Goal: Task Accomplishment & Management: Manage account settings

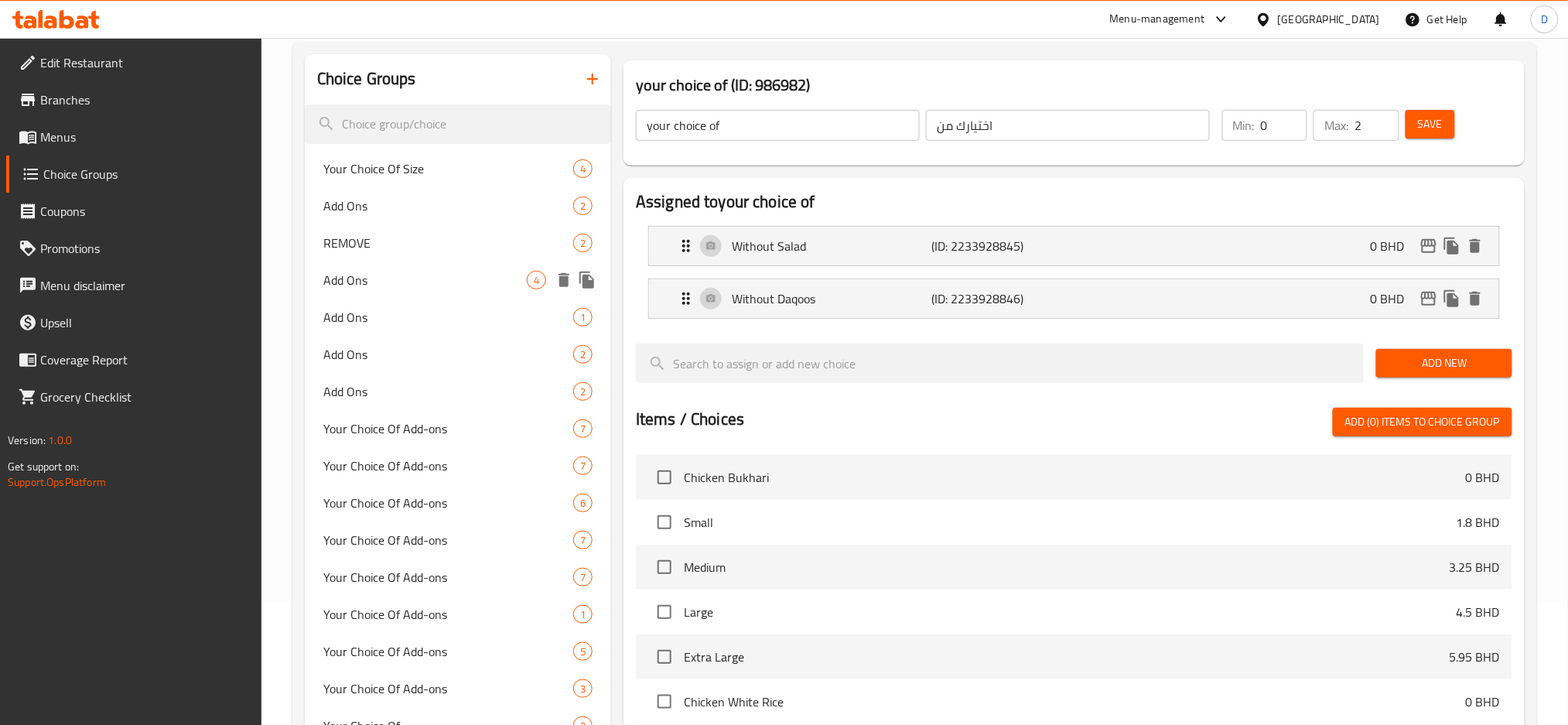
scroll to position [122, 0]
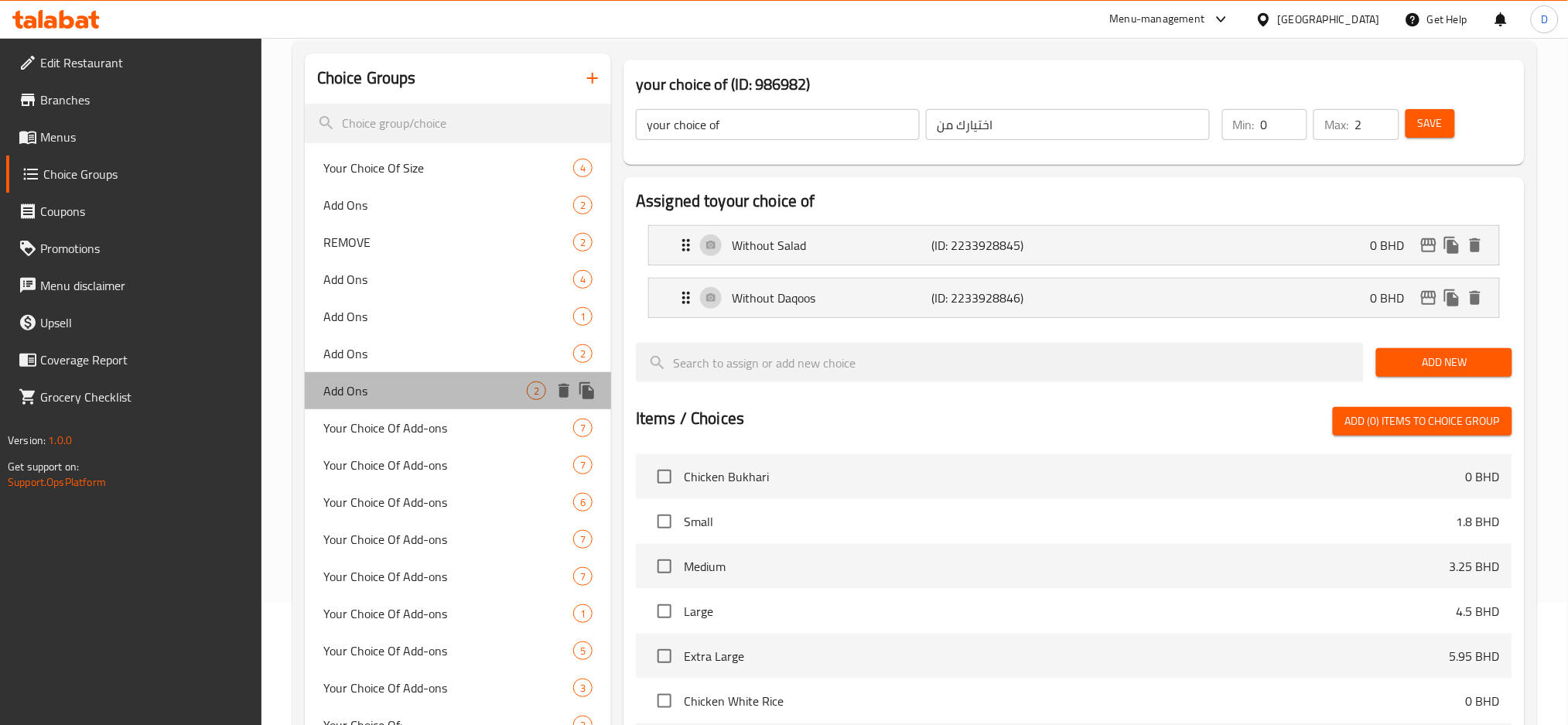
click at [449, 407] on div "Add Ons 2" at bounding box center [458, 391] width 307 height 37
click at [455, 429] on span "Your Choice Of Add-ons" at bounding box center [448, 427] width 250 height 19
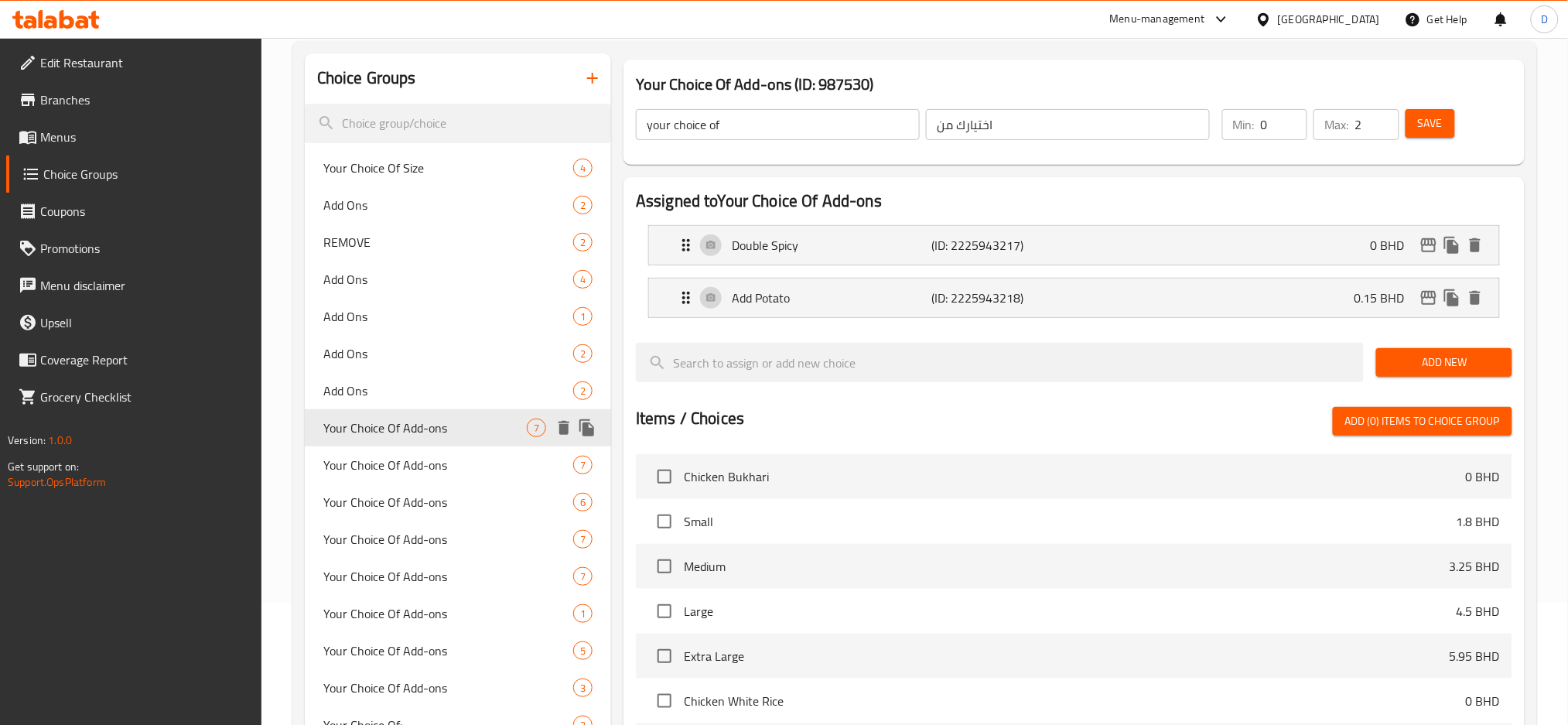
type input "Your Choice Of Add-ons"
type input "اختيارك من الأضافات:"
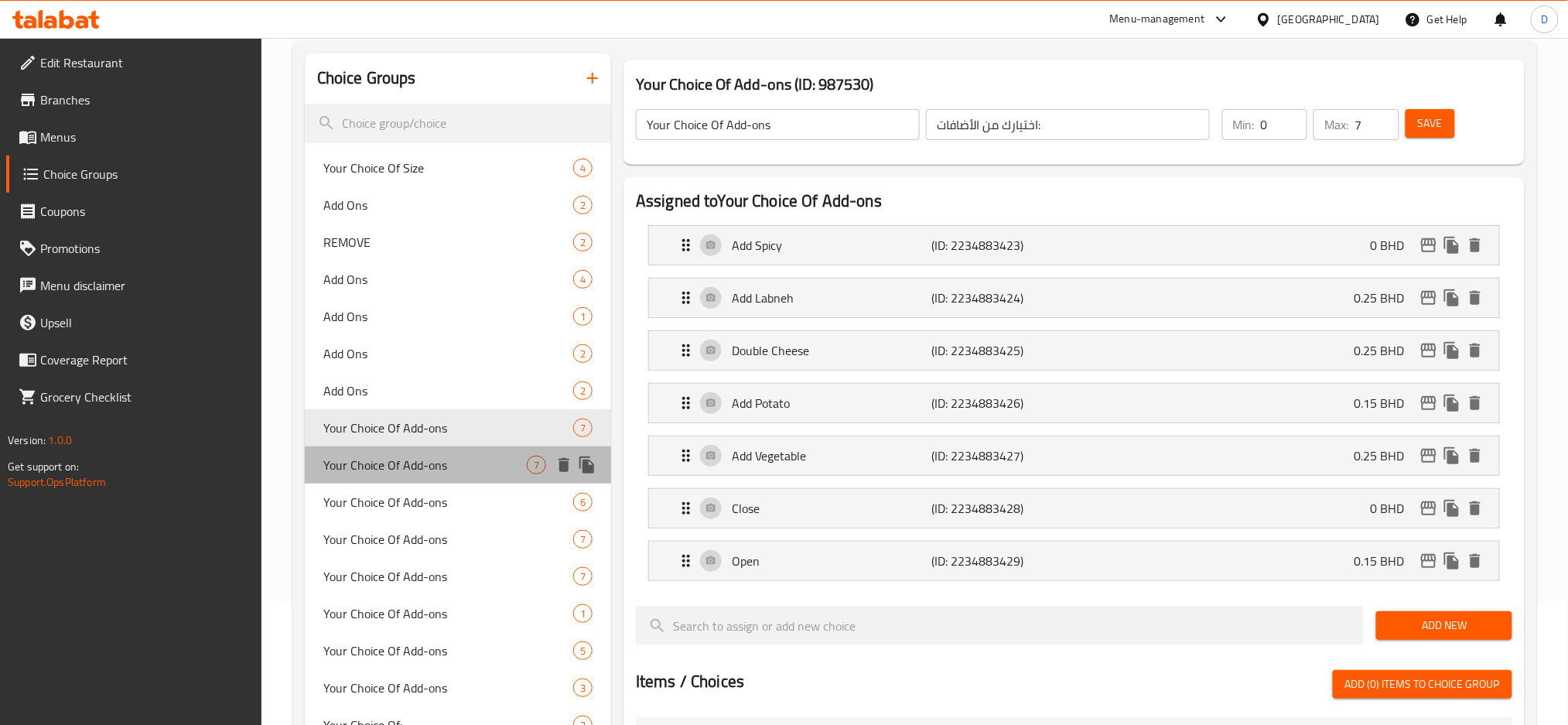
click at [465, 461] on span "Your Choice Of Add-ons" at bounding box center [425, 464] width 203 height 19
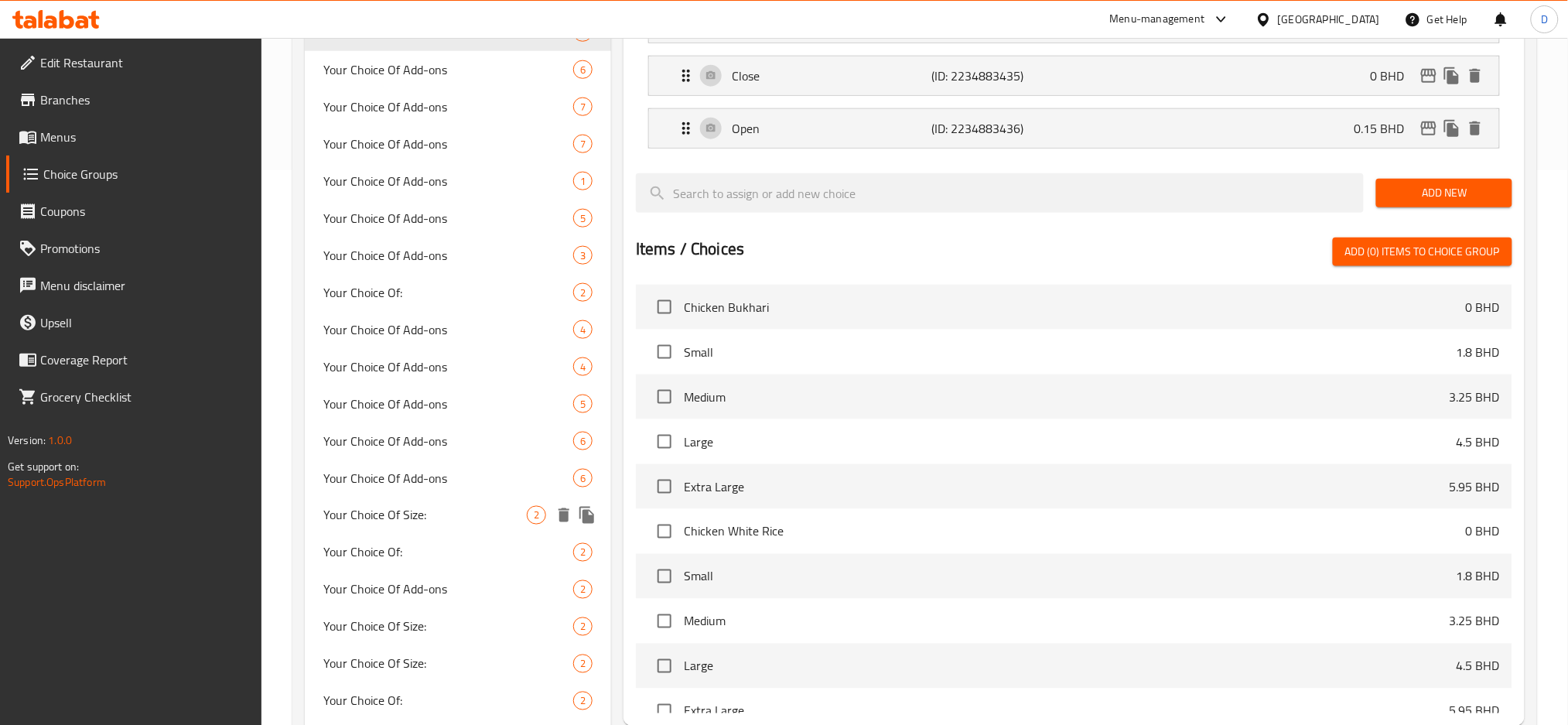
scroll to position [558, 0]
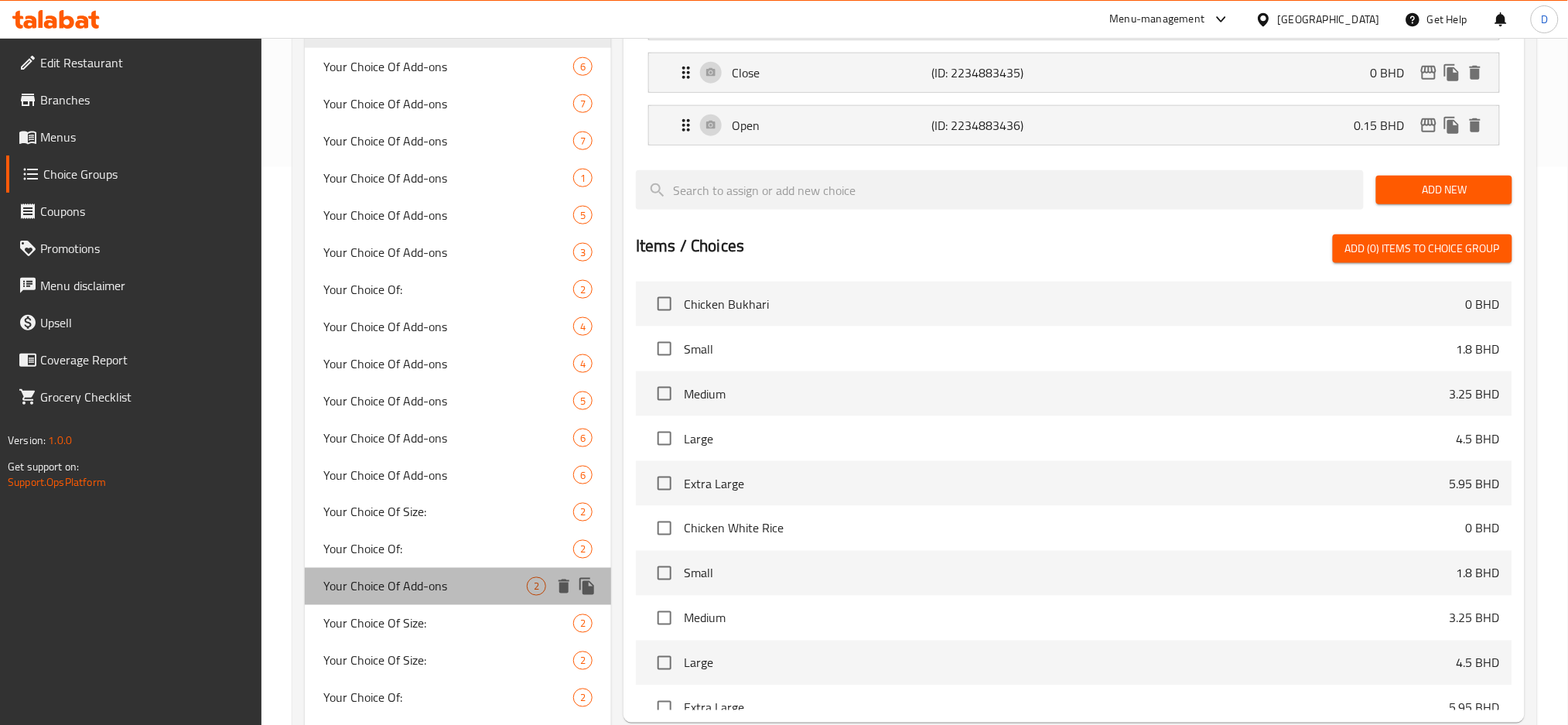
click at [496, 574] on div "Your Choice Of Add-ons 2" at bounding box center [458, 586] width 307 height 37
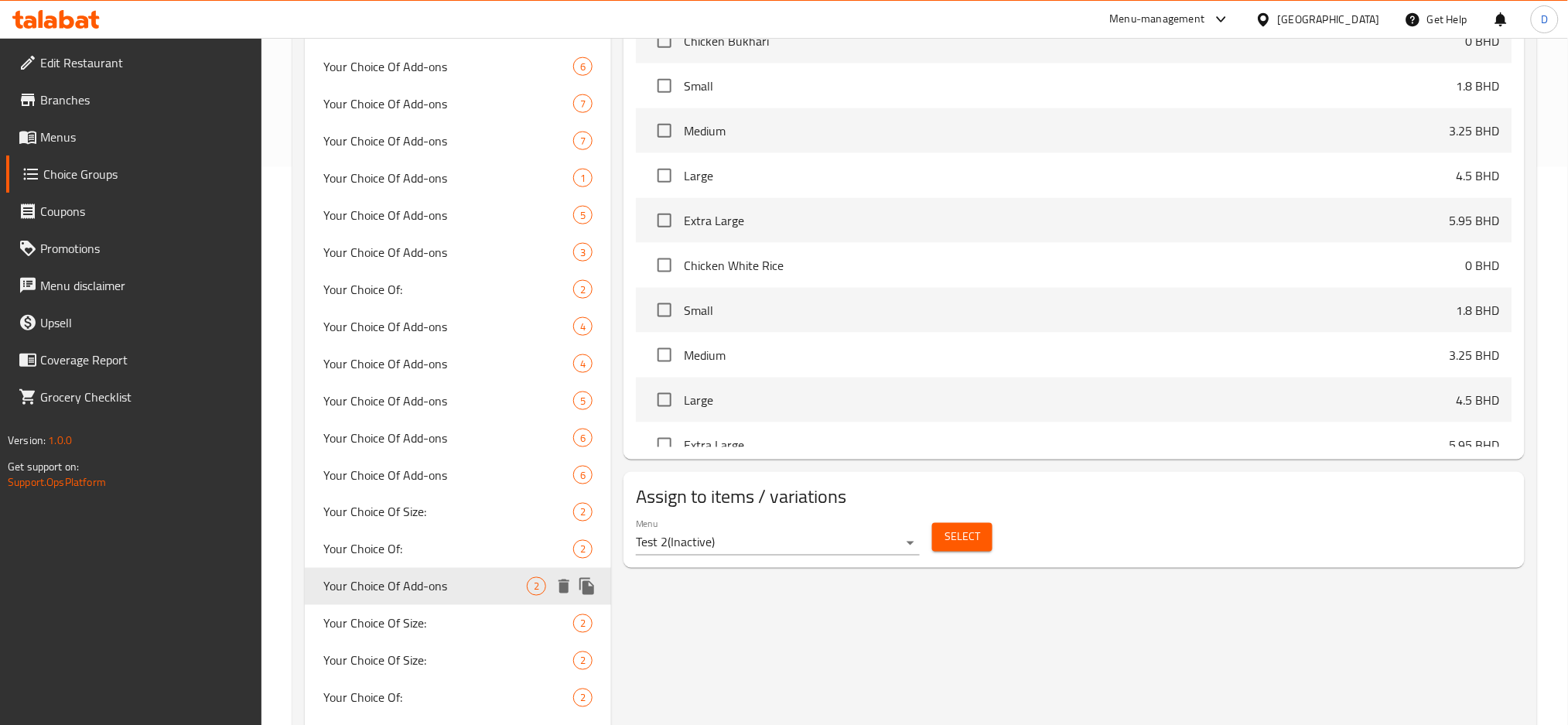
type input "2"
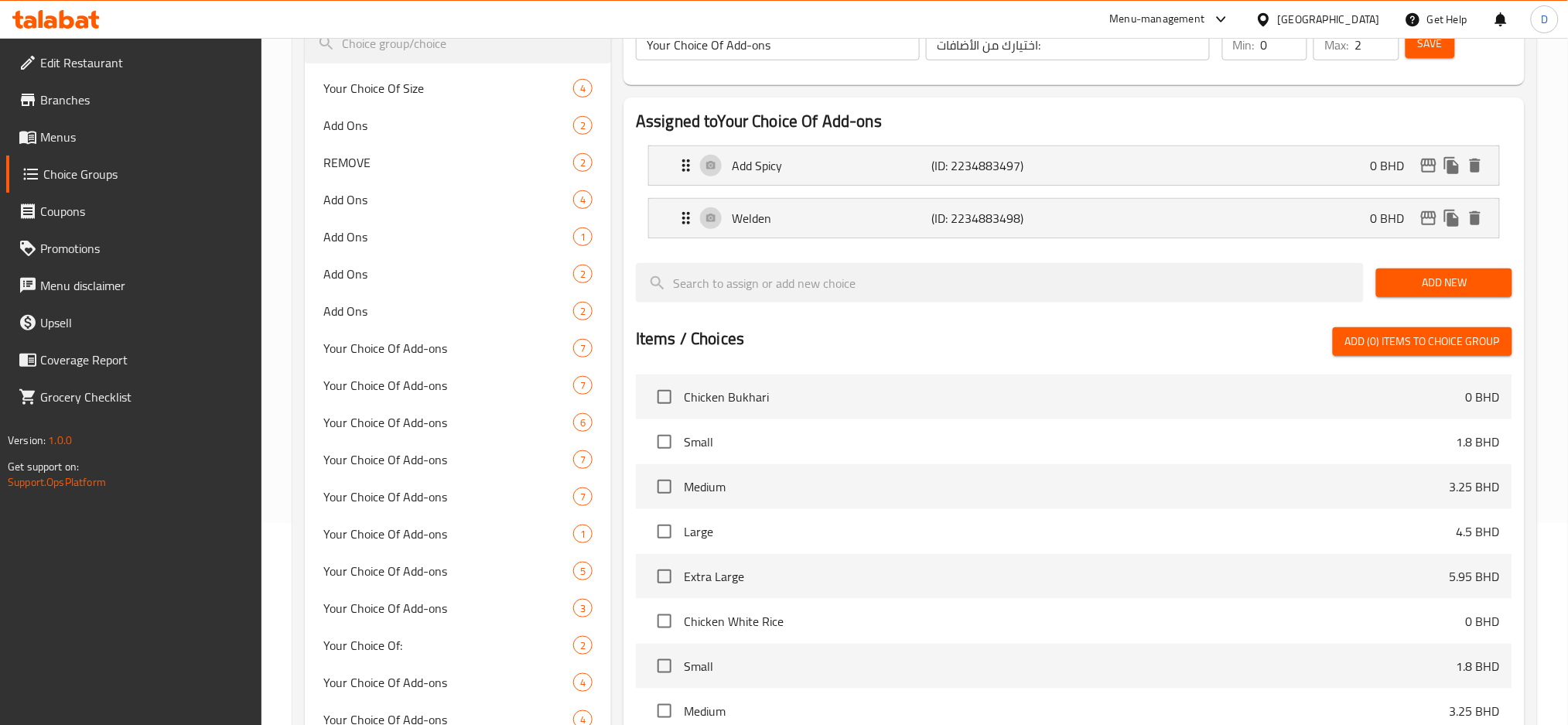
scroll to position [0, 0]
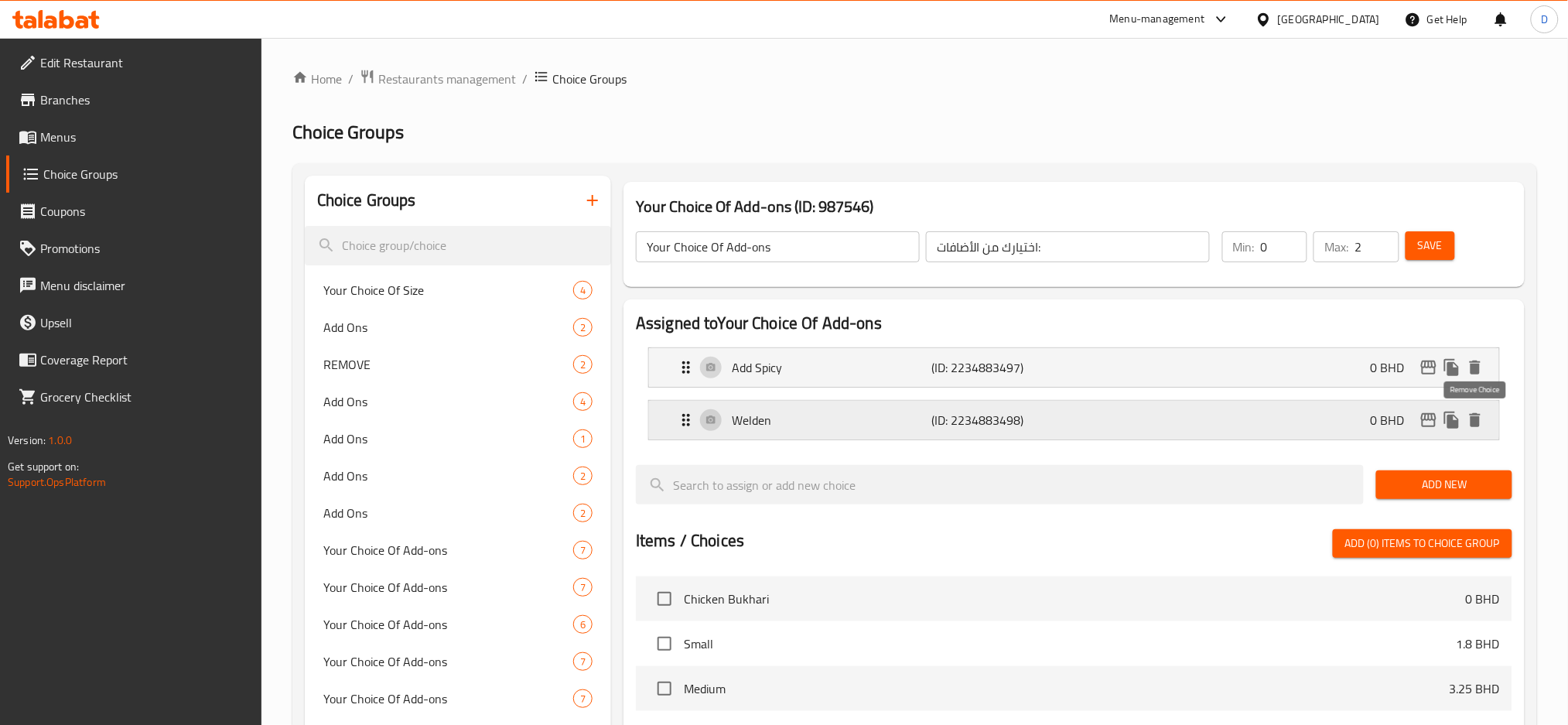
click at [1480, 415] on icon "delete" at bounding box center [1474, 420] width 11 height 14
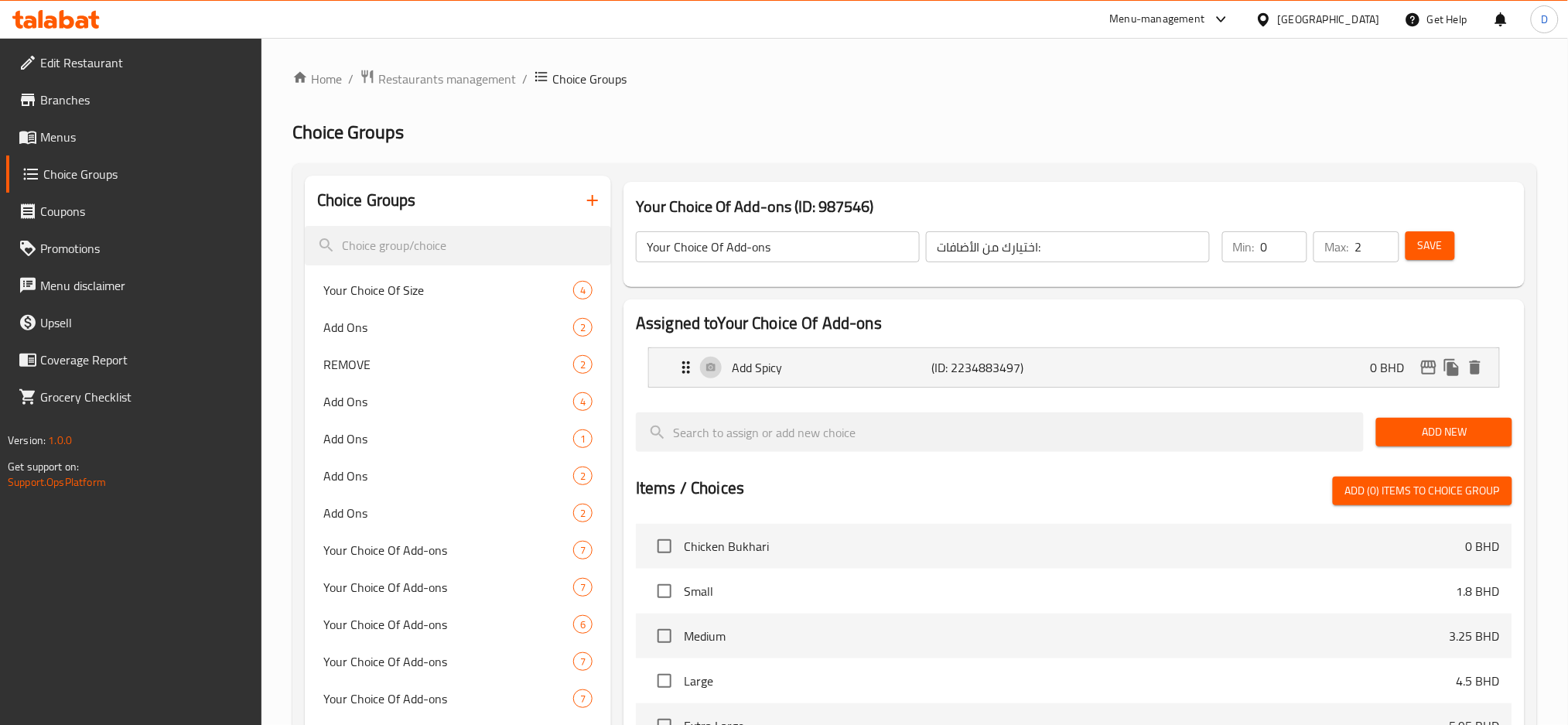
click at [1468, 433] on span "Add New" at bounding box center [1443, 432] width 110 height 20
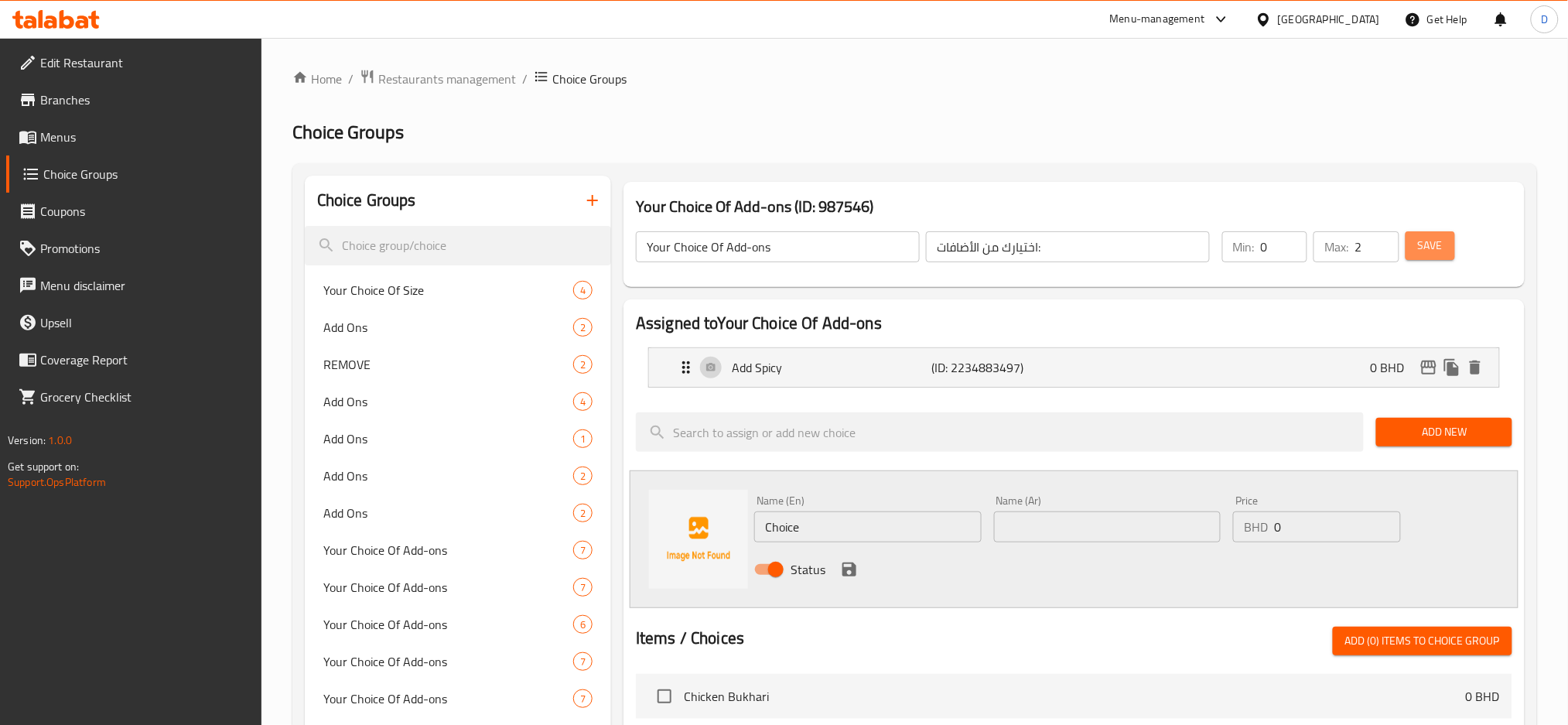
click at [1436, 251] on span "Save" at bounding box center [1429, 245] width 24 height 20
click at [80, 121] on link "Menus" at bounding box center [134, 137] width 256 height 37
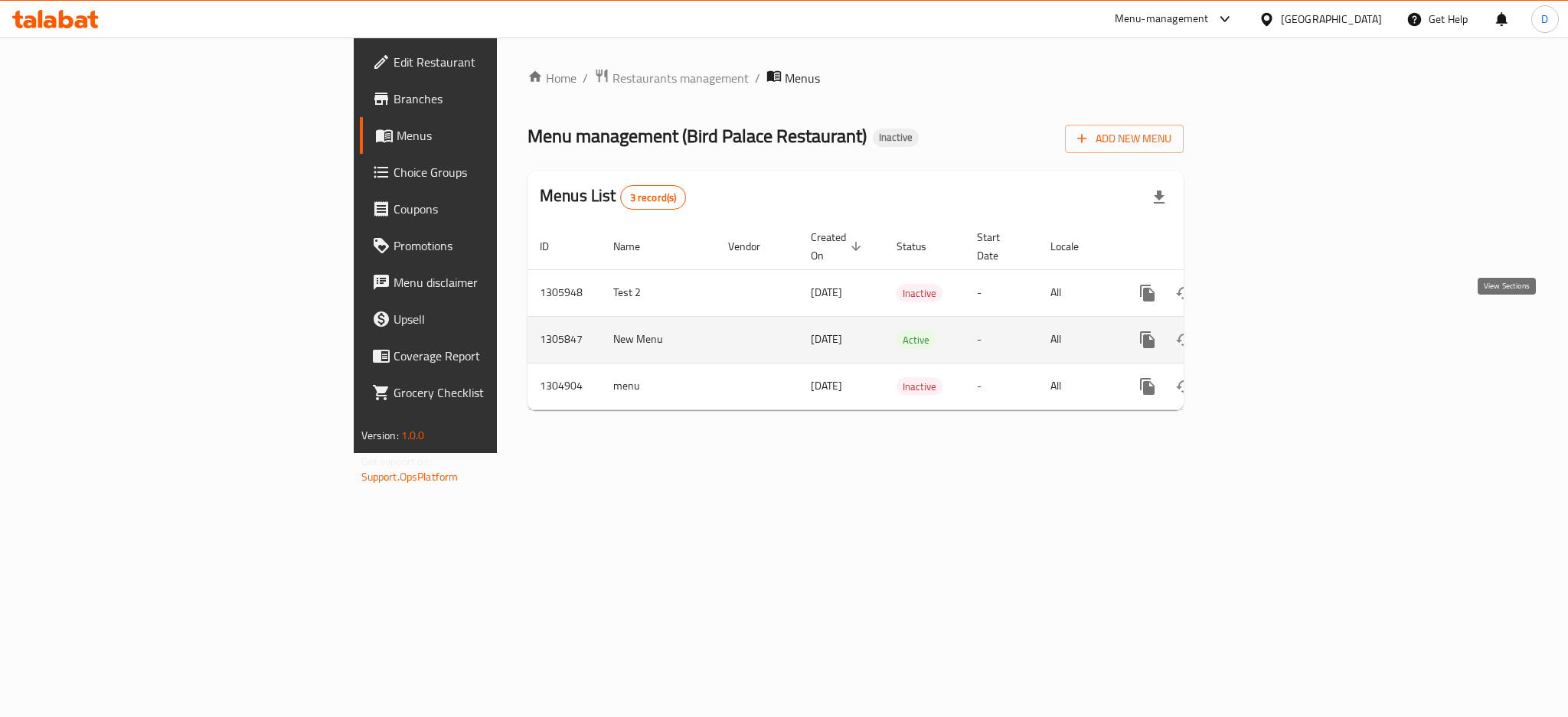
click at [1266, 330] on icon "enhanced table" at bounding box center [1257, 339] width 18 height 18
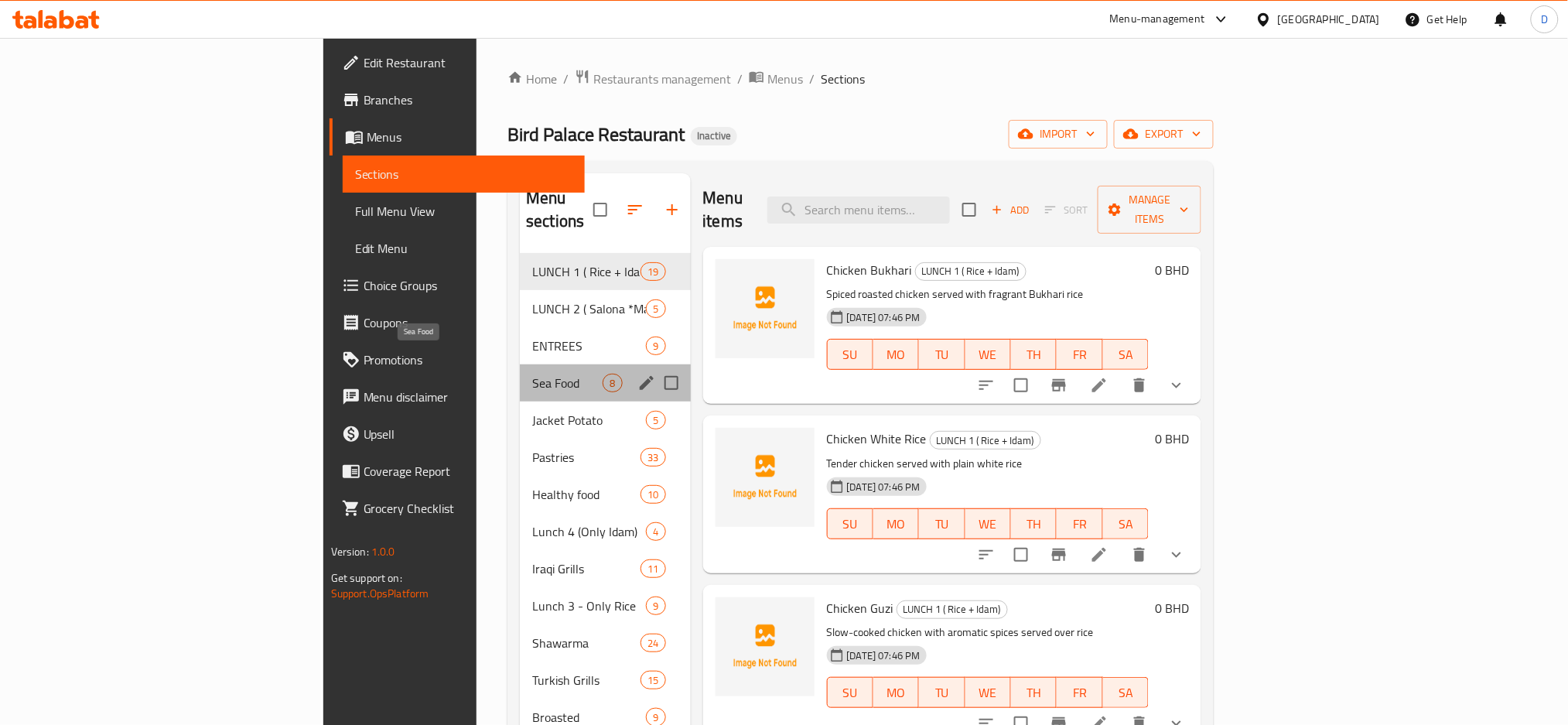
click at [532, 373] on span "Sea Food" at bounding box center [568, 382] width 70 height 19
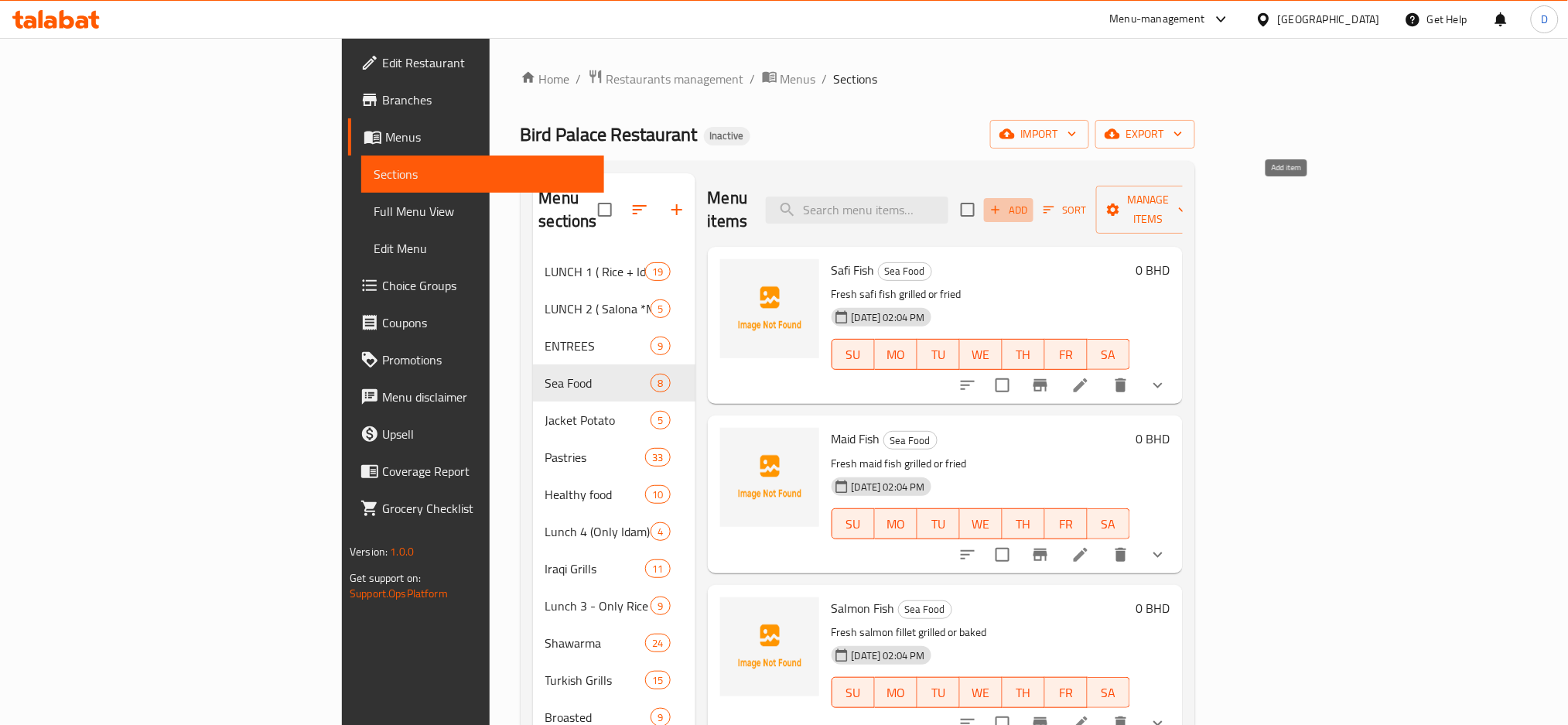
click at [1030, 201] on span "Add" at bounding box center [1008, 210] width 42 height 18
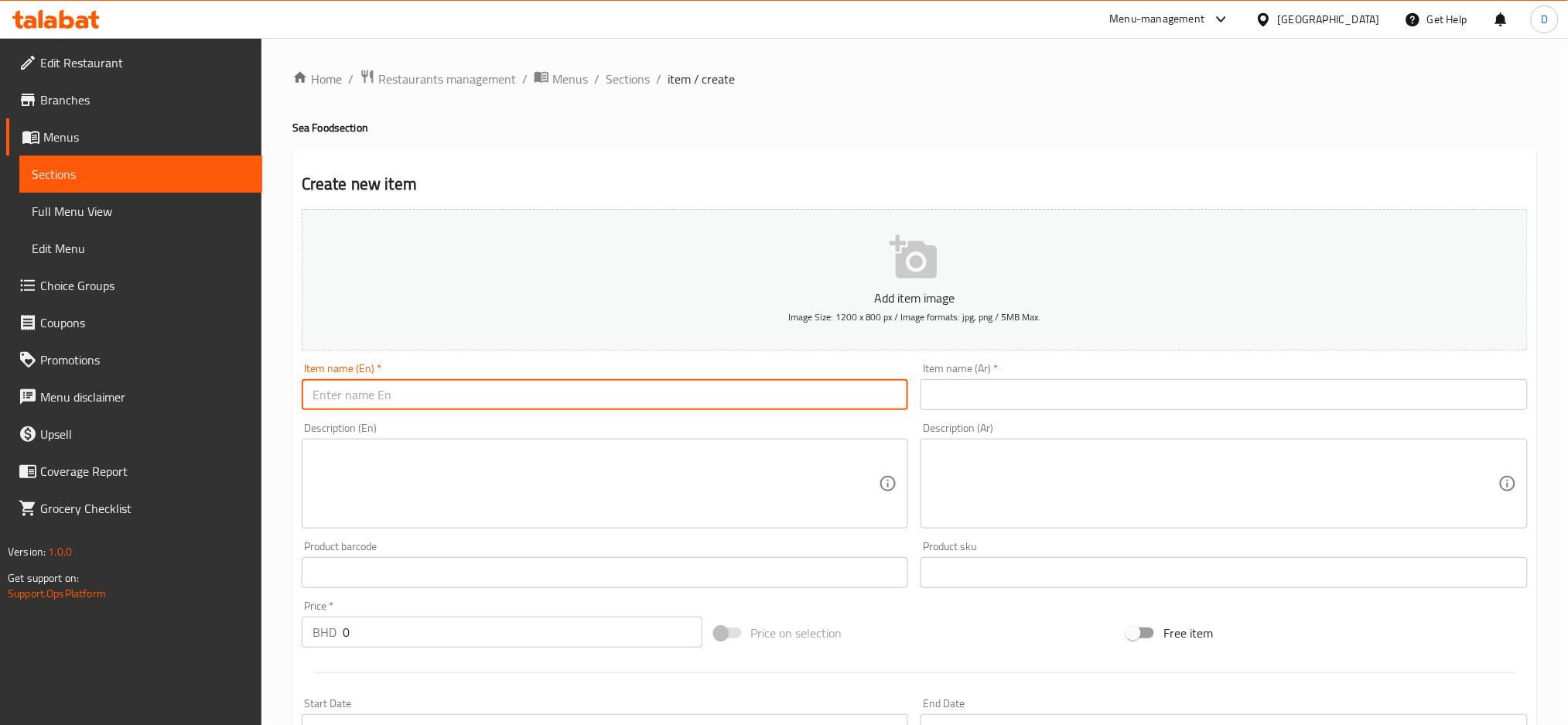
click at [375, 388] on input "text" at bounding box center [606, 395] width 608 height 31
paste input "SHIERI FISH"
type input "SHIERI FISH"
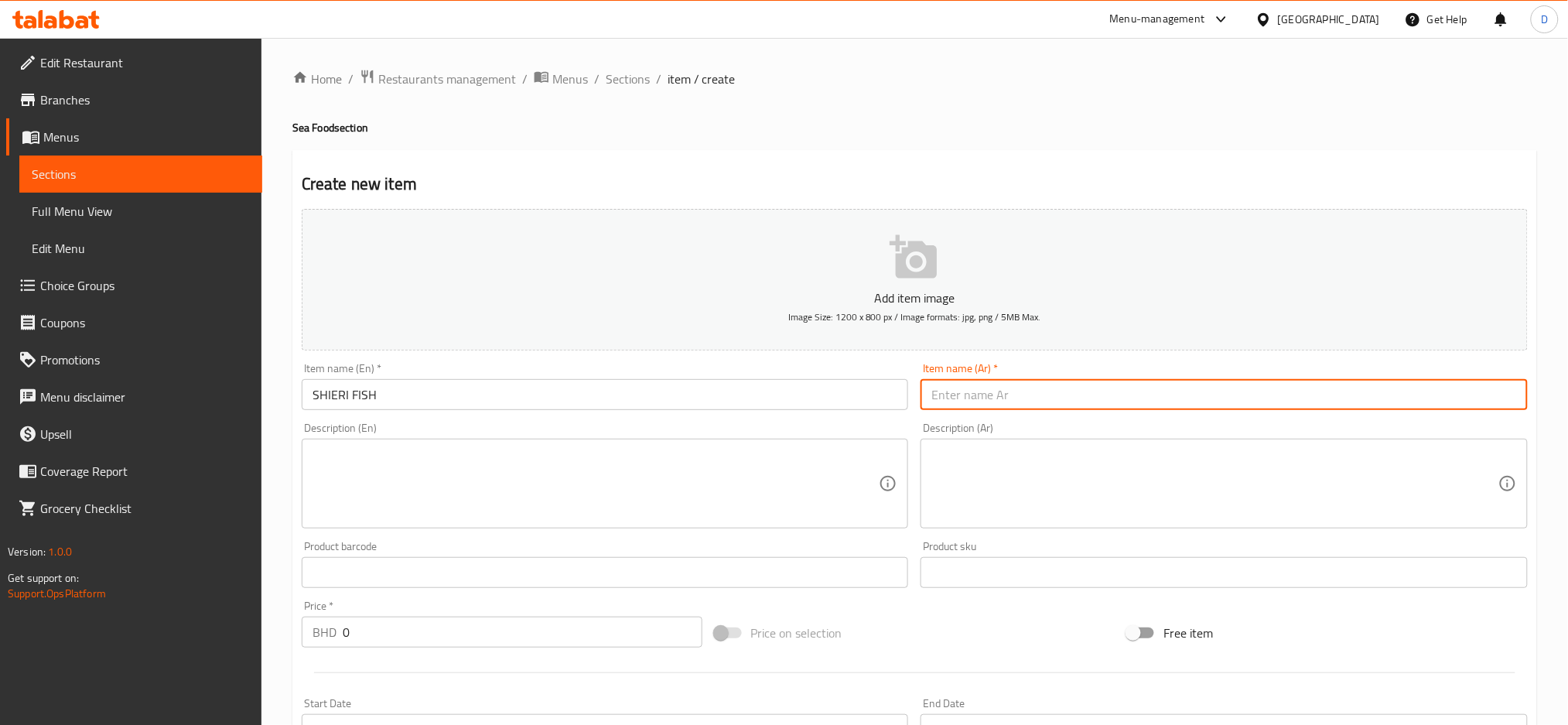
click at [1003, 402] on input "text" at bounding box center [1224, 395] width 608 height 31
paste input "سمك شعري"
type input "سمك شعري"
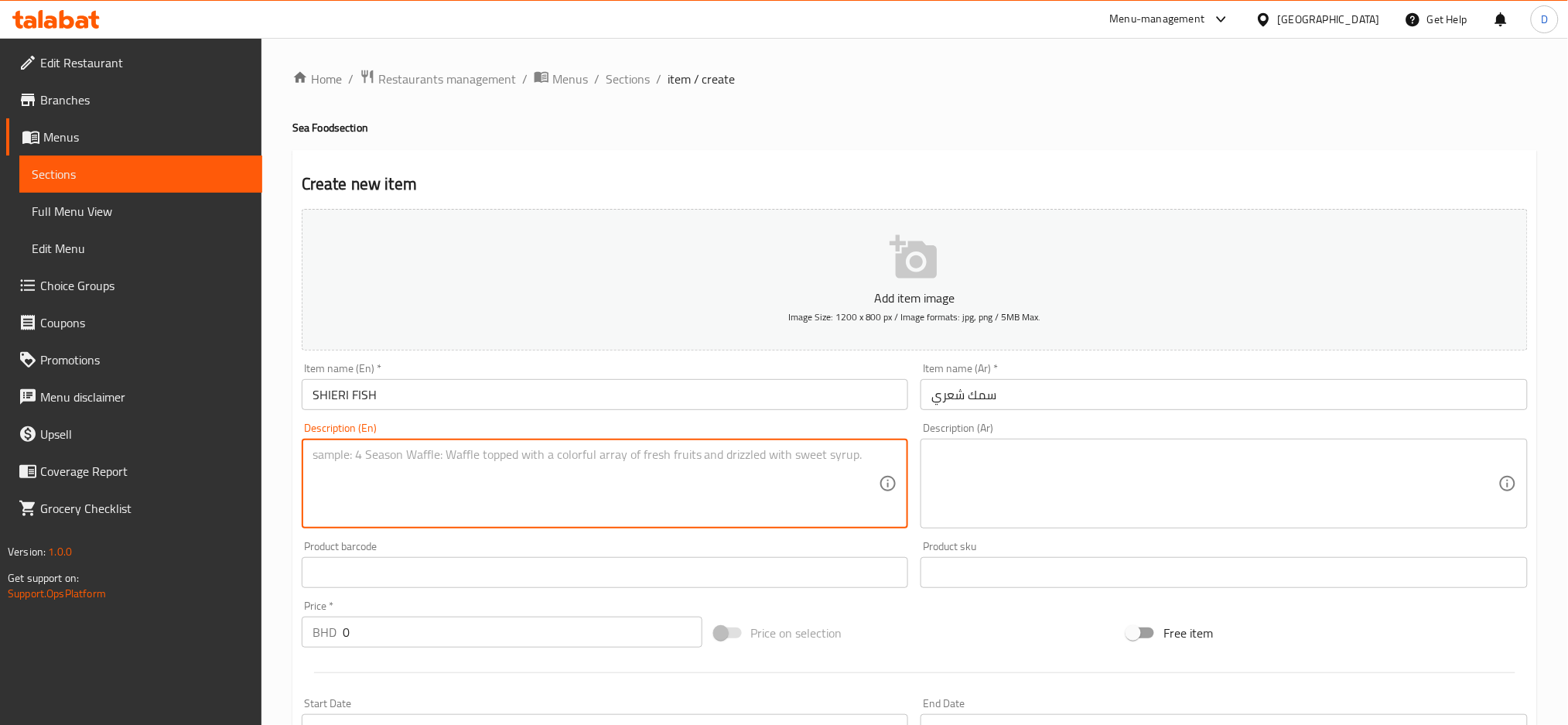
click at [748, 466] on textarea at bounding box center [596, 484] width 567 height 73
paste textarea "Fresh shieri fish grilled or fried"
type textarea "Fresh shieri fish grilled or fried"
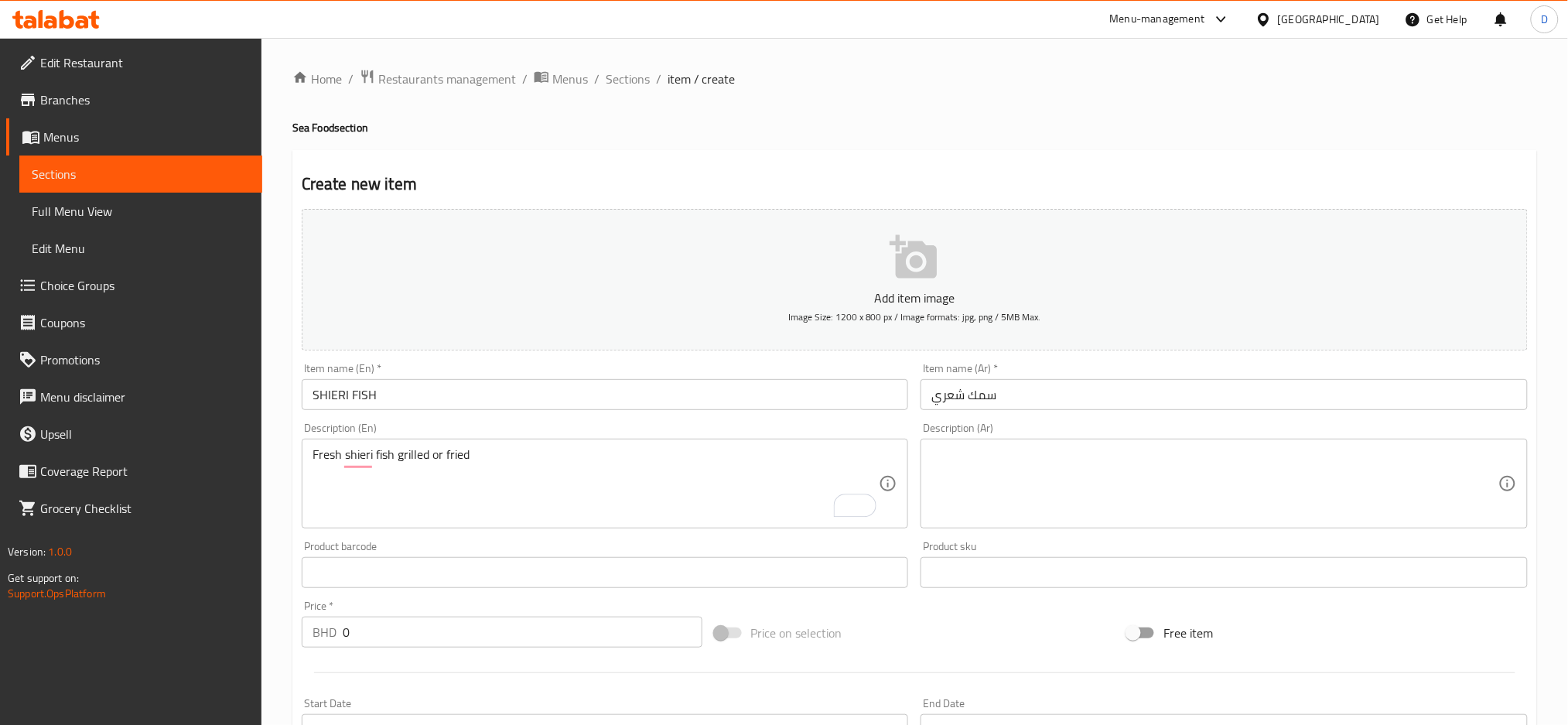
paste textarea "سمك الشعري طازج مشوي أو مقلي"
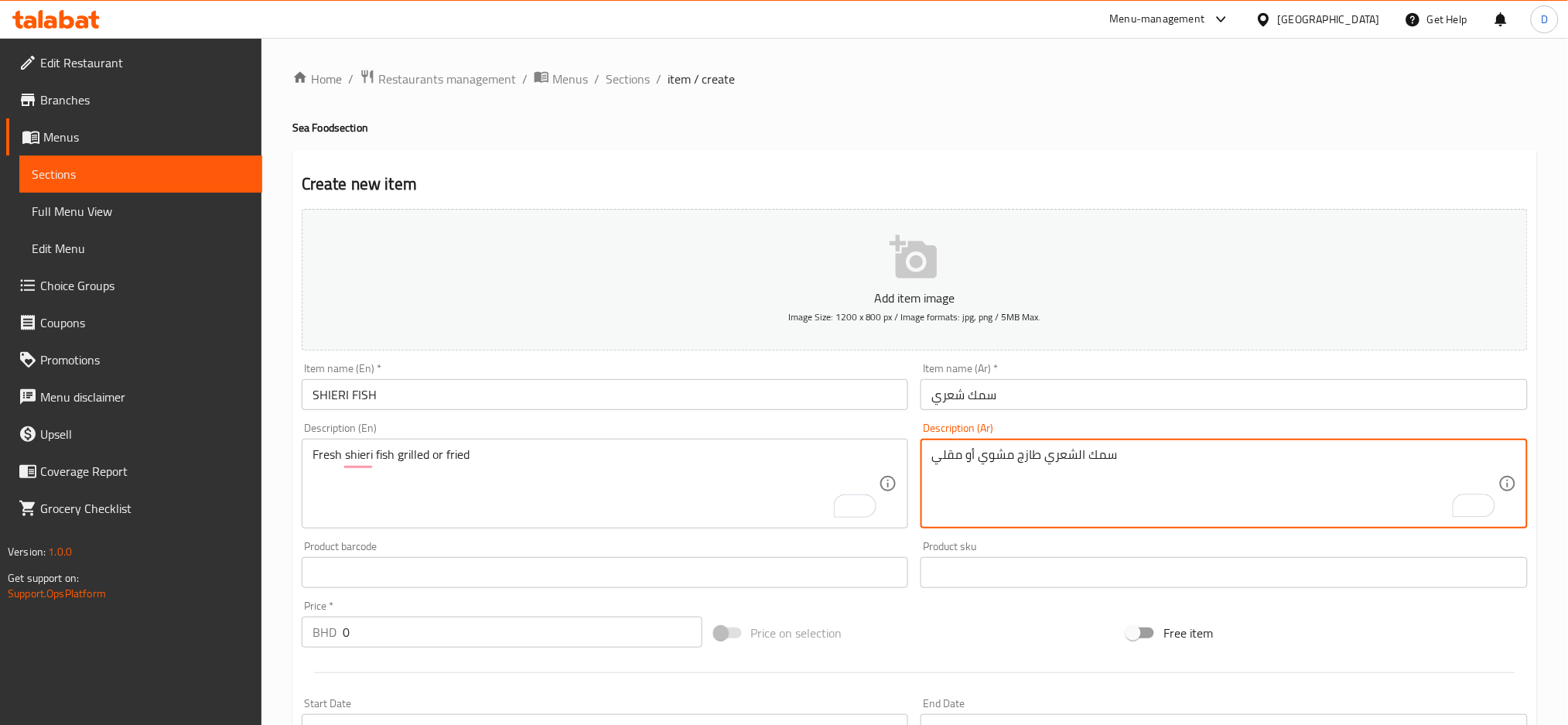
type textarea "سمك الشعري طازج مشوي أو مقلي"
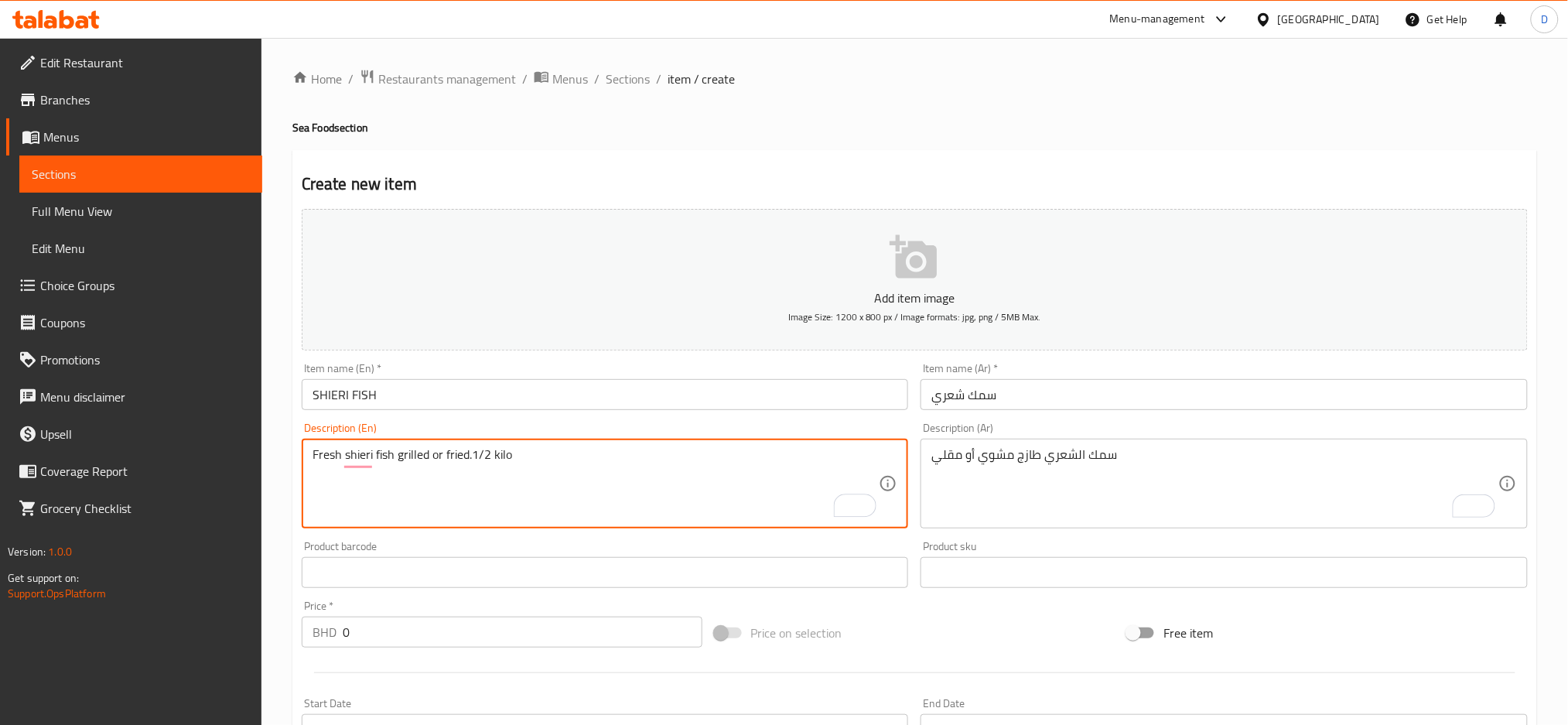
type textarea "Fresh shieri fish grilled or fried.1/2 kilo"
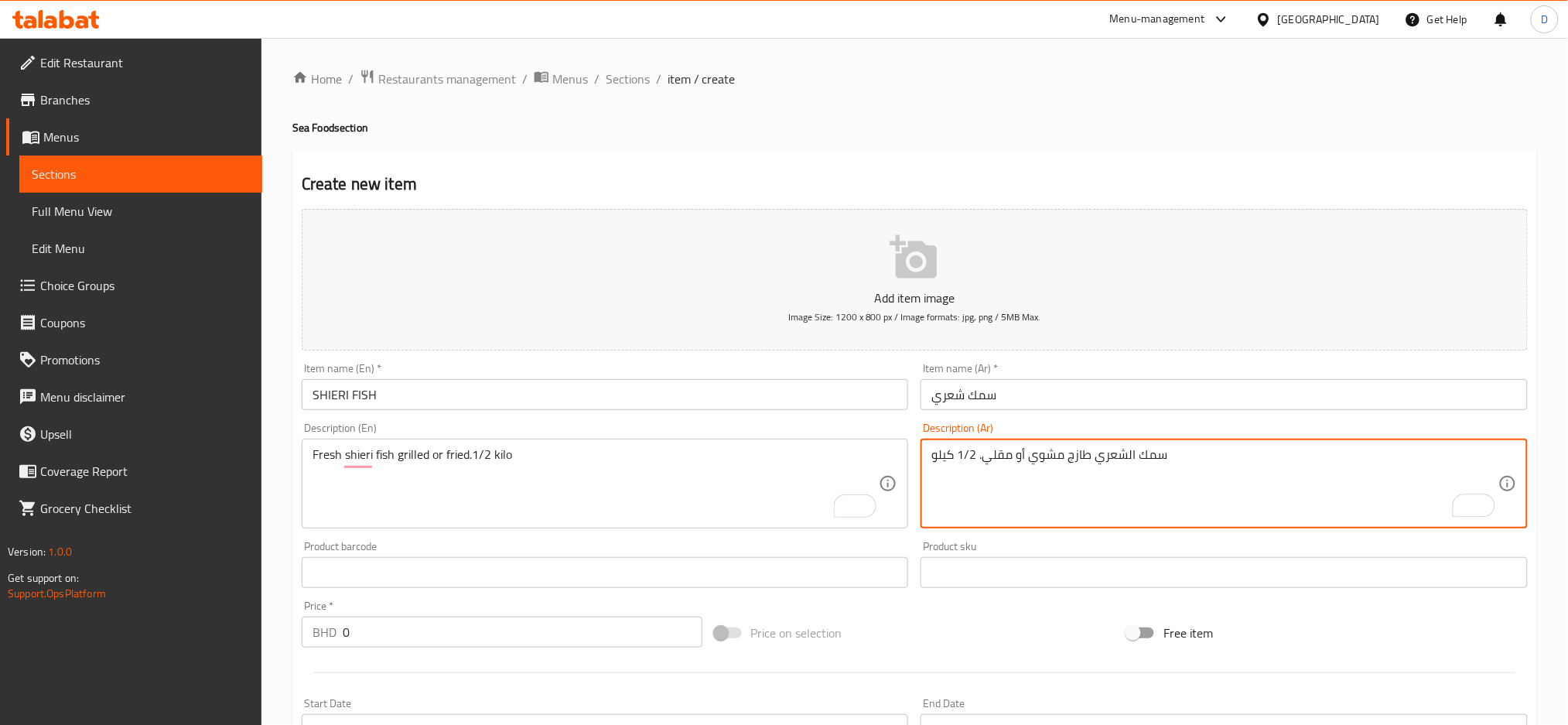
type textarea "سمك الشعري طازج مشوي أو مقلي. 1/2 كيلو"
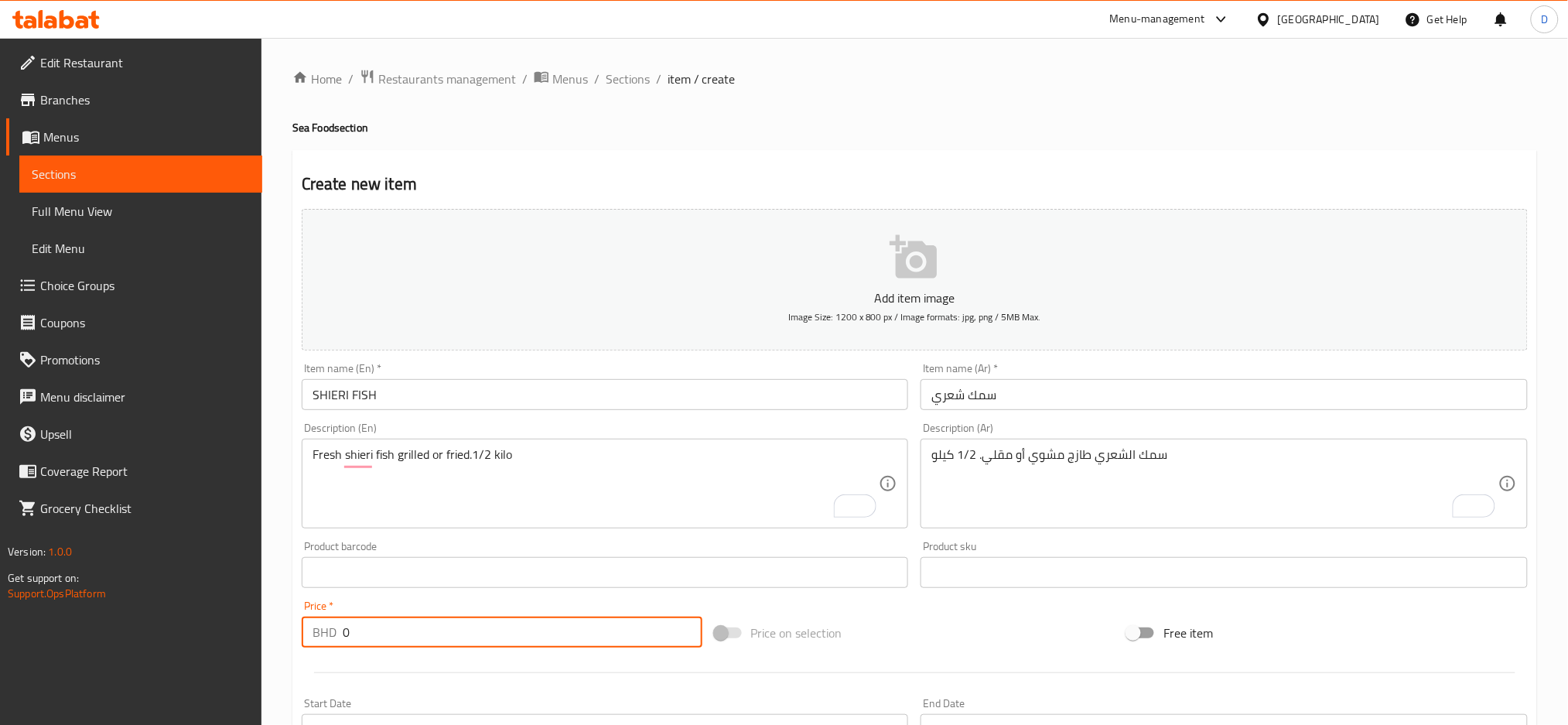
click at [520, 627] on input "0" at bounding box center [523, 632] width 360 height 31
type input "3.7"
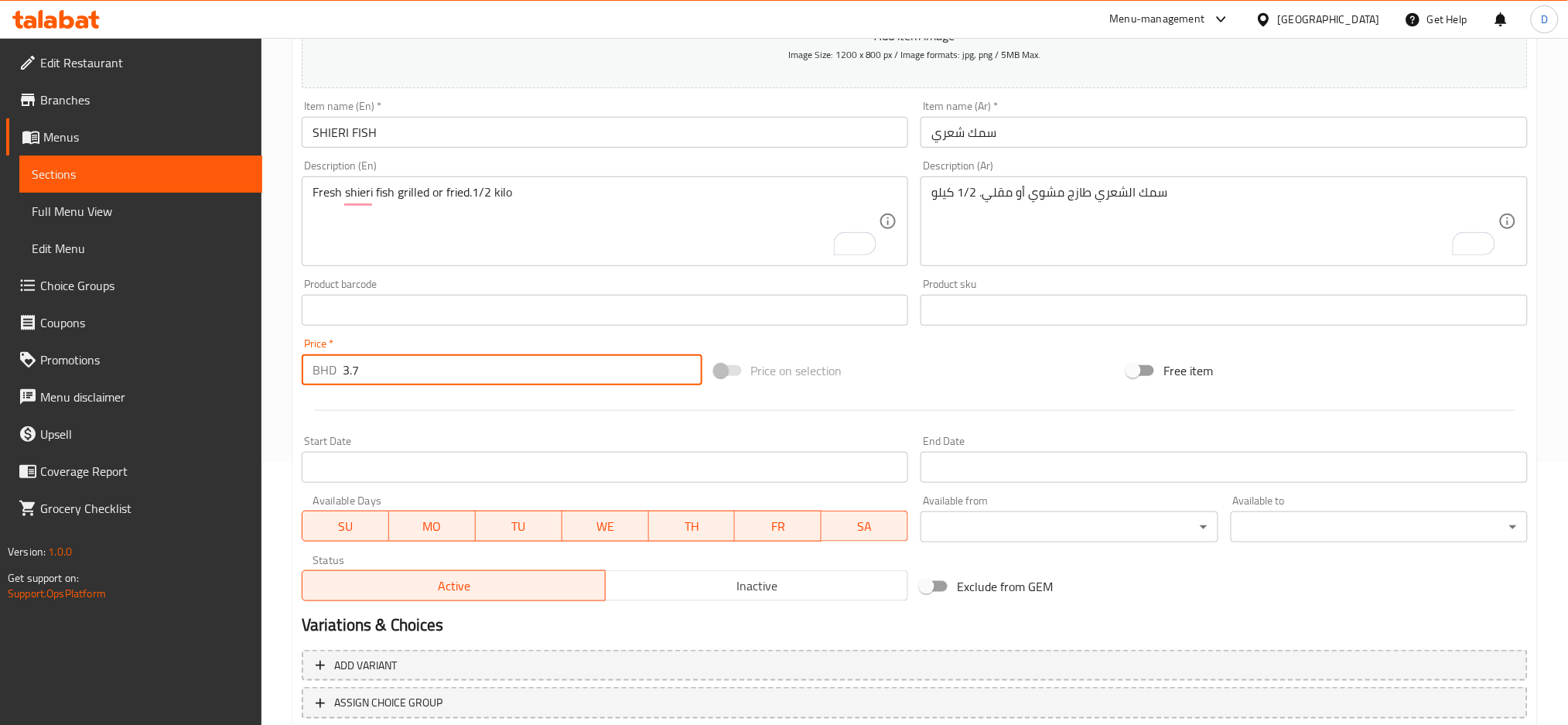
scroll to position [365, 0]
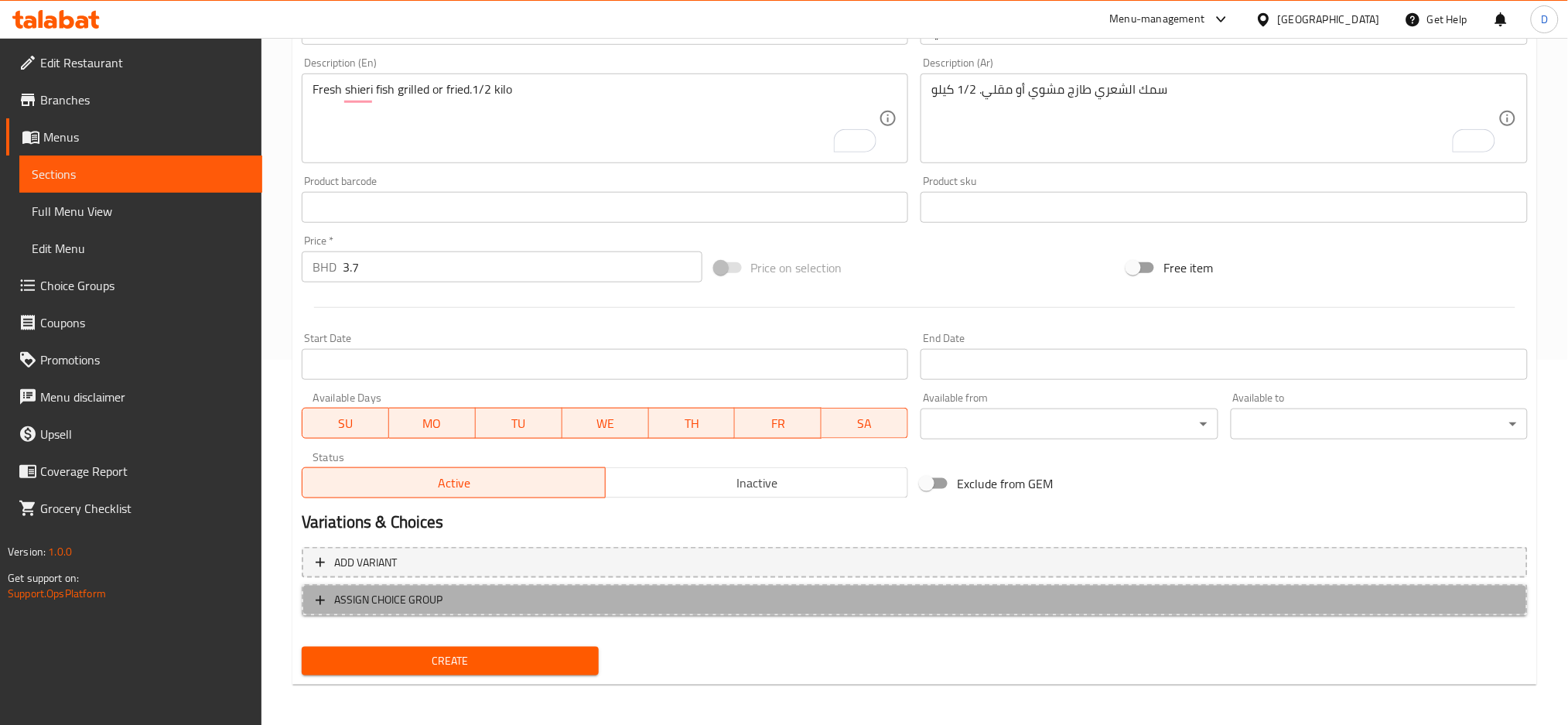
click at [883, 592] on span "ASSIGN CHOICE GROUP" at bounding box center [914, 600] width 1198 height 20
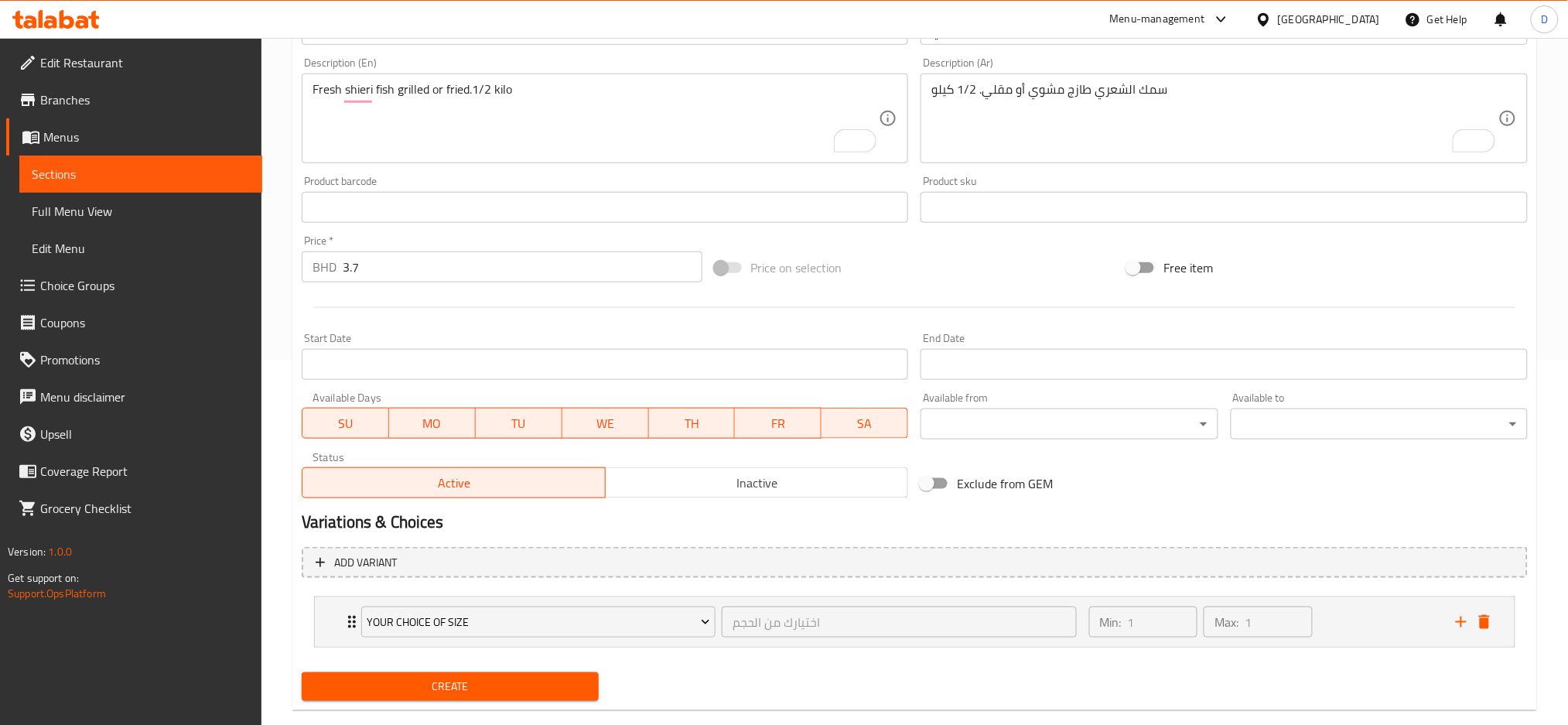
scroll to position [392, 0]
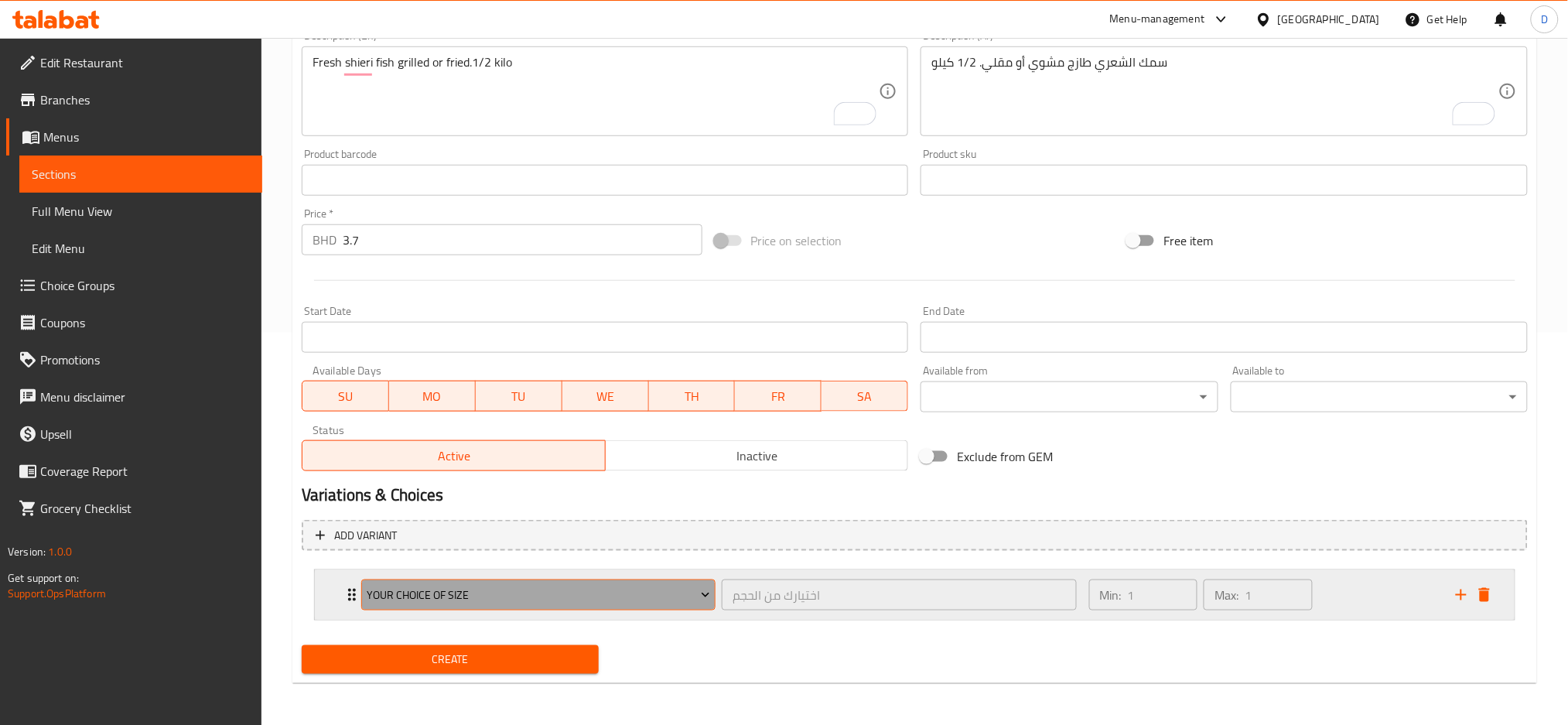
click at [697, 606] on button "Your Choice Of Size" at bounding box center [538, 595] width 355 height 31
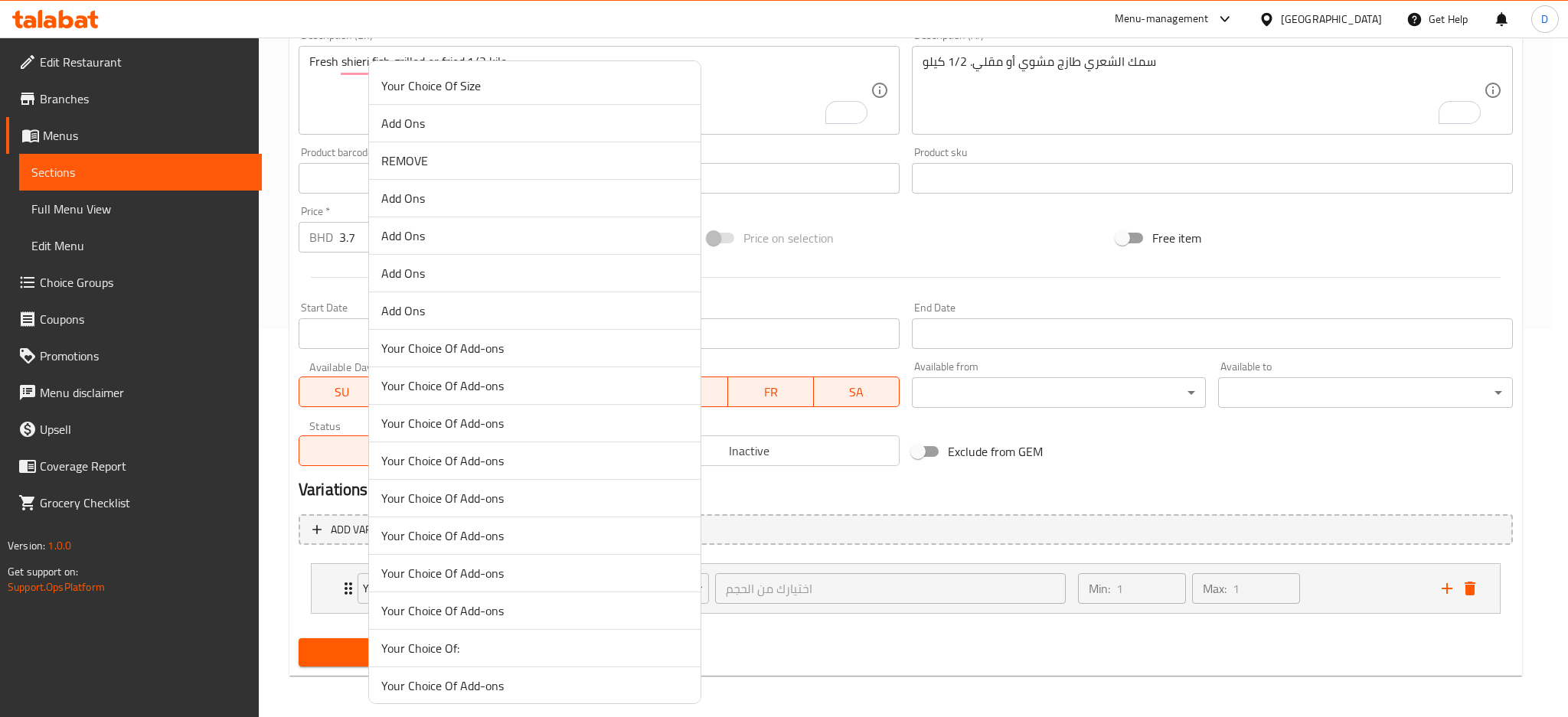
click at [516, 645] on span "Your Choice Of:" at bounding box center [534, 647] width 306 height 18
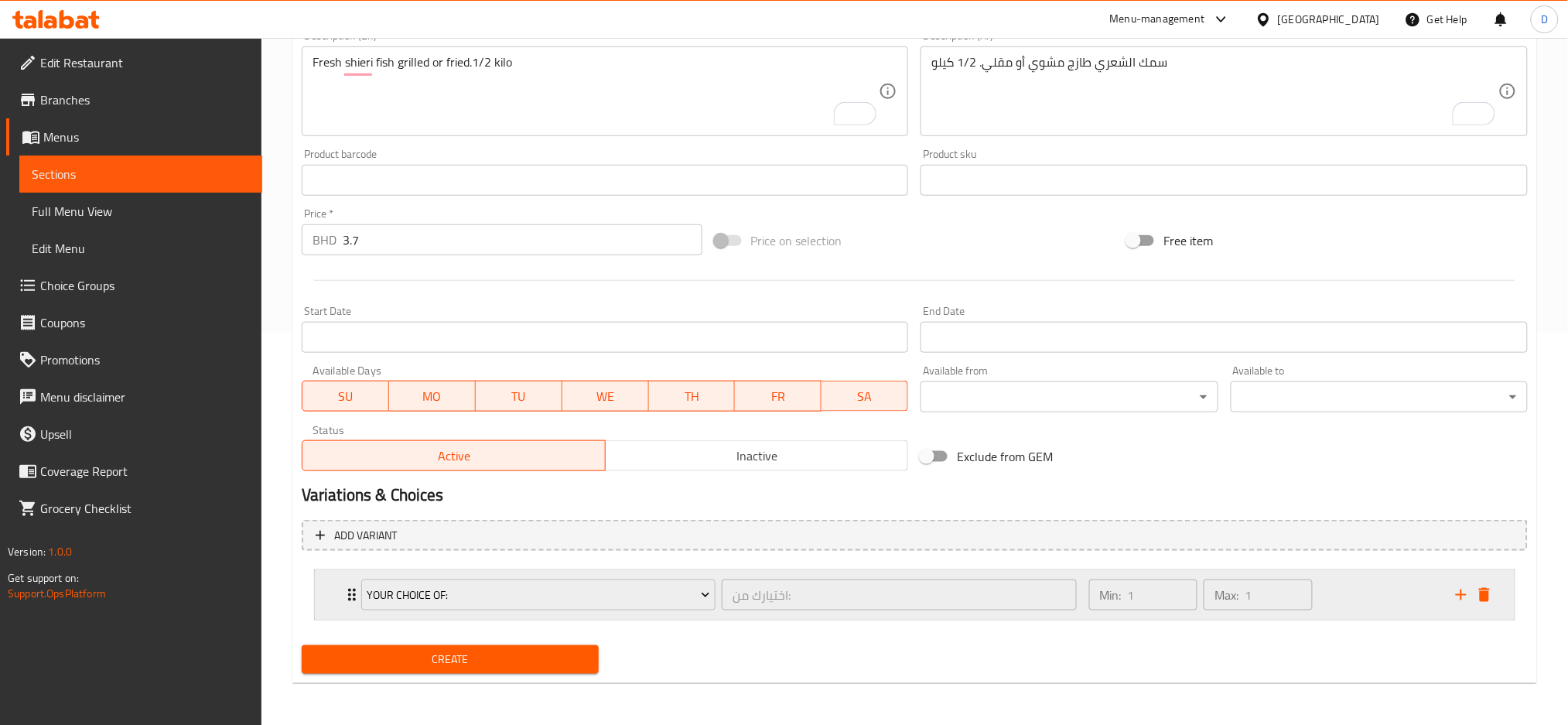
click at [725, 614] on div "Your Choice Of: اختيارك من: ​" at bounding box center [718, 595] width 734 height 50
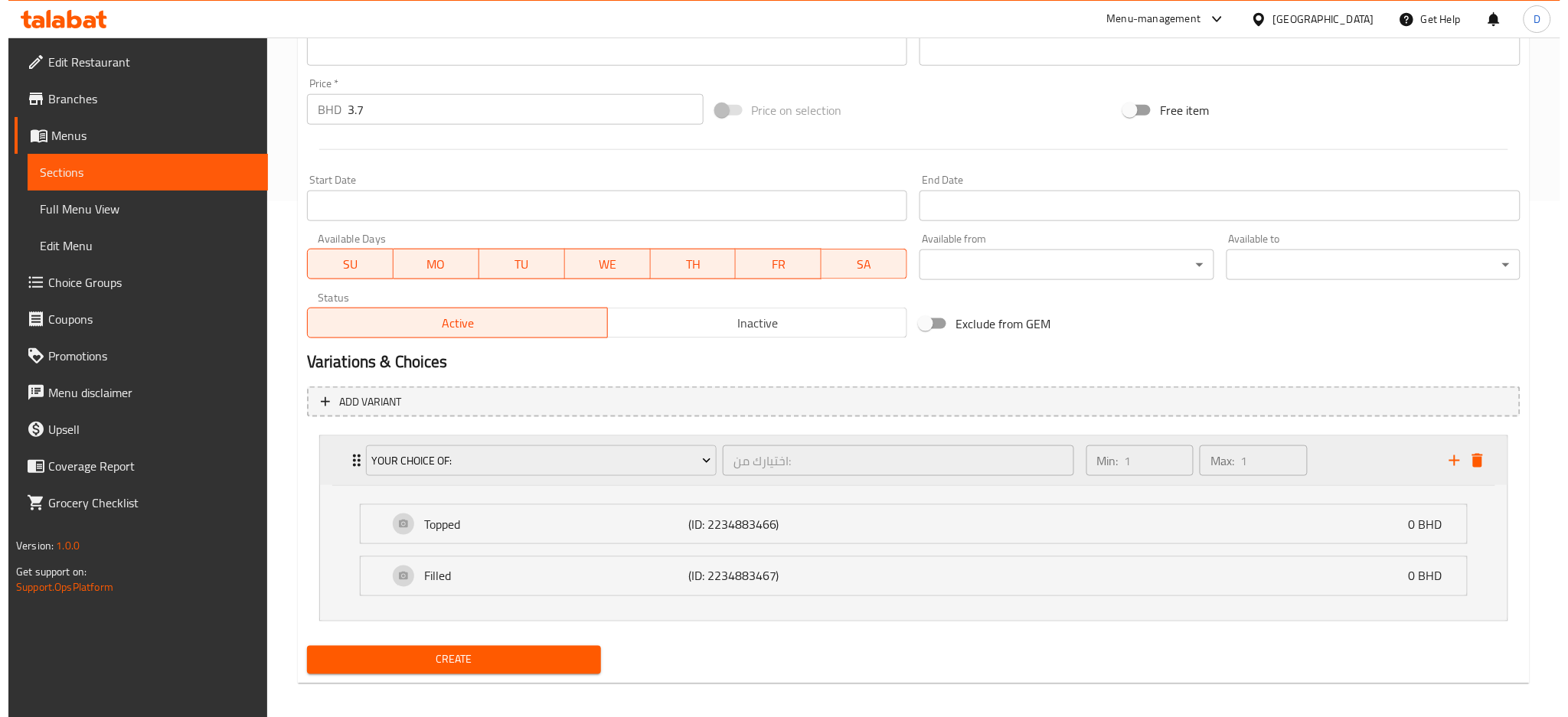
scroll to position [524, 0]
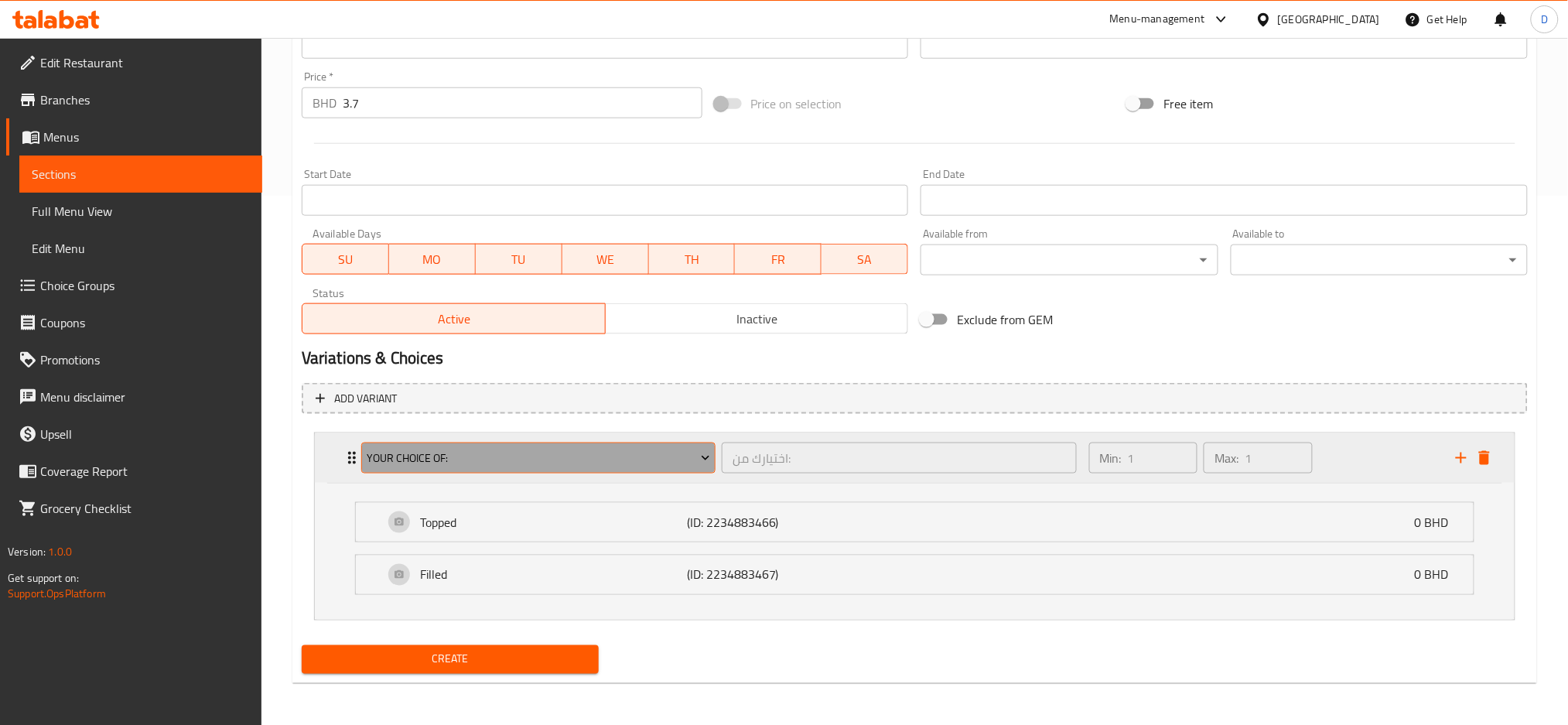
click at [663, 448] on span "Your Choice Of:" at bounding box center [538, 458] width 344 height 20
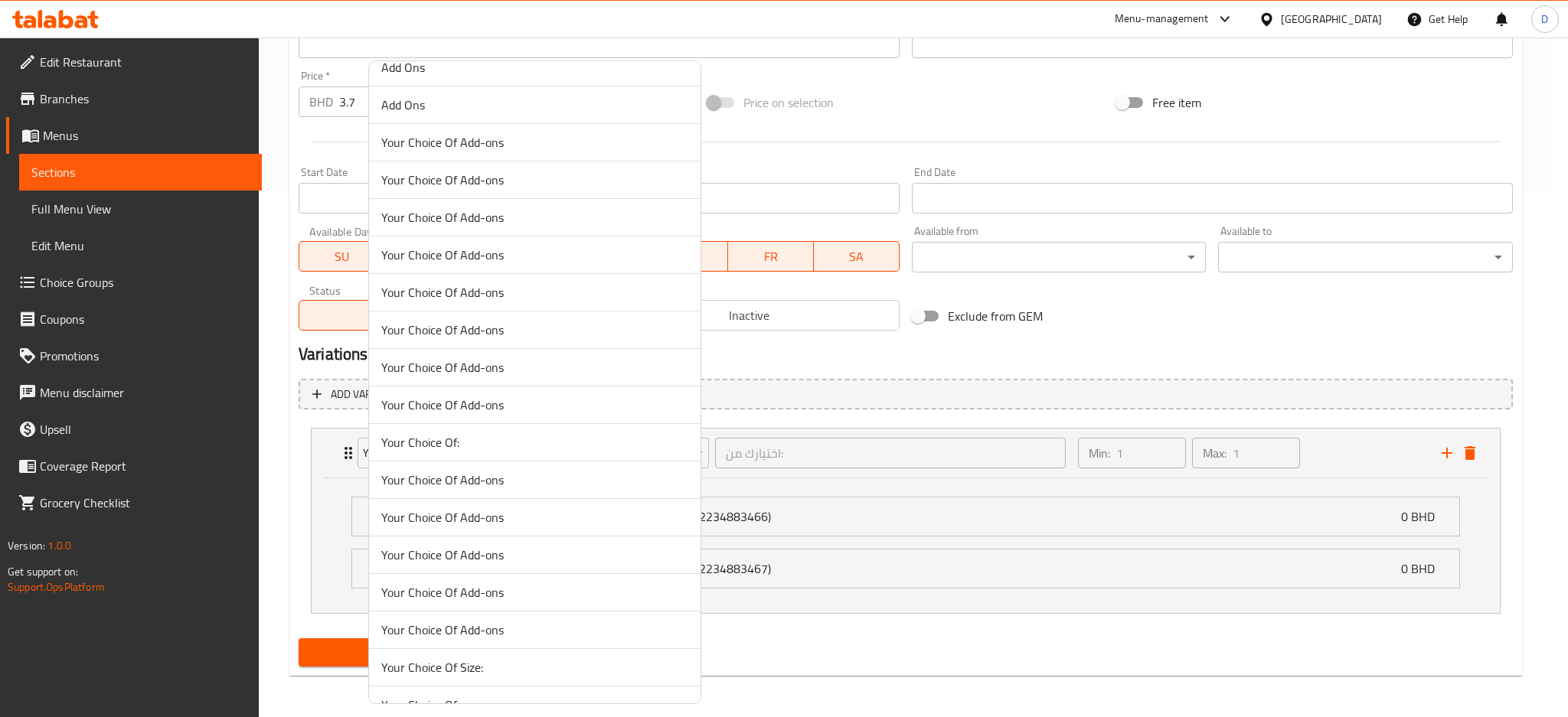
scroll to position [259, 0]
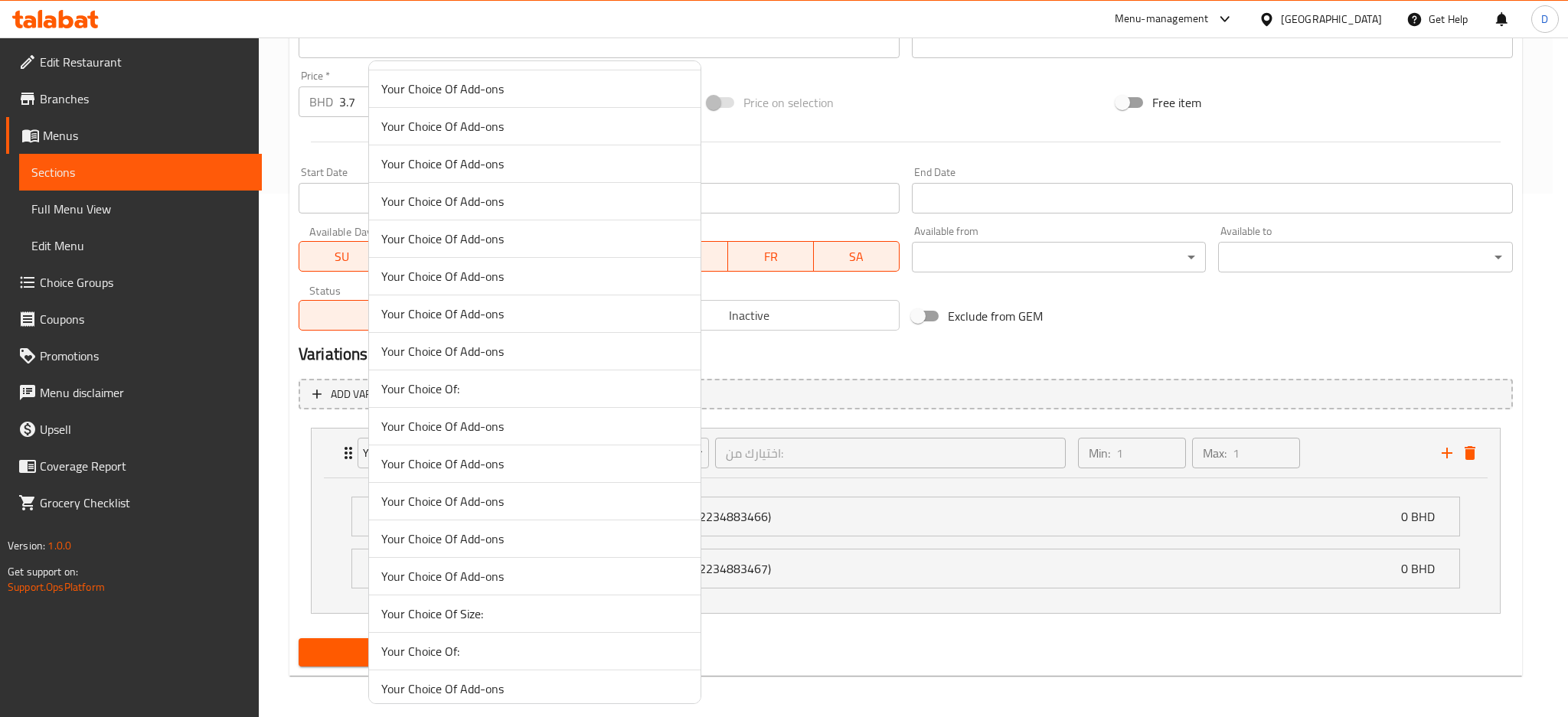
click at [530, 645] on span "Your Choice Of:" at bounding box center [534, 650] width 306 height 18
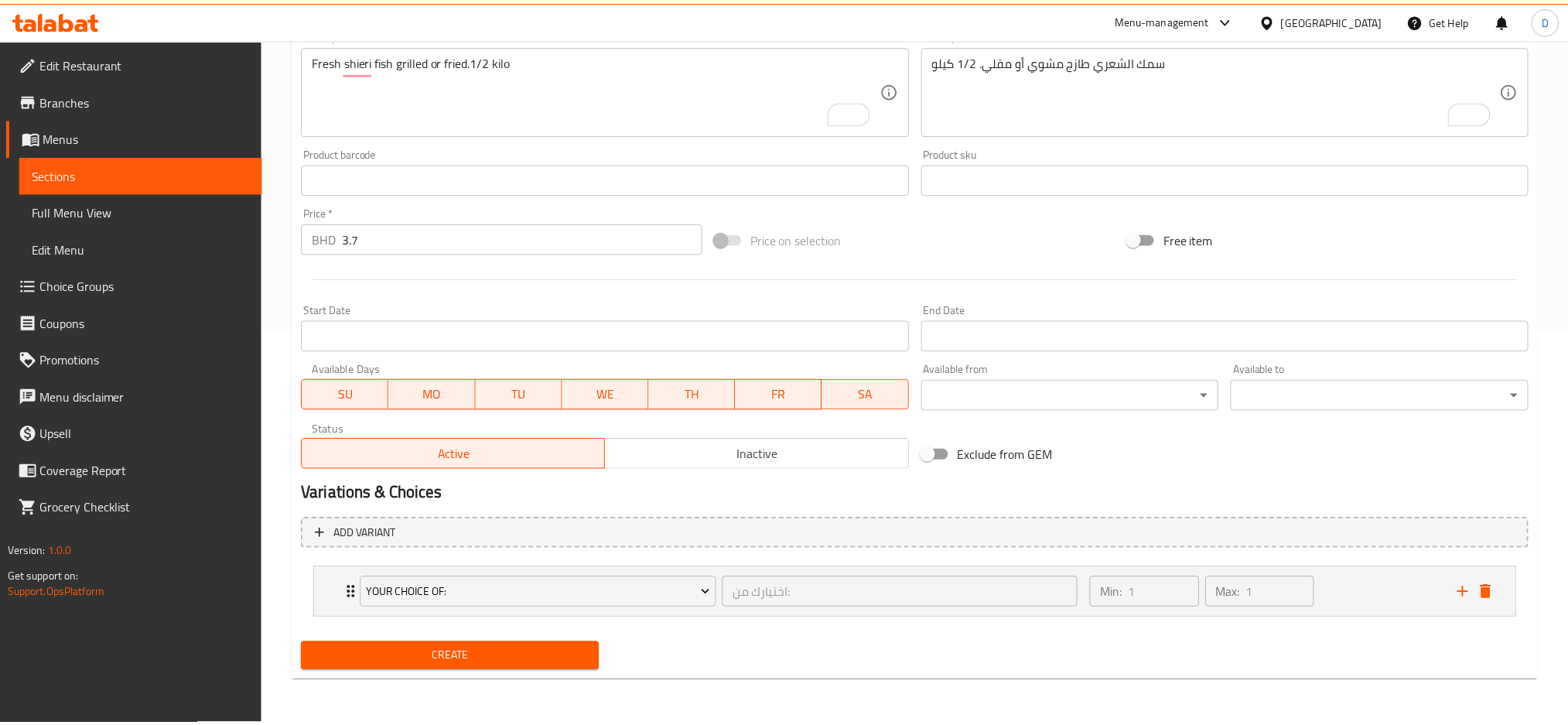
scroll to position [392, 0]
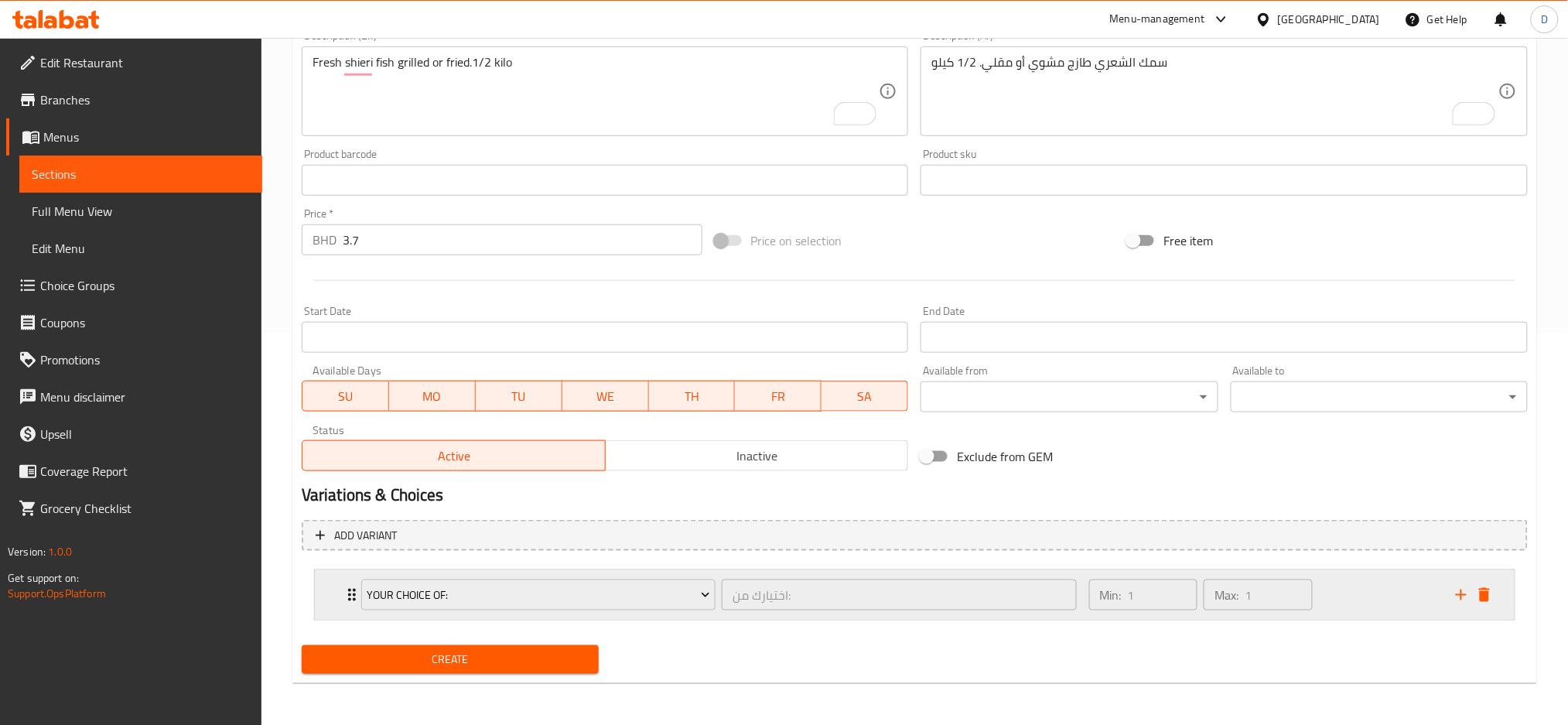
click at [713, 615] on div "Your Choice Of: اختيارك من: ​" at bounding box center [718, 595] width 734 height 50
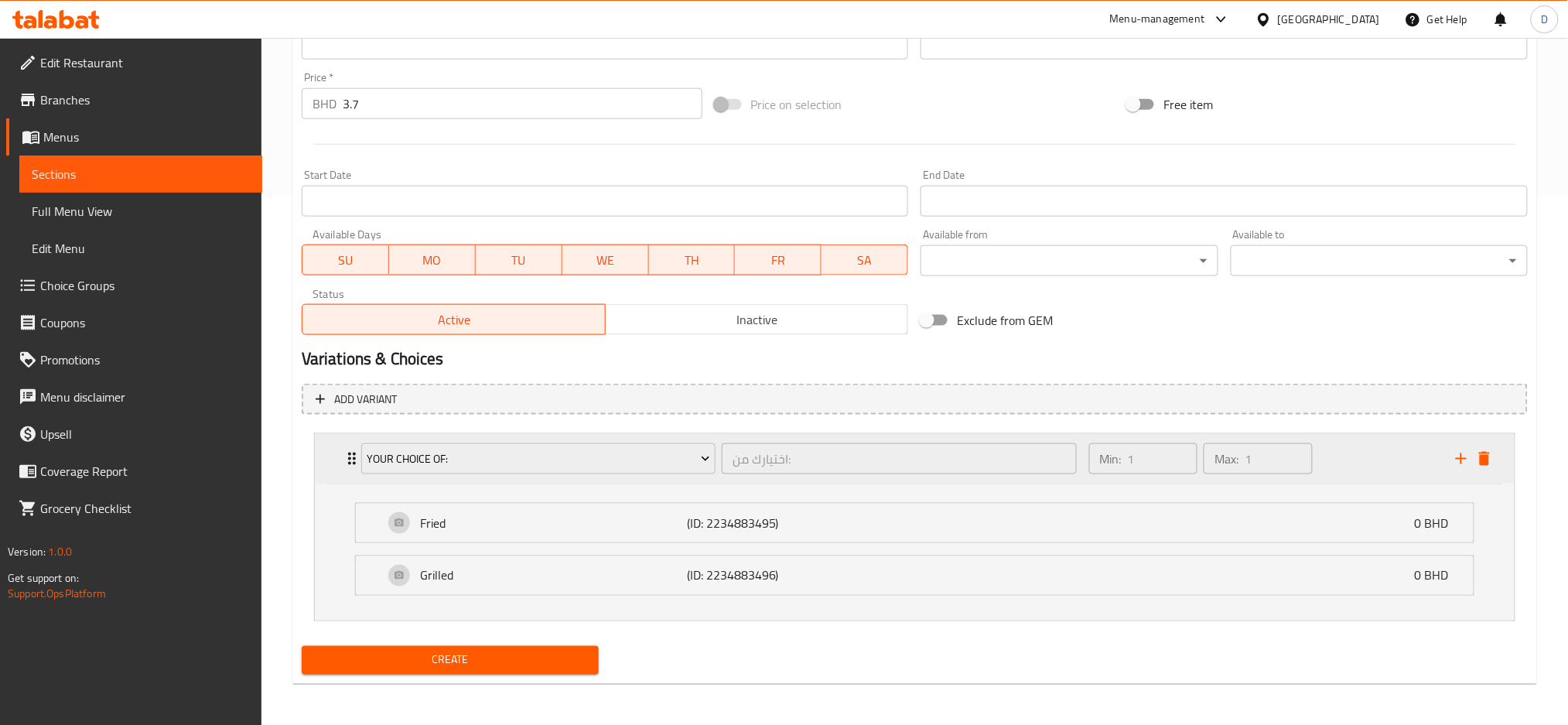
scroll to position [530, 0]
click at [513, 656] on span "Create" at bounding box center [449, 660] width 273 height 20
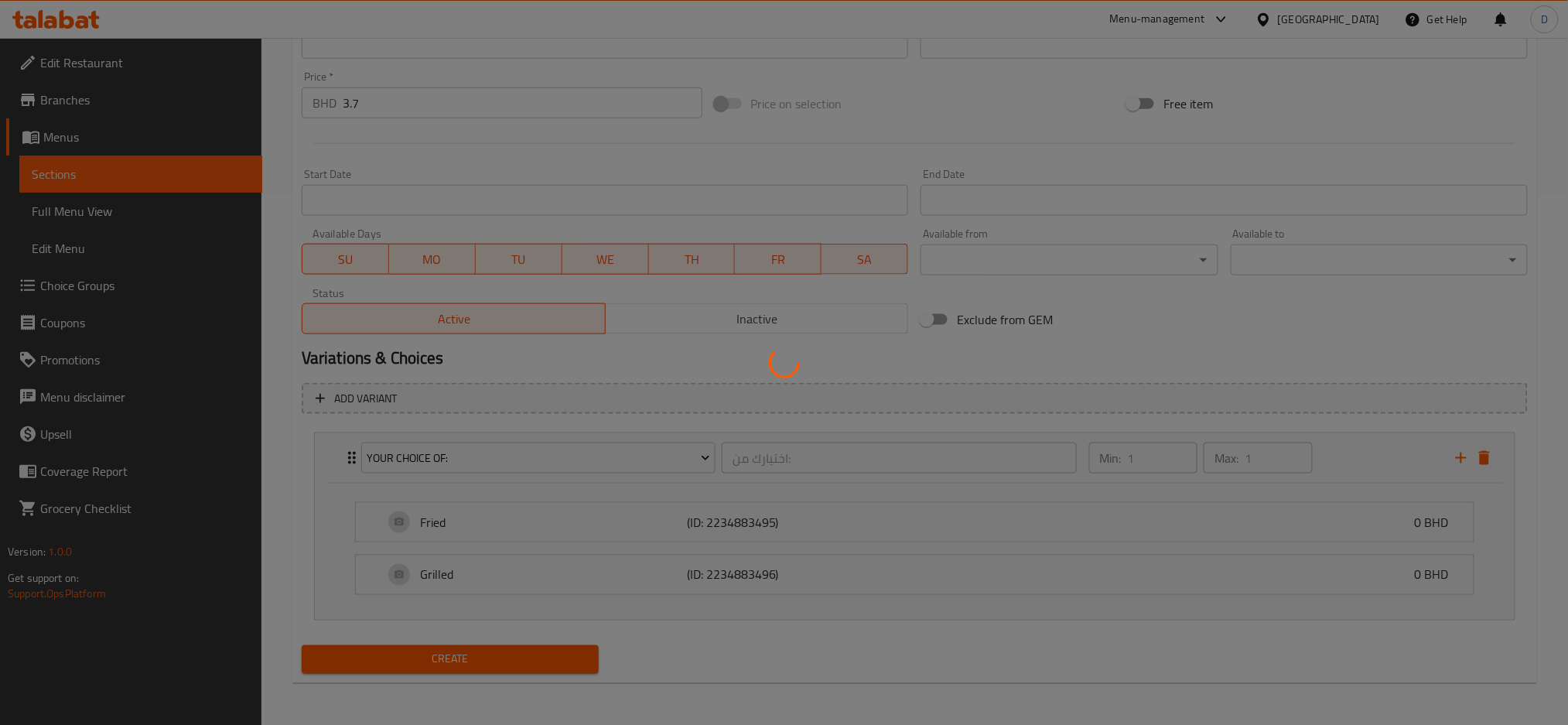
type input "0"
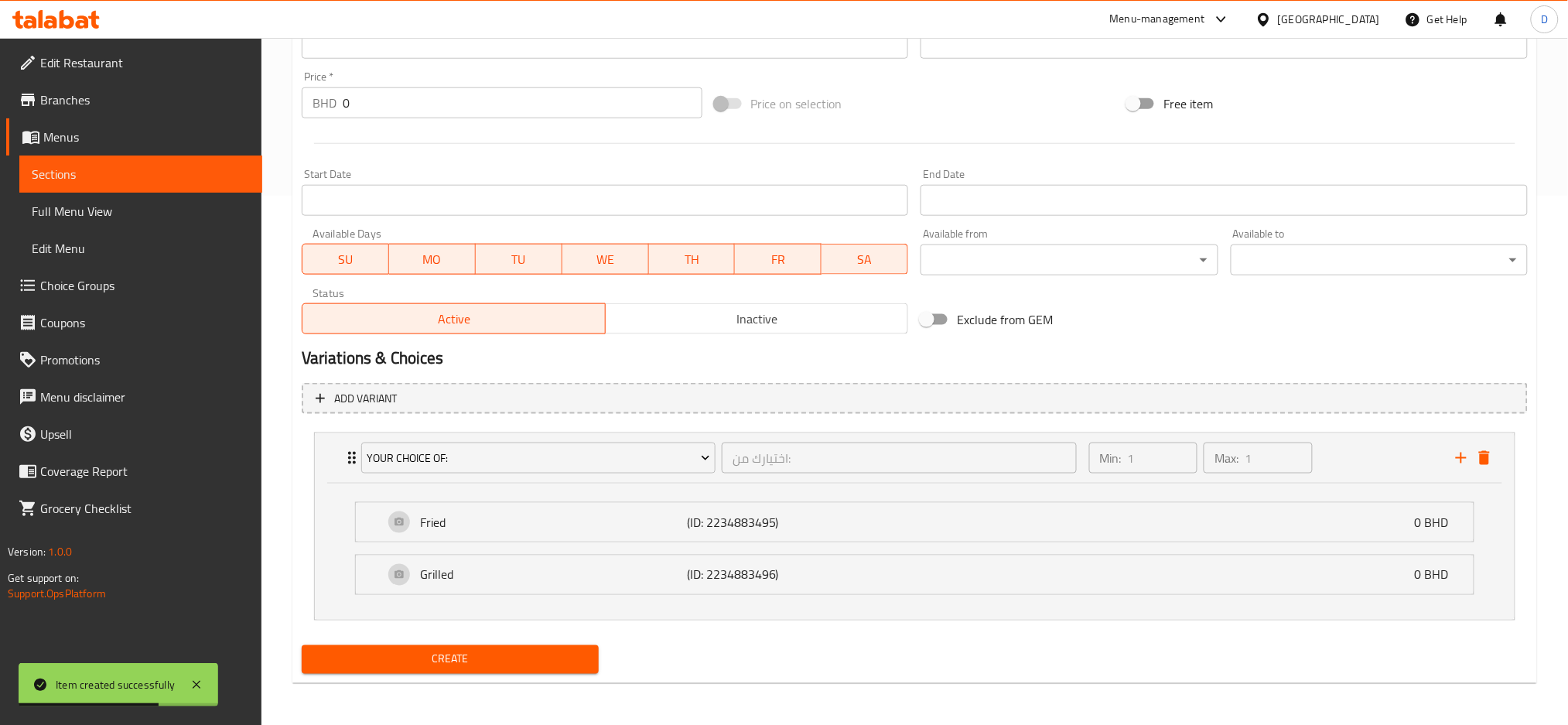
scroll to position [0, 0]
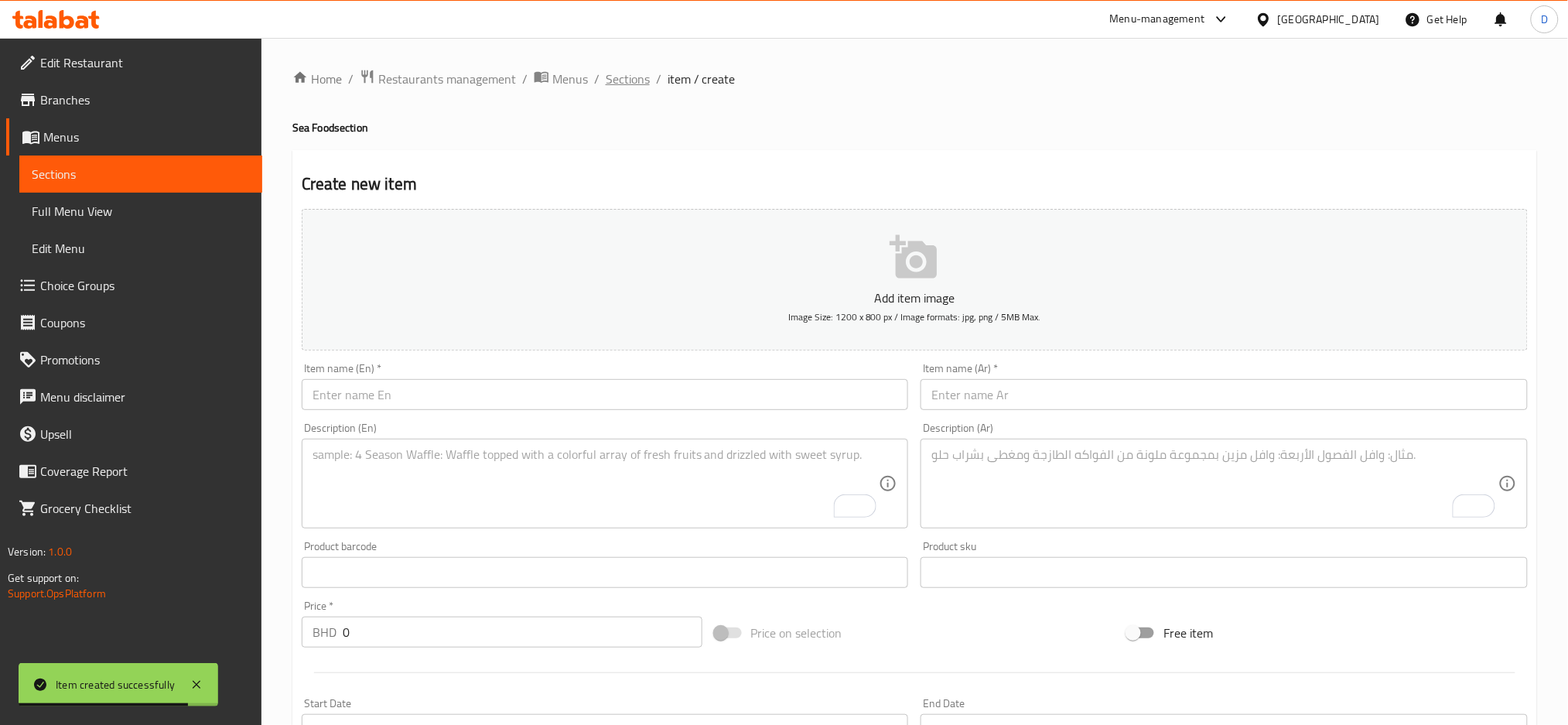
click at [631, 74] on span "Sections" at bounding box center [627, 78] width 44 height 19
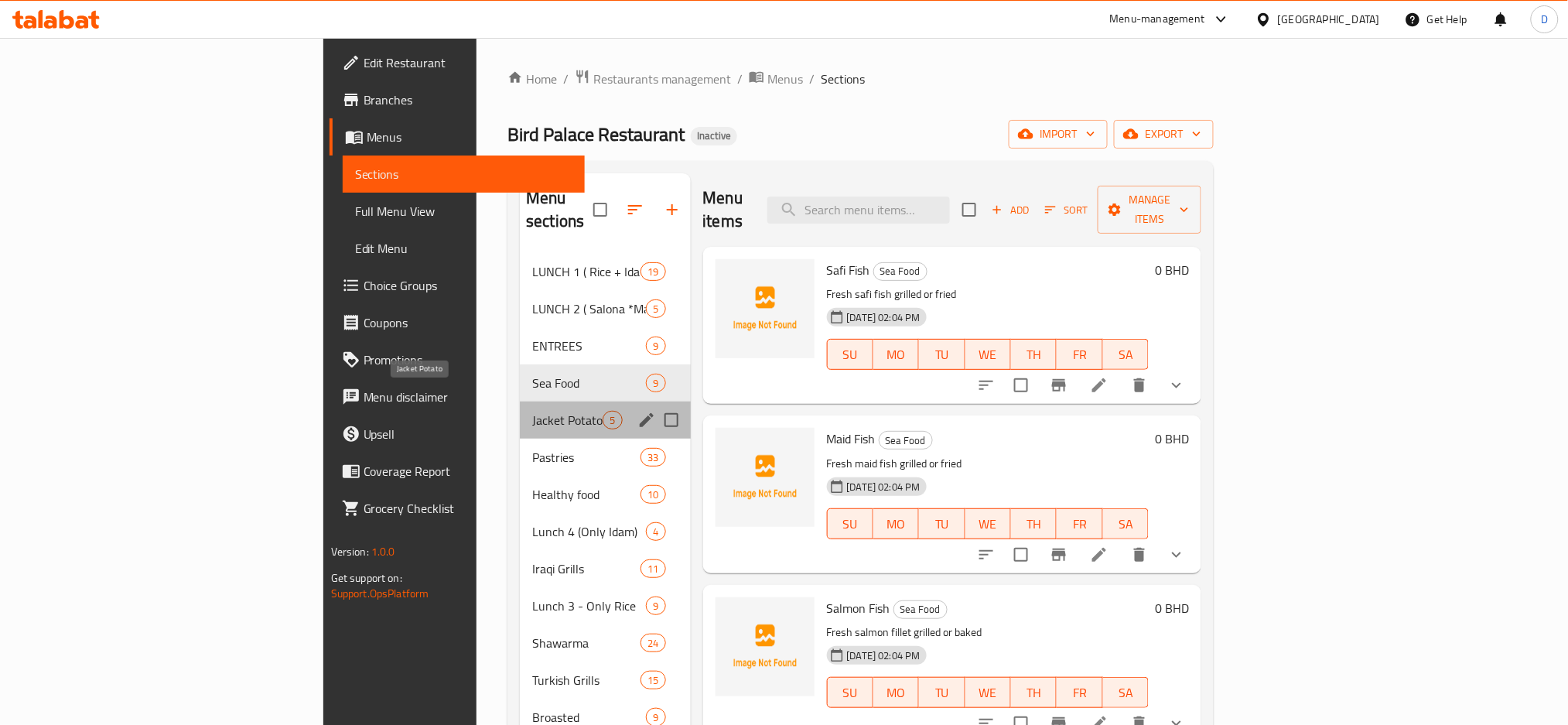
click at [532, 410] on span "Jacket Potato" at bounding box center [568, 419] width 70 height 19
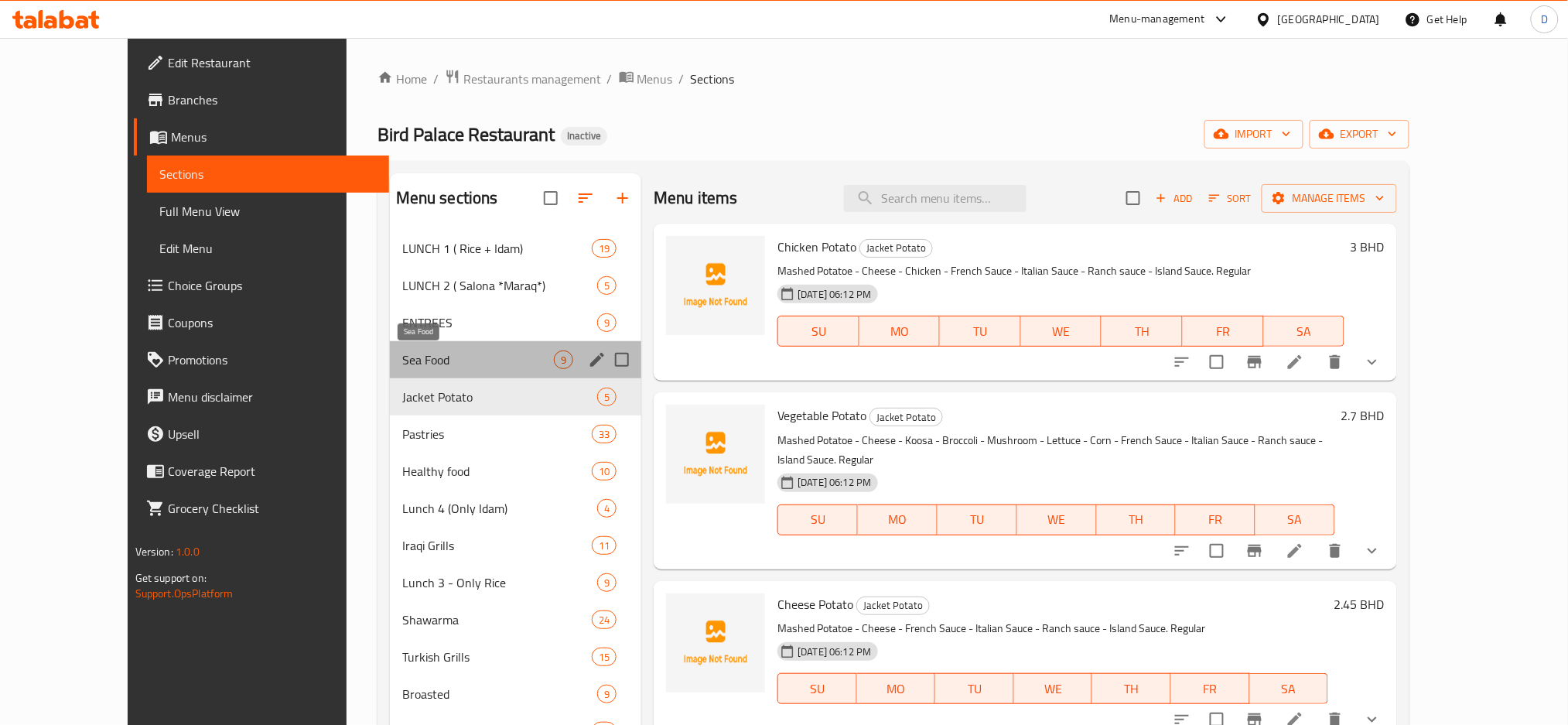
click at [461, 355] on span "Sea Food" at bounding box center [478, 360] width 151 height 19
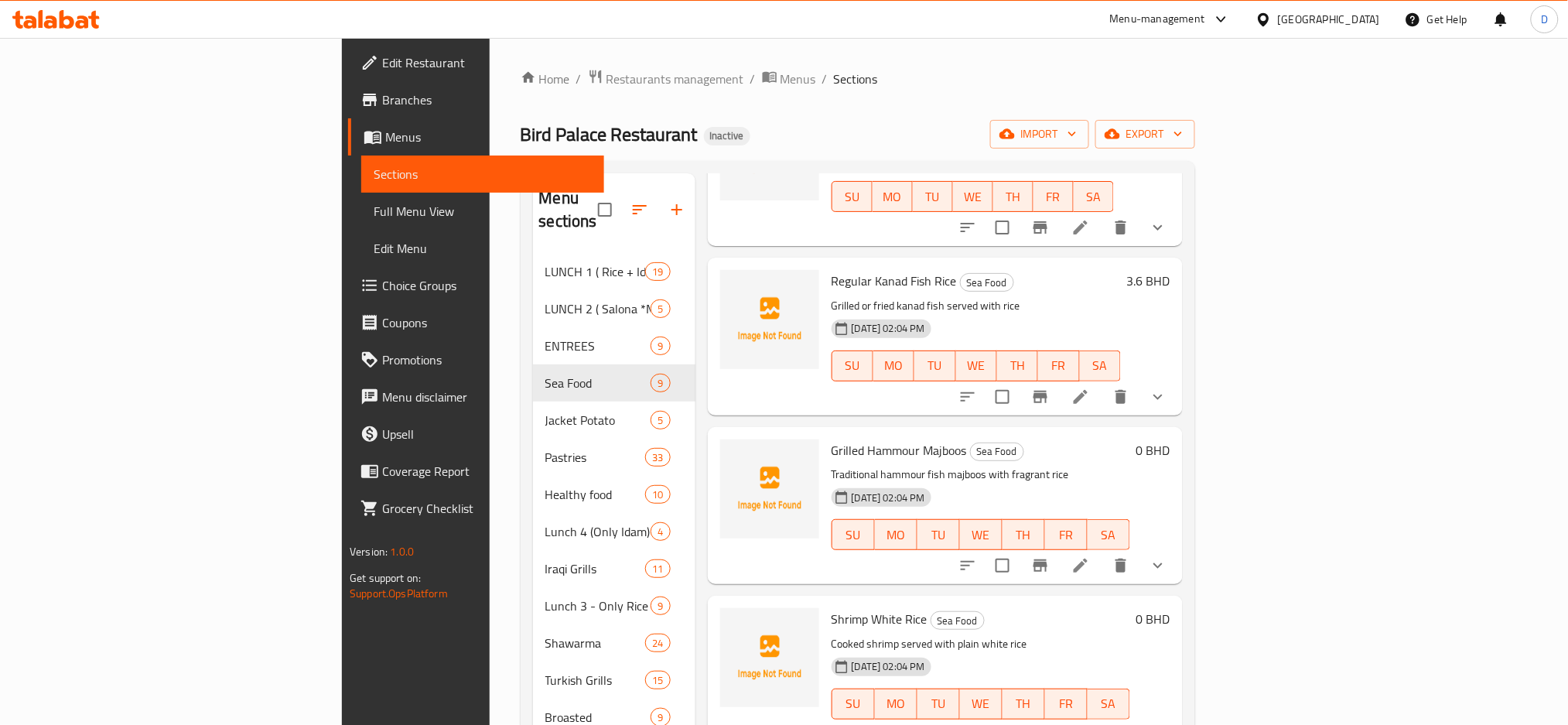
scroll to position [217, 0]
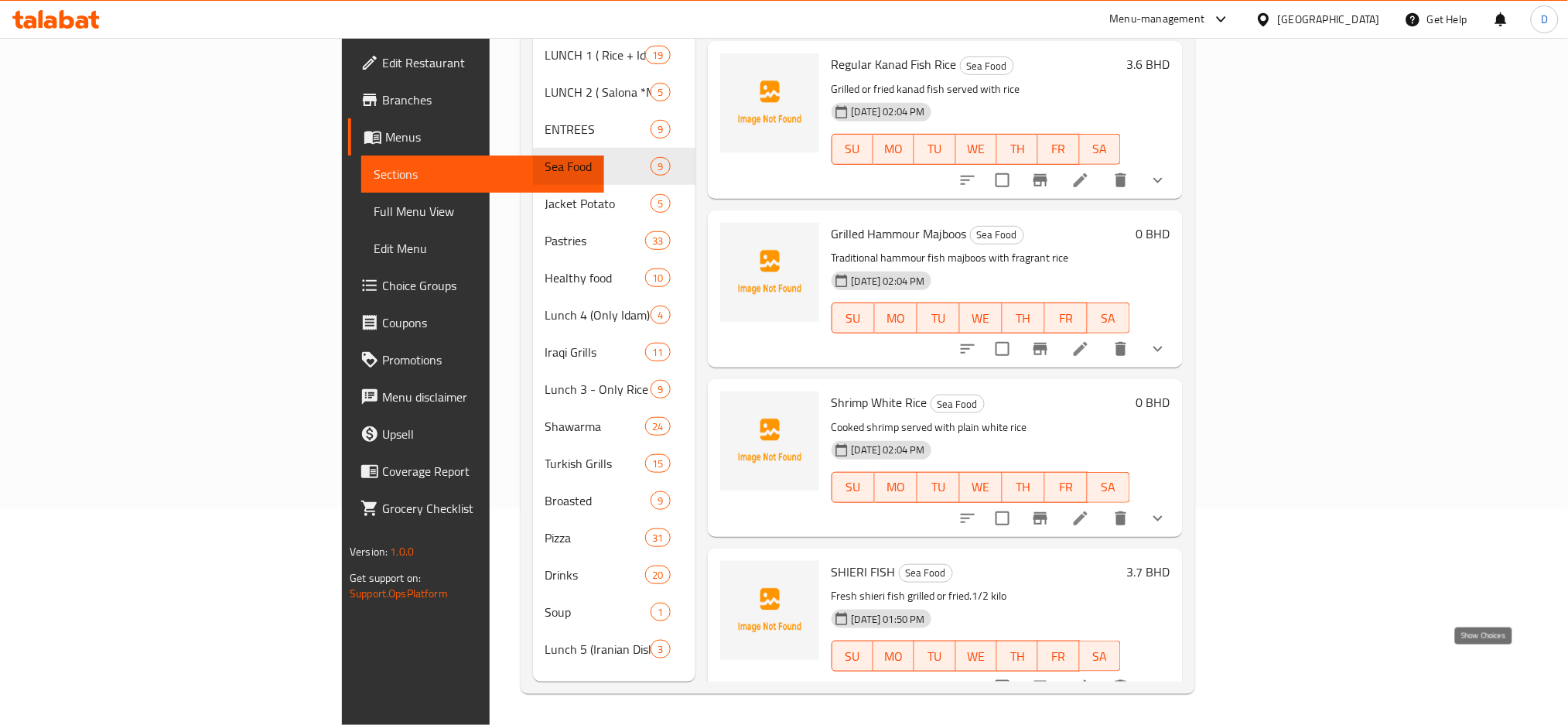
click at [1167, 678] on icon "show more" at bounding box center [1158, 687] width 19 height 19
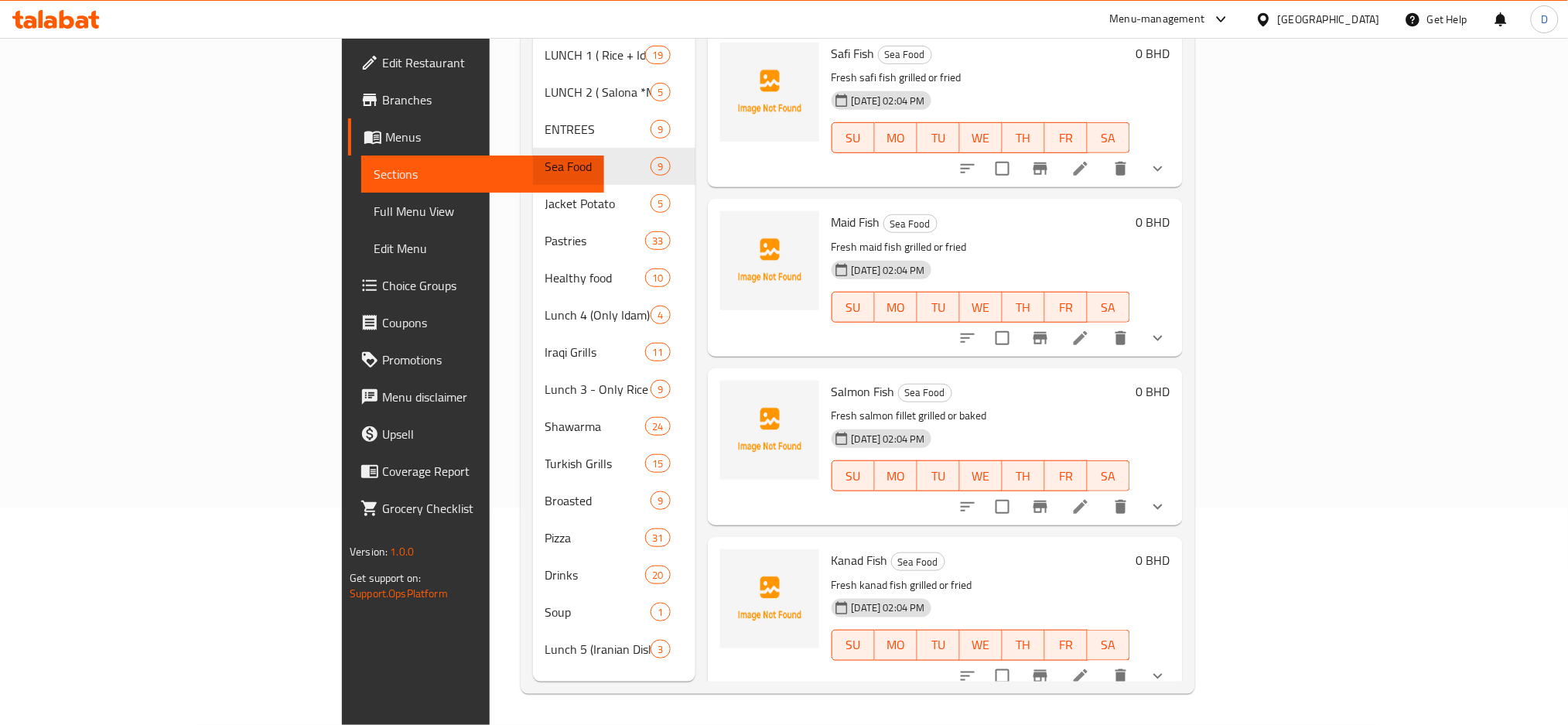
scroll to position [0, 0]
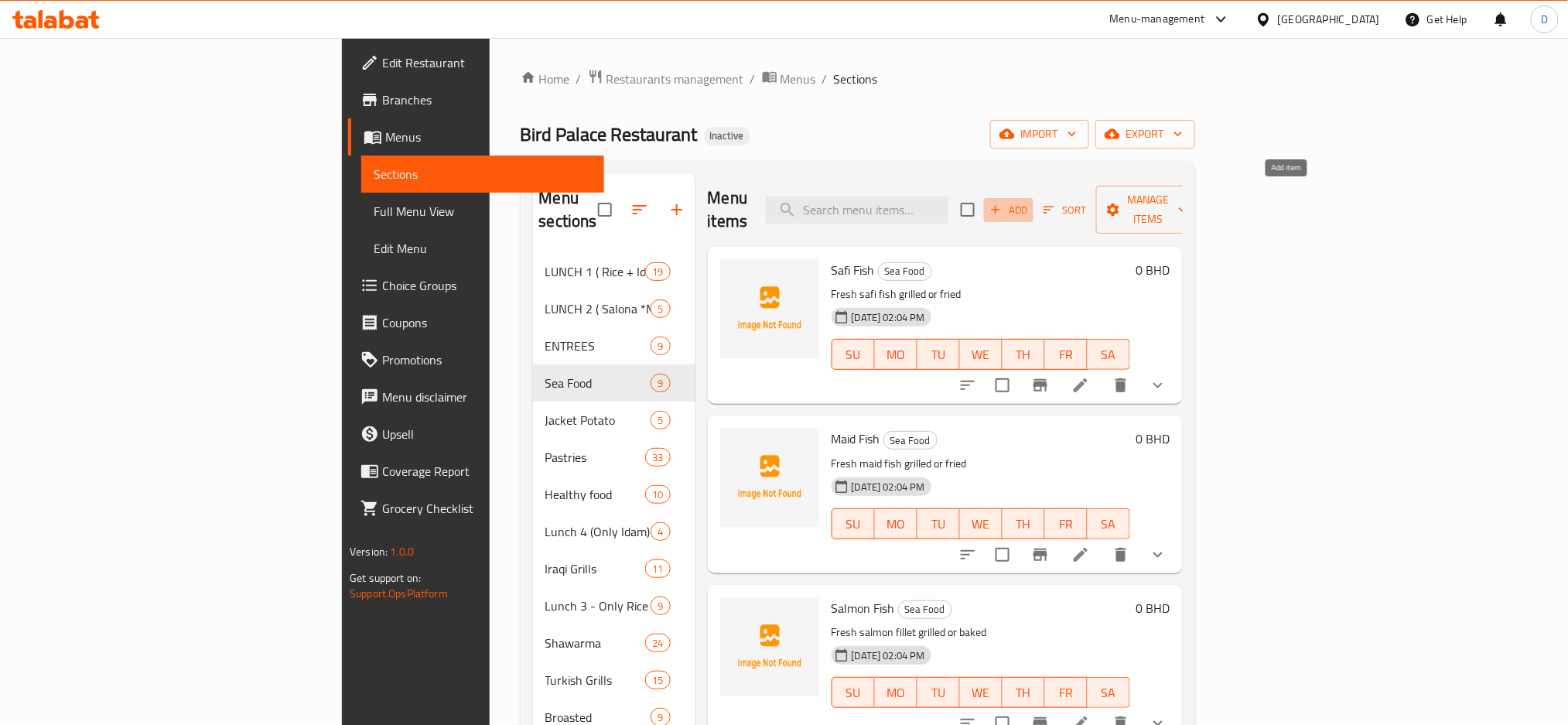
click at [1002, 202] on icon "button" at bounding box center [996, 209] width 14 height 14
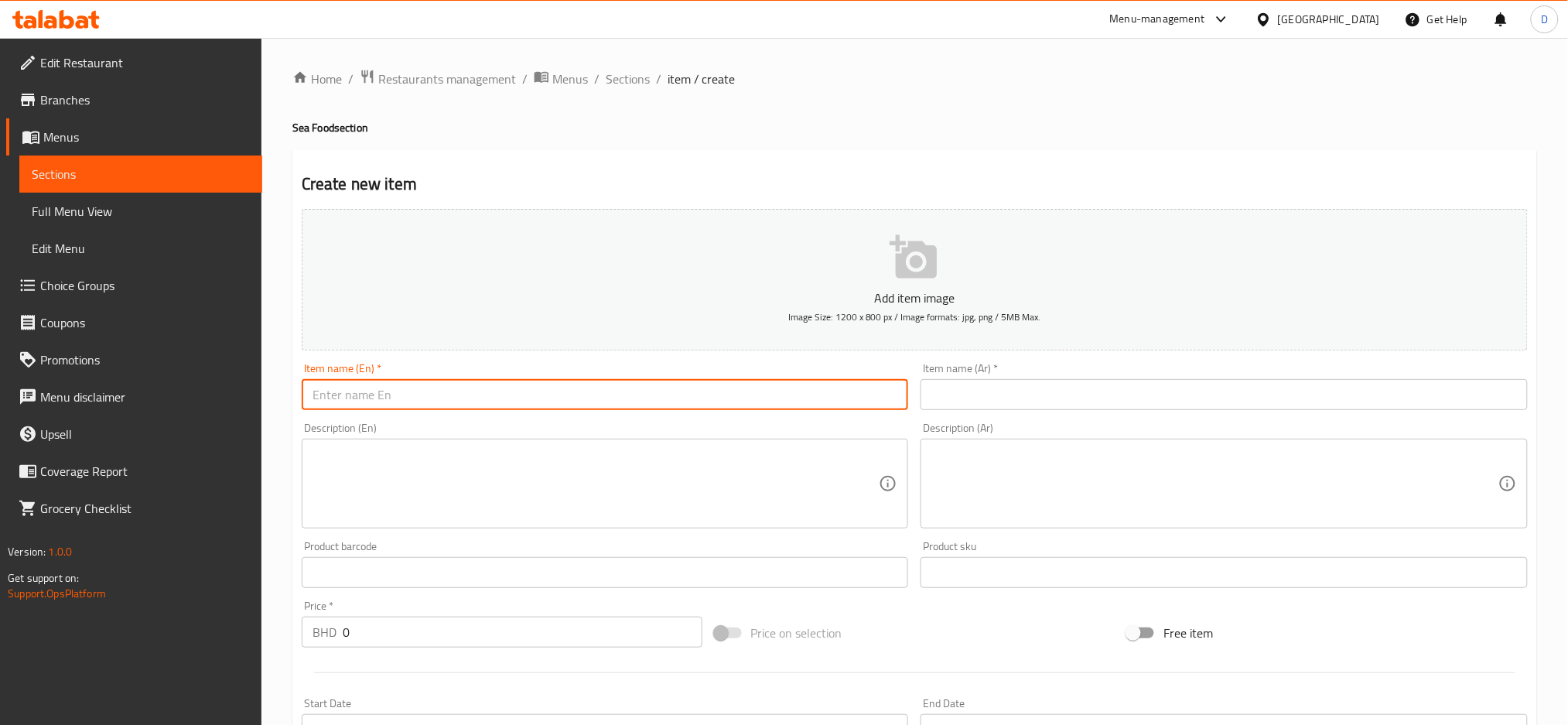
click at [572, 385] on input "text" at bounding box center [606, 395] width 608 height 31
paste input "SUPREME FIS"
type input "SUPREME FISh"
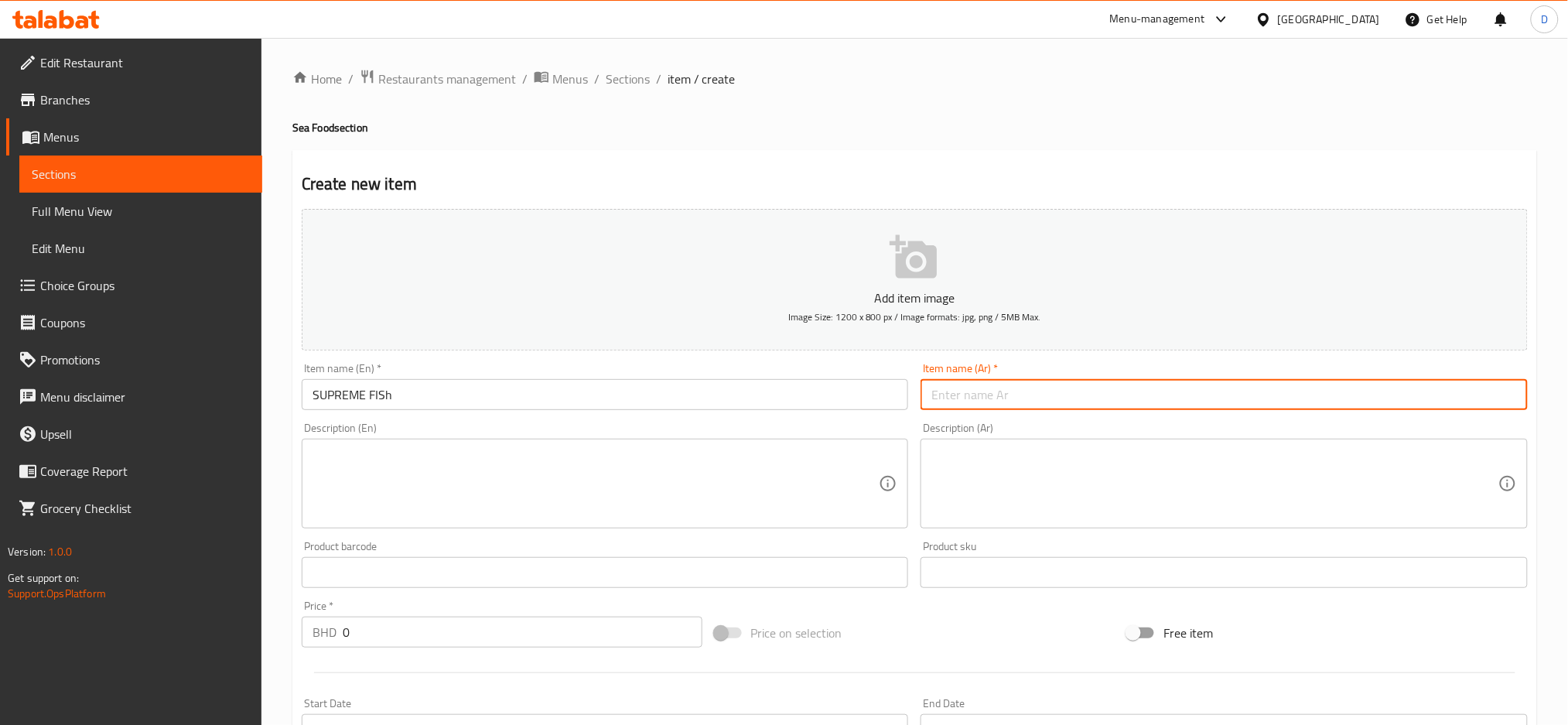
paste input "سمك سبريم"
click at [946, 392] on input "text" at bounding box center [1224, 395] width 608 height 31
type input "سمك سبريم"
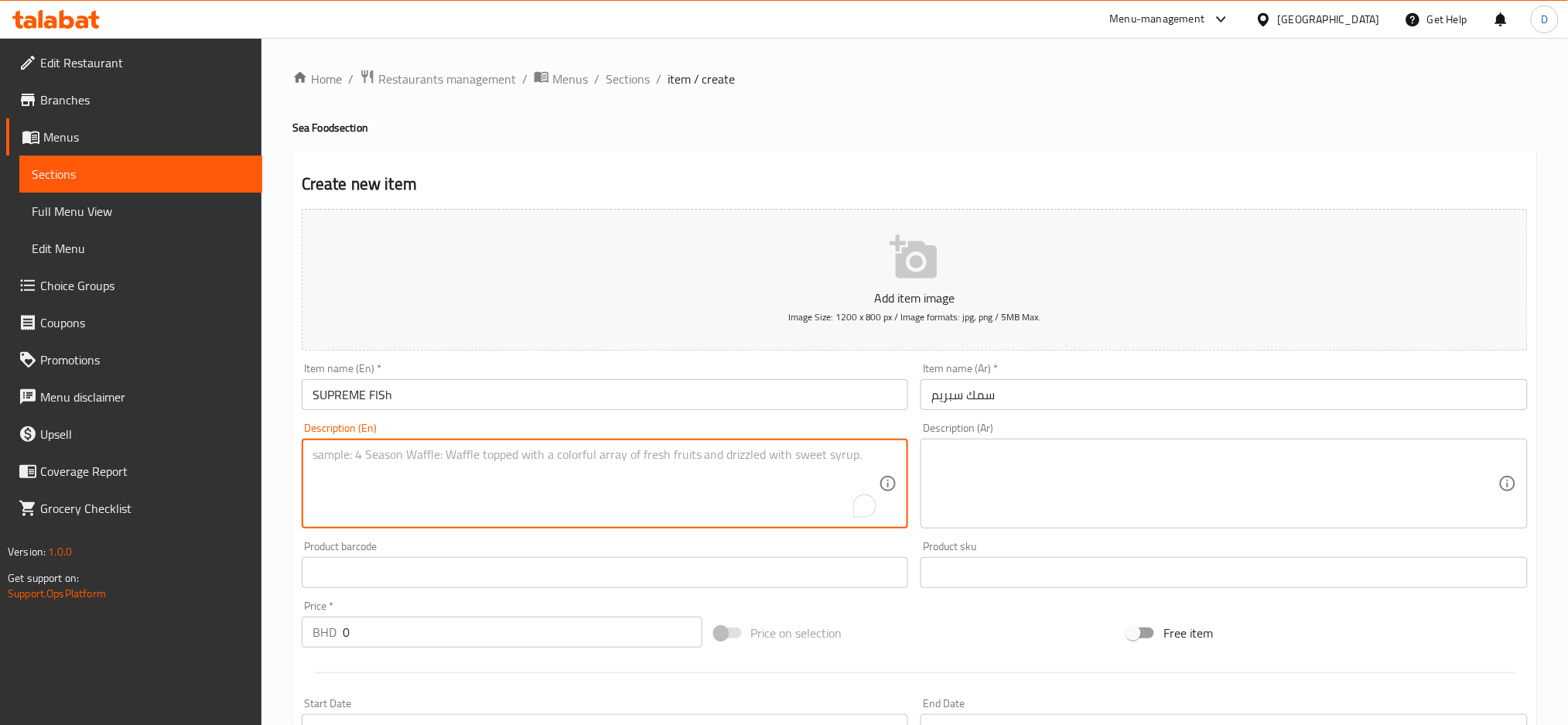
click at [760, 487] on textarea "To enrich screen reader interactions, please activate Accessibility in Grammarl…" at bounding box center [596, 484] width 567 height 73
paste textarea "Premium fillet fish grilled or fried"
type textarea "Premium fillet fish grilled or fried"
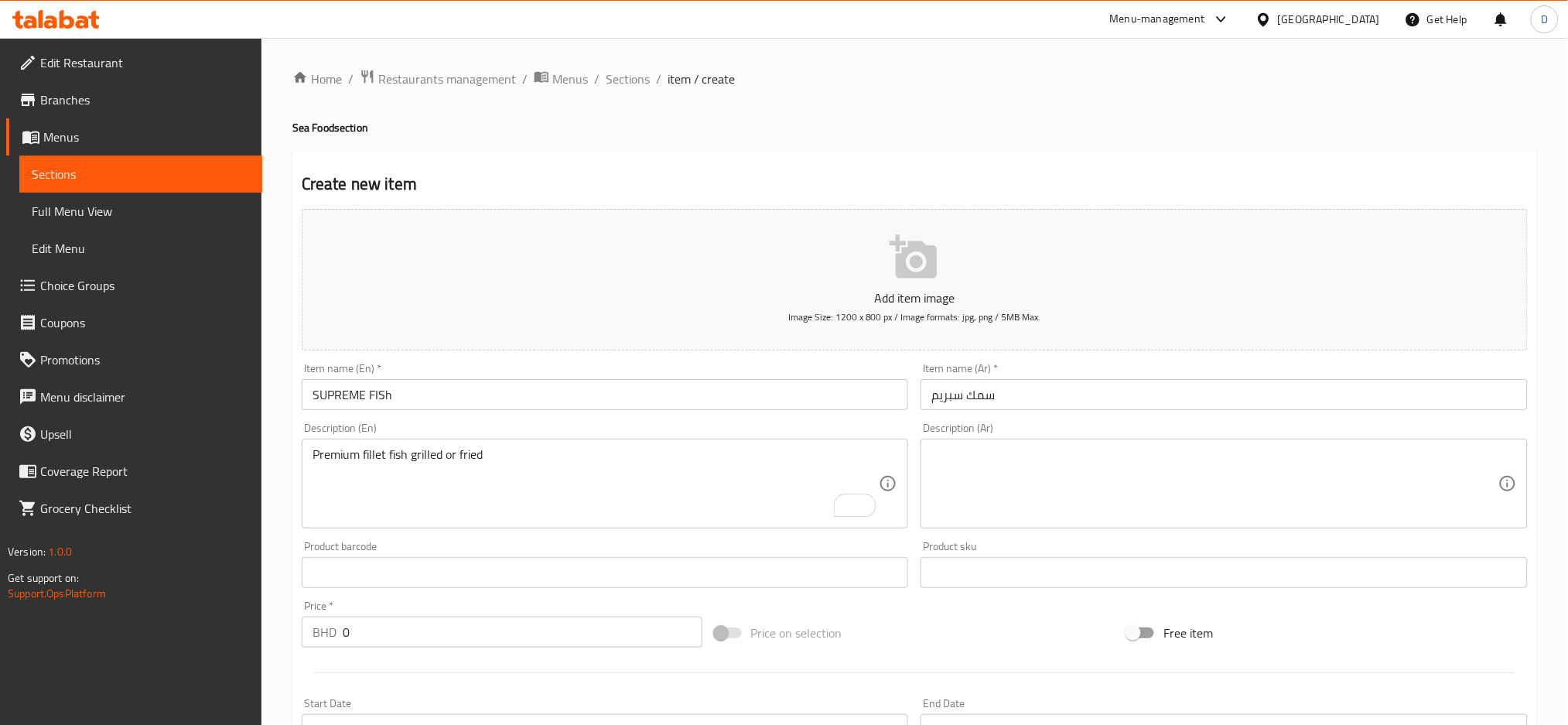
click at [1117, 446] on div "Description (Ar)" at bounding box center [1224, 484] width 608 height 90
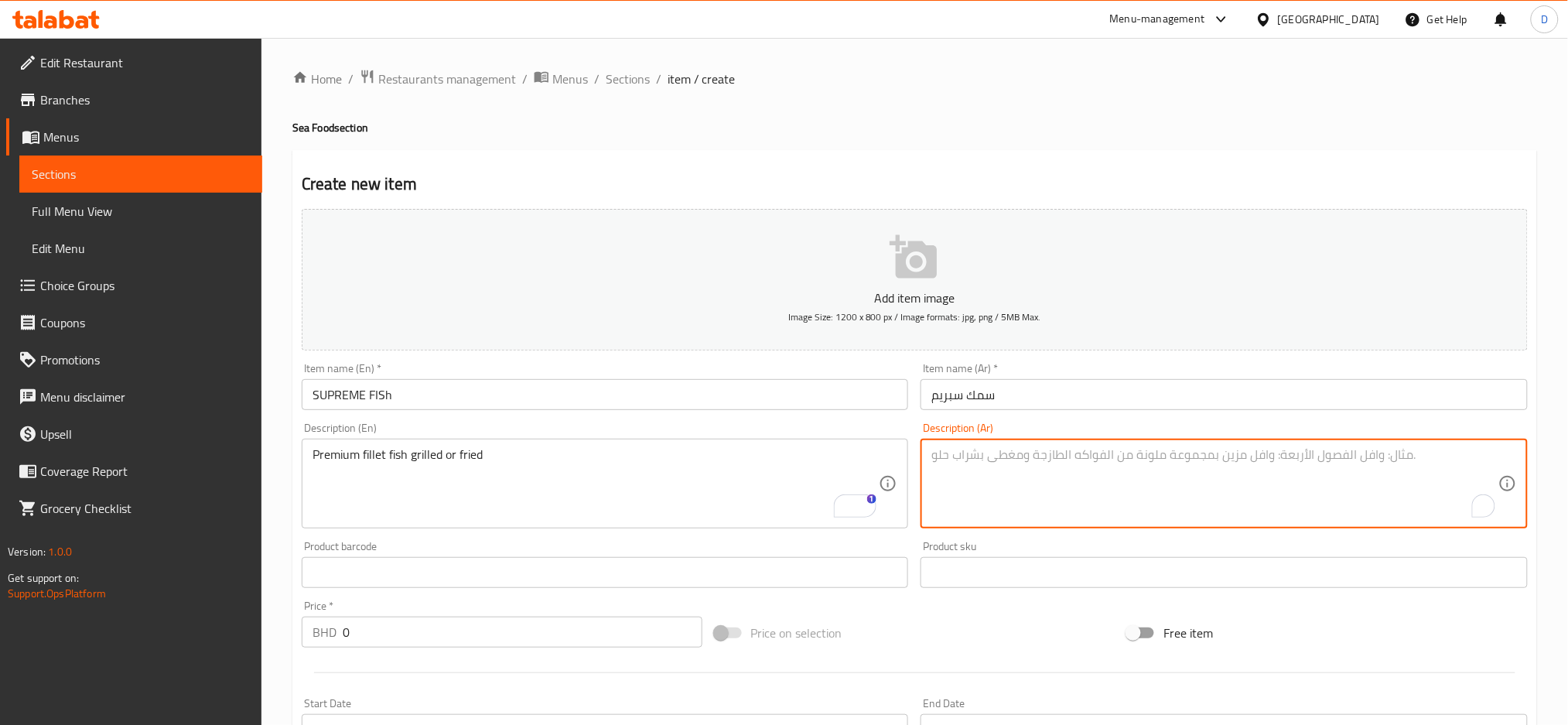
paste textarea "سمك فيليه فاخر مشوي أو مقلي"
type textarea "سمك فيليه فاخر مشوي أو مقلي"
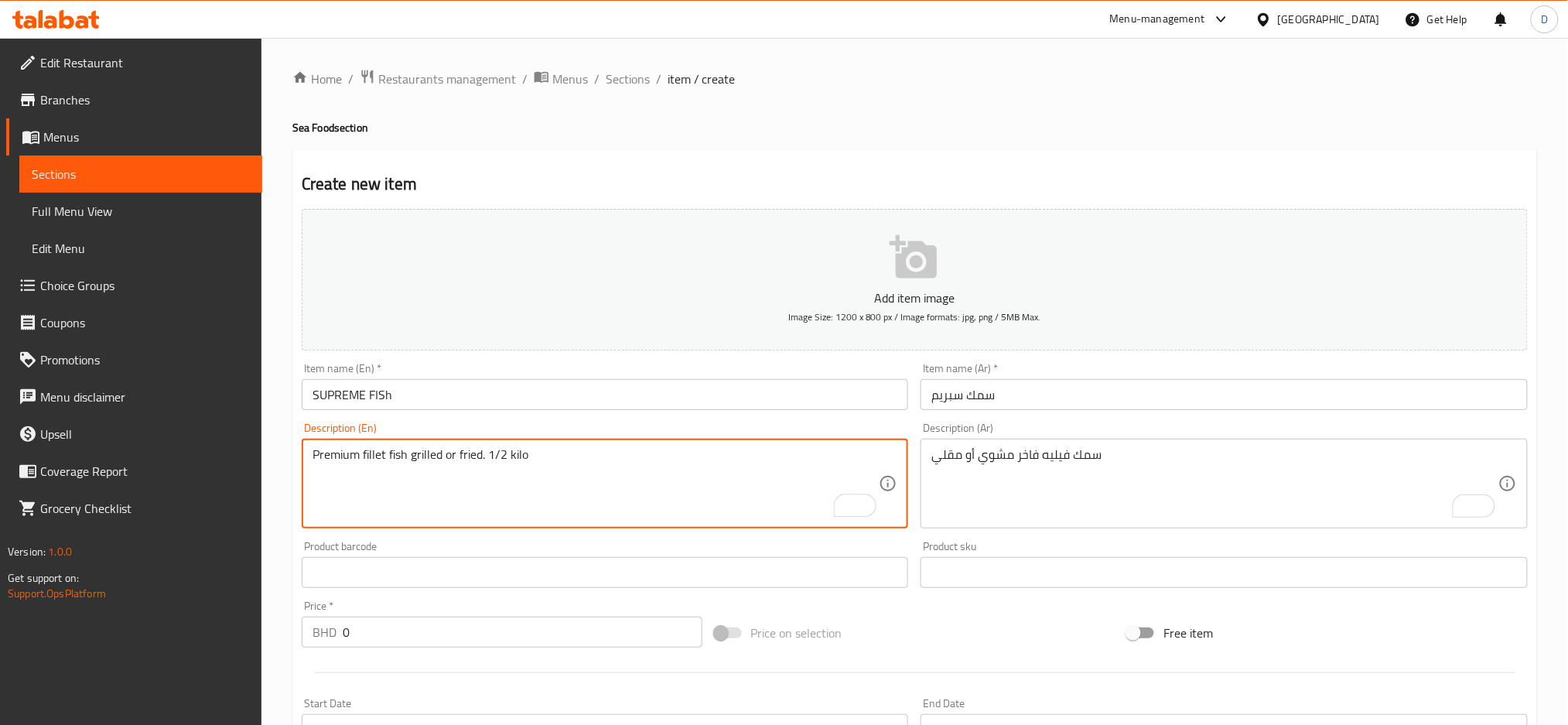
type textarea "Premium fillet fish grilled or fried. 1/2 kilo"
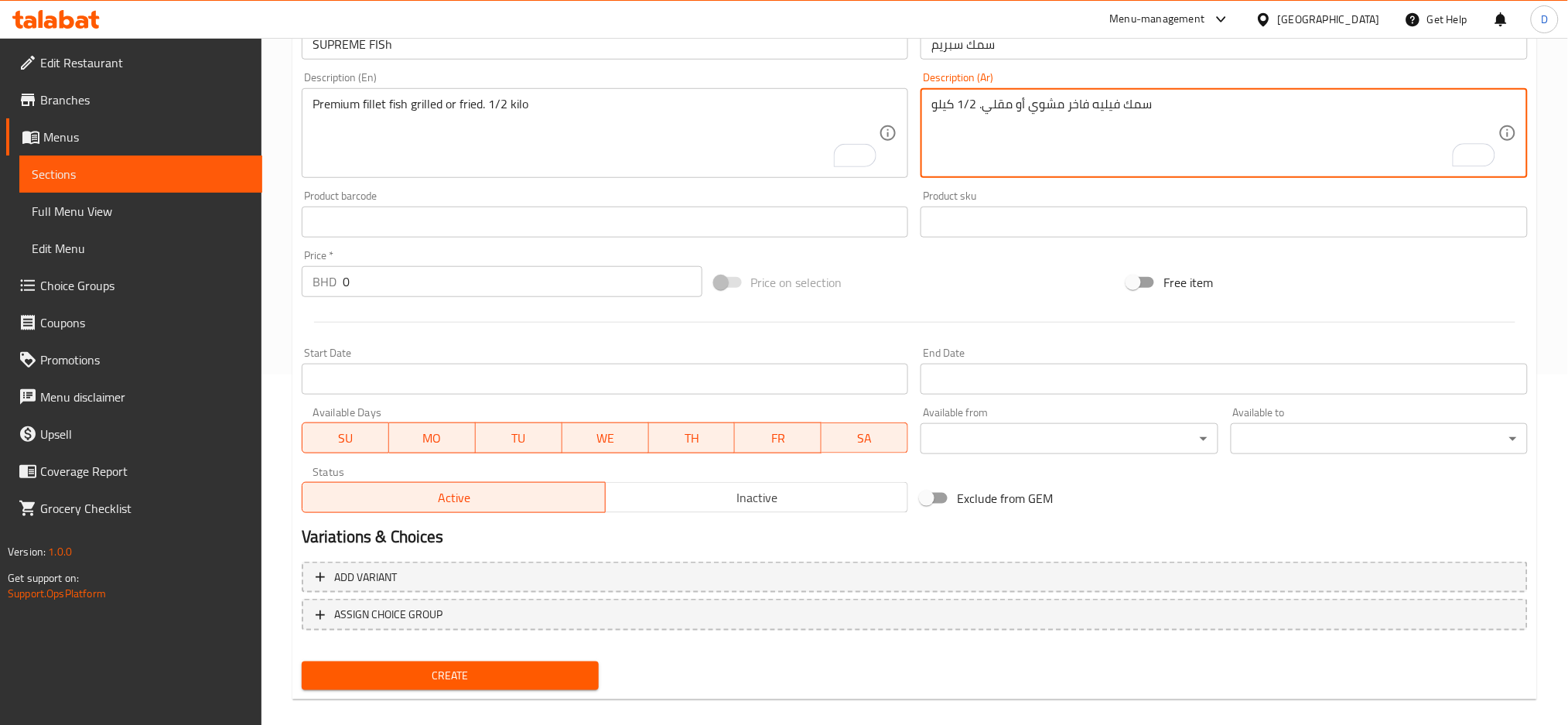
scroll to position [365, 0]
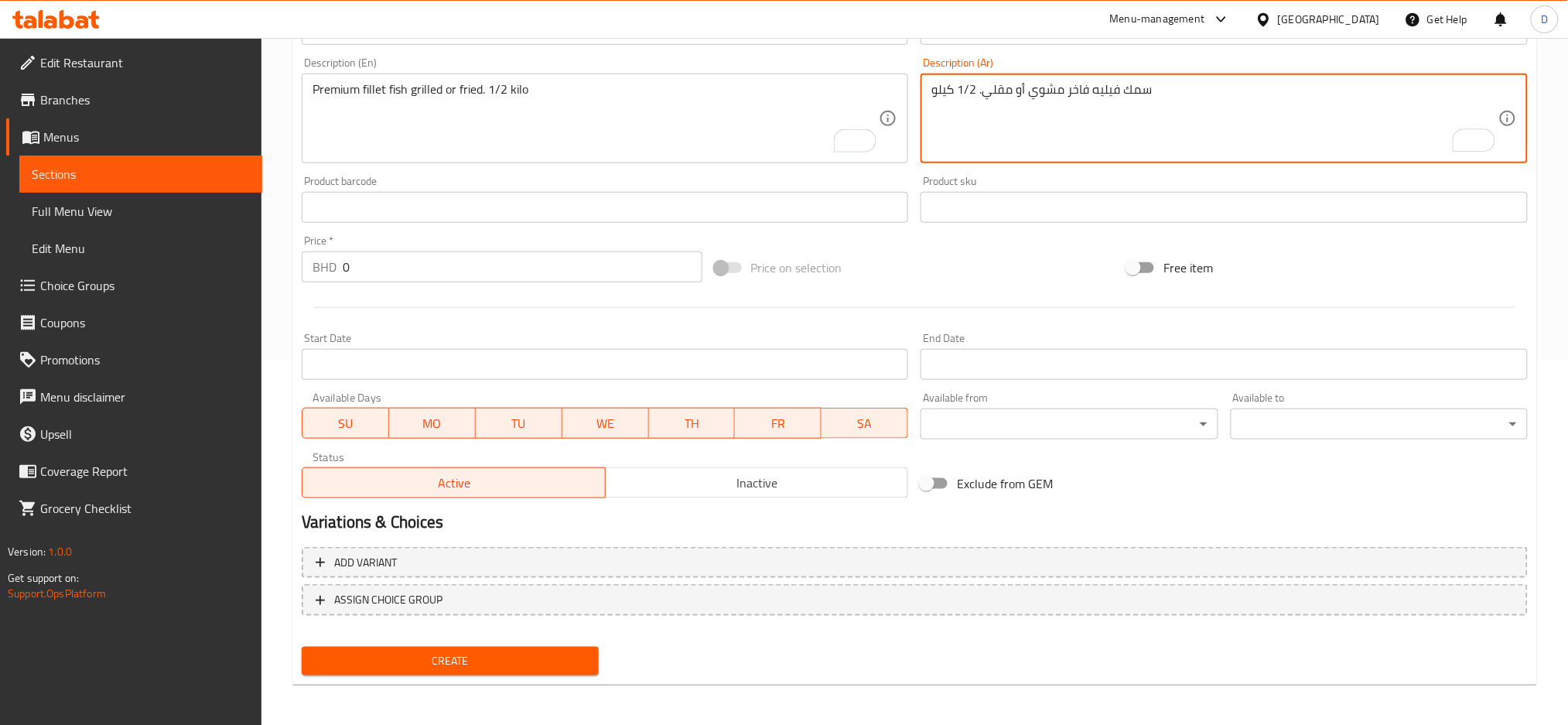
type textarea "سمك فيليه فاخر مشوي أو مقلي. 1/2 كيلو"
click at [402, 266] on input "0" at bounding box center [523, 267] width 360 height 31
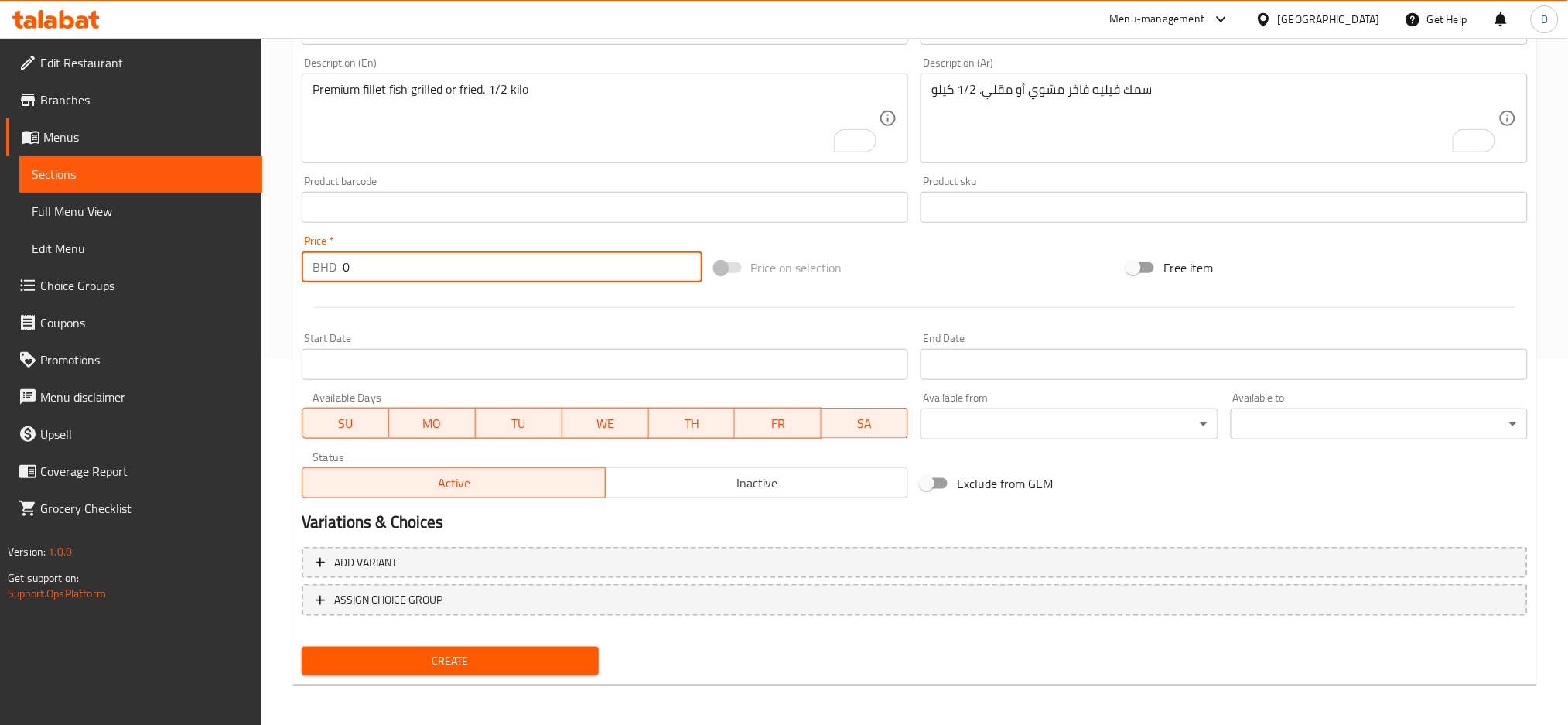
paste input "4.350"
click at [402, 266] on input "04.350" at bounding box center [523, 267] width 360 height 31
click at [345, 261] on input "04.350" at bounding box center [523, 267] width 360 height 31
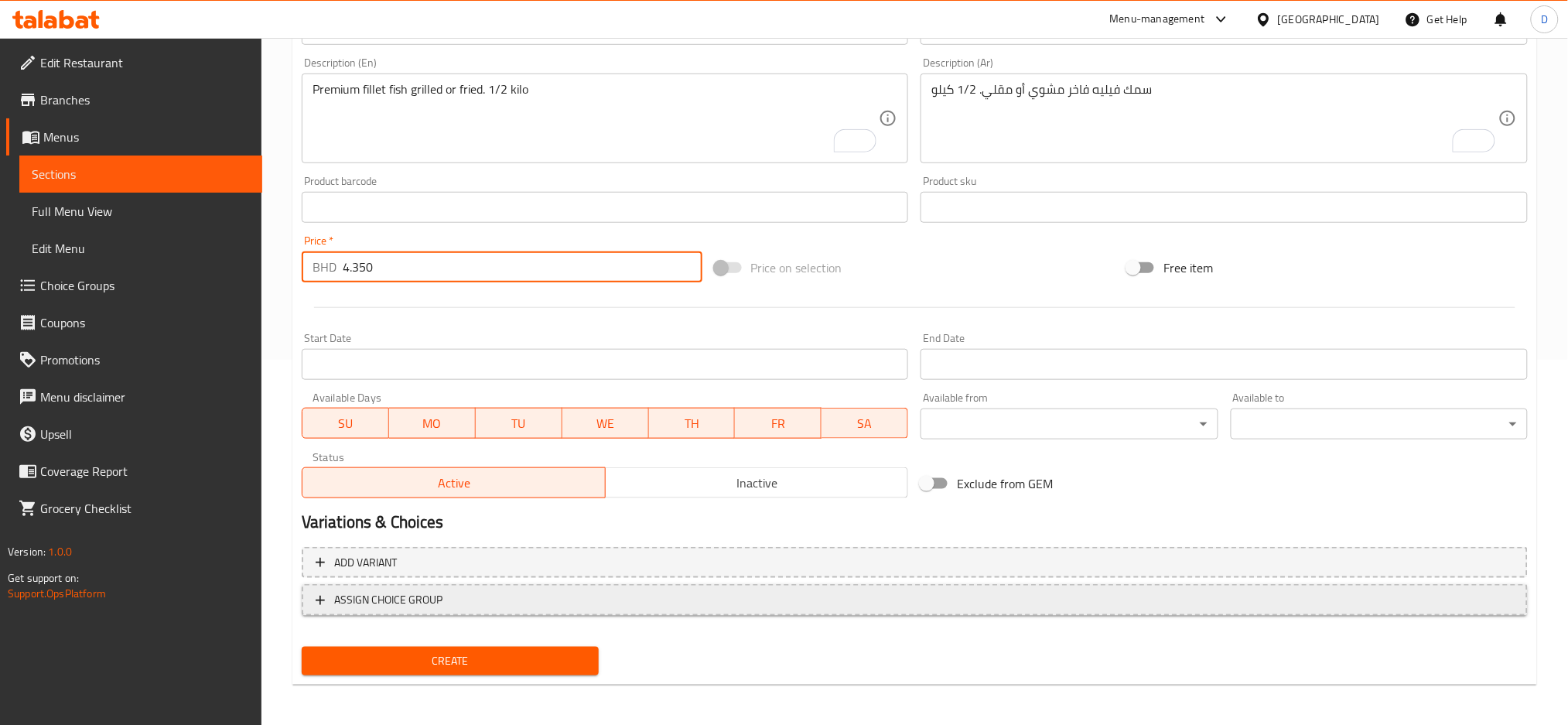
type input "4.350"
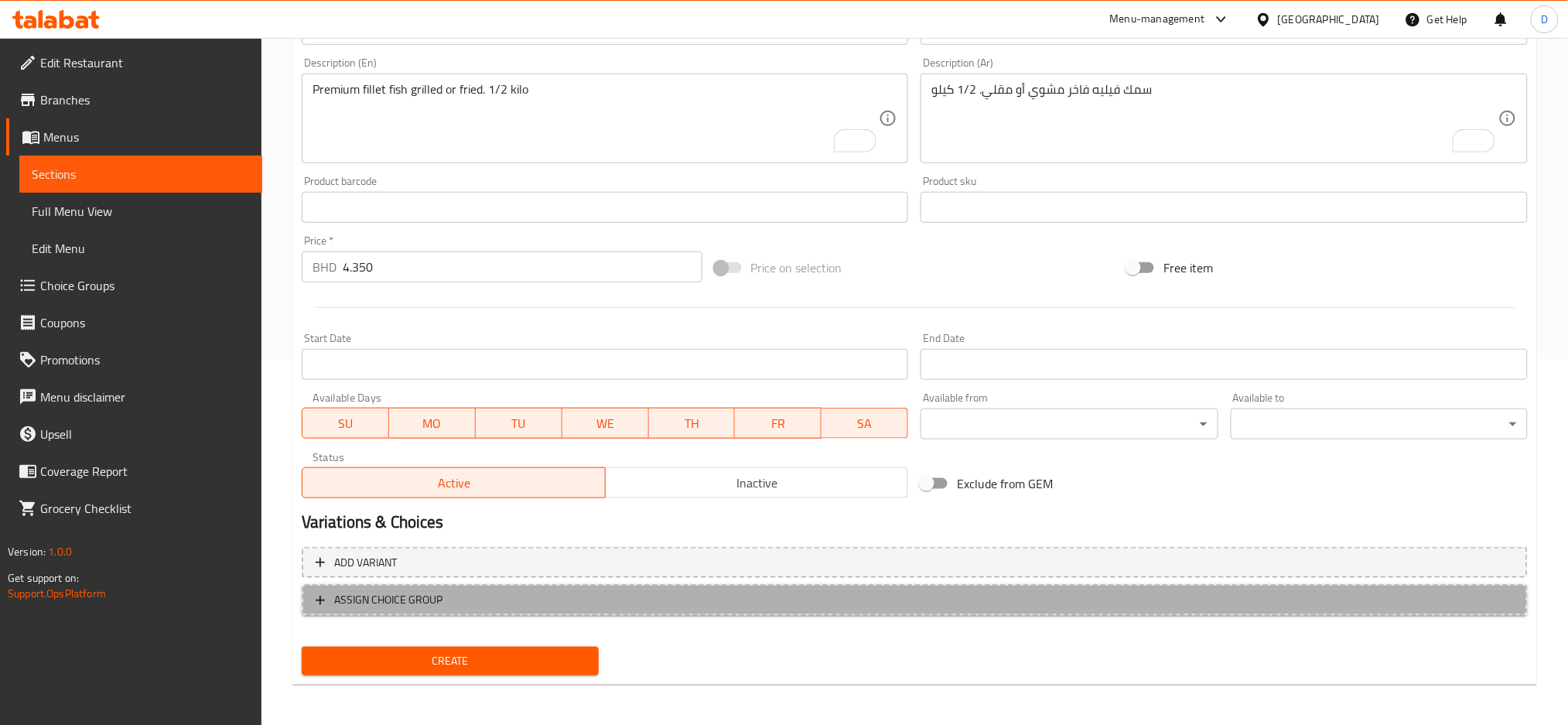
click at [512, 597] on span "ASSIGN CHOICE GROUP" at bounding box center [914, 600] width 1198 height 20
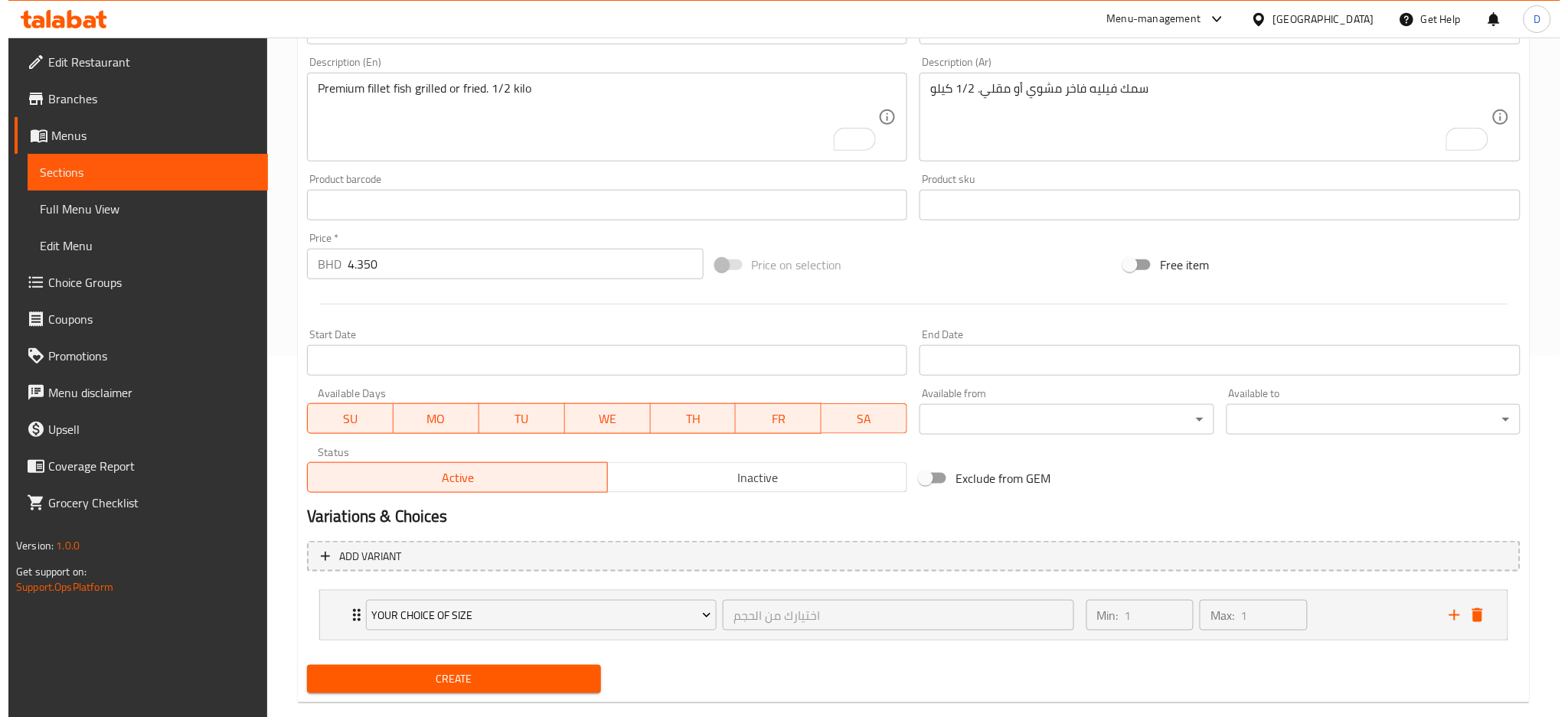
scroll to position [387, 0]
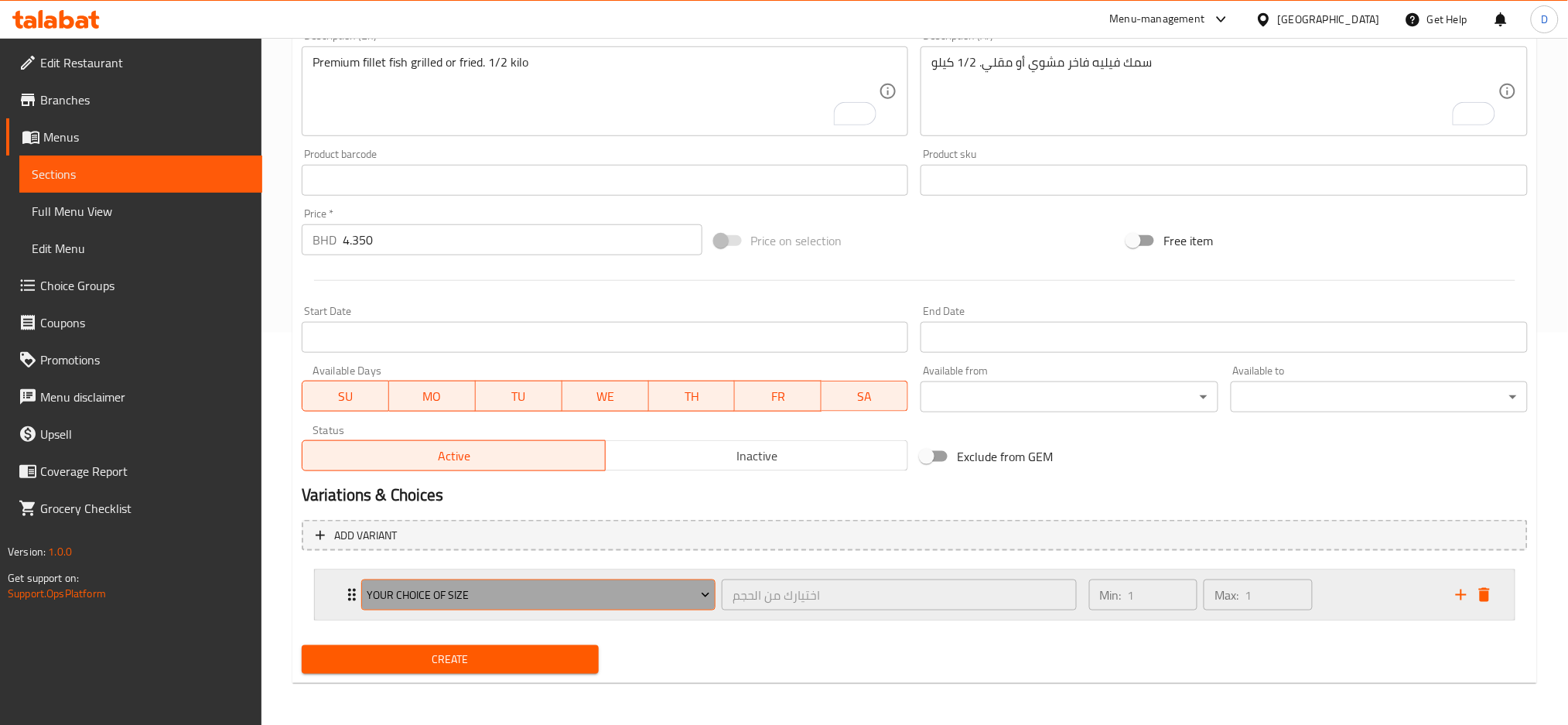
click at [619, 581] on button "Your Choice Of Size" at bounding box center [538, 595] width 355 height 31
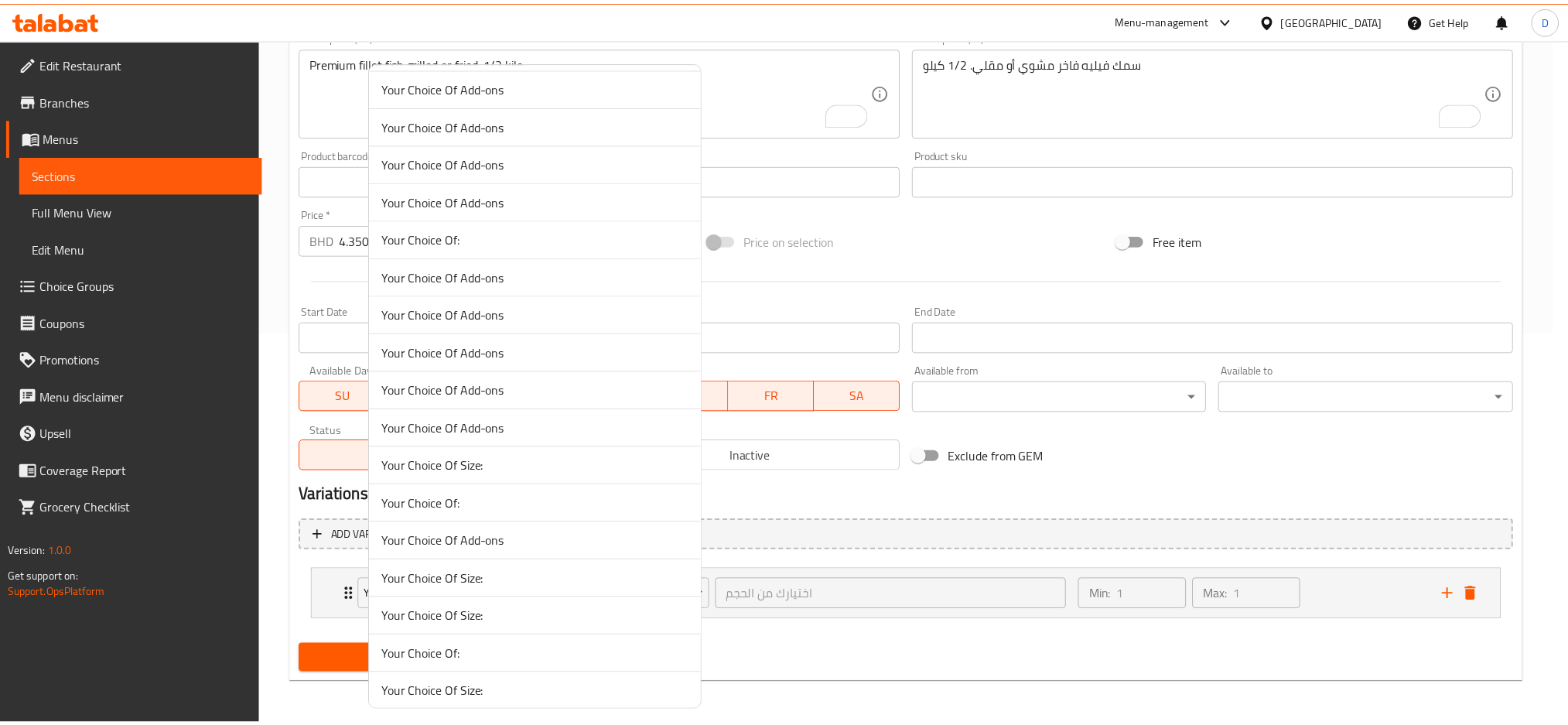
scroll to position [416, 0]
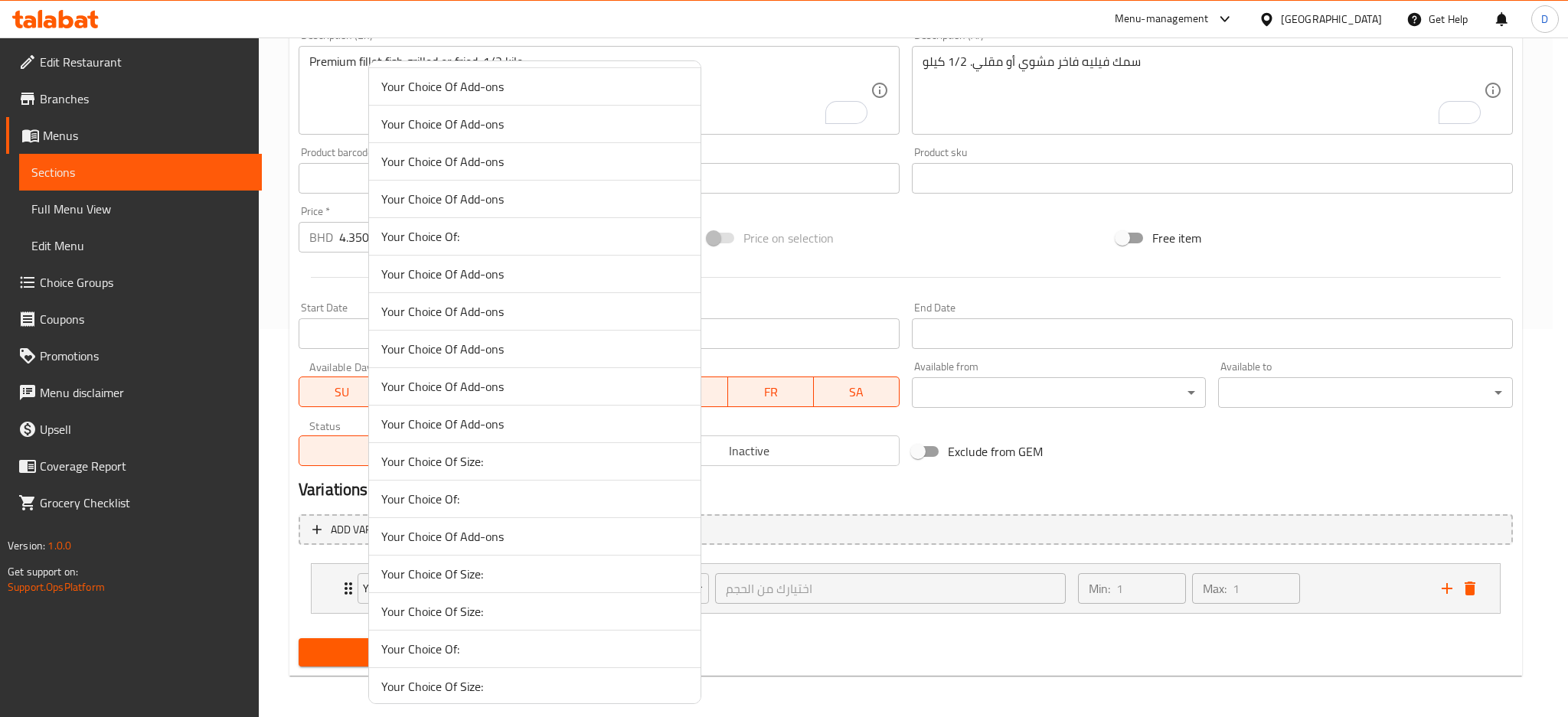
click at [532, 637] on li "Your Choice Of:" at bounding box center [535, 648] width 332 height 38
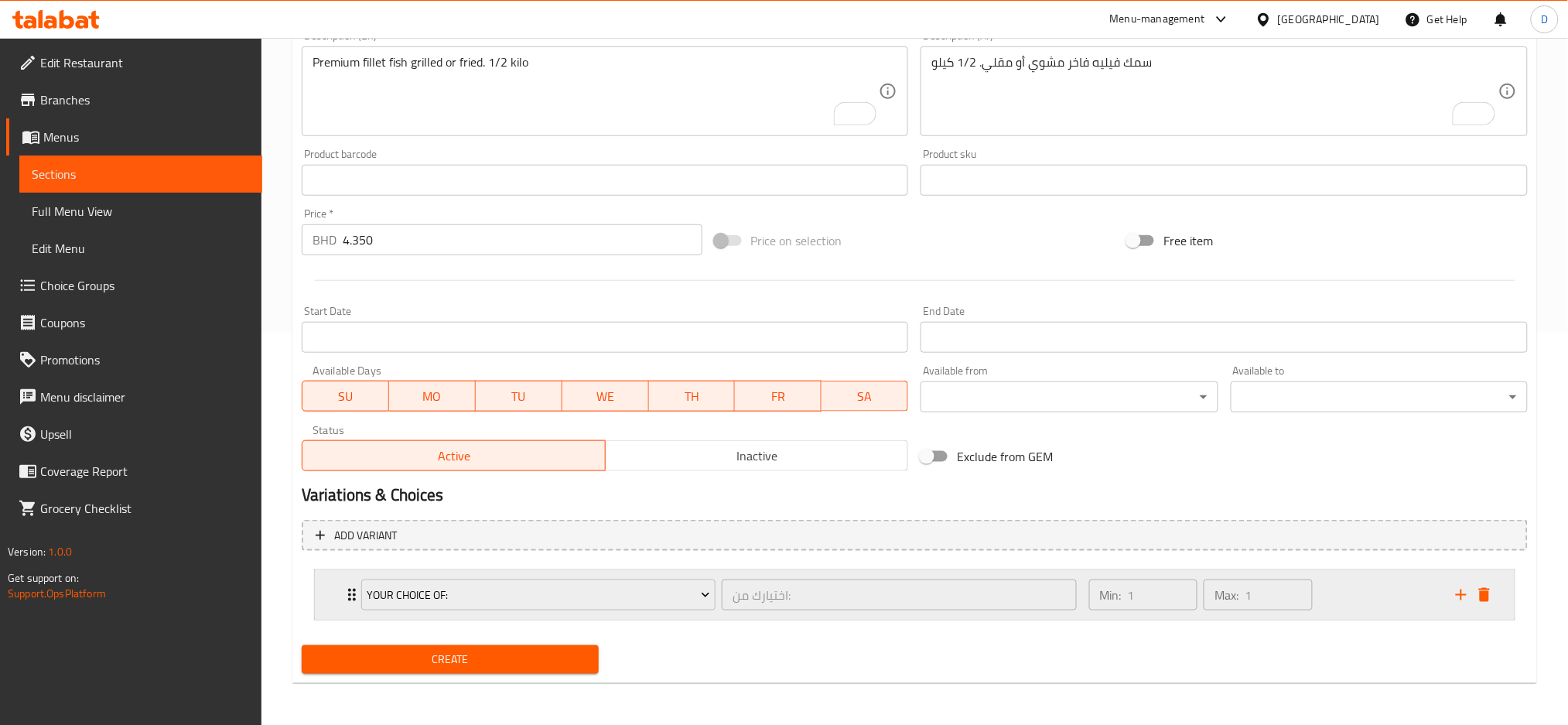
click at [719, 608] on div "اختيارك من: ​" at bounding box center [899, 595] width 360 height 37
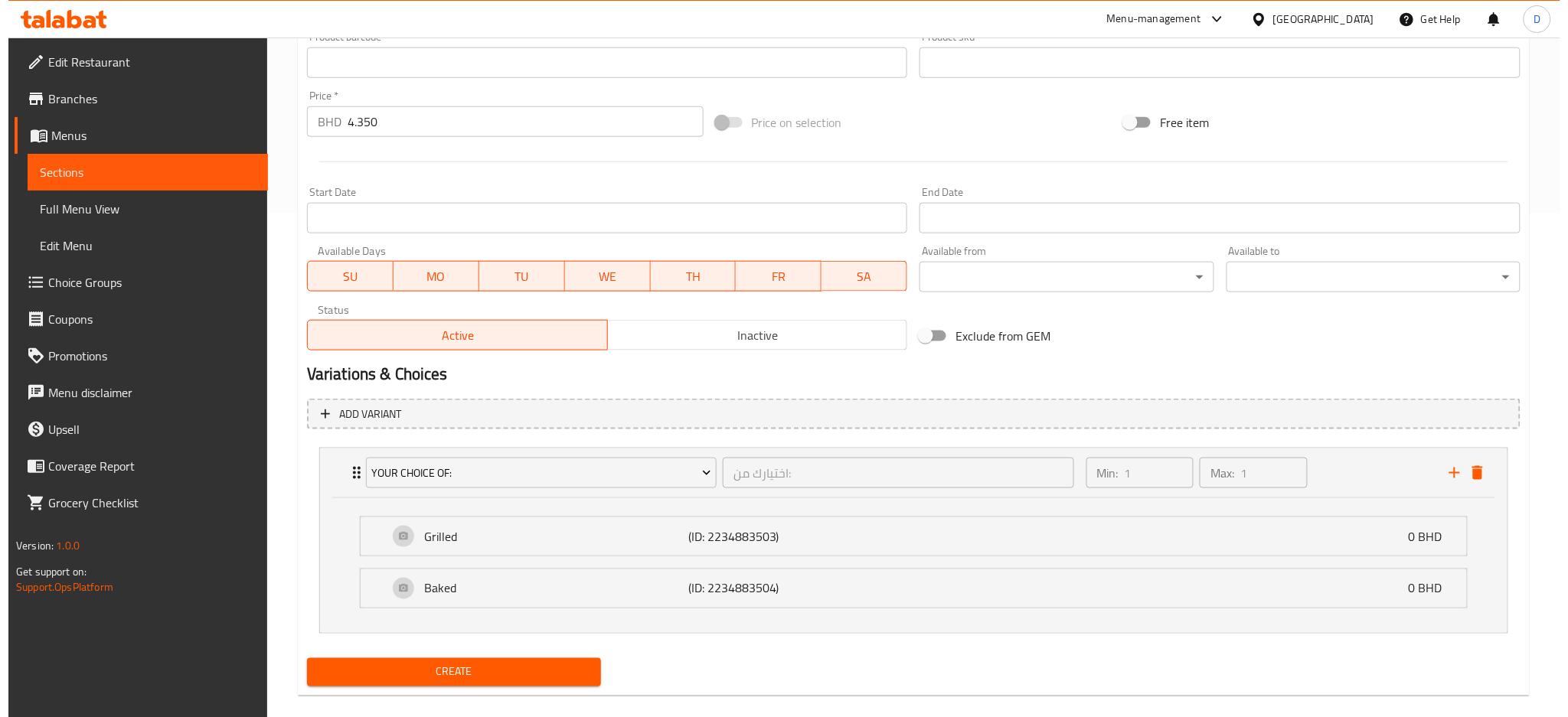
scroll to position [517, 0]
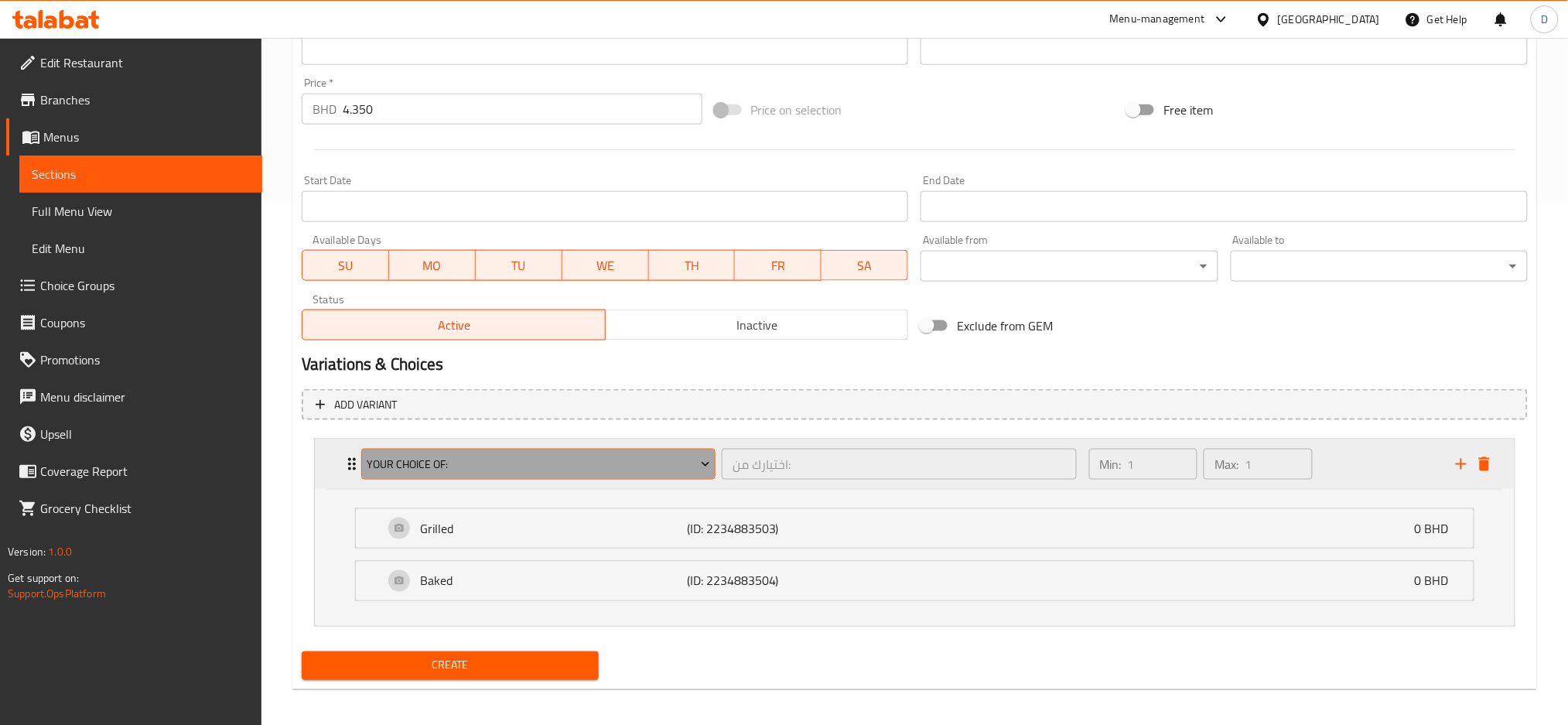
click at [636, 459] on span "Your Choice Of:" at bounding box center [538, 465] width 344 height 20
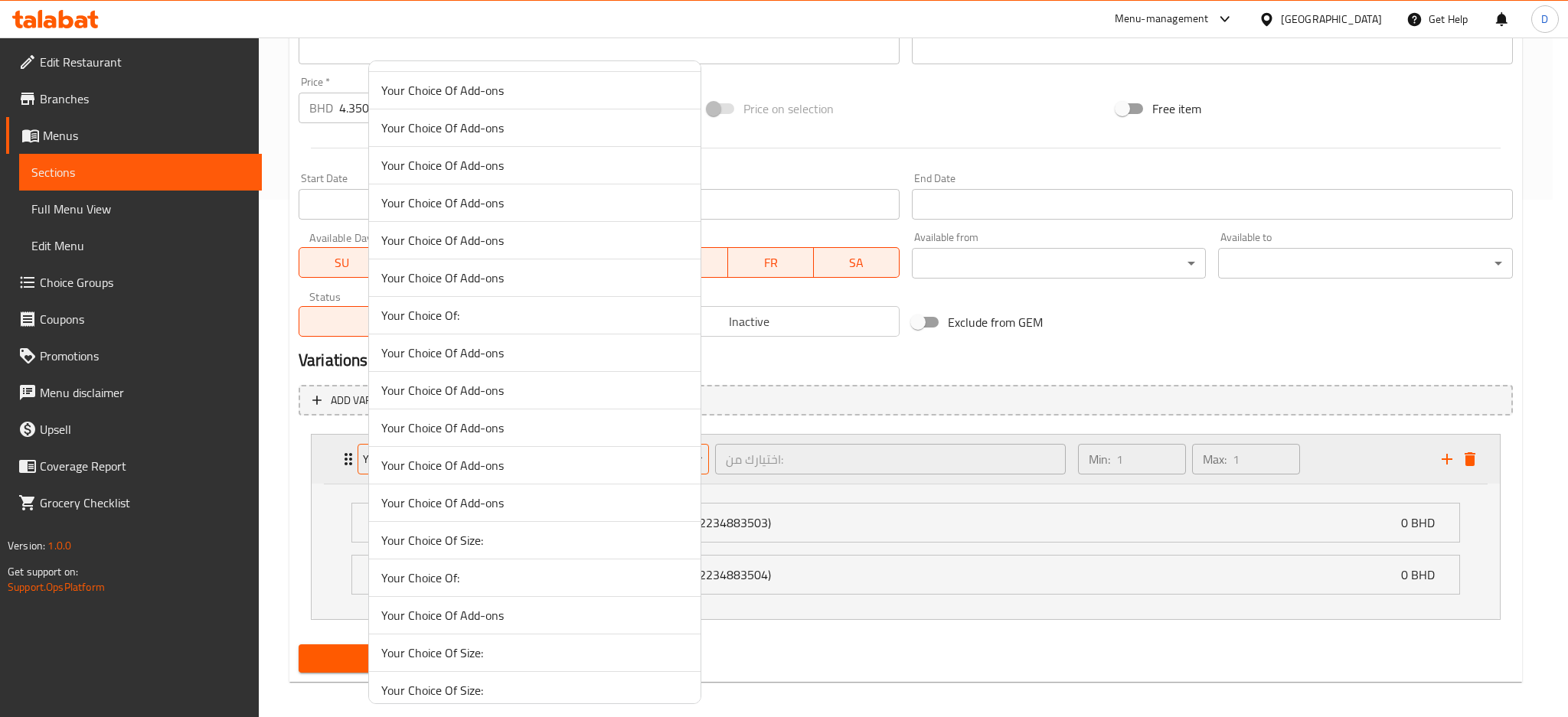
scroll to position [334, 0]
click at [531, 568] on span "Your Choice Of:" at bounding box center [534, 576] width 306 height 18
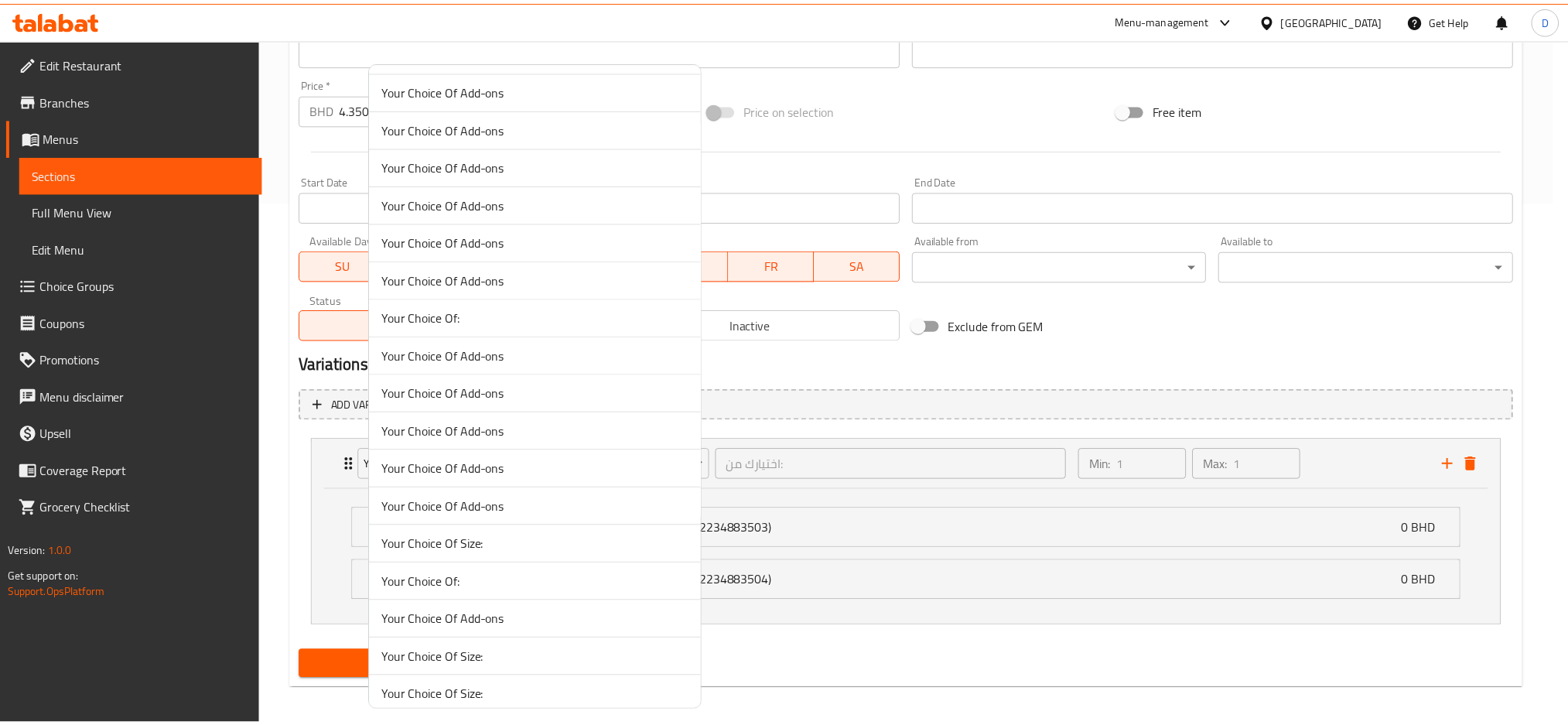
scroll to position [392, 0]
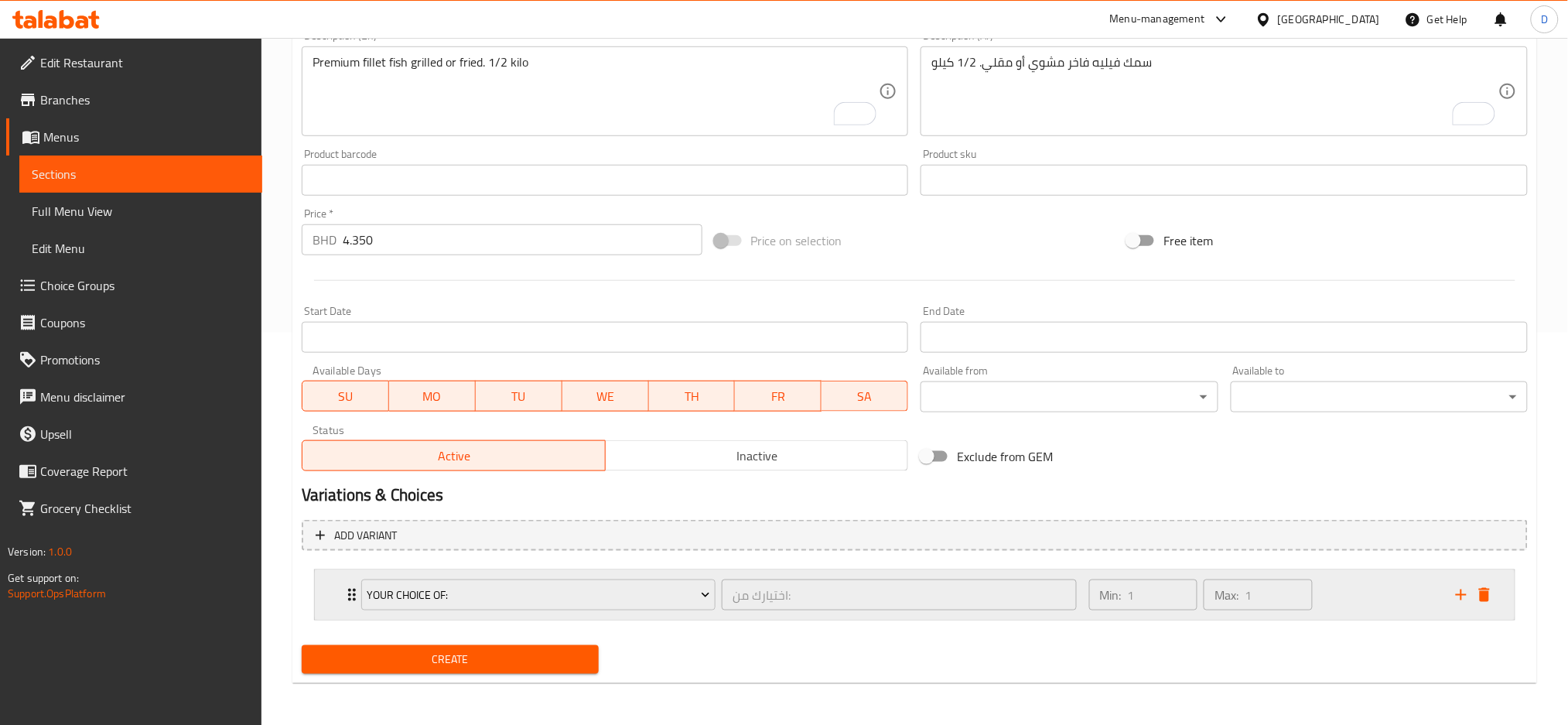
click at [720, 614] on div "Your Choice Of: اختيارك من: ​" at bounding box center [718, 595] width 734 height 50
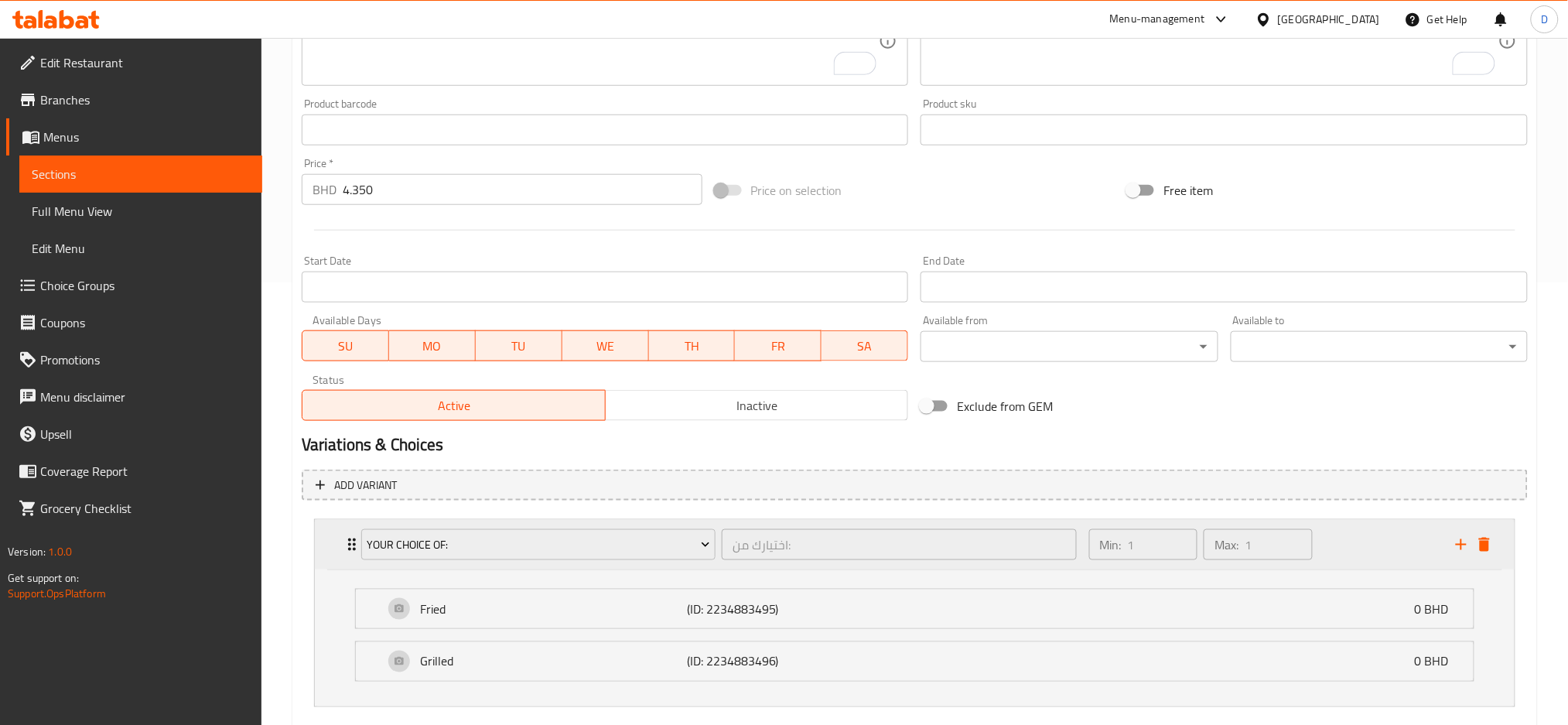
scroll to position [530, 0]
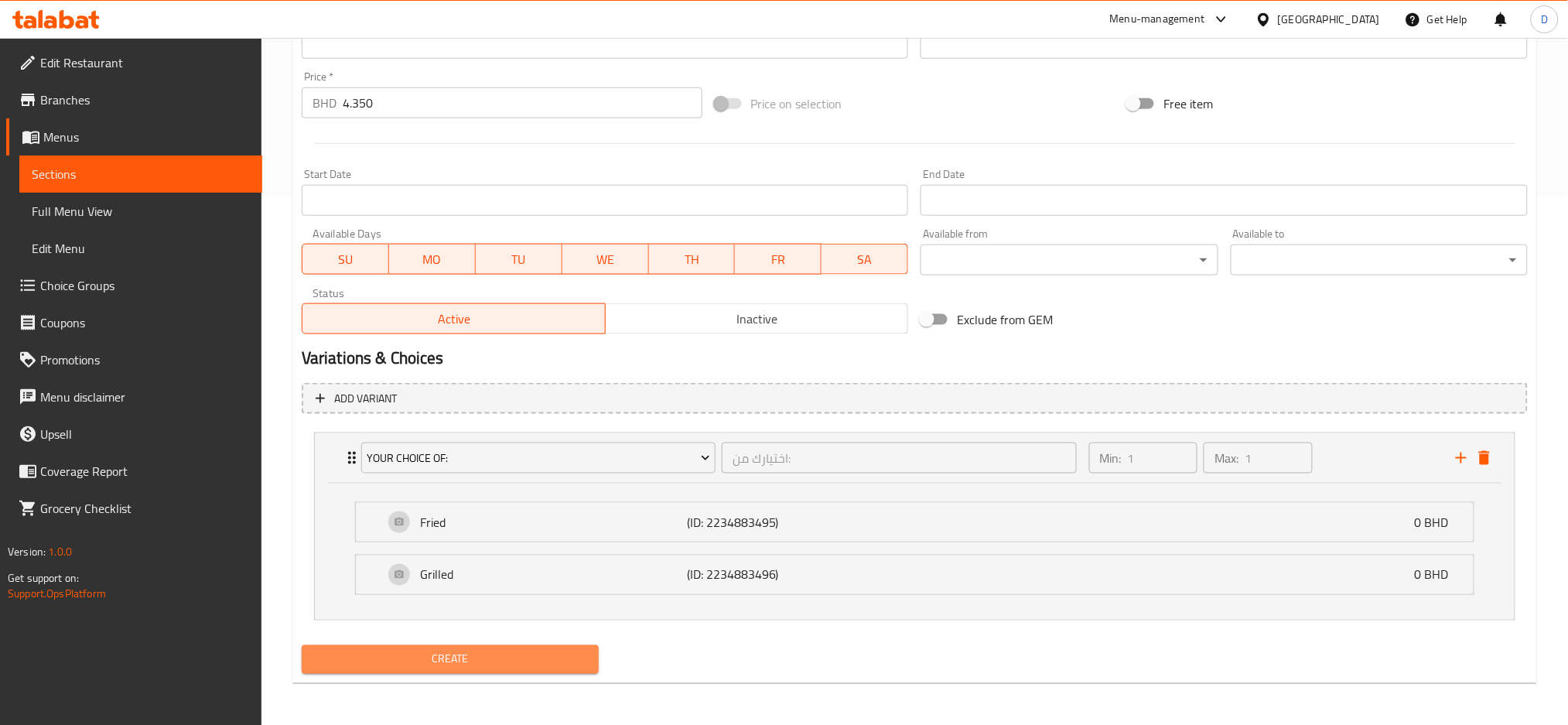
click at [558, 667] on button "Create" at bounding box center [450, 659] width 297 height 28
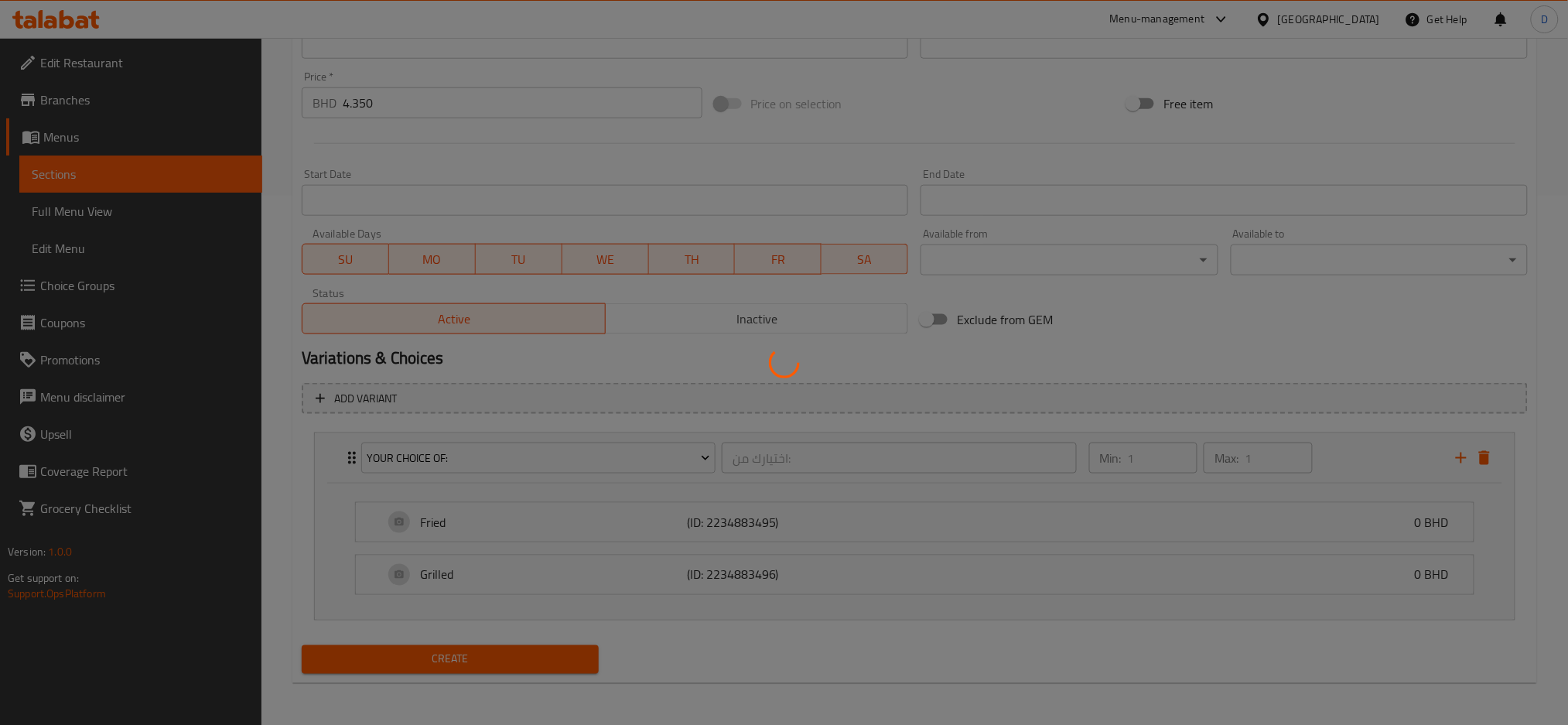
type input "0"
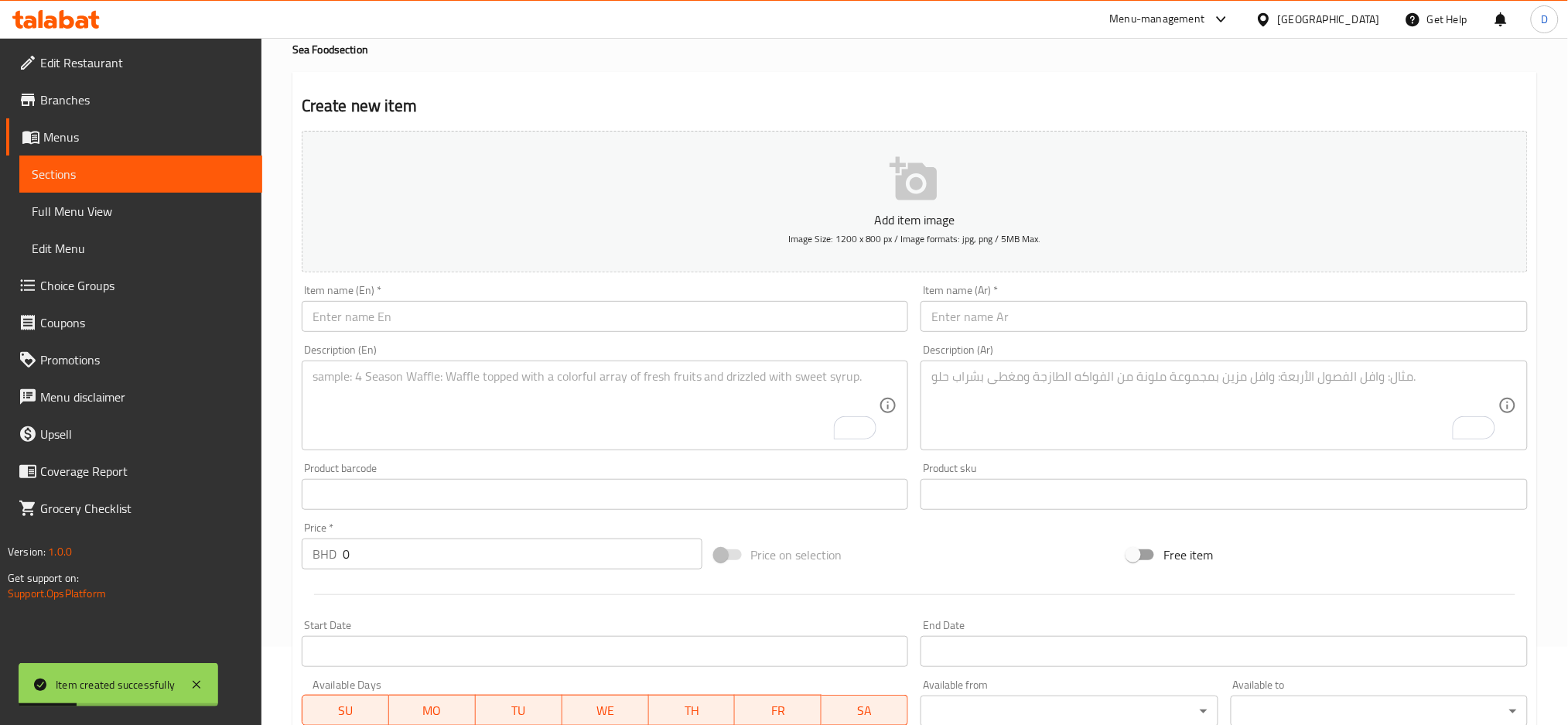
scroll to position [0, 0]
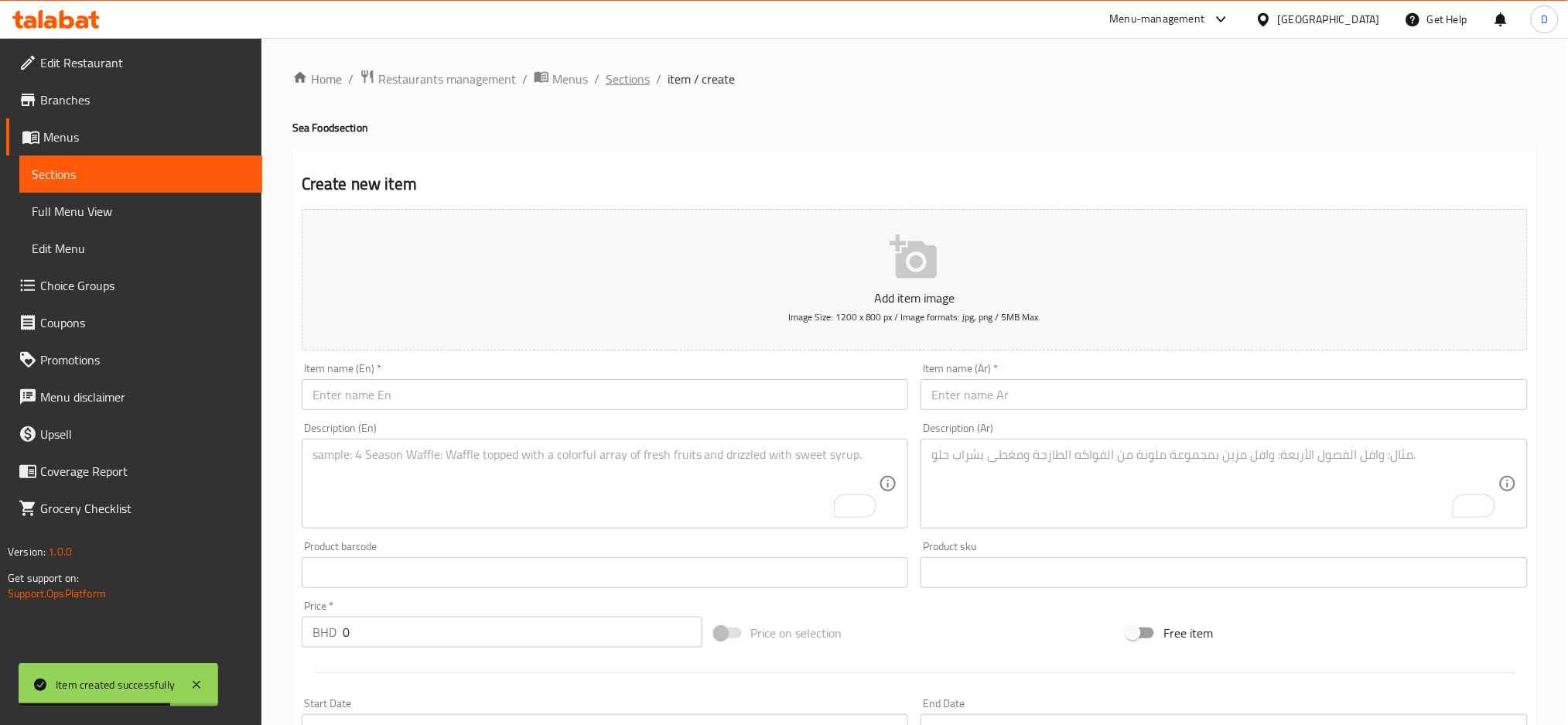
click at [629, 85] on span "Sections" at bounding box center [627, 78] width 44 height 19
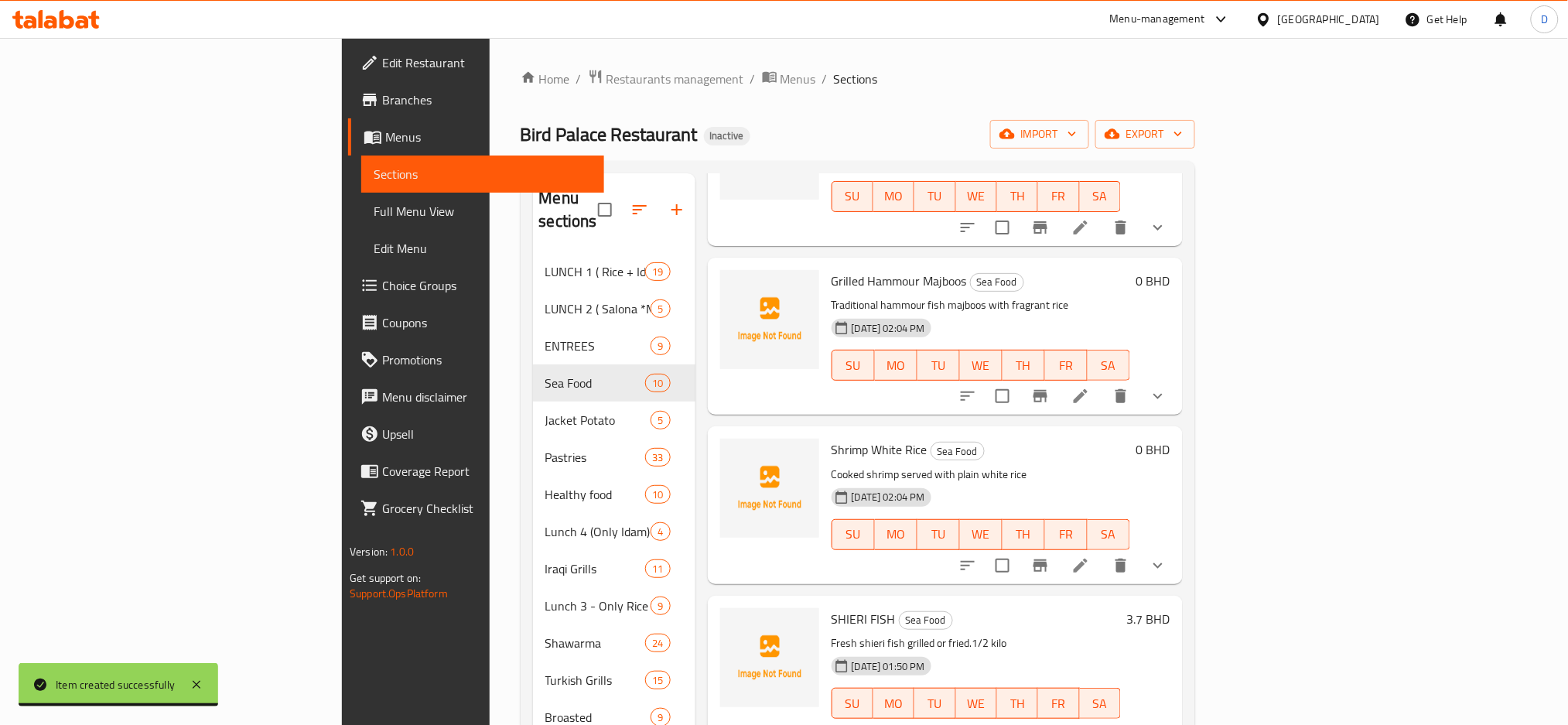
scroll to position [217, 0]
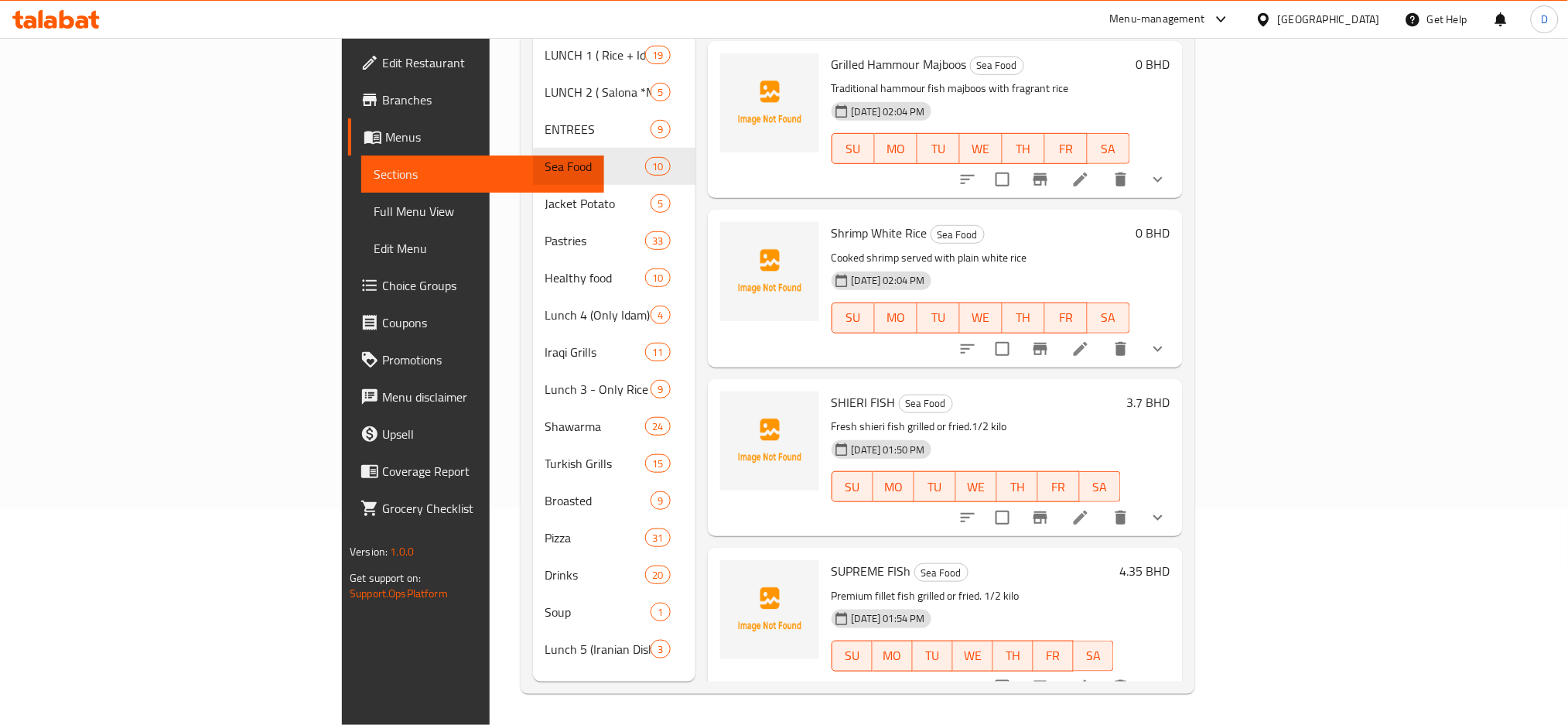
click at [1102, 673] on li at bounding box center [1081, 687] width 43 height 28
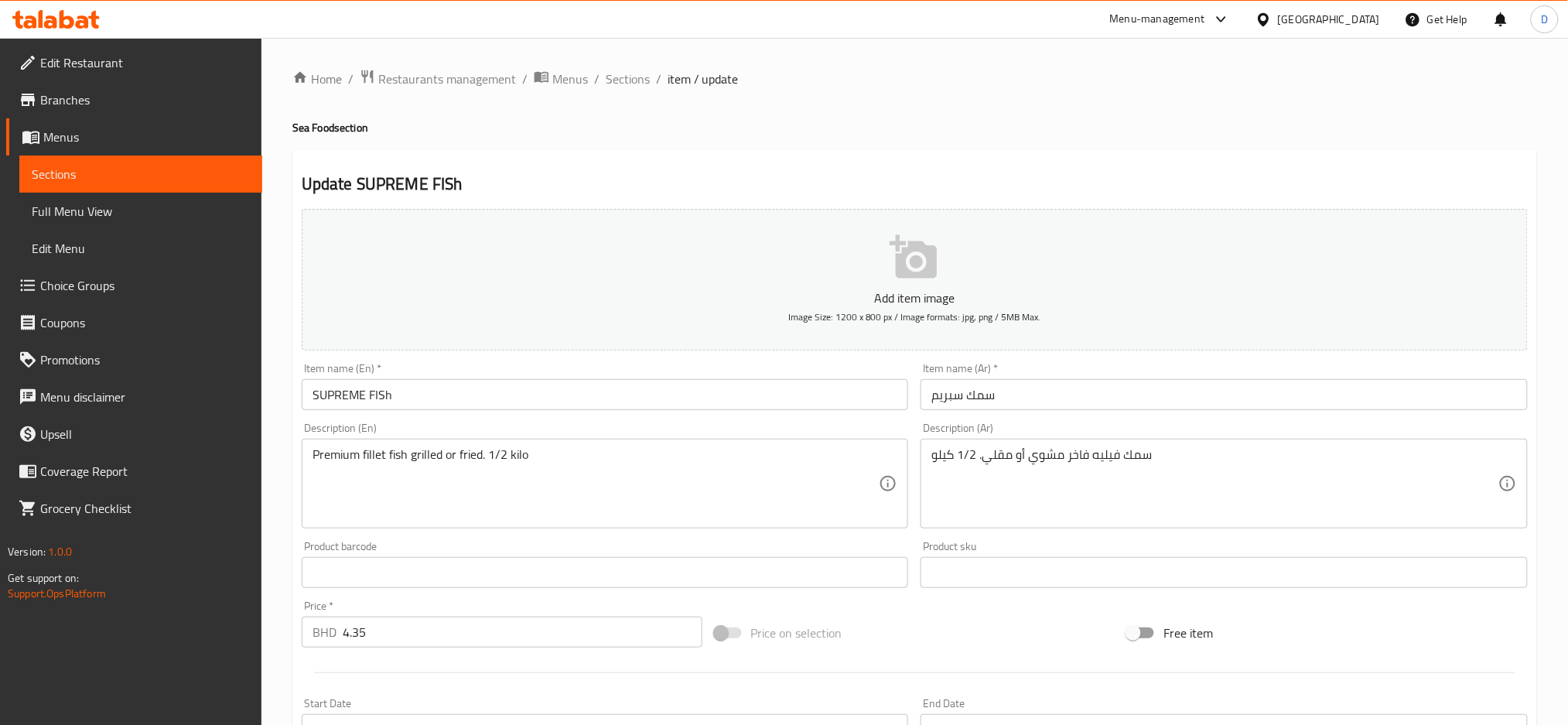
scroll to position [392, 0]
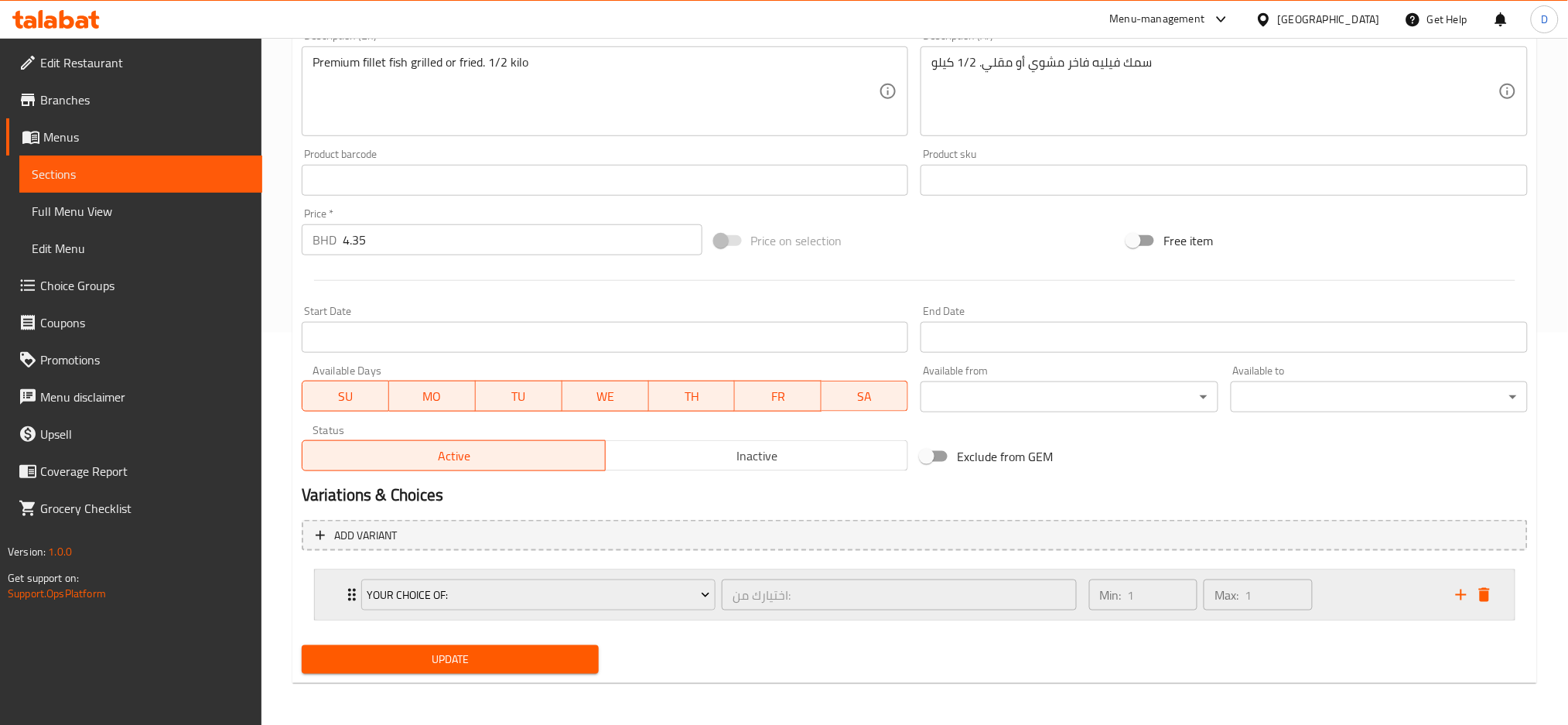
click at [711, 613] on div "Your Choice Of: اختيارك من: ​" at bounding box center [718, 595] width 734 height 50
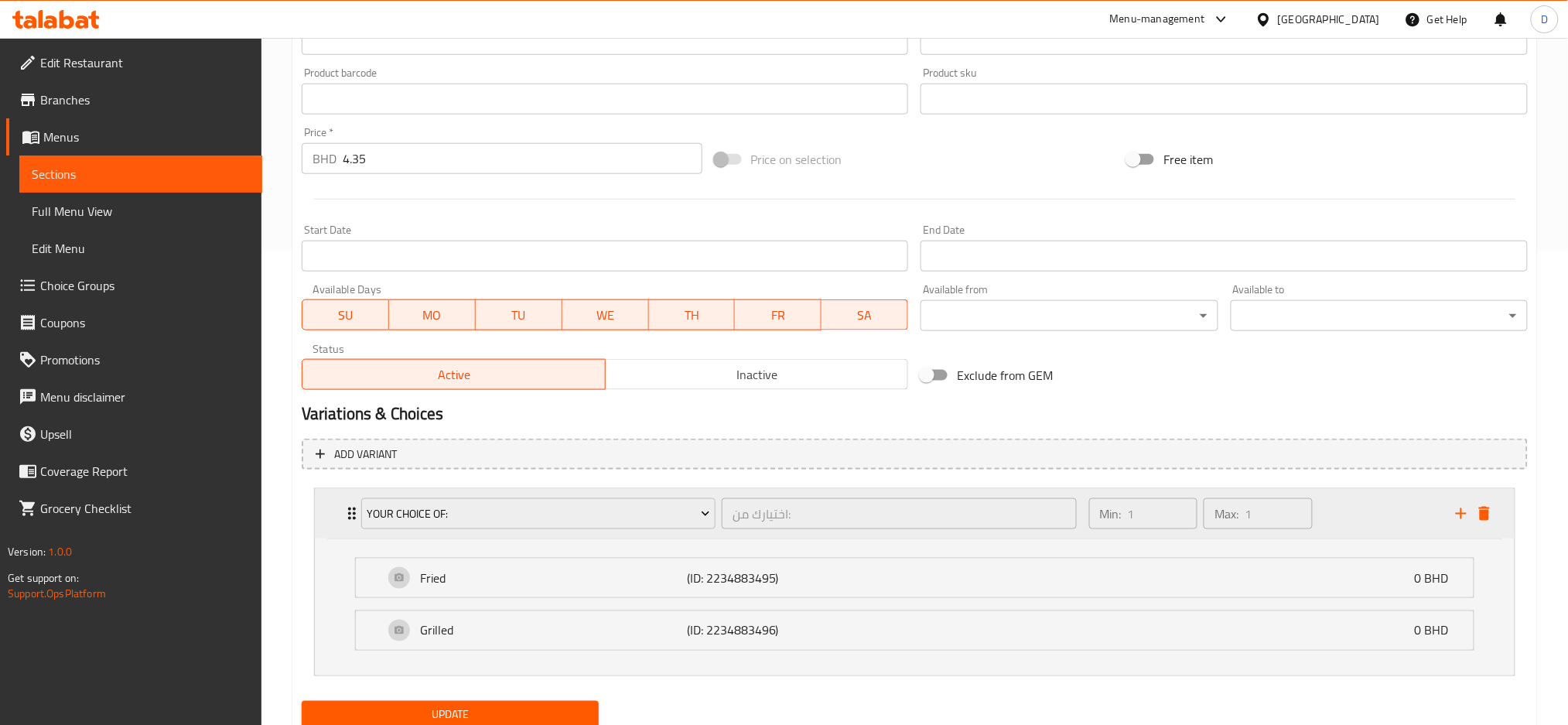
scroll to position [530, 0]
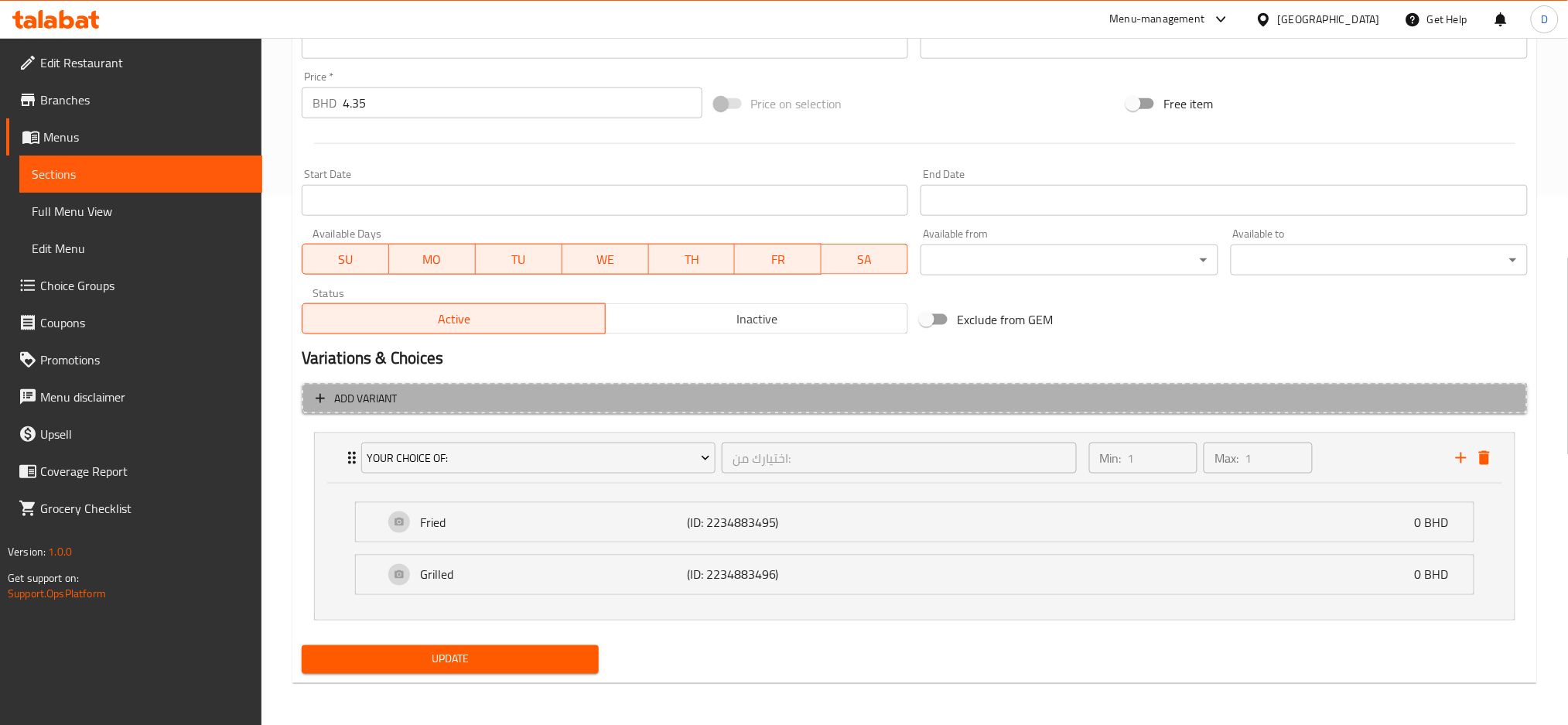
click at [756, 396] on span "Add variant" at bounding box center [914, 399] width 1198 height 20
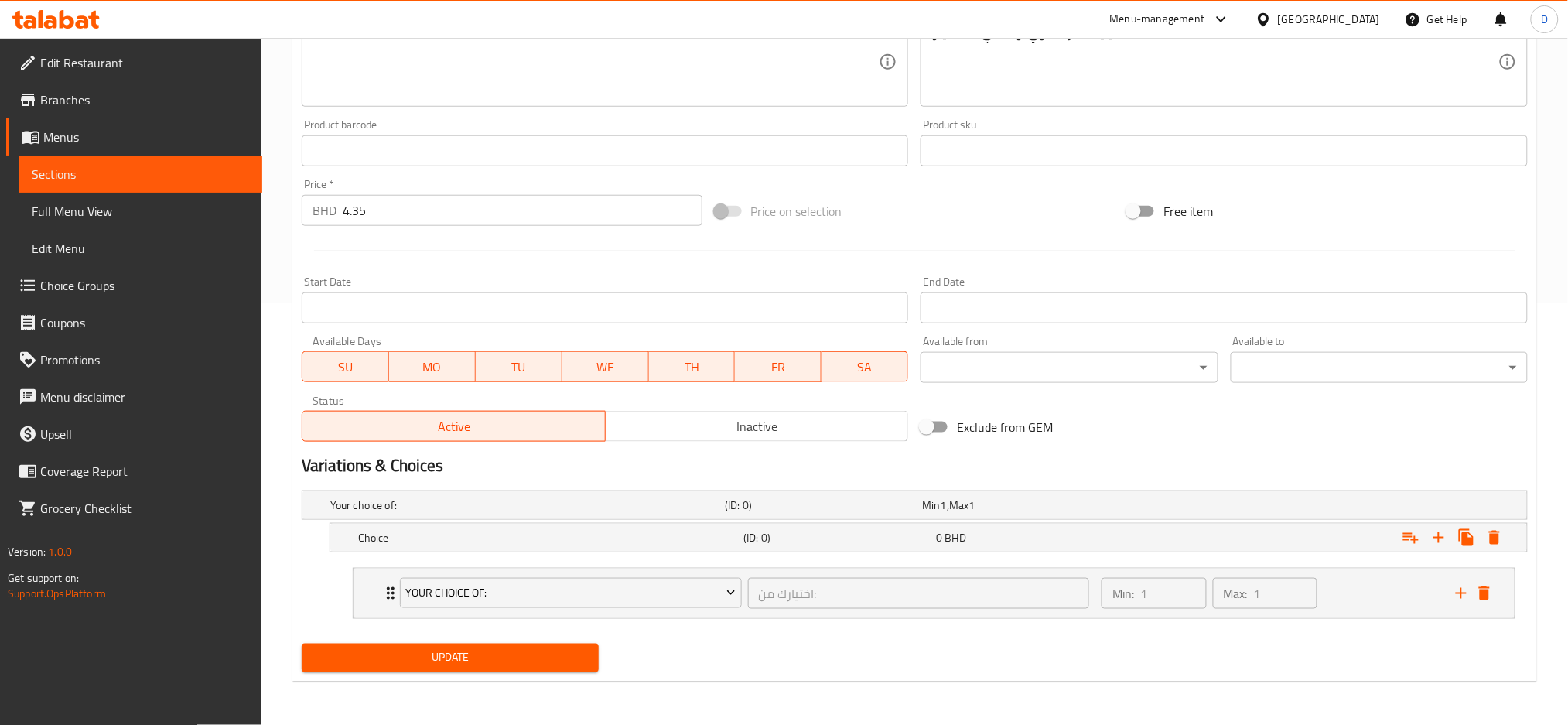
scroll to position [421, 0]
click at [677, 514] on h5 "Choice" at bounding box center [524, 506] width 388 height 16
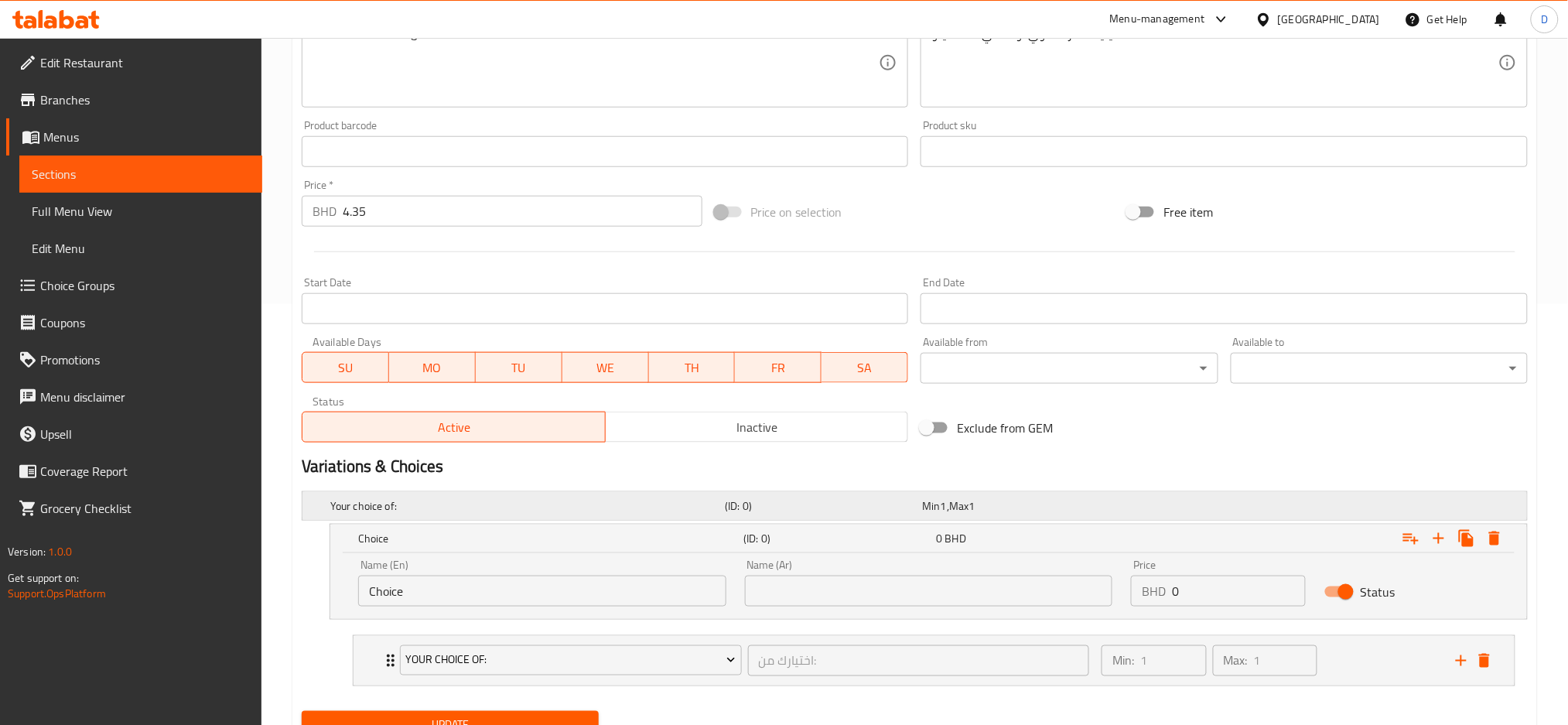
click at [574, 511] on h5 "Your choice of:" at bounding box center [524, 506] width 388 height 16
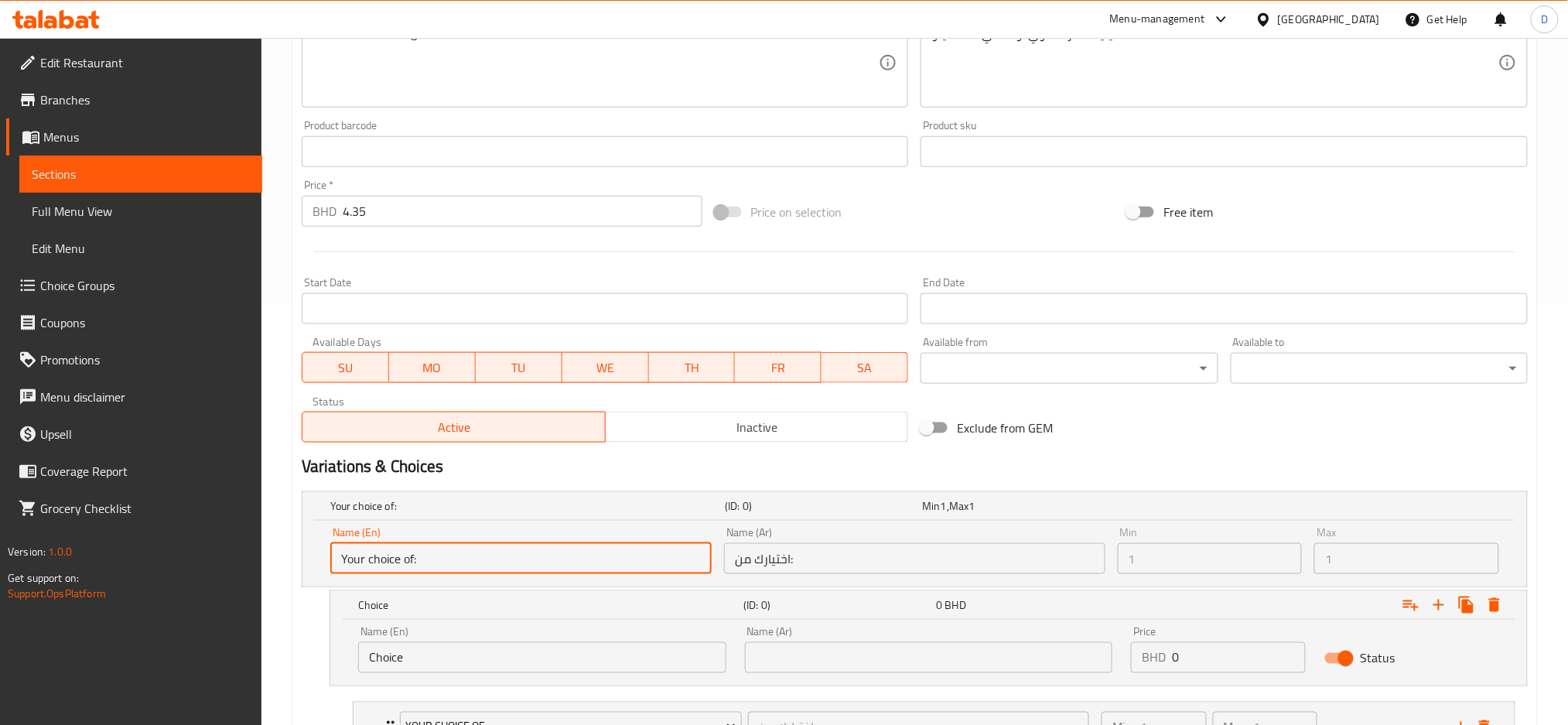
click at [552, 543] on input "Your choice of:" at bounding box center [521, 559] width 381 height 31
click at [489, 565] on input "Your choice of:" at bounding box center [521, 559] width 381 height 31
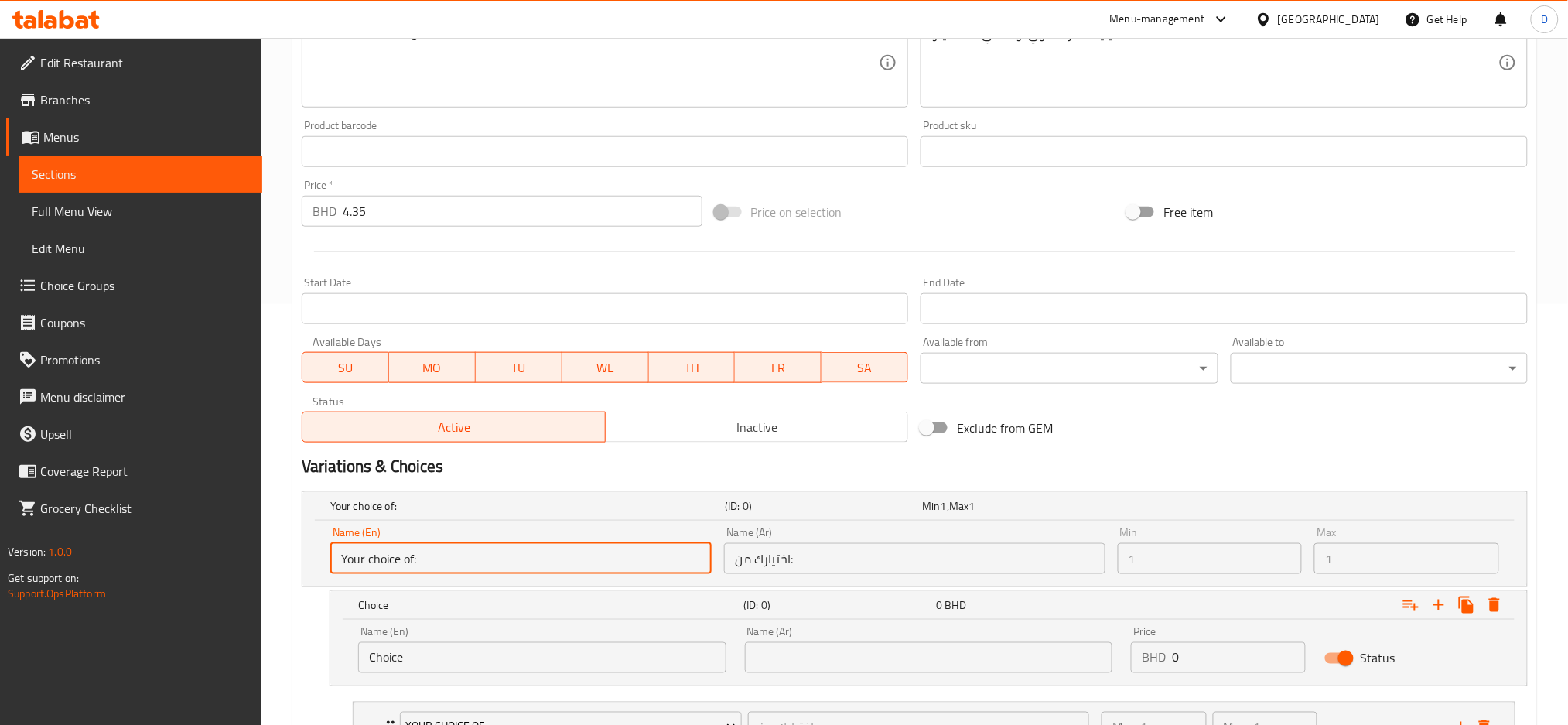
click at [489, 565] on input "Your choice of:" at bounding box center [521, 559] width 381 height 31
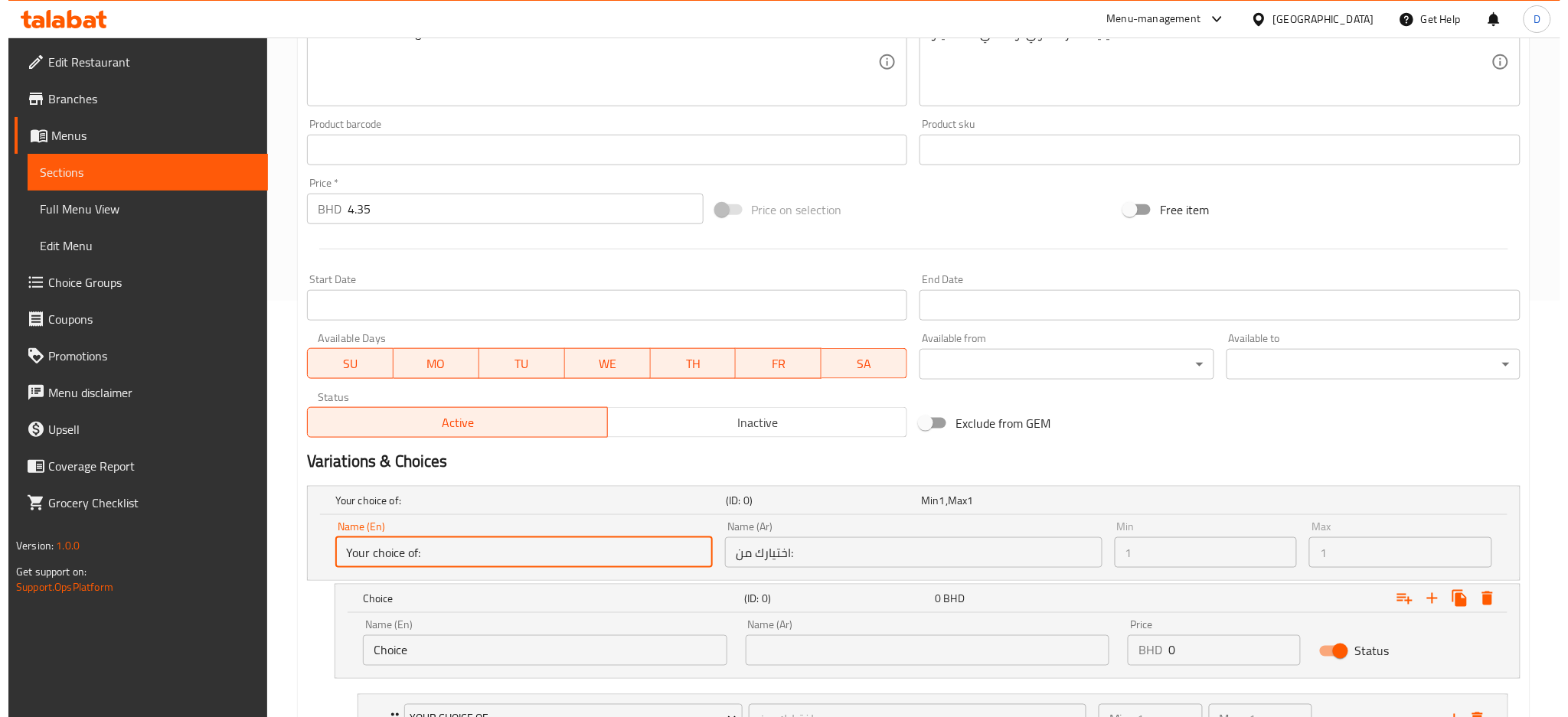
scroll to position [548, 0]
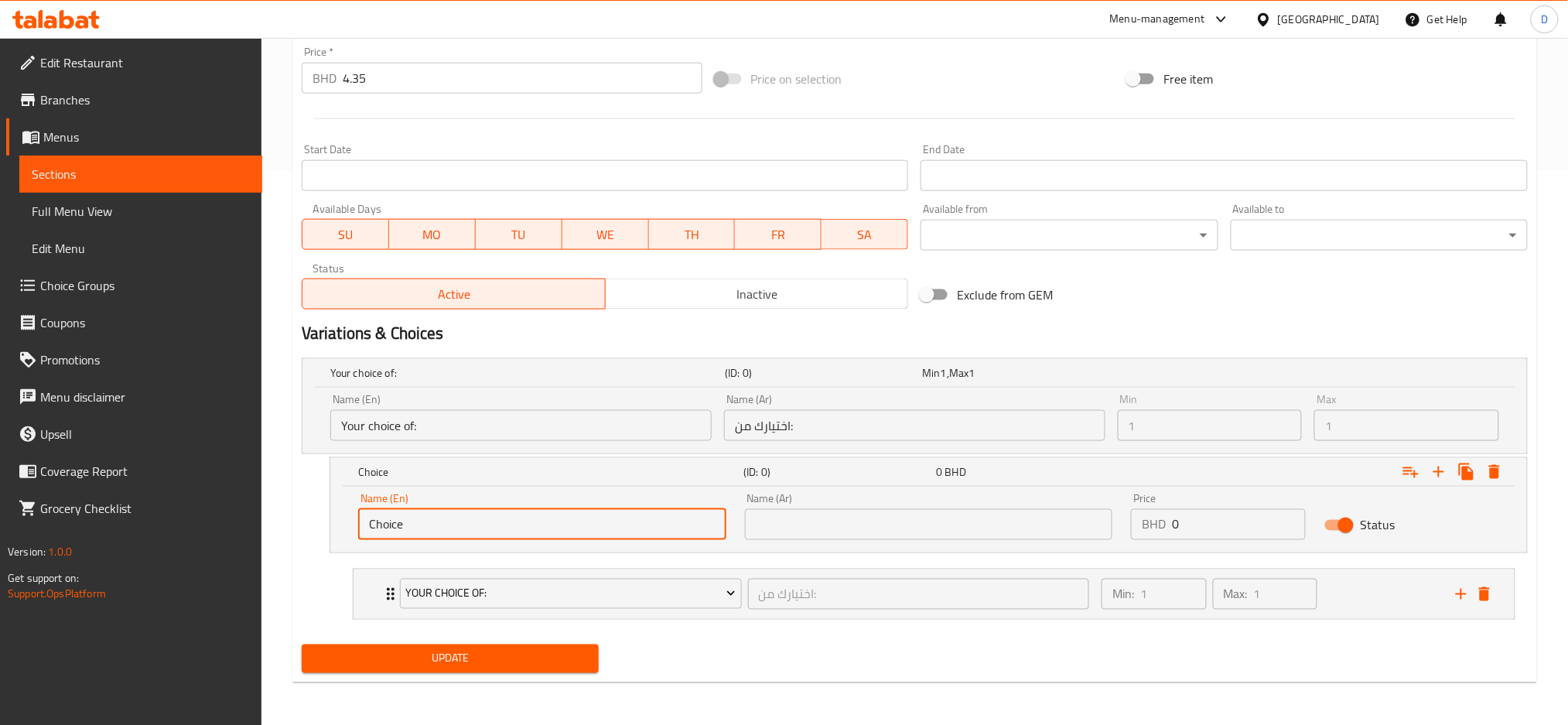
click at [610, 520] on input "Choice" at bounding box center [542, 525] width 368 height 31
type input "a"
type input "spicy"
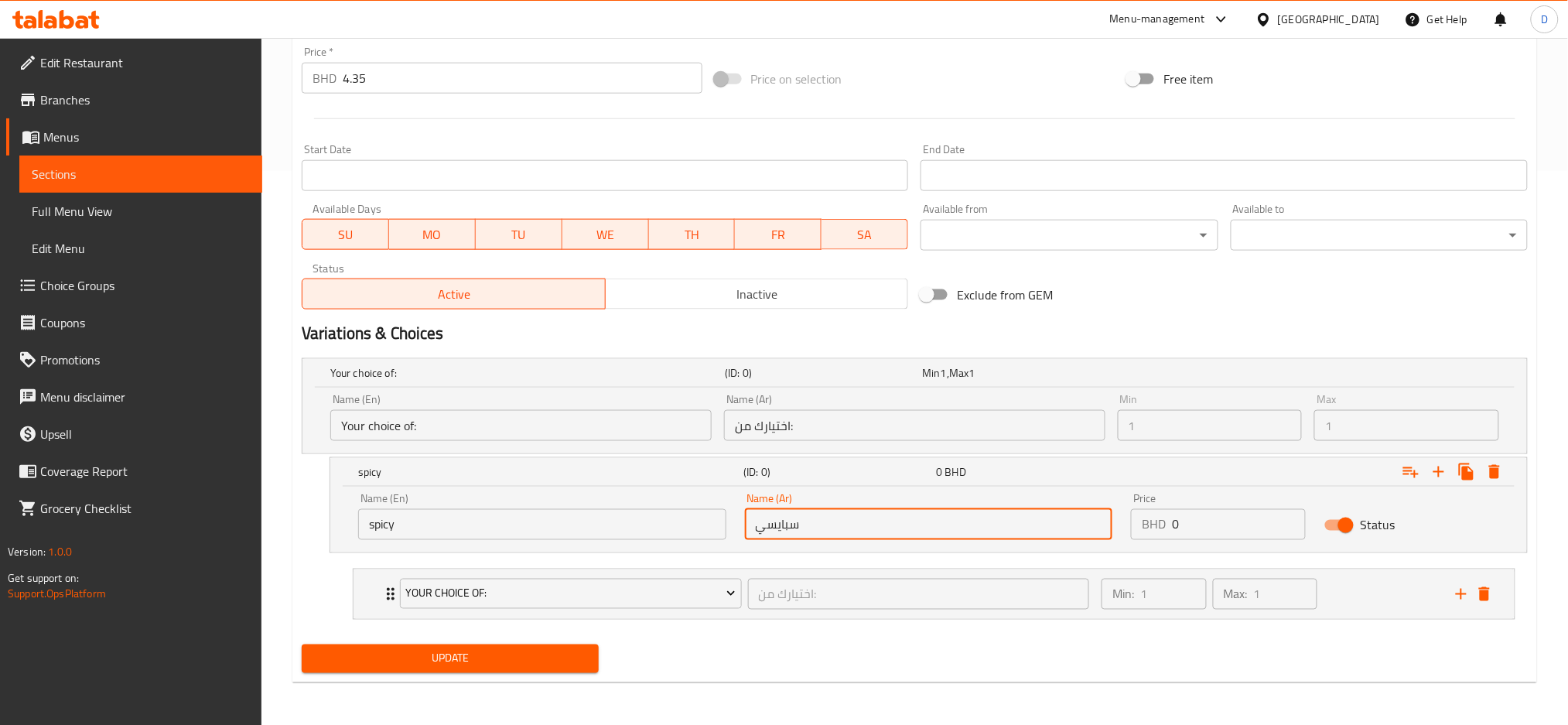
type input "سبايسي"
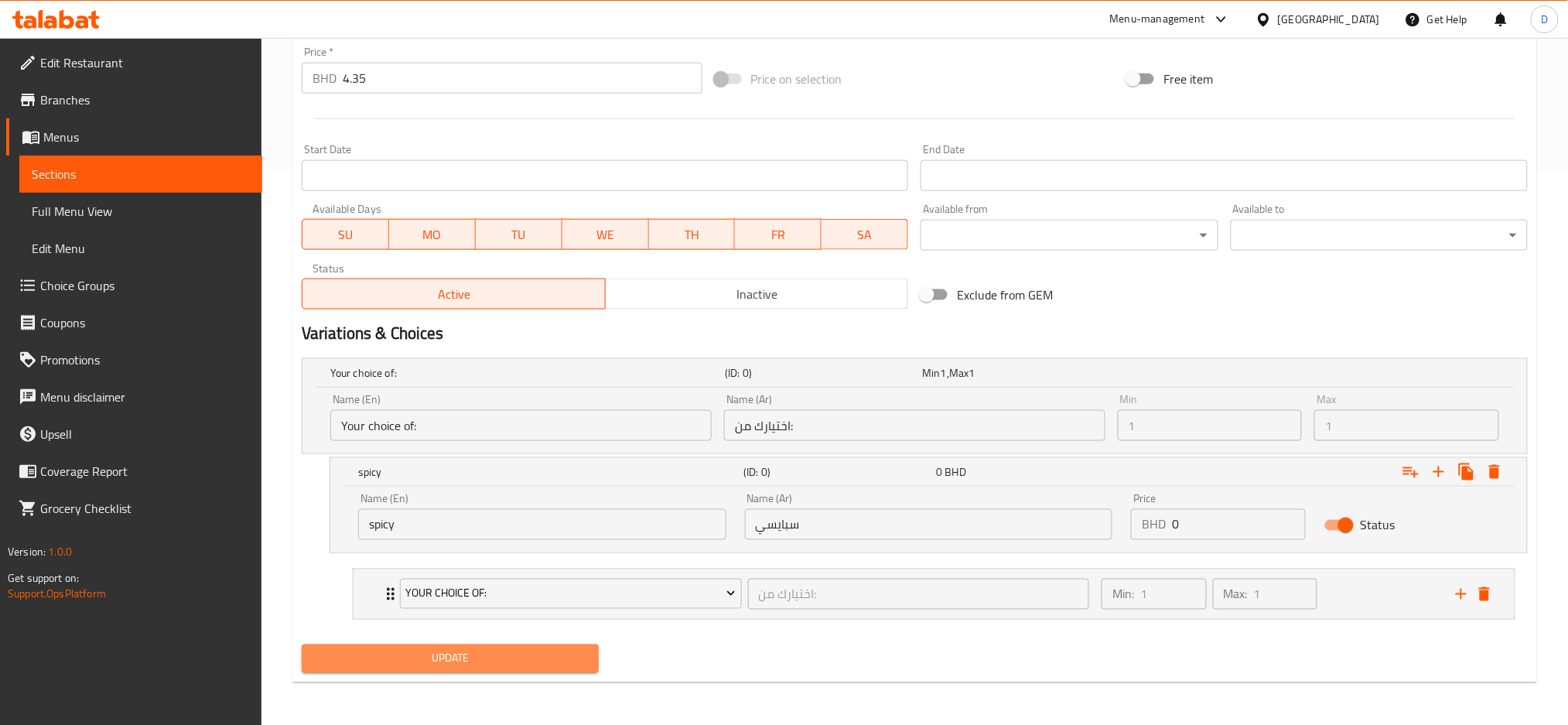
click at [557, 663] on span "Update" at bounding box center [449, 659] width 273 height 20
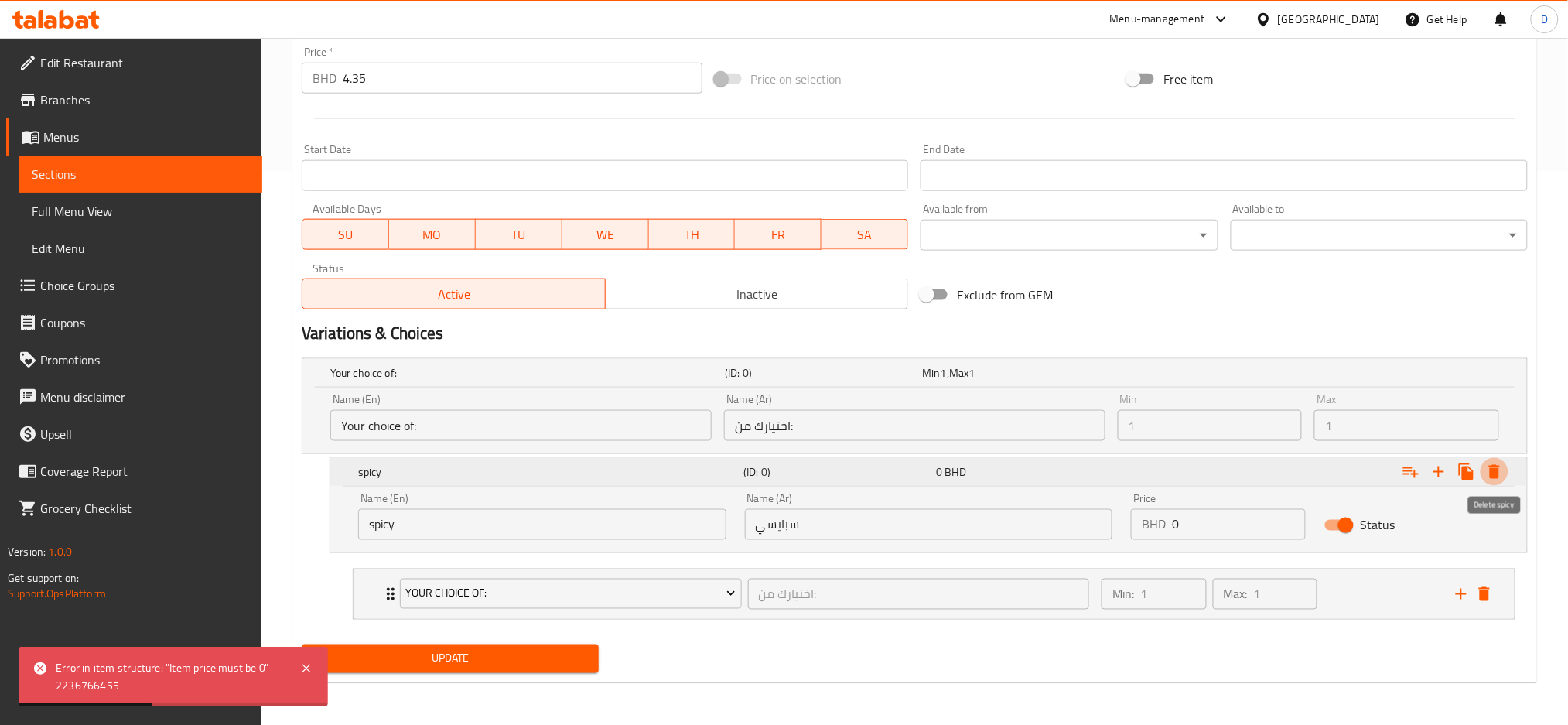
click at [1499, 462] on icon "Expand" at bounding box center [1494, 471] width 19 height 19
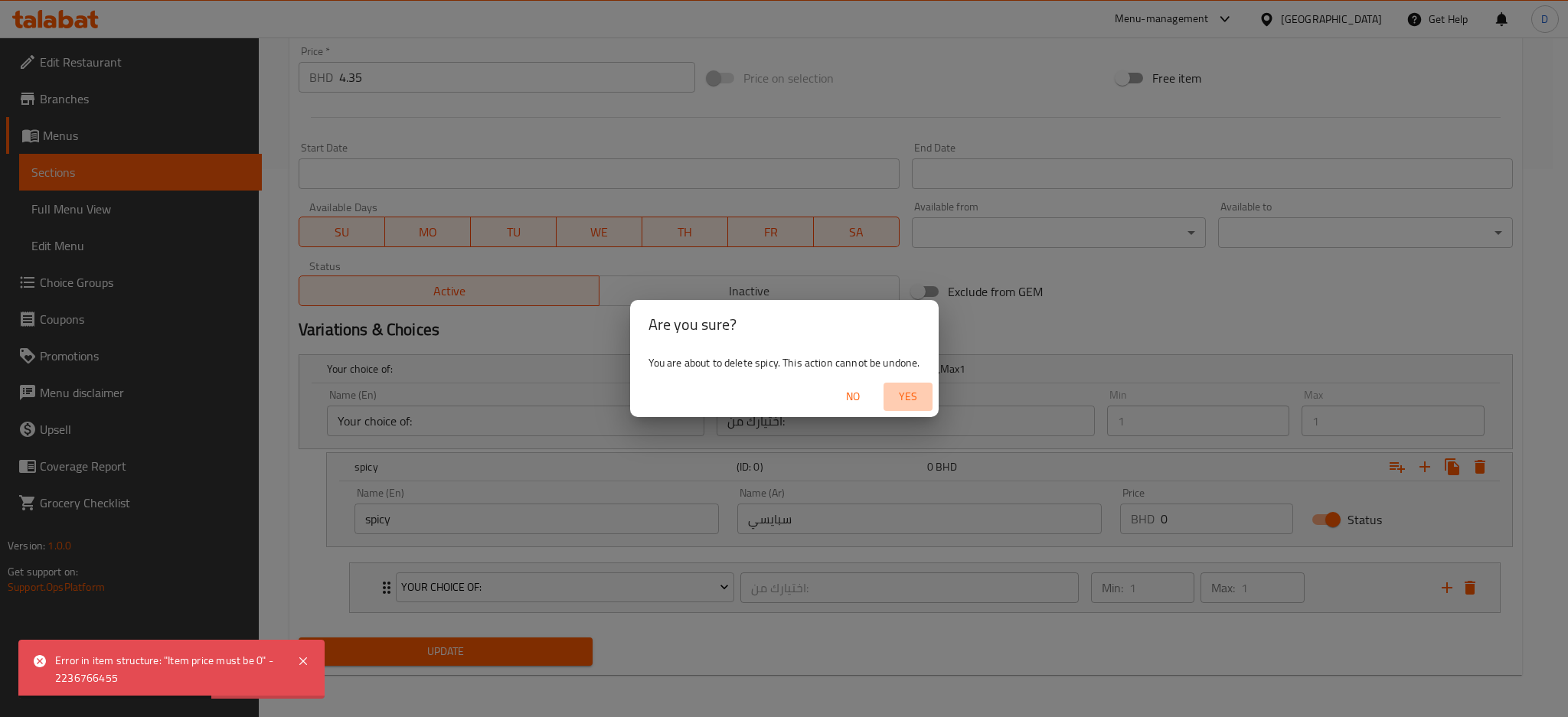
click at [917, 397] on span "Yes" at bounding box center [908, 397] width 37 height 19
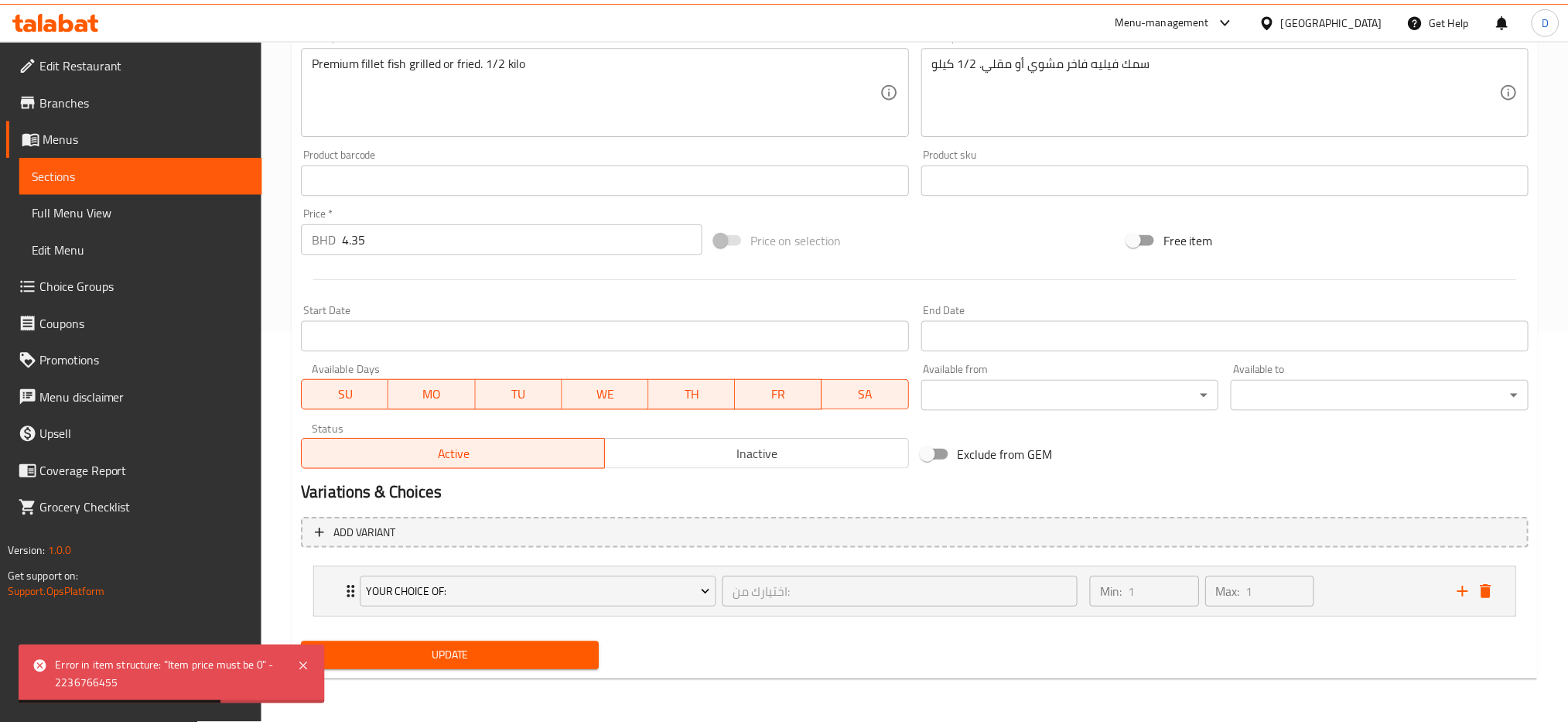
scroll to position [392, 0]
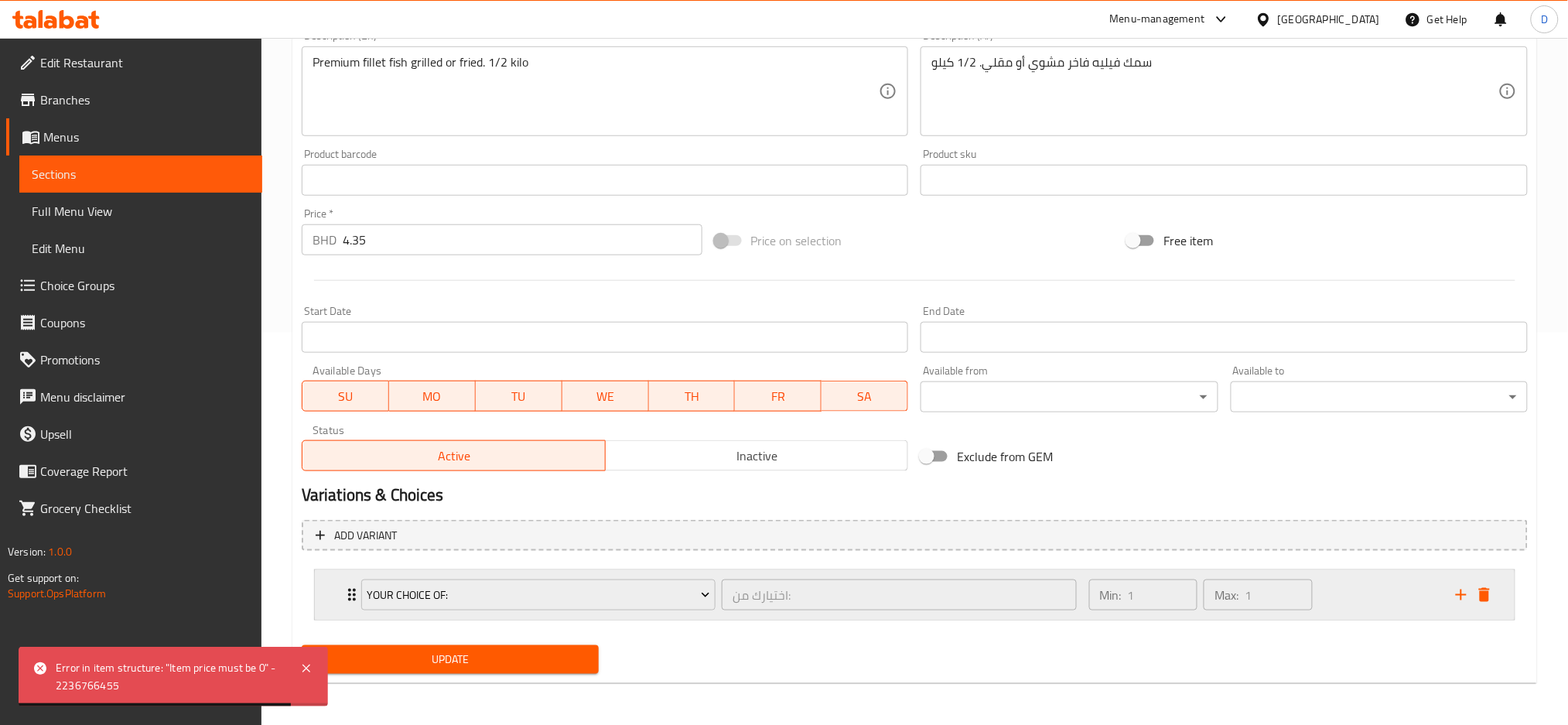
click at [1339, 585] on div "Min: 1 ​ Max: 1 ​" at bounding box center [1262, 595] width 366 height 50
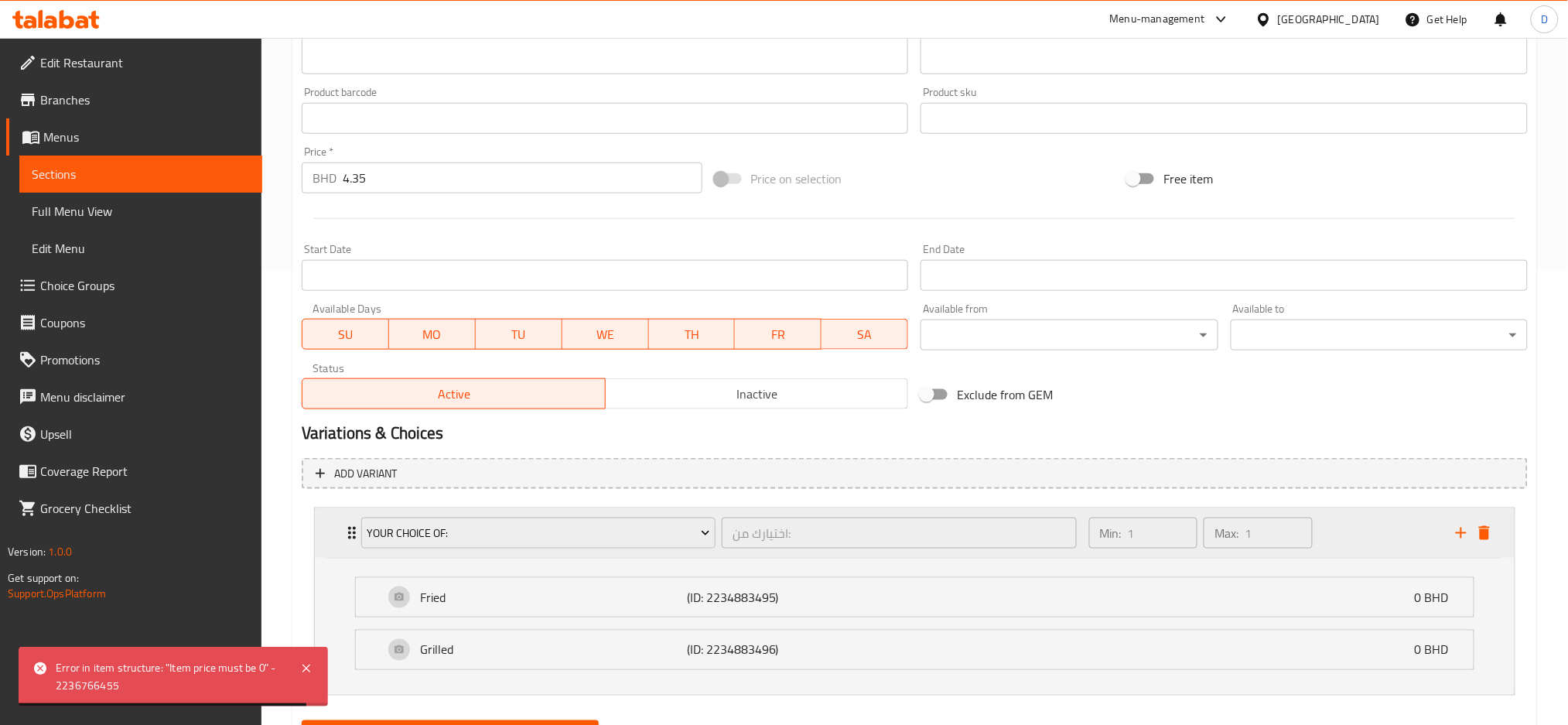
scroll to position [530, 0]
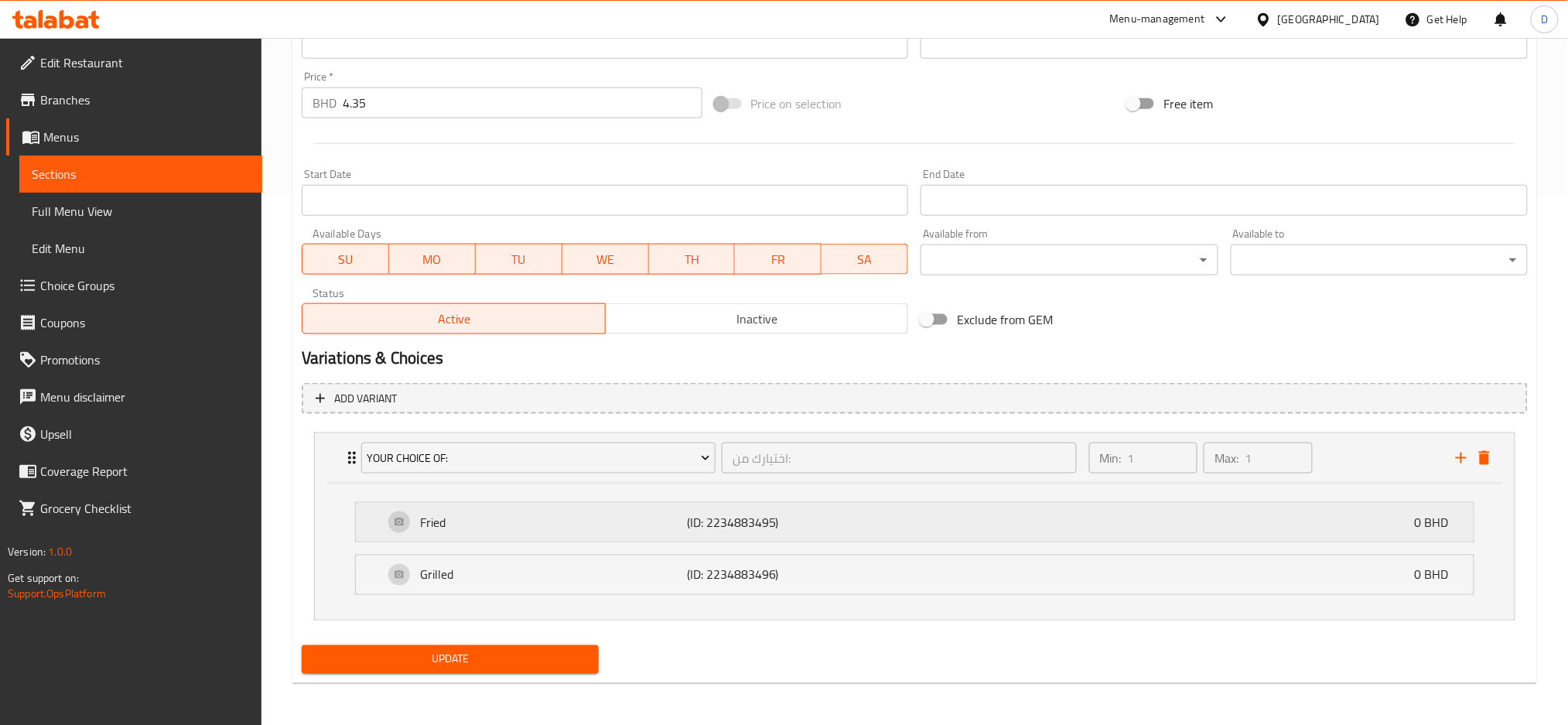
click at [1031, 530] on div "Fried (ID: 2234883495) 0 BHD" at bounding box center [919, 523] width 1072 height 39
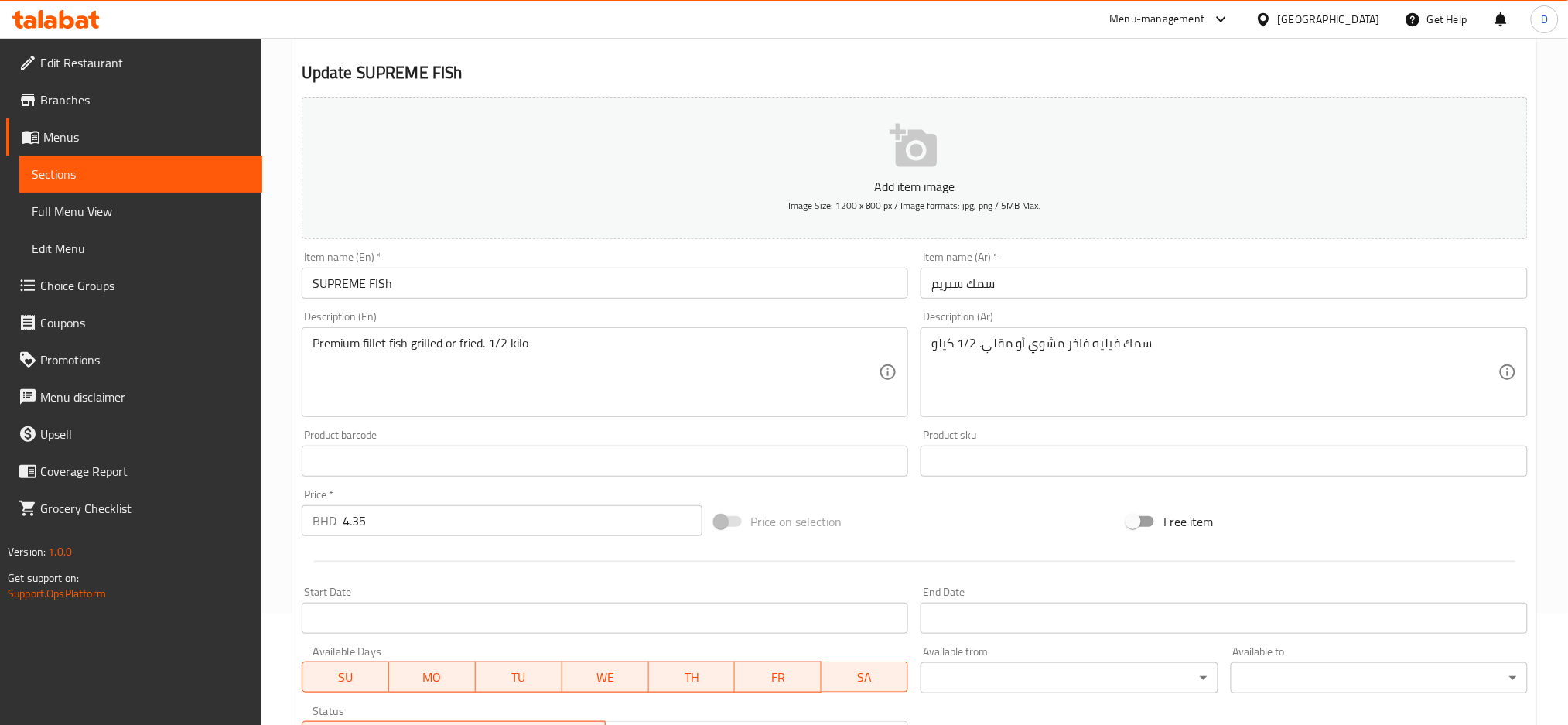
scroll to position [109, 0]
click at [493, 292] on input "SUPREME FISh" at bounding box center [606, 285] width 608 height 31
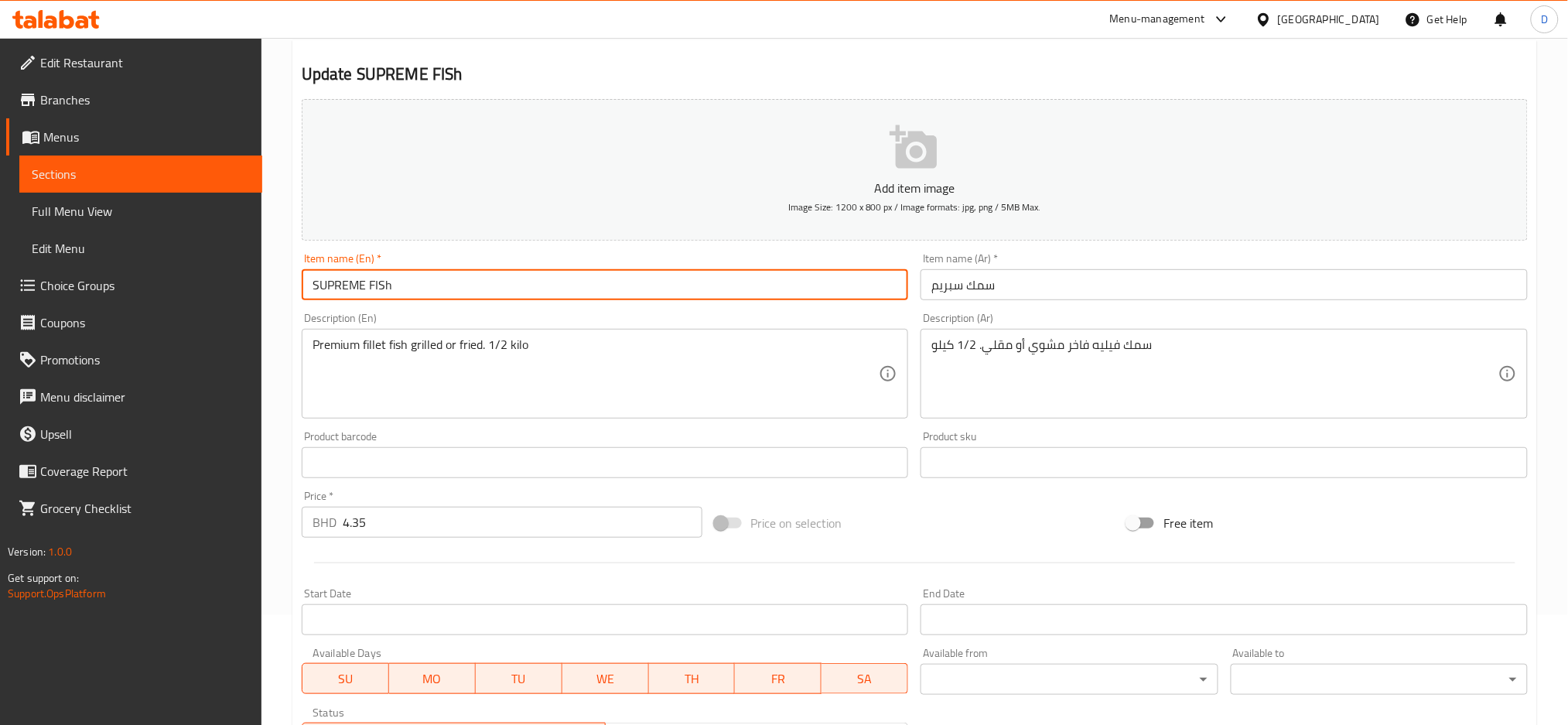
click at [493, 292] on input "SUPREME FISh" at bounding box center [606, 285] width 608 height 31
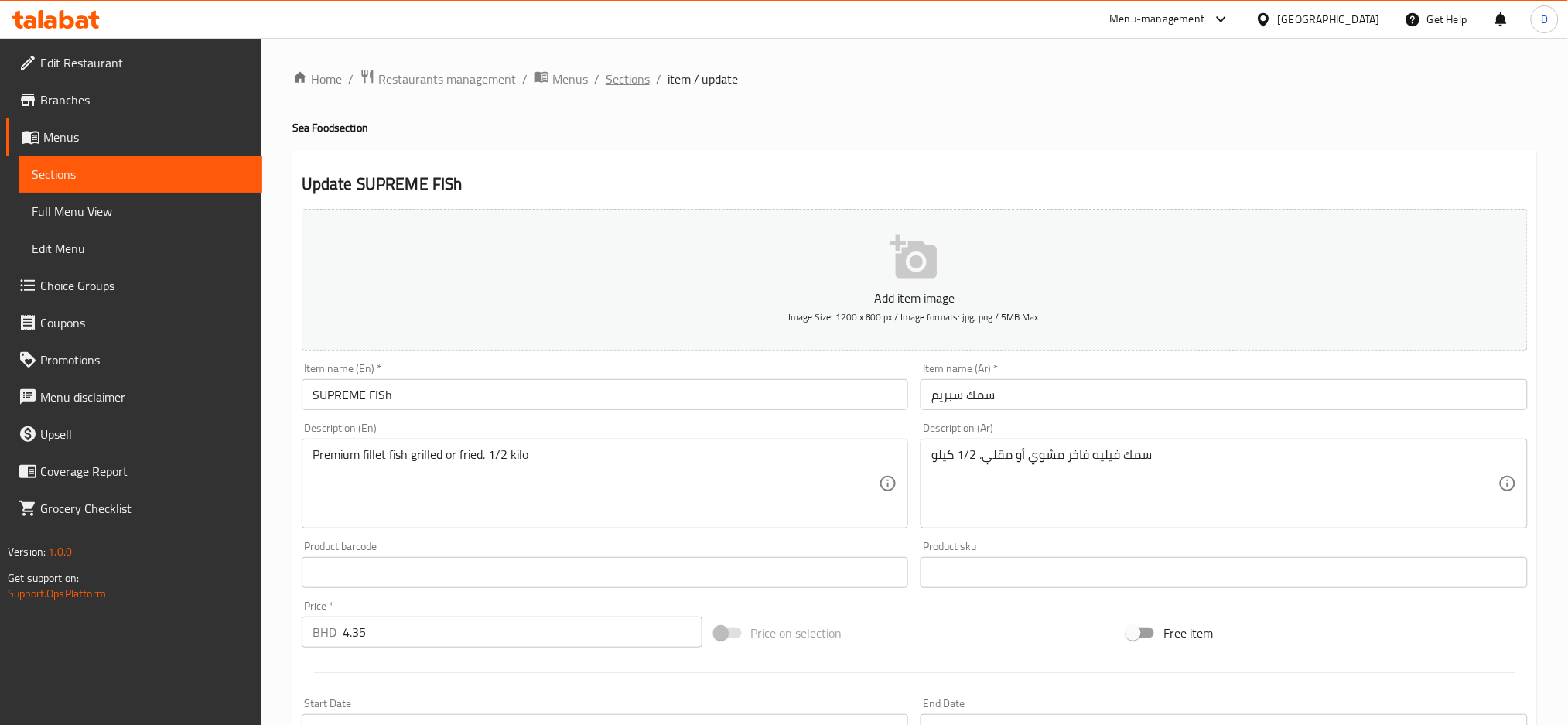
click at [637, 73] on span "Sections" at bounding box center [627, 78] width 44 height 19
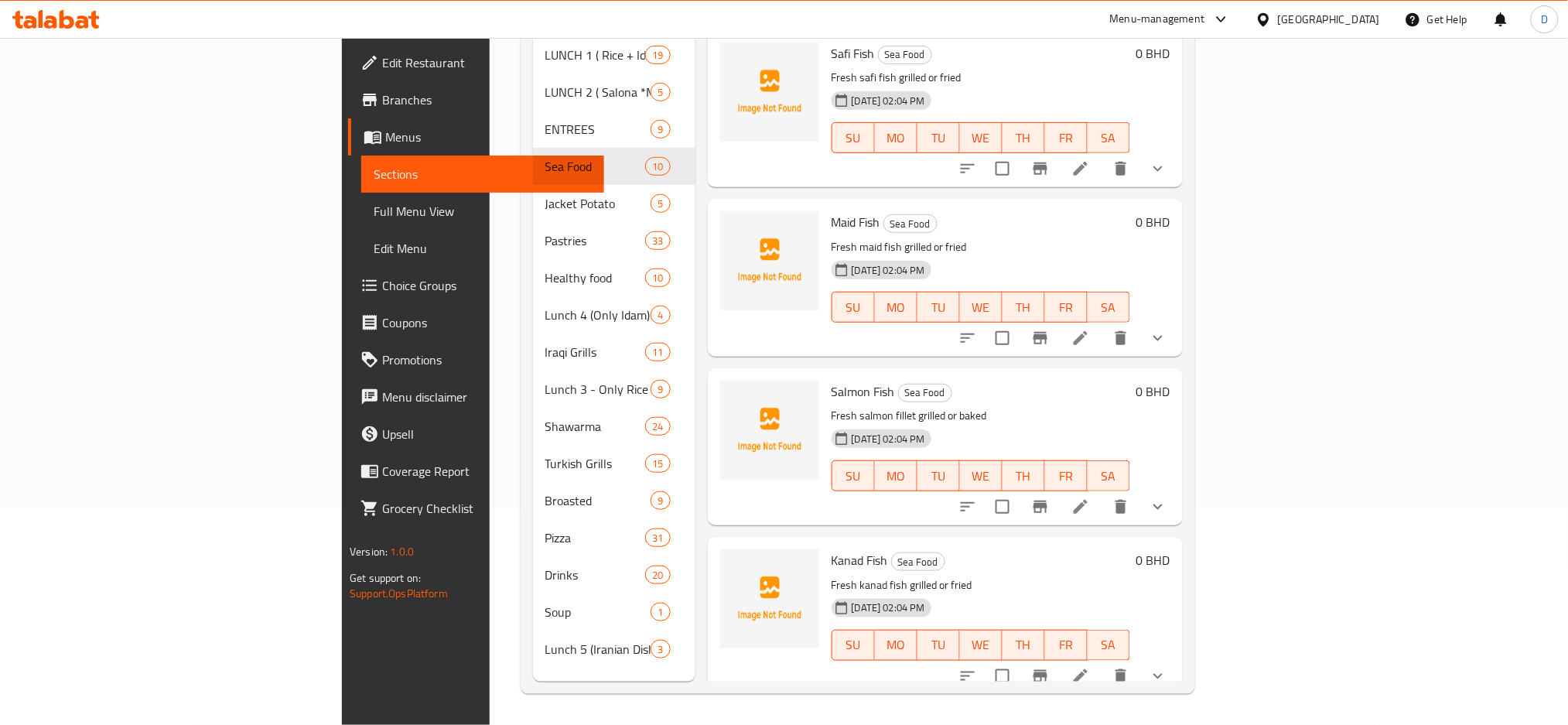
scroll to position [1003, 0]
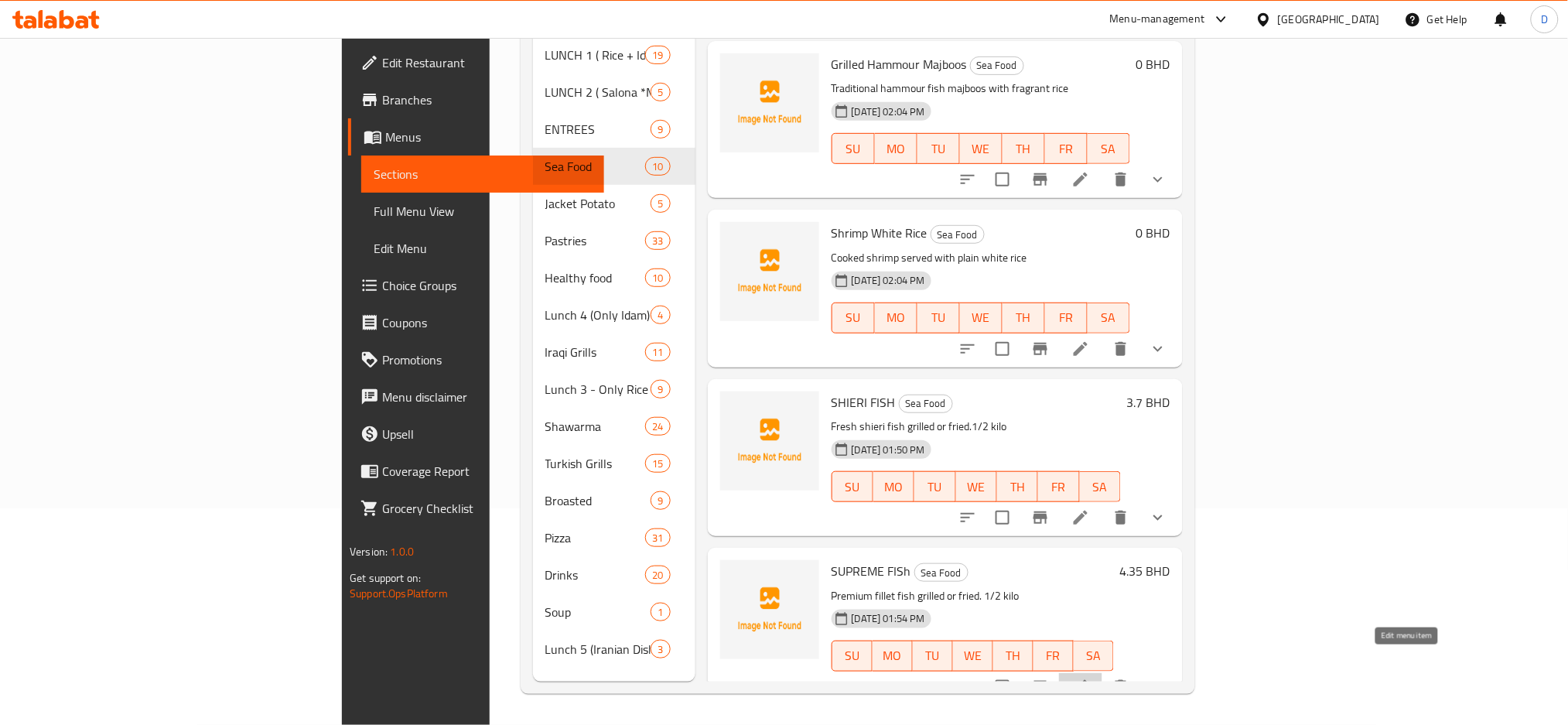
click at [1090, 678] on icon at bounding box center [1081, 687] width 19 height 19
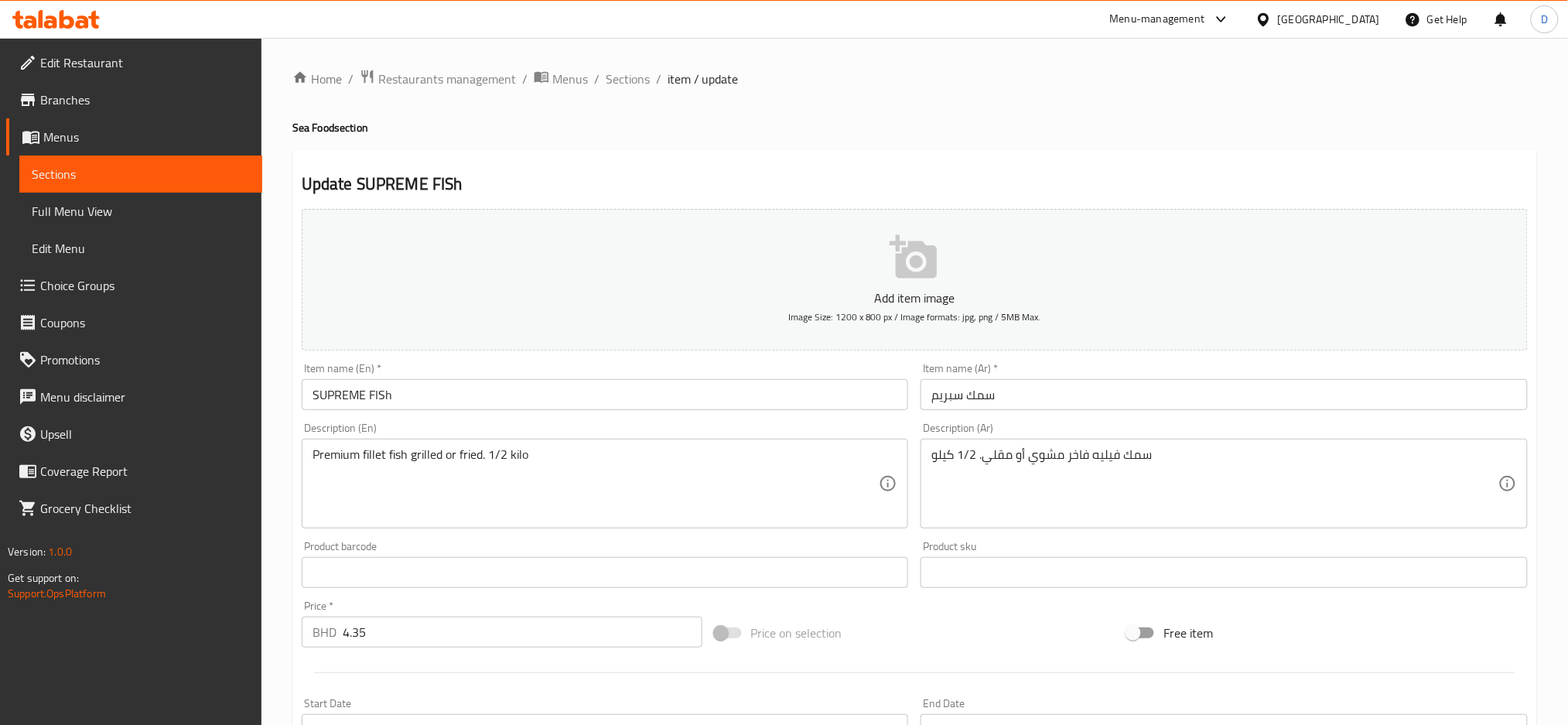
scroll to position [392, 0]
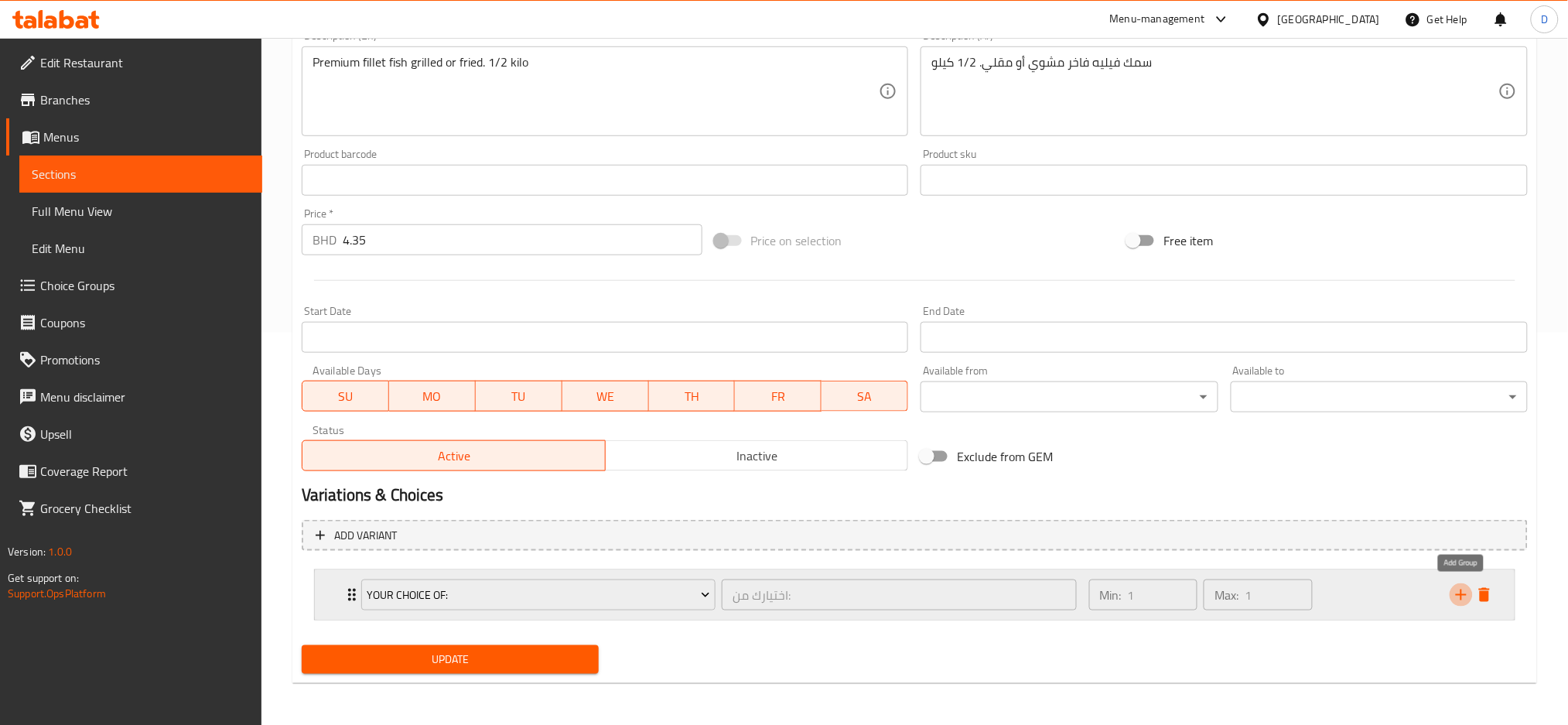
click at [1458, 597] on icon "add" at bounding box center [1461, 594] width 19 height 19
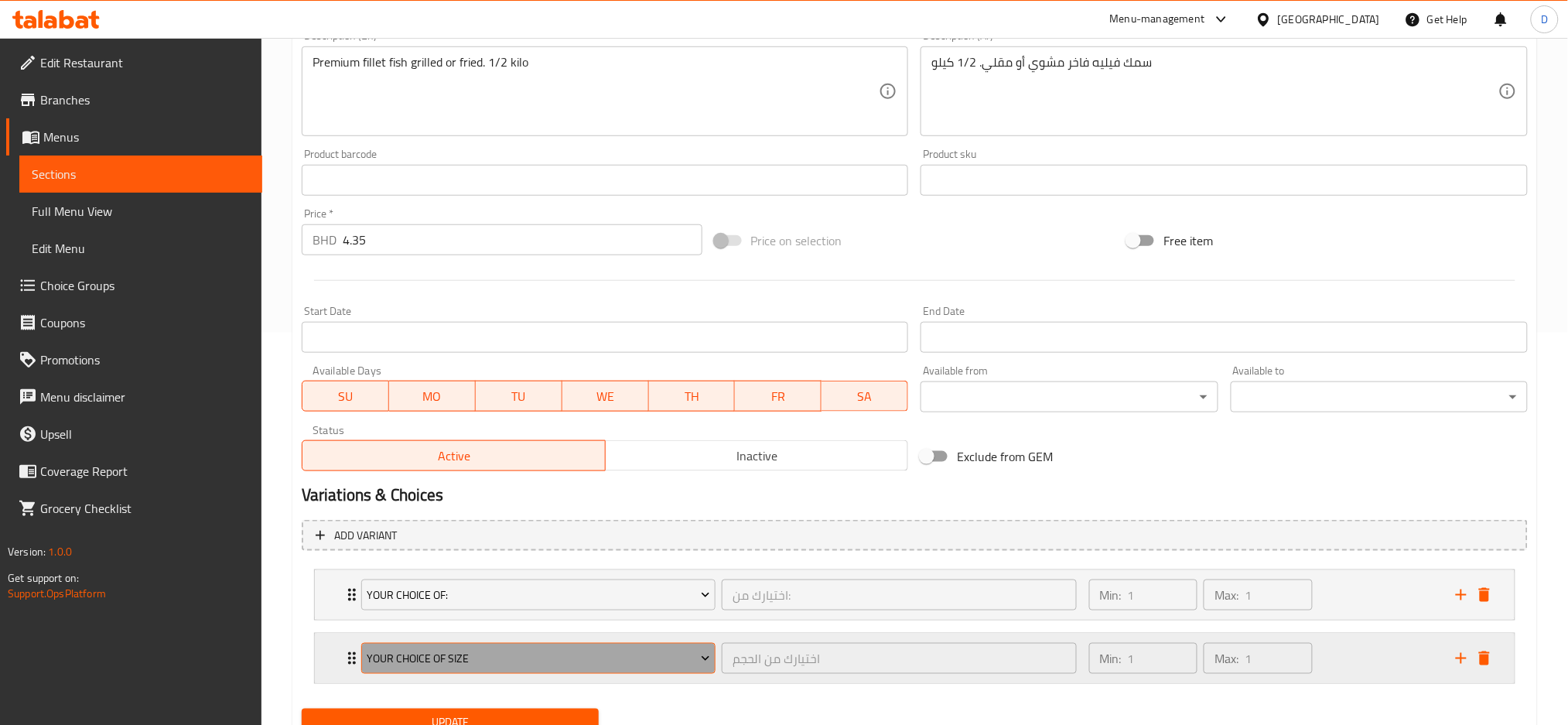
click at [629, 657] on span "Your Choice Of Size" at bounding box center [538, 659] width 344 height 20
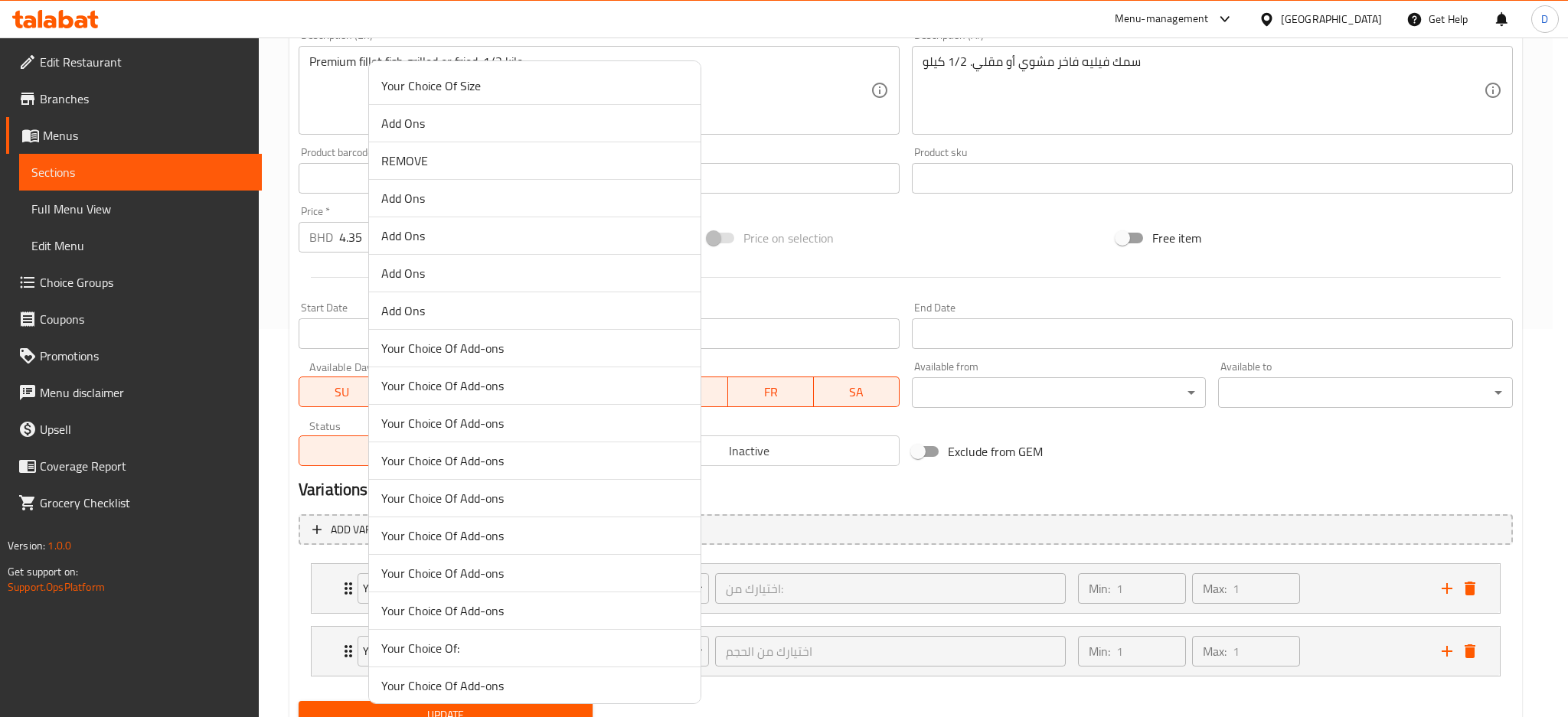
click at [543, 462] on span "Your Choice Of Add-ons" at bounding box center [534, 460] width 306 height 18
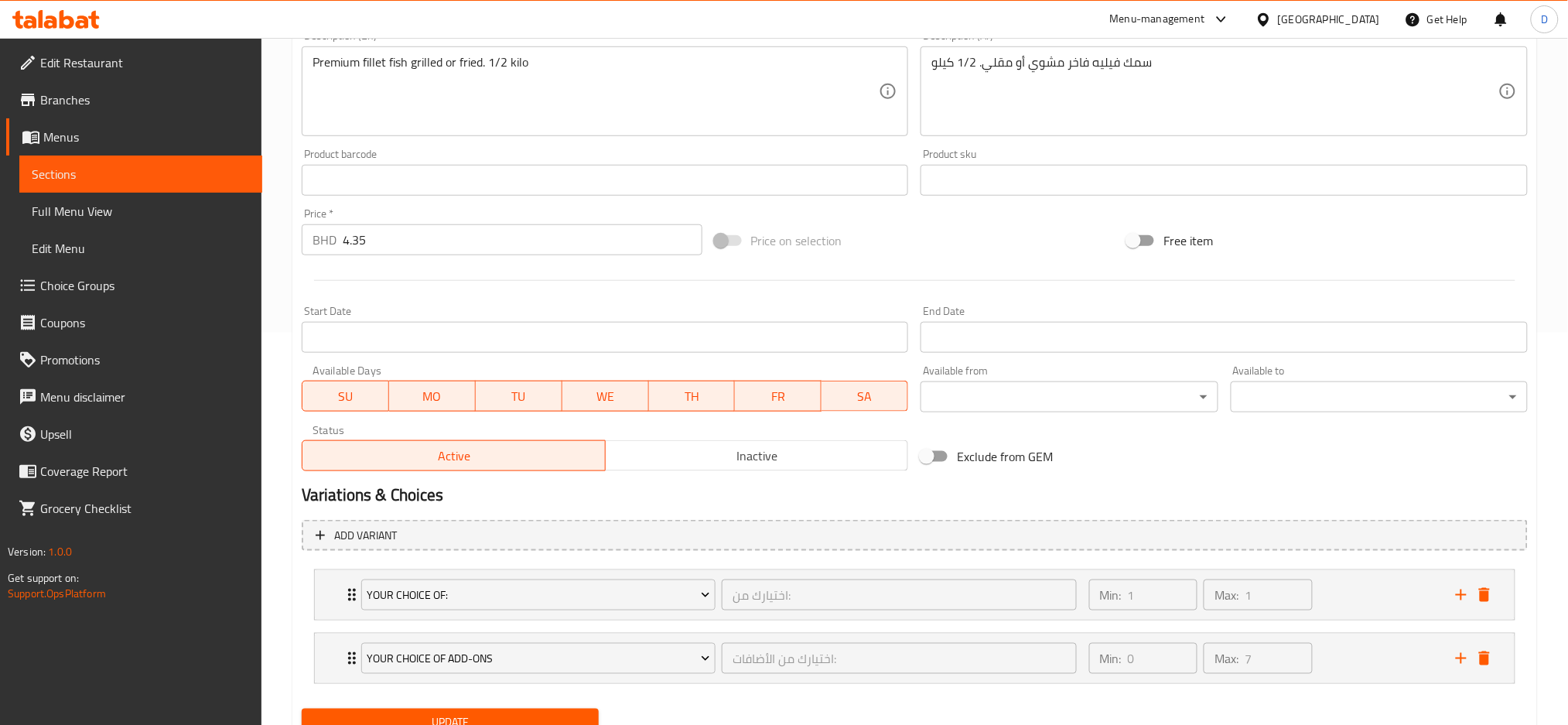
scroll to position [455, 0]
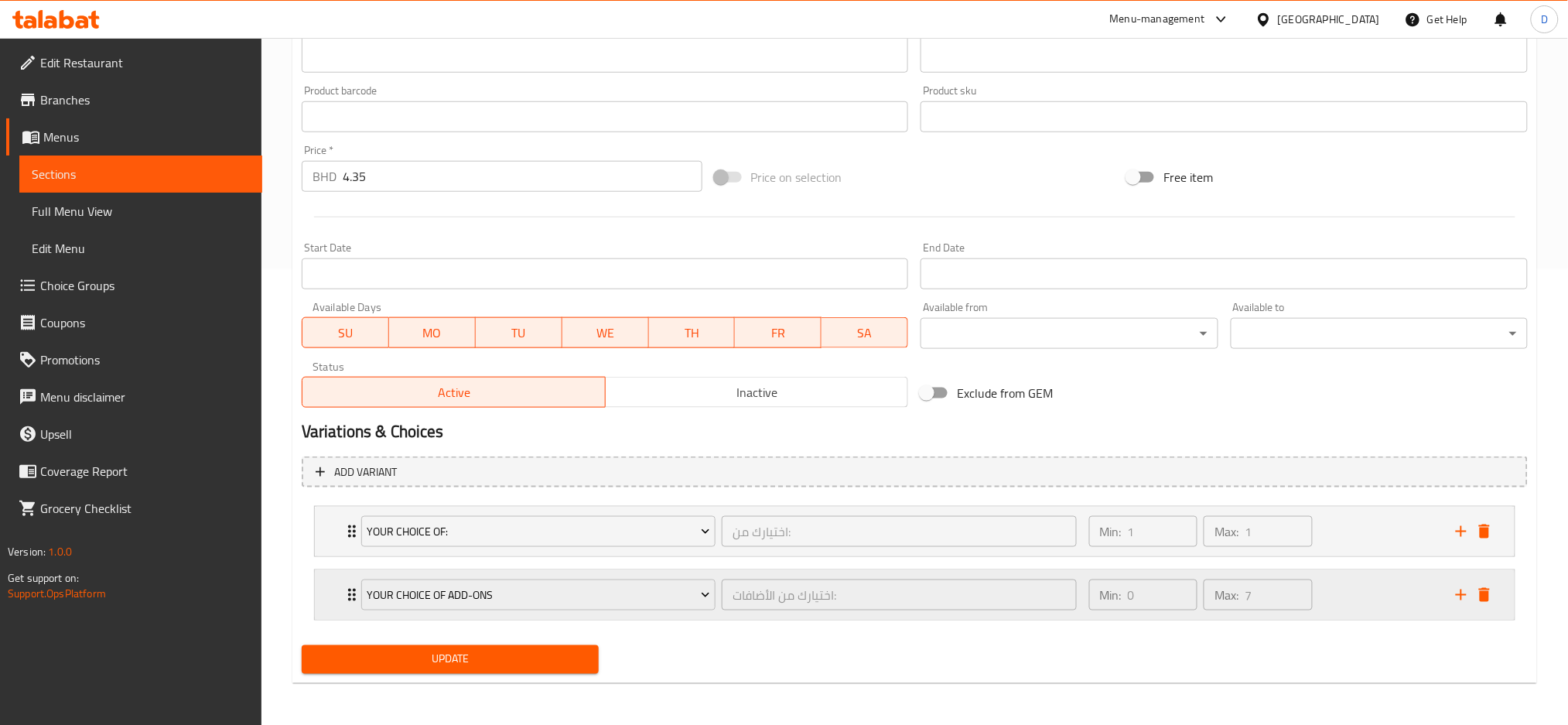
click at [715, 611] on div "Your Choice Of Add-ons" at bounding box center [538, 595] width 360 height 37
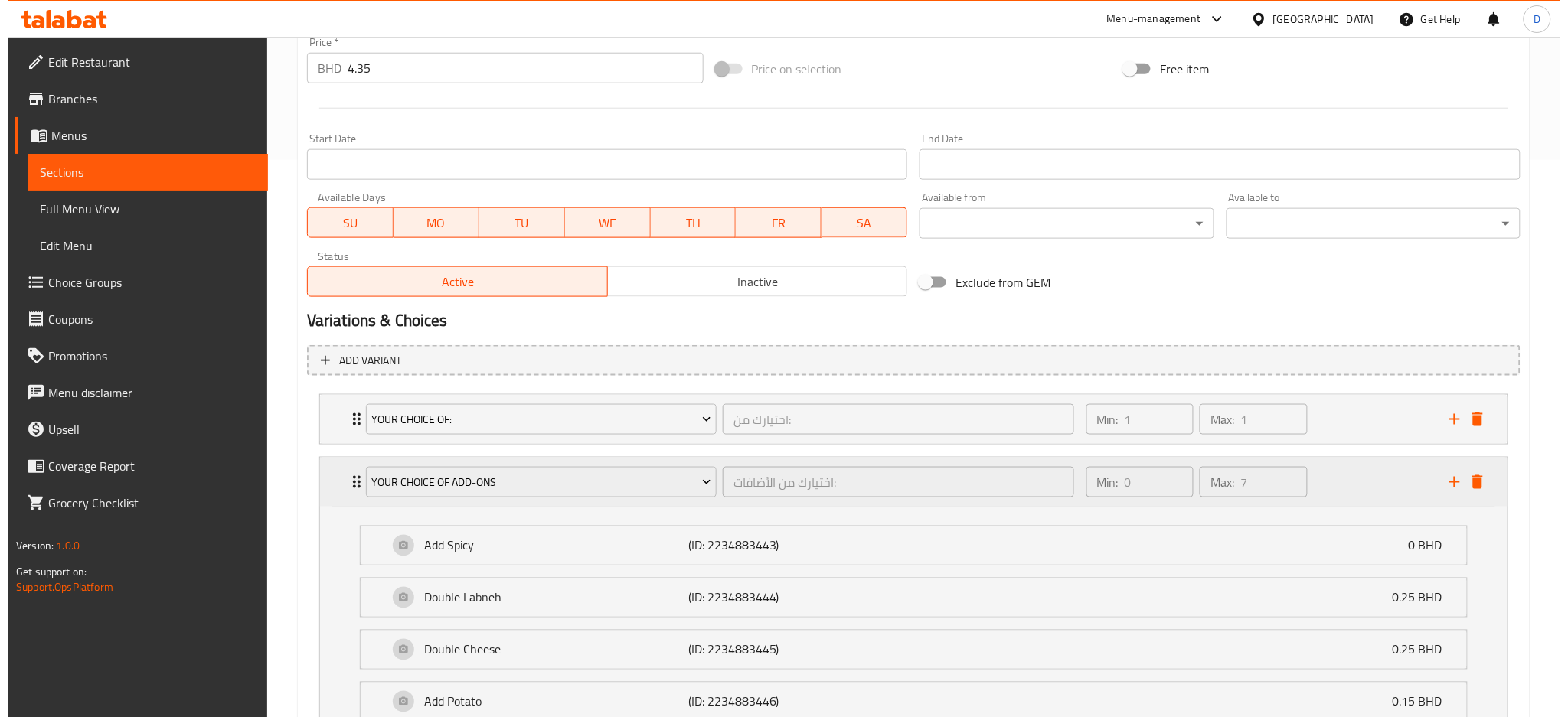
scroll to position [560, 0]
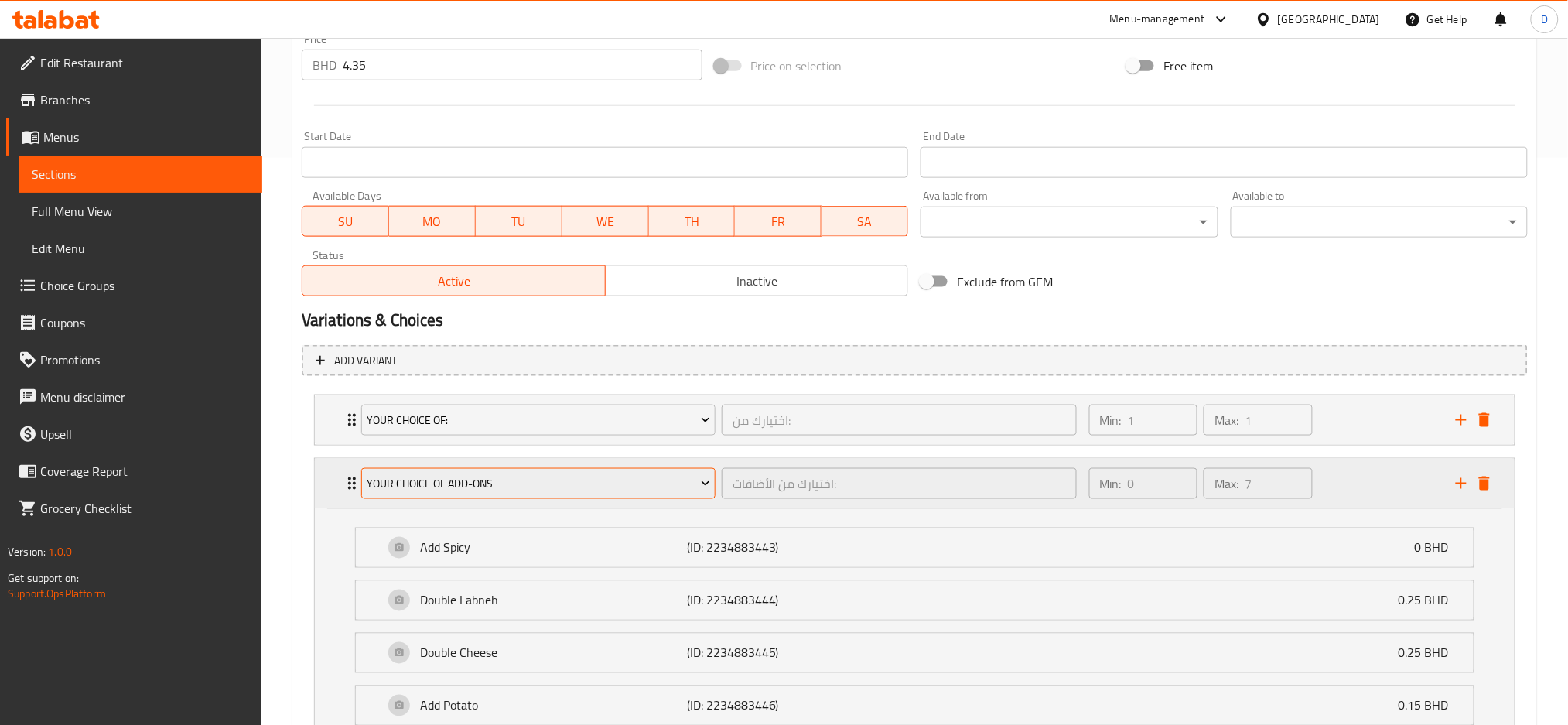
click at [654, 492] on button "Your Choice Of Add-ons" at bounding box center [538, 484] width 355 height 31
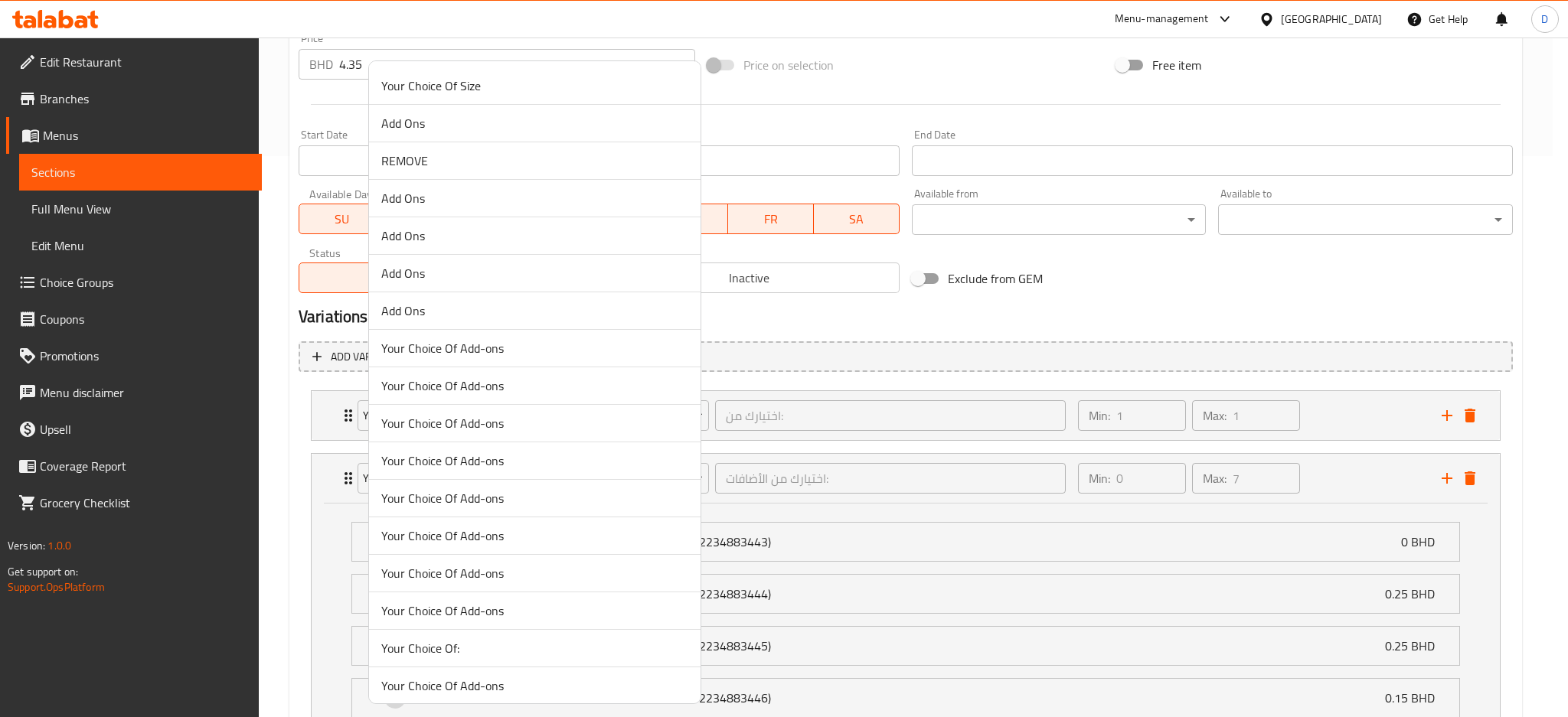
click at [532, 355] on span "Your Choice Of Add-ons" at bounding box center [534, 348] width 306 height 18
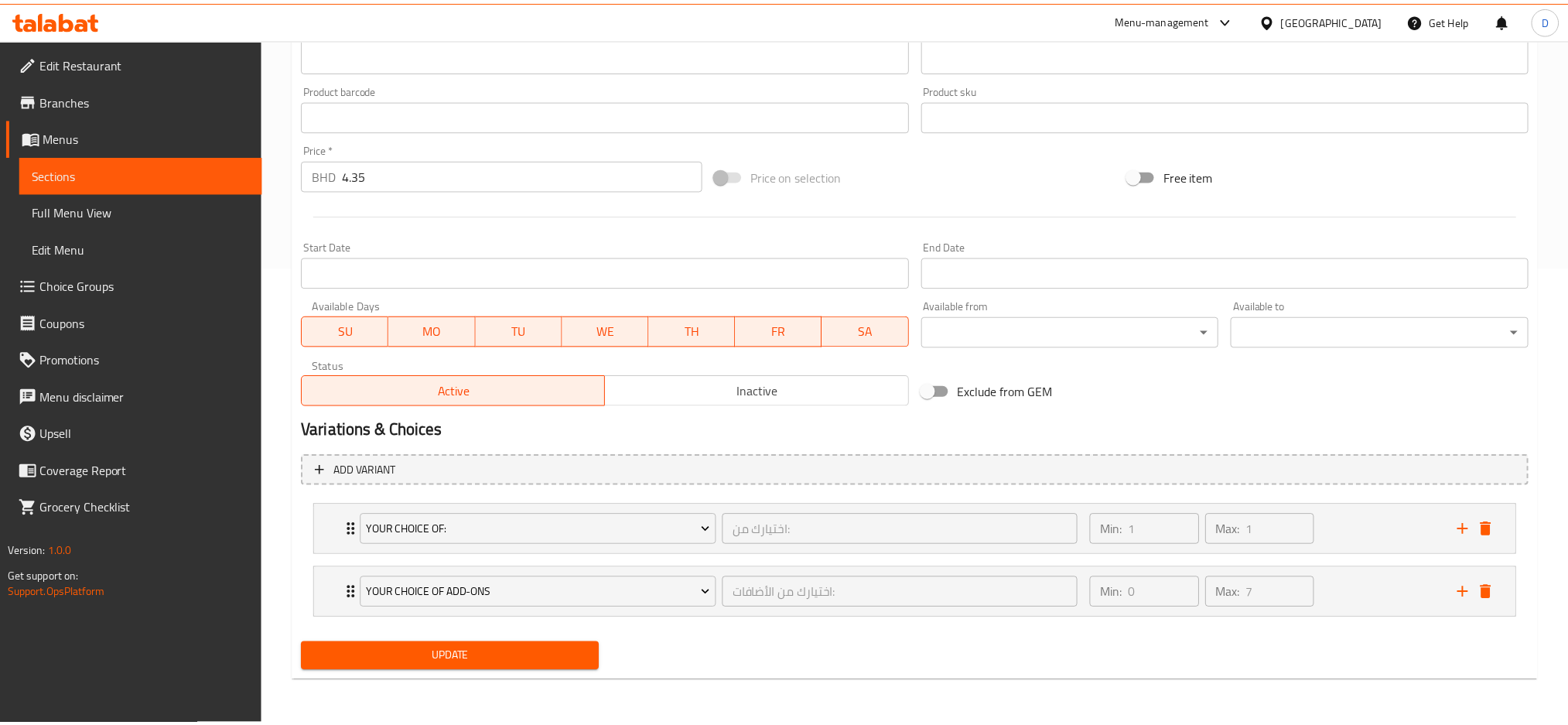
scroll to position [455, 0]
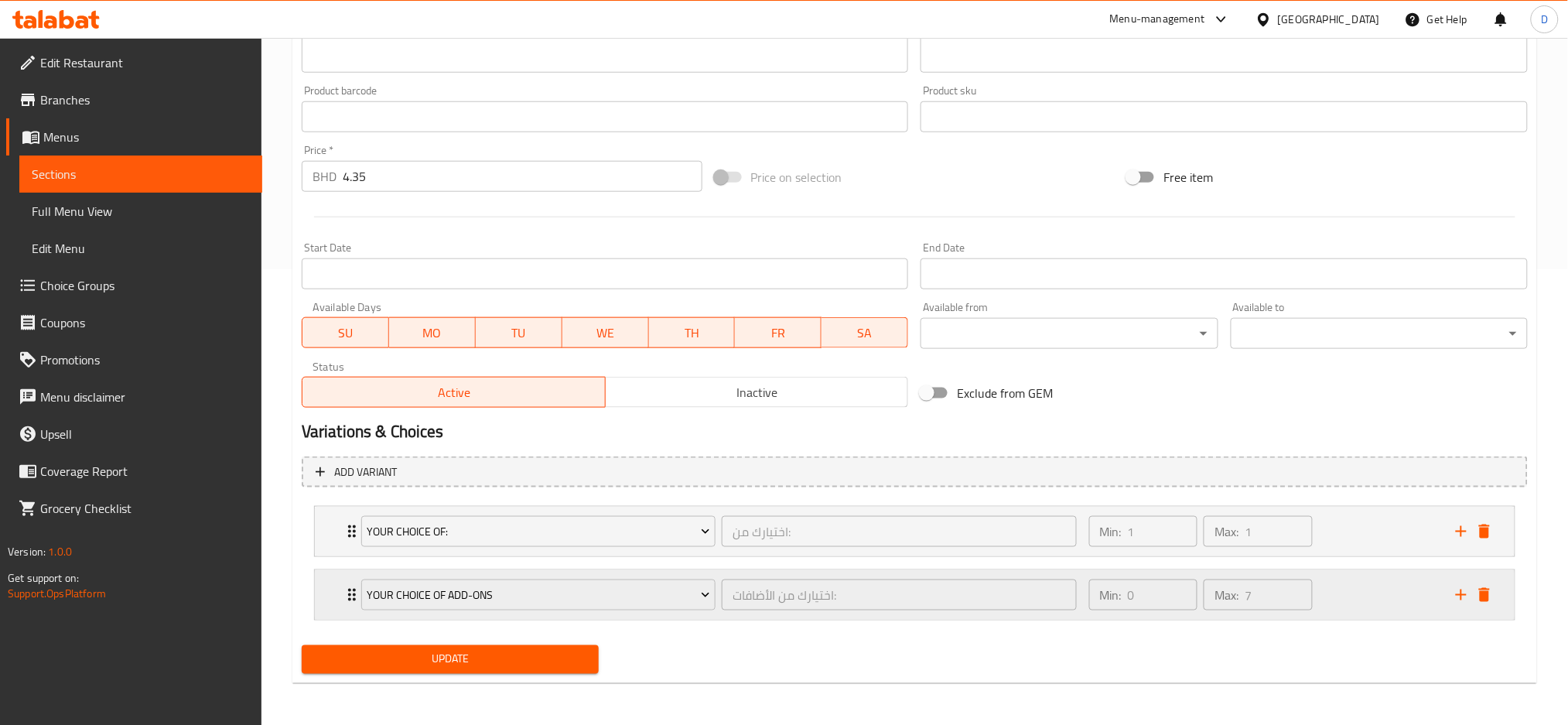
click at [716, 614] on div "Your Choice Of Add-ons اختيارك من الأضافات: ​" at bounding box center [718, 595] width 734 height 50
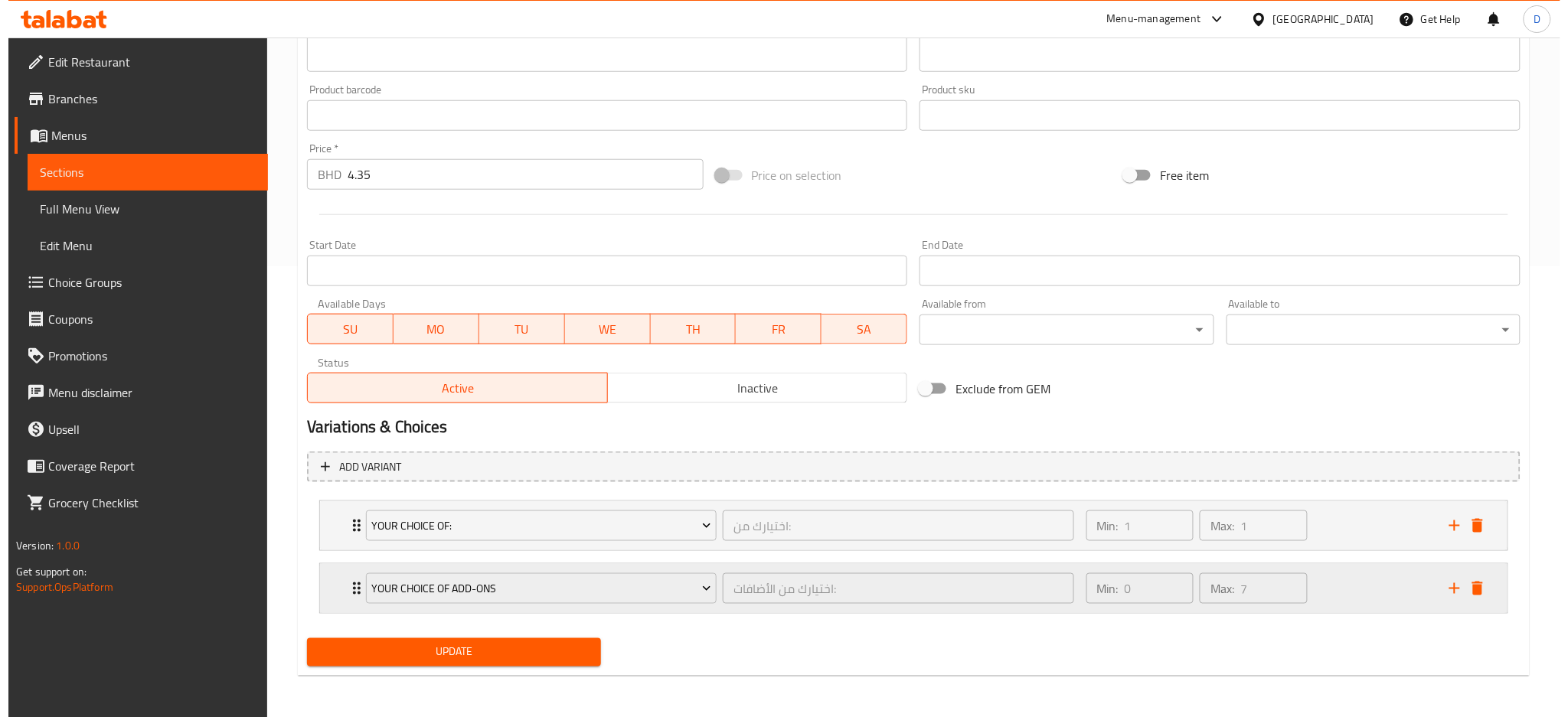
scroll to position [560, 0]
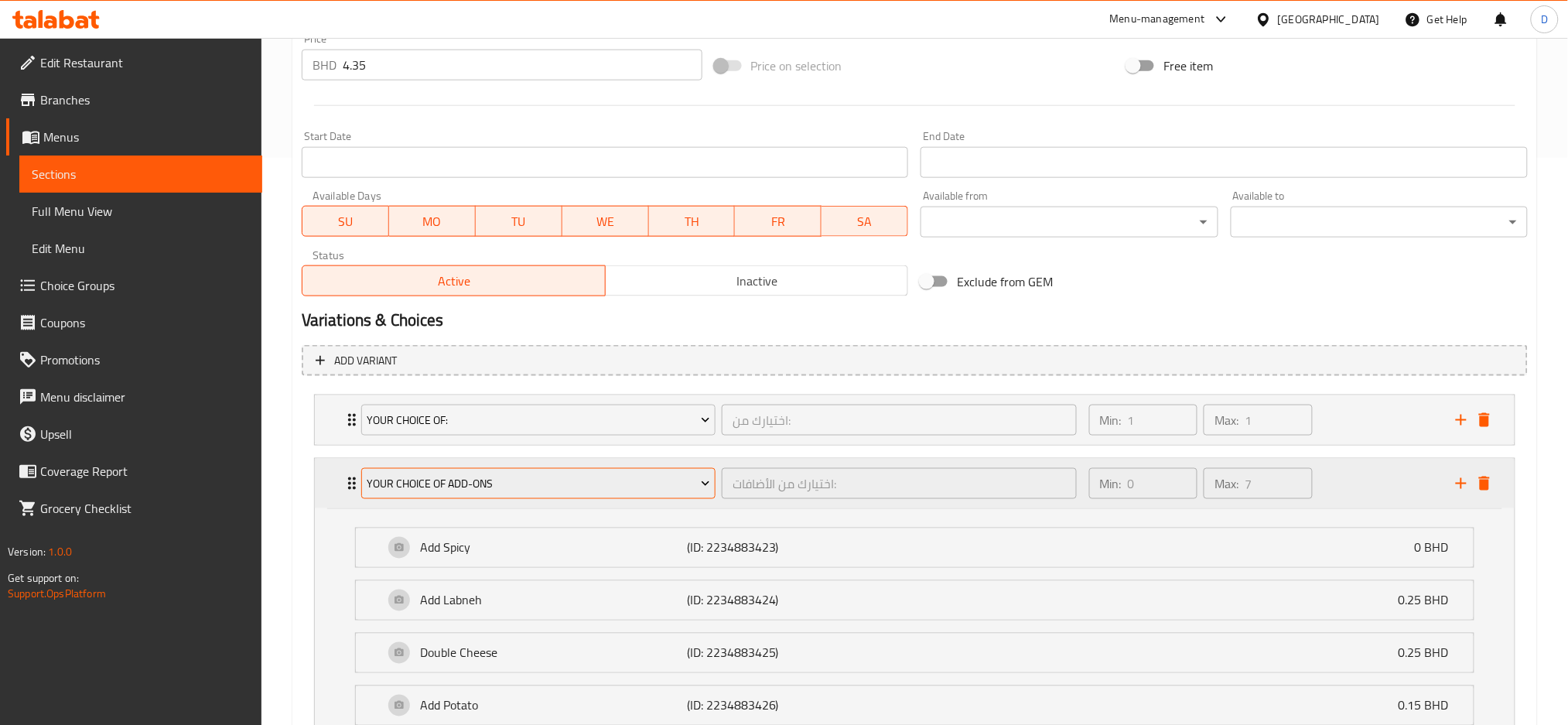
click at [623, 482] on span "Your Choice Of Add-ons" at bounding box center [538, 484] width 344 height 20
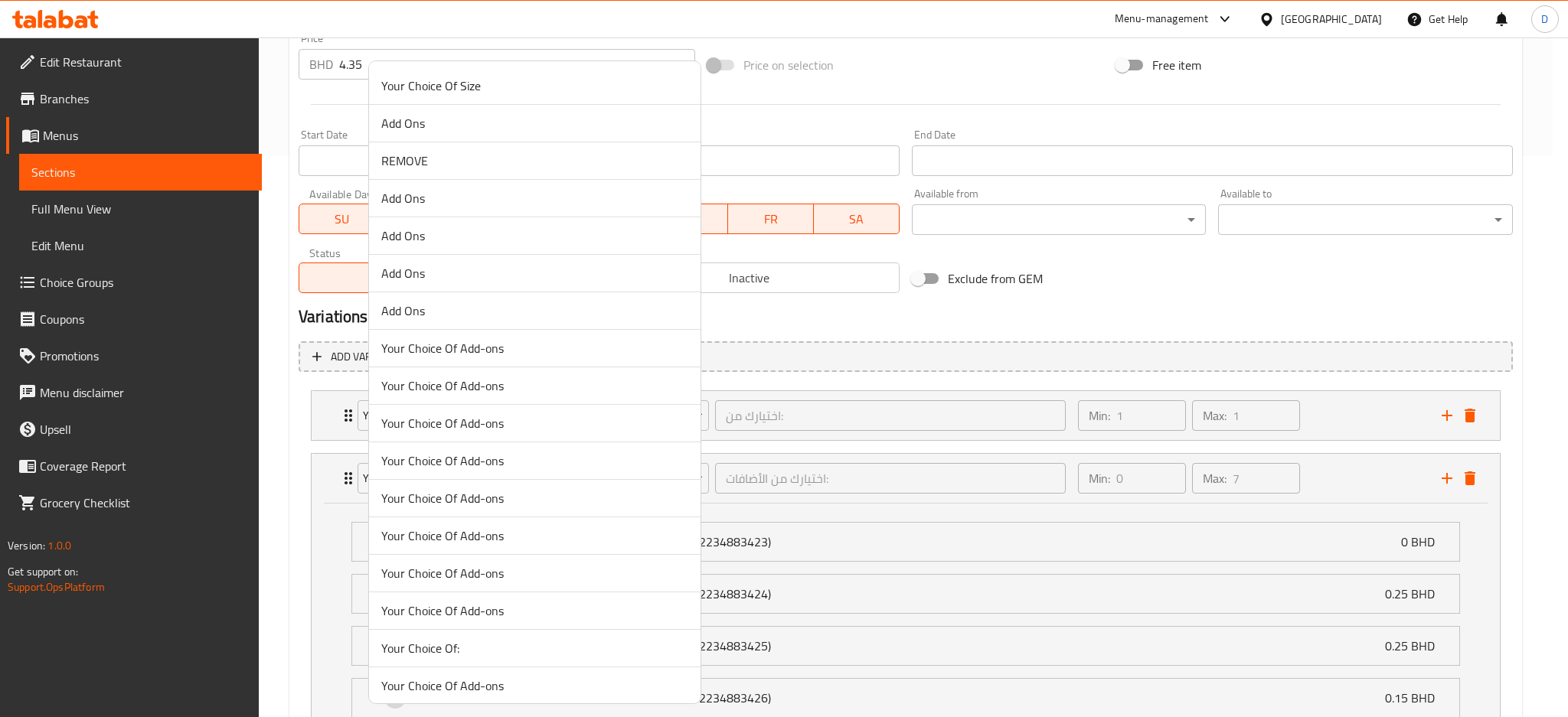
click at [564, 611] on span "Your Choice Of Add-ons" at bounding box center [534, 610] width 306 height 18
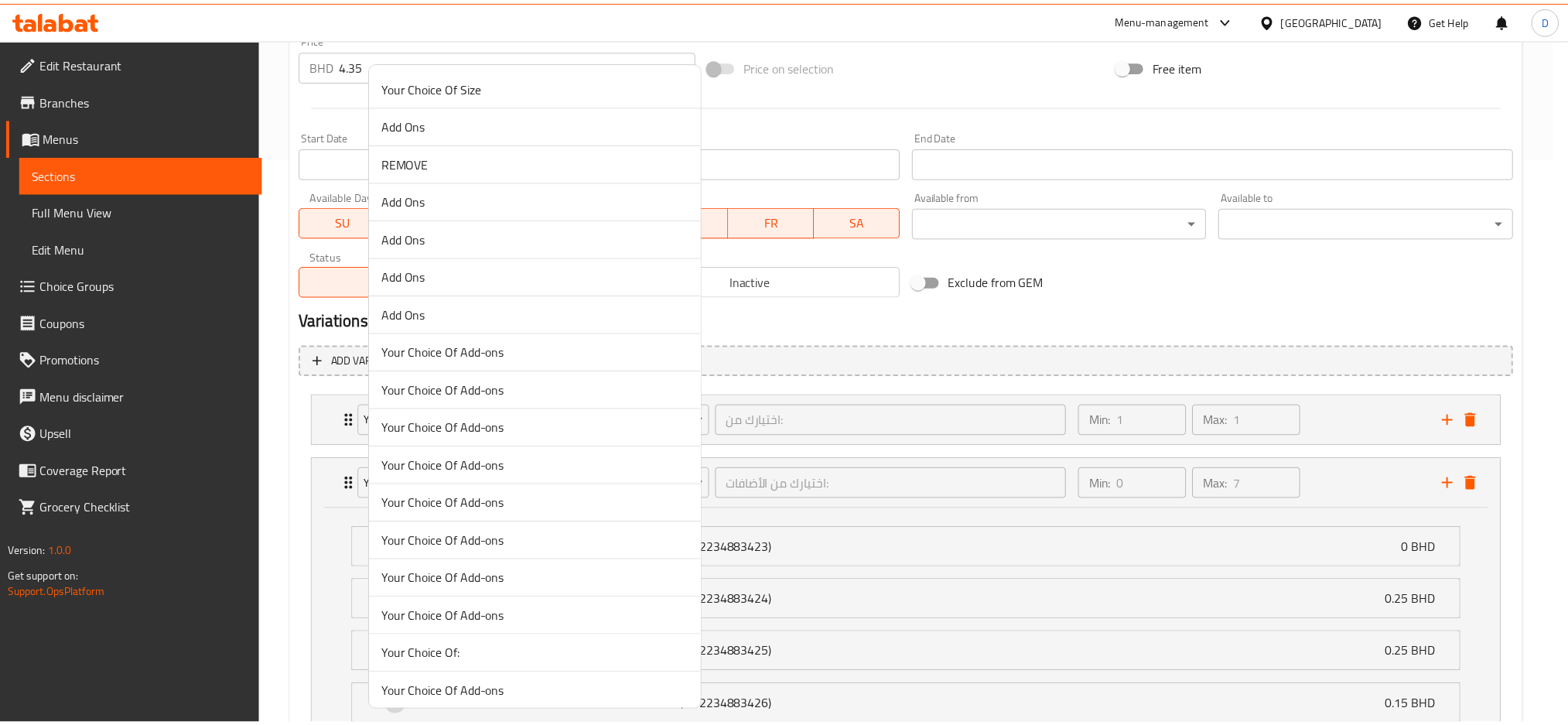
scroll to position [455, 0]
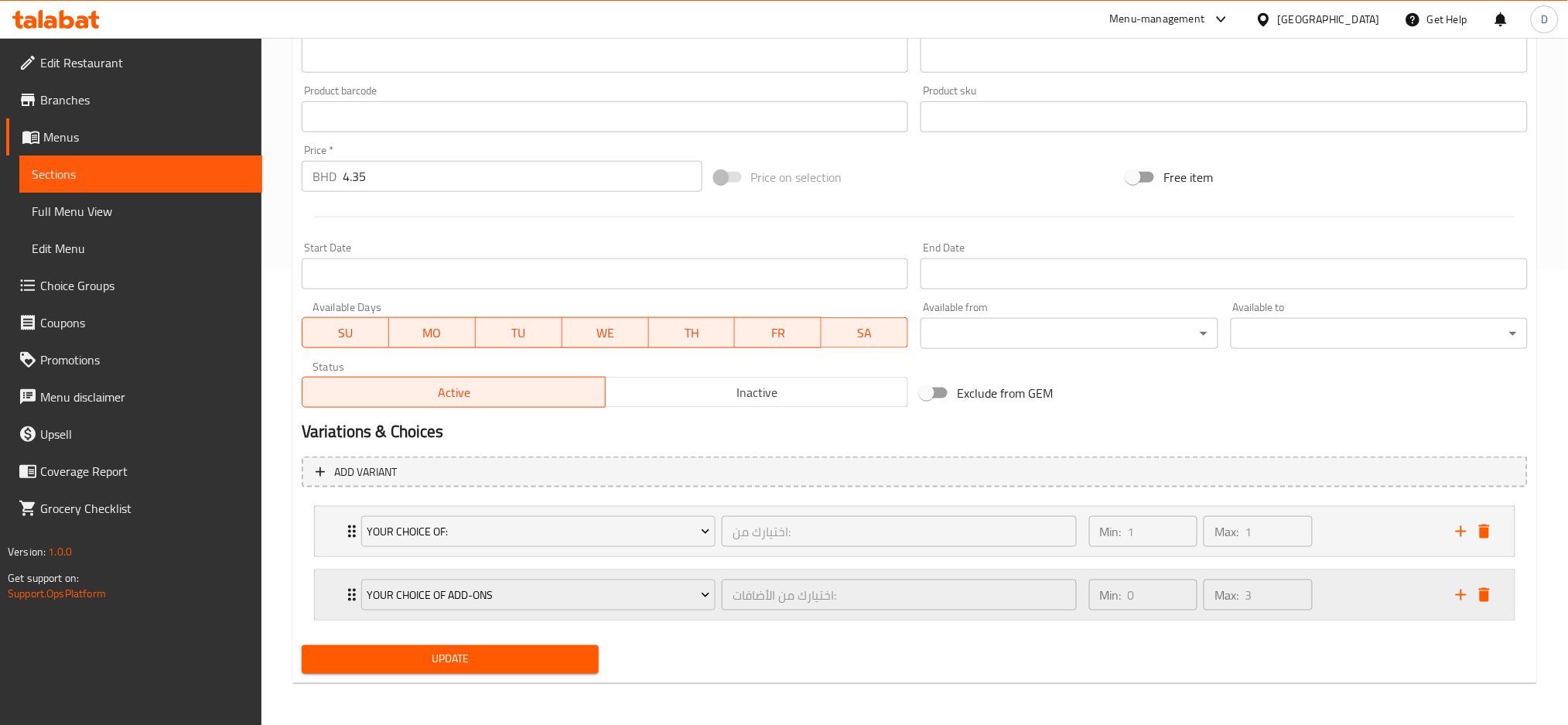
click at [715, 617] on div "Your Choice Of Add-ons اختيارك من الأضافات: ​" at bounding box center [718, 595] width 734 height 50
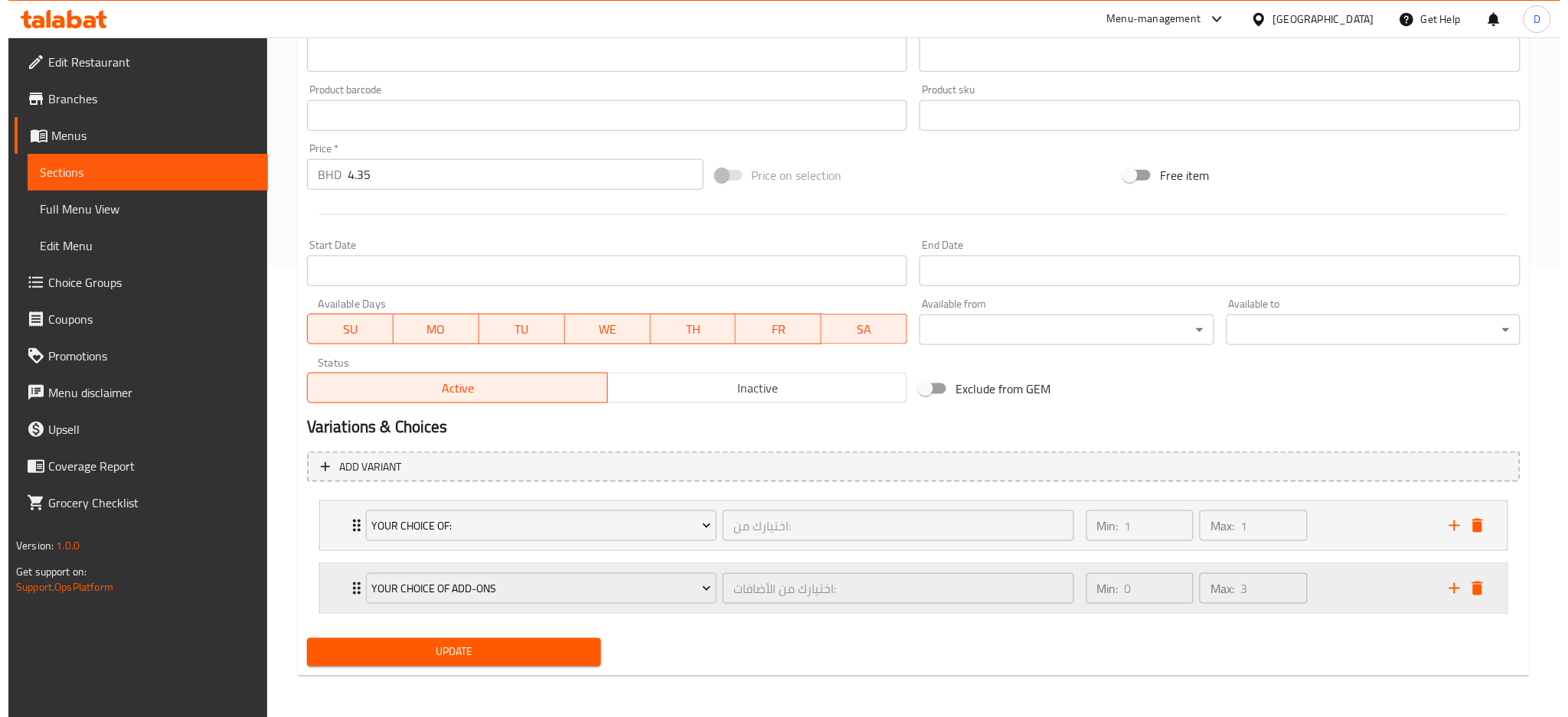
scroll to position [560, 0]
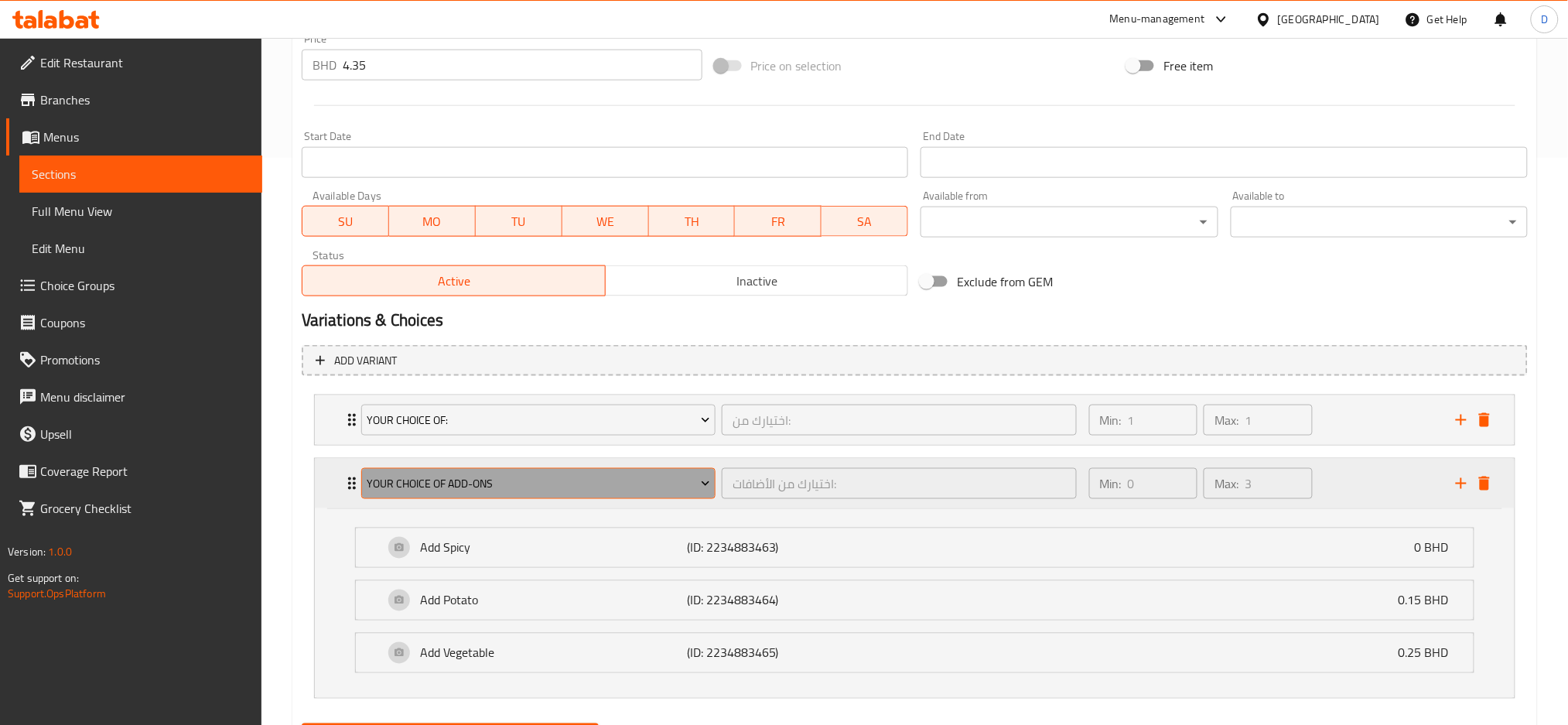
click at [617, 476] on span "Your Choice Of Add-ons" at bounding box center [538, 484] width 344 height 20
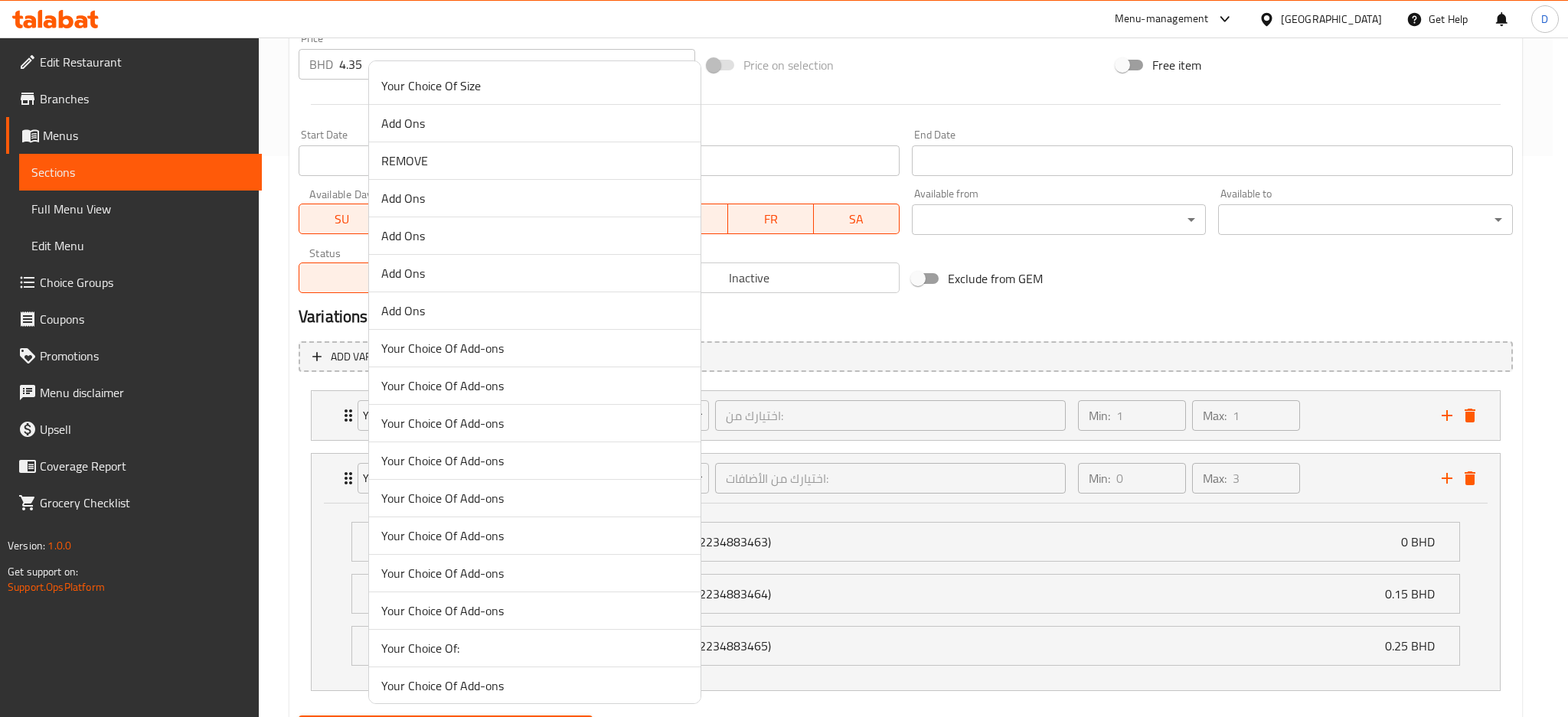
click at [557, 576] on span "Your Choice Of Add-ons" at bounding box center [534, 573] width 306 height 18
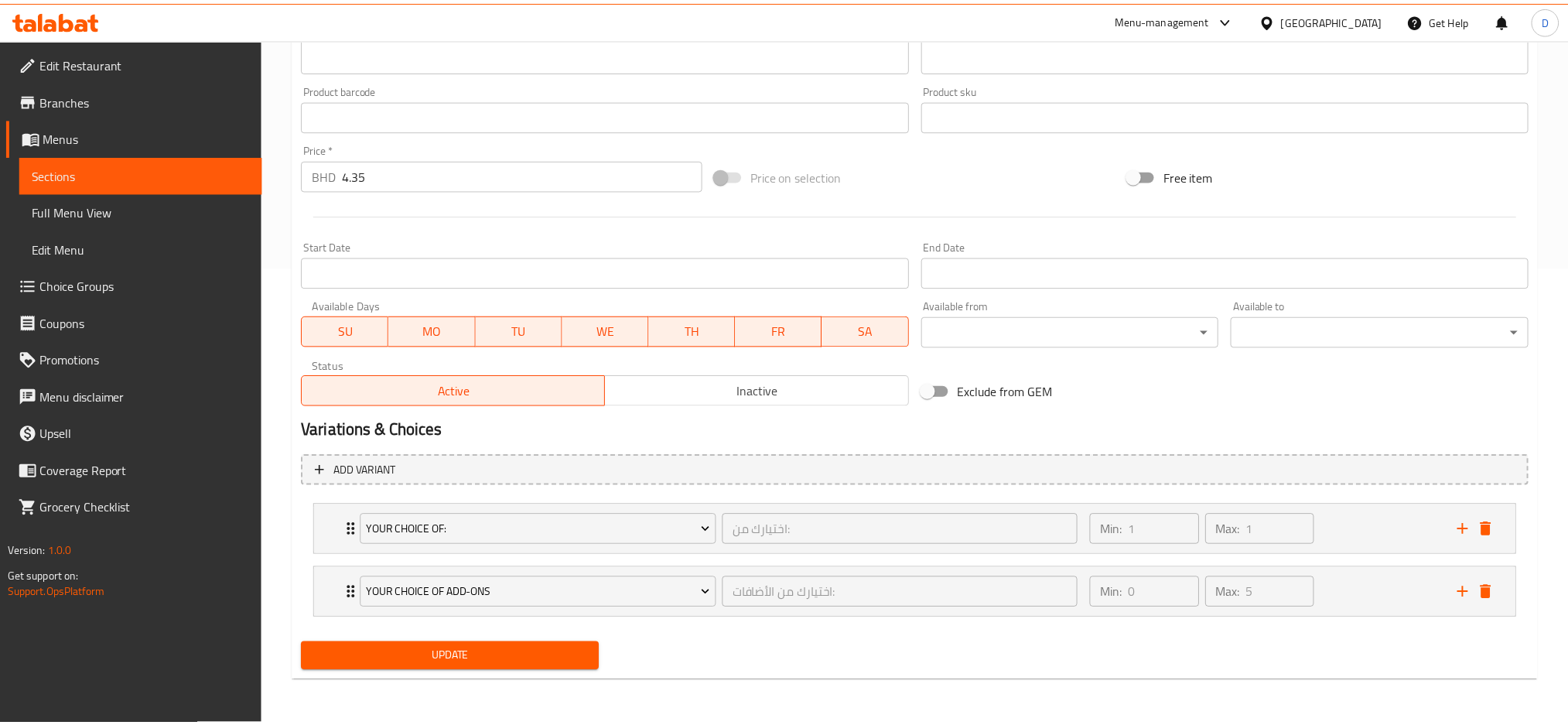
scroll to position [455, 0]
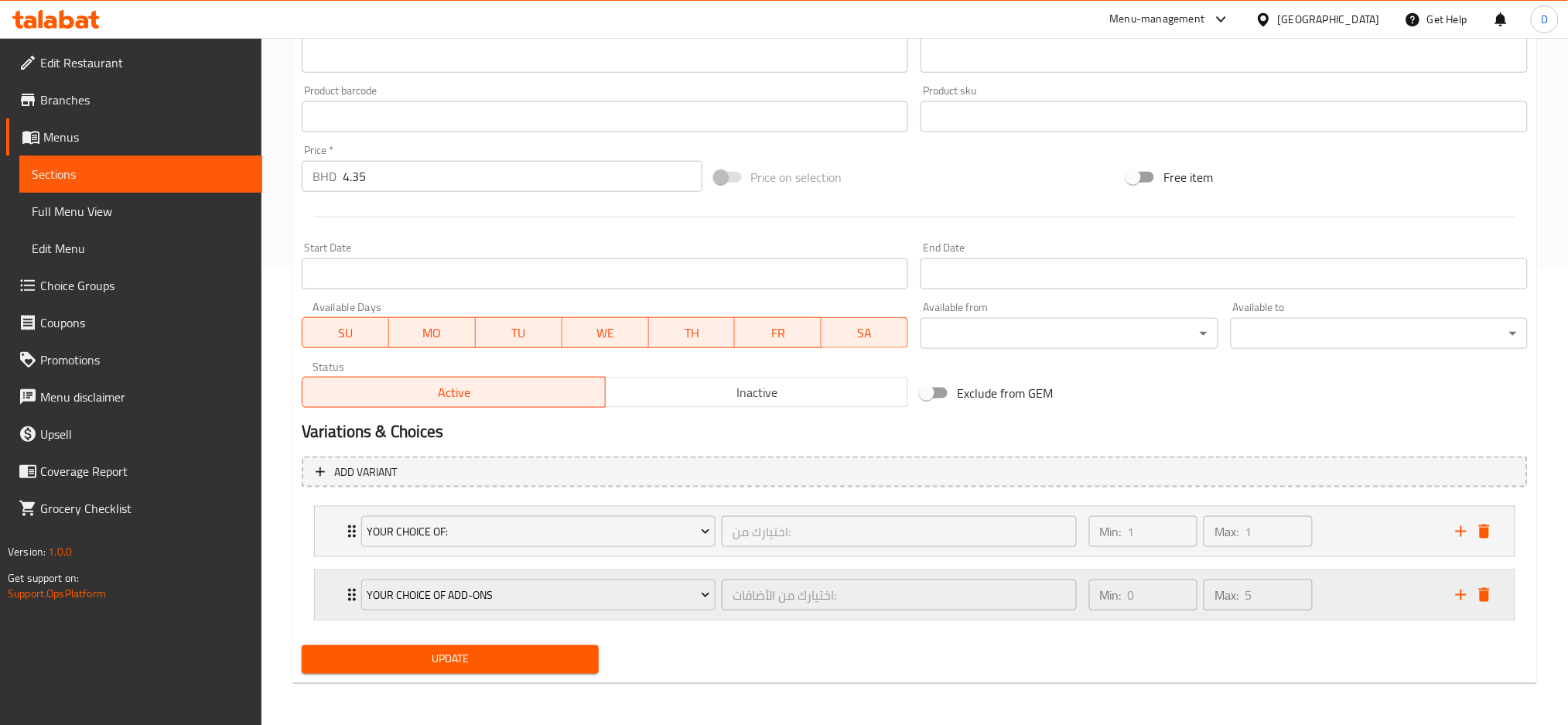
click at [724, 615] on div "Your Choice Of Add-ons اختيارك من الأضافات: ​" at bounding box center [718, 595] width 734 height 50
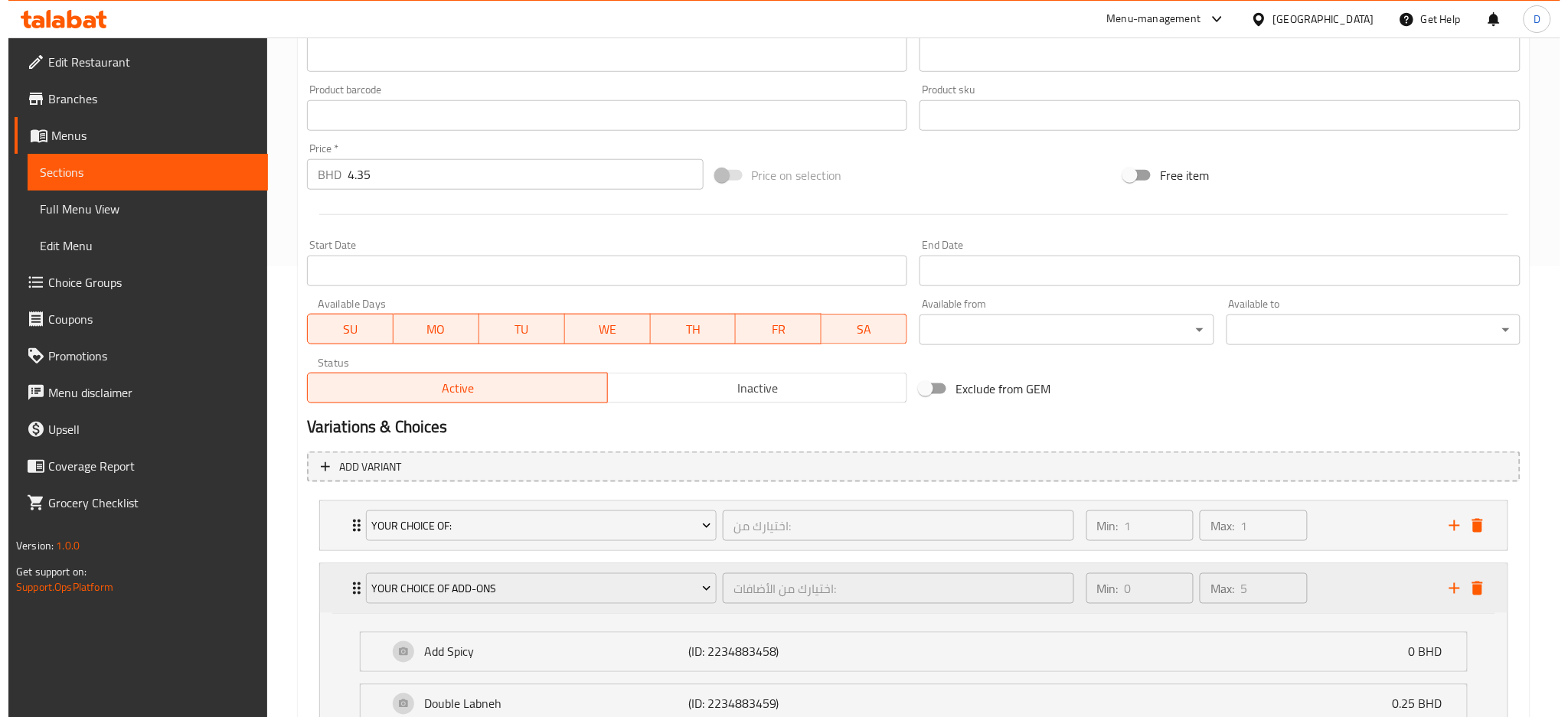
scroll to position [560, 0]
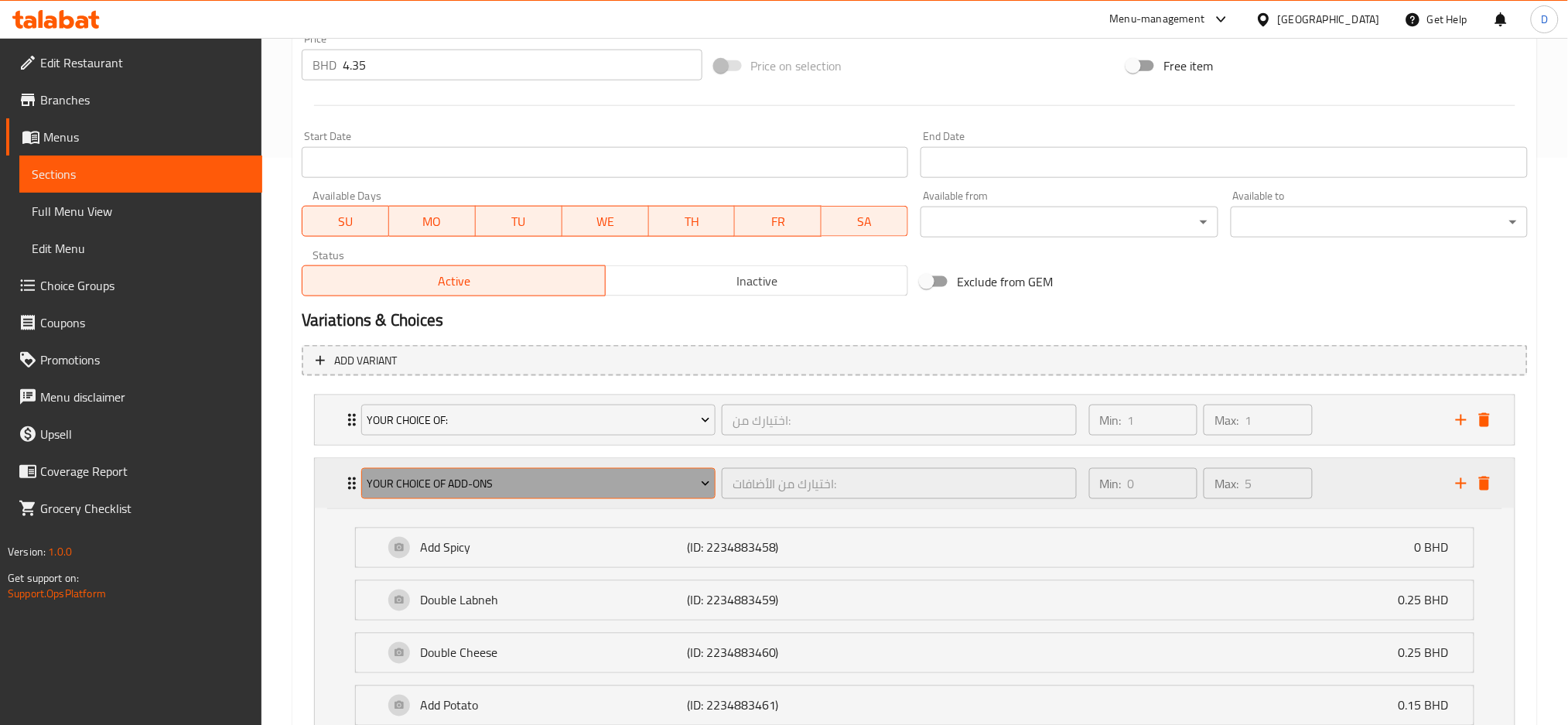
click at [600, 481] on span "Your Choice Of Add-ons" at bounding box center [538, 484] width 344 height 20
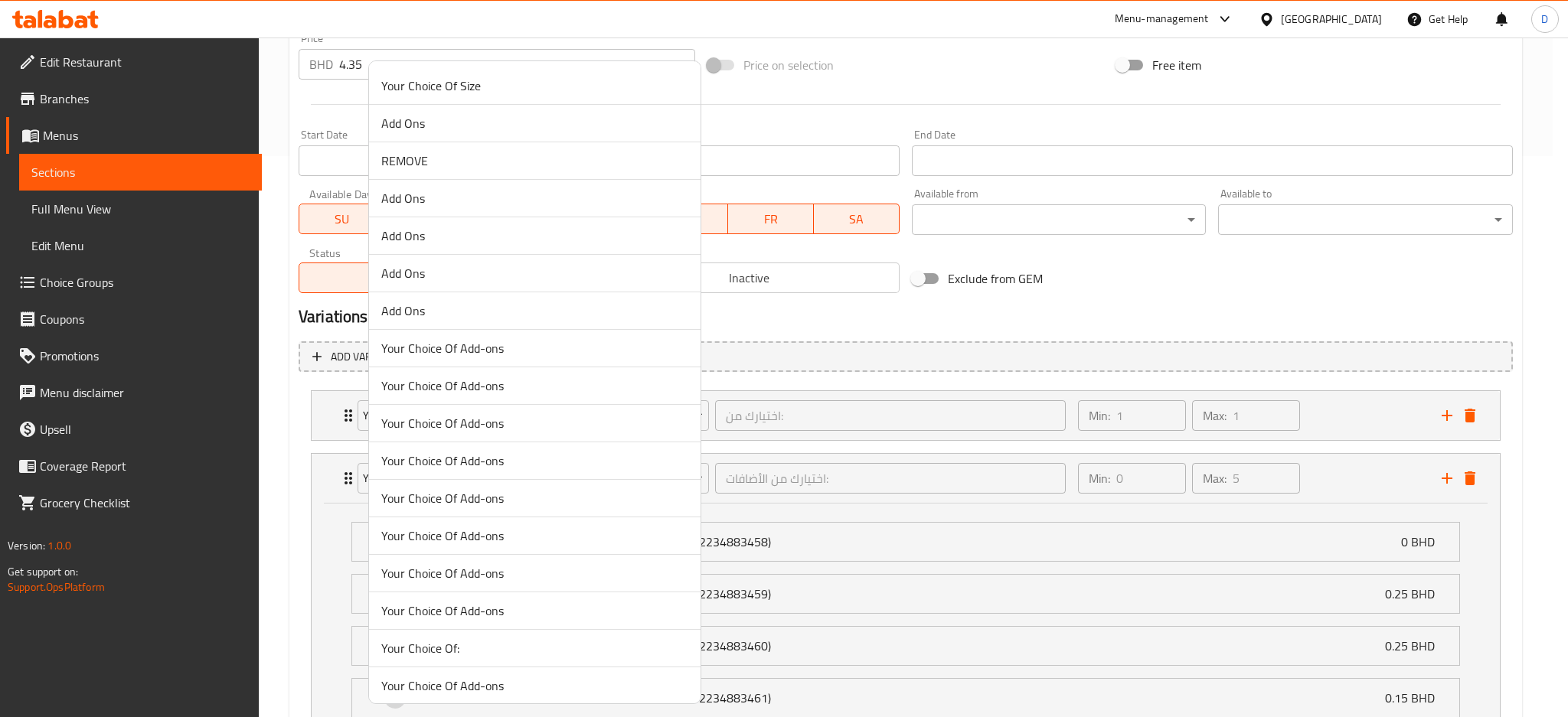
click at [520, 496] on span "Your Choice Of Add-ons" at bounding box center [534, 498] width 306 height 18
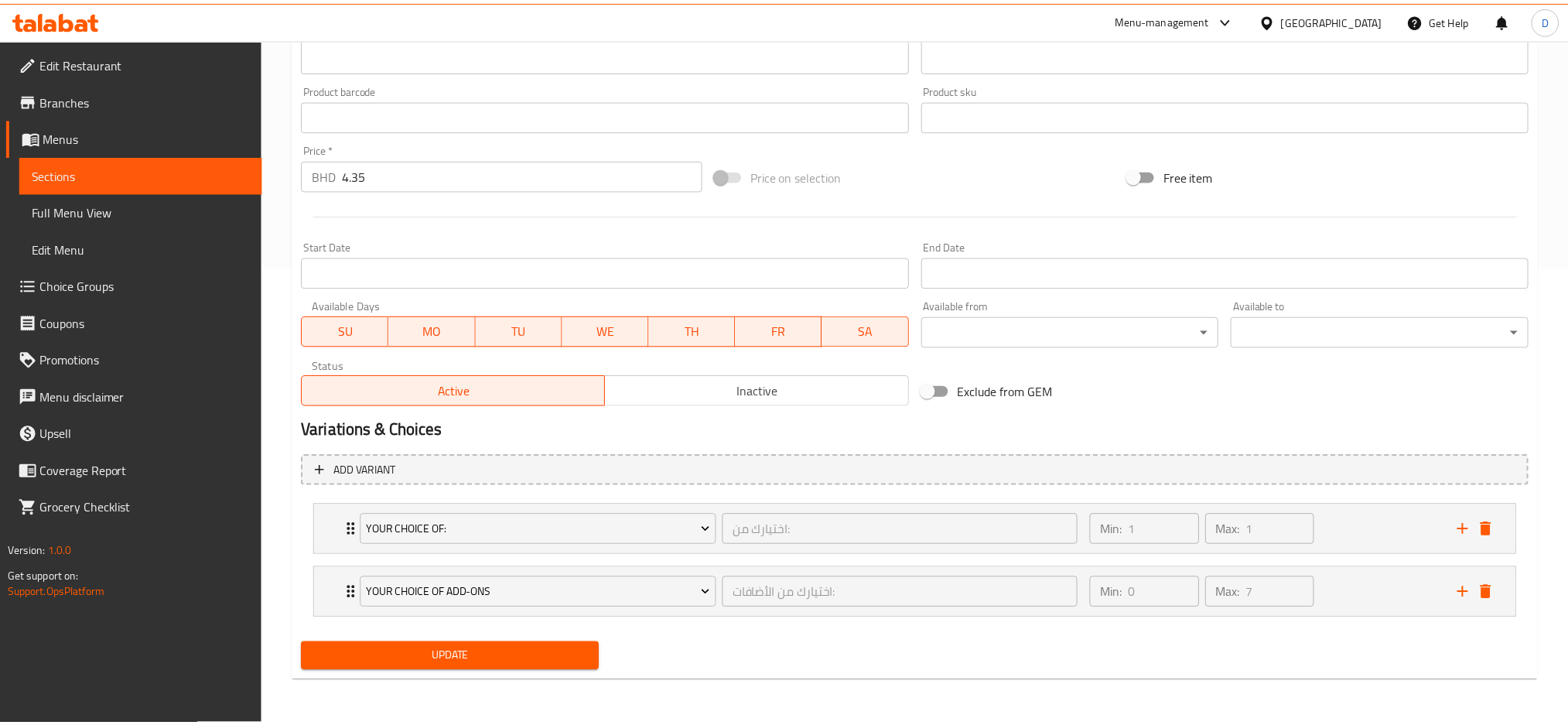
scroll to position [455, 0]
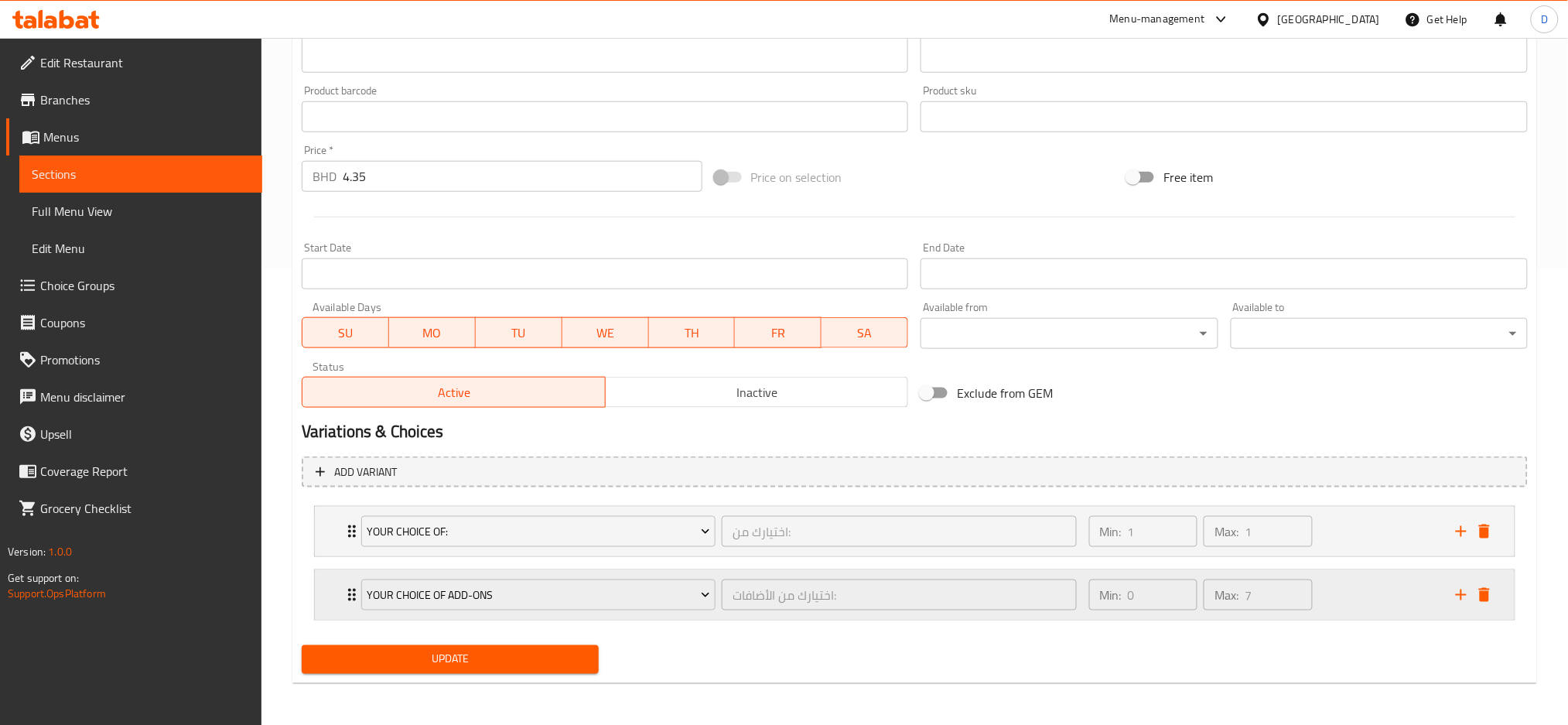
click at [711, 611] on div "Your Choice Of Add-ons" at bounding box center [538, 595] width 360 height 37
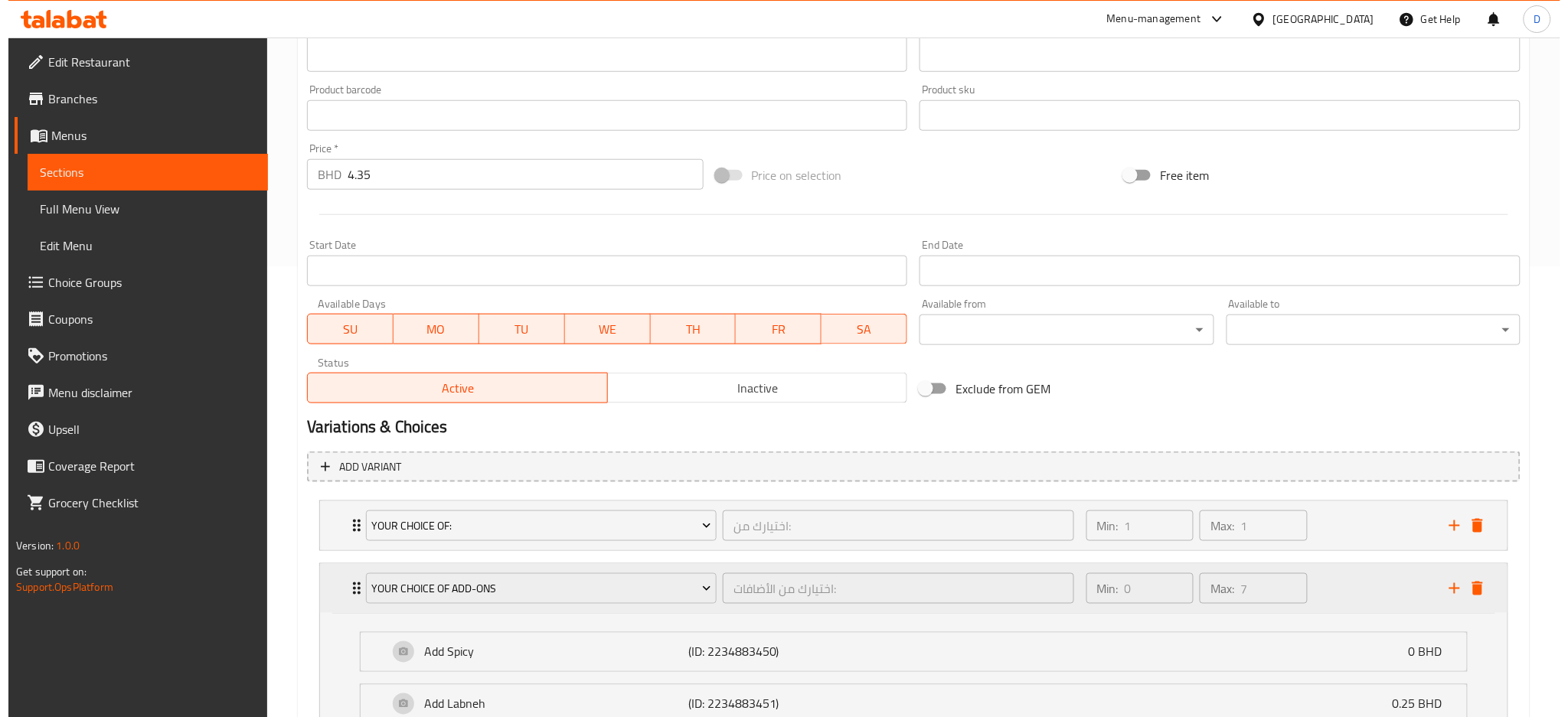
scroll to position [560, 0]
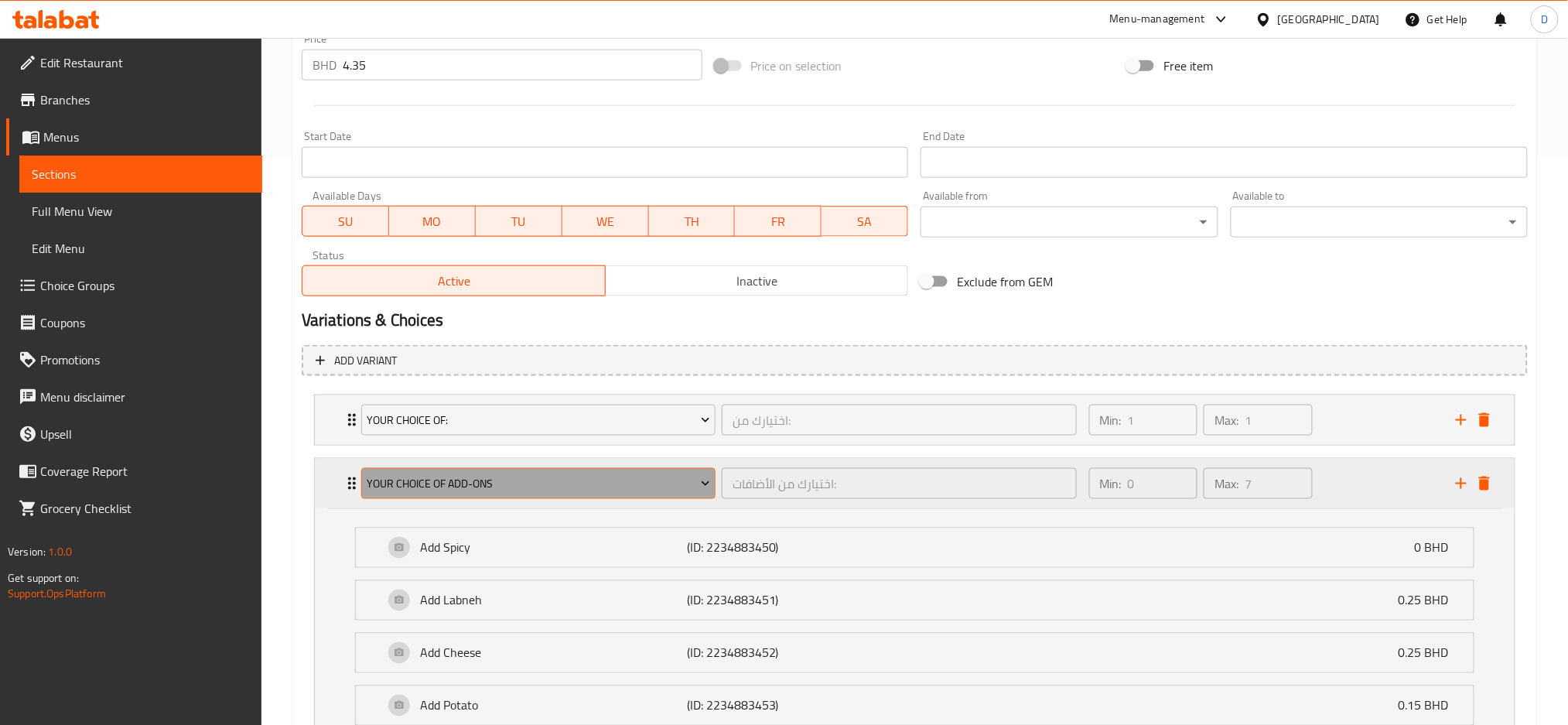
click at [603, 487] on span "Your Choice Of Add-ons" at bounding box center [538, 484] width 344 height 20
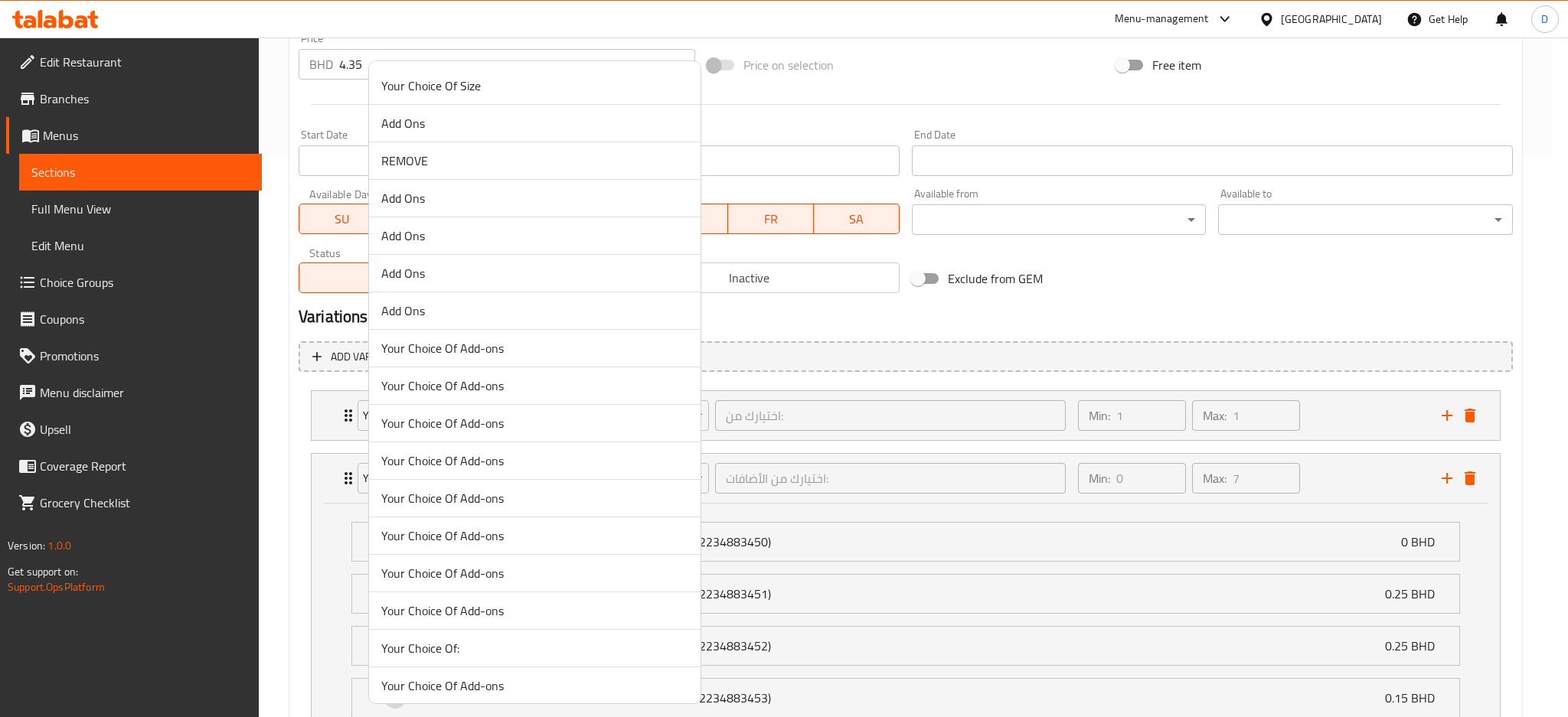
click at [491, 459] on span "Your Choice Of Add-ons" at bounding box center [534, 460] width 306 height 18
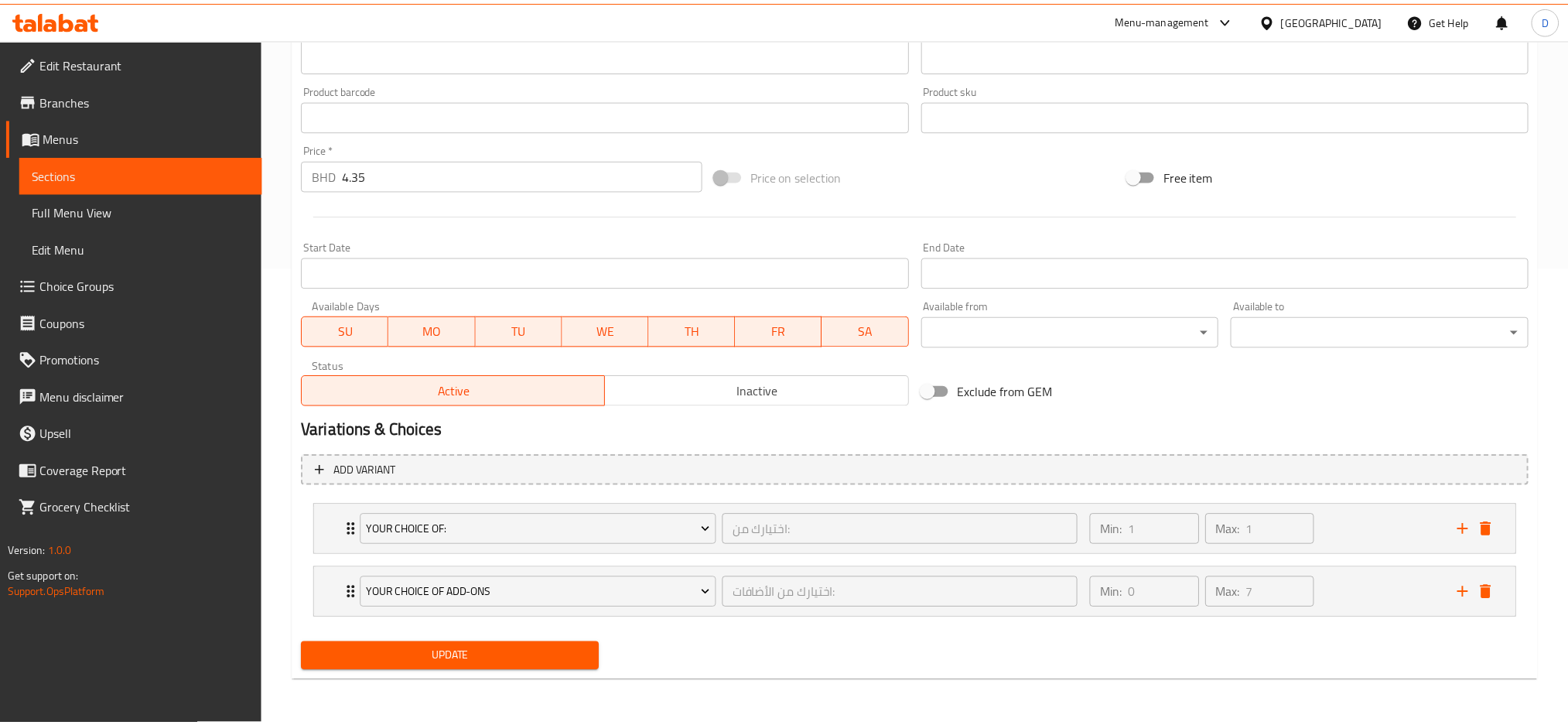
scroll to position [455, 0]
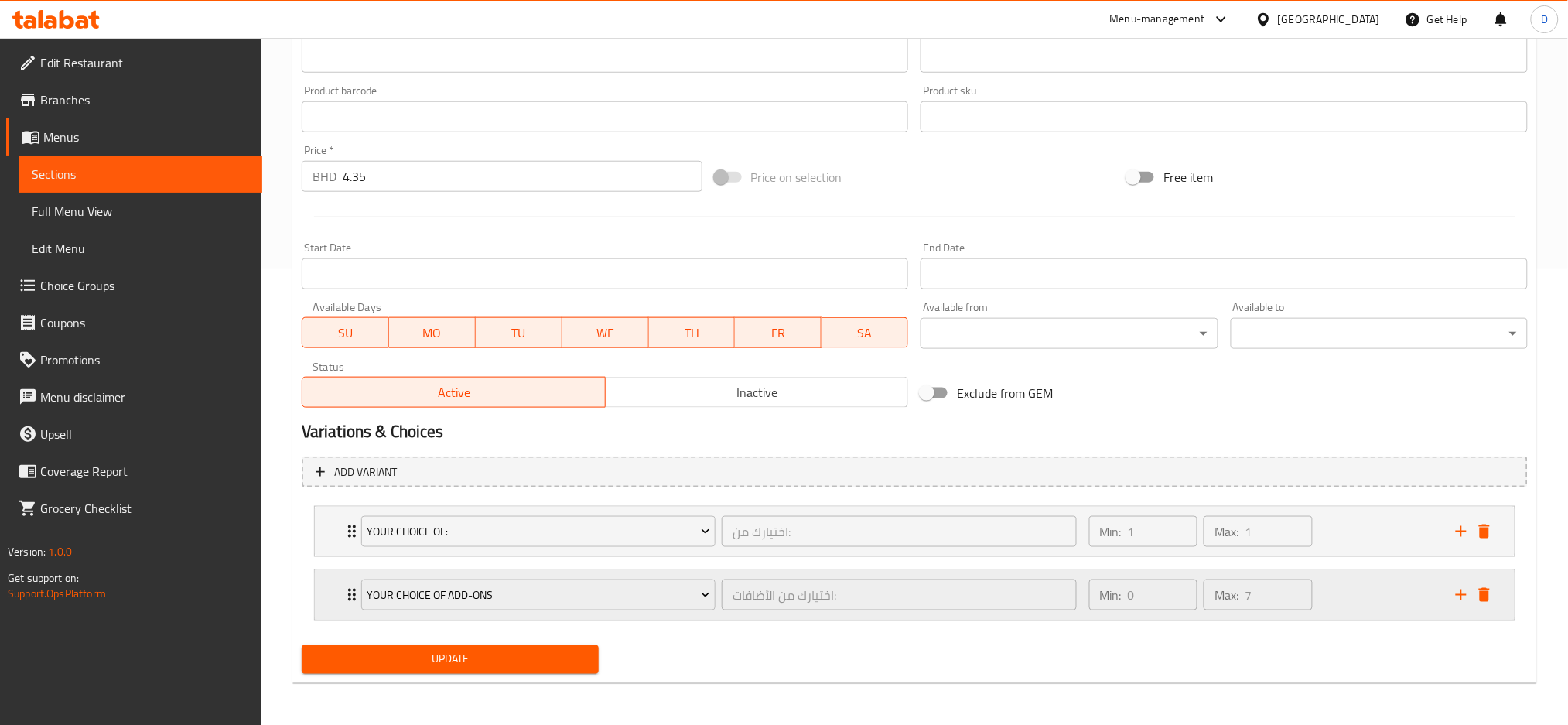
click at [722, 610] on div "اختيارك من الأضافات: ​" at bounding box center [899, 595] width 360 height 37
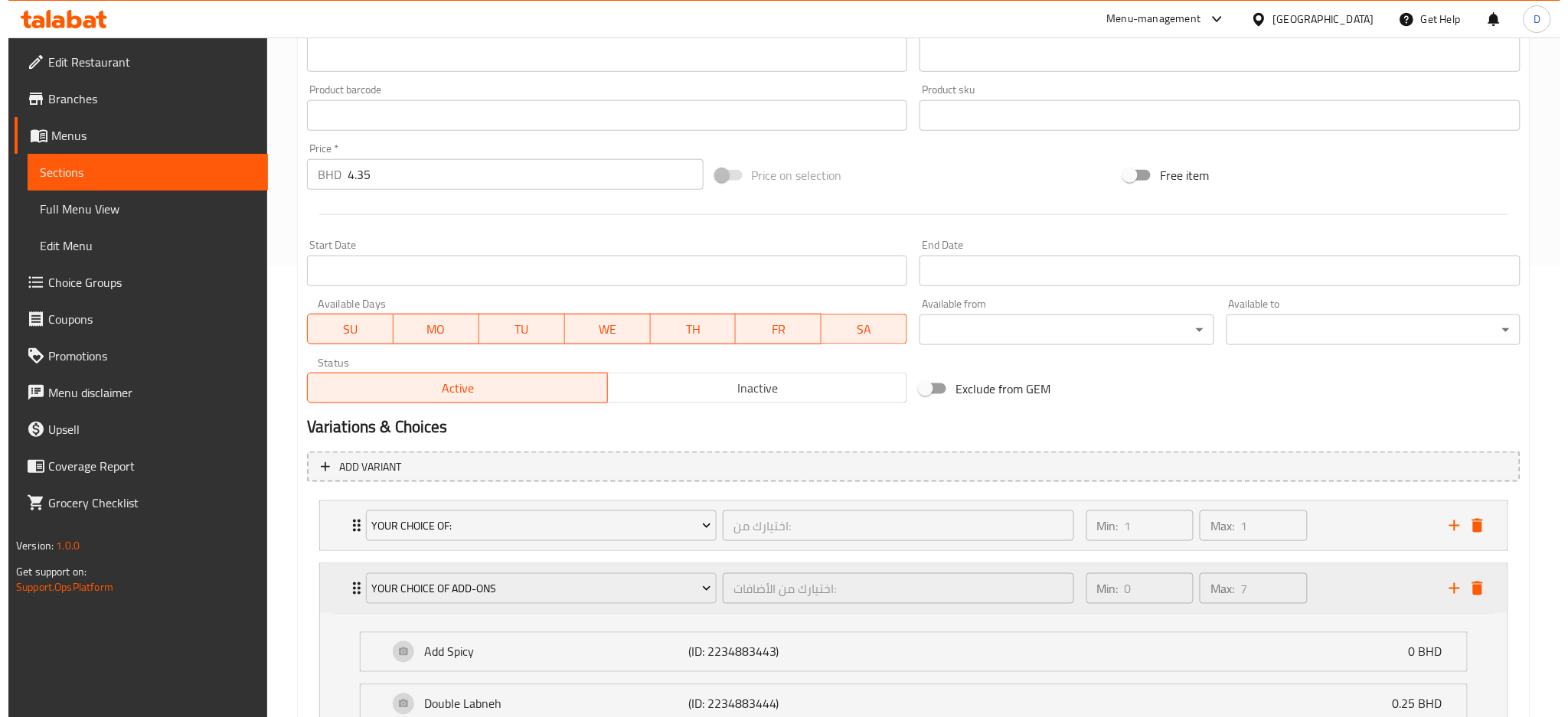
scroll to position [560, 0]
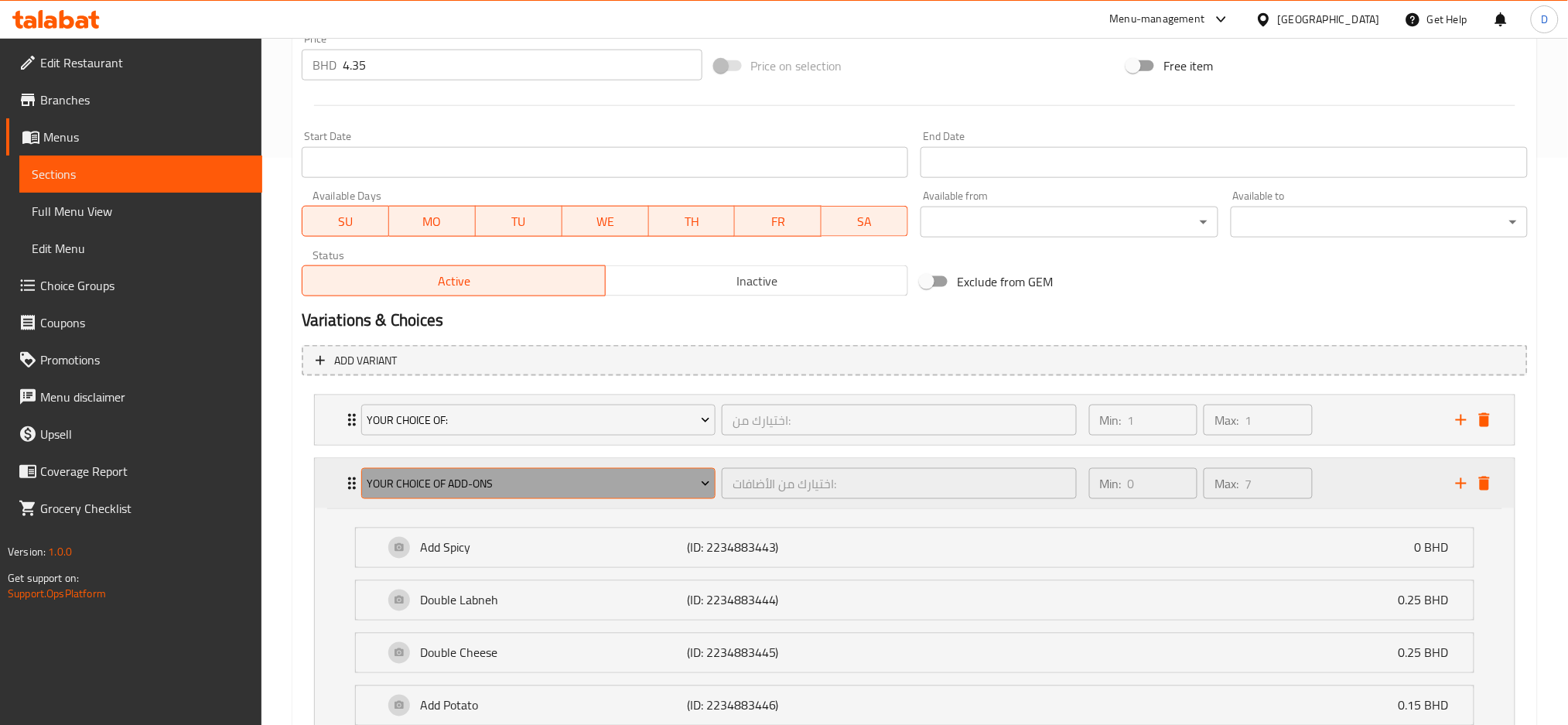
click at [692, 492] on button "Your Choice Of Add-ons" at bounding box center [538, 484] width 355 height 31
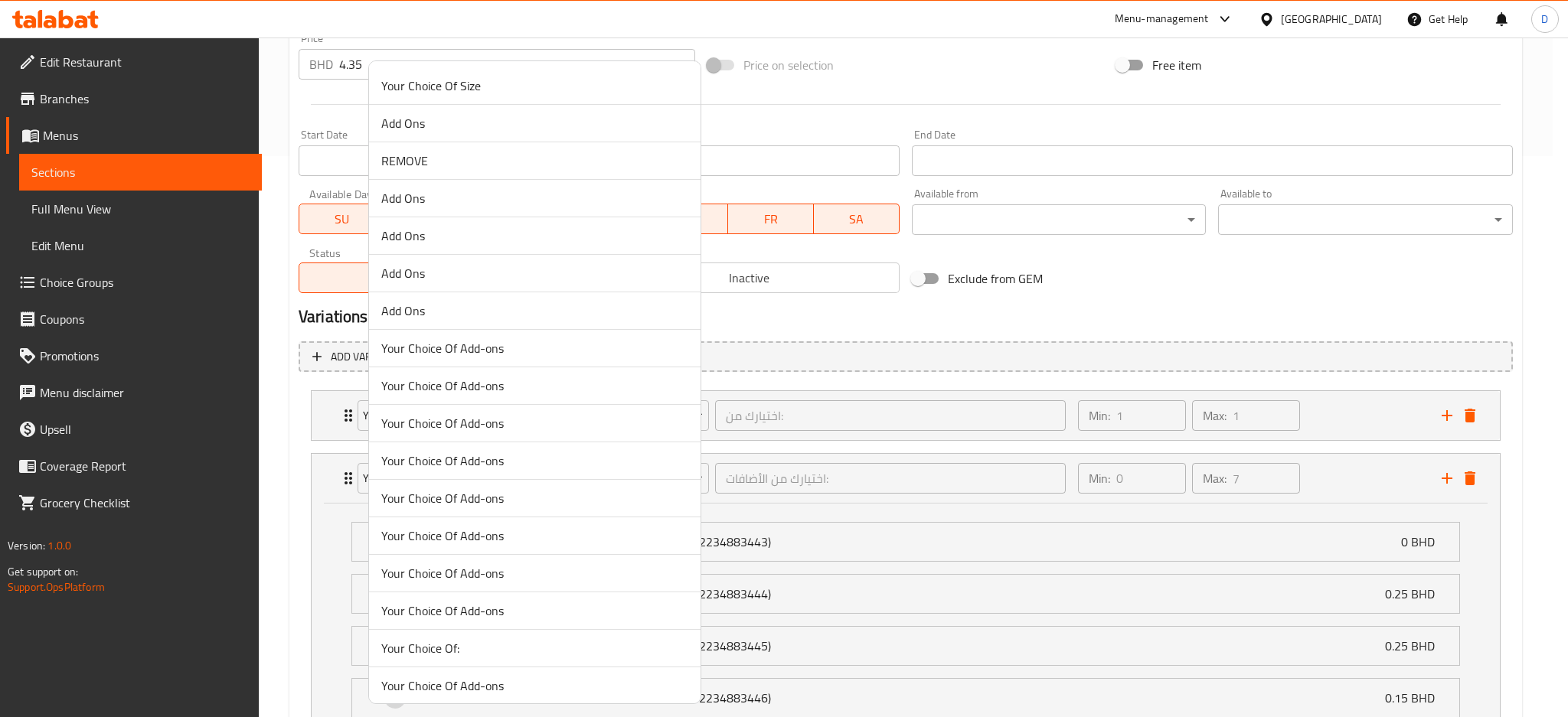
click at [493, 263] on li "Add Ons" at bounding box center [535, 273] width 332 height 38
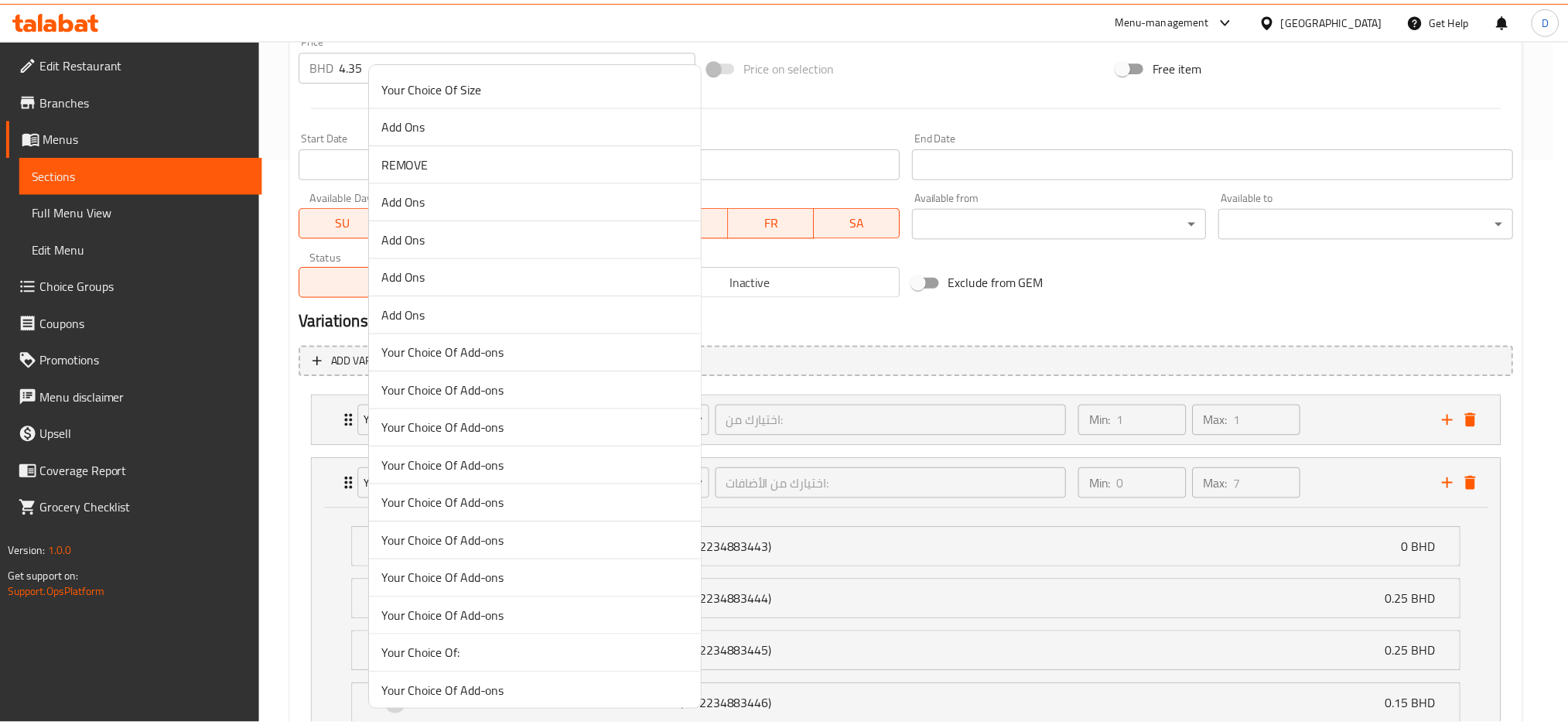
scroll to position [455, 0]
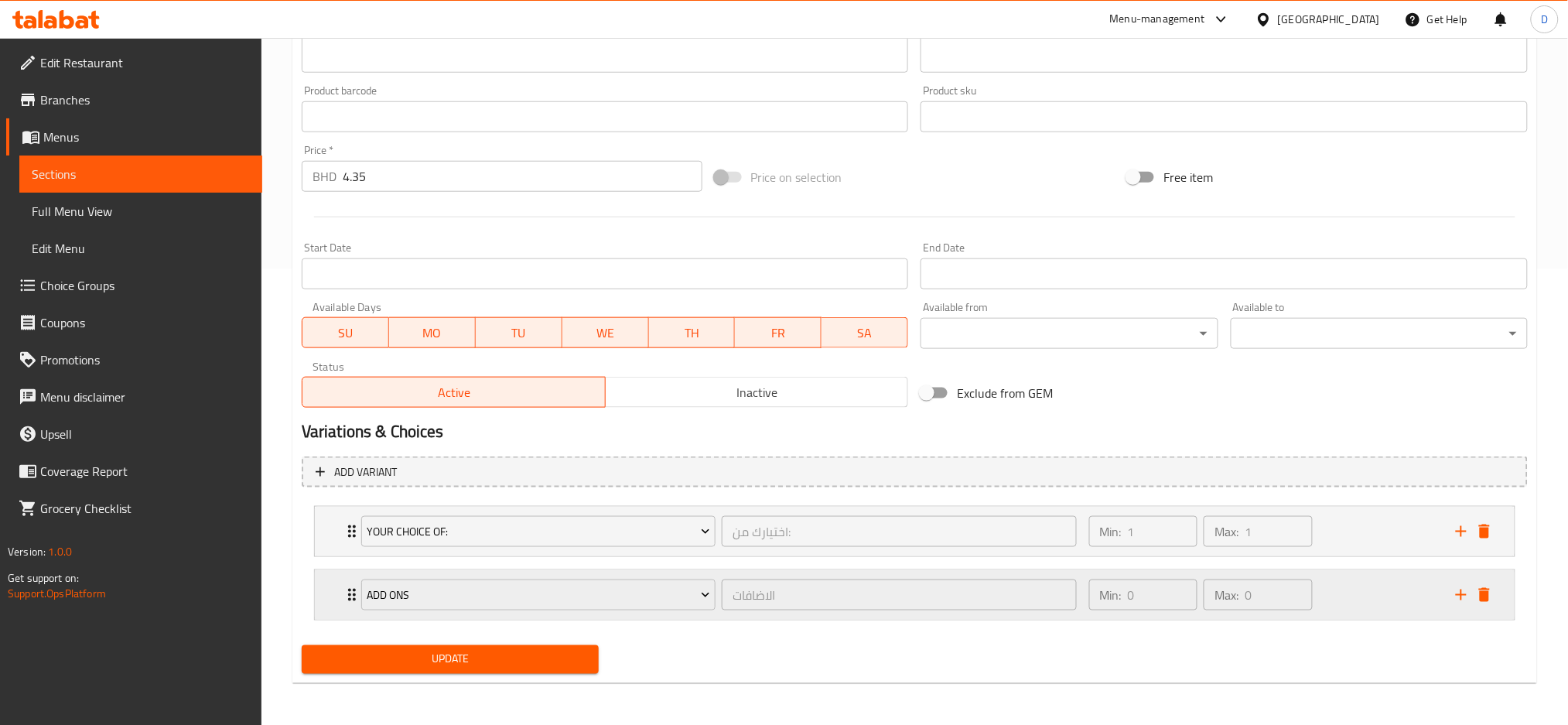
click at [719, 611] on div "الاضافات ​" at bounding box center [899, 595] width 360 height 37
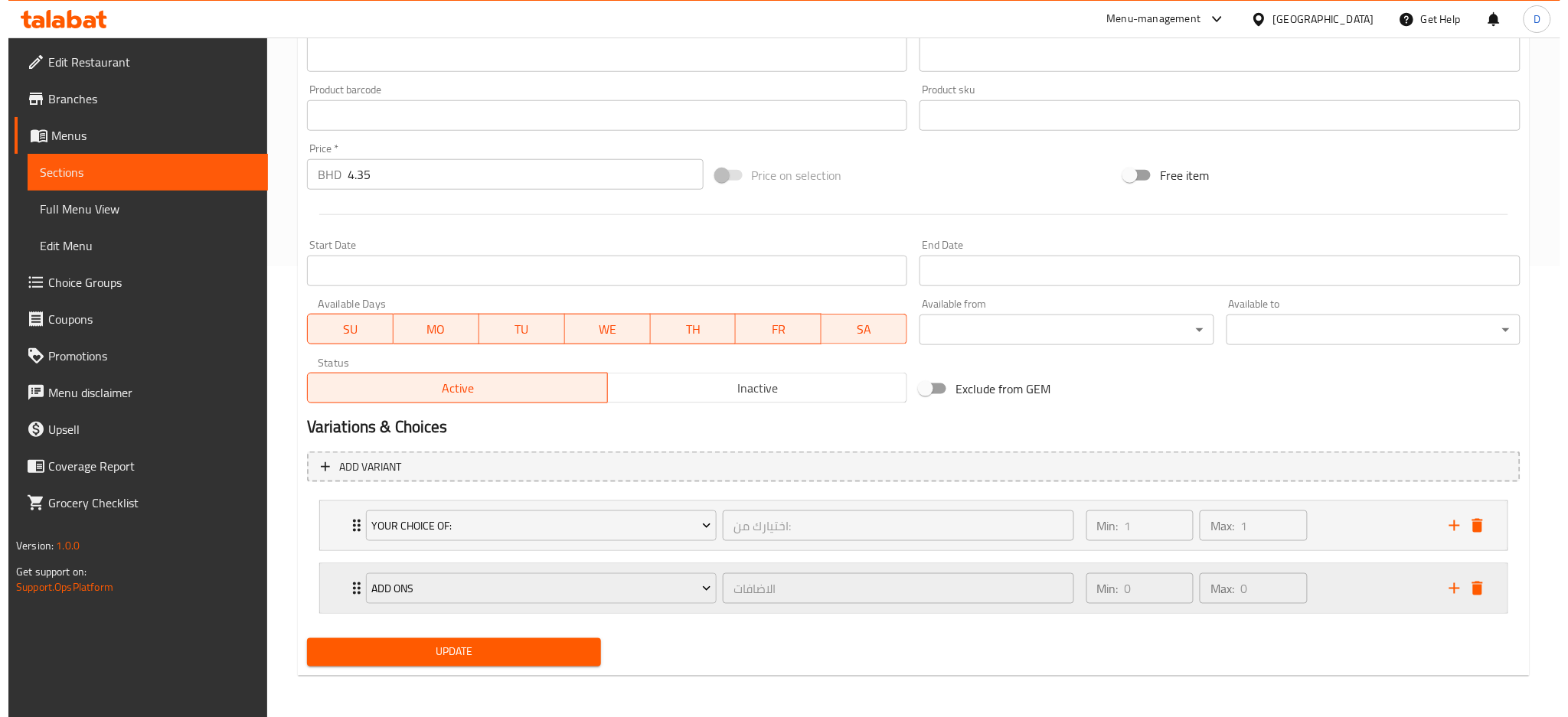
scroll to position [560, 0]
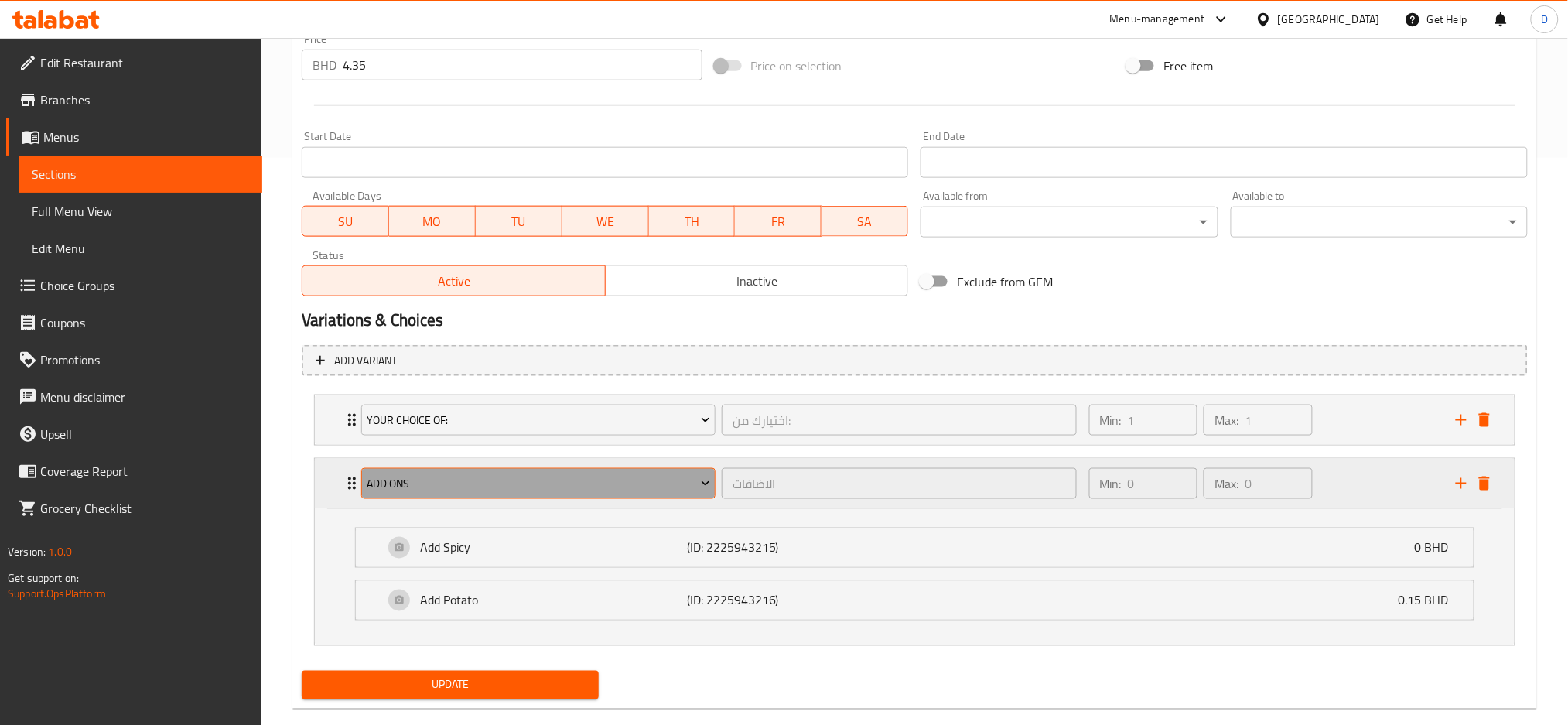
click at [648, 474] on span "Add Ons" at bounding box center [538, 484] width 344 height 20
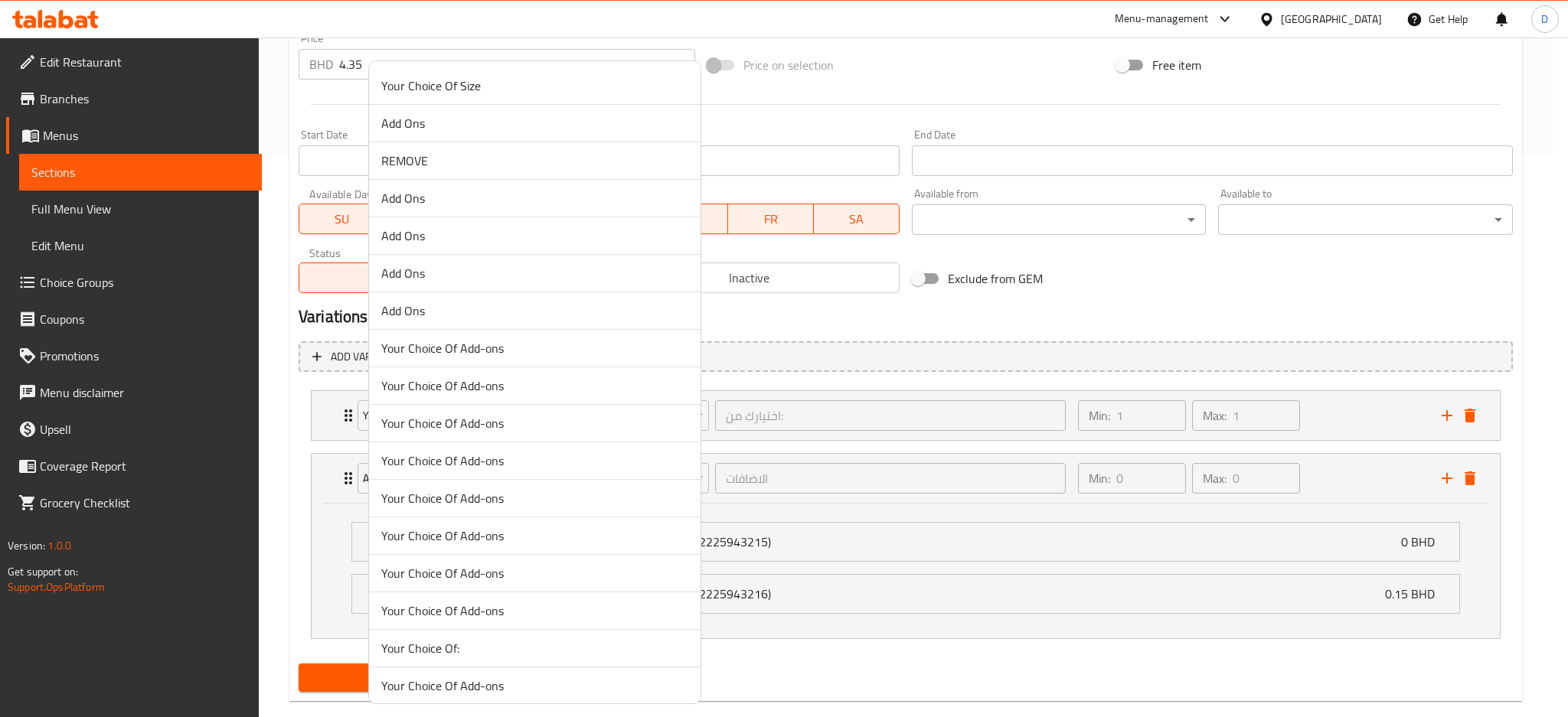
click at [532, 196] on span "Add Ons" at bounding box center [534, 198] width 306 height 18
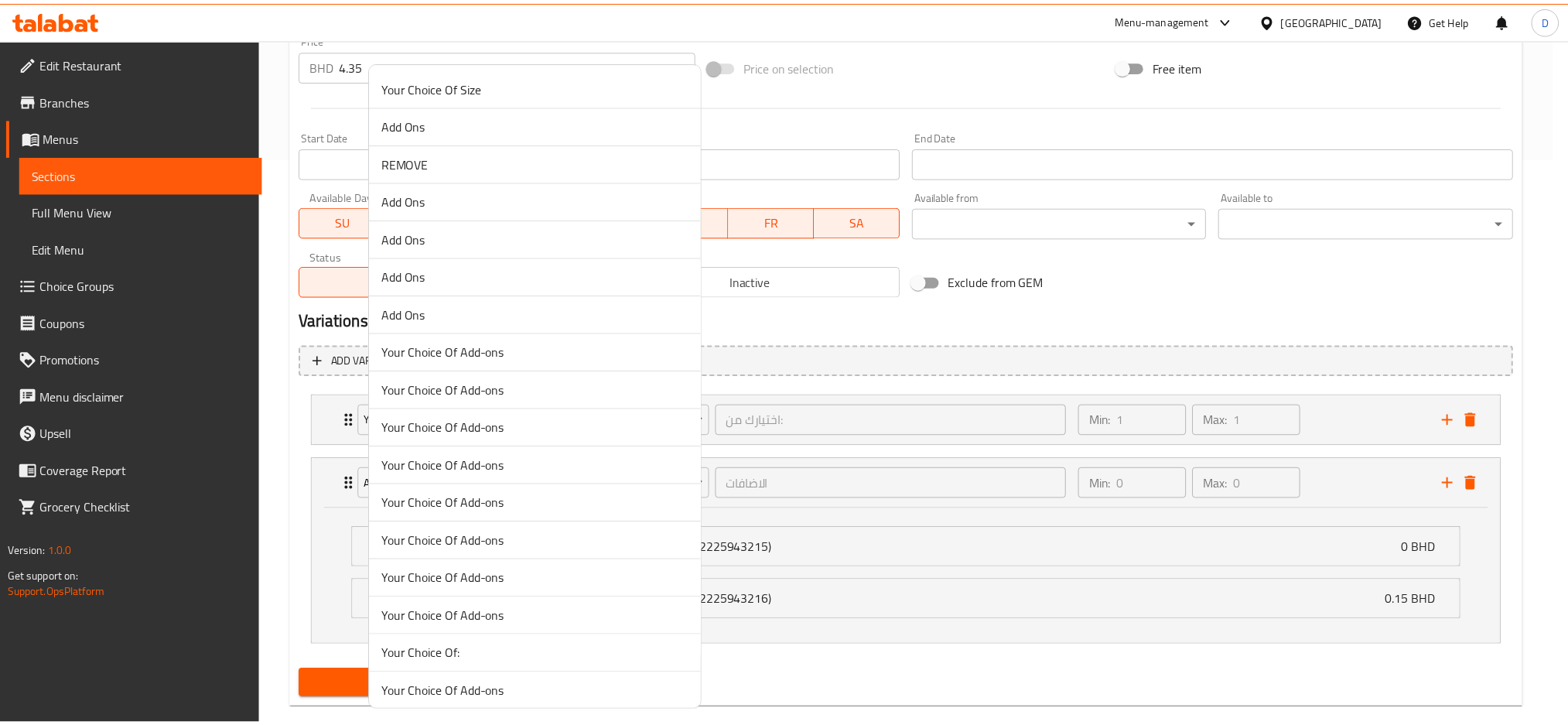
scroll to position [455, 0]
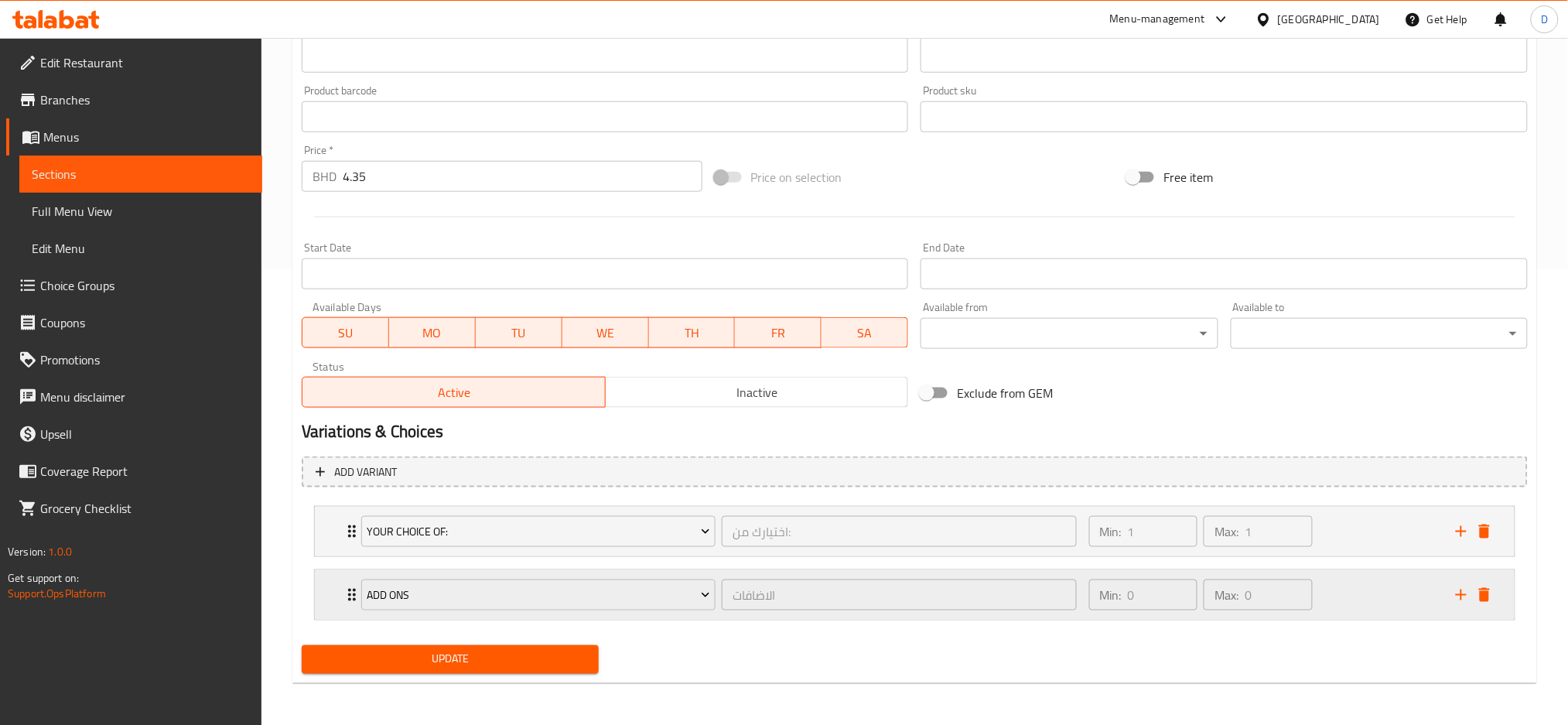
click at [716, 618] on div "Add Ons الاضافات ​" at bounding box center [718, 595] width 734 height 50
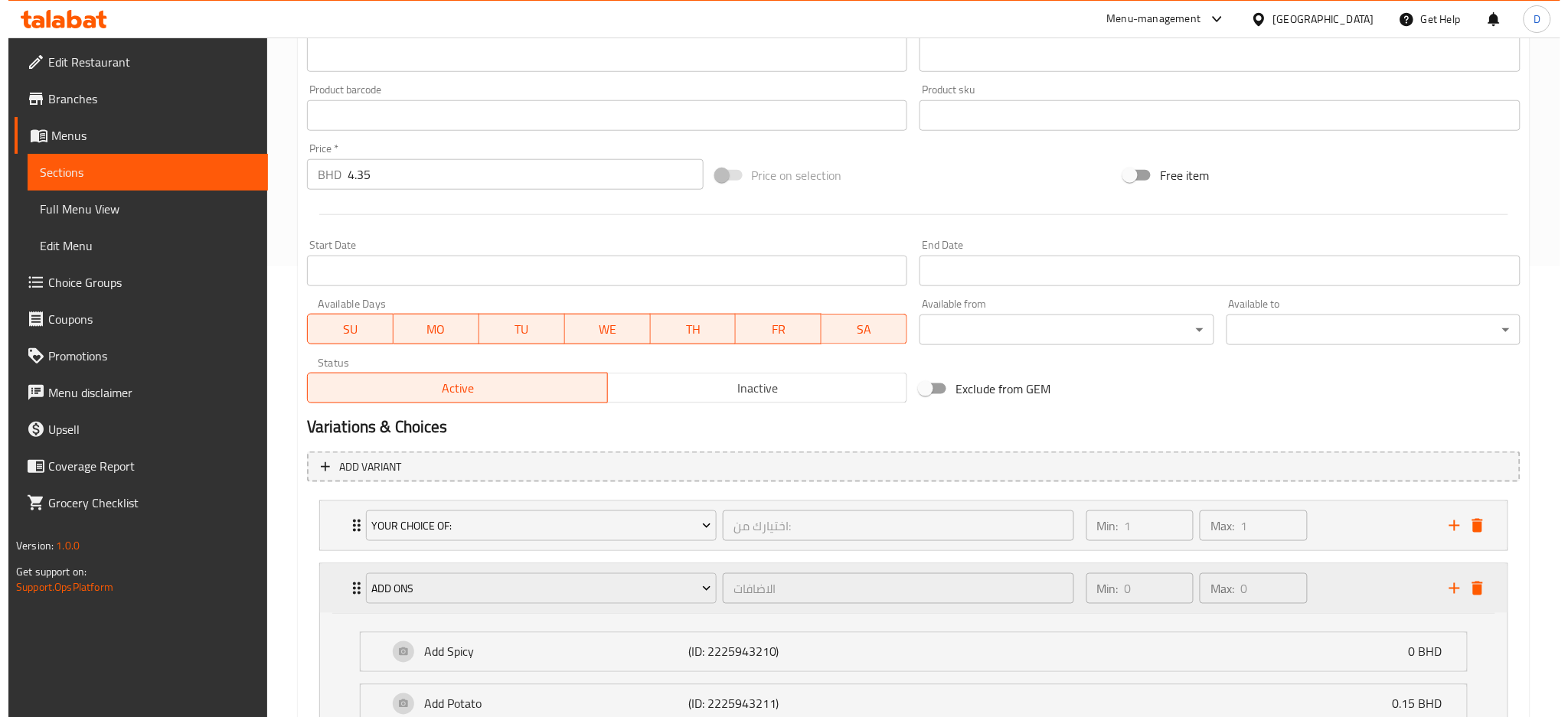
scroll to position [560, 0]
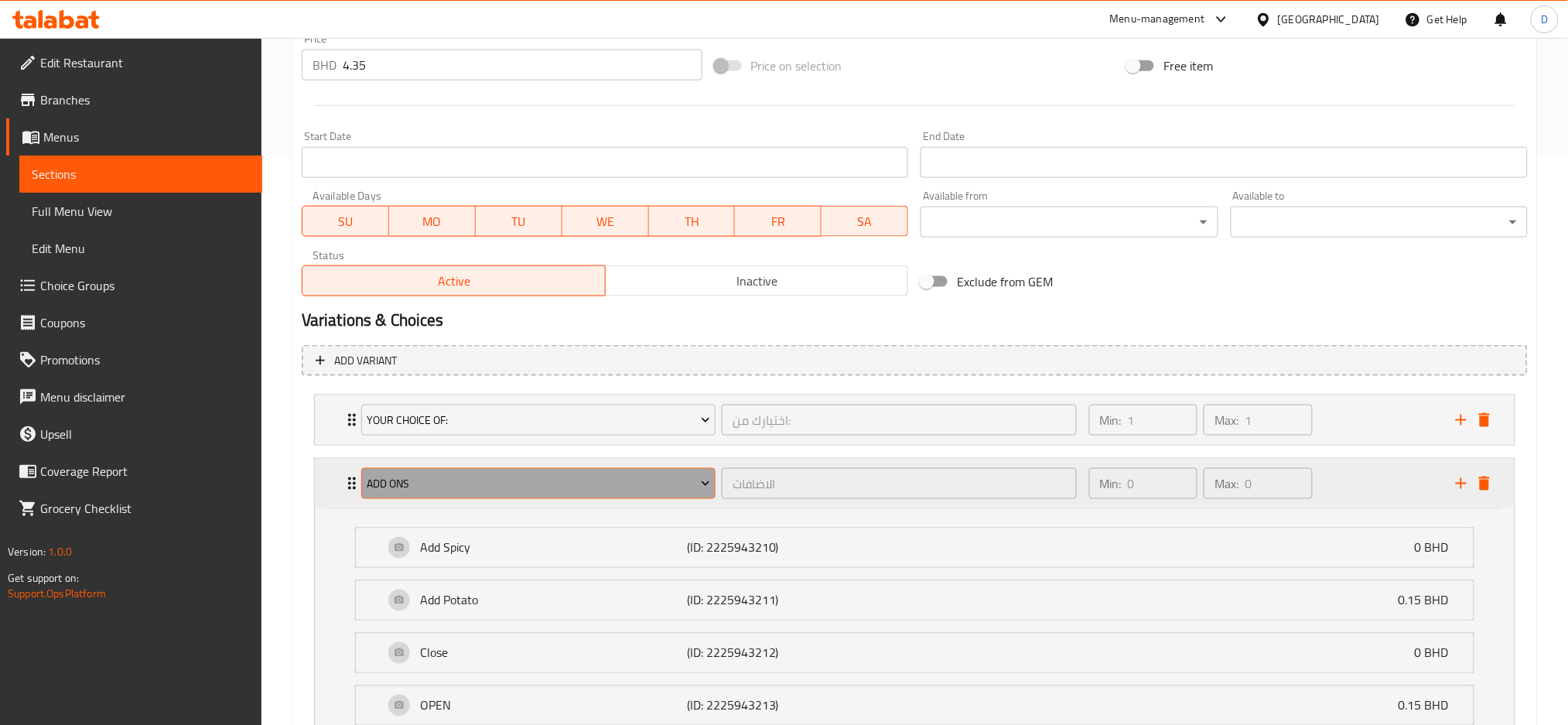
click at [626, 479] on span "Add Ons" at bounding box center [538, 484] width 344 height 20
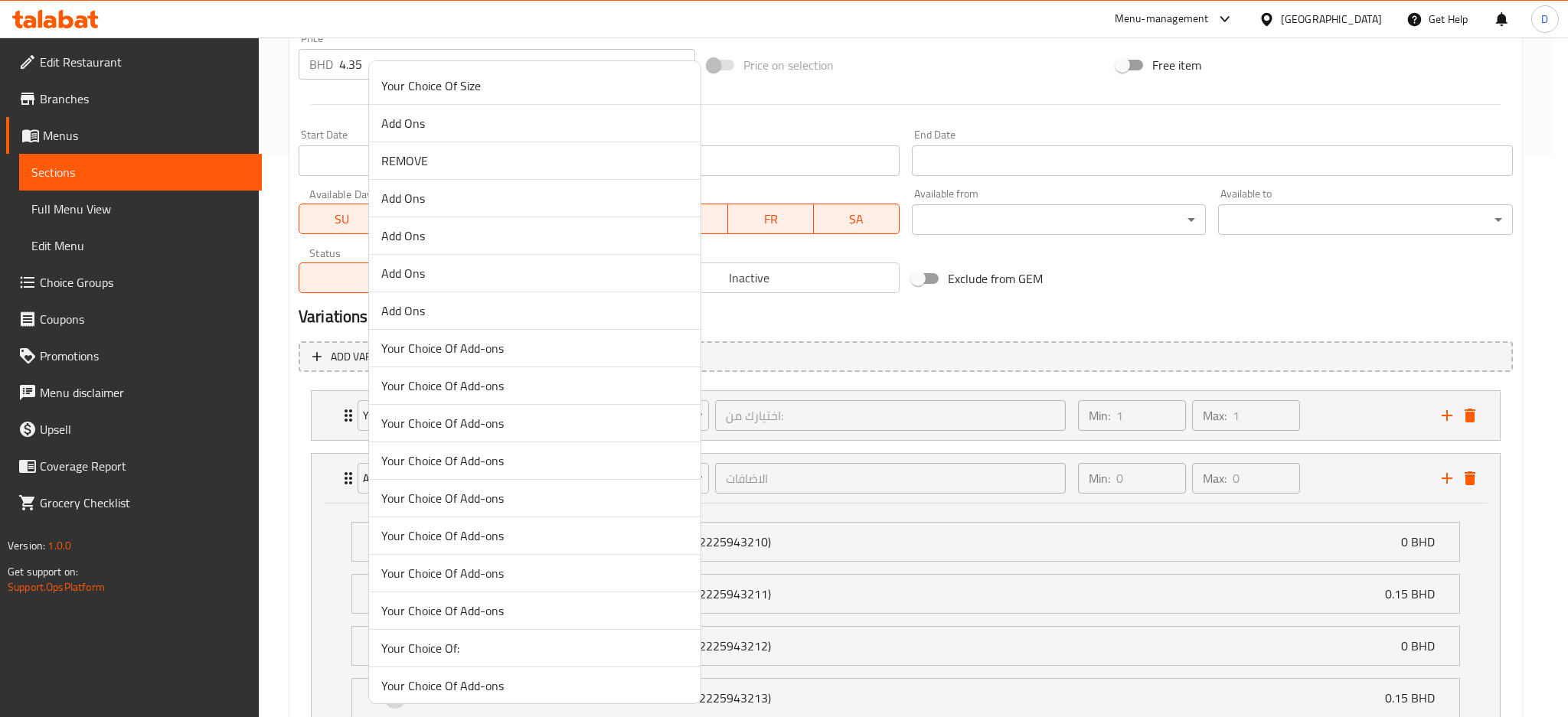
click at [450, 268] on span "Add Ons" at bounding box center [534, 272] width 306 height 18
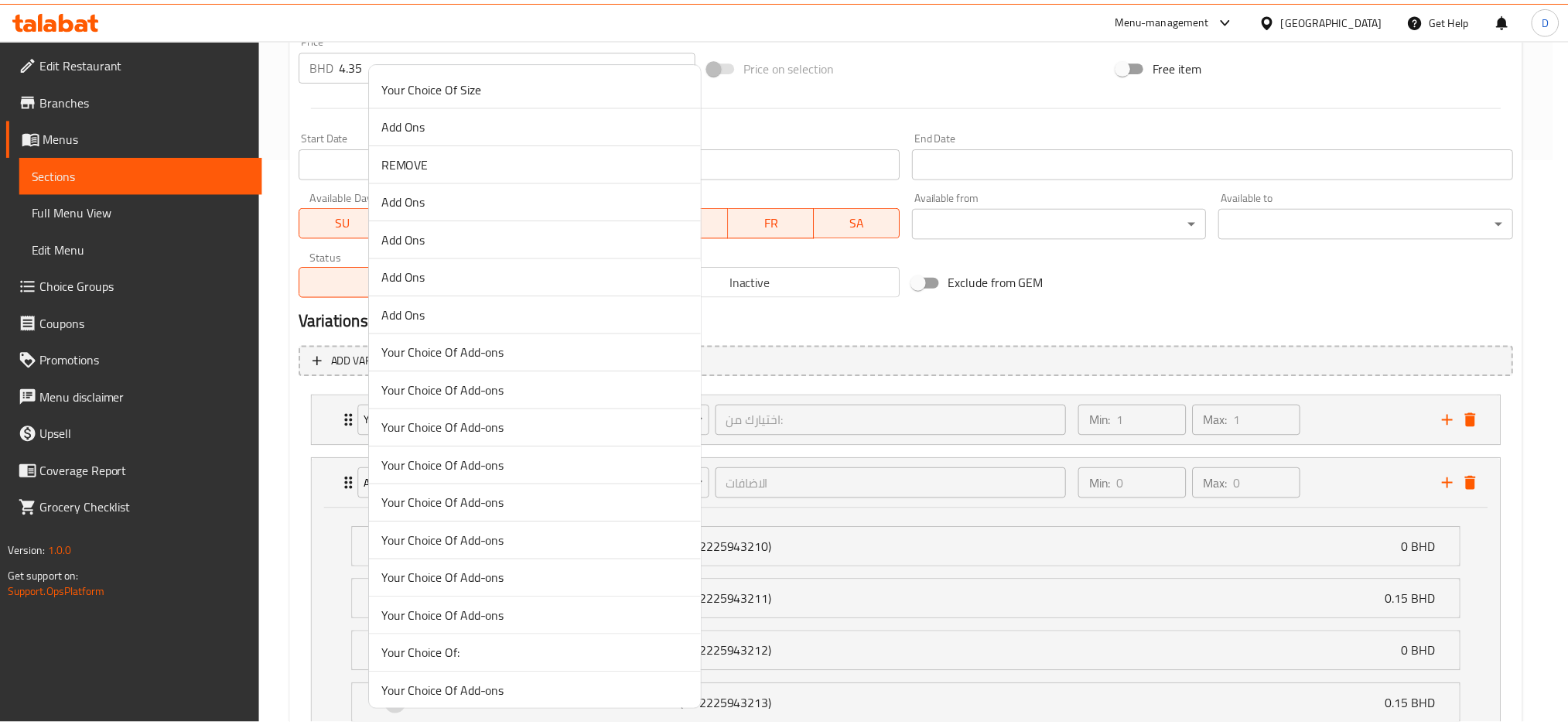
scroll to position [455, 0]
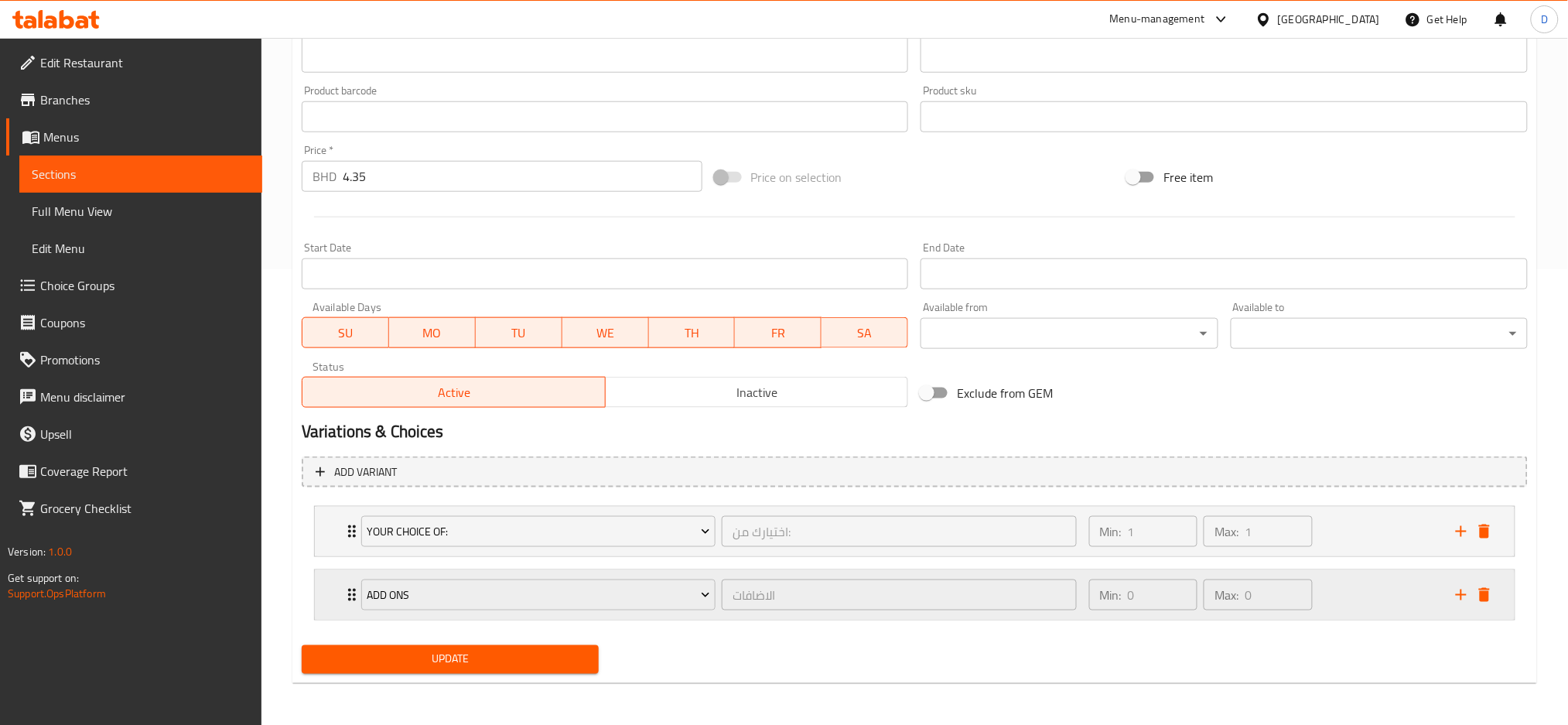
click at [719, 610] on div "الاضافات ​" at bounding box center [899, 595] width 360 height 37
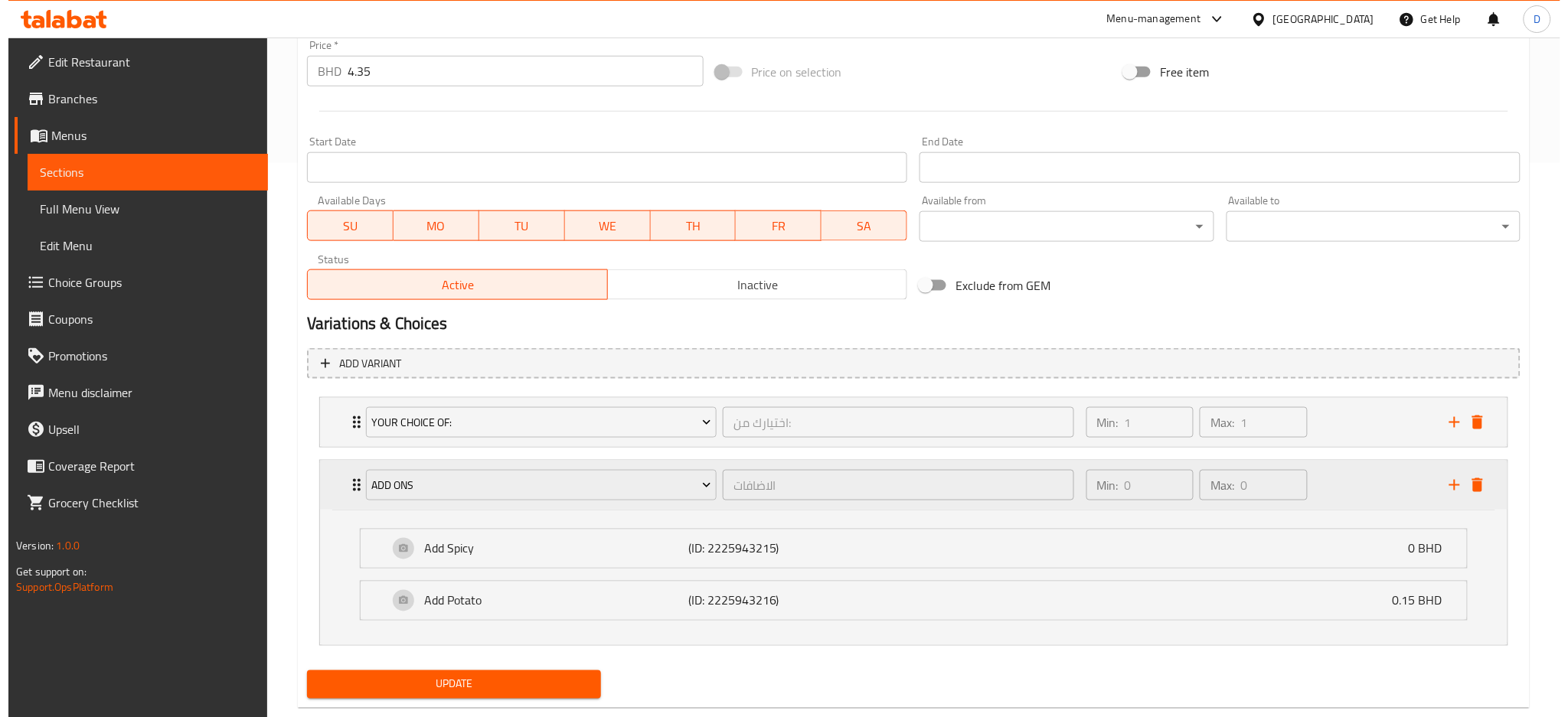
scroll to position [560, 0]
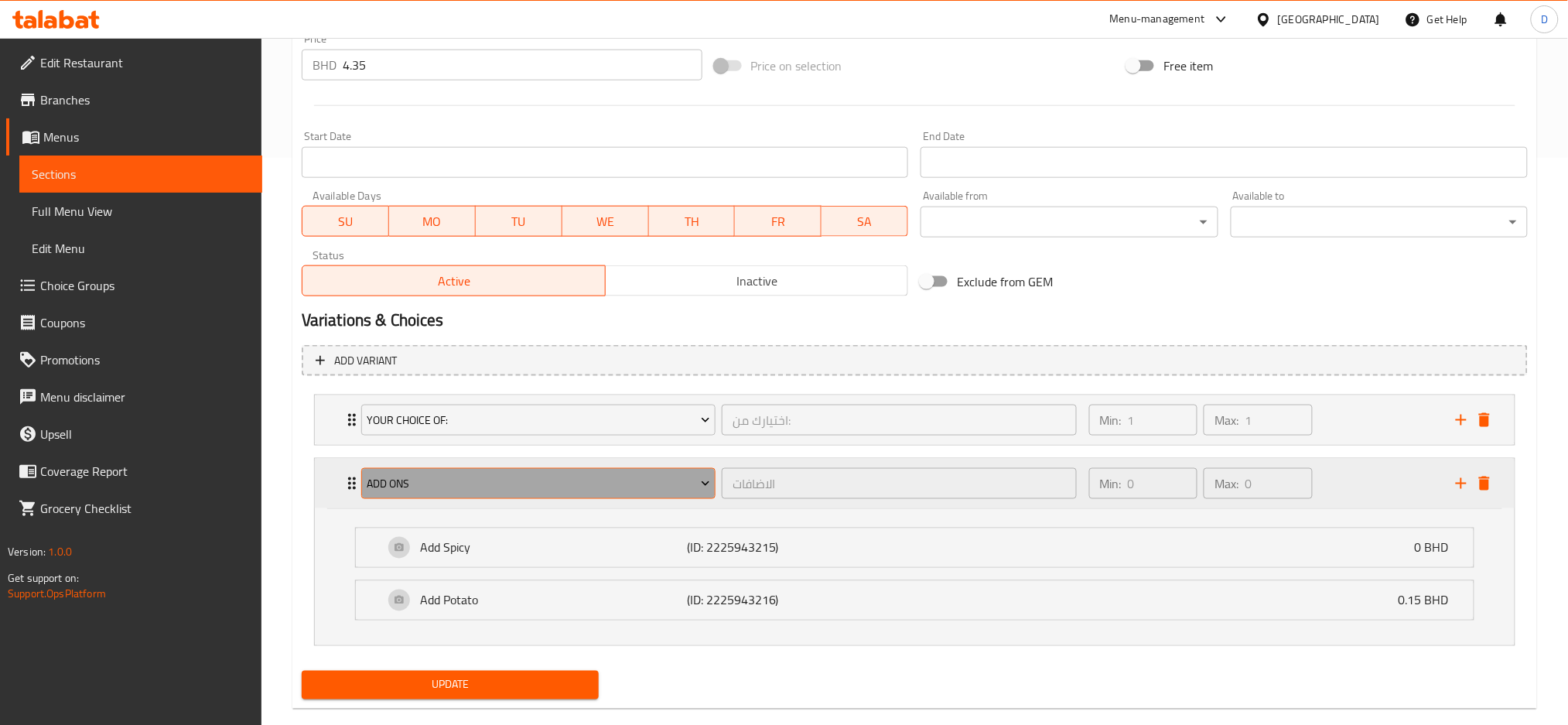
click at [645, 489] on span "Add Ons" at bounding box center [538, 484] width 344 height 20
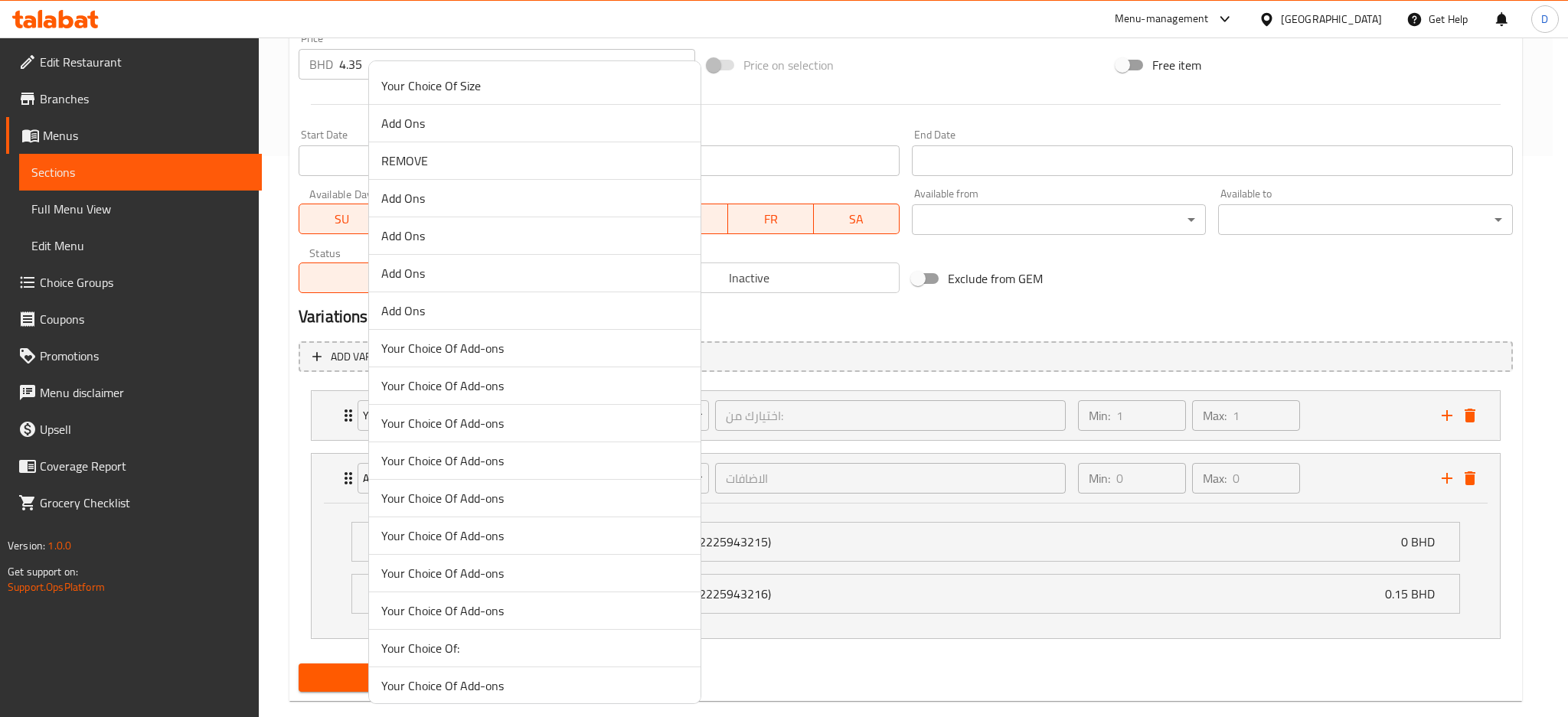
click at [461, 313] on span "Add Ons" at bounding box center [534, 310] width 306 height 18
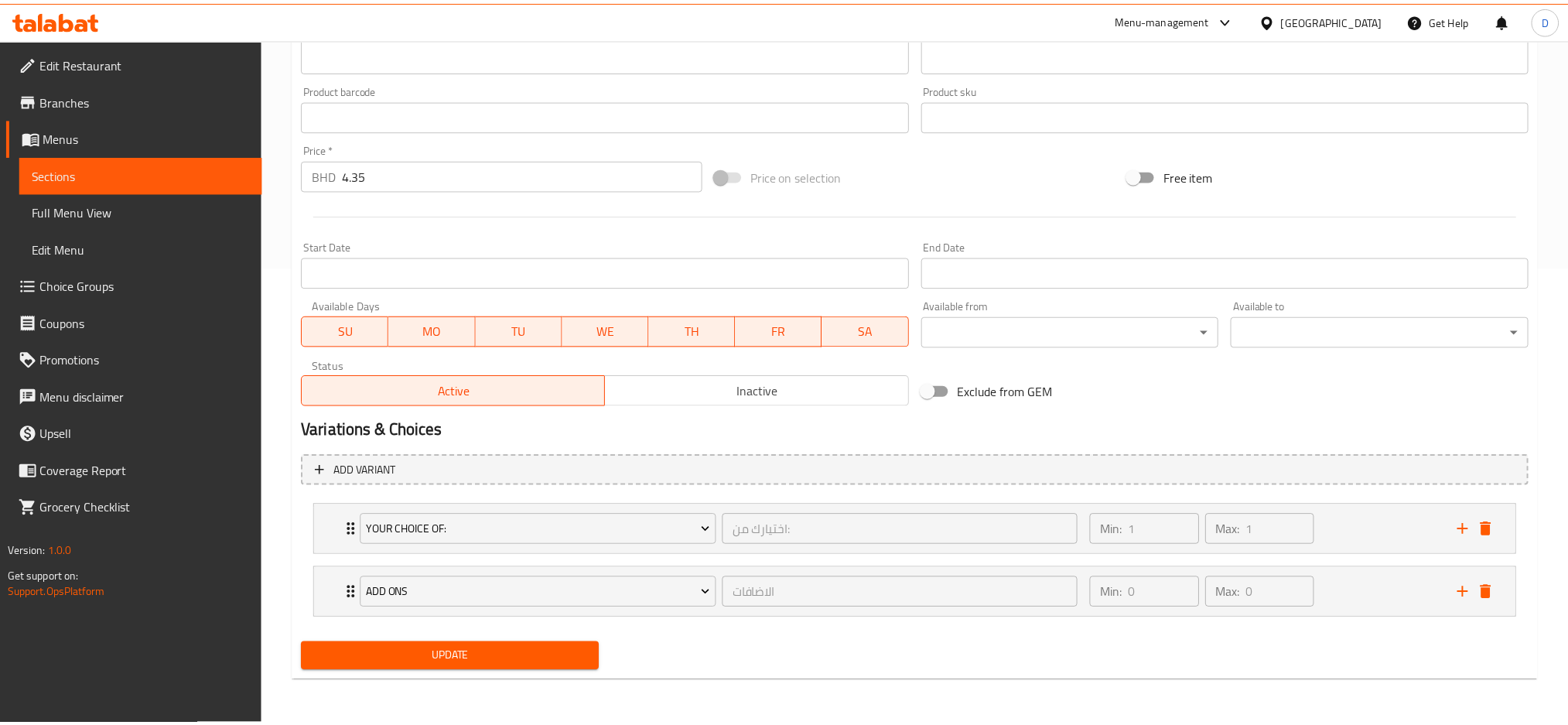
scroll to position [455, 0]
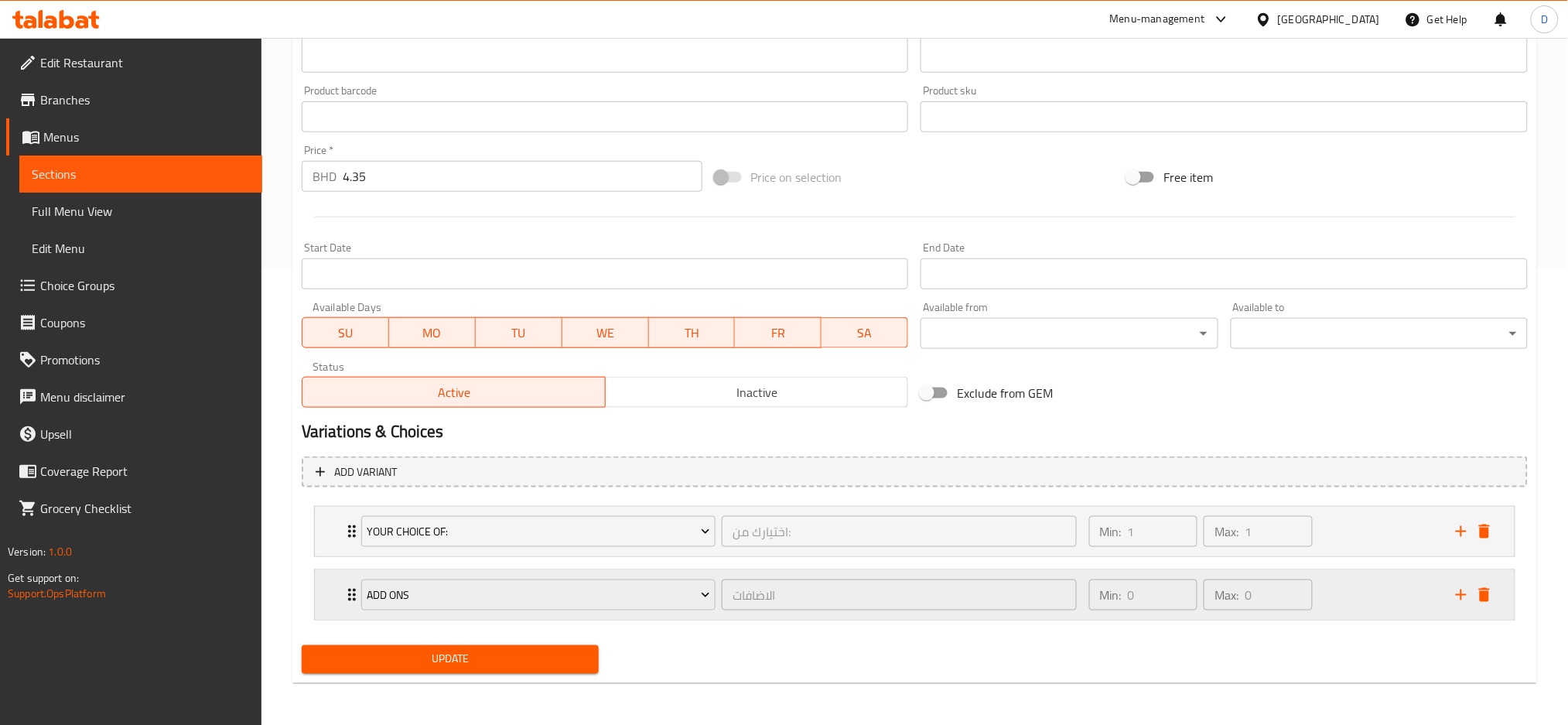
click at [715, 611] on div "Add Ons" at bounding box center [538, 595] width 360 height 37
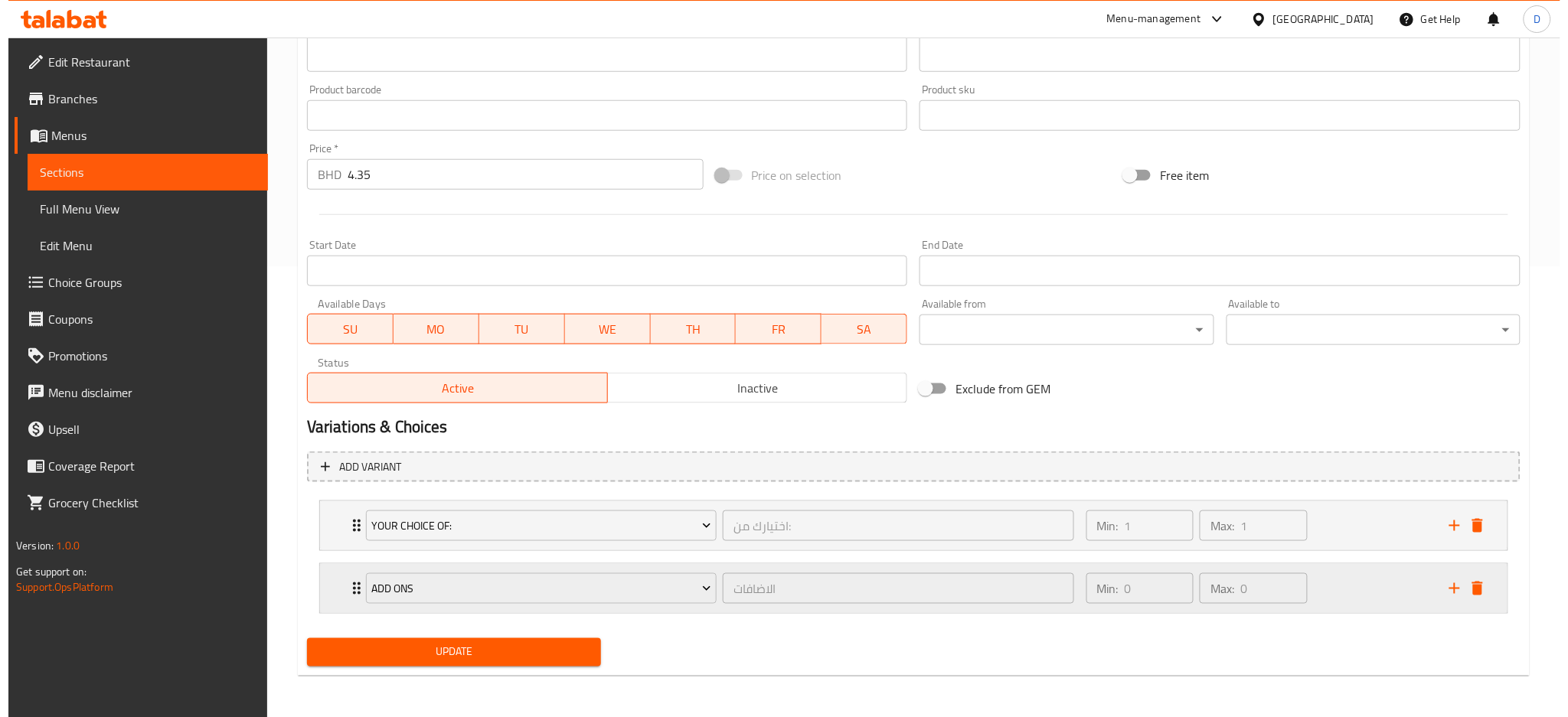
scroll to position [560, 0]
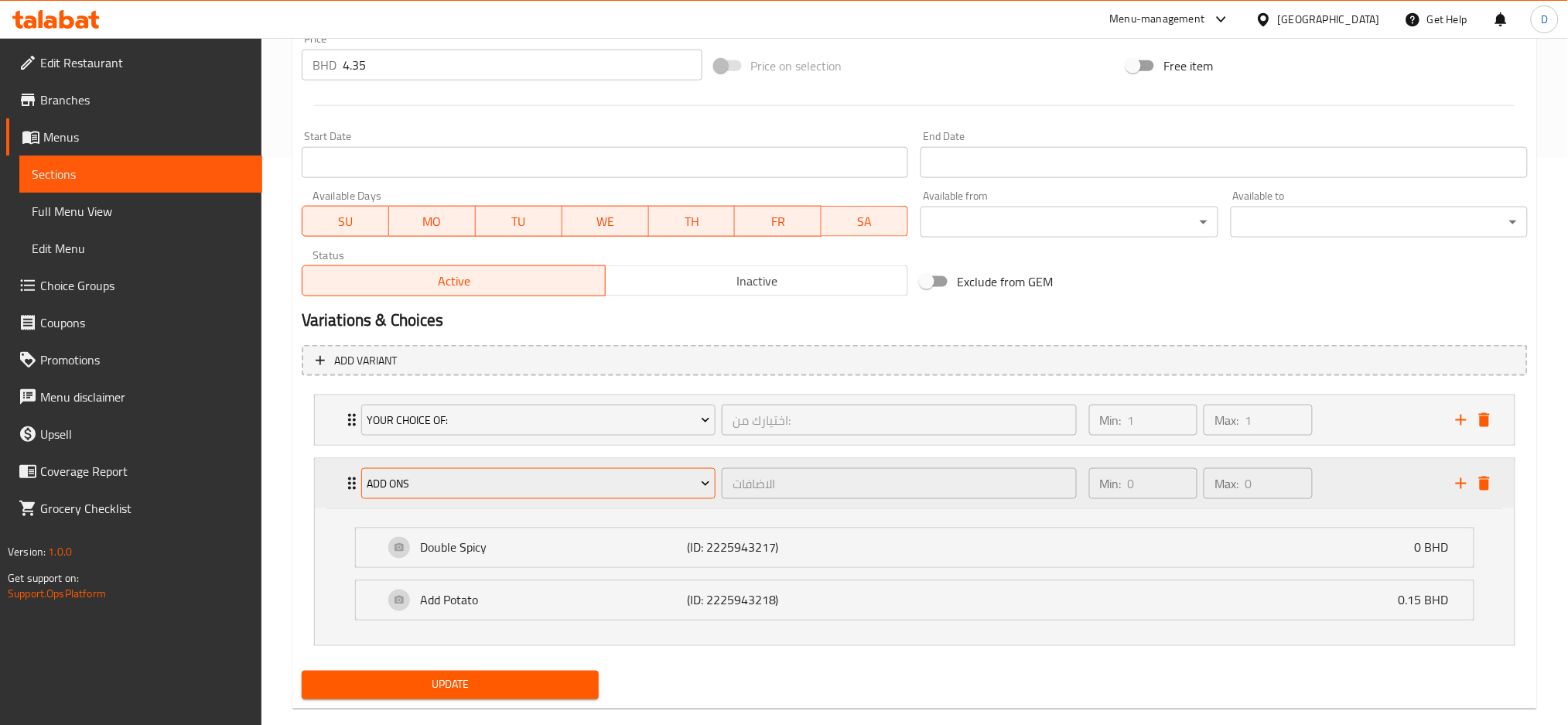
click at [545, 480] on span "Add Ons" at bounding box center [538, 484] width 344 height 20
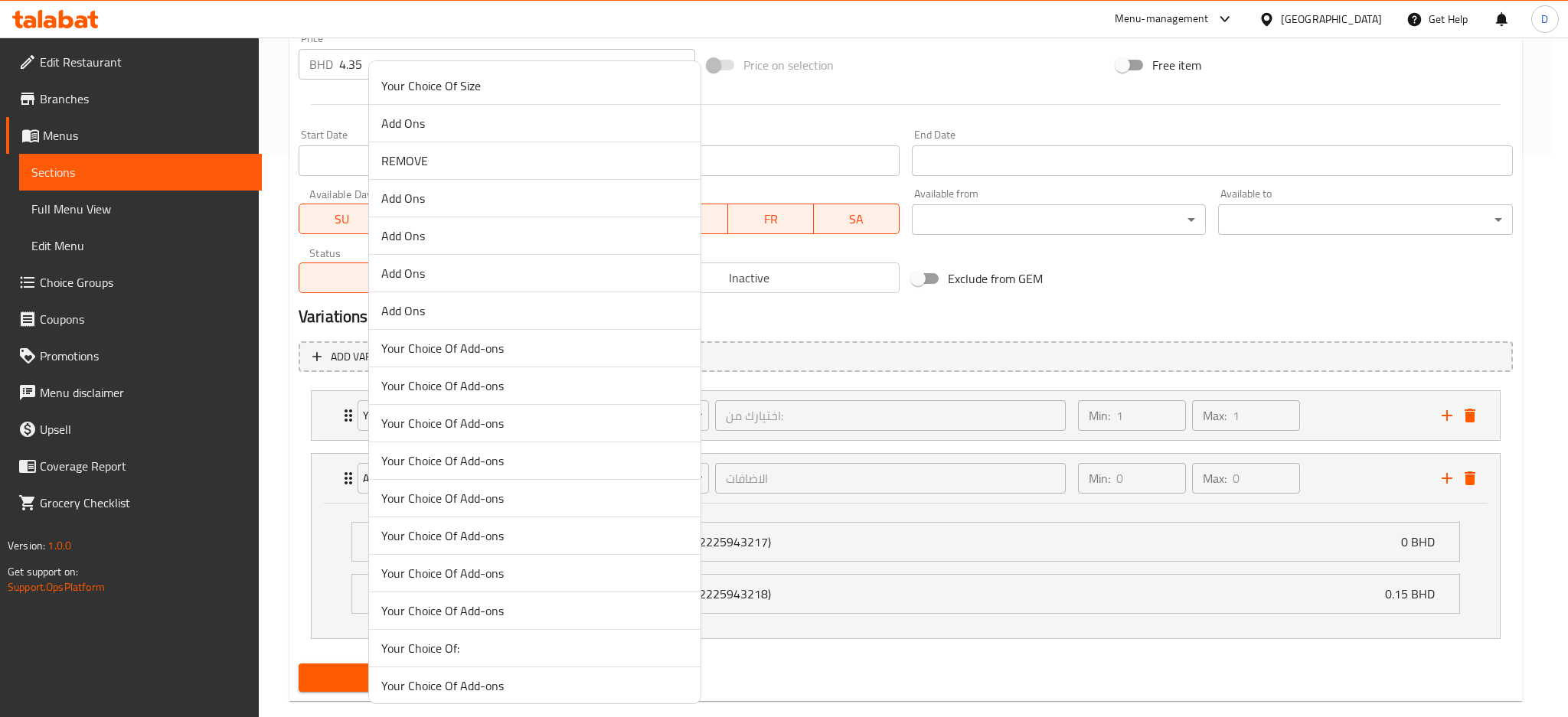
click at [491, 240] on span "Add Ons" at bounding box center [534, 235] width 306 height 18
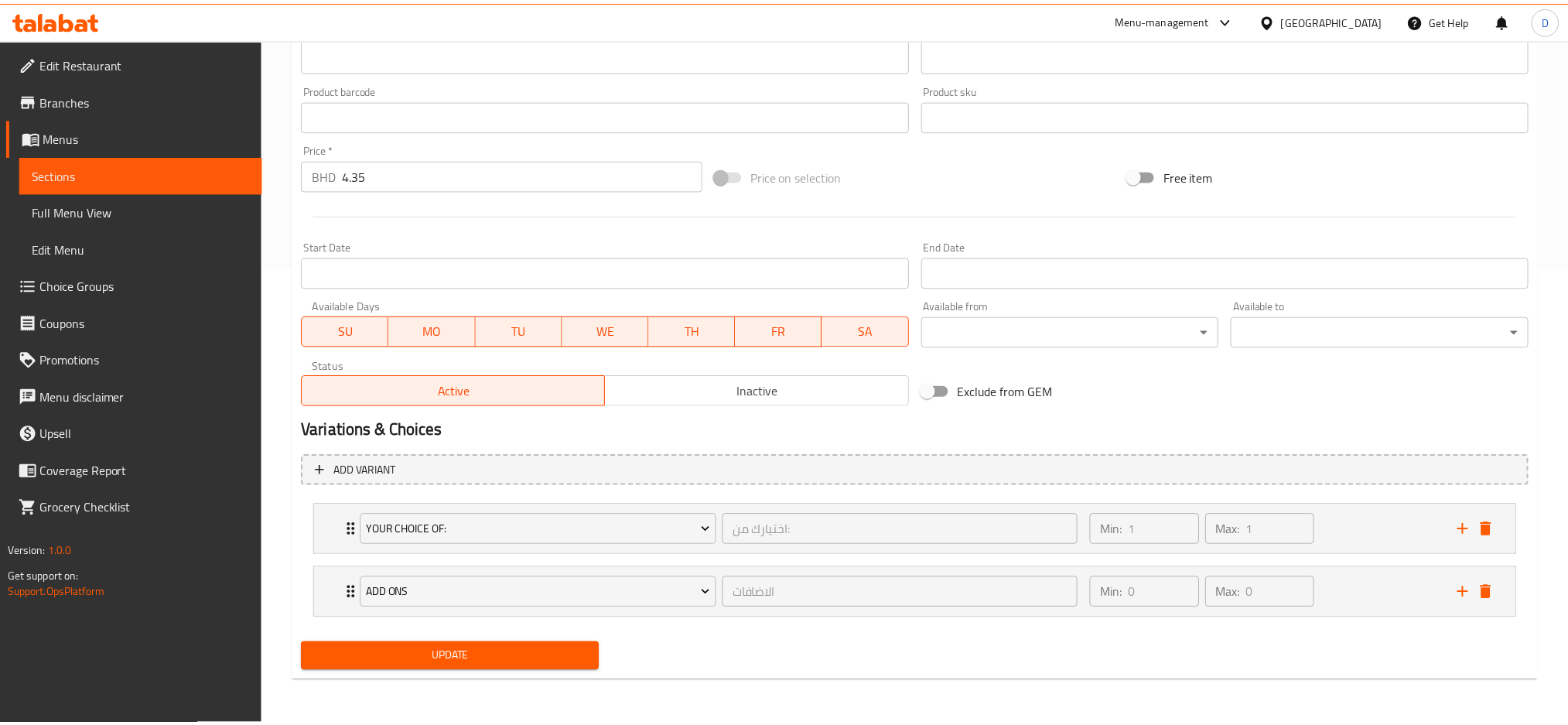
scroll to position [455, 0]
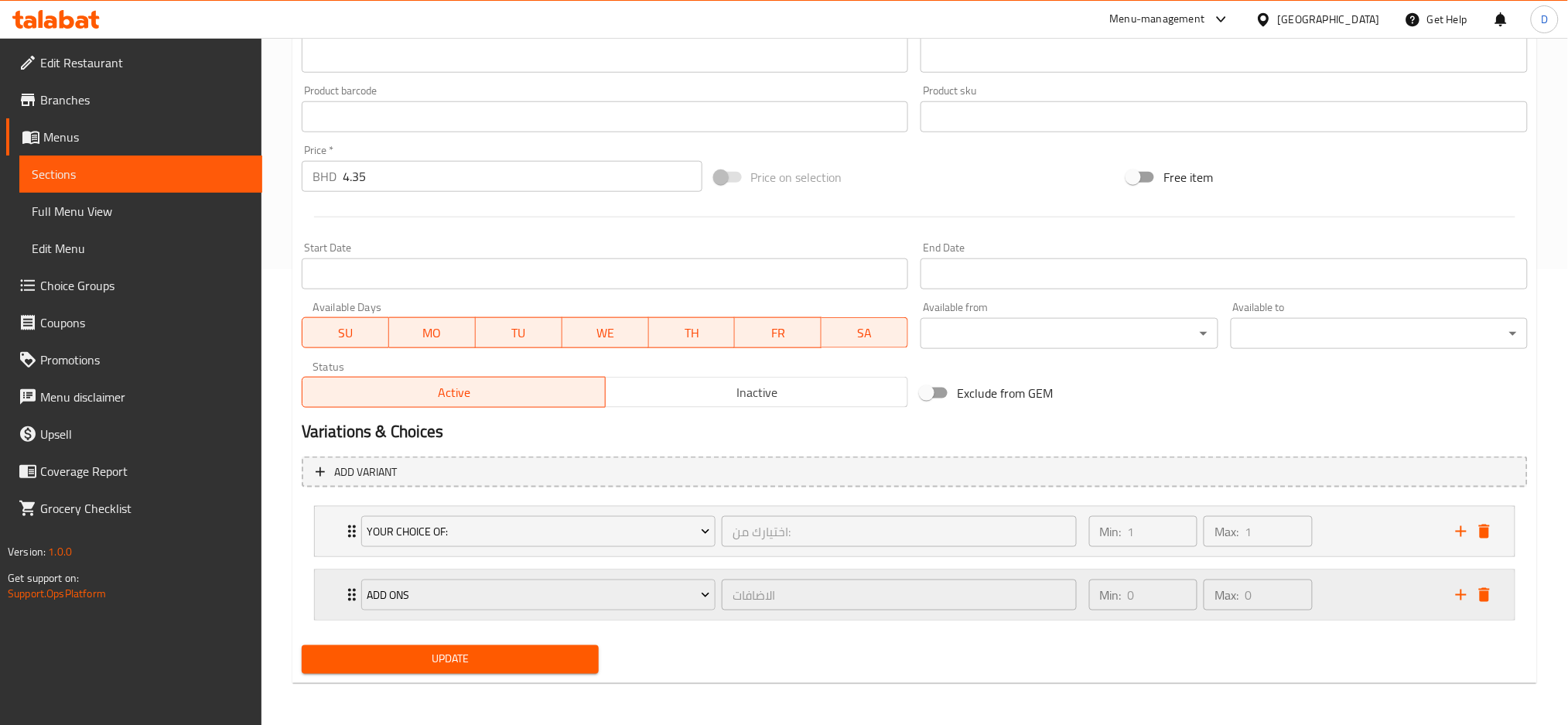
click at [721, 612] on div "Add Ons الاضافات ​" at bounding box center [718, 595] width 734 height 50
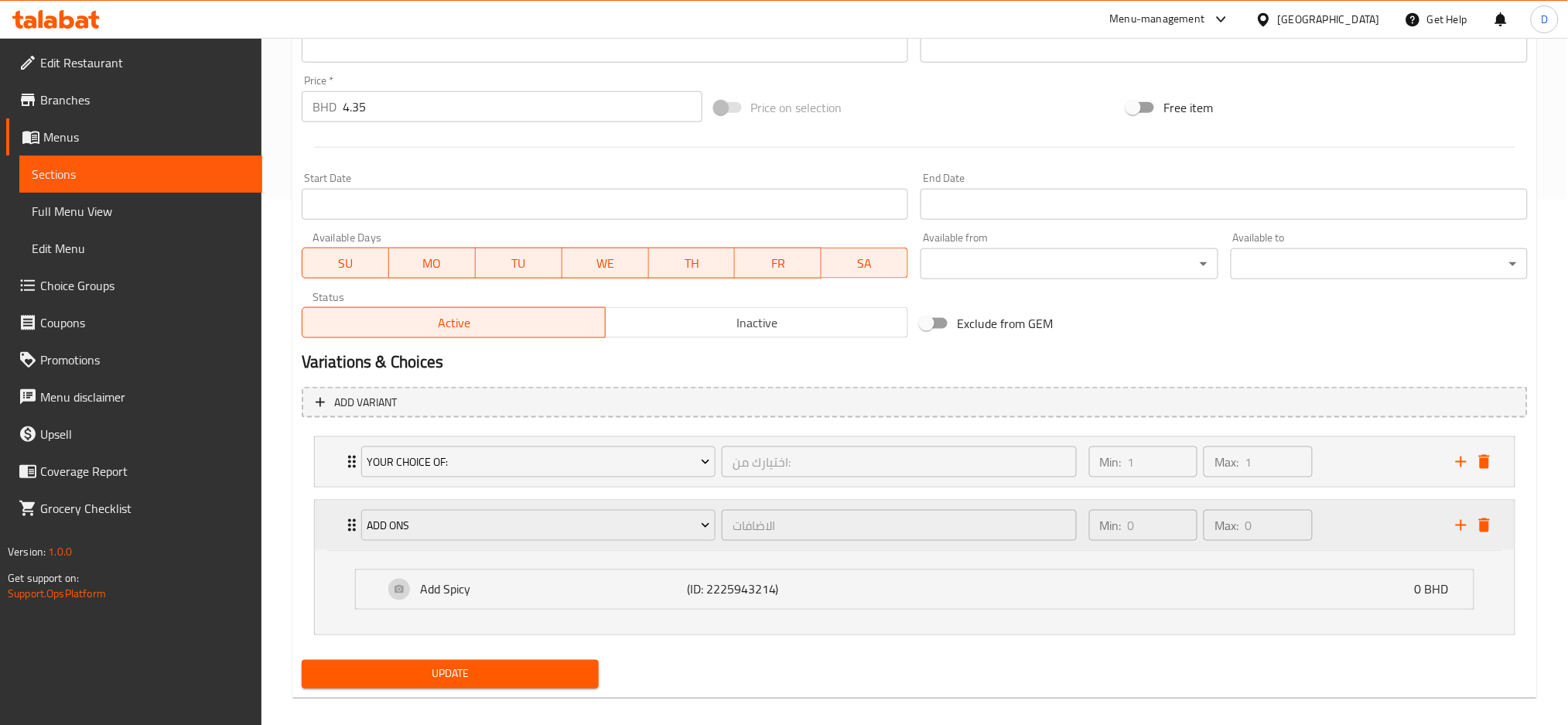
scroll to position [540, 0]
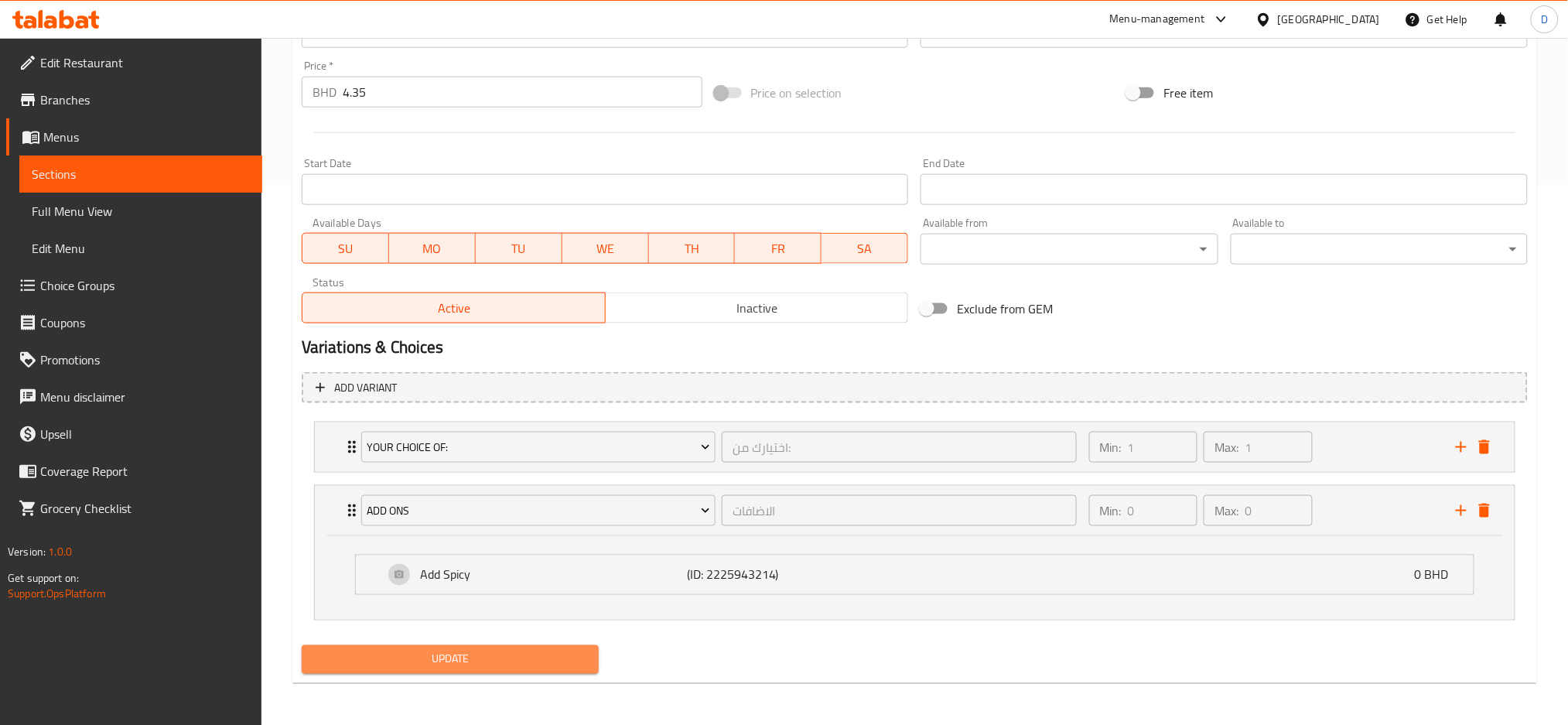
click at [566, 666] on span "Update" at bounding box center [449, 660] width 273 height 20
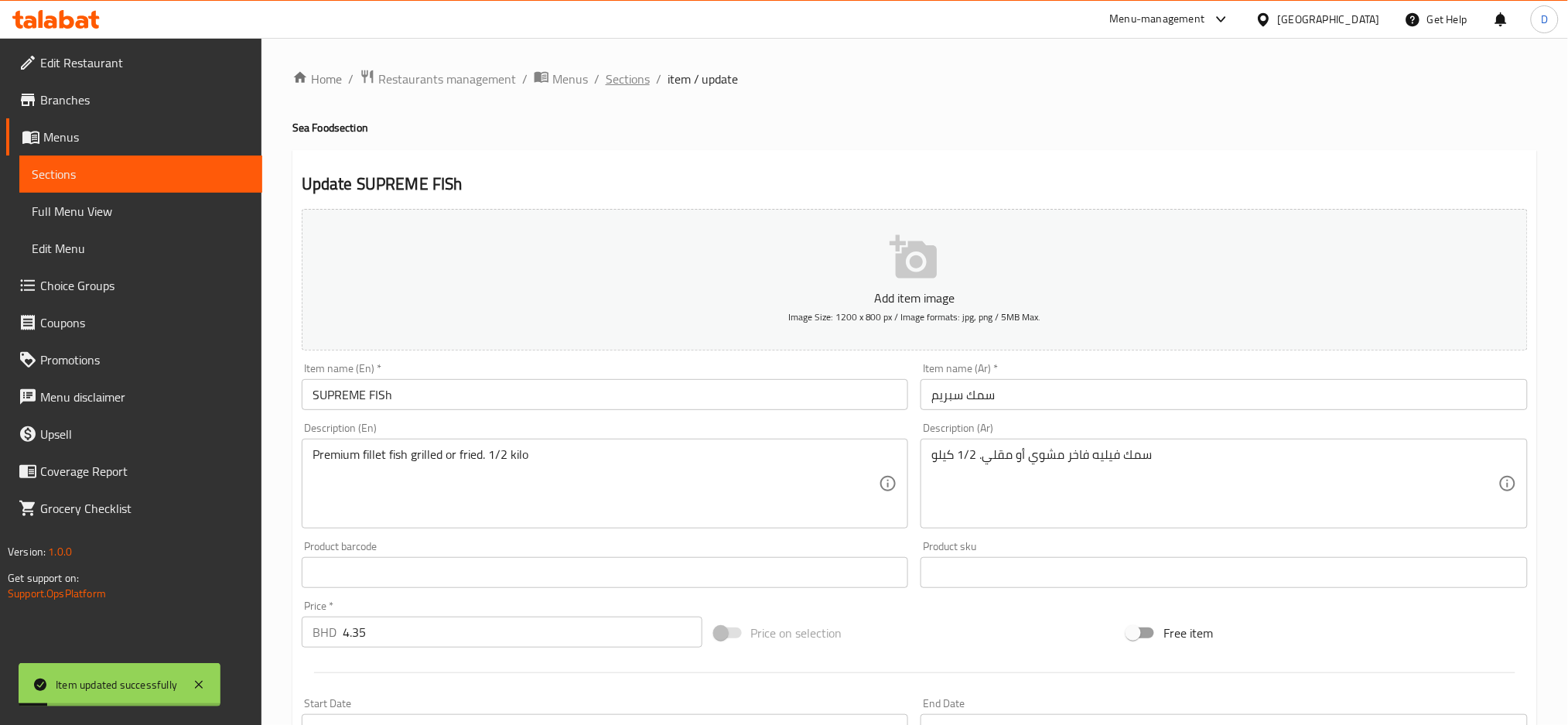
scroll to position [1, 0]
click at [637, 74] on span "Sections" at bounding box center [627, 77] width 44 height 19
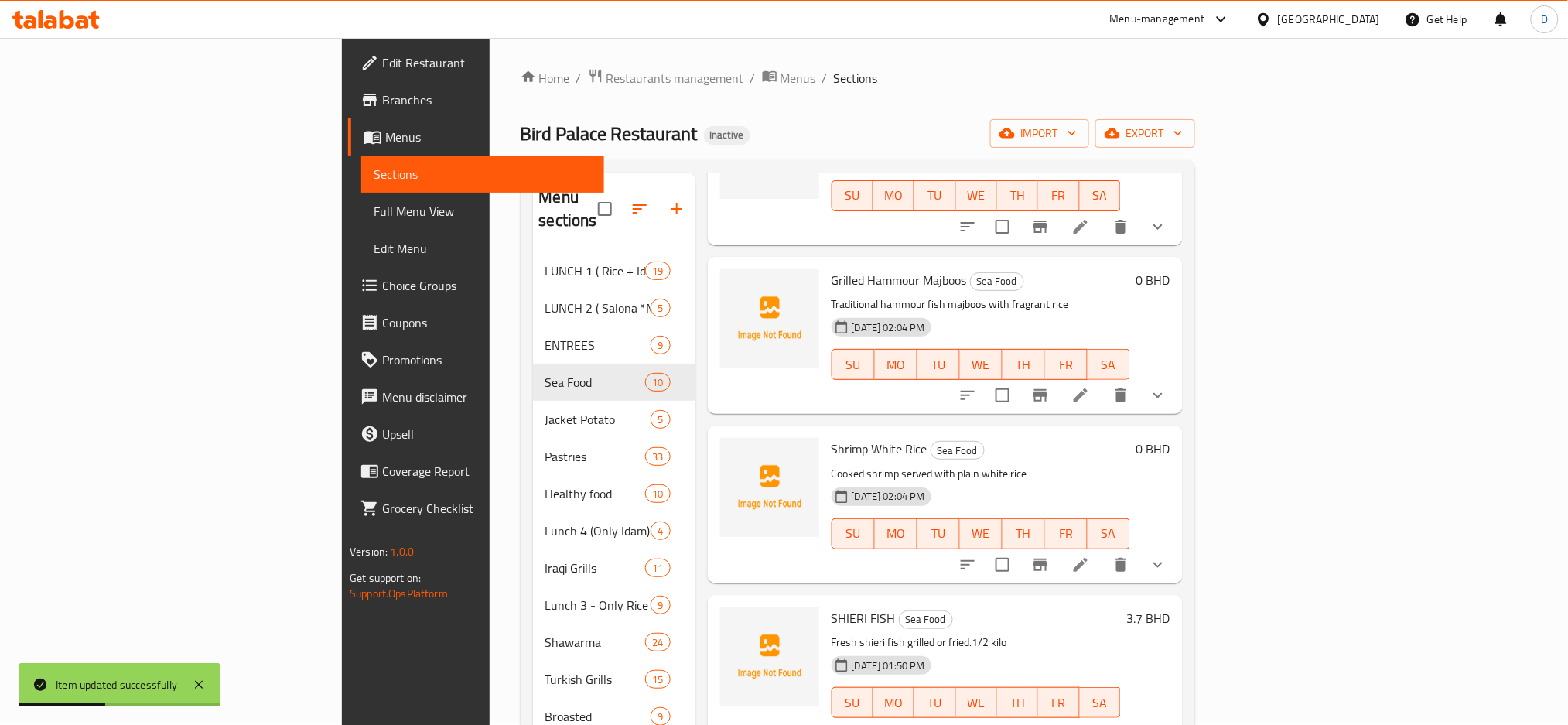
scroll to position [217, 0]
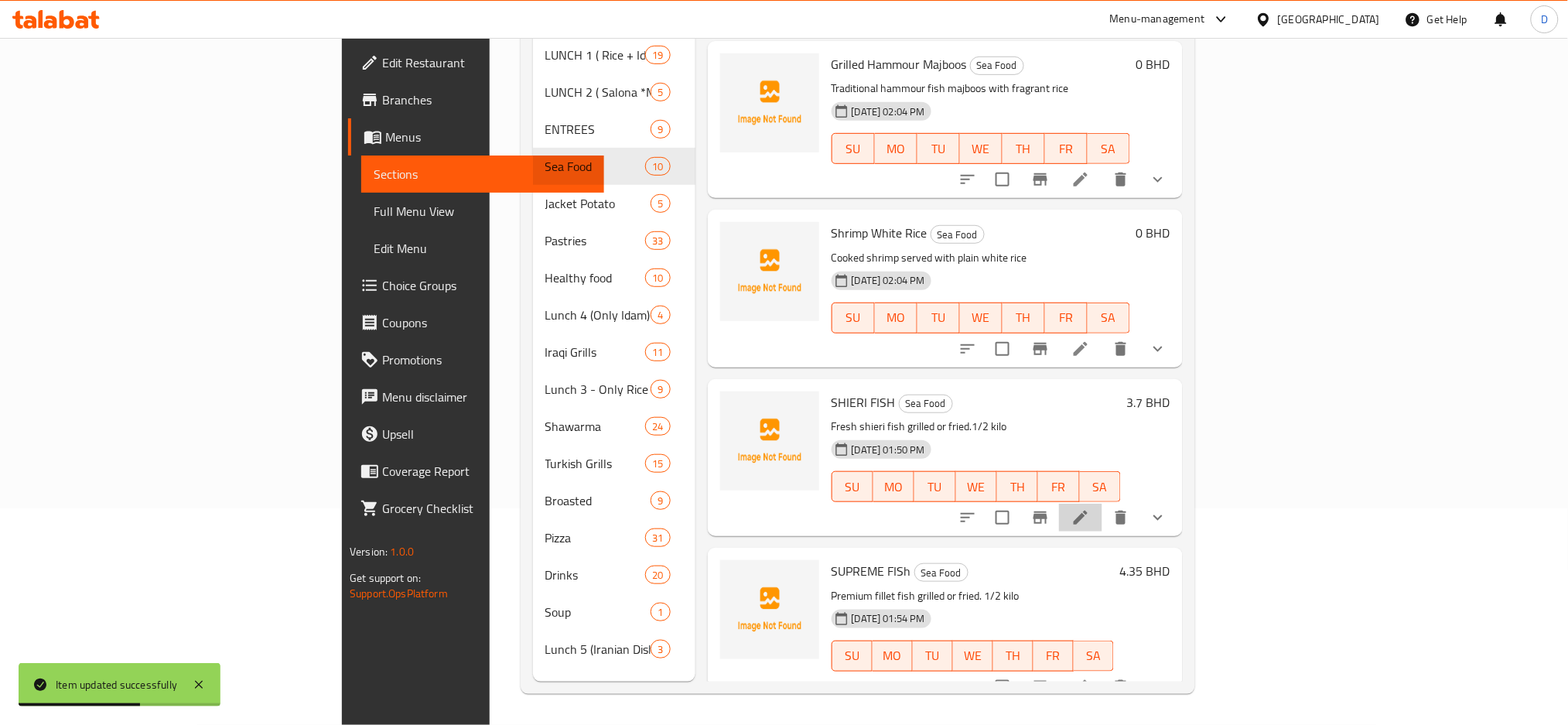
click at [1102, 503] on li at bounding box center [1081, 517] width 43 height 28
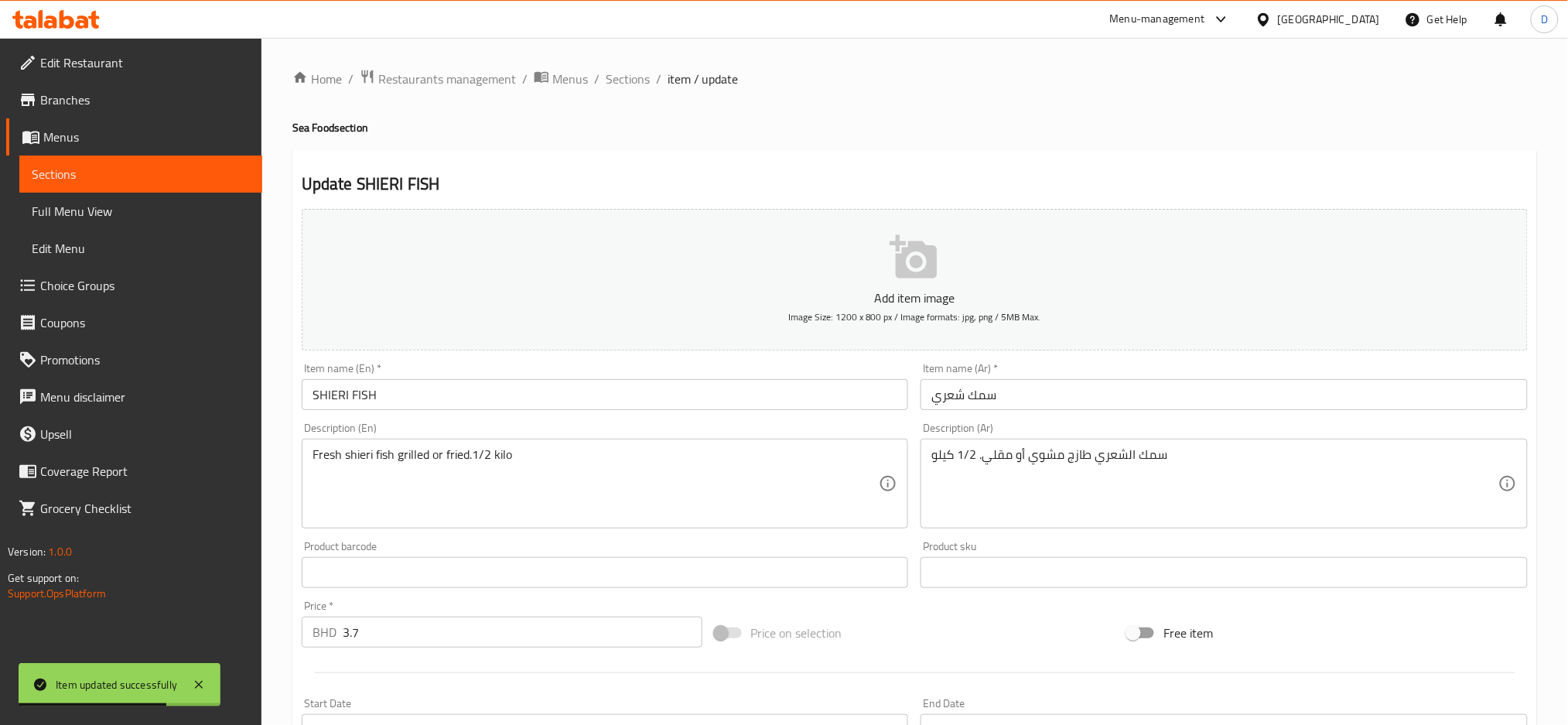
scroll to position [392, 0]
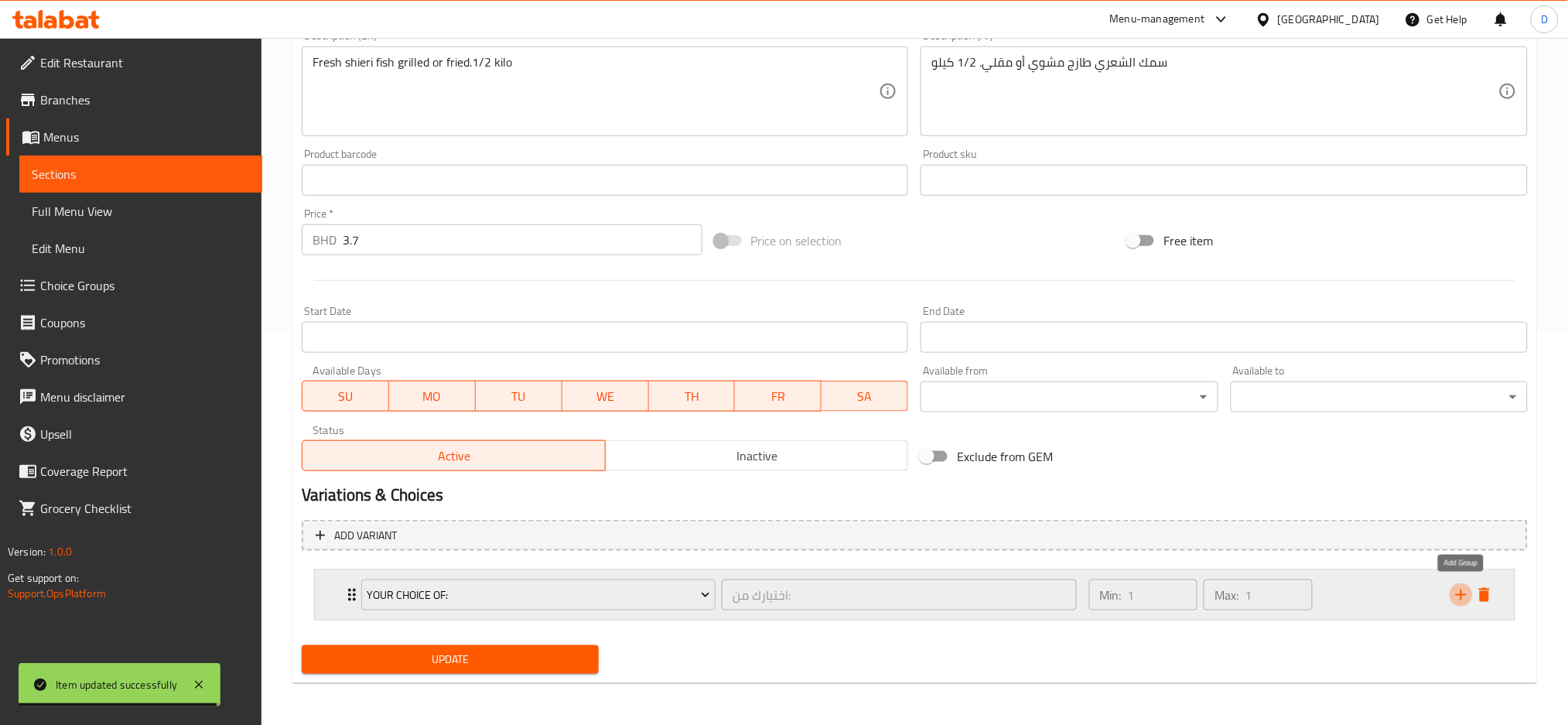
click at [1455, 592] on icon "add" at bounding box center [1461, 594] width 19 height 19
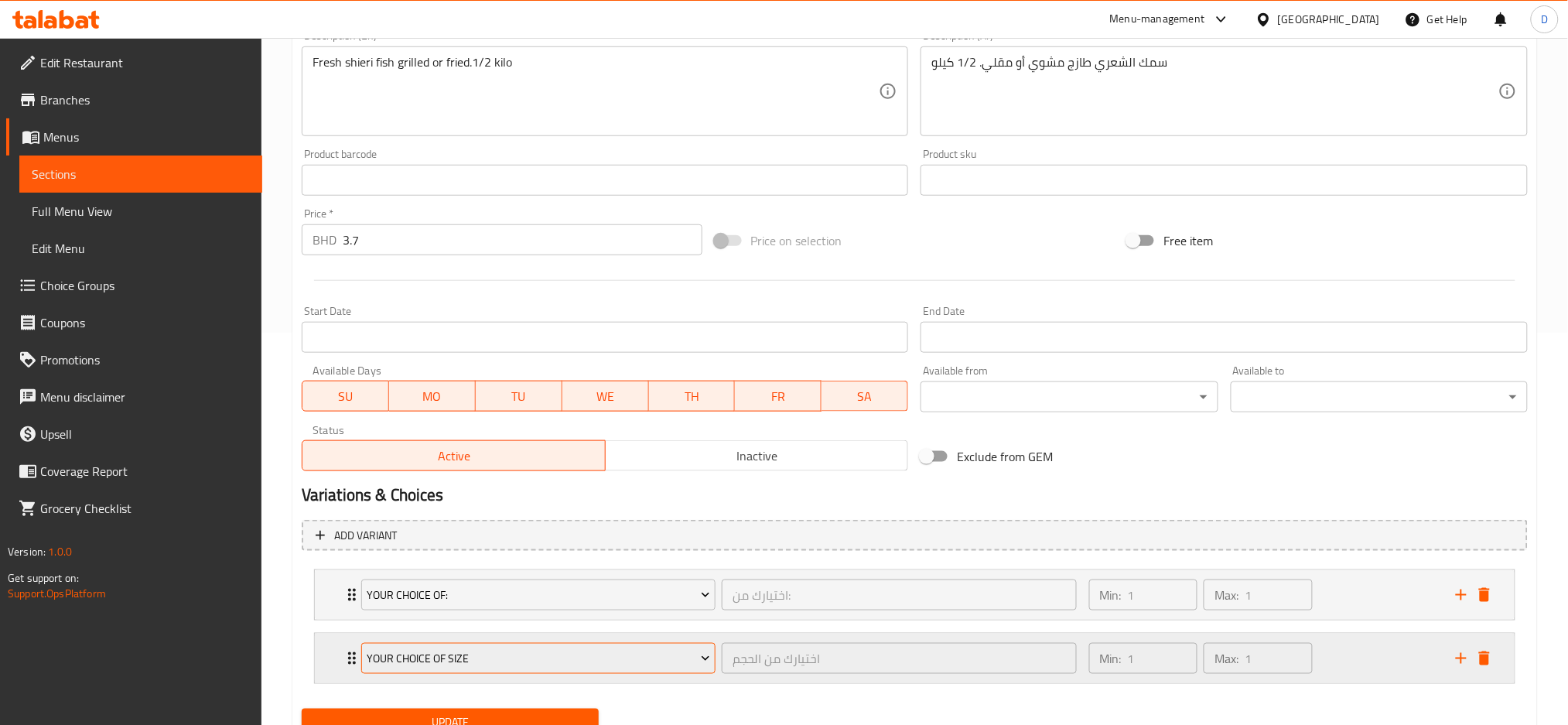
click at [613, 664] on span "Your Choice Of Size" at bounding box center [538, 659] width 344 height 20
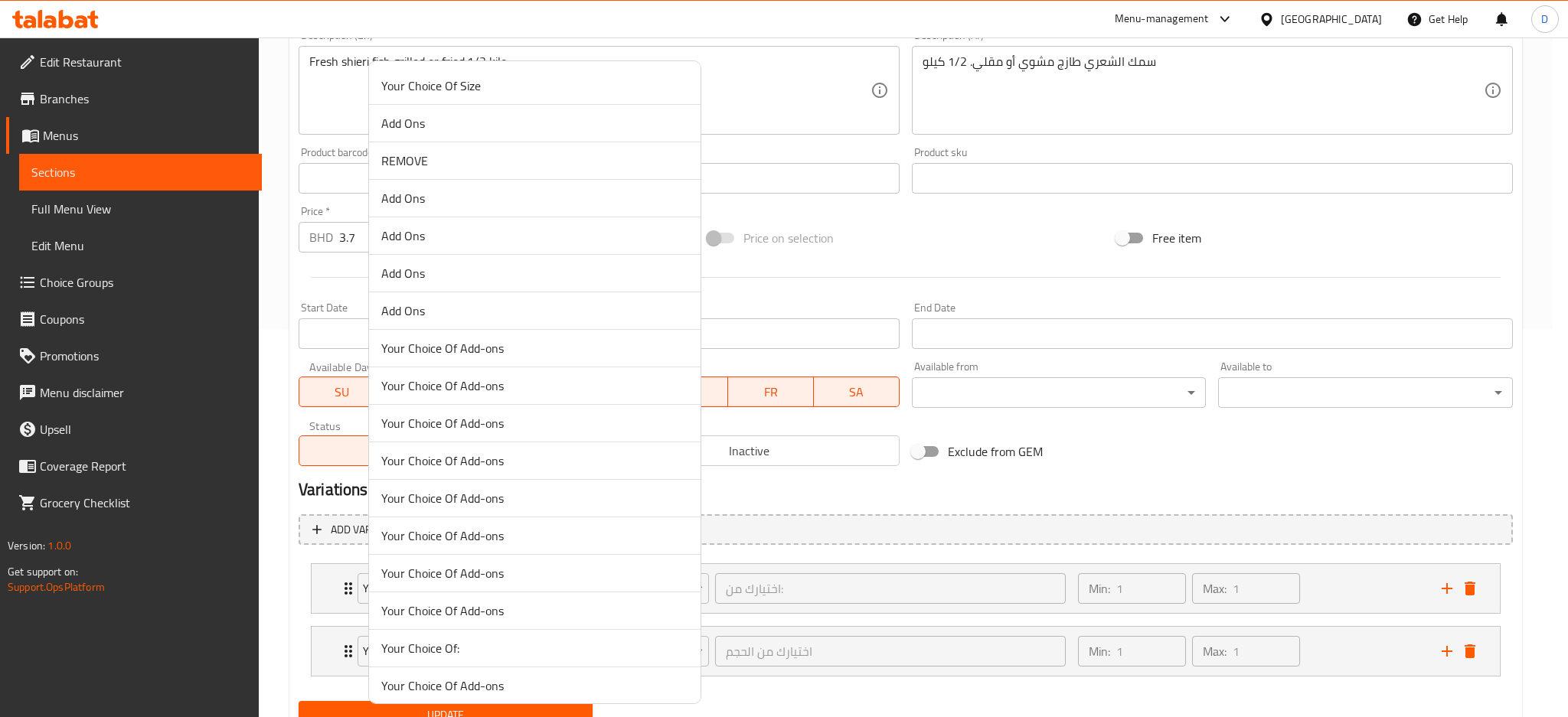
click at [444, 234] on span "Add Ons" at bounding box center [534, 235] width 306 height 18
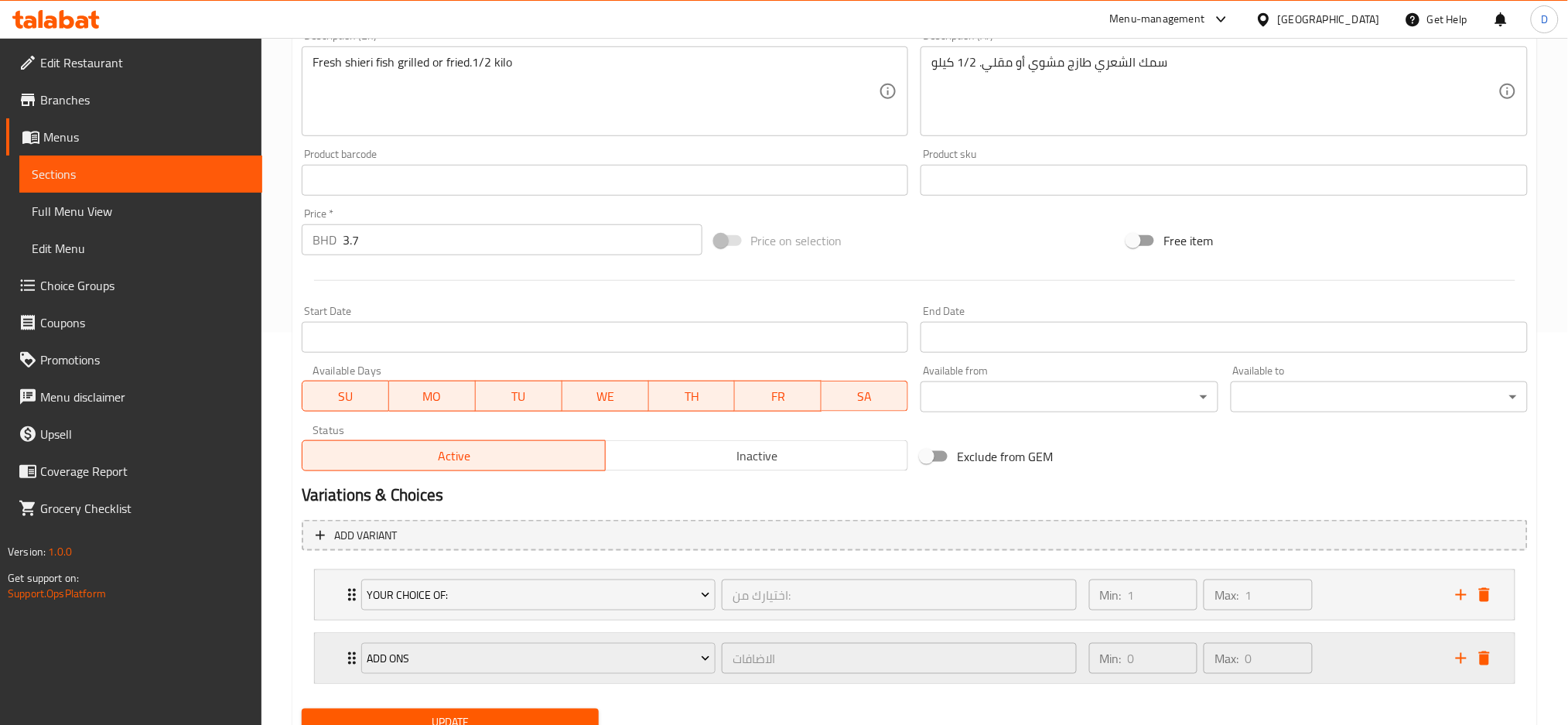
click at [722, 678] on div "Add Ons الاضافات ​" at bounding box center [718, 658] width 734 height 50
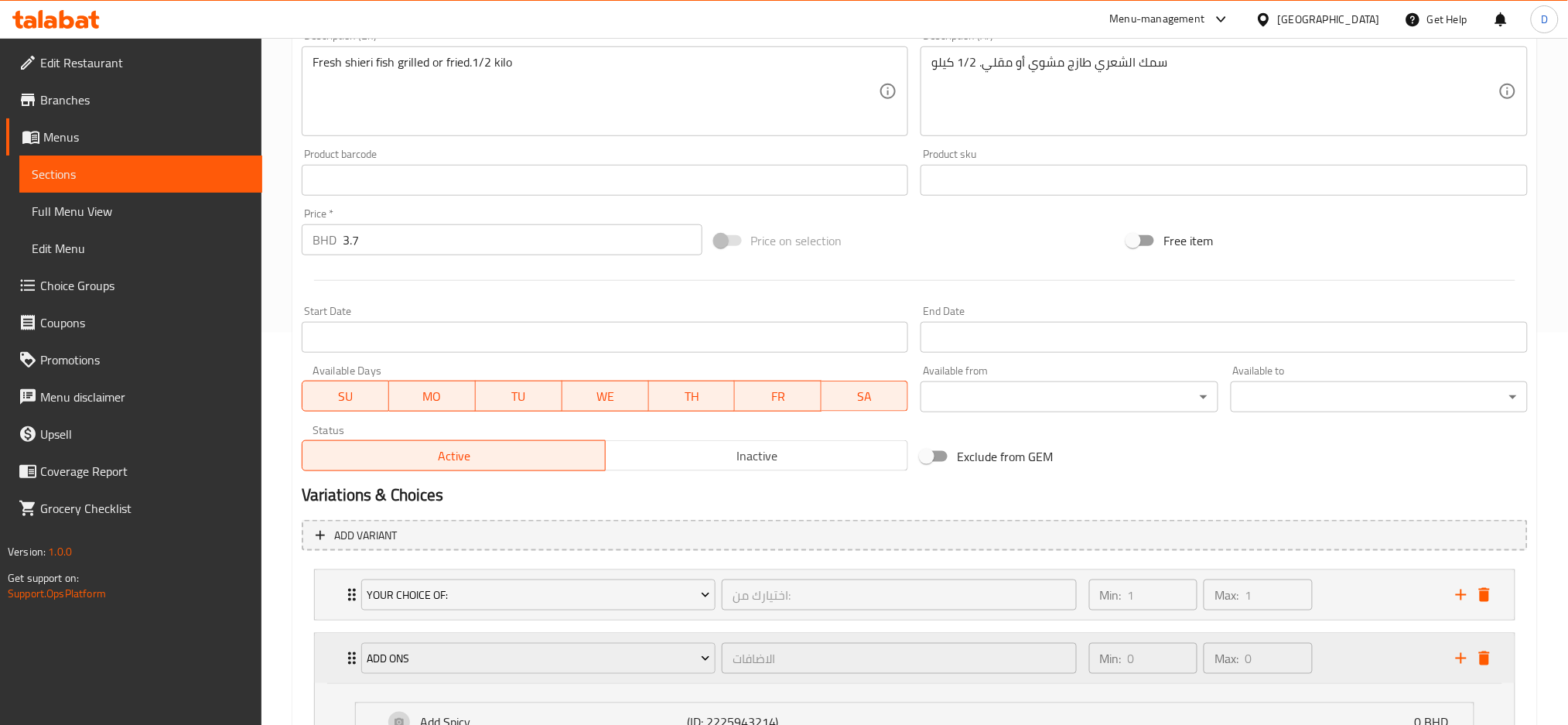
scroll to position [540, 0]
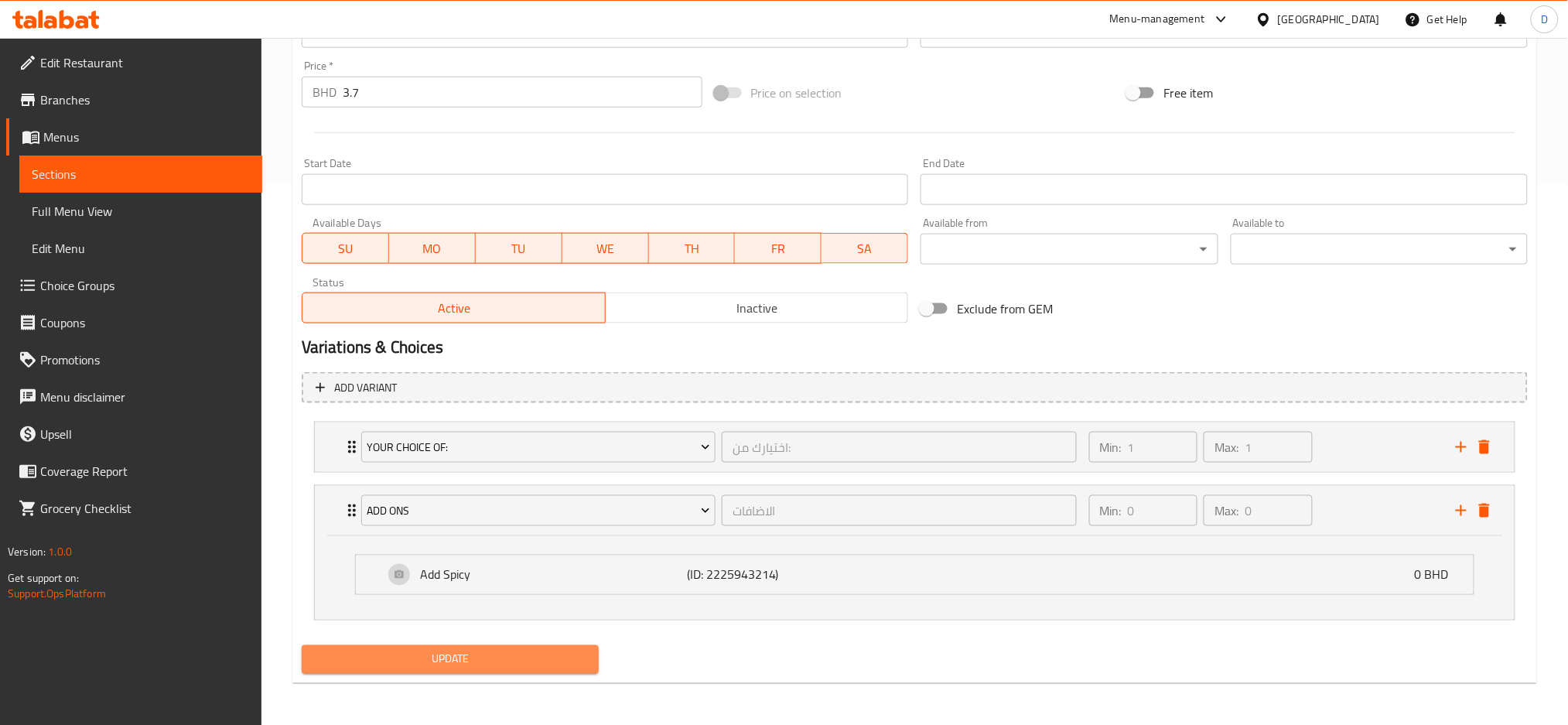
click at [533, 645] on button "Update" at bounding box center [450, 659] width 297 height 28
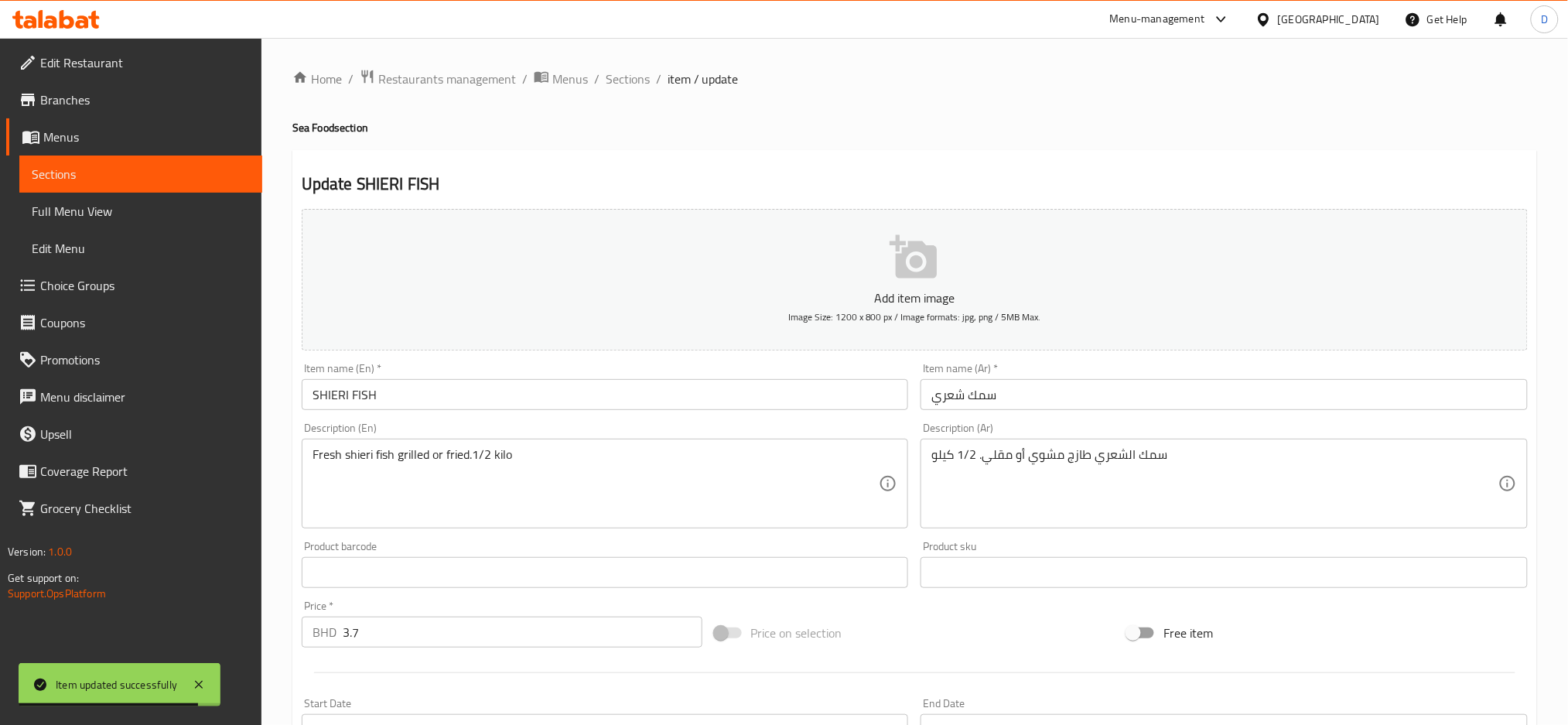
scroll to position [3, 0]
click at [627, 76] on span "Sections" at bounding box center [627, 75] width 44 height 19
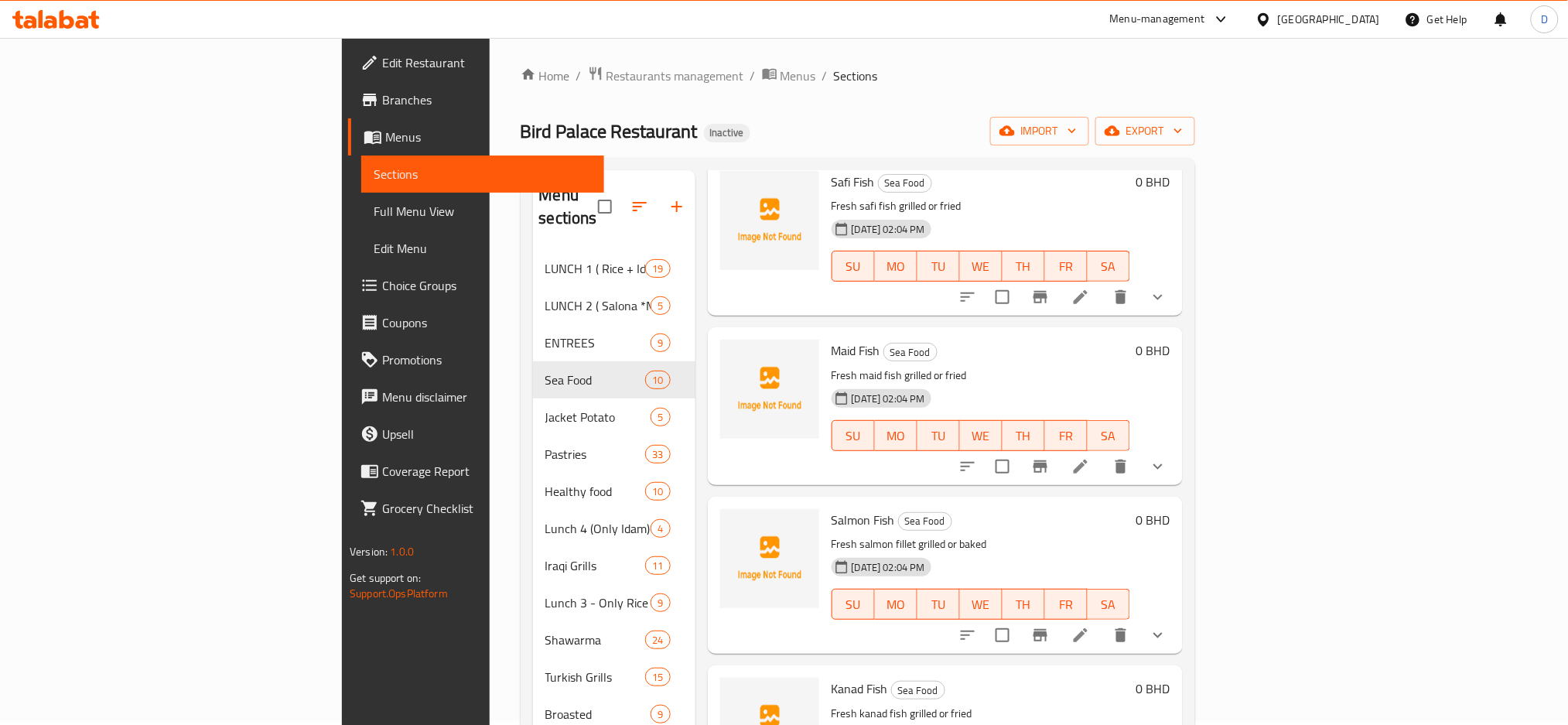
scroll to position [94, 0]
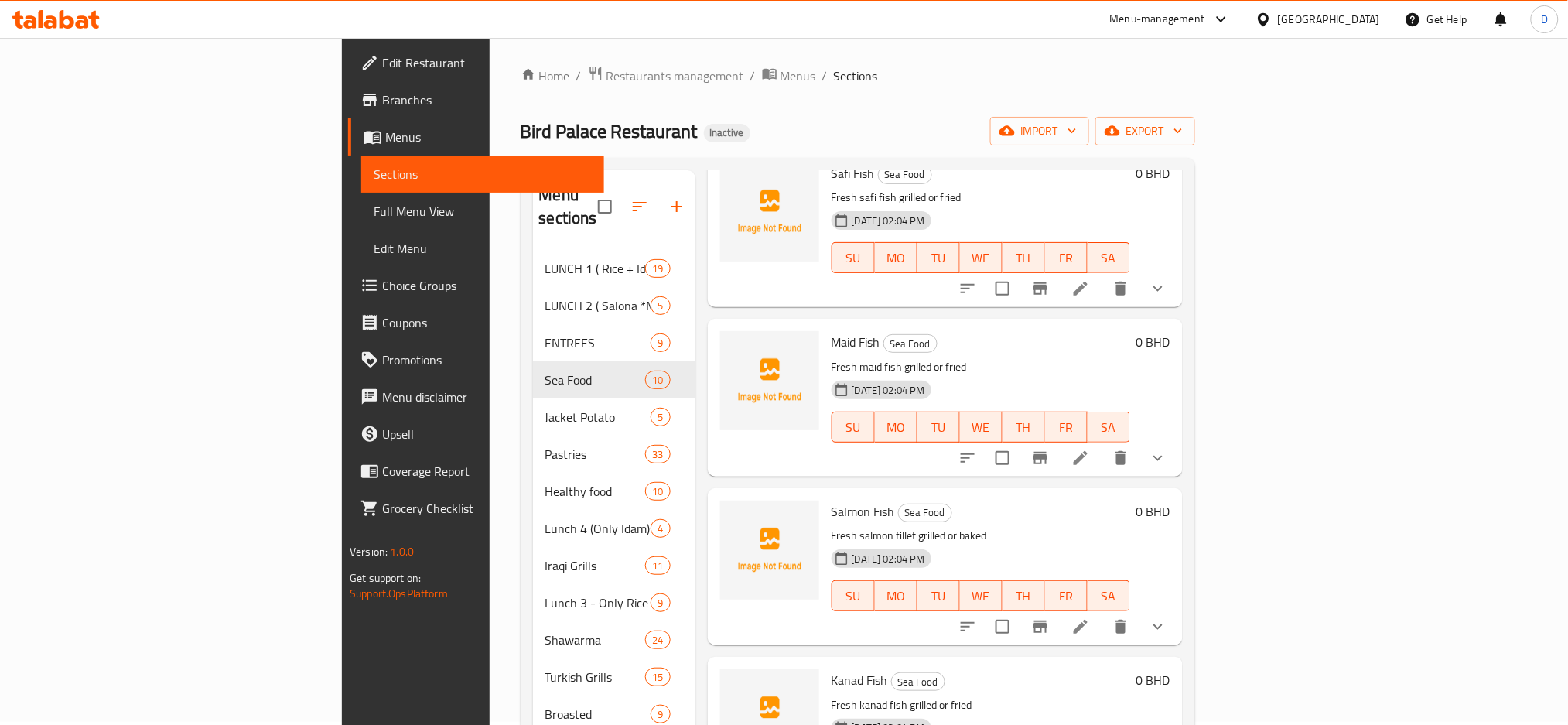
click at [1102, 613] on li at bounding box center [1081, 626] width 43 height 28
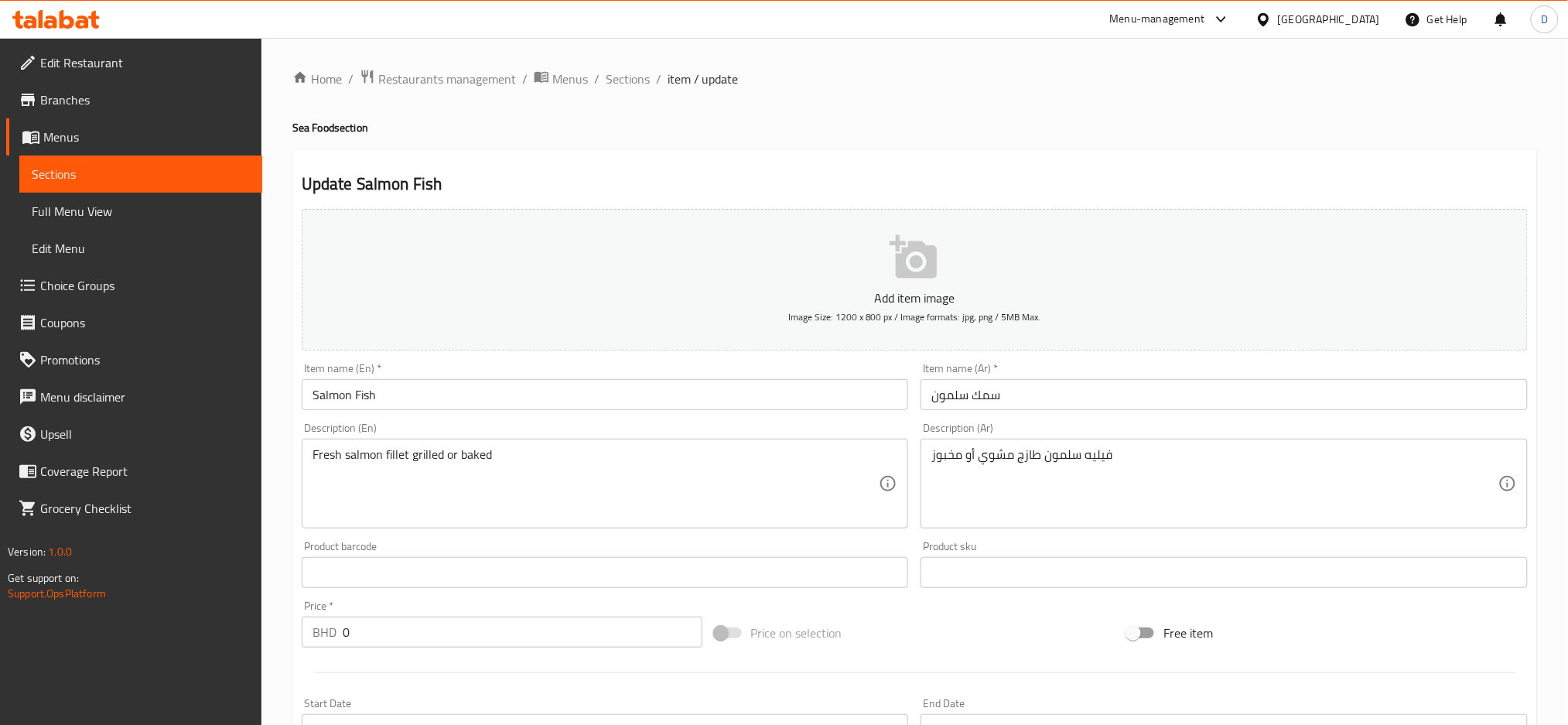
click at [895, 424] on div "Description (En) Fresh salmon fillet grilled or baked Description (En)" at bounding box center [606, 475] width 608 height 106
click at [645, 79] on span "Sections" at bounding box center [627, 78] width 44 height 19
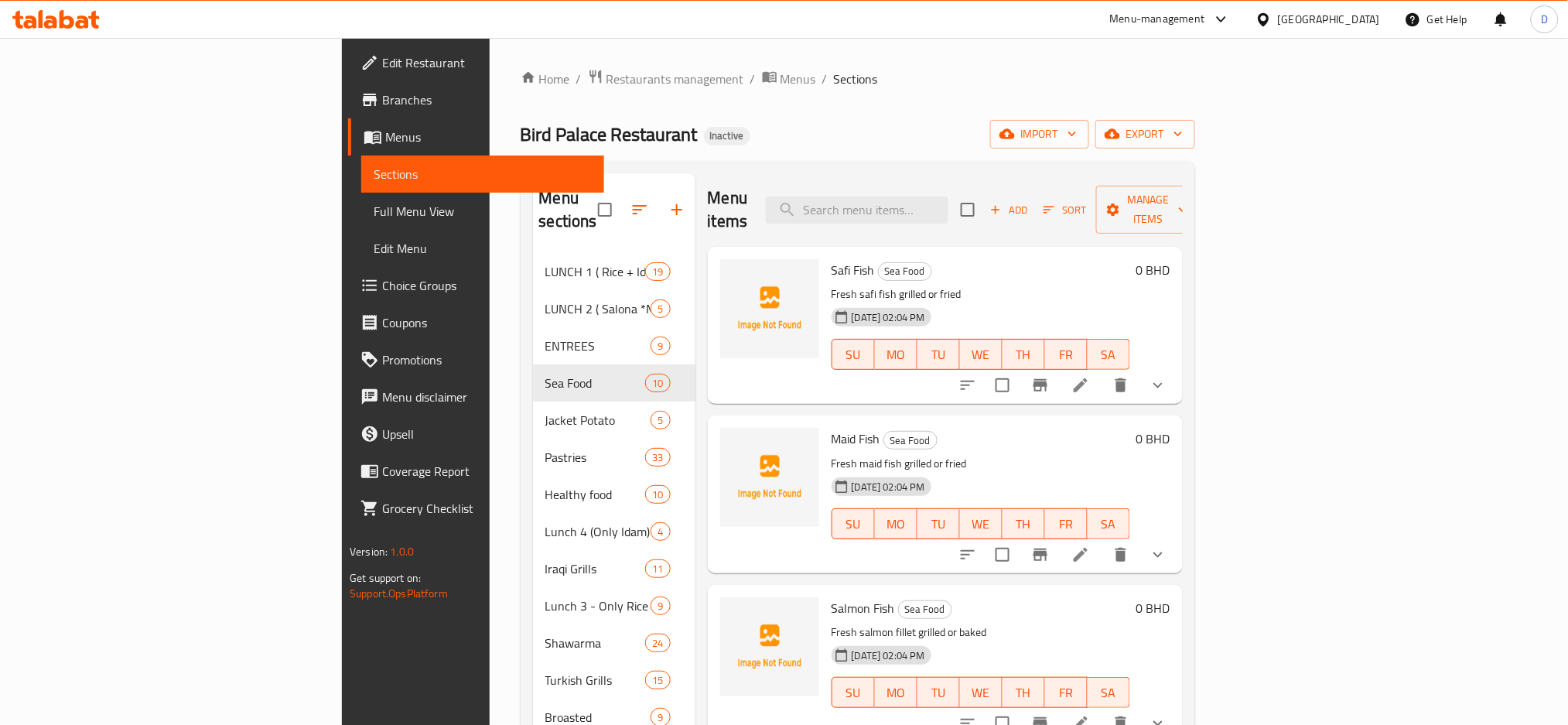
click at [1200, 186] on div "Add Sort Manage items" at bounding box center [1080, 209] width 239 height 48
click at [1030, 202] on span "Add" at bounding box center [1008, 210] width 42 height 18
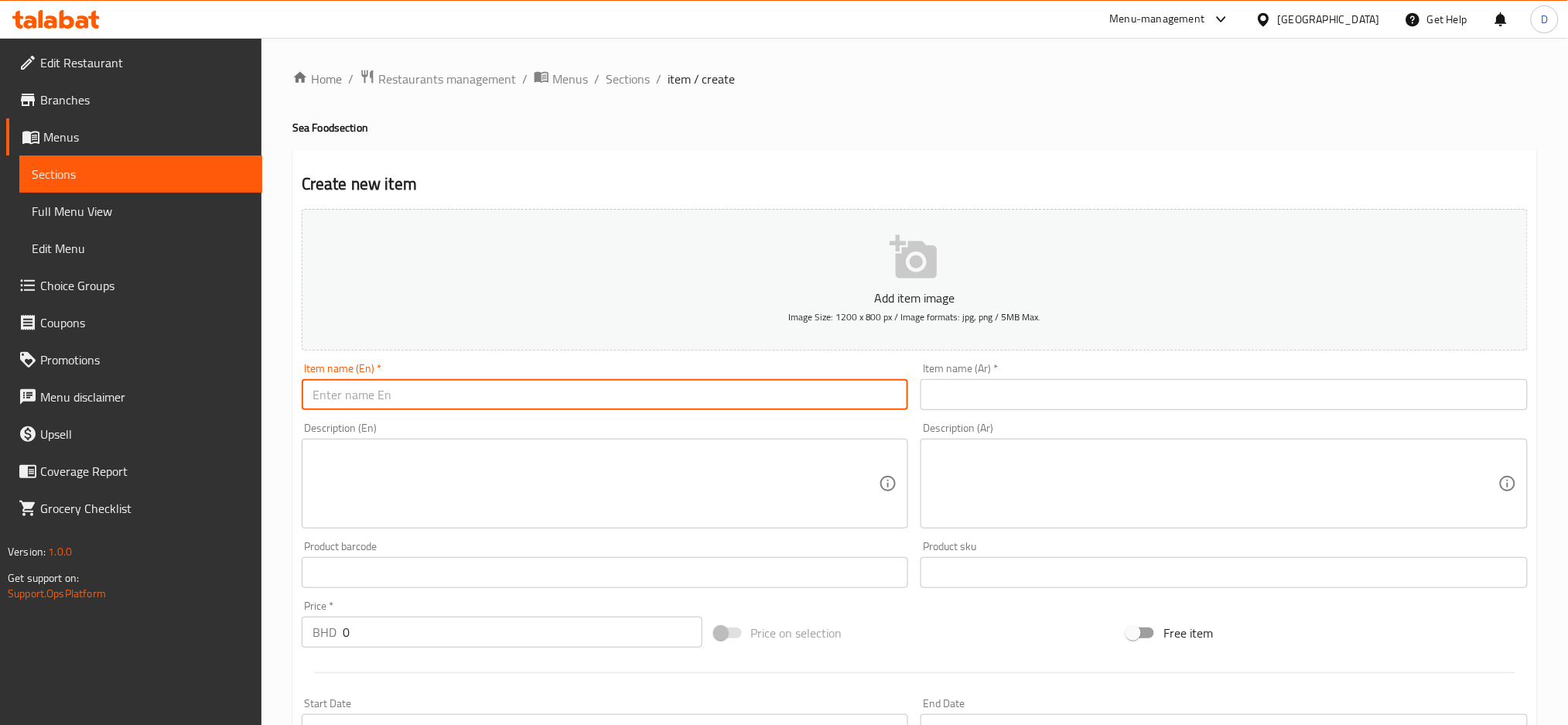
click at [405, 392] on input "text" at bounding box center [606, 395] width 608 height 31
paste input "TURKI SEABAS FISH"
type input "TURKI SEABAS FISH"
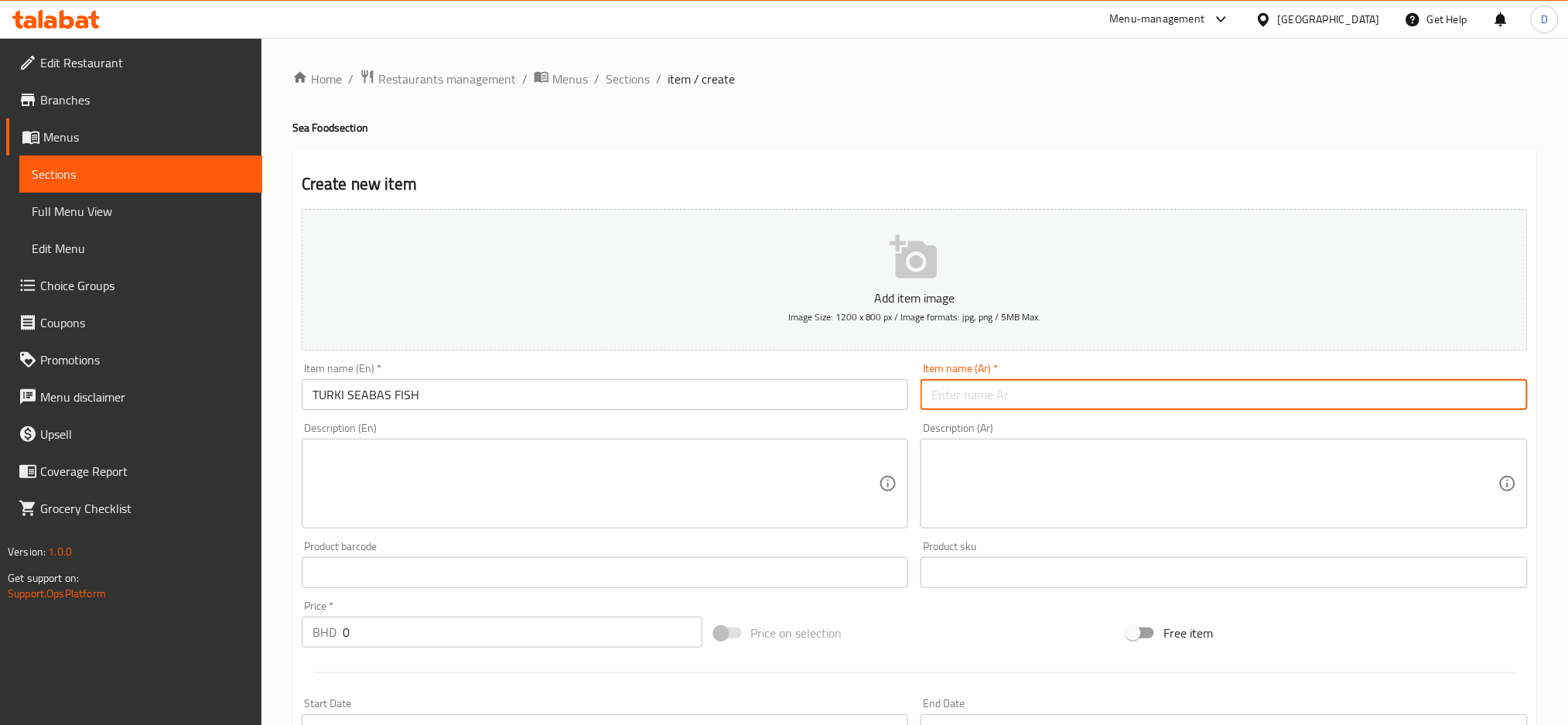
paste input "سمك سيباس تركي"
click at [1005, 404] on input "سمك سيباس تركي" at bounding box center [1224, 395] width 608 height 31
type input "سمك سيباس تركي"
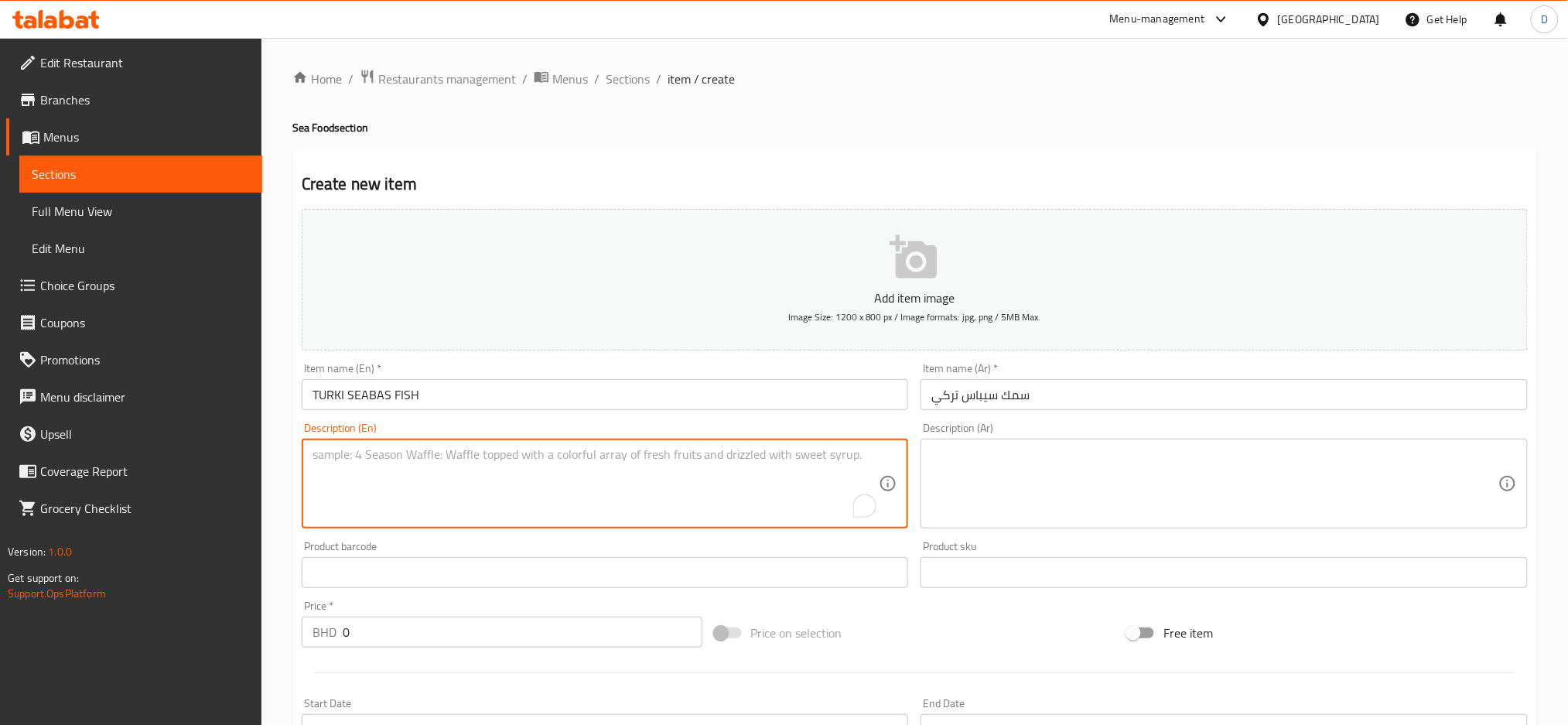
click at [811, 474] on textarea "To enrich screen reader interactions, please activate Accessibility in Grammarl…" at bounding box center [596, 484] width 567 height 73
paste textarea "Fresh Turkish seabass grilled or fried"
type textarea "Fresh Turkish seabass grilled or fried"
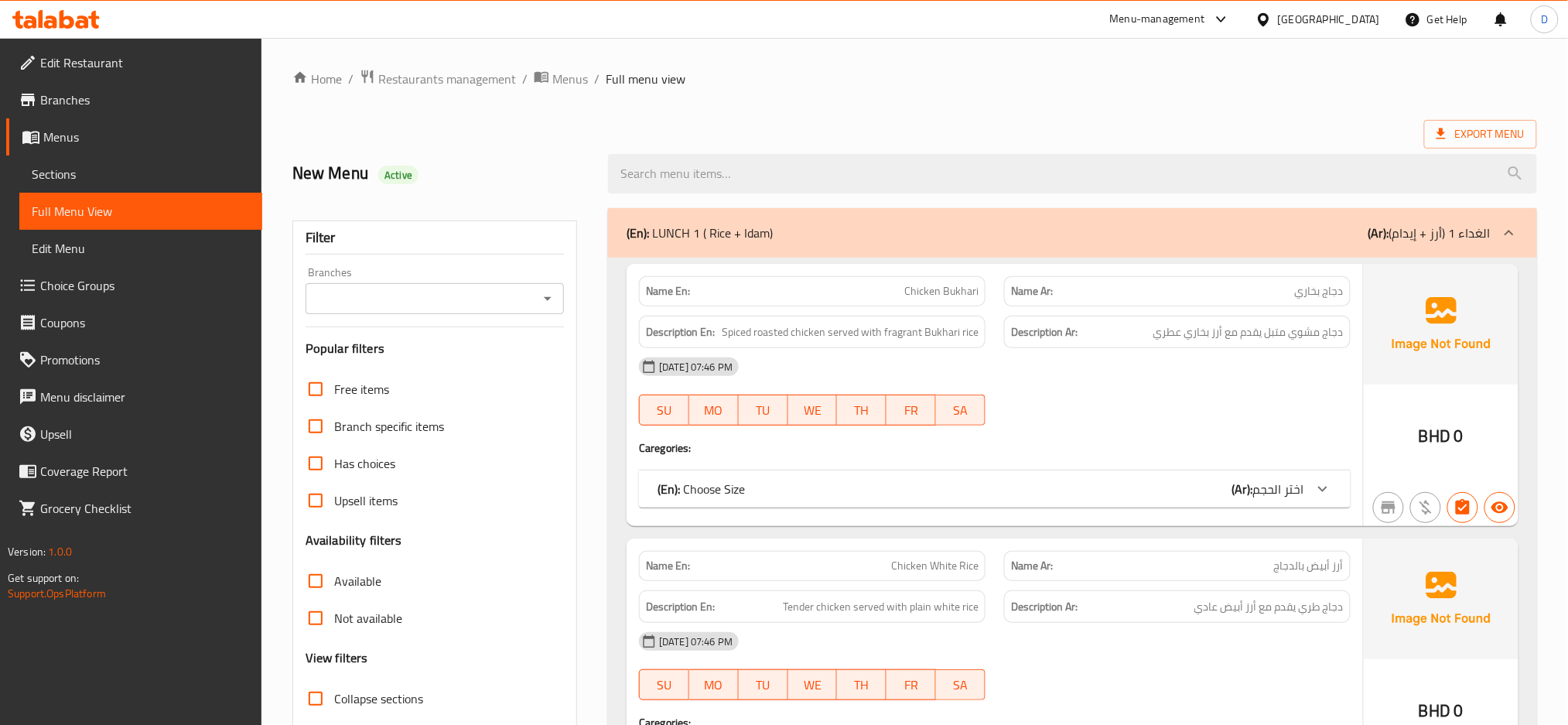
scroll to position [264, 0]
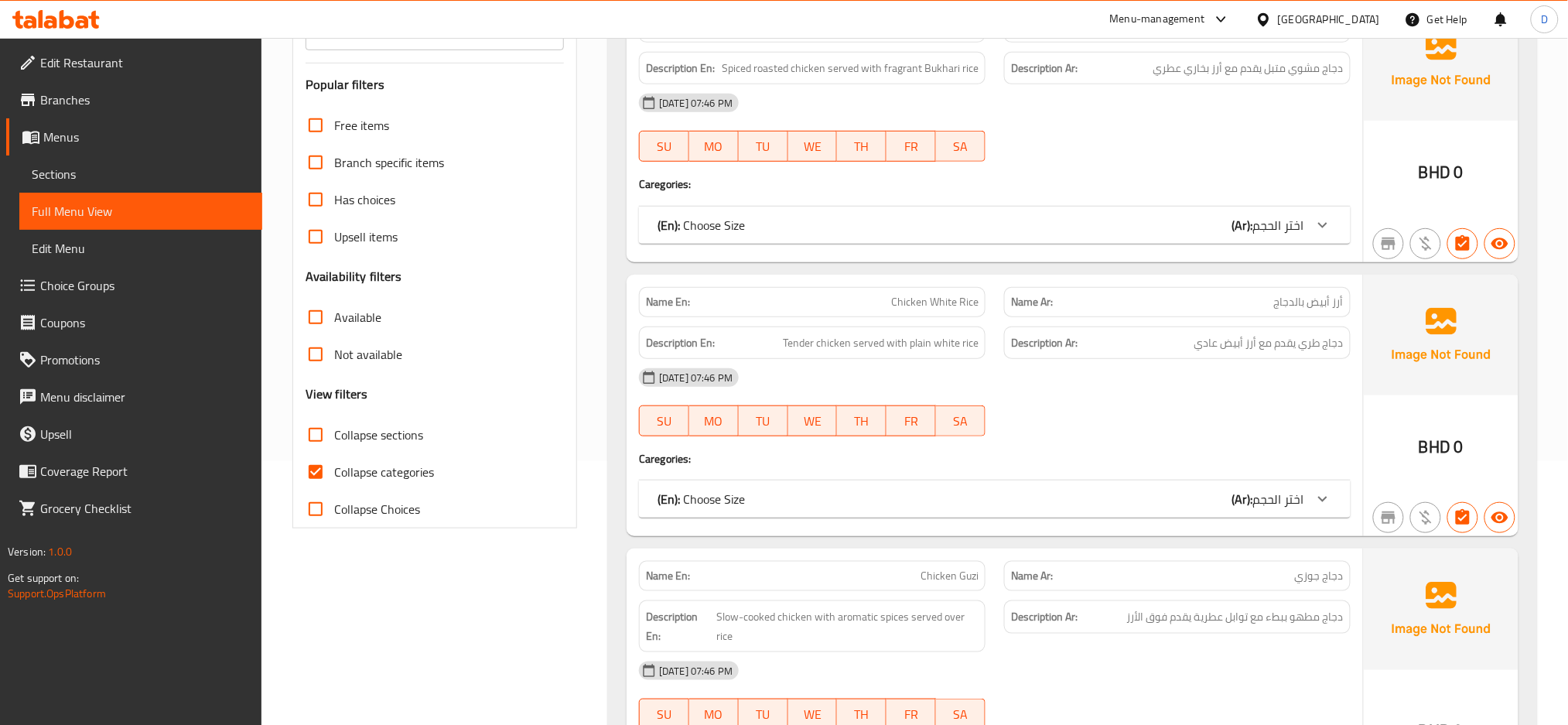
click at [406, 430] on span "Collapse sections" at bounding box center [378, 434] width 89 height 19
click at [334, 430] on input "Collapse sections" at bounding box center [316, 435] width 37 height 37
checkbox input "true"
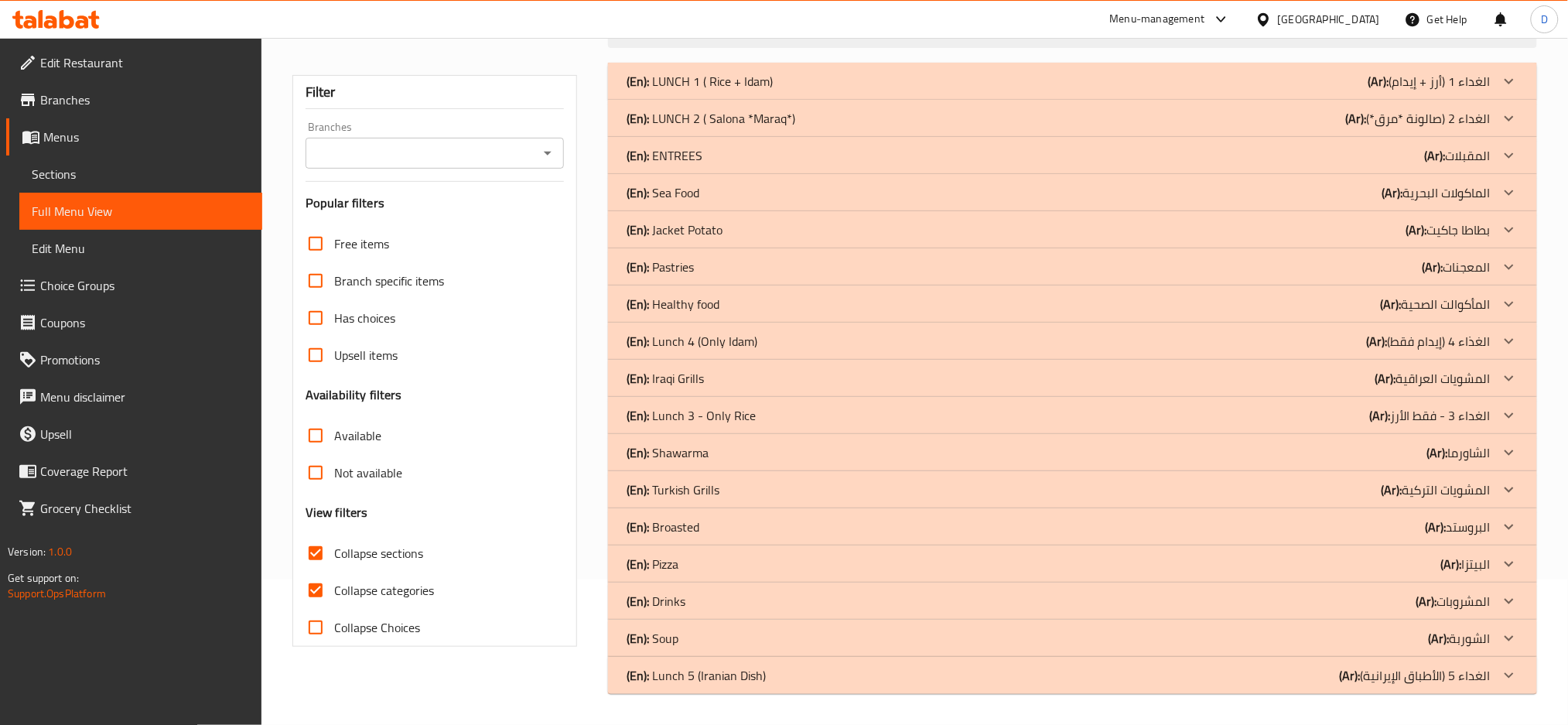
scroll to position [146, 0]
click at [387, 581] on span "Collapse categories" at bounding box center [384, 590] width 100 height 19
click at [334, 581] on input "Collapse categories" at bounding box center [316, 590] width 37 height 37
checkbox input "false"
click at [971, 91] on div "(En): Sea Food (Ar): الماكولات البحرية" at bounding box center [1058, 81] width 864 height 19
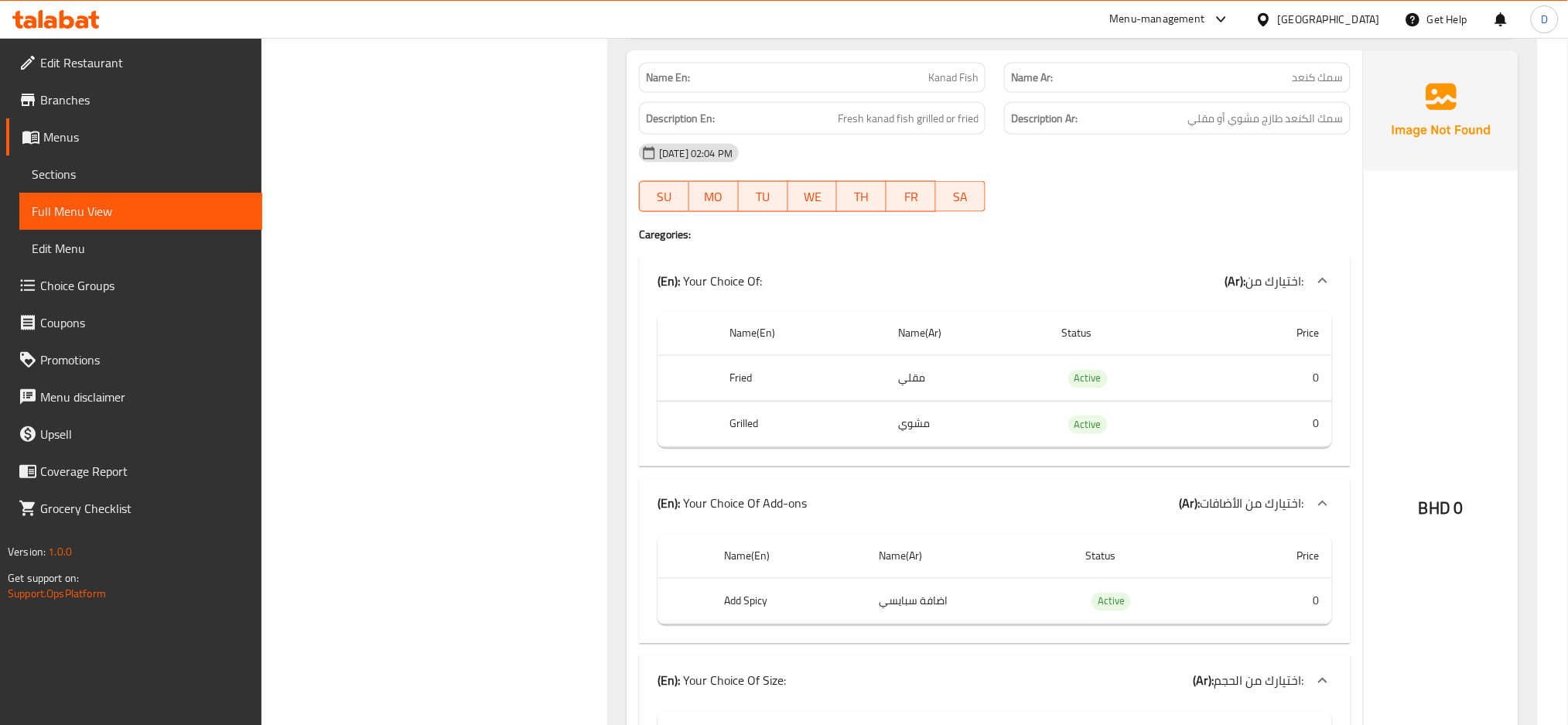
scroll to position [2888, 0]
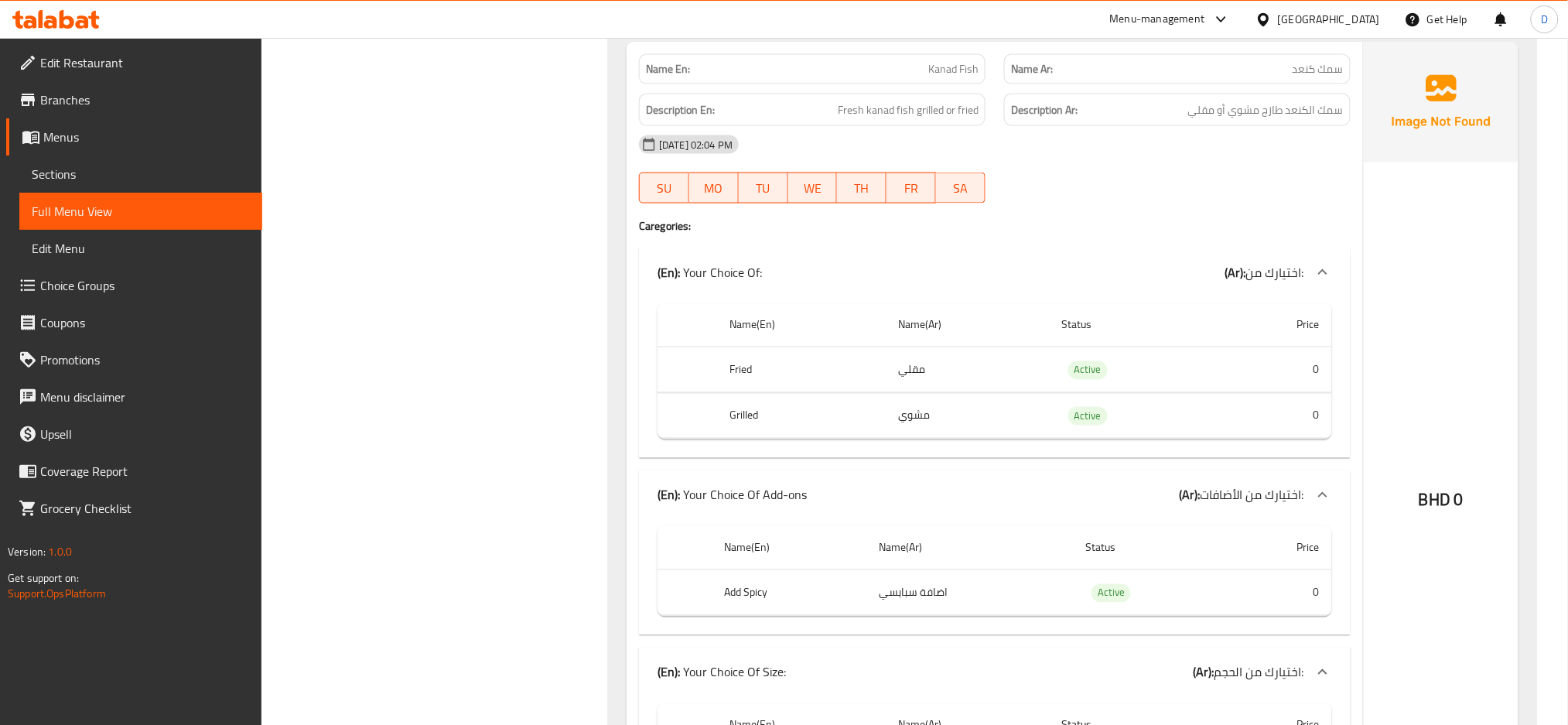
click at [988, 167] on div "SU MO TU WE TH FR SA" at bounding box center [812, 188] width 365 height 50
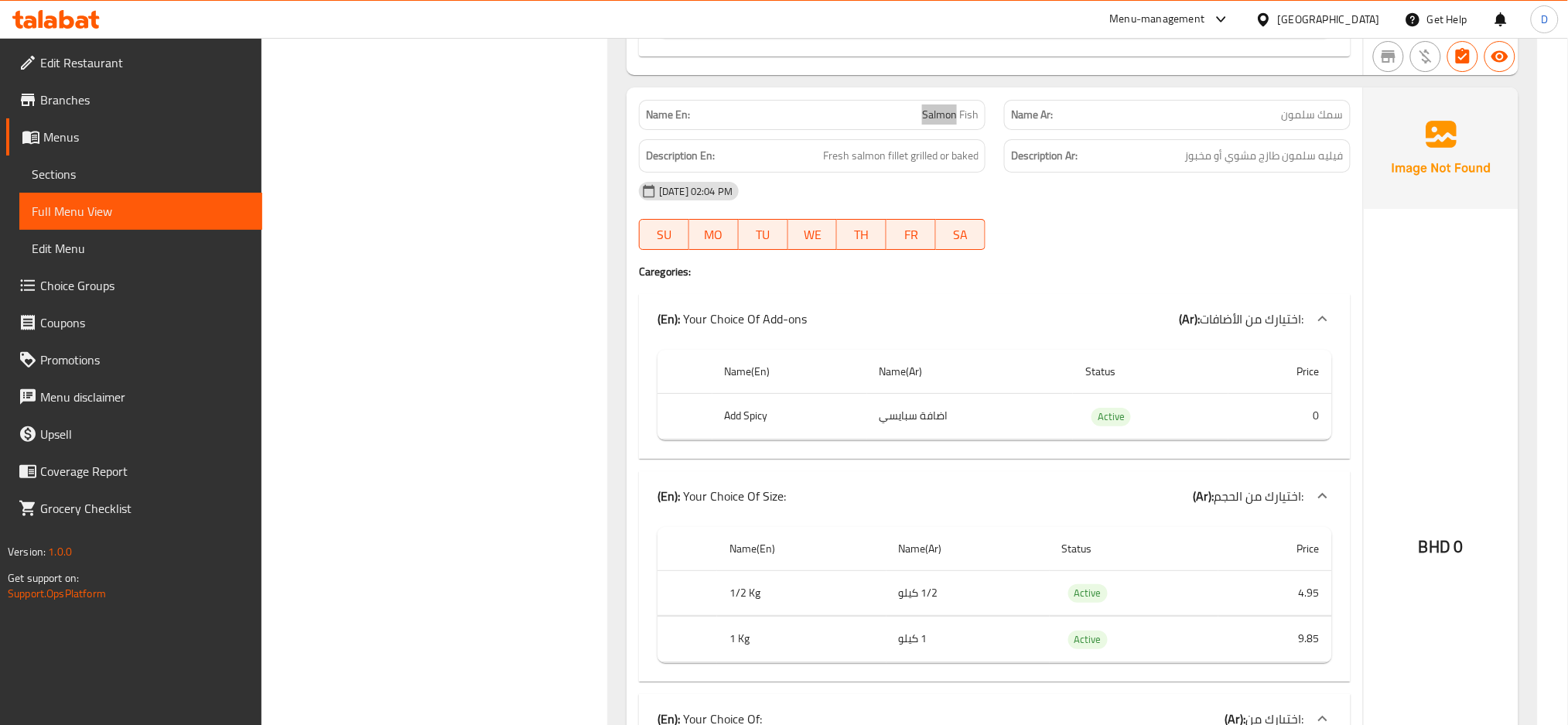
scroll to position [2026, 0]
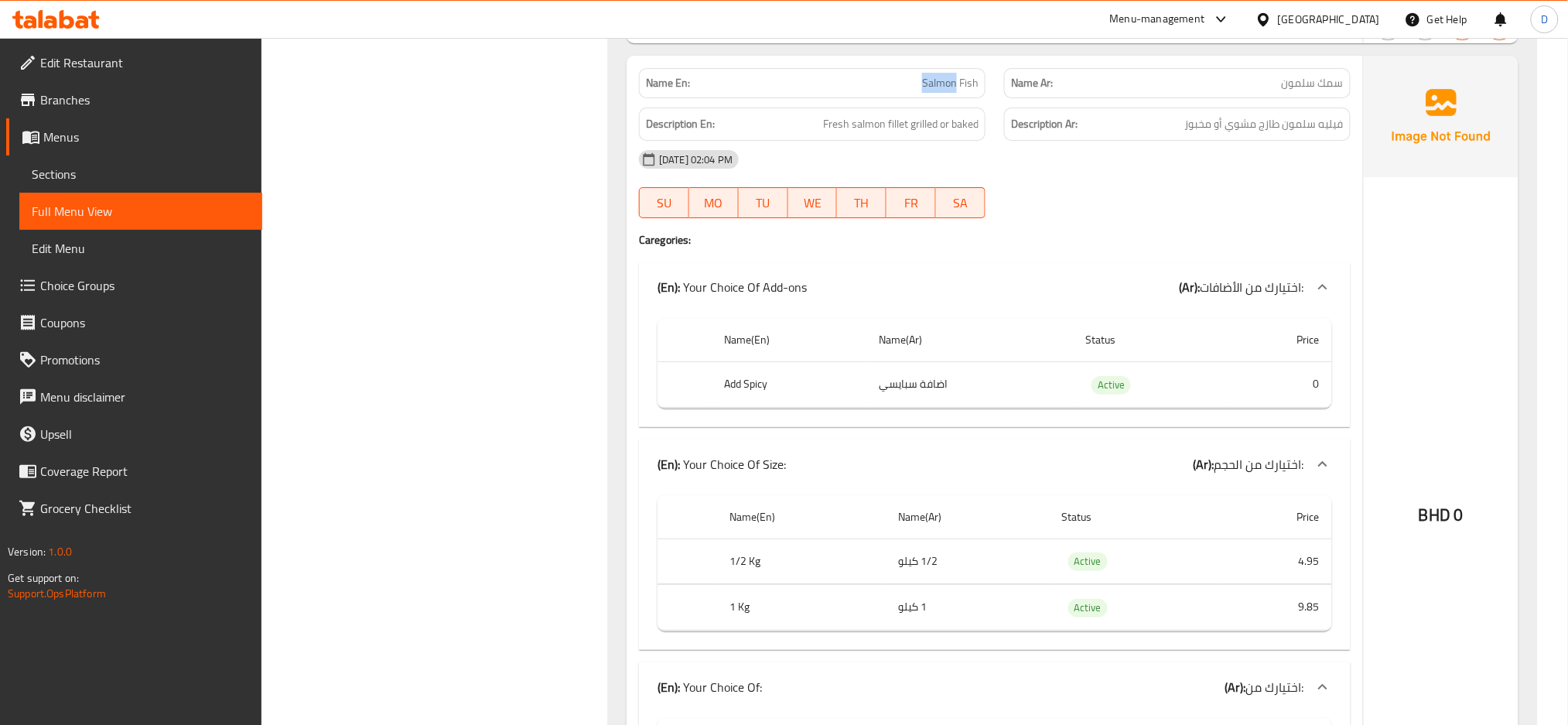
click at [929, 81] on span "Salmon Fish" at bounding box center [951, 83] width 57 height 17
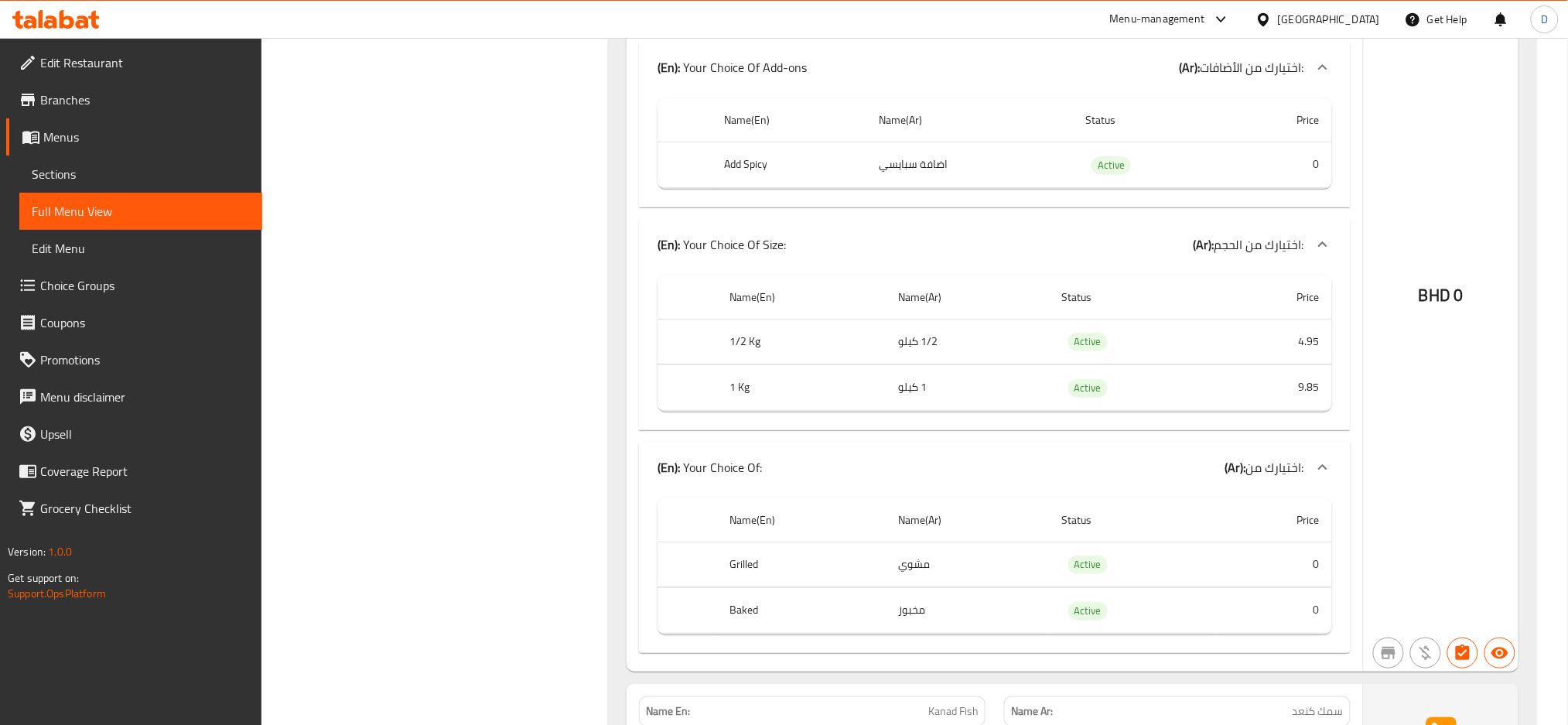
scroll to position [2254, 0]
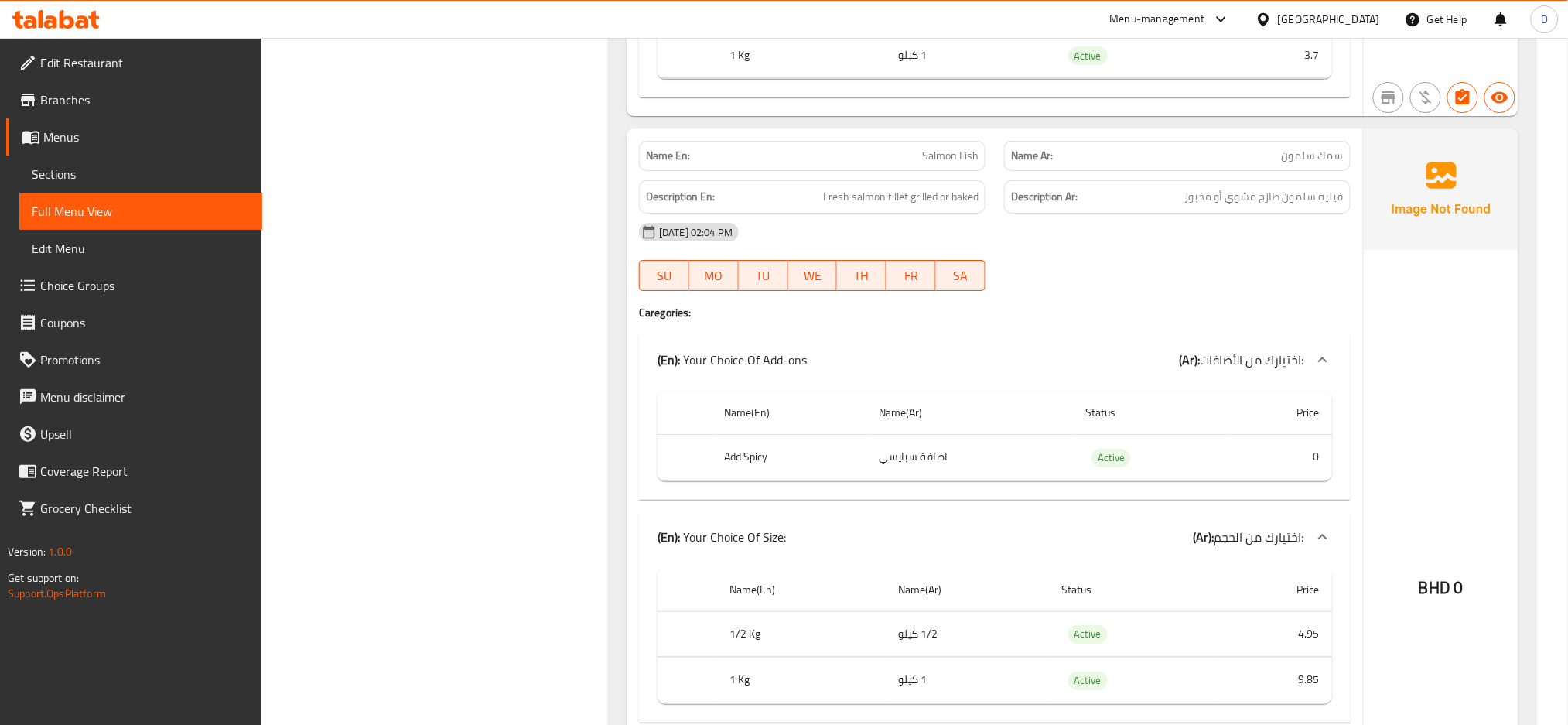
scroll to position [1952, 0]
click at [954, 161] on span "Salmon Fish" at bounding box center [951, 157] width 57 height 17
copy span "Salmon Fish"
click at [954, 161] on span "Salmon Fish" at bounding box center [951, 157] width 57 height 17
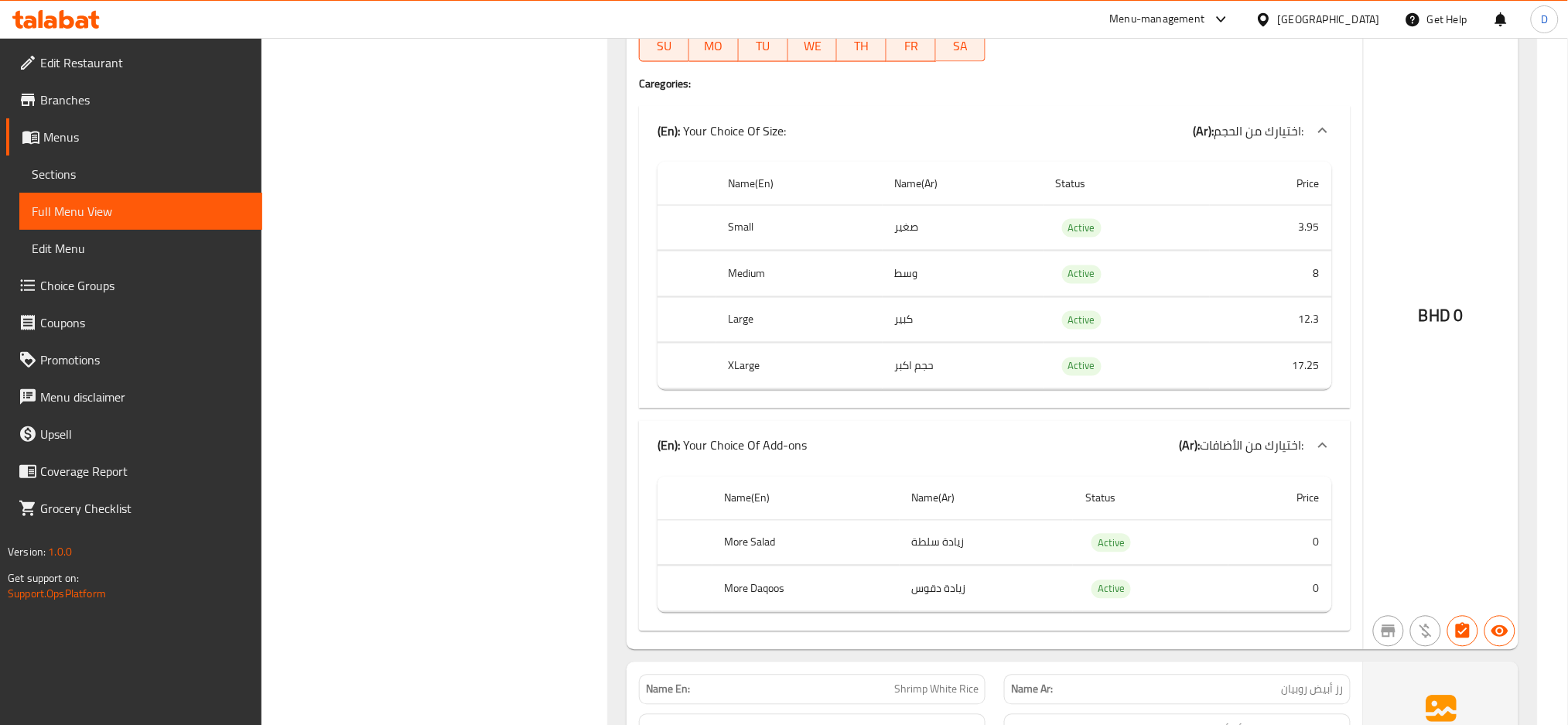
scroll to position [5127, 0]
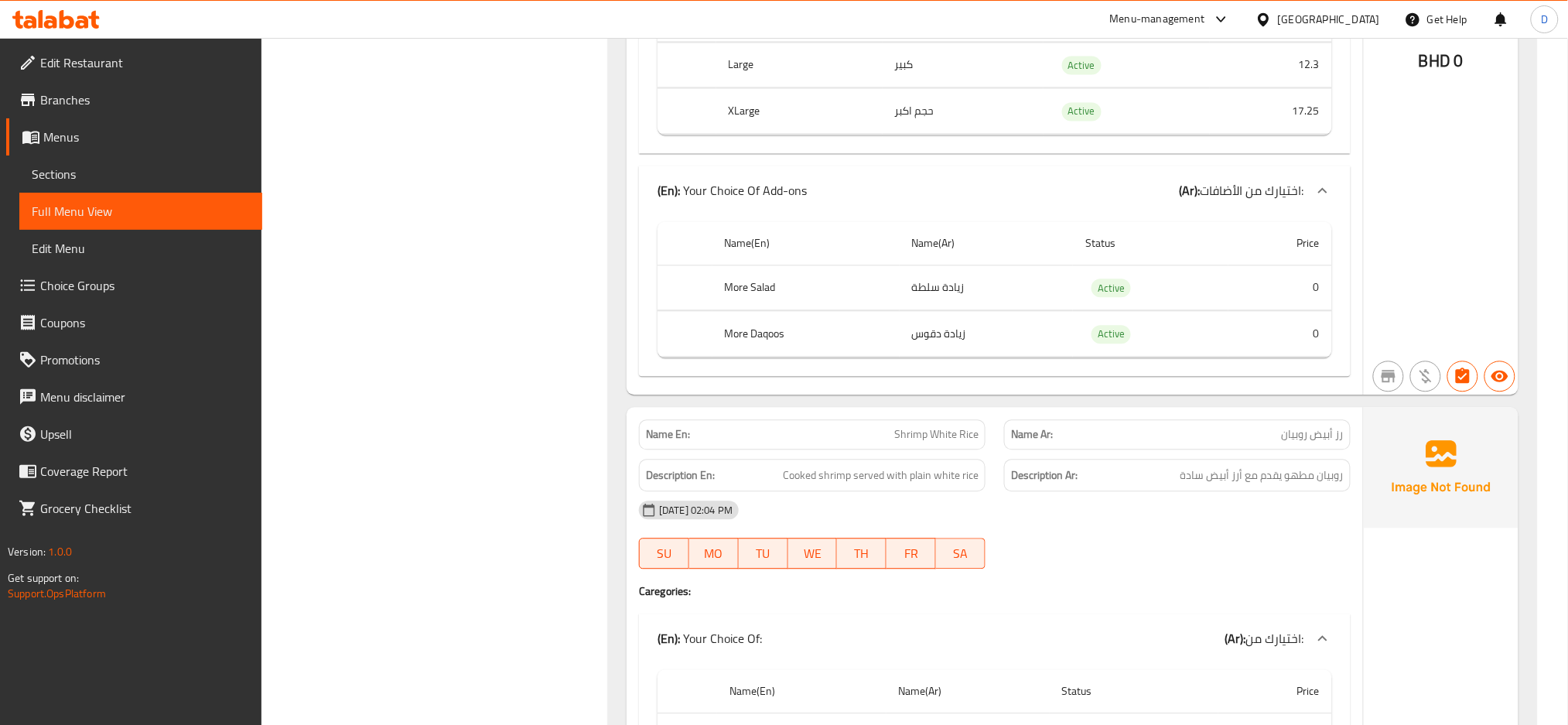
scroll to position [5381, 0]
click at [1458, 277] on div "BHD 0" at bounding box center [1441, 21] width 154 height 750
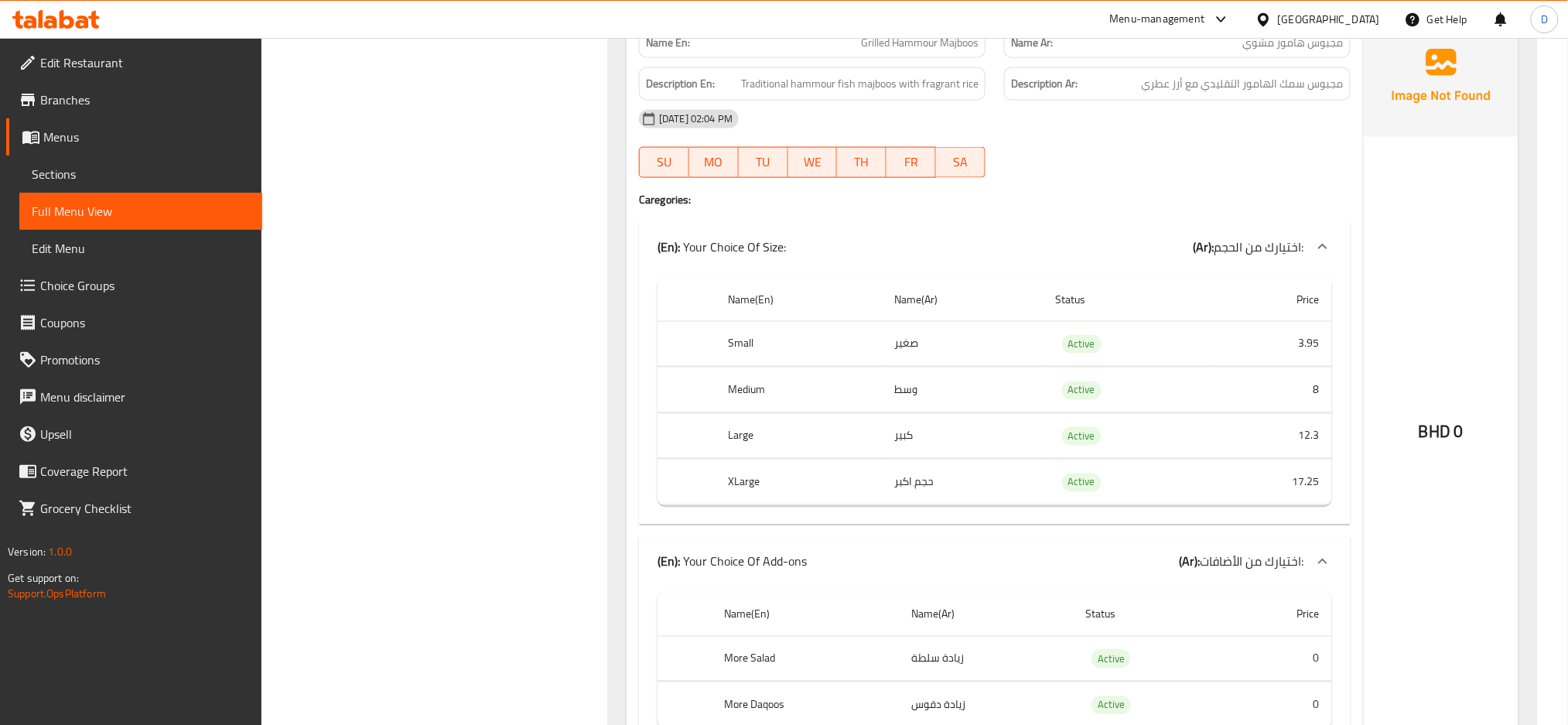
scroll to position [5001, 0]
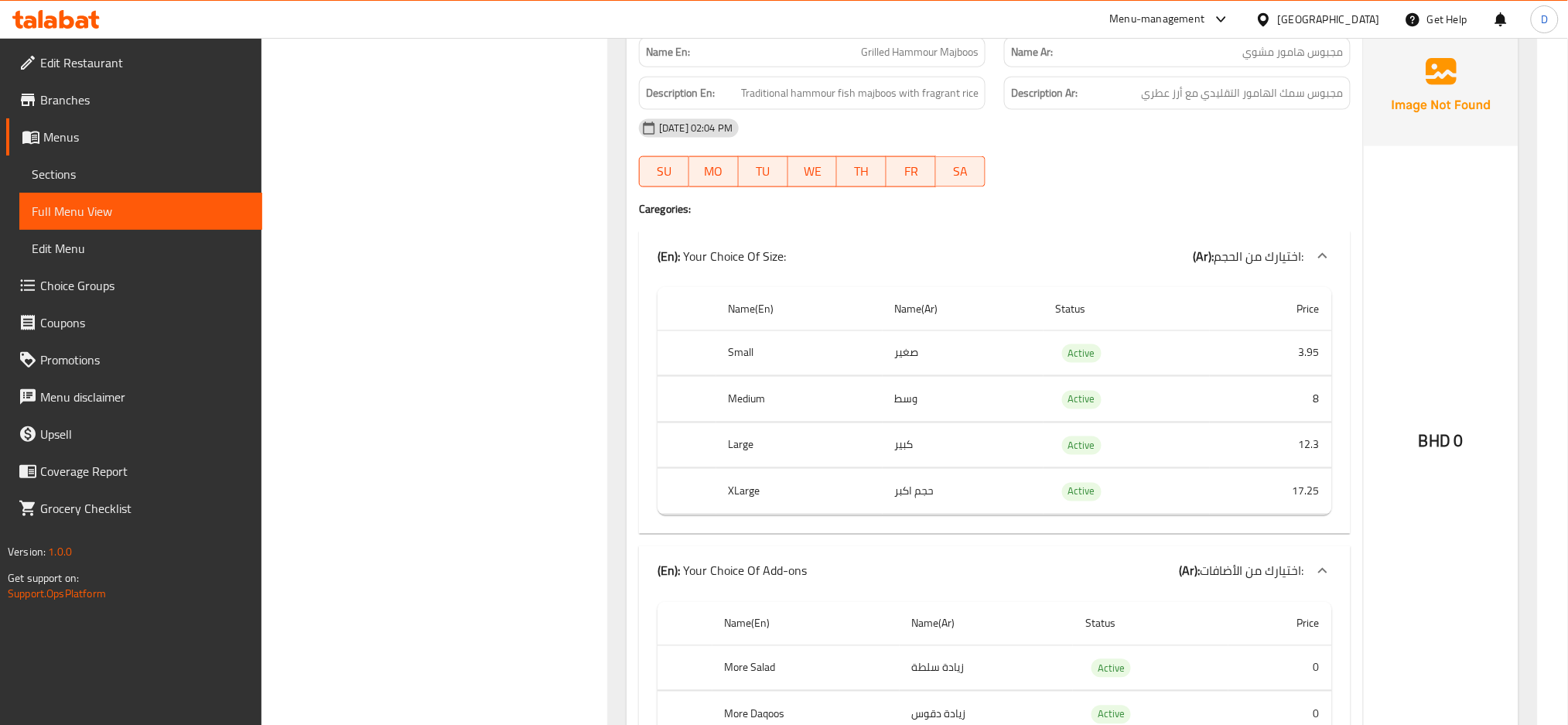
click at [967, 58] on span "Grilled Hammour Majboos" at bounding box center [919, 52] width 117 height 17
copy span "Grilled Hammour Majboos"
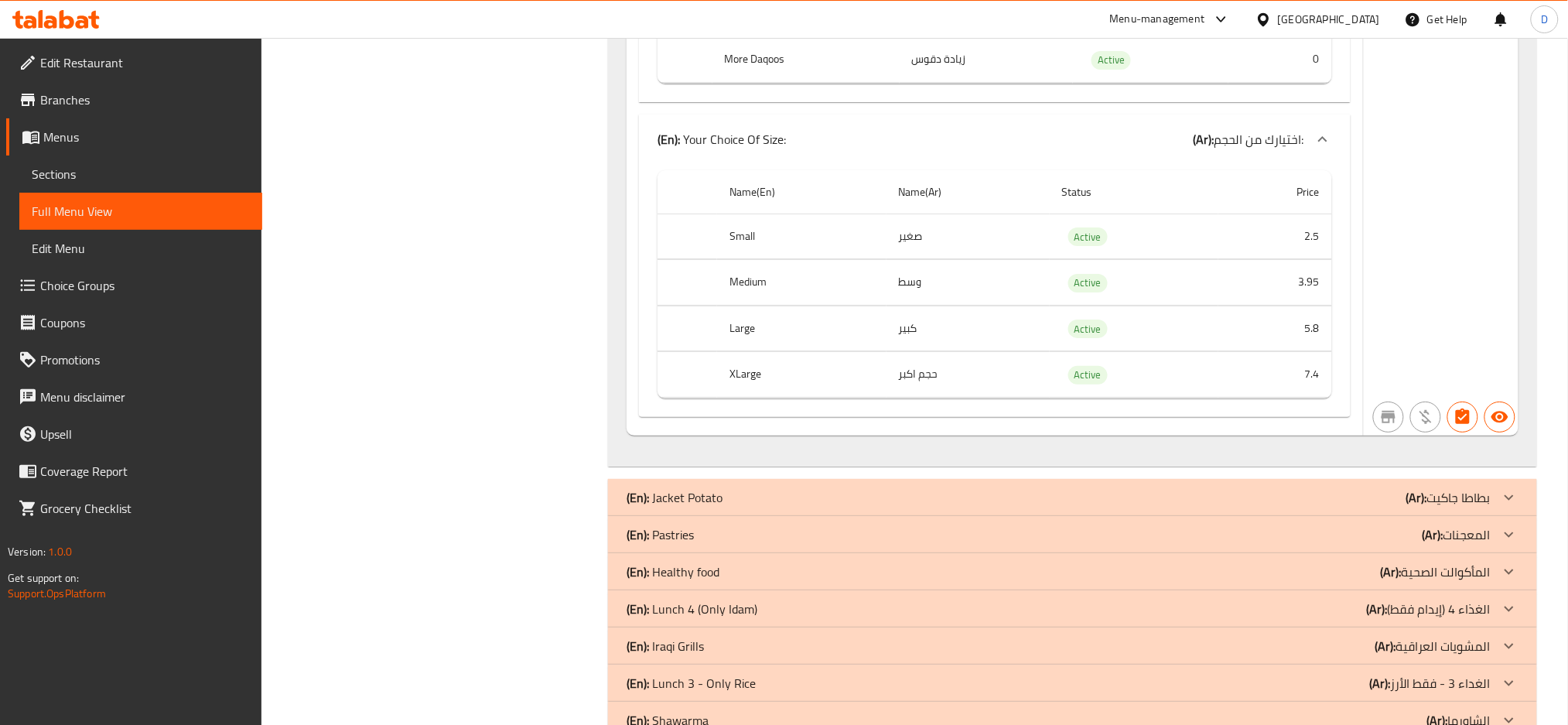
scroll to position [6340, 0]
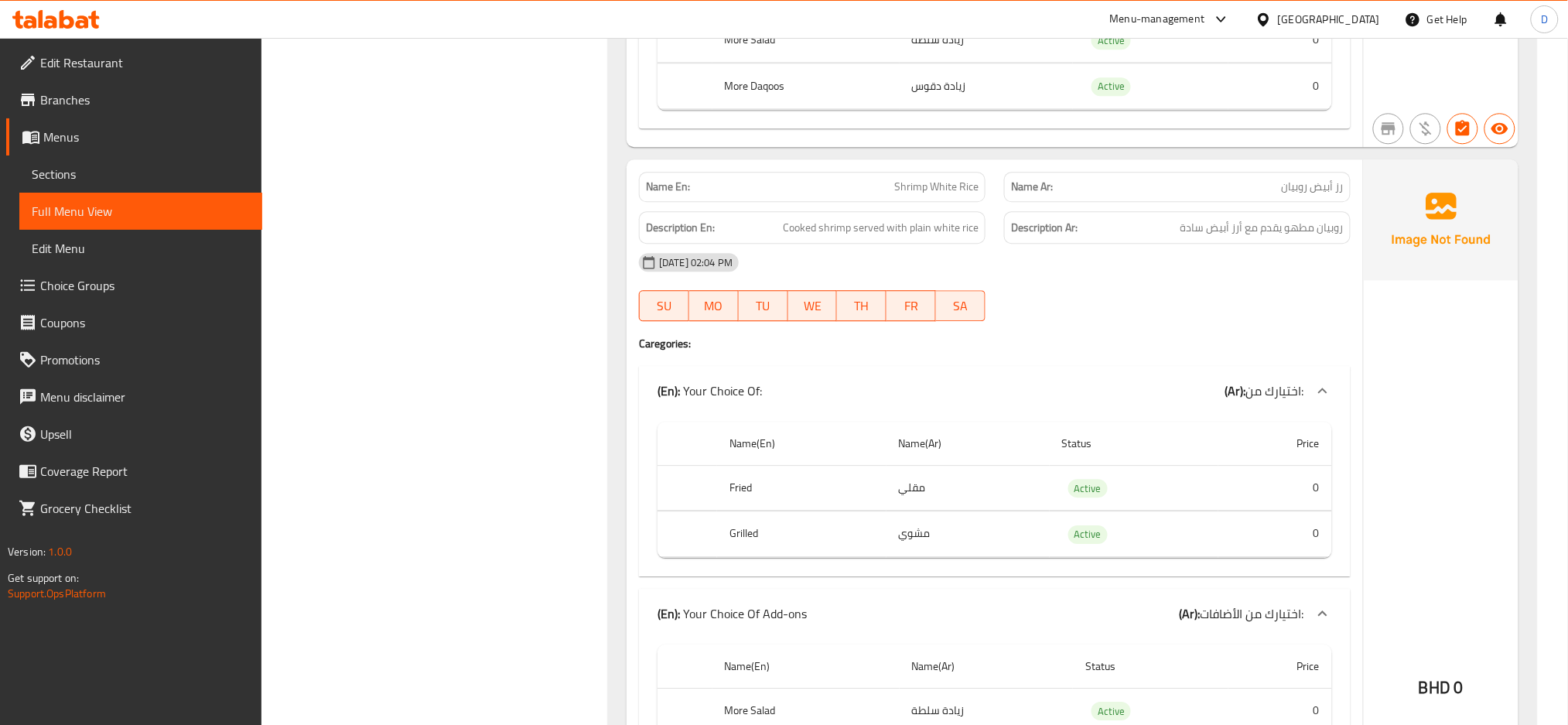
scroll to position [5633, 0]
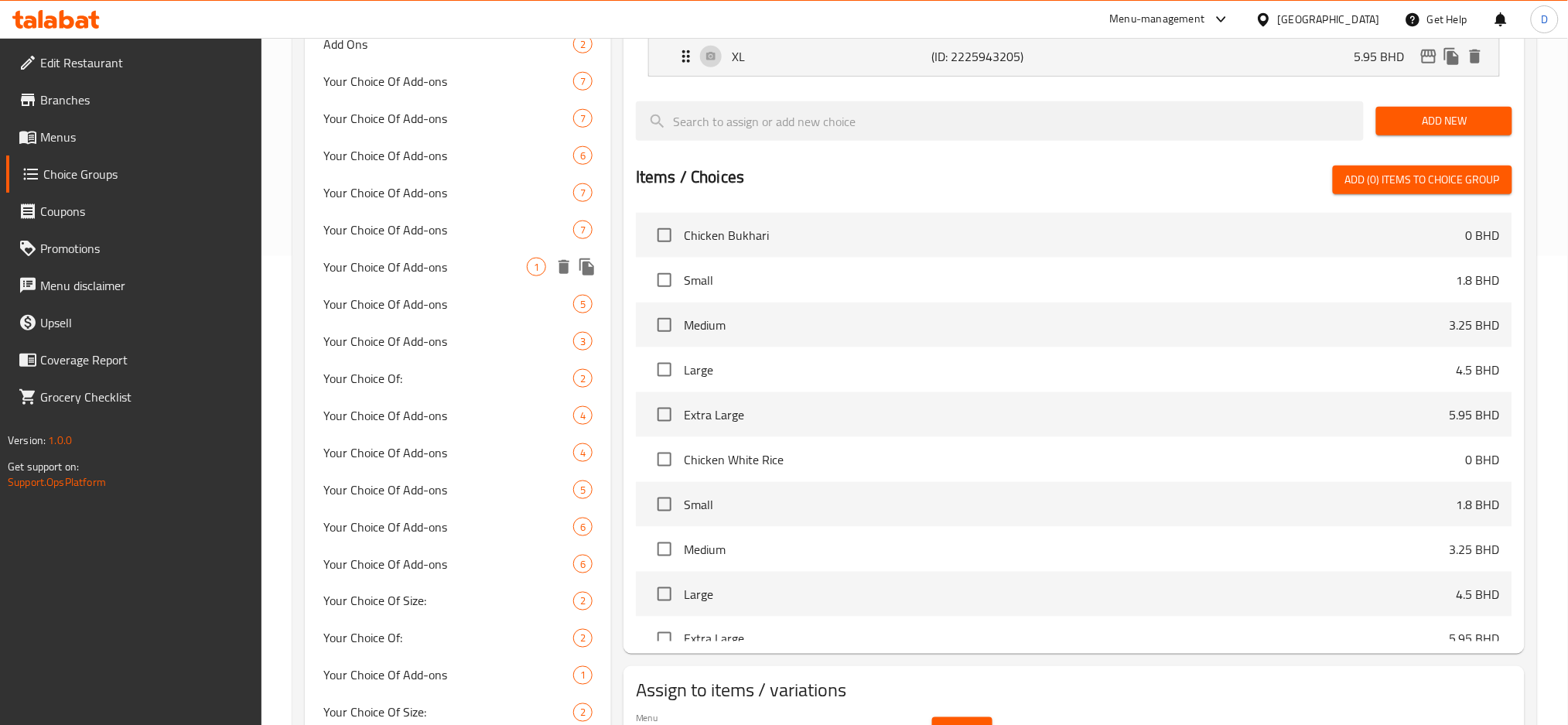
scroll to position [273, 0]
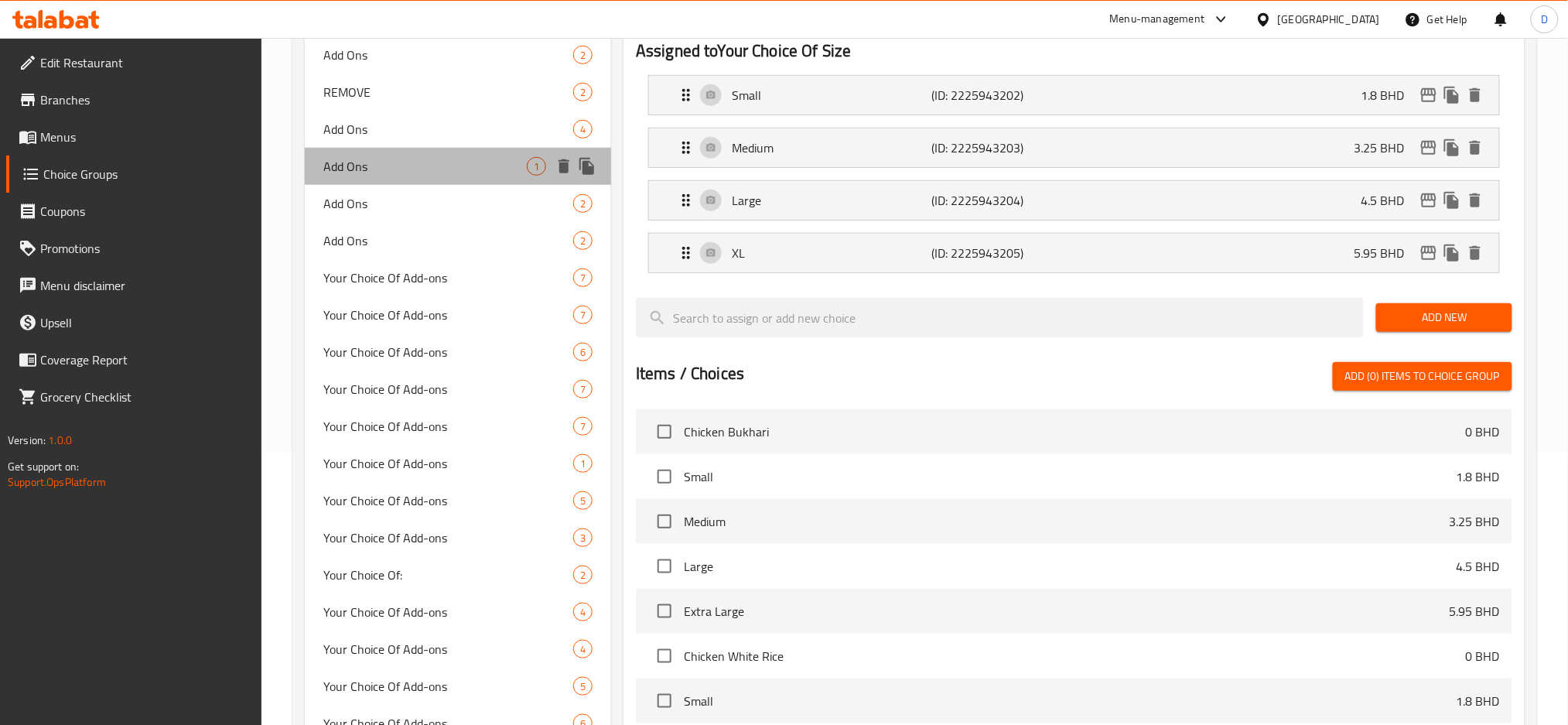
click at [434, 155] on div "Add Ons 1" at bounding box center [458, 166] width 307 height 37
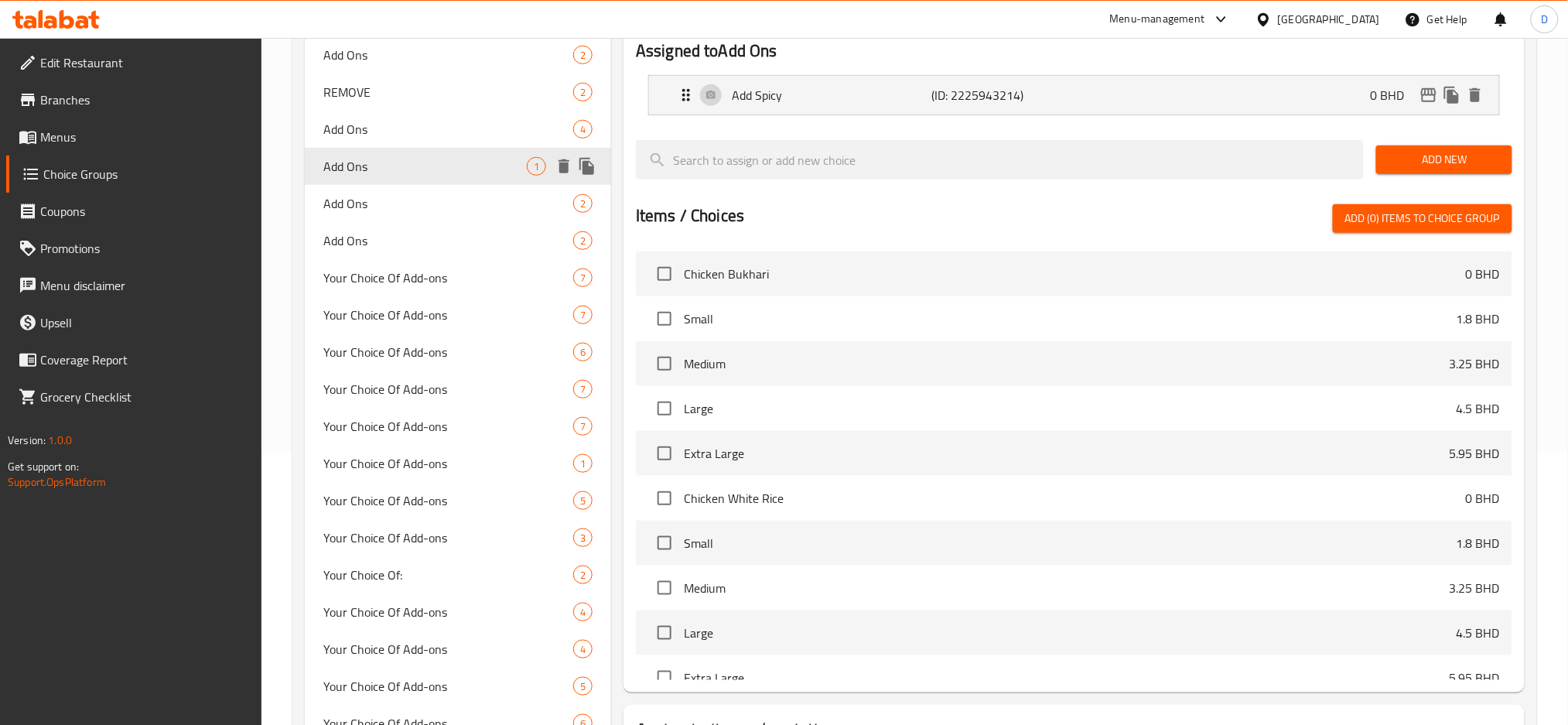
type input "Add Ons"
type input "الاضافات"
type input "0"
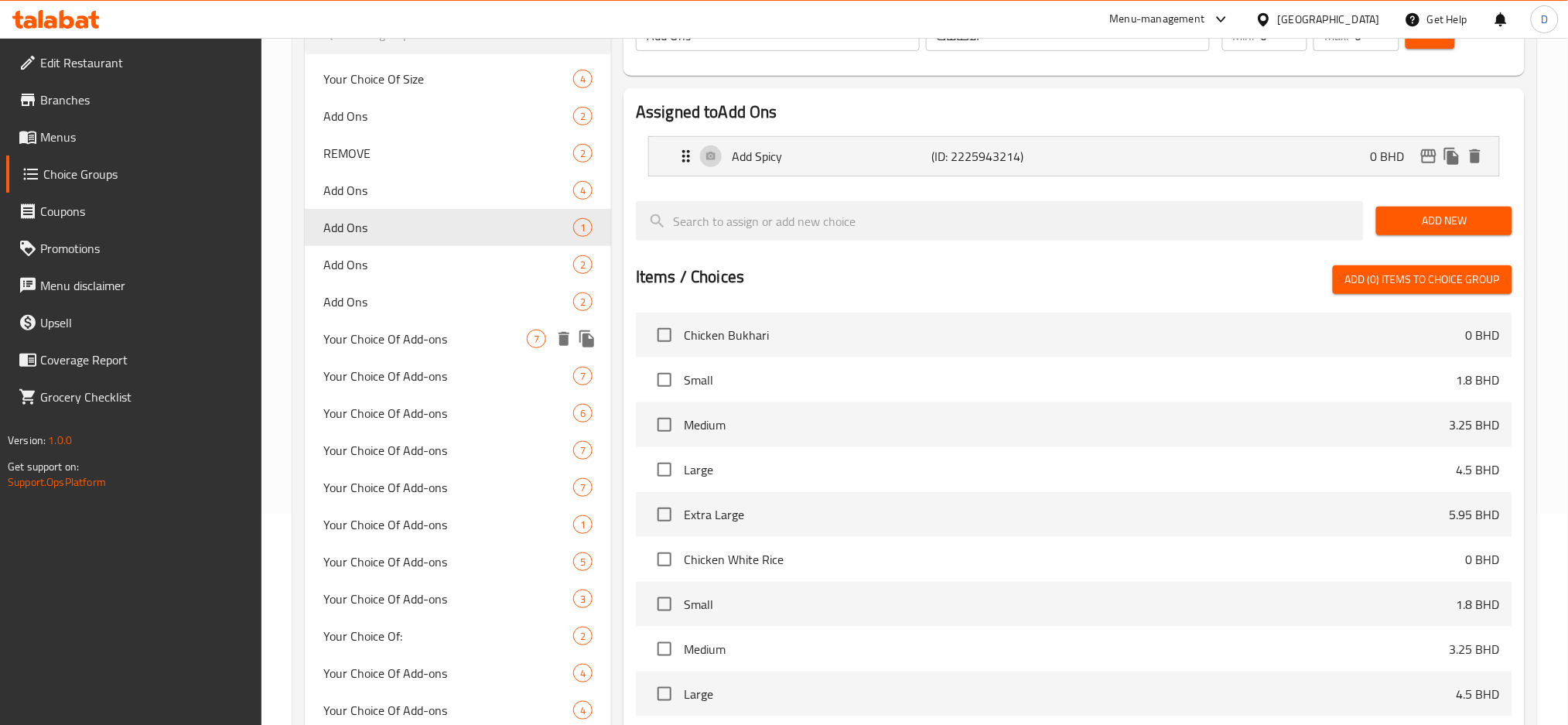
scroll to position [202, 0]
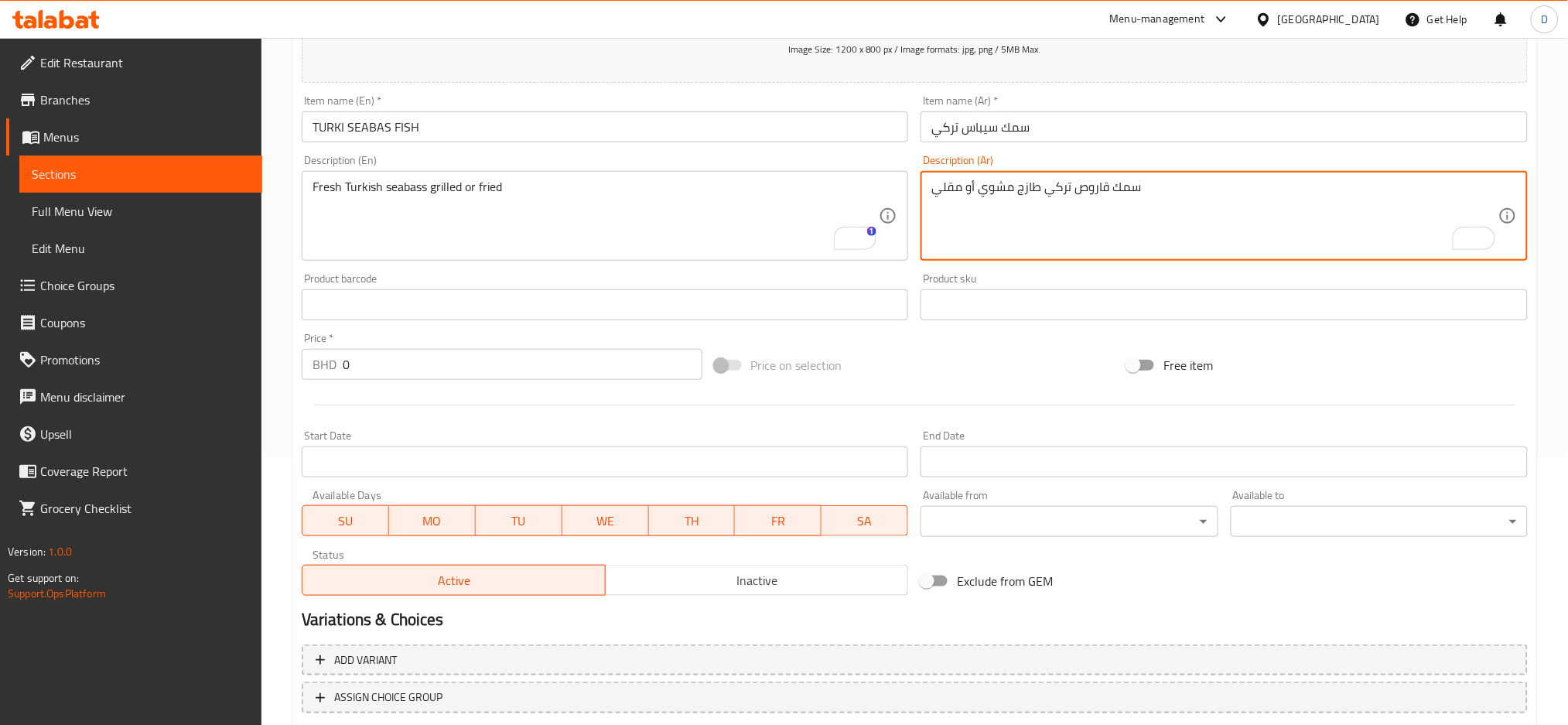
scroll to position [271, 0]
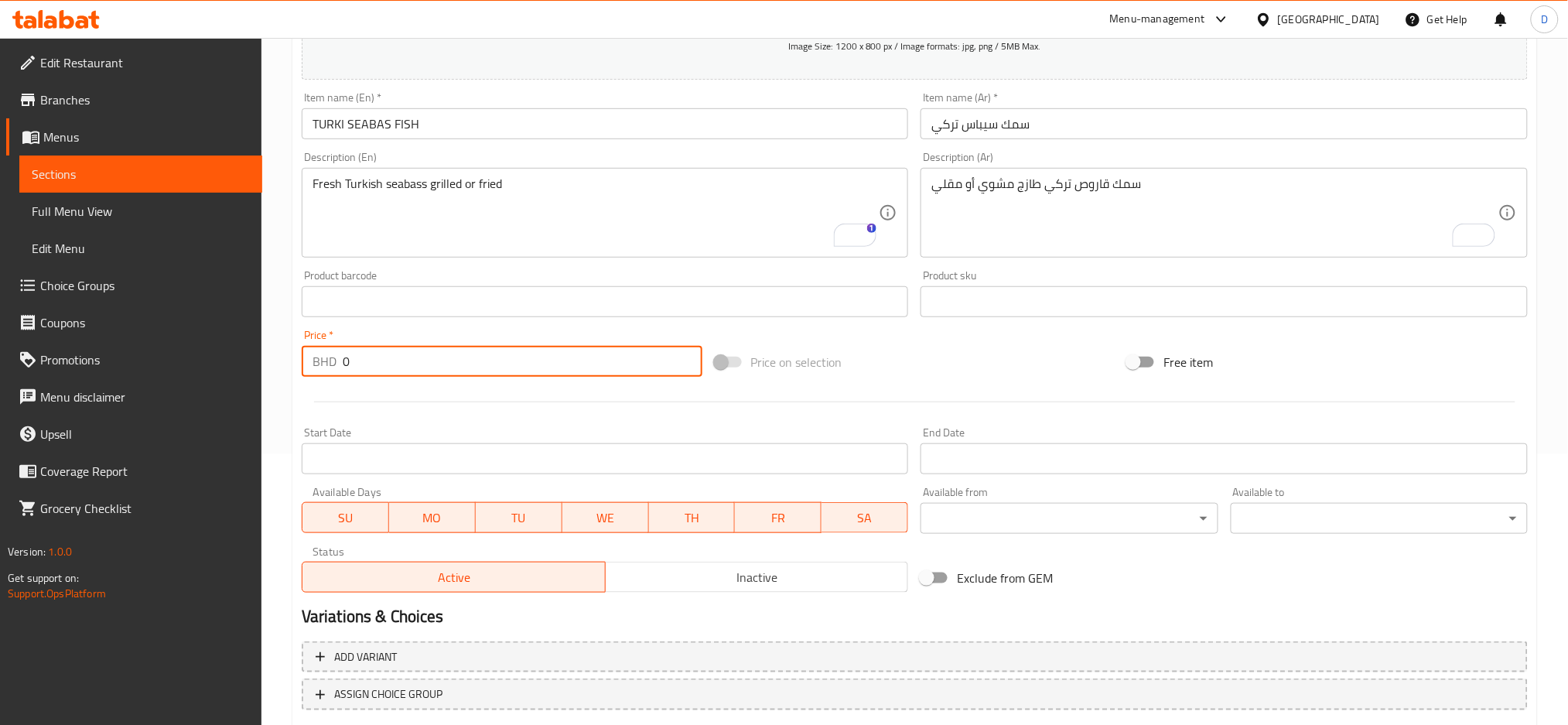
click at [472, 365] on input "0" at bounding box center [523, 362] width 360 height 31
paste input "4.950"
click at [552, 369] on input "-15" at bounding box center [523, 362] width 360 height 31
type input "-1"
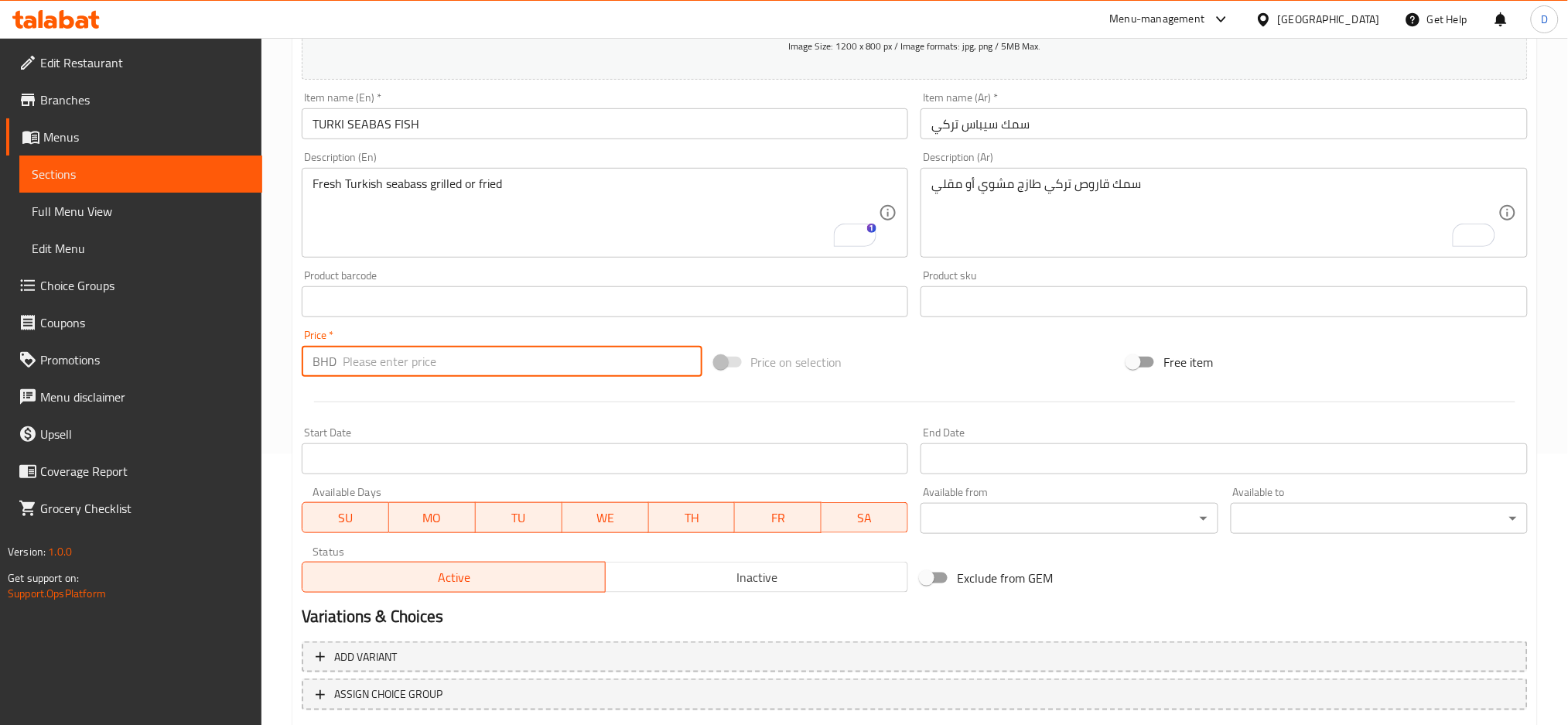
paste input "4.950"
type input "4.950"
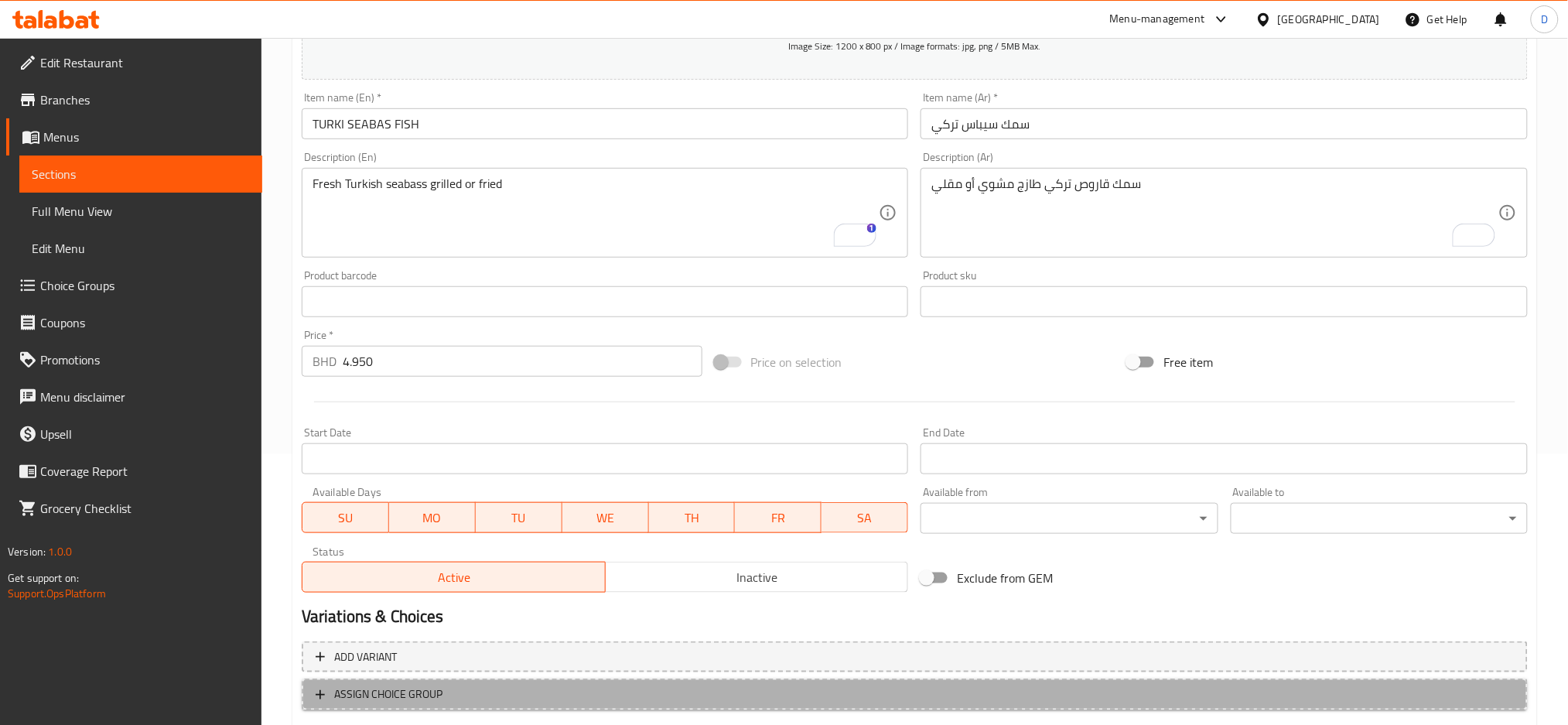
click at [597, 697] on span "ASSIGN CHOICE GROUP" at bounding box center [914, 695] width 1198 height 20
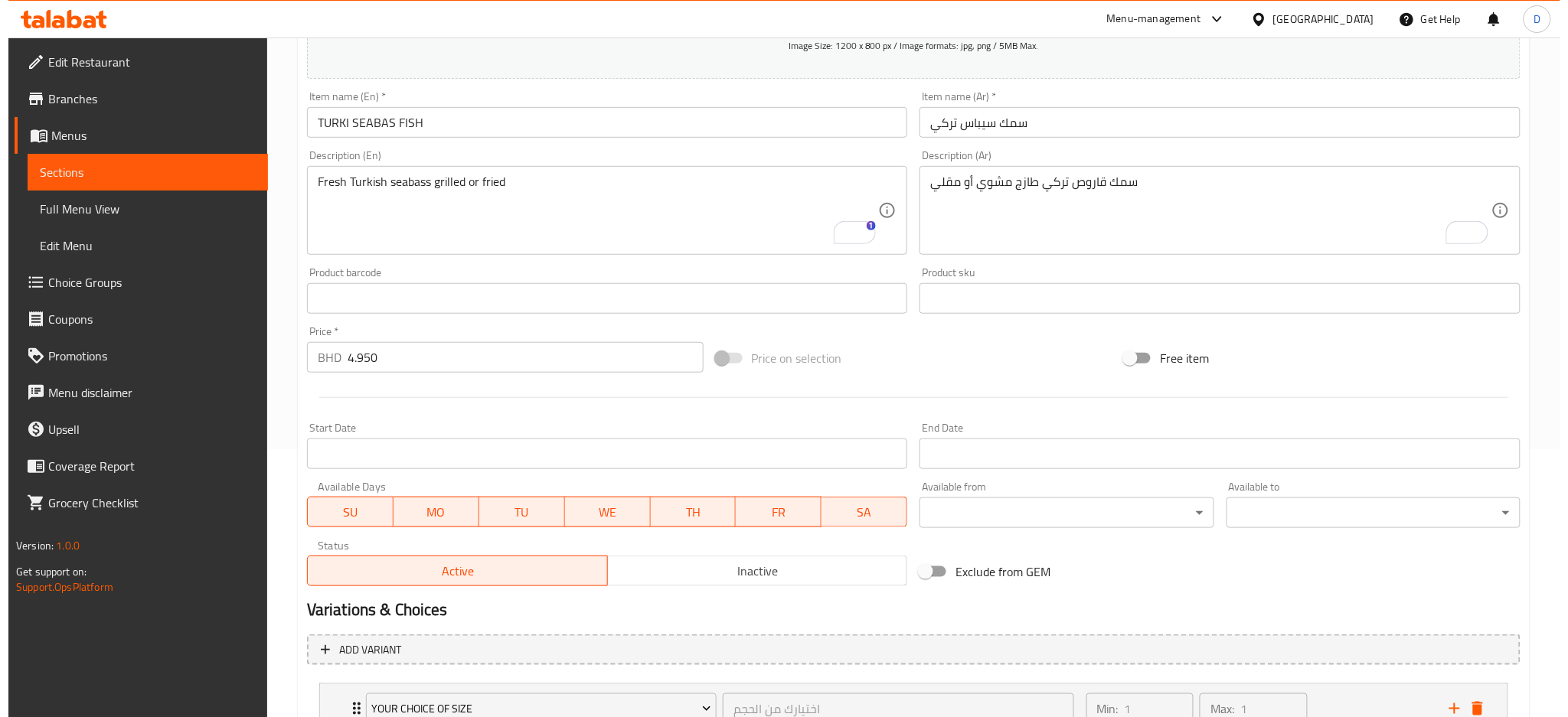
scroll to position [387, 0]
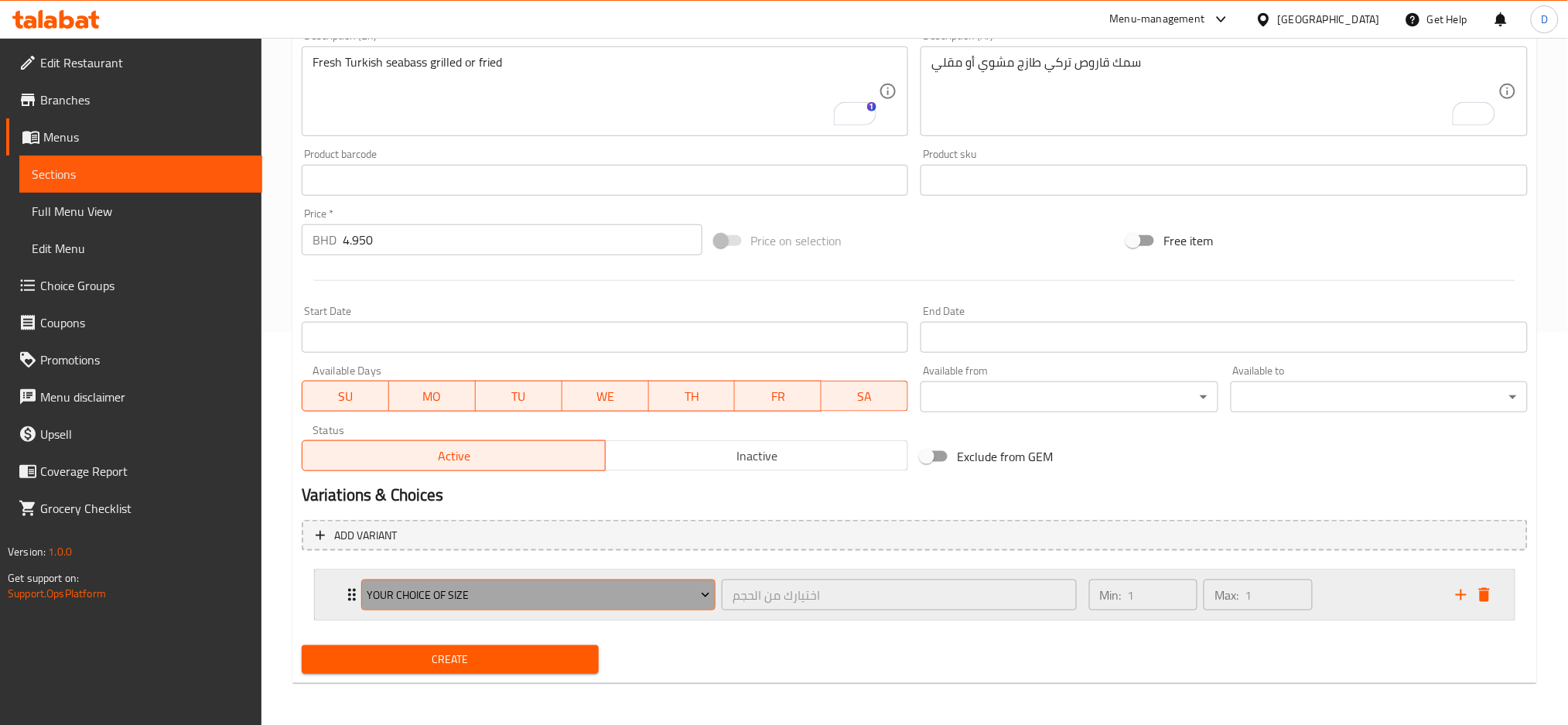
click at [637, 597] on span "Your Choice Of Size" at bounding box center [538, 595] width 344 height 20
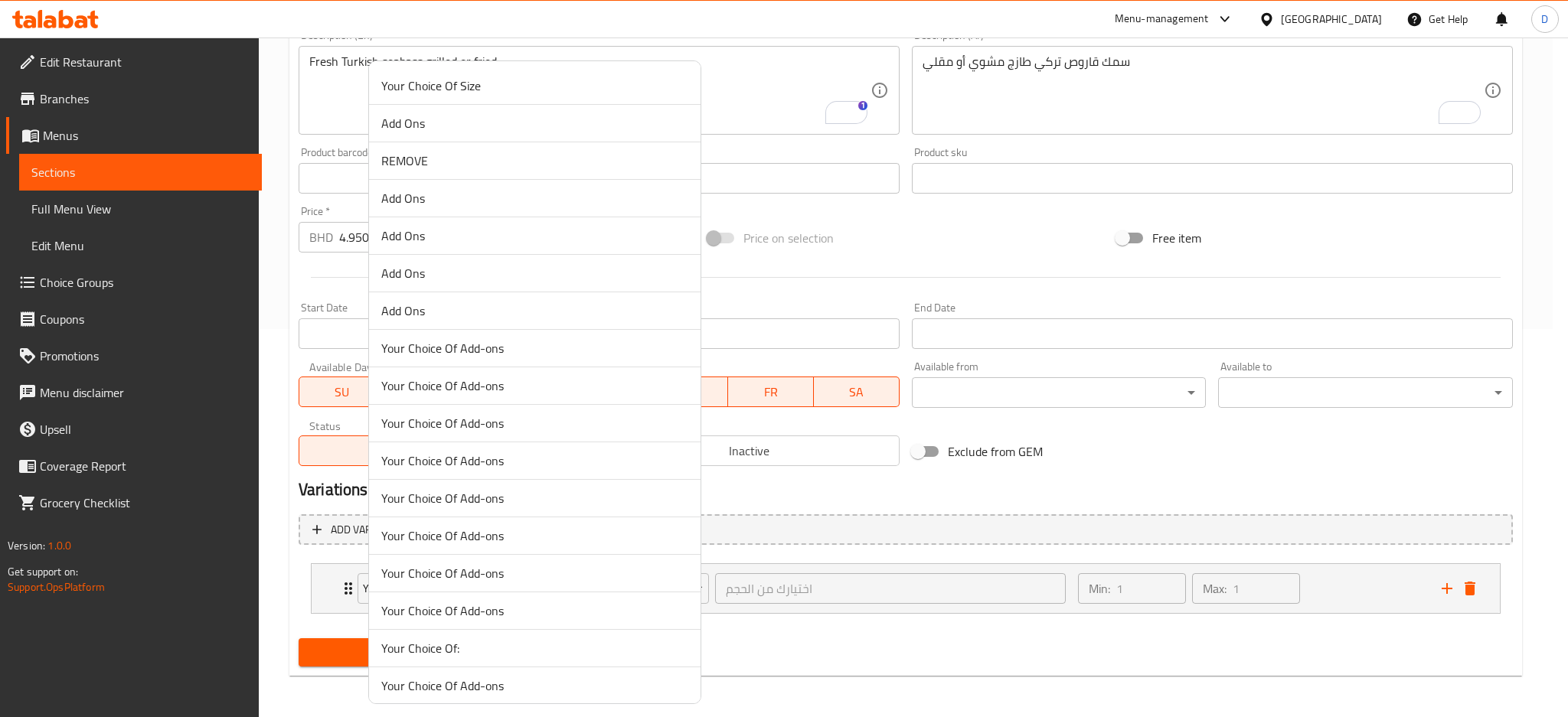
click at [495, 642] on span "Your Choice Of:" at bounding box center [534, 647] width 306 height 18
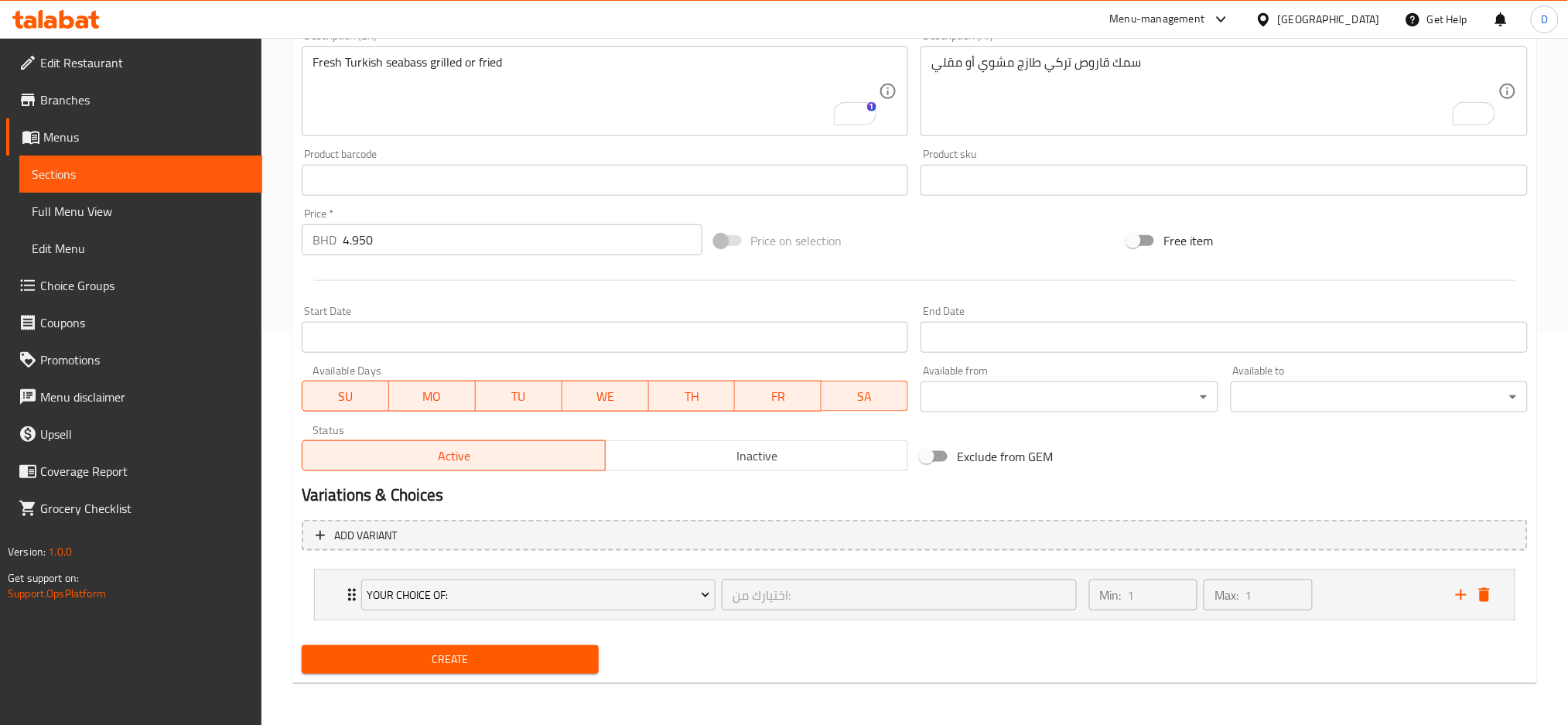
click at [721, 618] on div "Your Choice Of: اختيارك من: ​ Min: 1 ​ Max: 1 ​ Topped (ID: 2234883466) 0 BHD N…" at bounding box center [914, 595] width 1202 height 51
click at [718, 615] on div "Your Choice Of: اختيارك من: ​" at bounding box center [718, 595] width 734 height 50
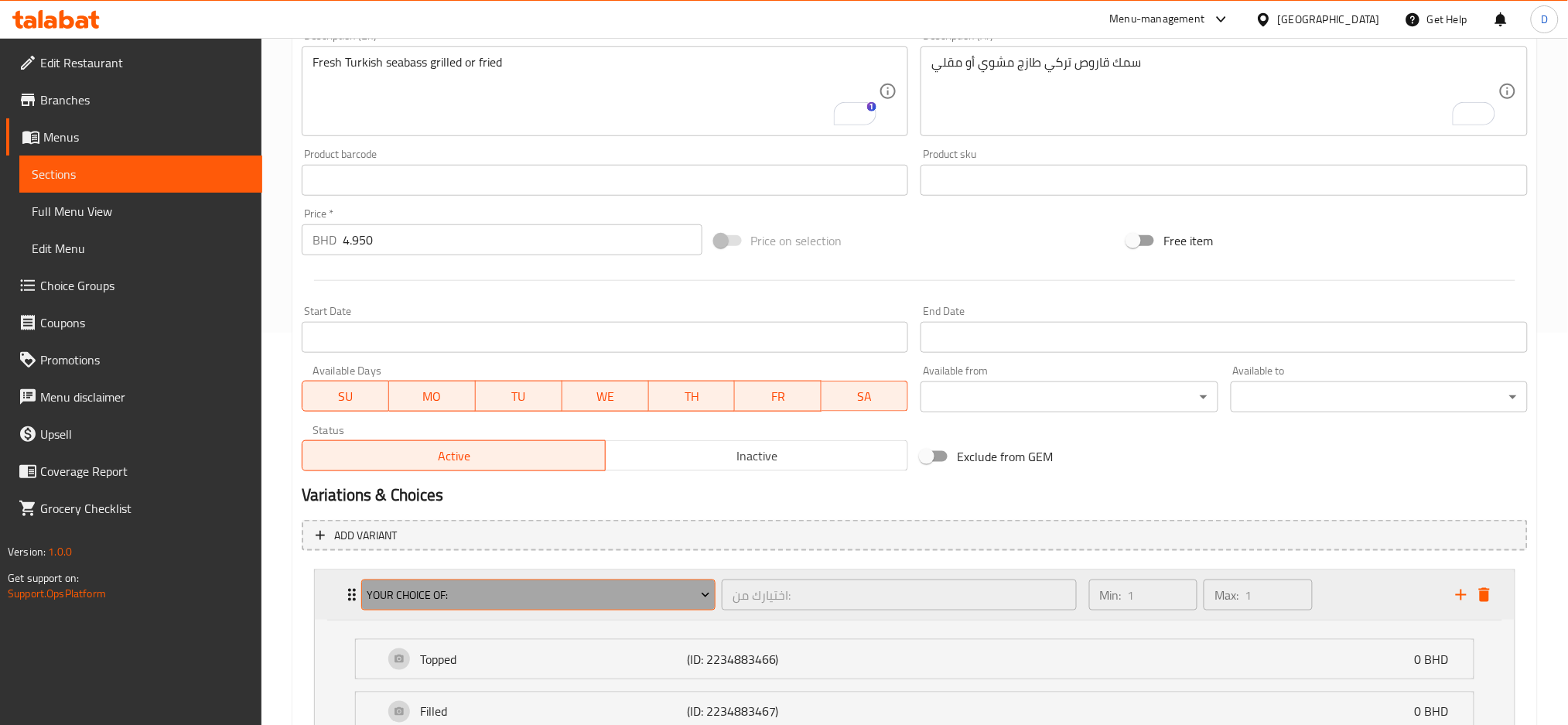
click at [652, 591] on span "Your Choice Of:" at bounding box center [538, 595] width 344 height 20
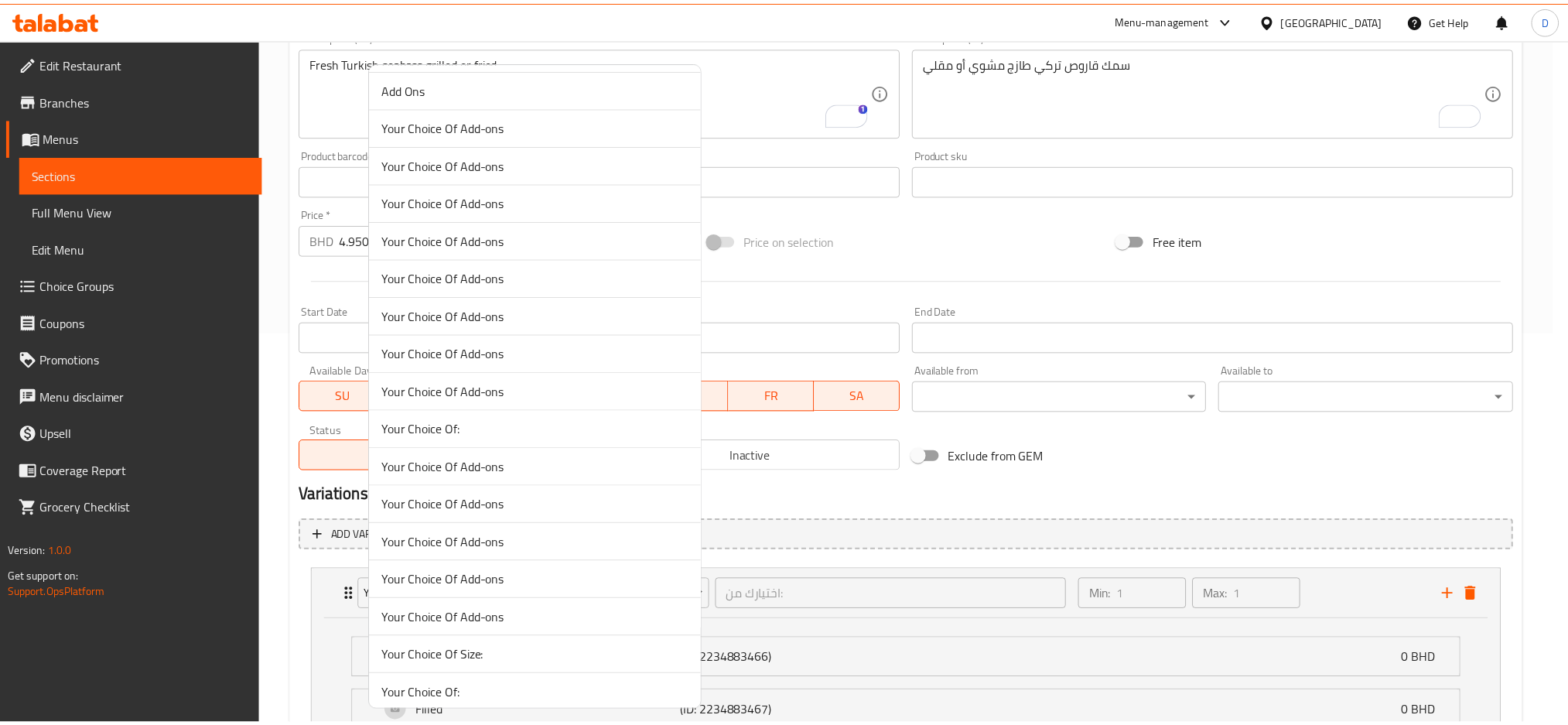
scroll to position [292, 0]
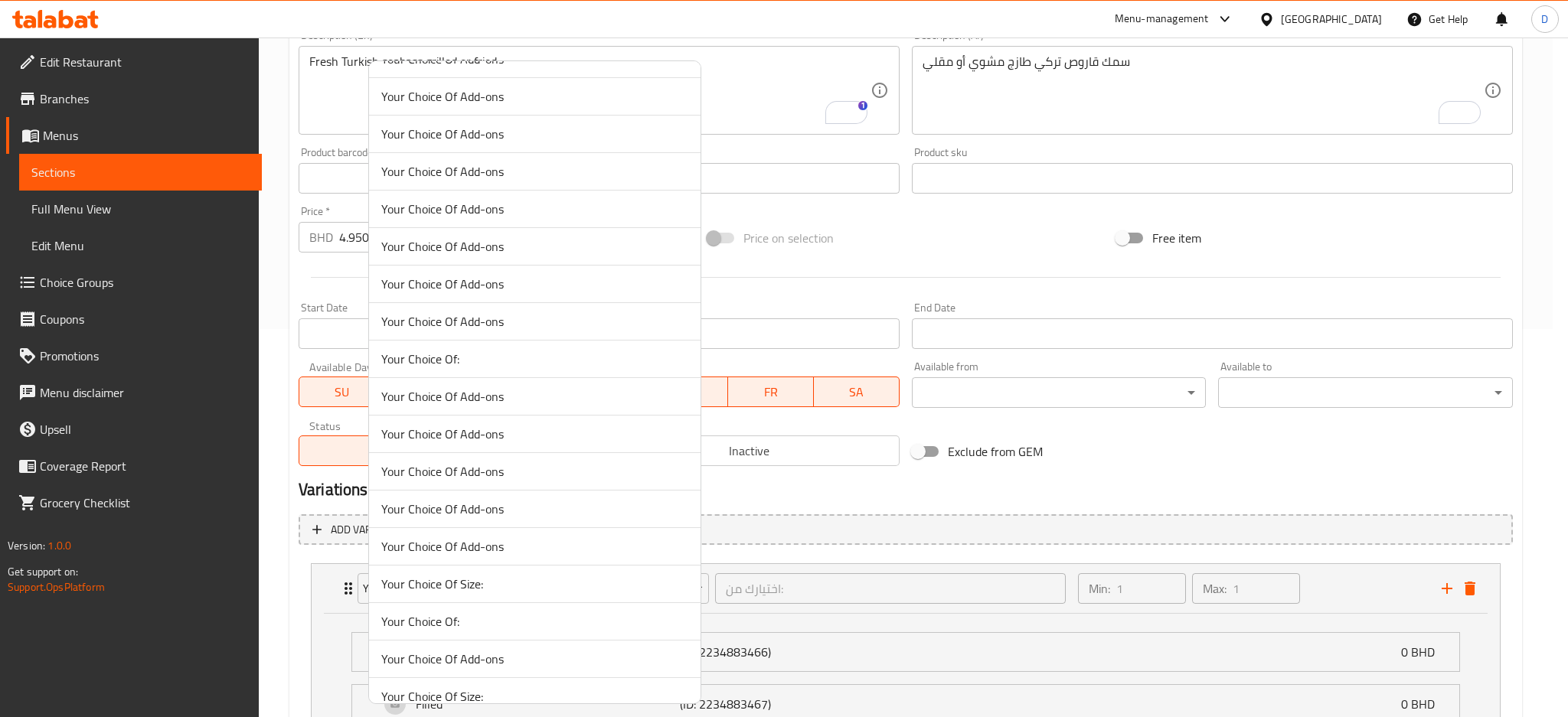
click at [516, 631] on li "Your Choice Of:" at bounding box center [535, 621] width 332 height 38
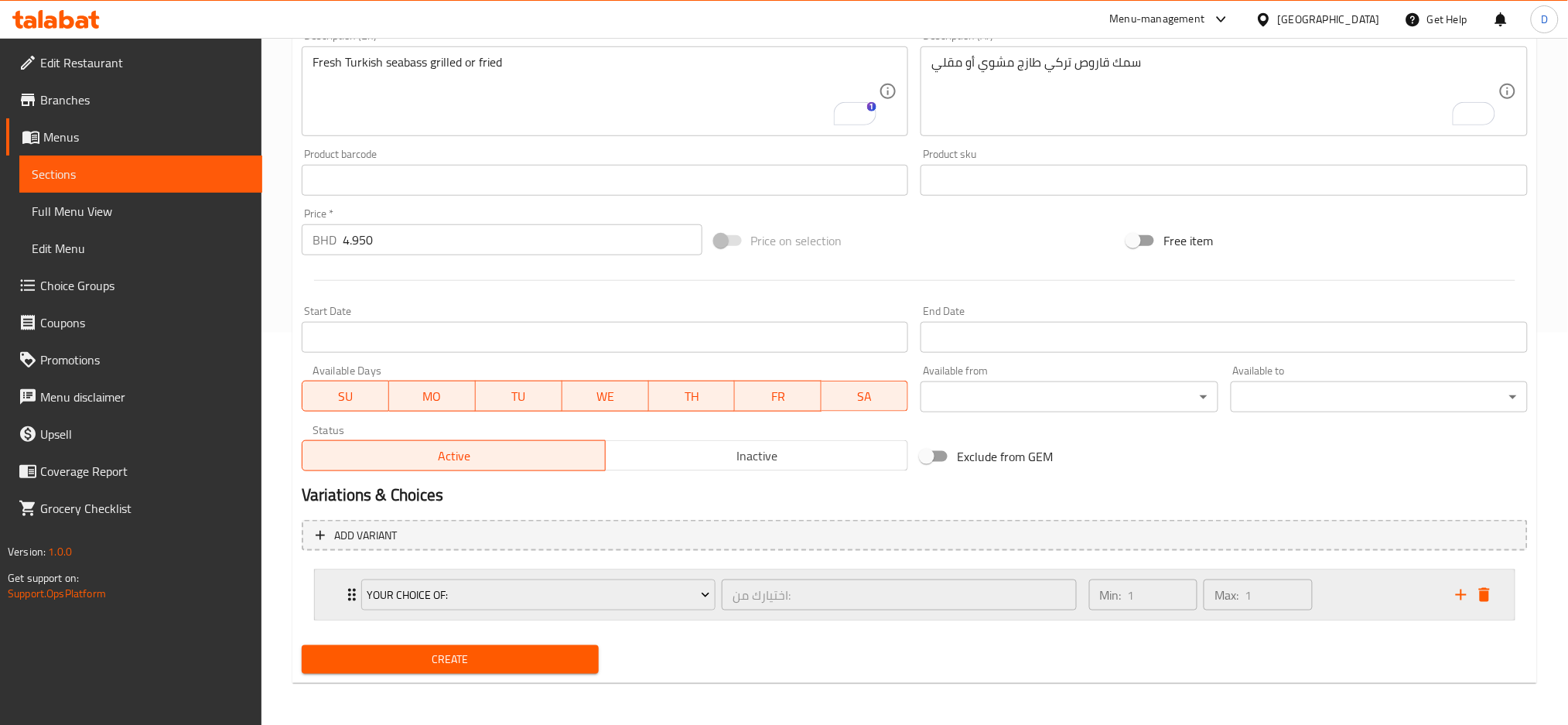
click at [719, 616] on div "Your Choice Of: اختيارك من: ​" at bounding box center [718, 595] width 734 height 50
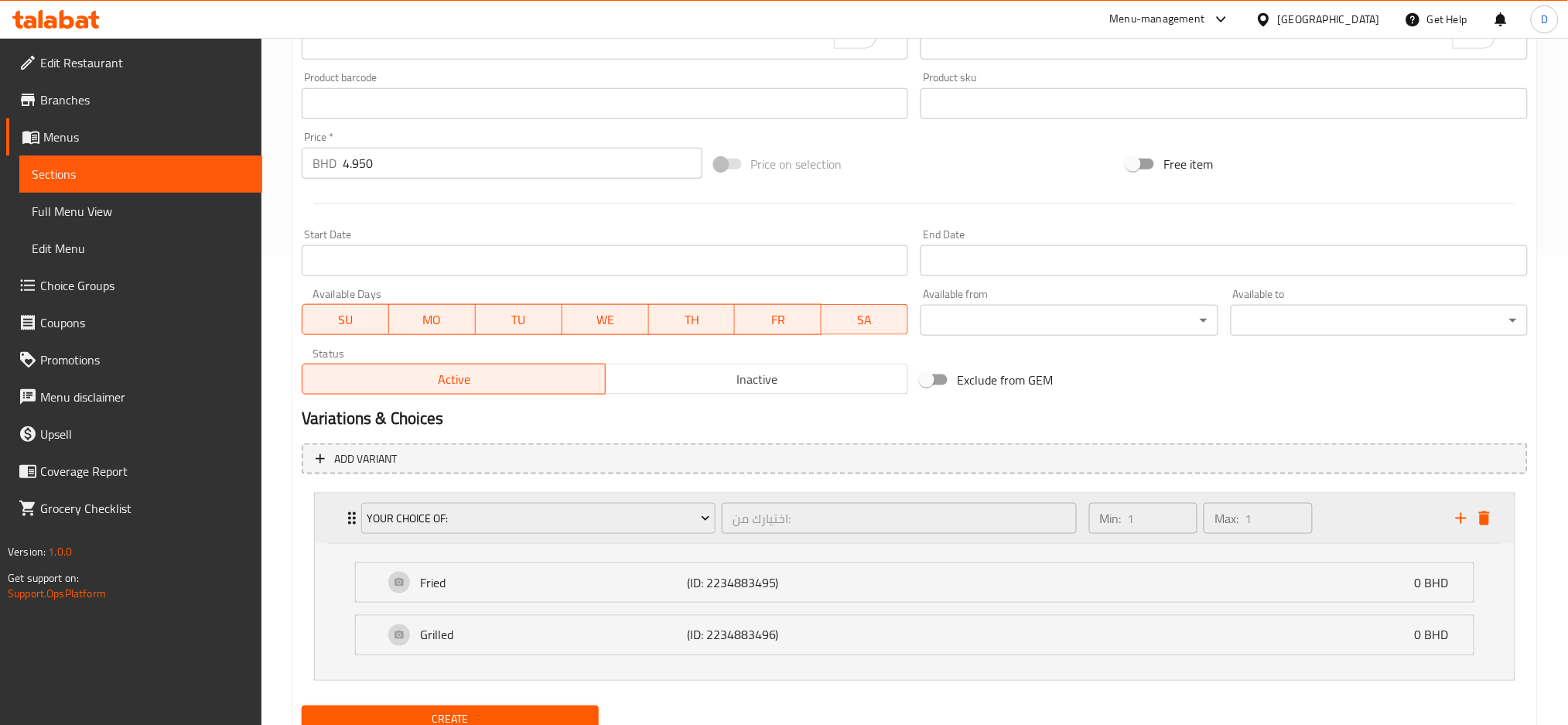
scroll to position [530, 0]
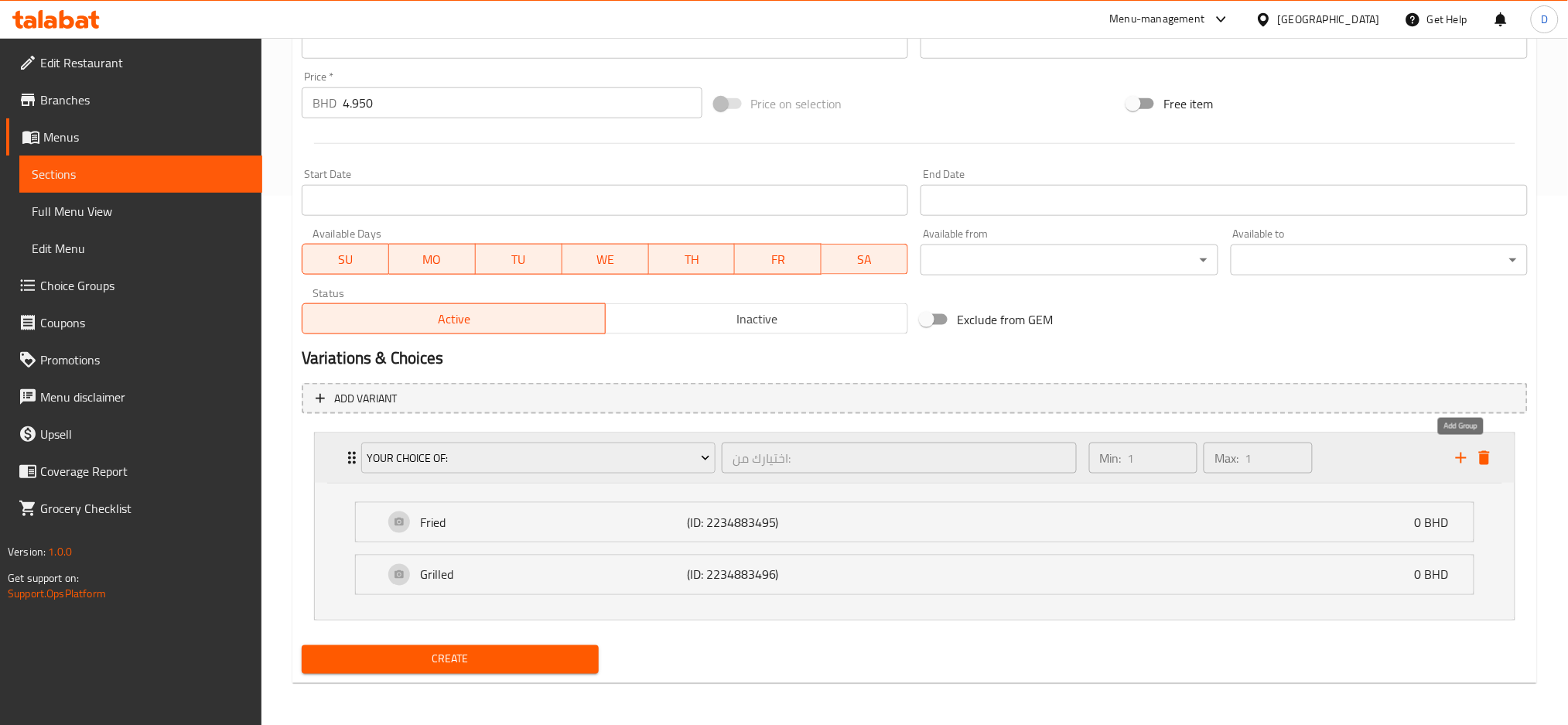
click at [1458, 452] on icon "add" at bounding box center [1461, 457] width 19 height 19
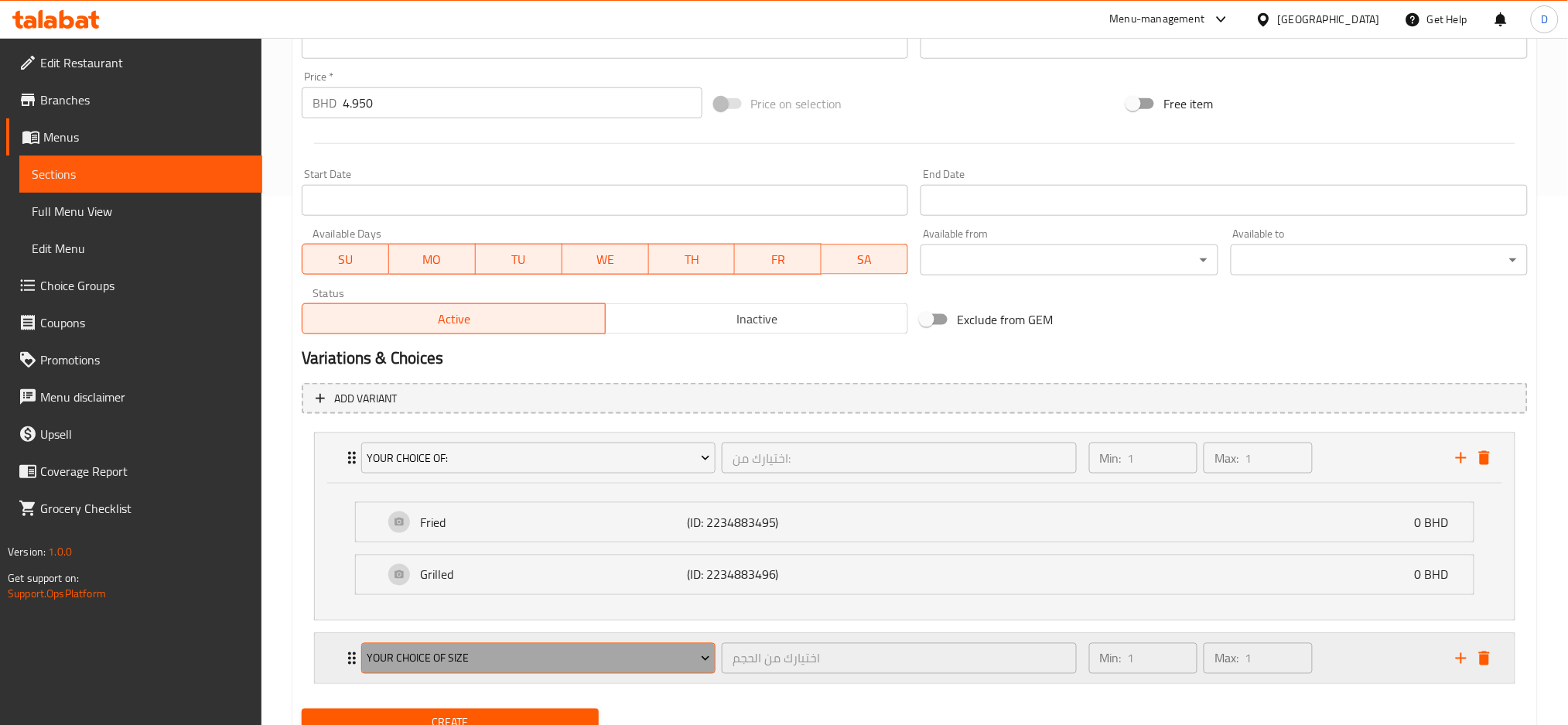
click at [625, 654] on span "Your Choice Of Size" at bounding box center [538, 659] width 344 height 20
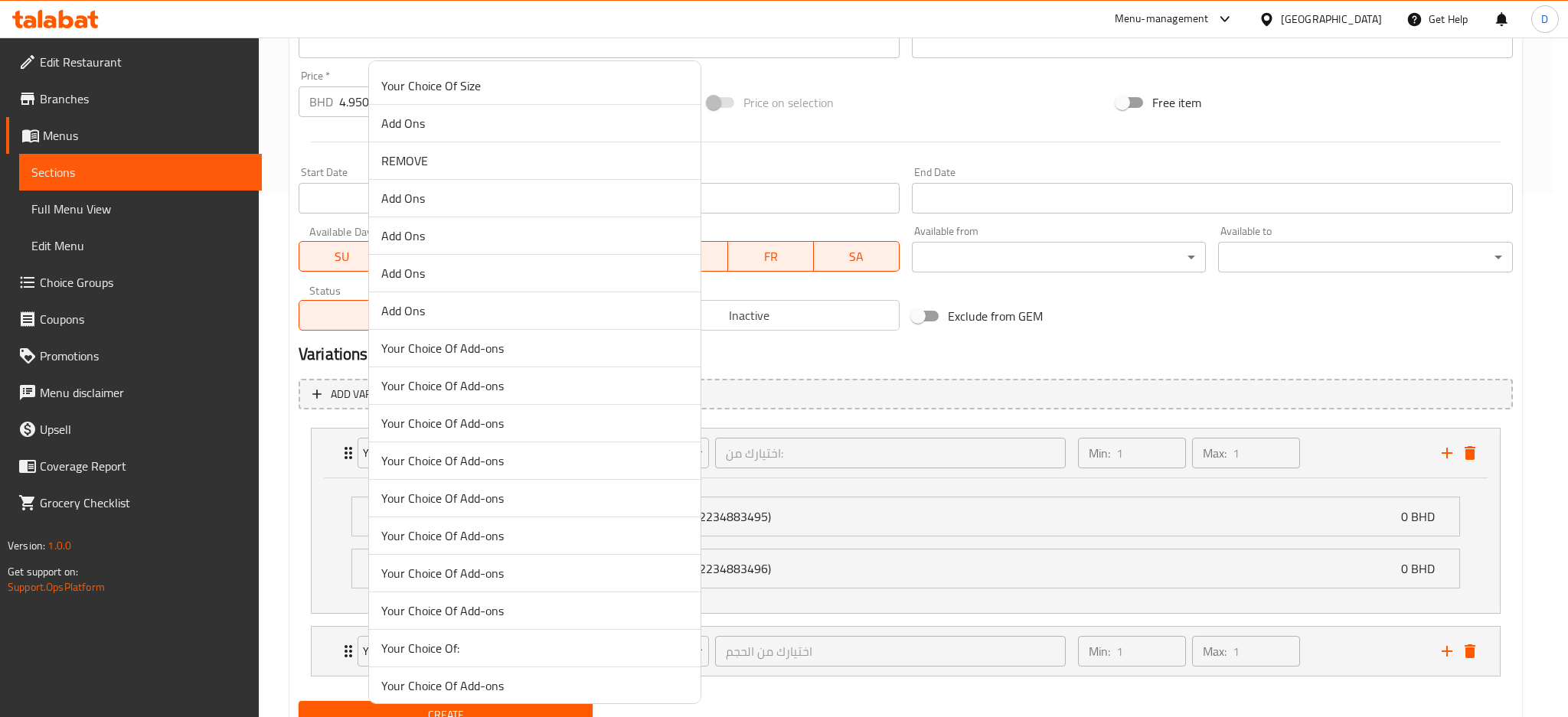
click at [507, 233] on span "Add Ons" at bounding box center [534, 235] width 306 height 18
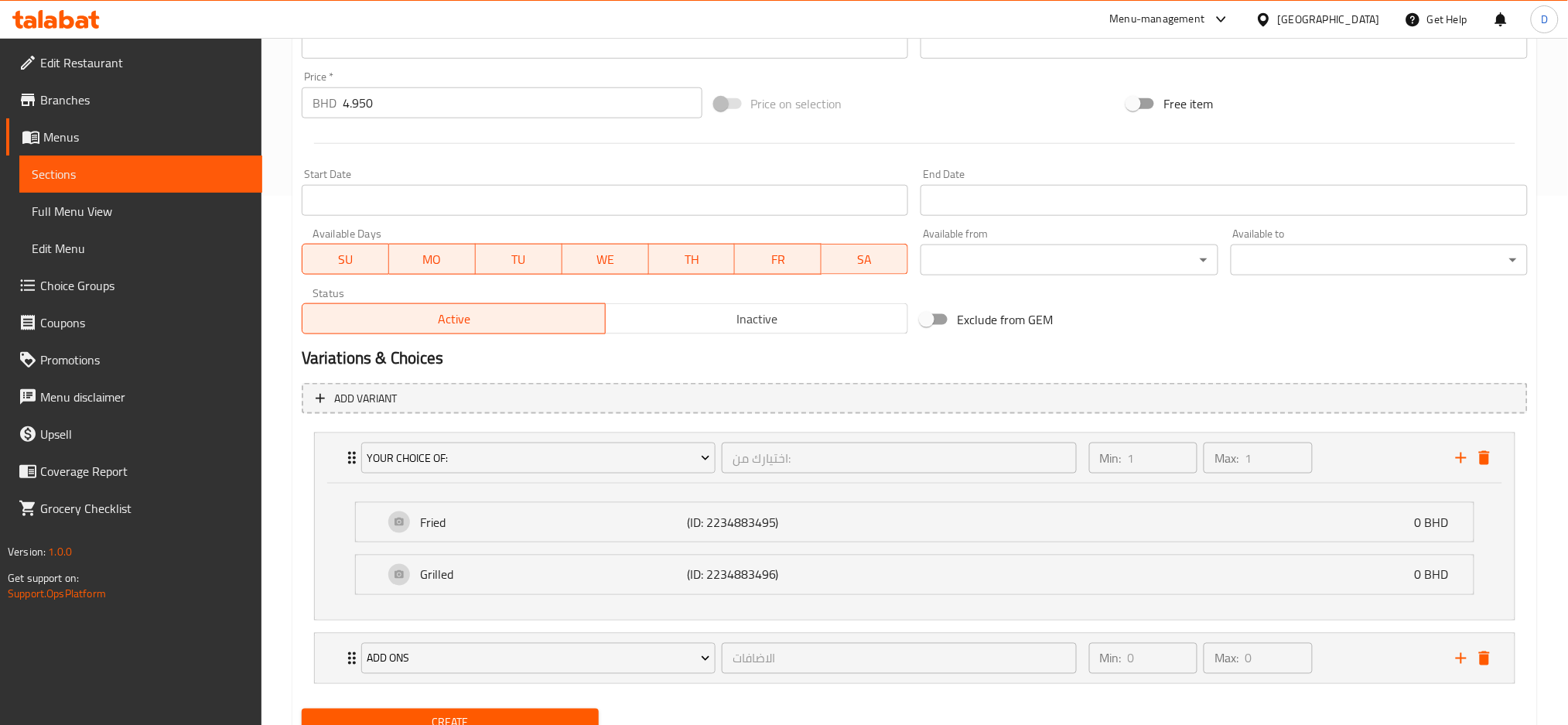
scroll to position [592, 0]
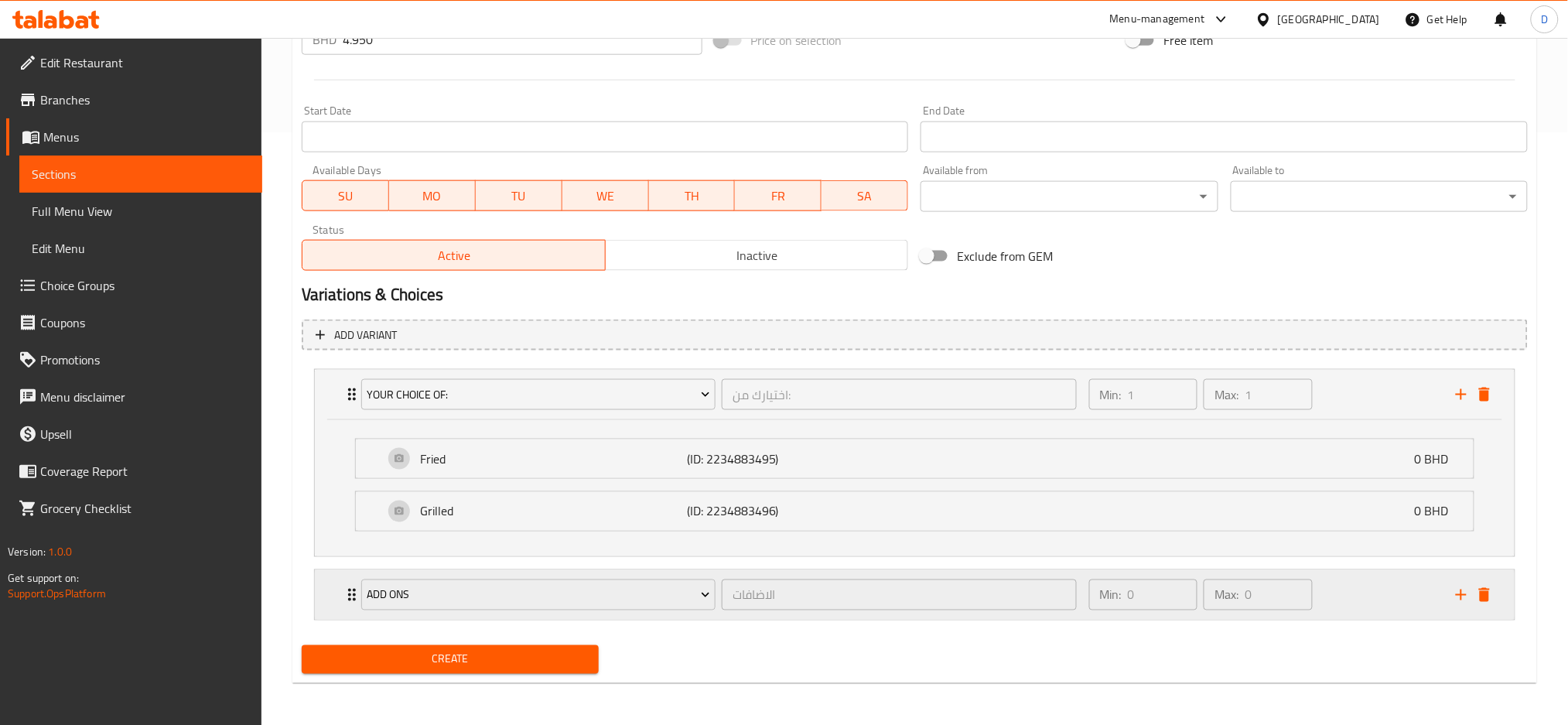
click at [719, 615] on div "Add Ons الاضافات ​" at bounding box center [718, 595] width 734 height 50
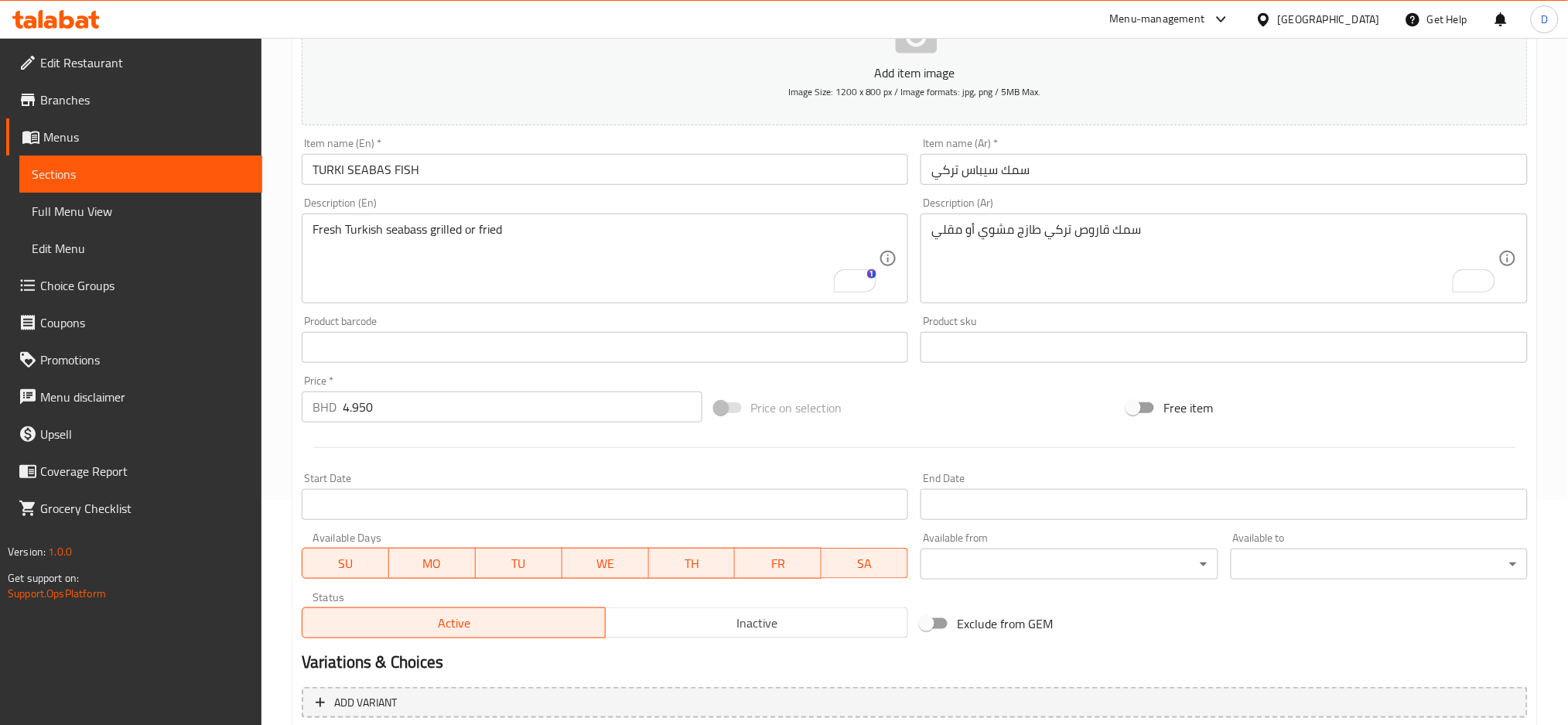
scroll to position [196, 0]
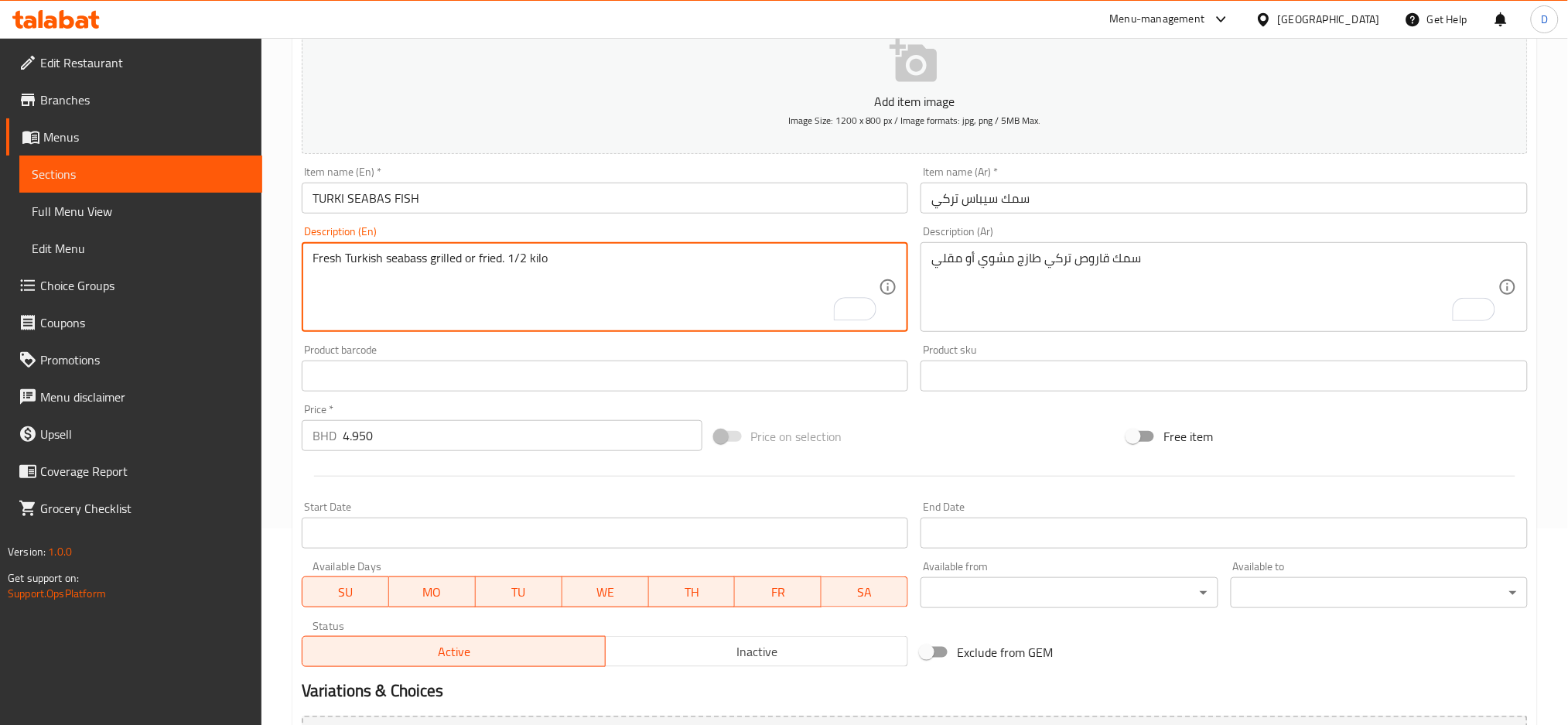
type textarea "Fresh Turkish seabass grilled or fried. 1/2 kilo"
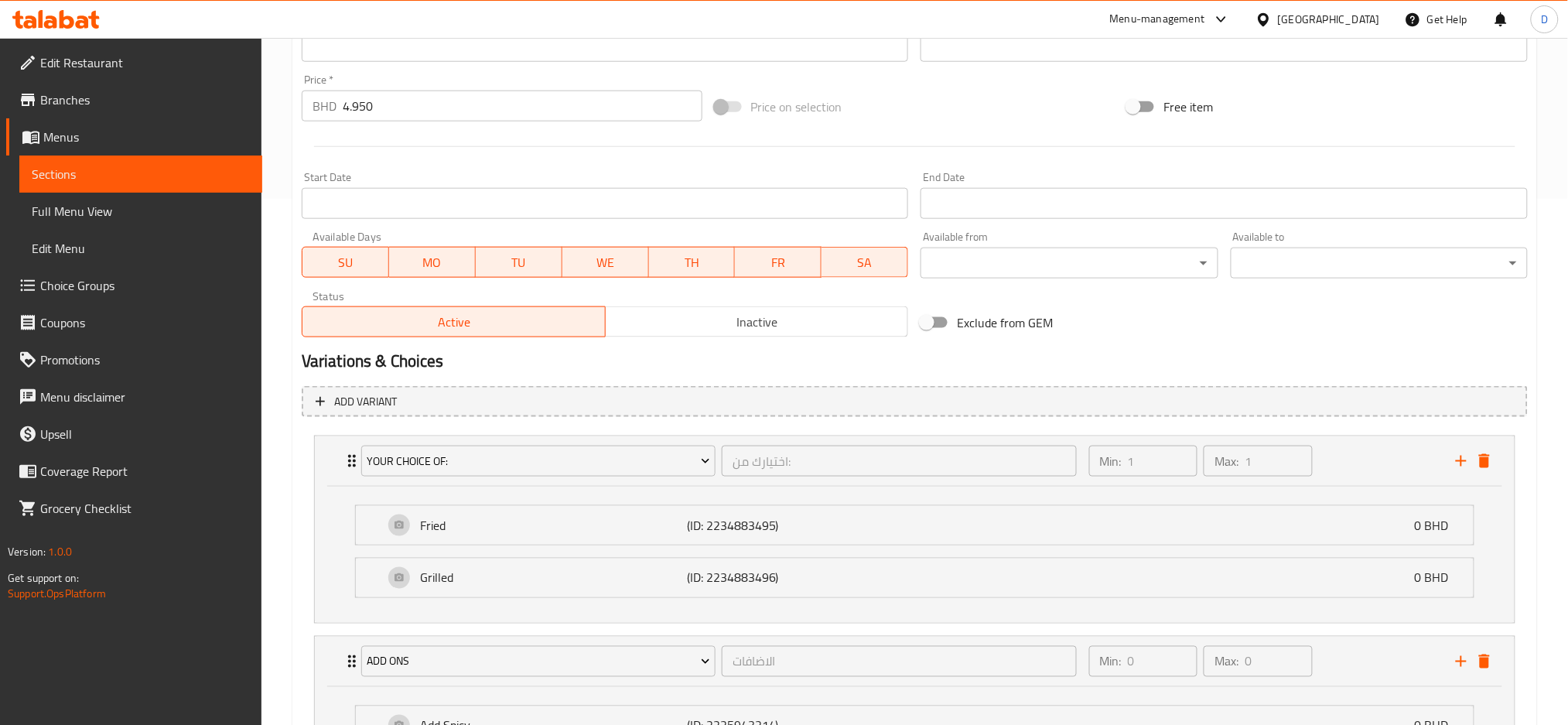
scroll to position [677, 0]
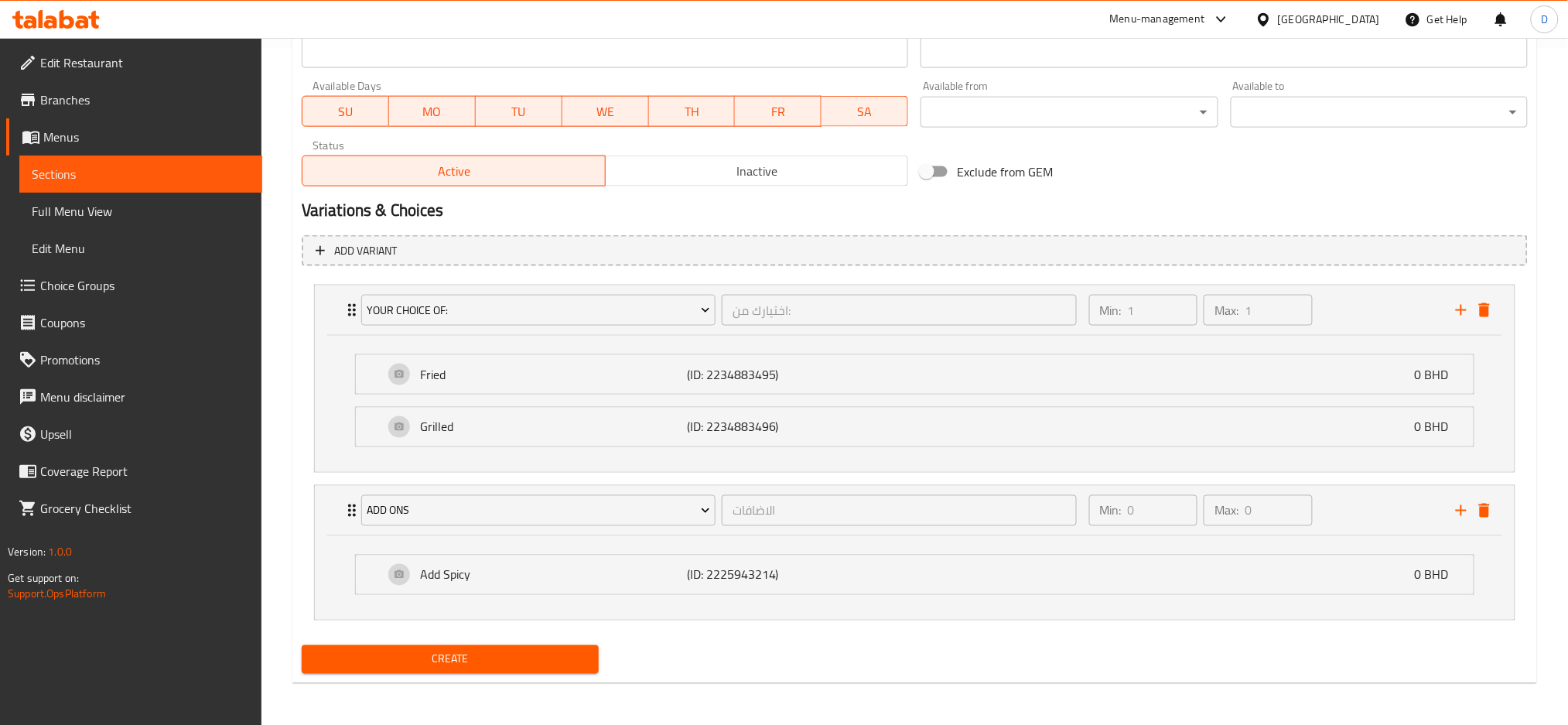
type textarea "سمك قاروص تركي طازج مشوي أو مقلي. 1/2 كيلو"
click at [571, 652] on span "Create" at bounding box center [449, 660] width 273 height 20
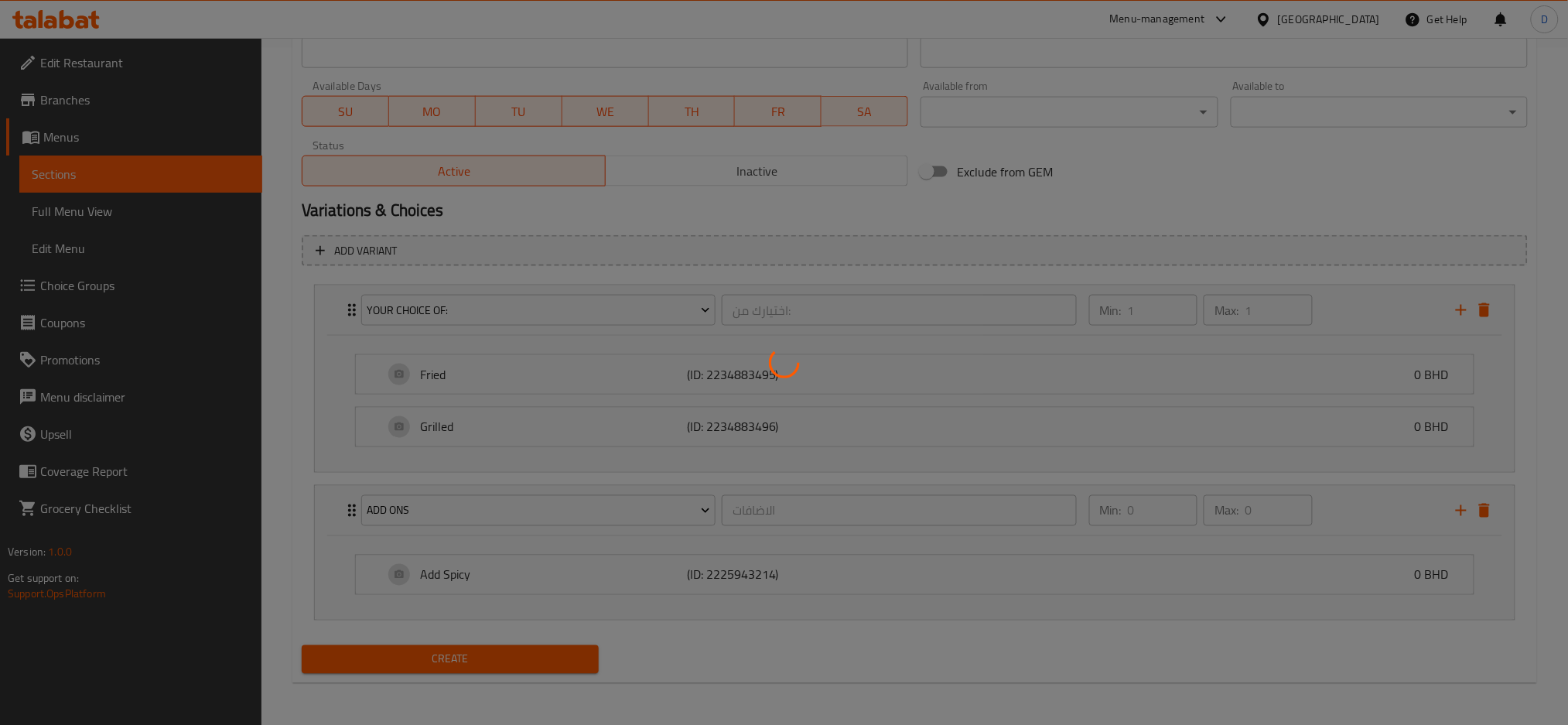
type input "0"
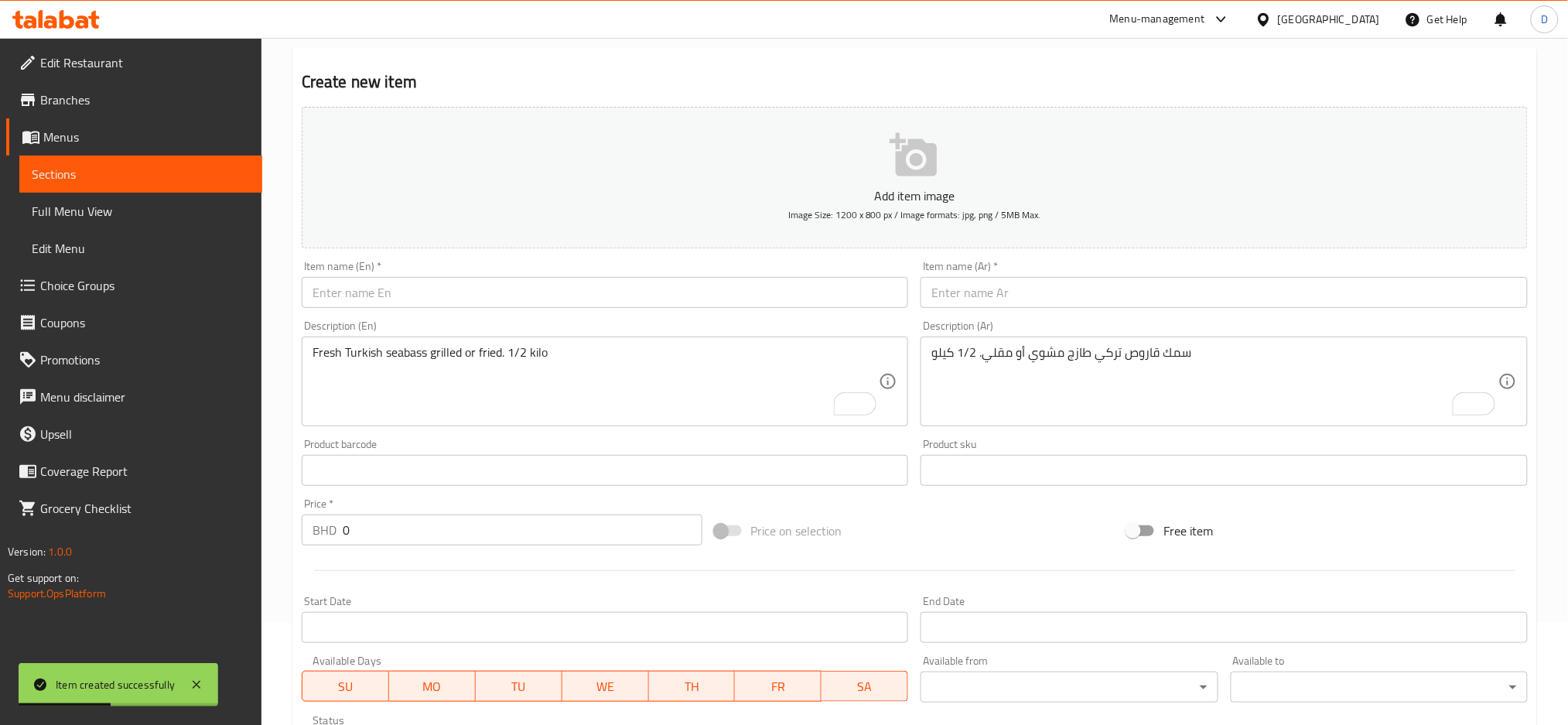
scroll to position [50, 0]
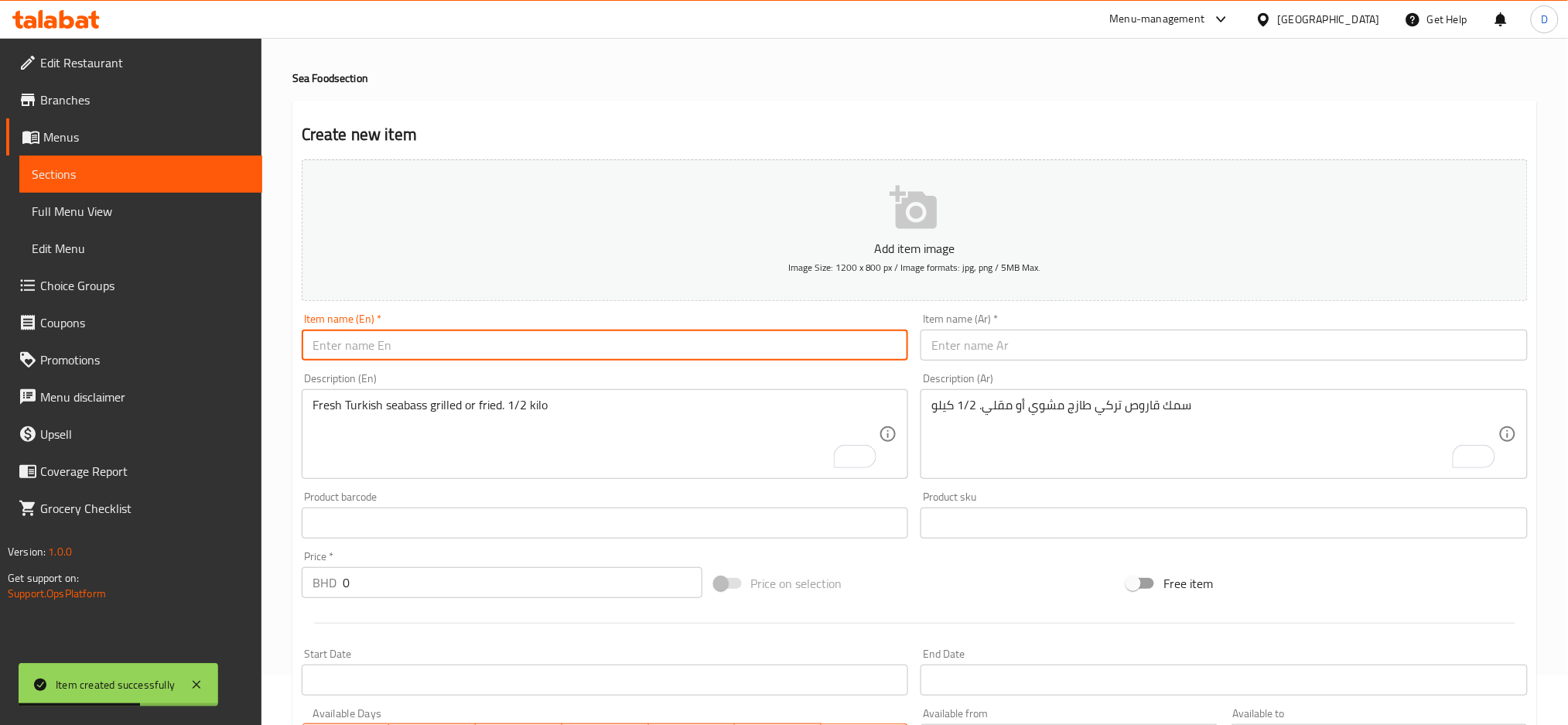
click at [464, 336] on input "text" at bounding box center [606, 345] width 608 height 31
paste input "Saudi SEABAS FISH"
type input "Saudi SEABAS FISH"
click at [441, 589] on input "0" at bounding box center [523, 582] width 360 height 31
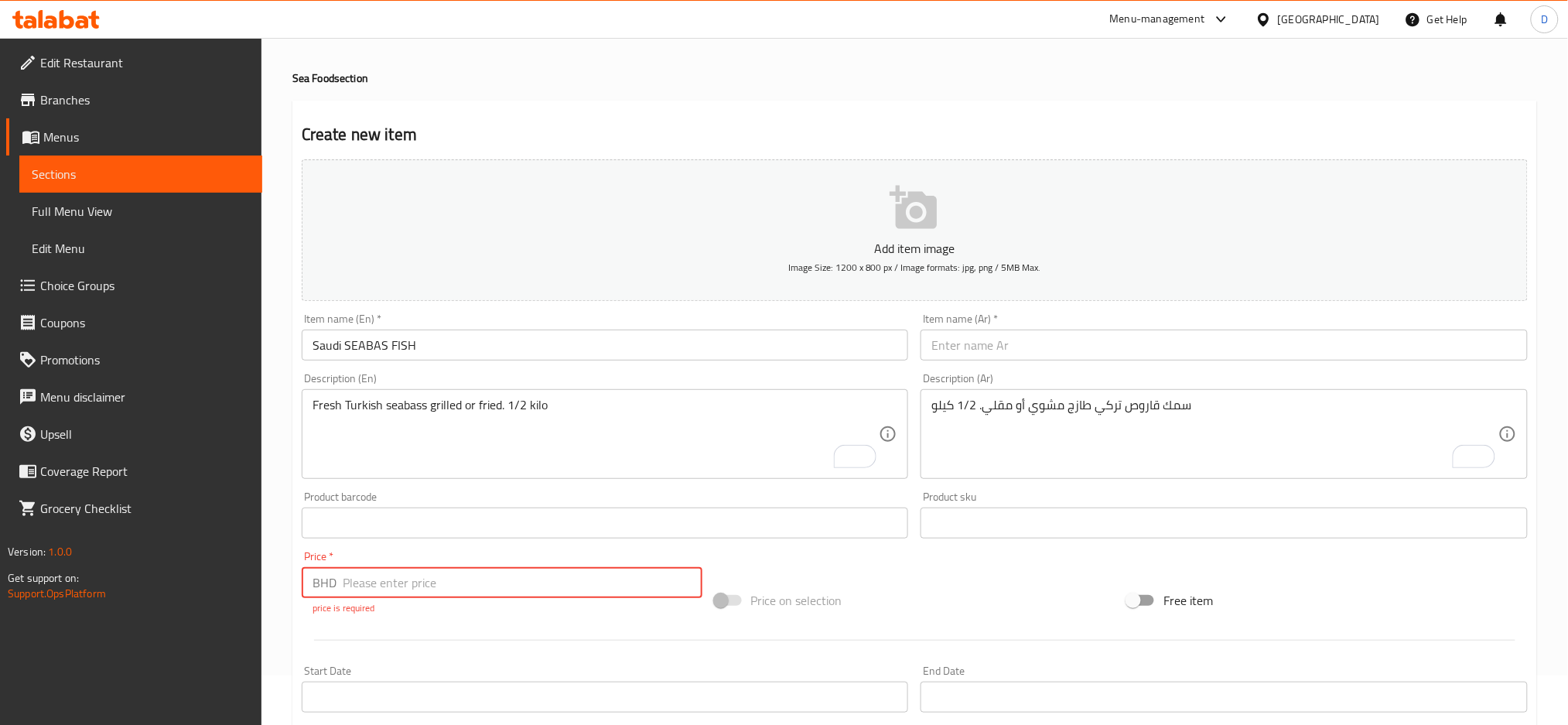
paste input "6.800"
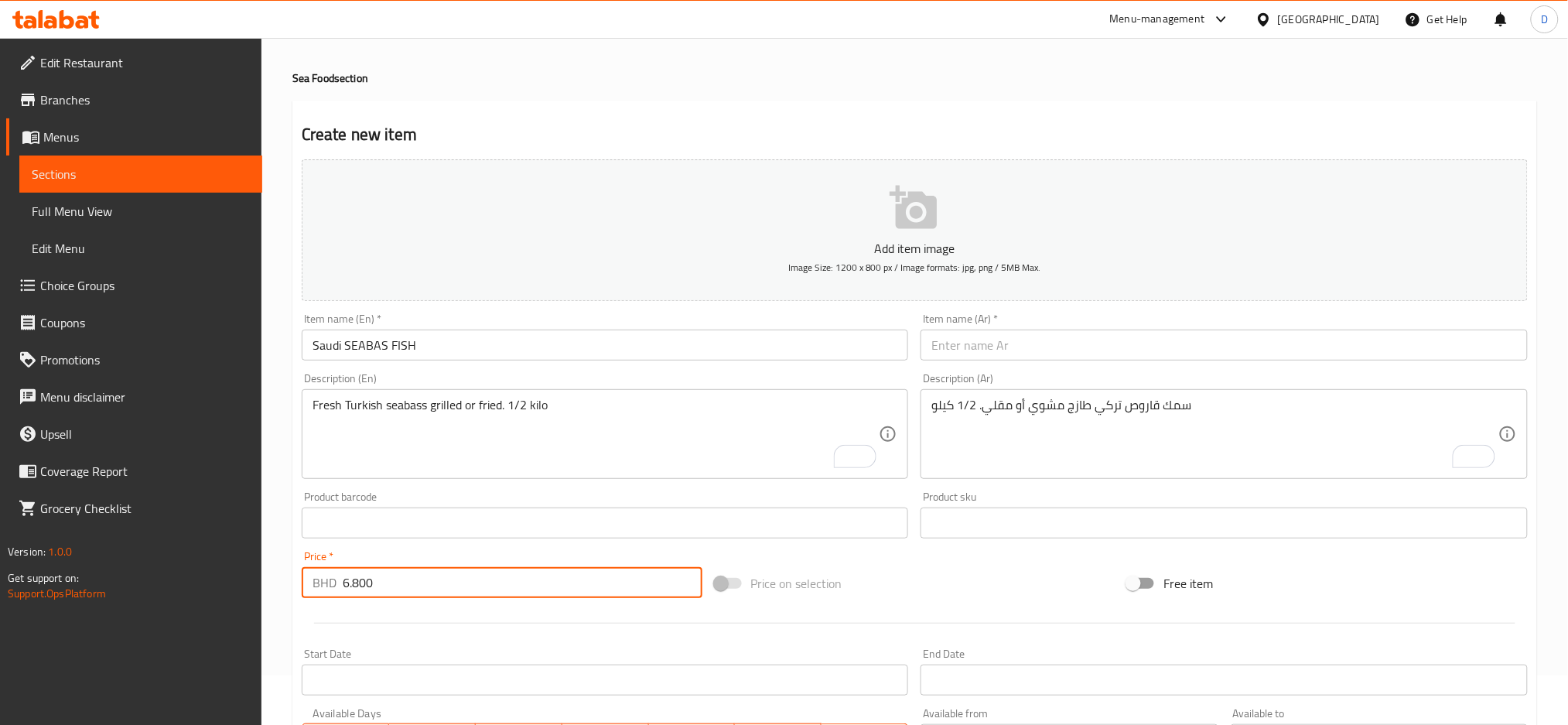
type input "6.800"
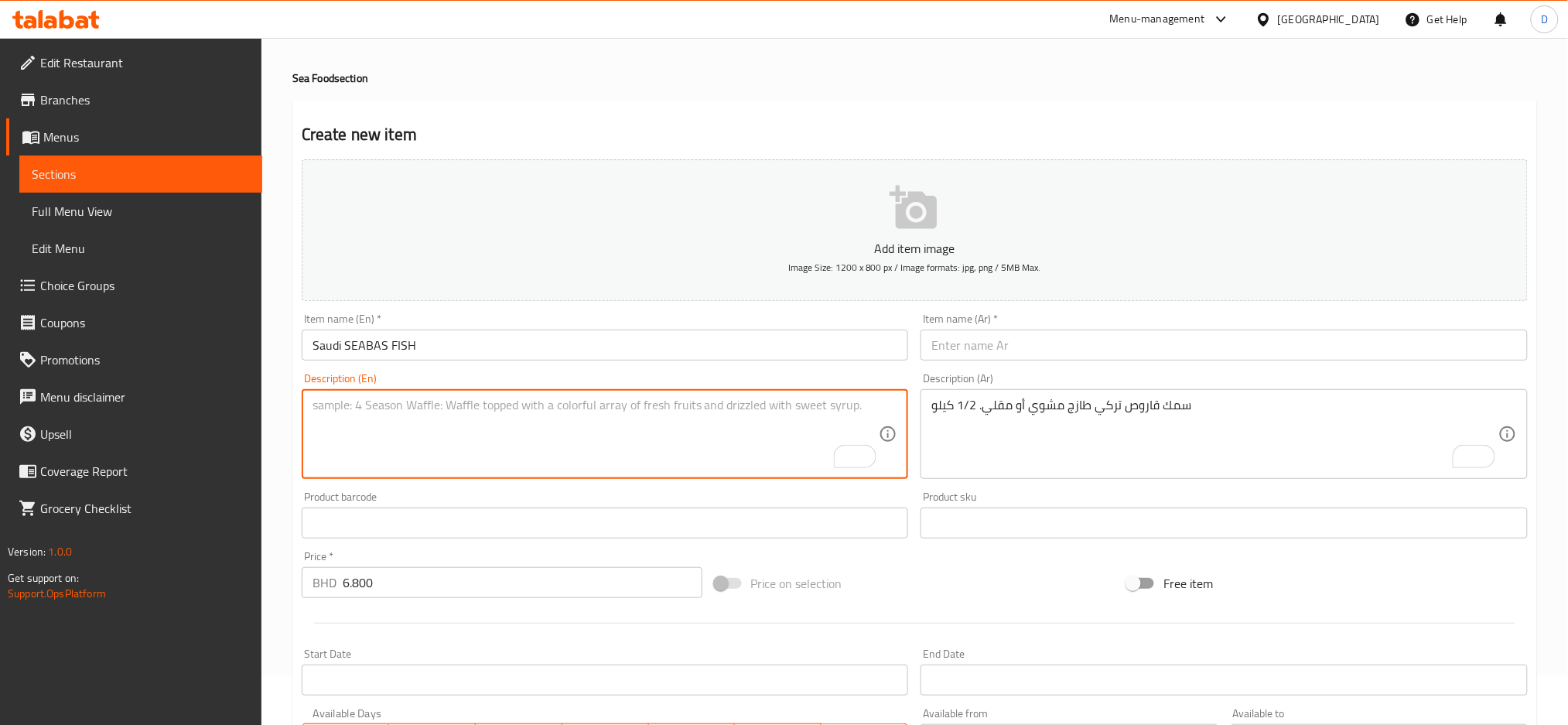
click at [611, 416] on textarea "To enrich screen reader interactions, please activate Accessibility in Grammarl…" at bounding box center [596, 434] width 567 height 73
paste textarea "Fresh Saudi seabass grilled or fried"
type textarea "Fresh Saudi seabass grilled or fried"
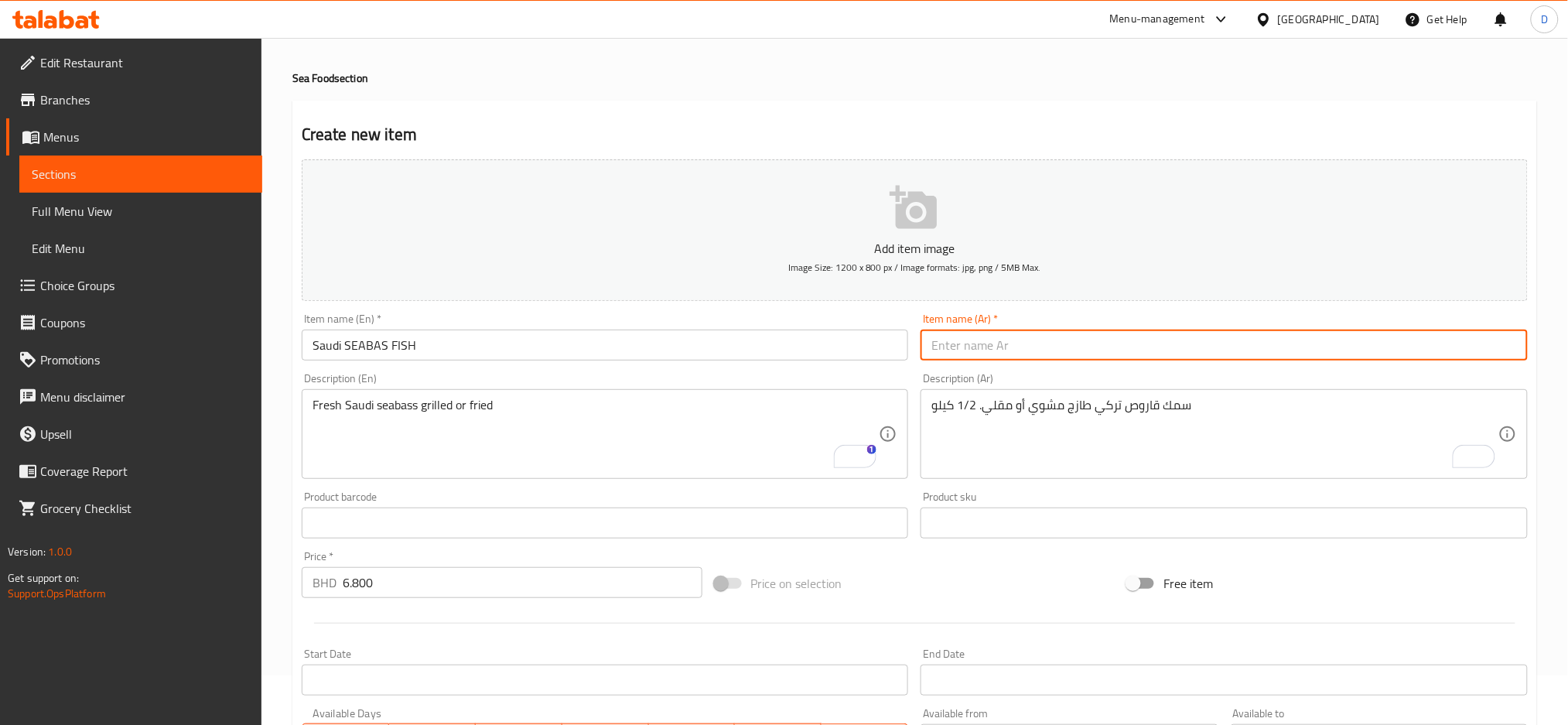
click at [1016, 334] on input "text" at bounding box center [1224, 345] width 608 height 31
paste input "سمك سيباس سعودي"
type input "سمك سيباس سعودي"
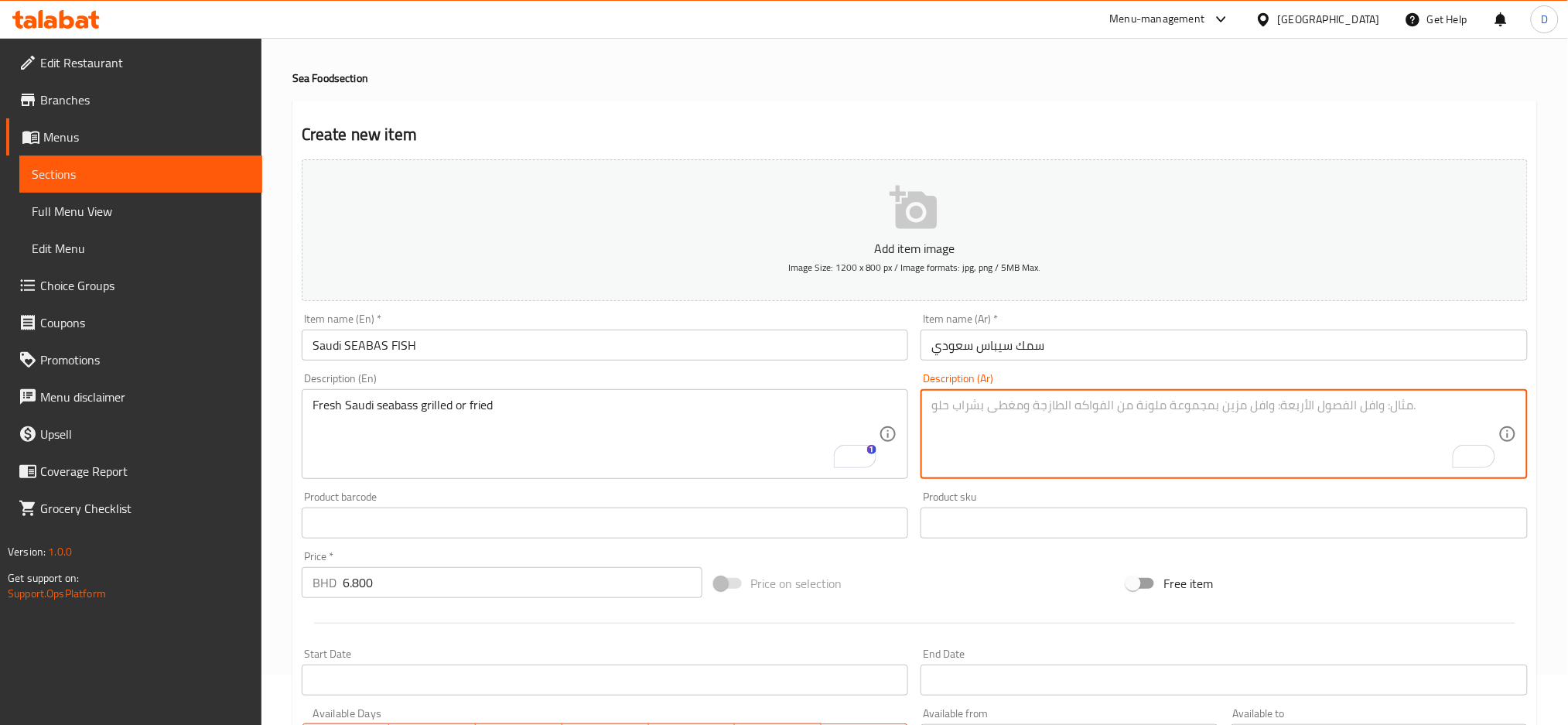
click at [1060, 405] on textarea "To enrich screen reader interactions, please activate Accessibility in Grammarl…" at bounding box center [1214, 434] width 567 height 73
paste textarea "سمك قاروص سعودي طازج مشوي أو مقلي"
type textarea "سمك قاروص سعودي طازج مشوي أو مقلي"
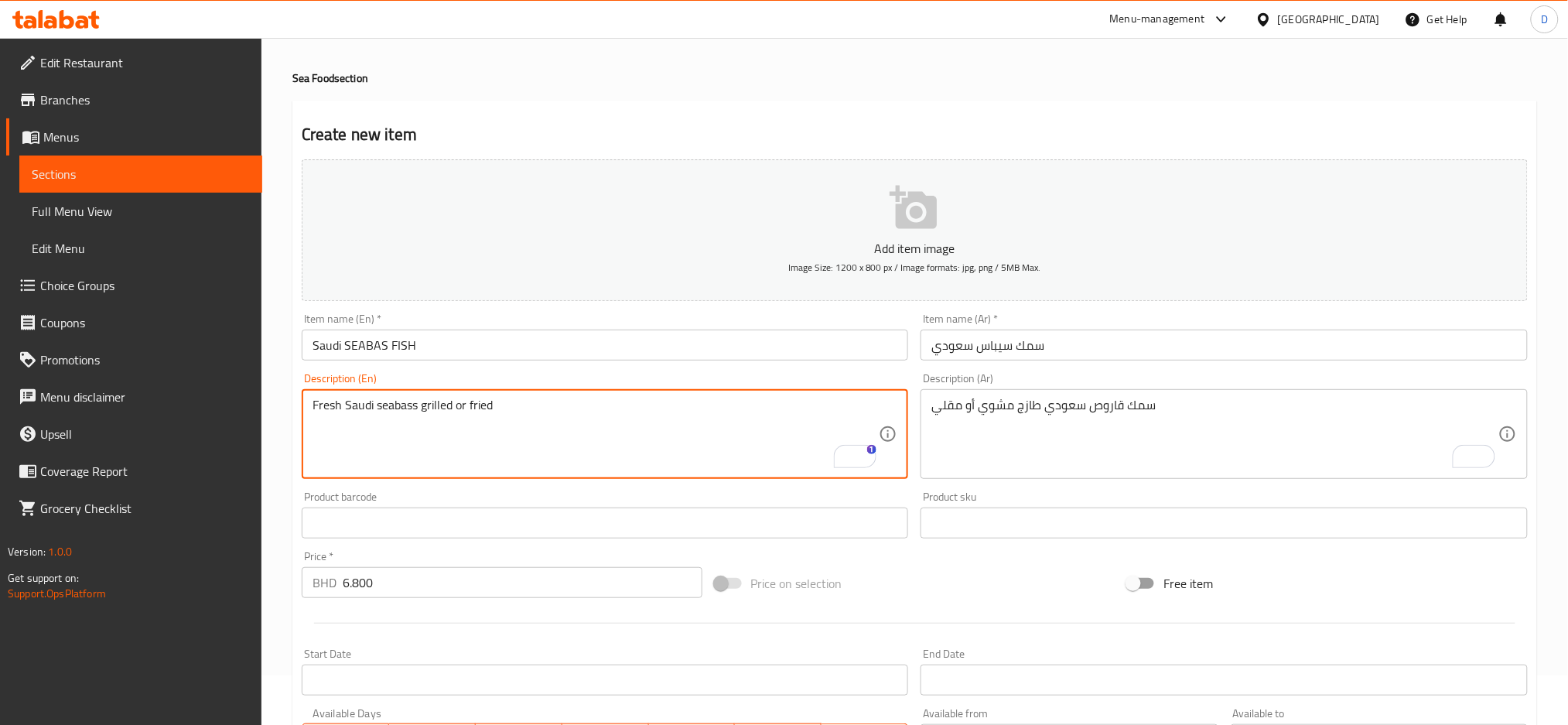
click at [397, 406] on textarea "Fresh Saudi seabass grilled or fried" at bounding box center [596, 434] width 567 height 73
click at [635, 406] on textarea "Fresh Saudi seabass grilled or fried" at bounding box center [596, 434] width 567 height 73
type textarea "Fresh Saudi seabass grilled or fried. 1 KG"
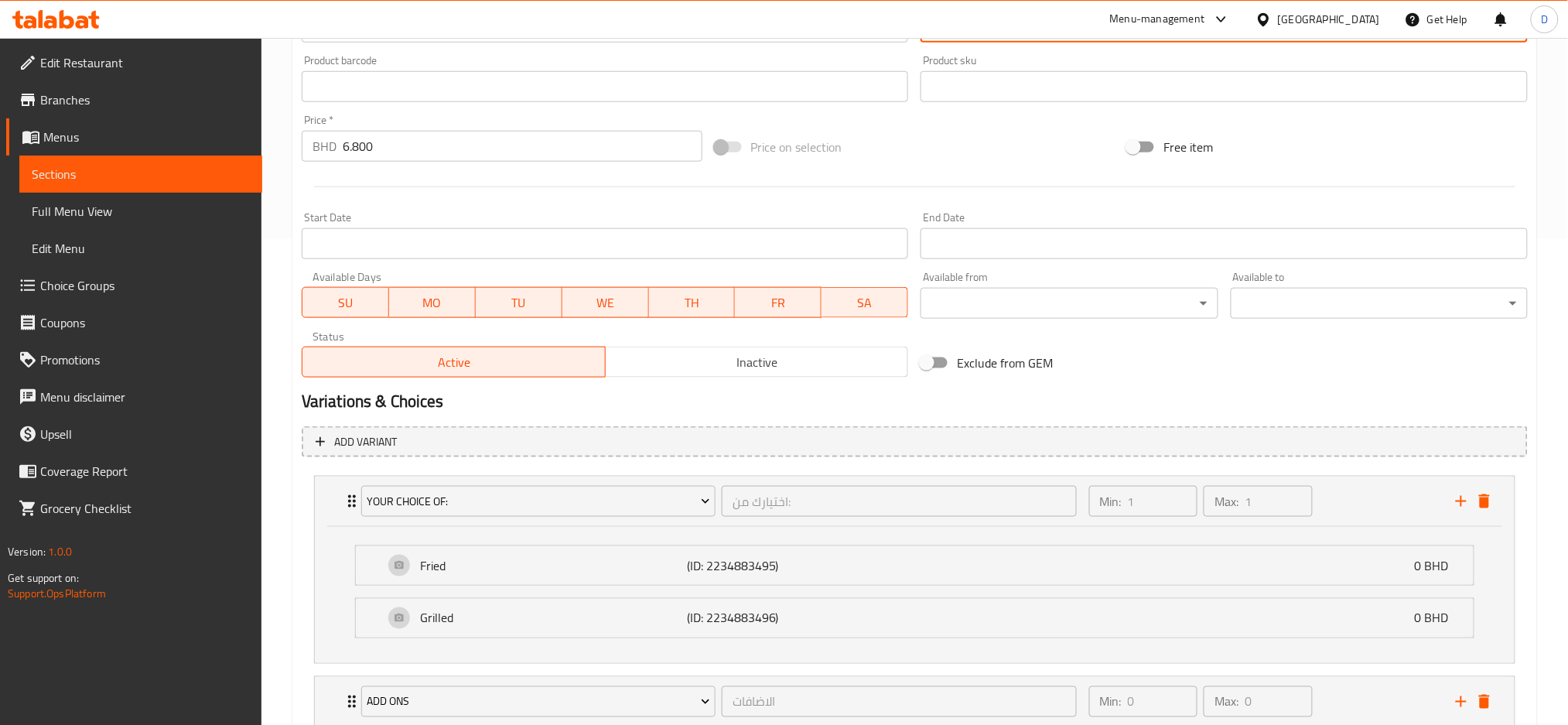
scroll to position [677, 0]
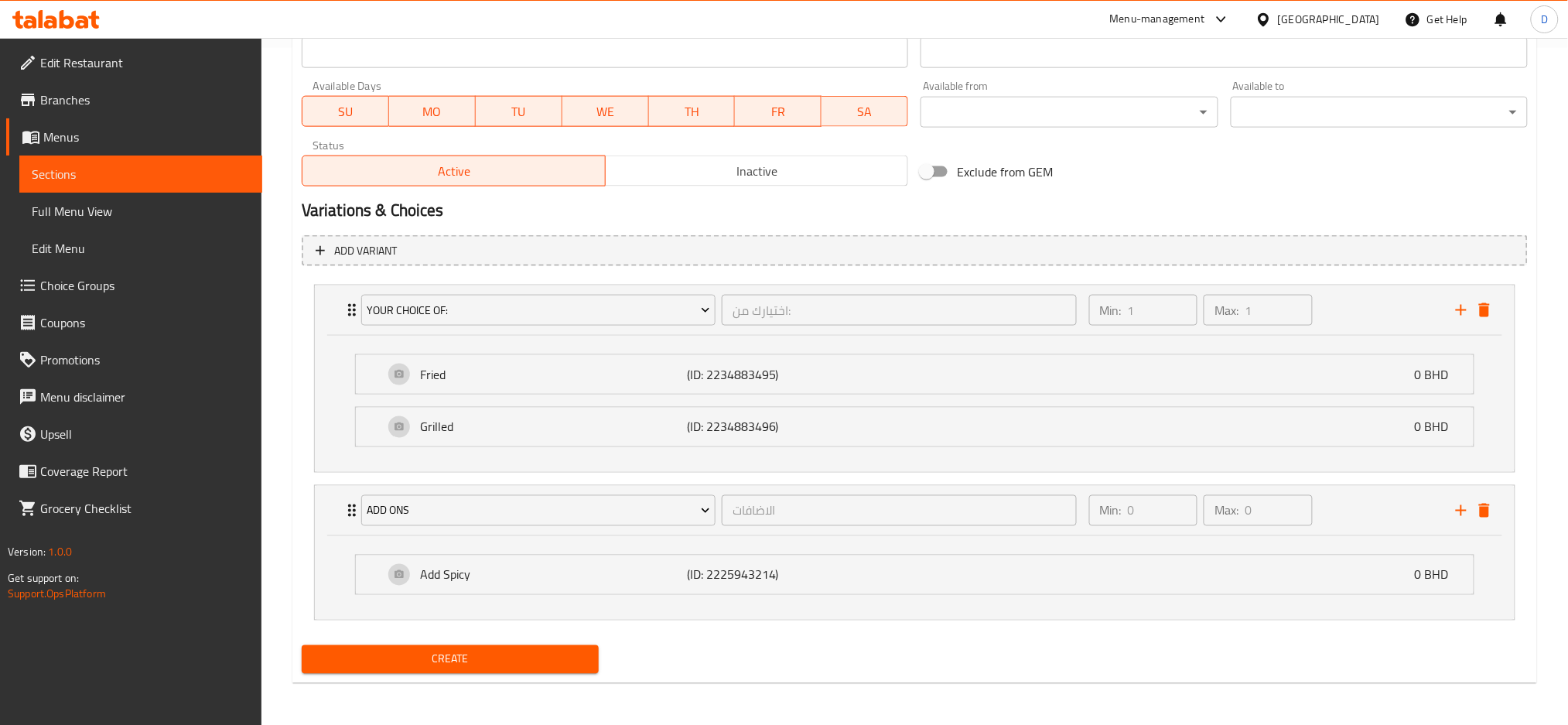
type textarea "سمك قاروص سعودي طازج مشوي أو مقلي. 1 كجم"
click at [521, 652] on span "Create" at bounding box center [449, 660] width 273 height 20
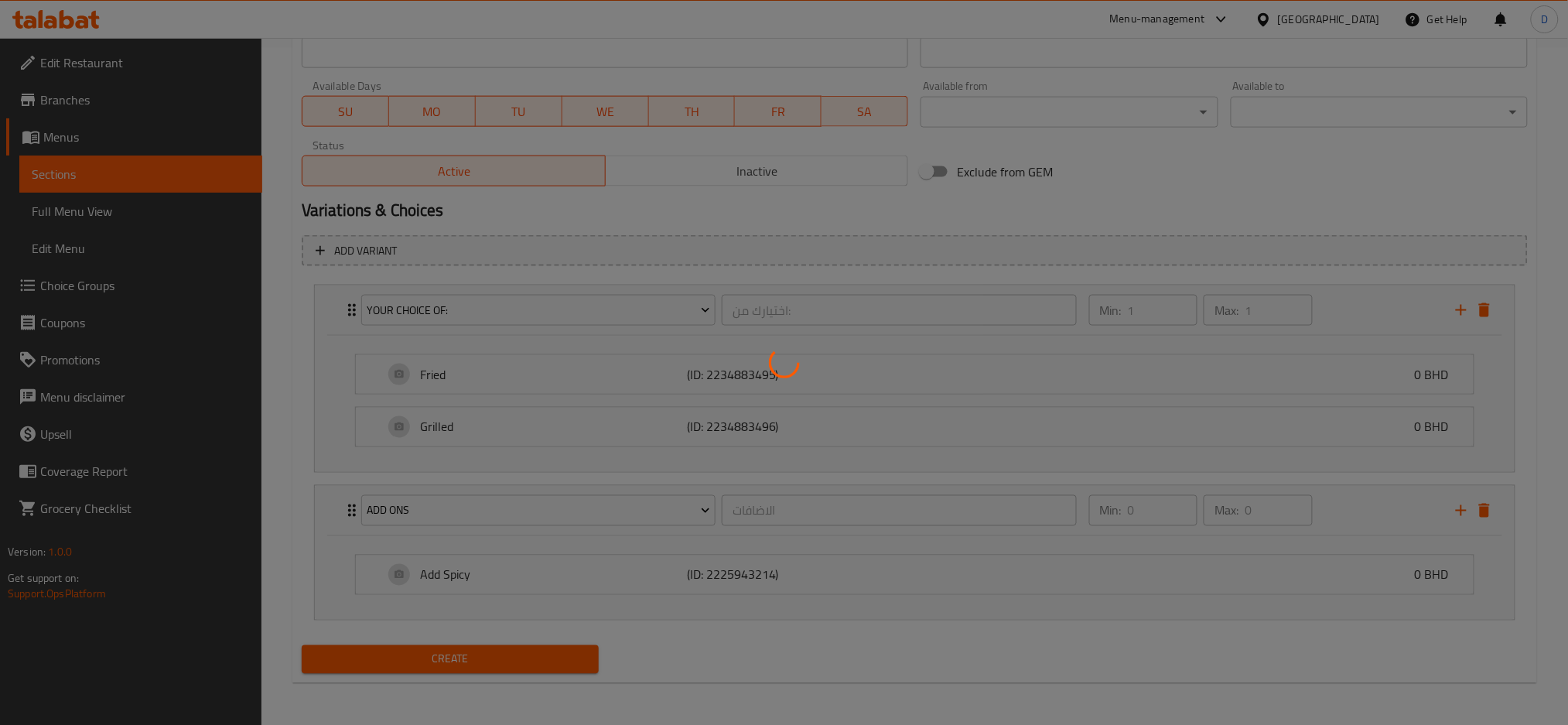
type input "0"
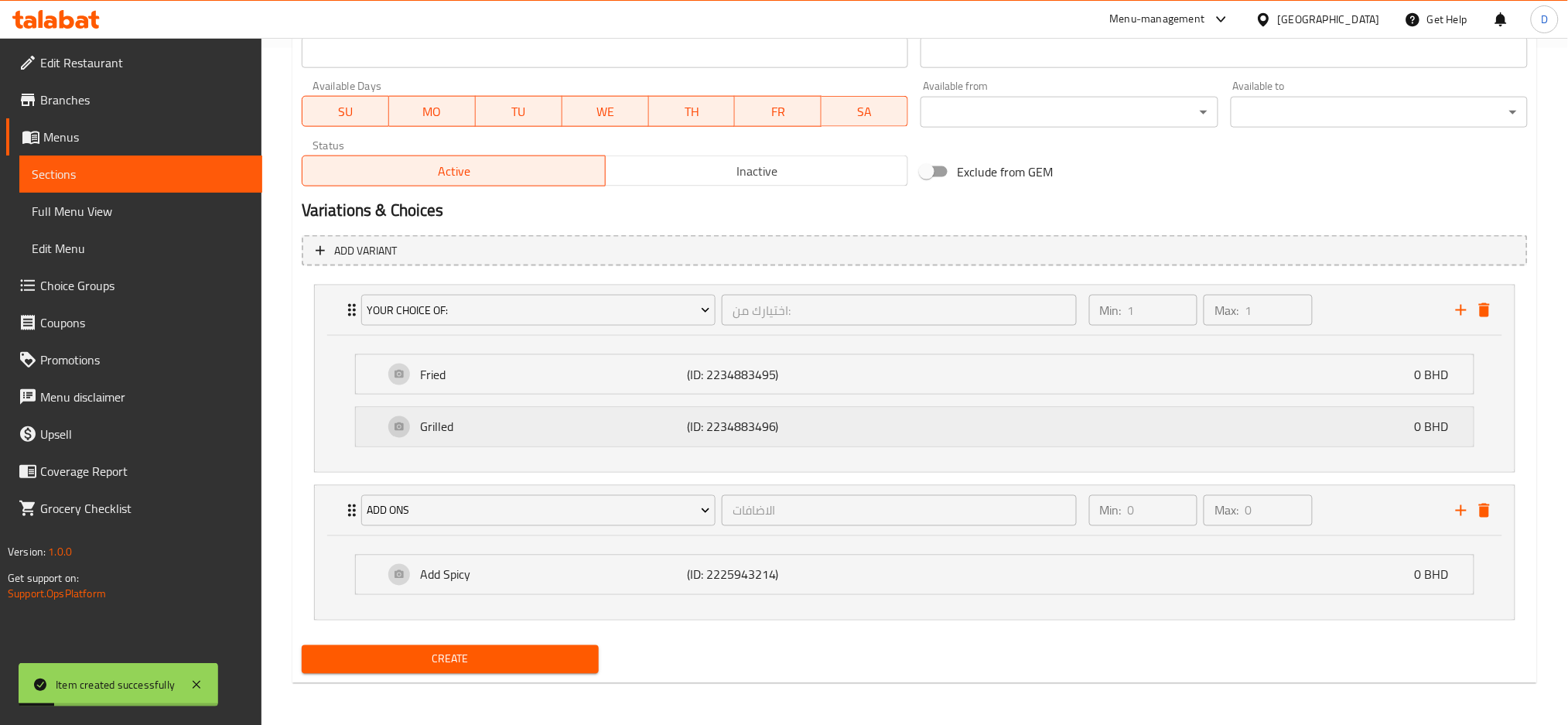
scroll to position [0, 0]
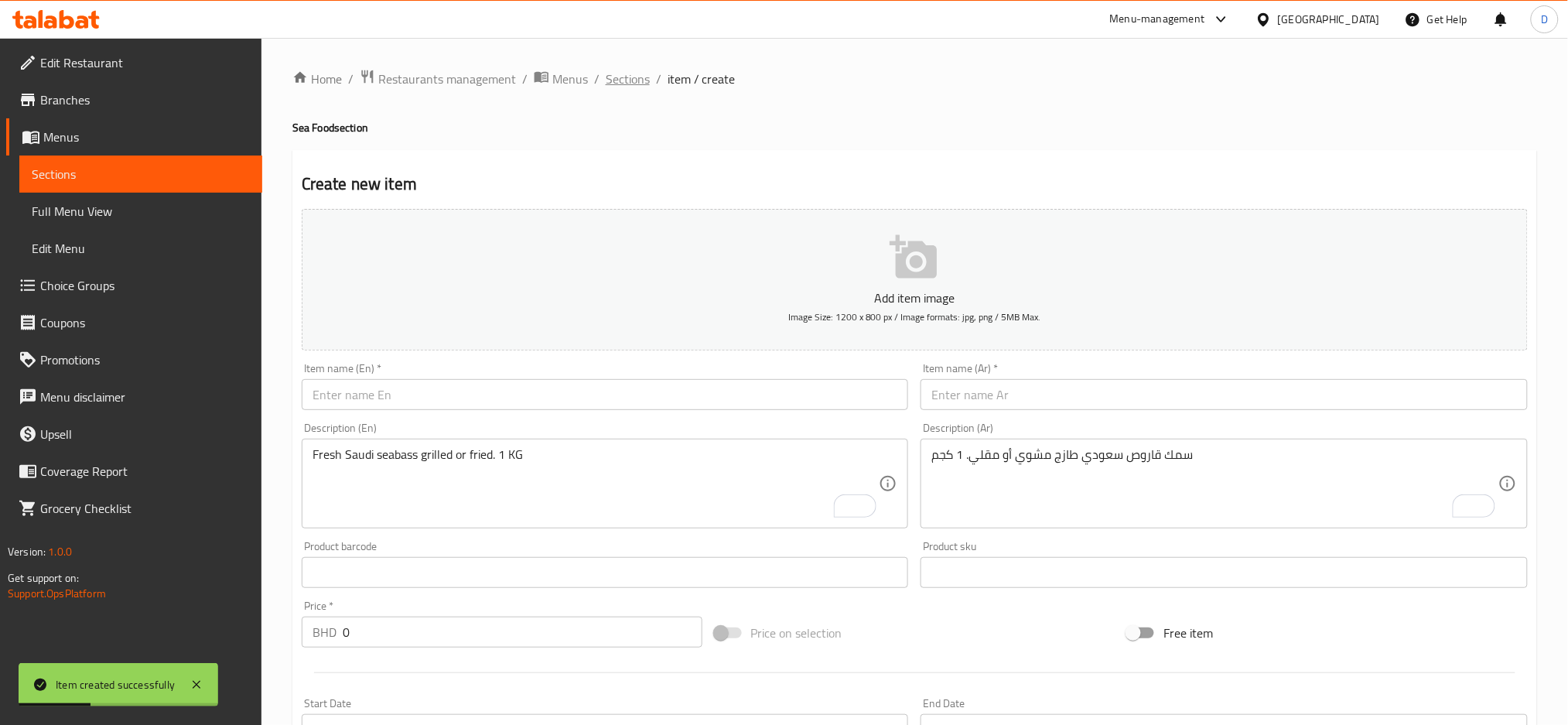
click at [631, 84] on span "Sections" at bounding box center [627, 78] width 44 height 19
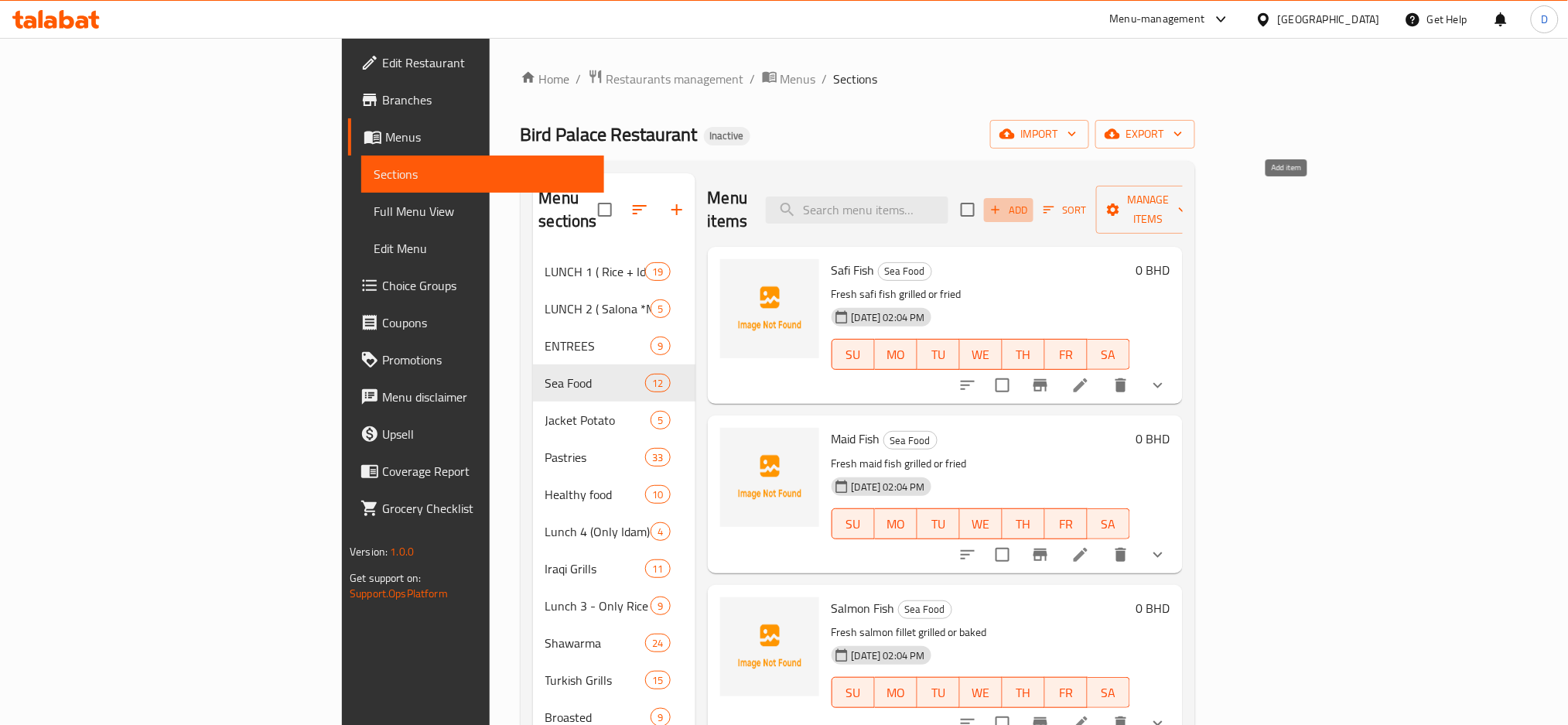
click at [1002, 203] on icon "button" at bounding box center [996, 209] width 14 height 14
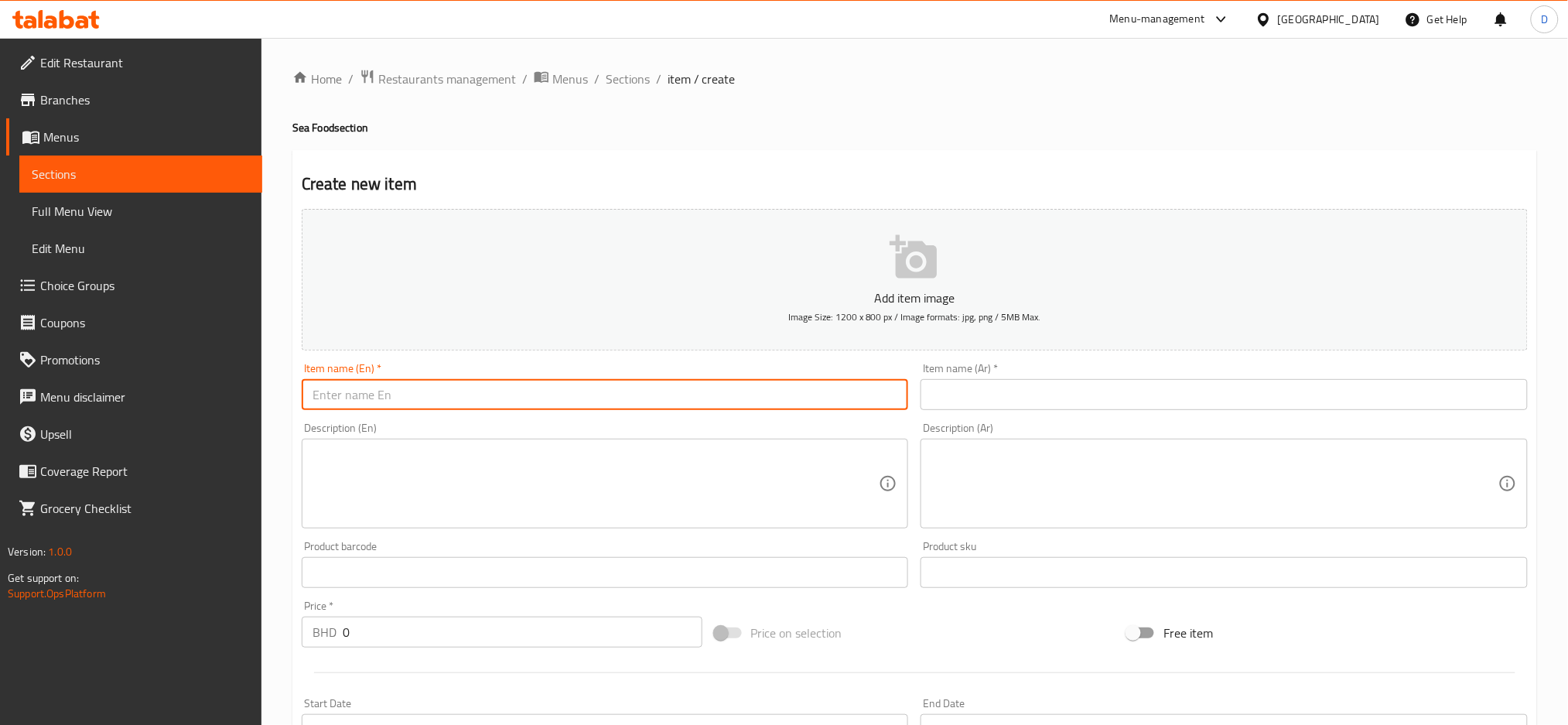
click at [503, 382] on input "text" at bounding box center [606, 395] width 608 height 31
paste input "TILAPIA FISH"
type input "TILAPIA FISH"
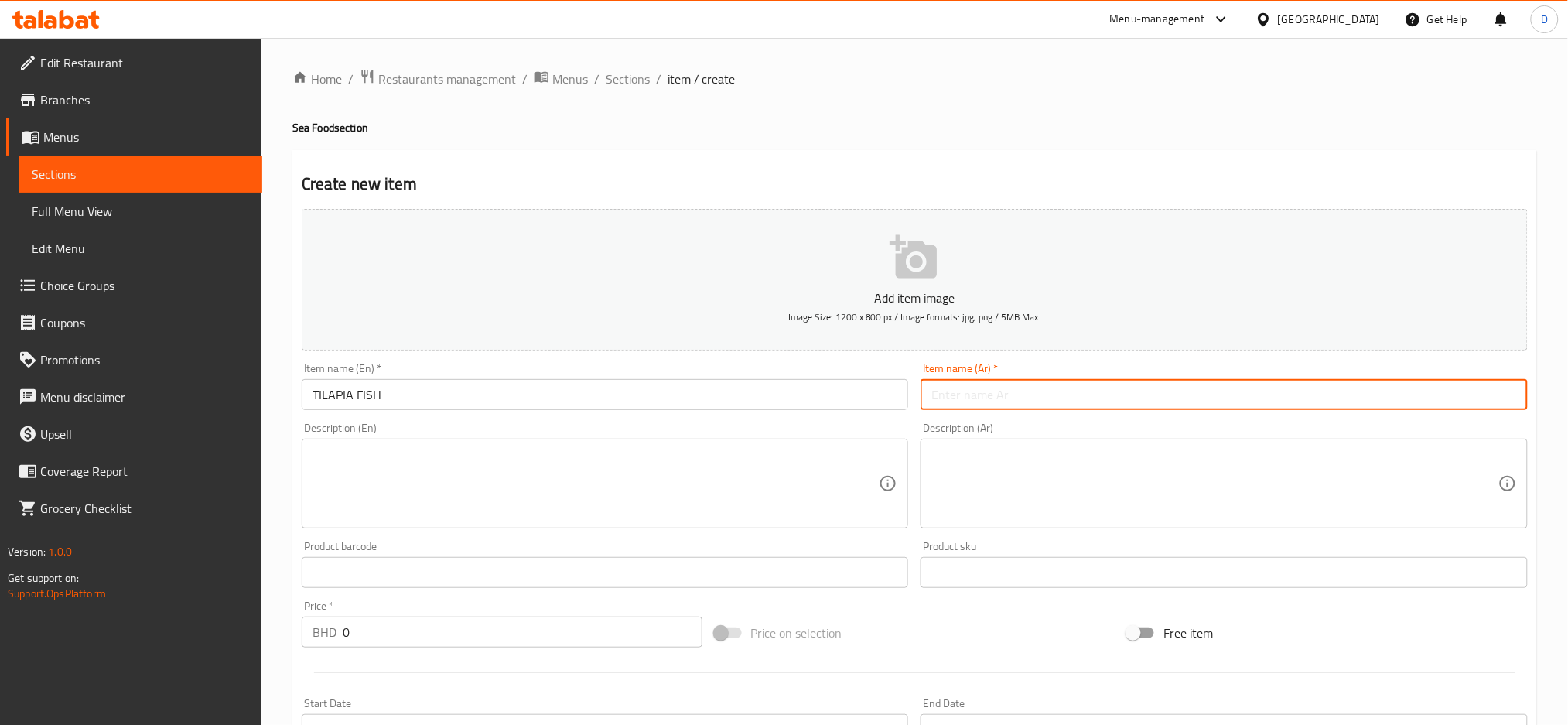
paste input "سمك بلطي"
click at [1040, 392] on input "سمك بلطي" at bounding box center [1224, 395] width 608 height 31
type input "سمك بلطي"
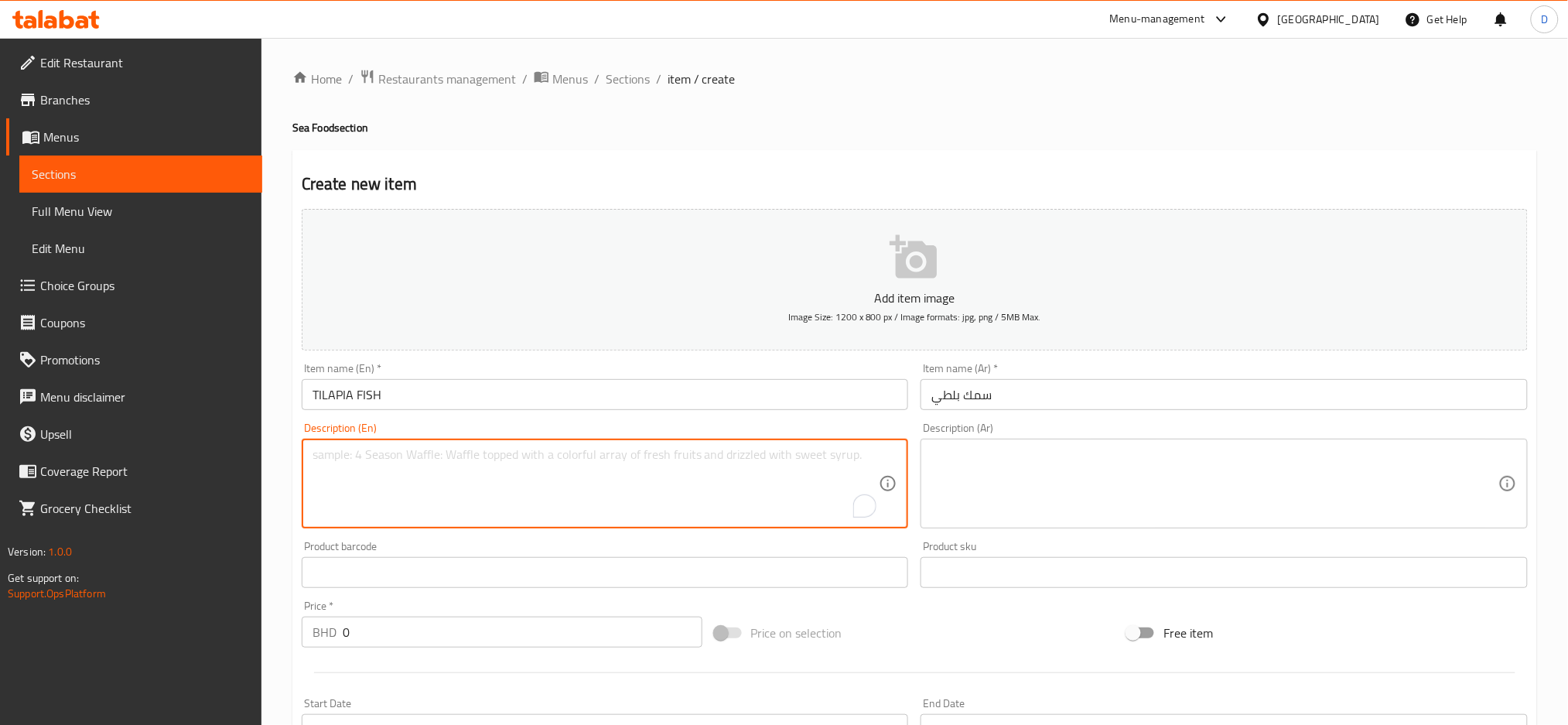
paste textarea "Fresh tilapia fish grilled or fried"
type textarea "Fresh tilapia fish grilled or fried"
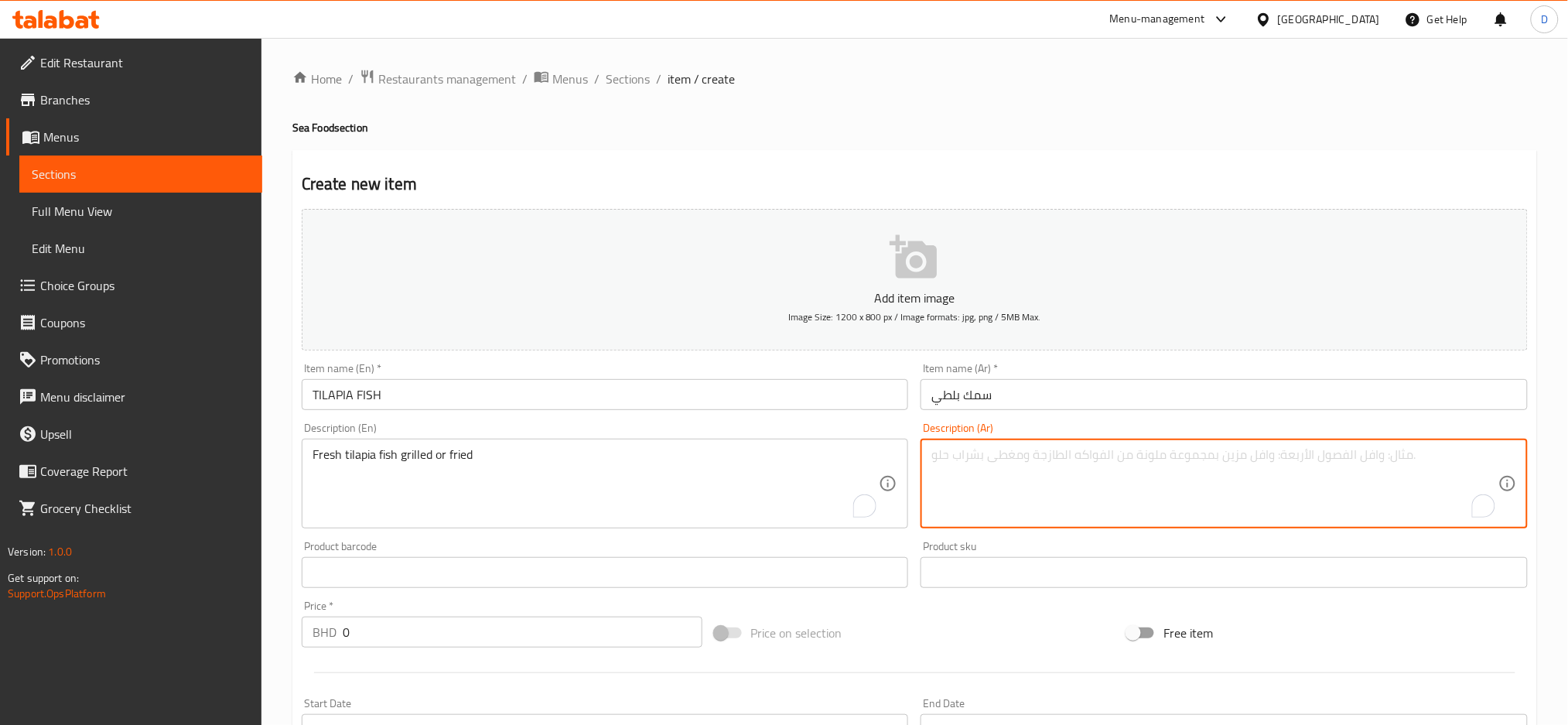
paste textarea "سمك البلطي طازج مشوي أو مقلي"
type textarea "سمك البلطي طازج مشوي أو مقلي"
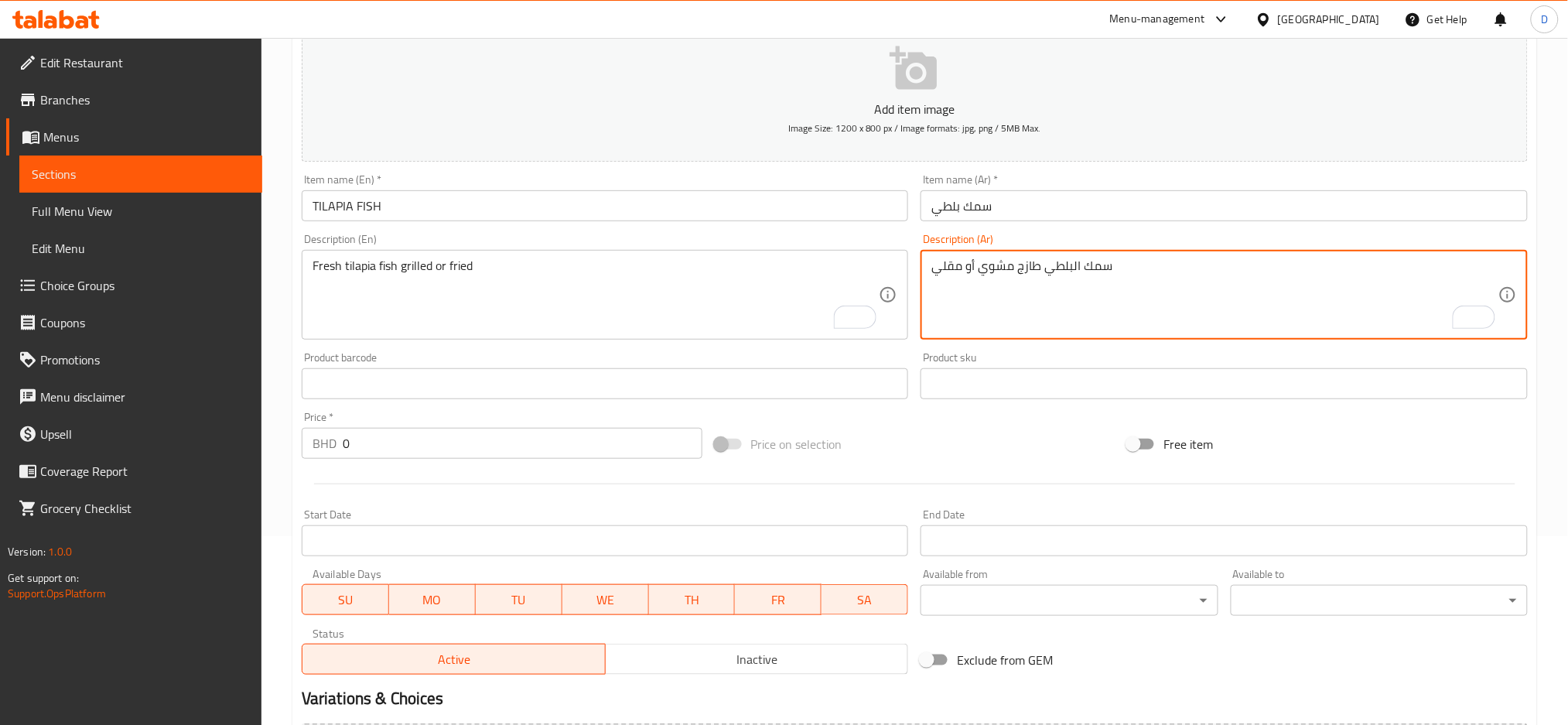
scroll to position [190, 0]
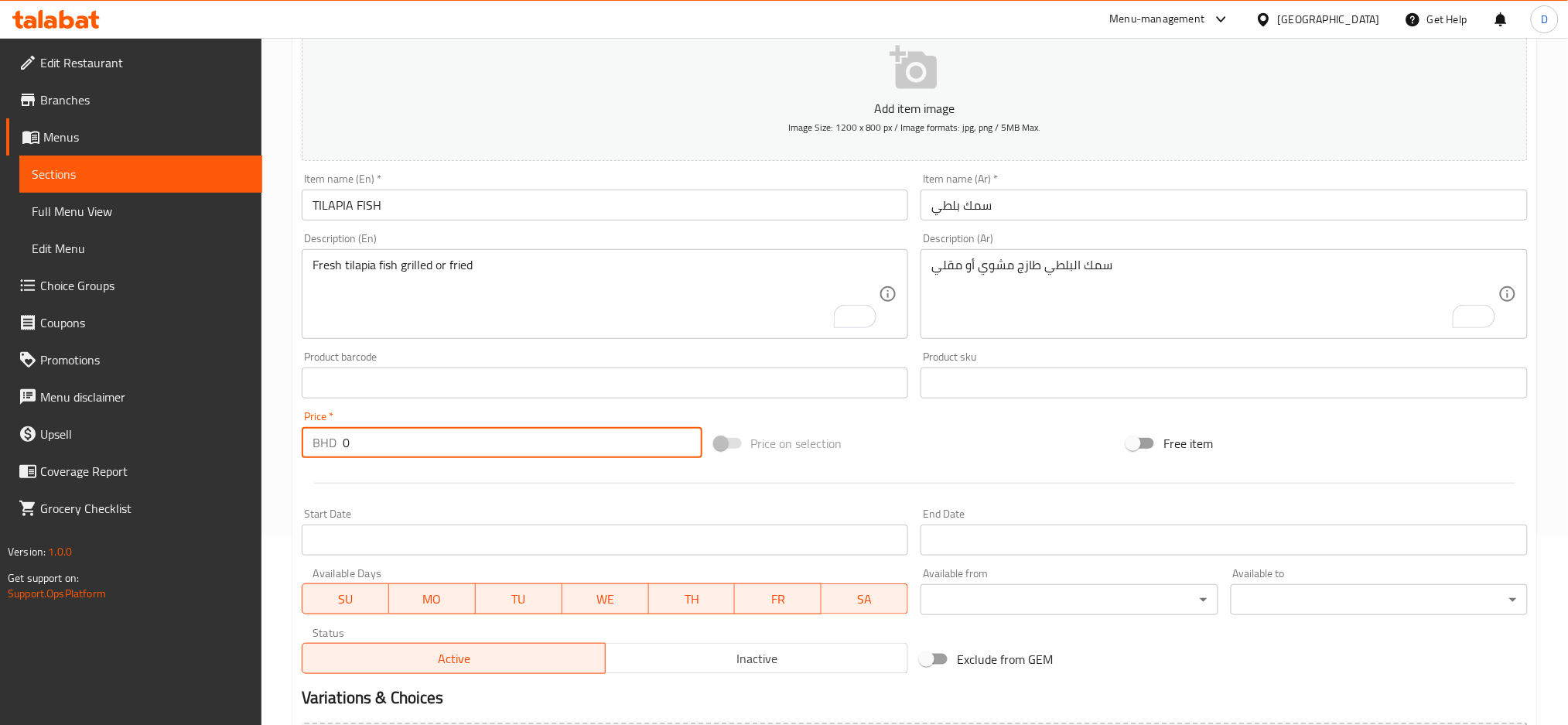
click at [503, 444] on input "0" at bounding box center [523, 443] width 360 height 31
paste input "3.200"
type input "3.200"
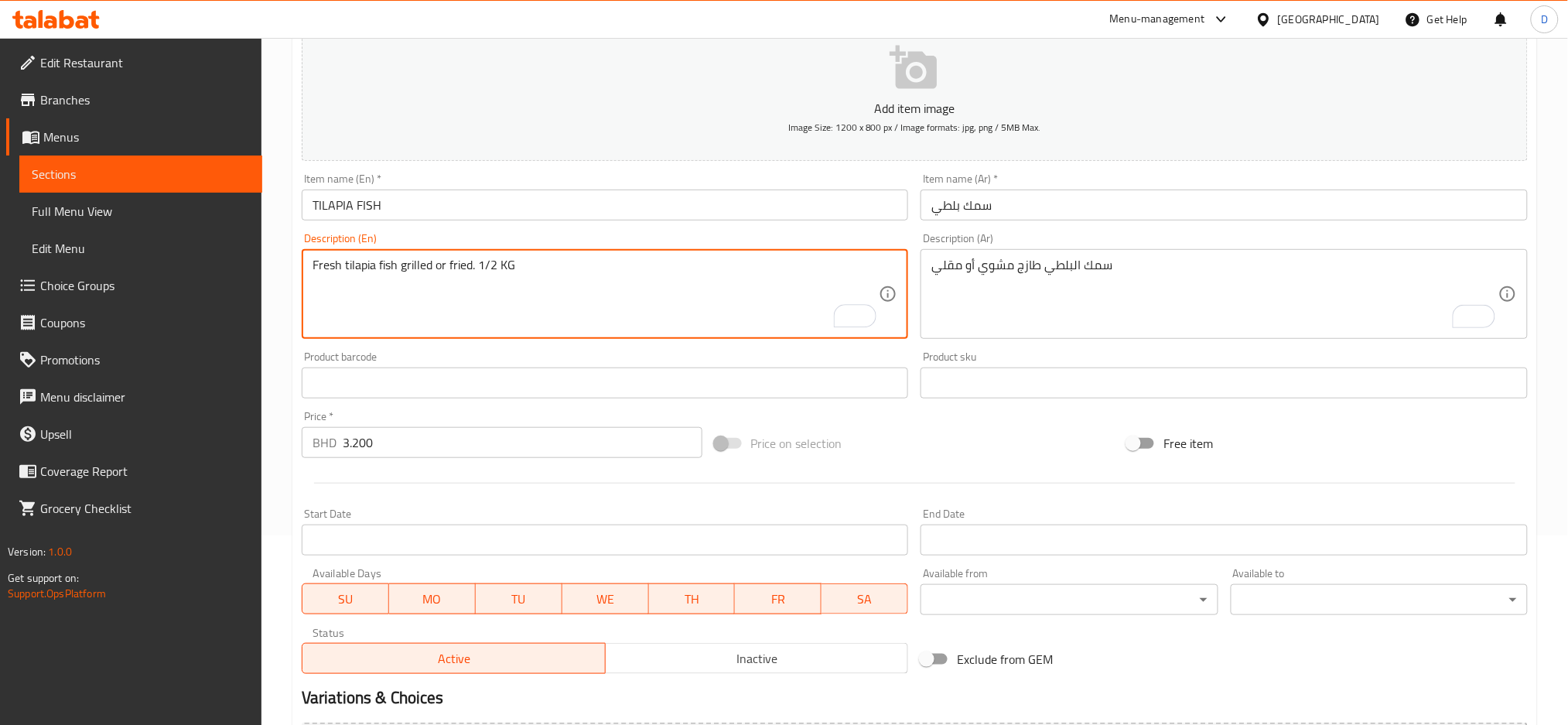
type textarea "Fresh tilapia fish grilled or fried. 1/2 KG"
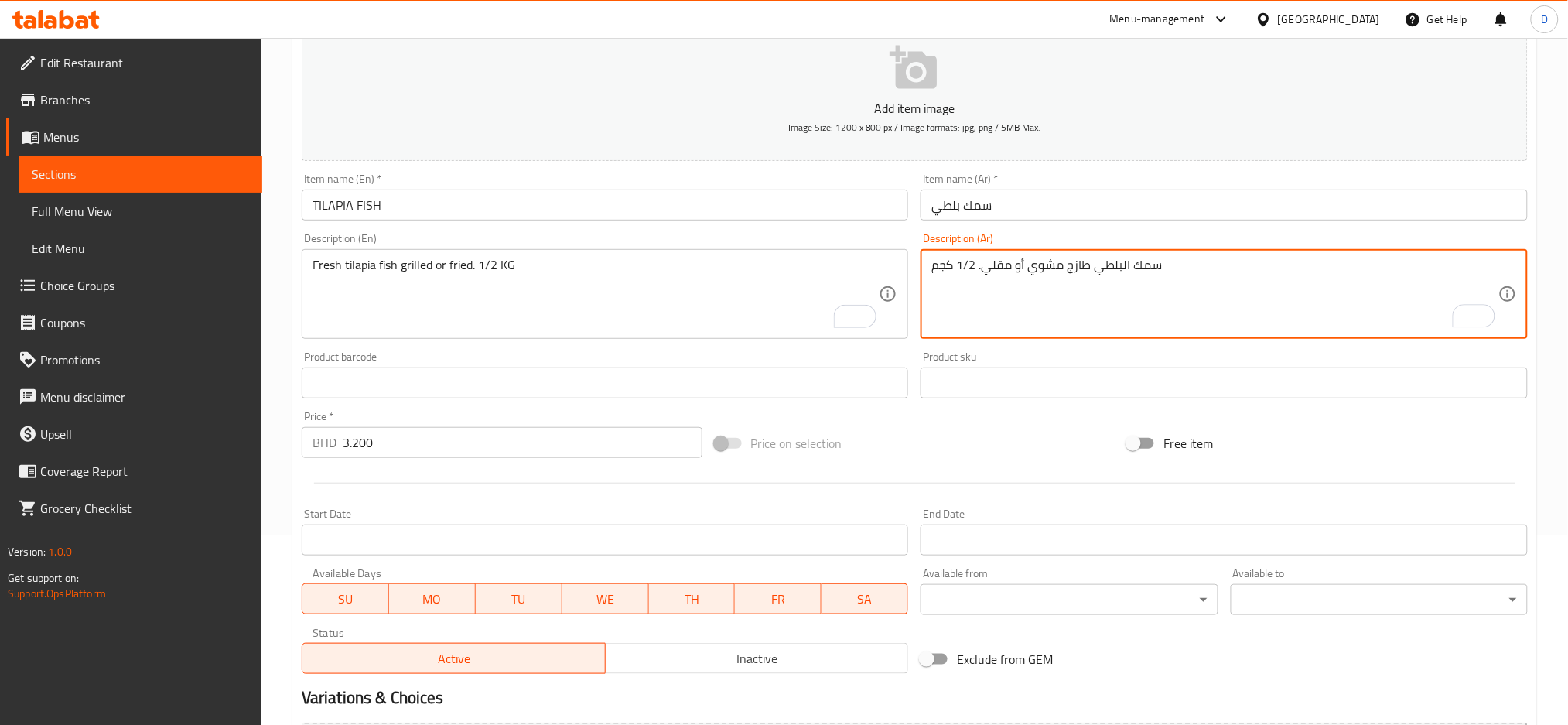
scroll to position [365, 0]
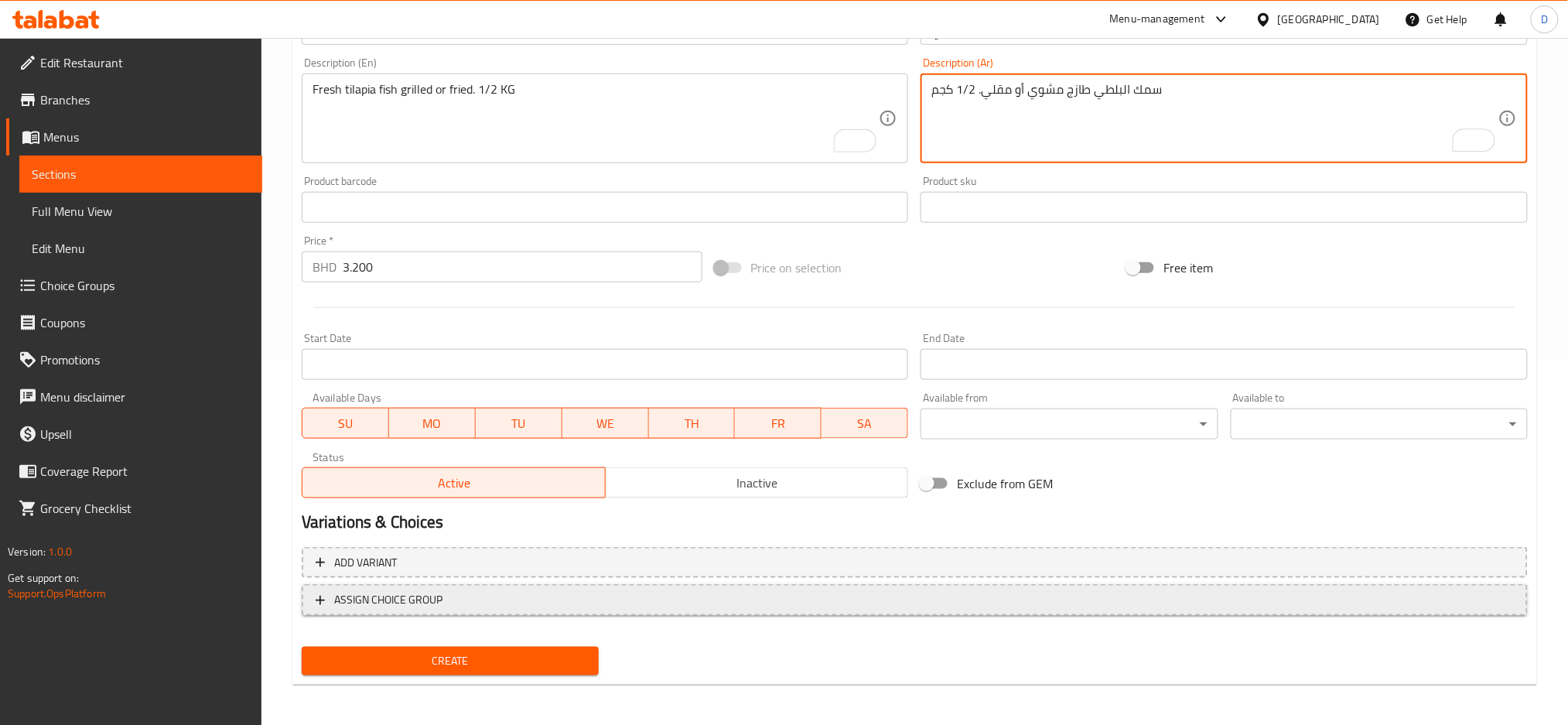
type textarea "سمك البلطي طازج مشوي أو مقلي. 1/2 كجم"
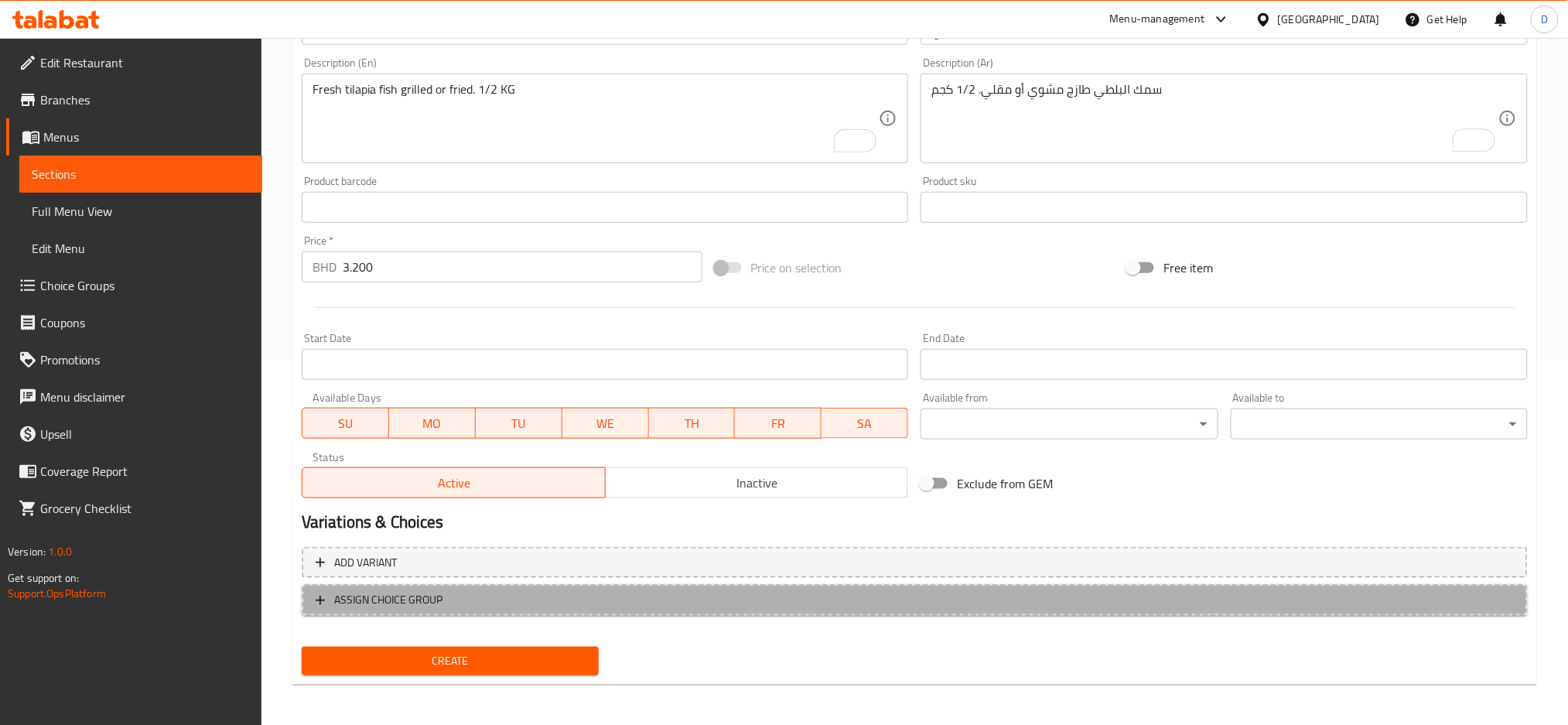
click at [614, 595] on span "ASSIGN CHOICE GROUP" at bounding box center [914, 600] width 1198 height 20
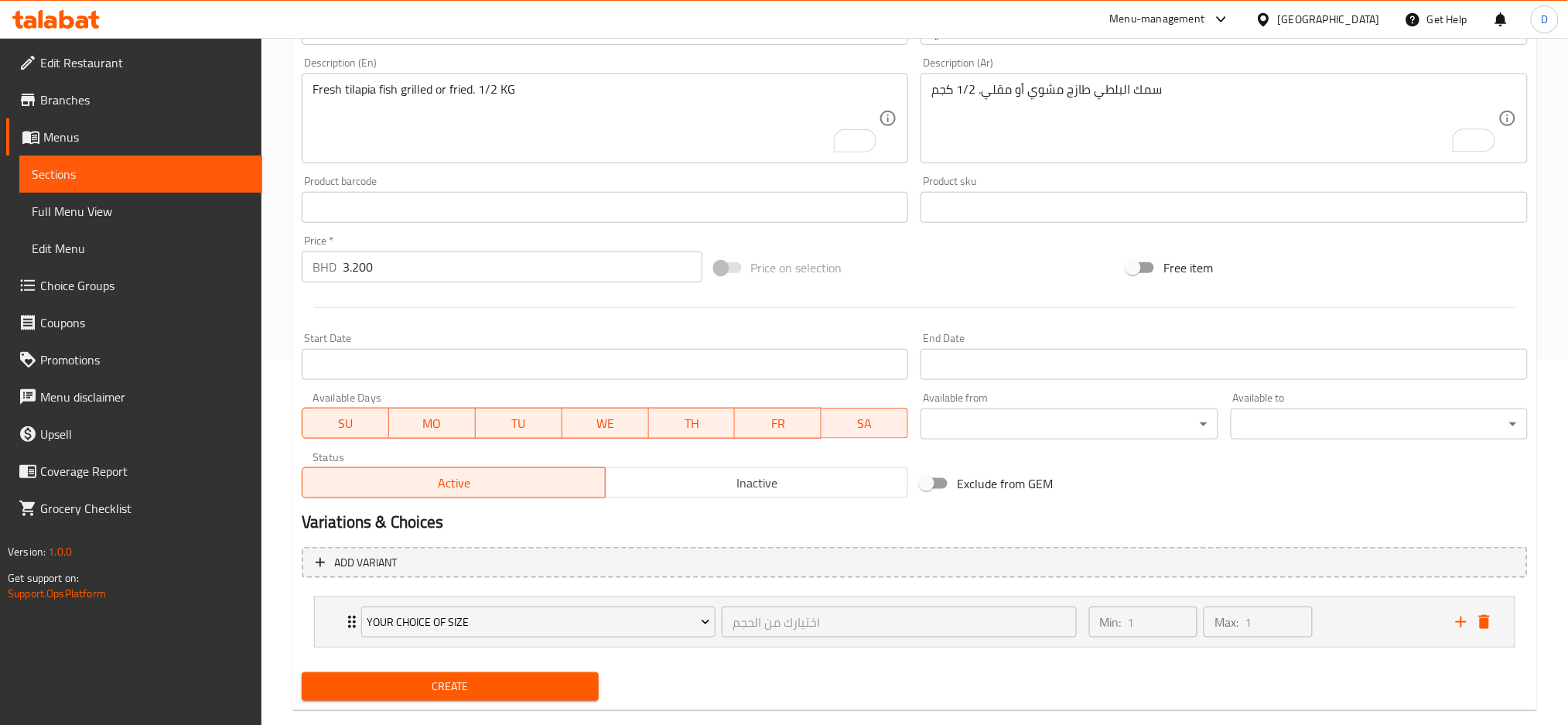
scroll to position [392, 0]
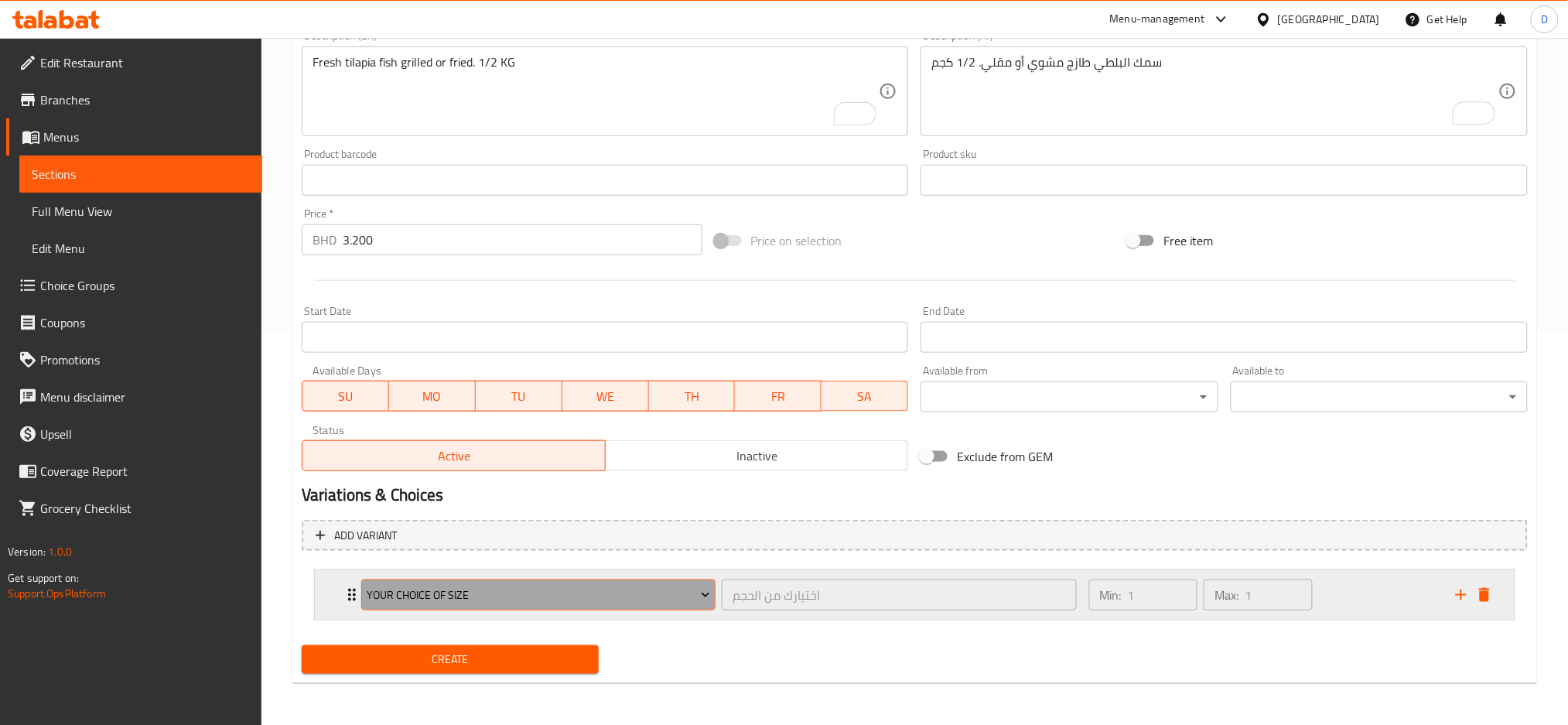
click at [614, 585] on span "Your Choice Of Size" at bounding box center [538, 595] width 344 height 20
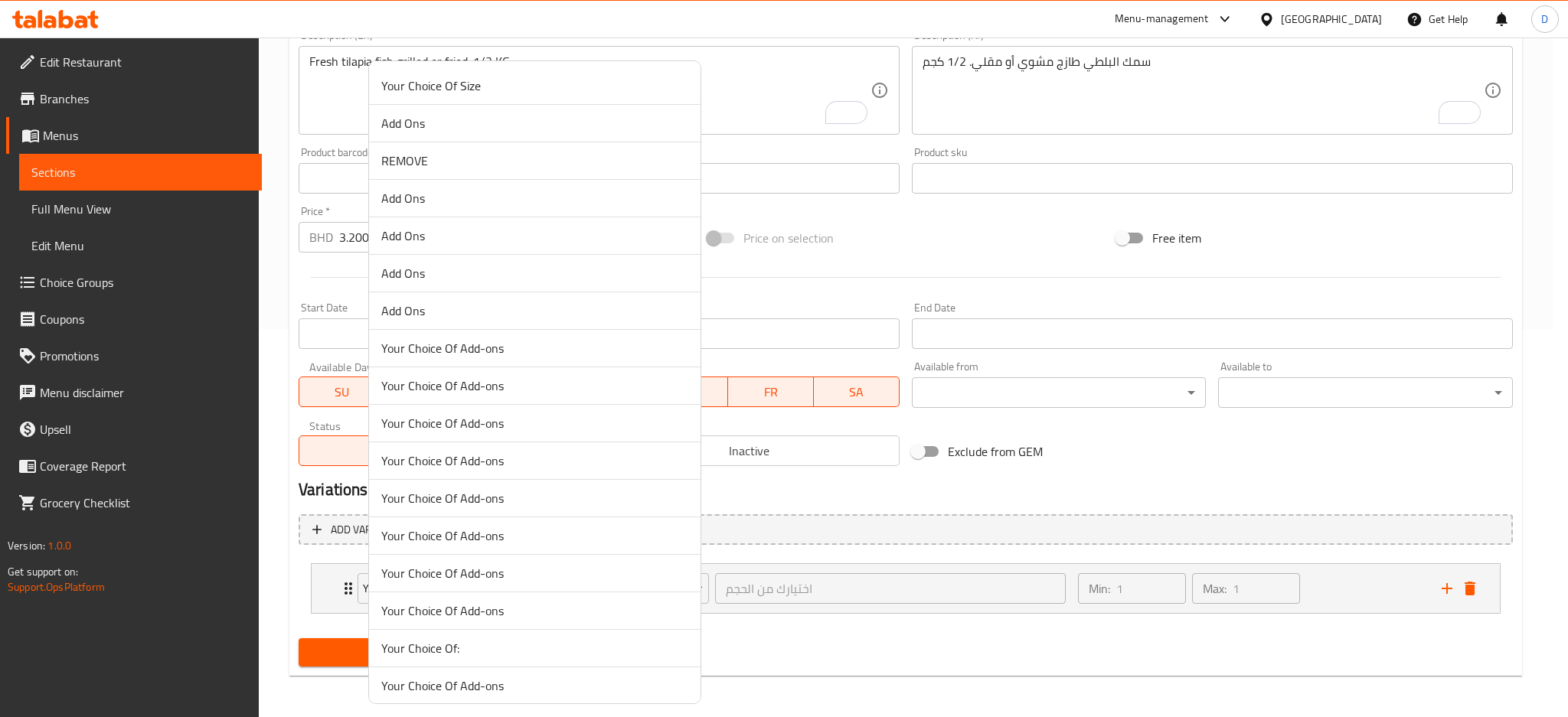
click at [523, 635] on li "Your Choice Of:" at bounding box center [535, 648] width 332 height 38
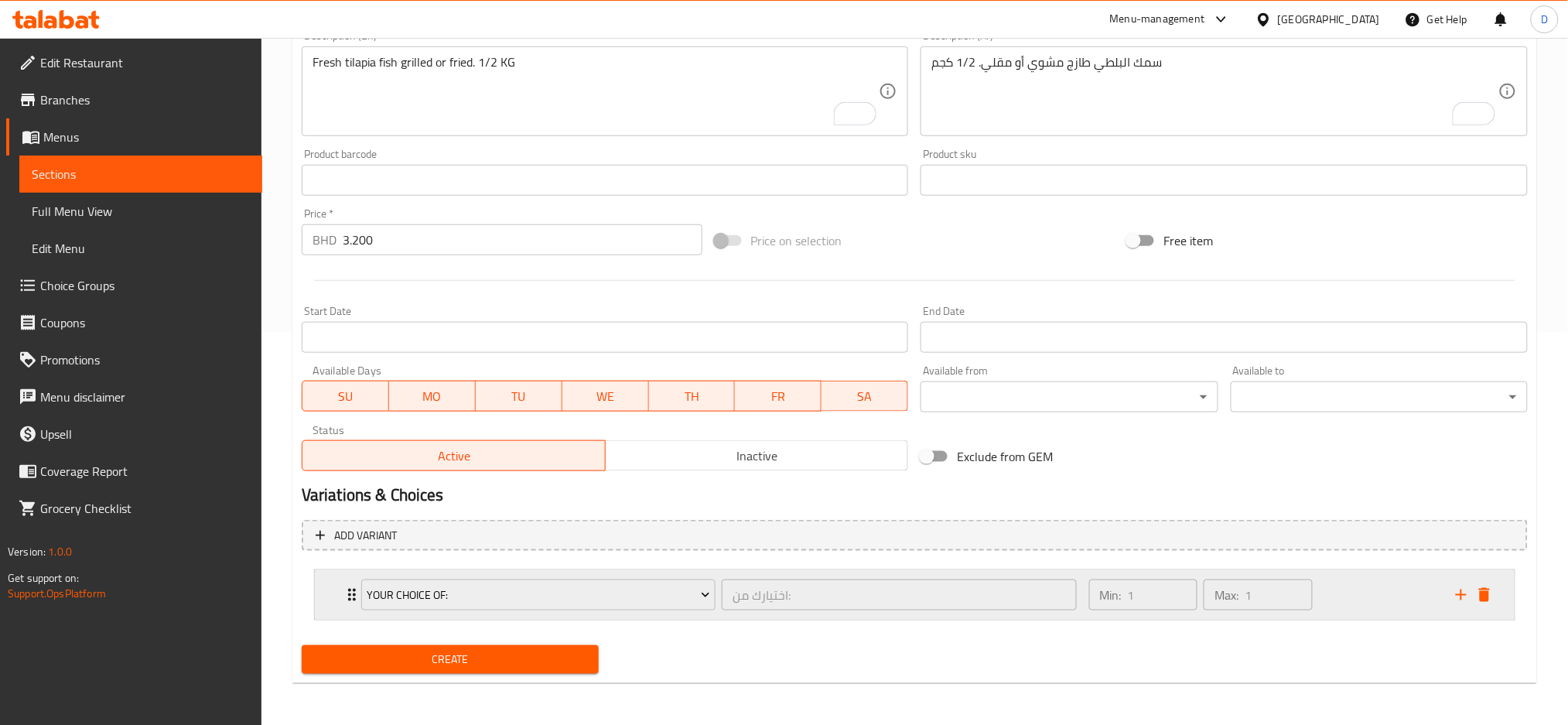
click at [712, 618] on div "Your Choice Of: اختيارك من: ​" at bounding box center [718, 595] width 734 height 50
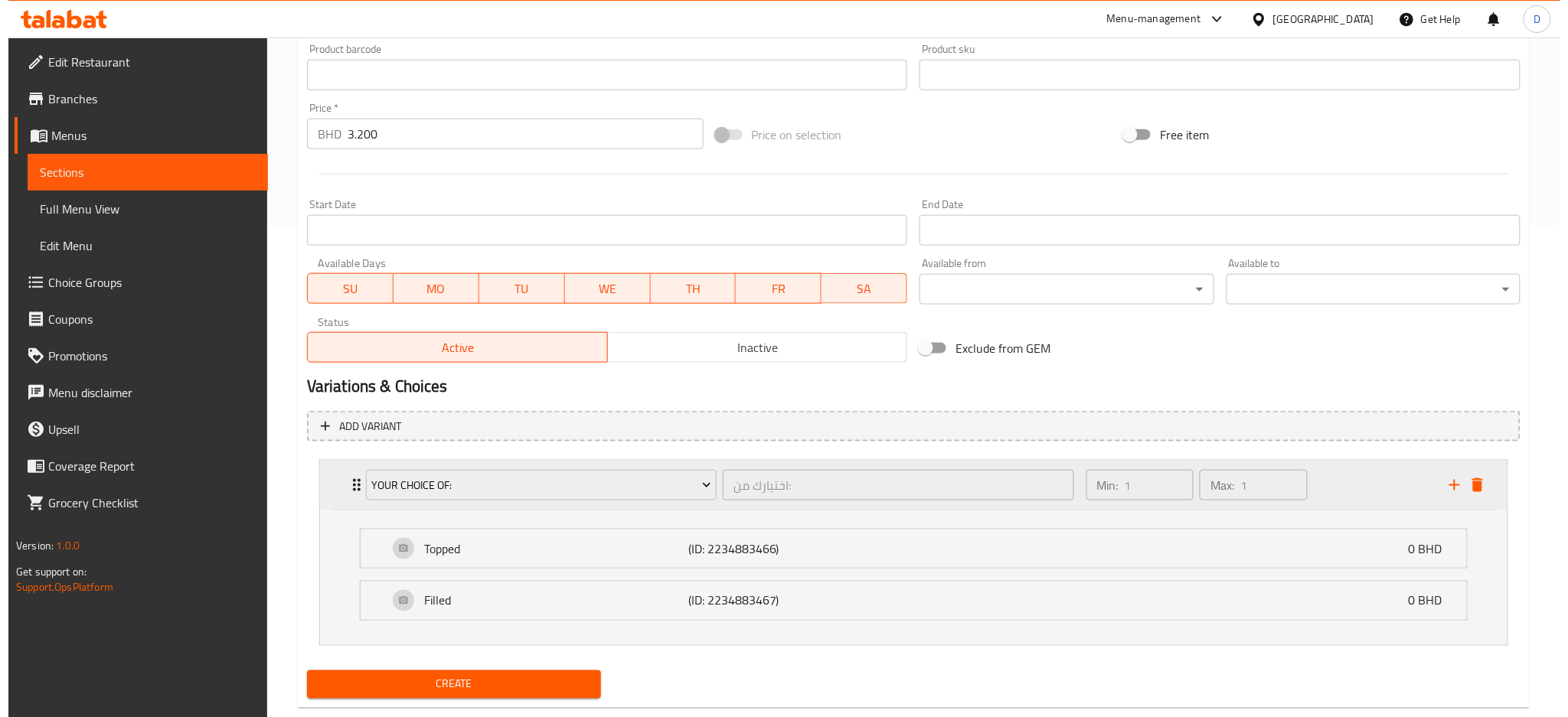
scroll to position [524, 0]
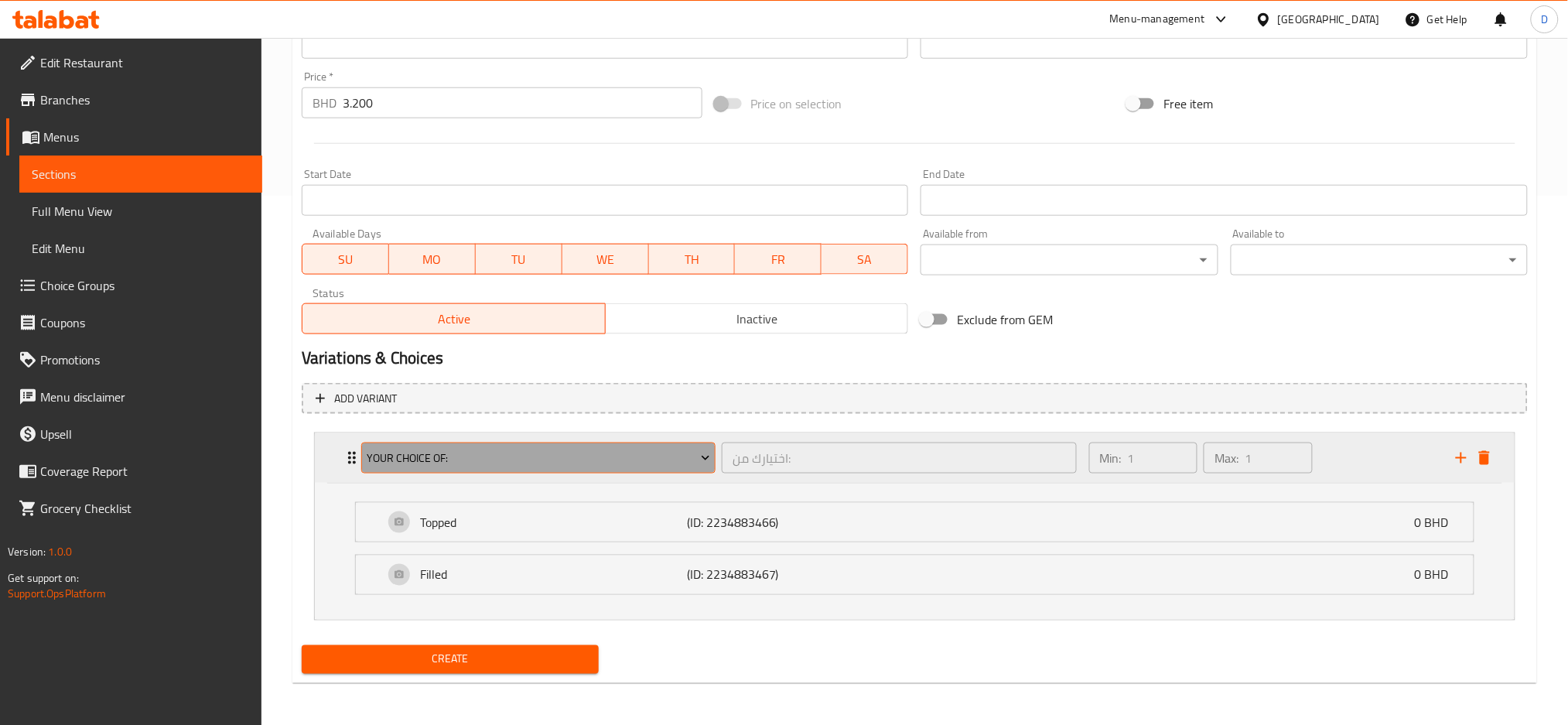
click at [622, 462] on span "Your Choice Of:" at bounding box center [538, 458] width 344 height 20
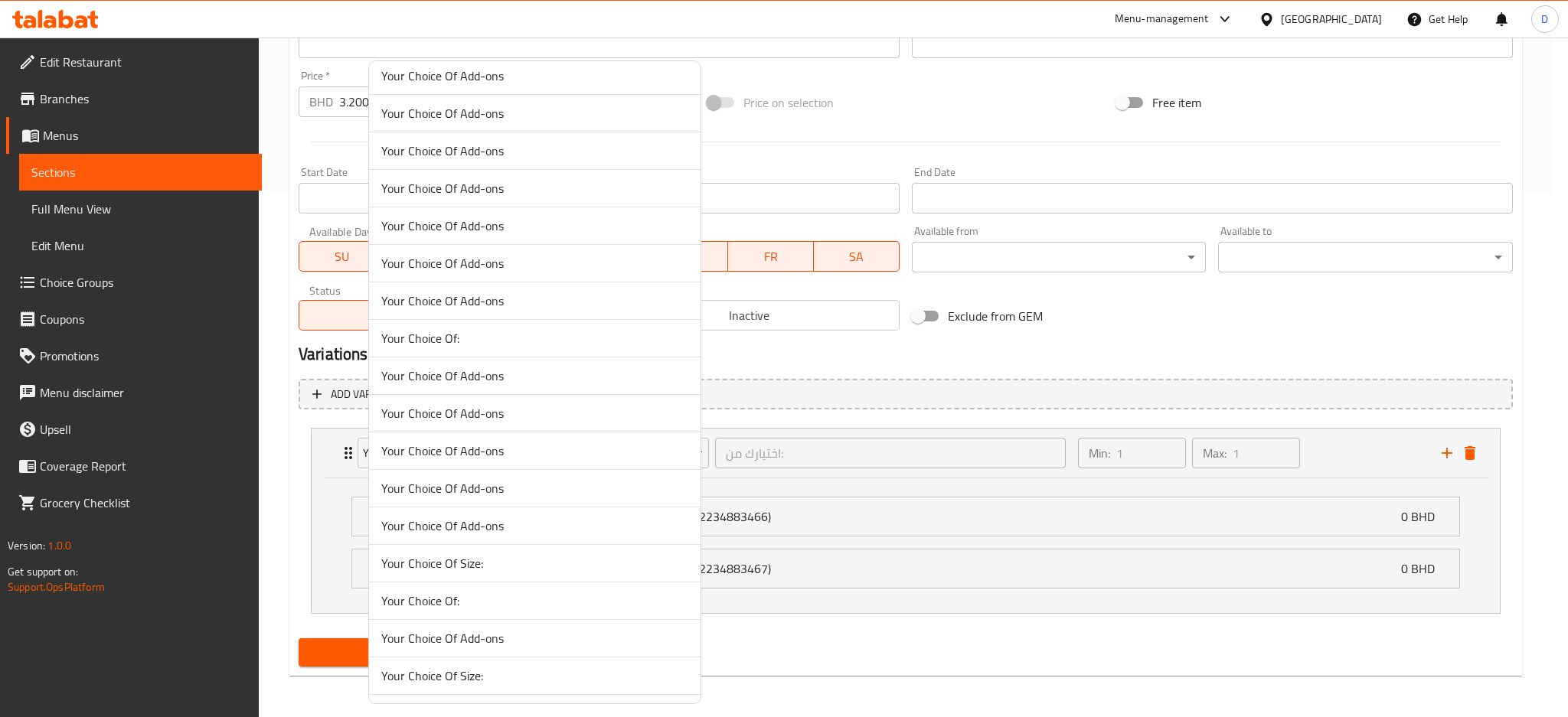
scroll to position [384, 0]
click at [533, 530] on span "Your Choice Of:" at bounding box center [534, 527] width 306 height 18
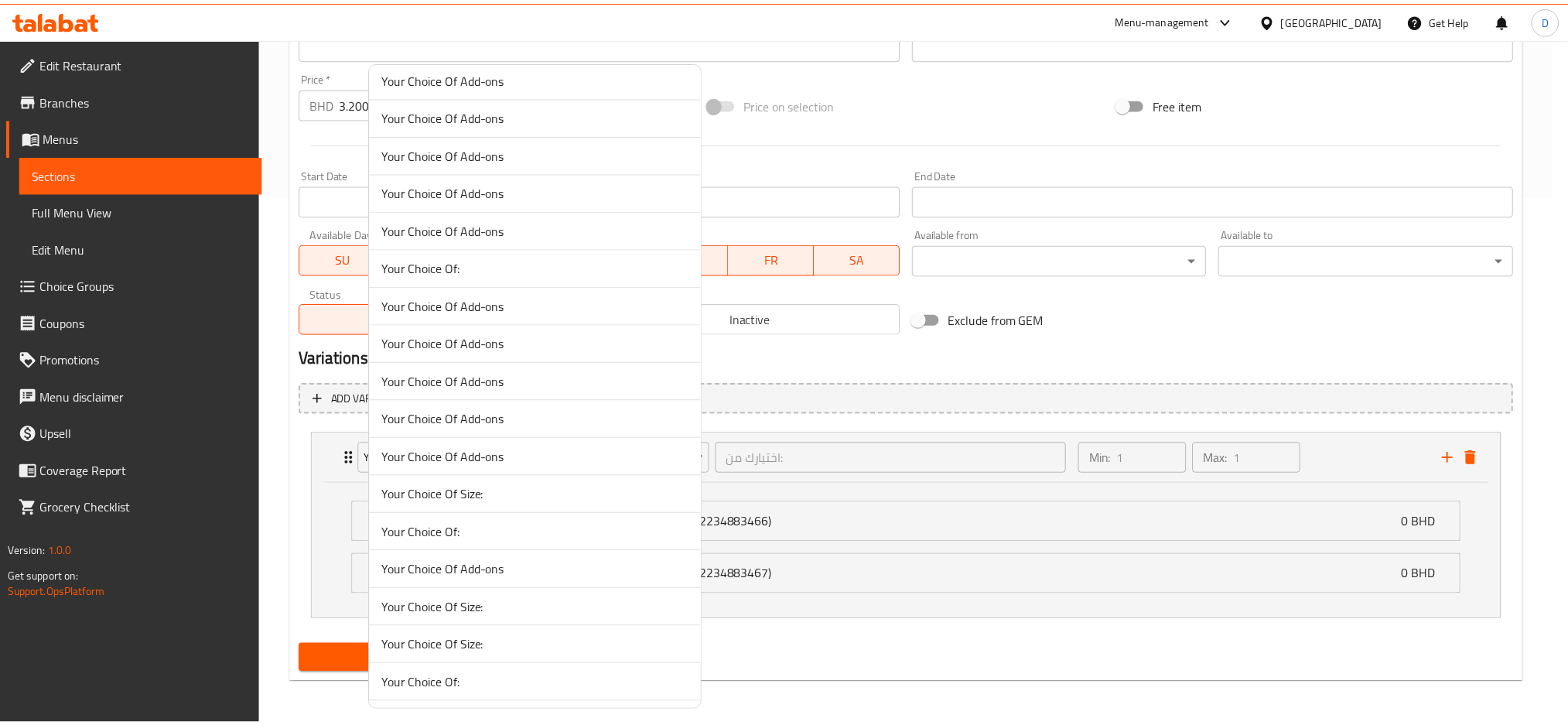
scroll to position [392, 0]
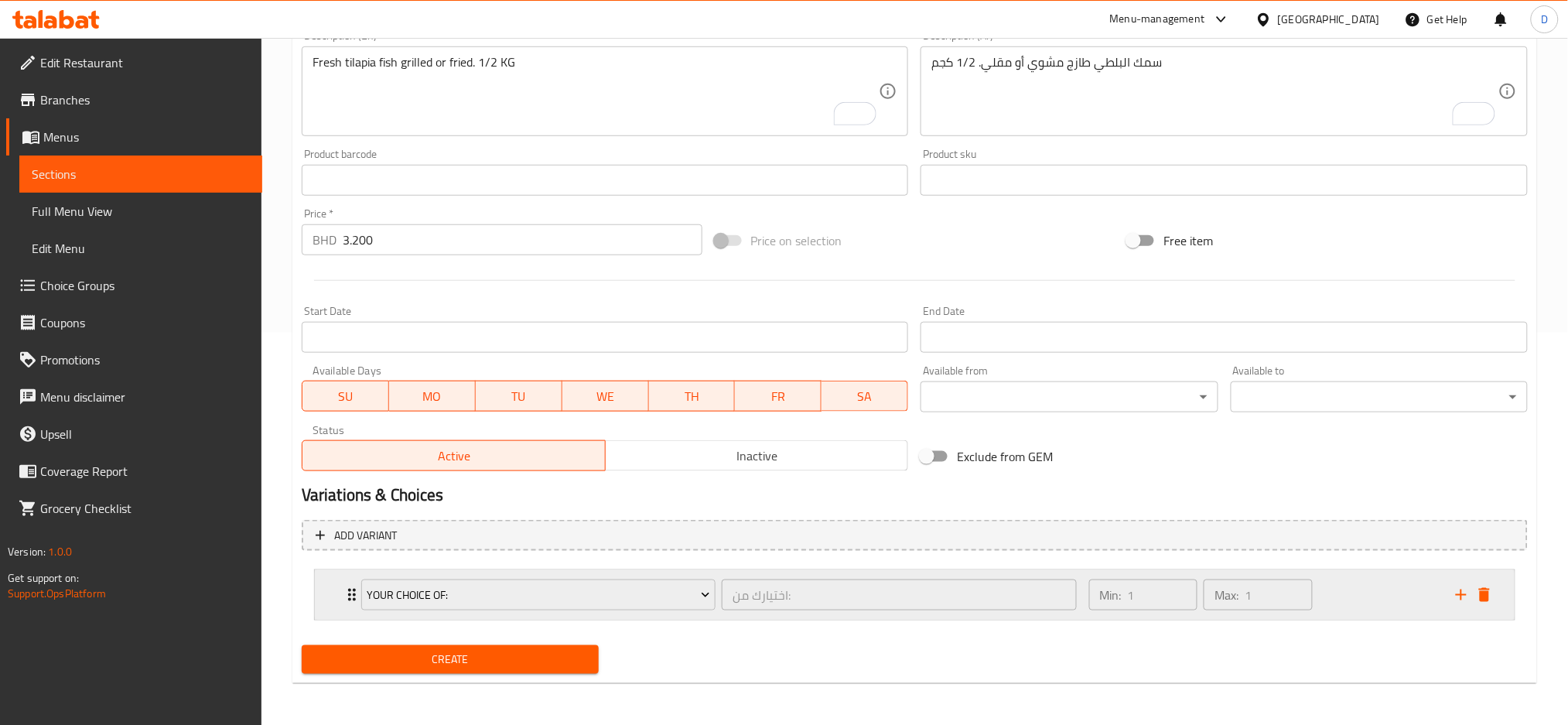
click at [722, 614] on div "Your Choice Of: اختيارك من: ​" at bounding box center [718, 595] width 734 height 50
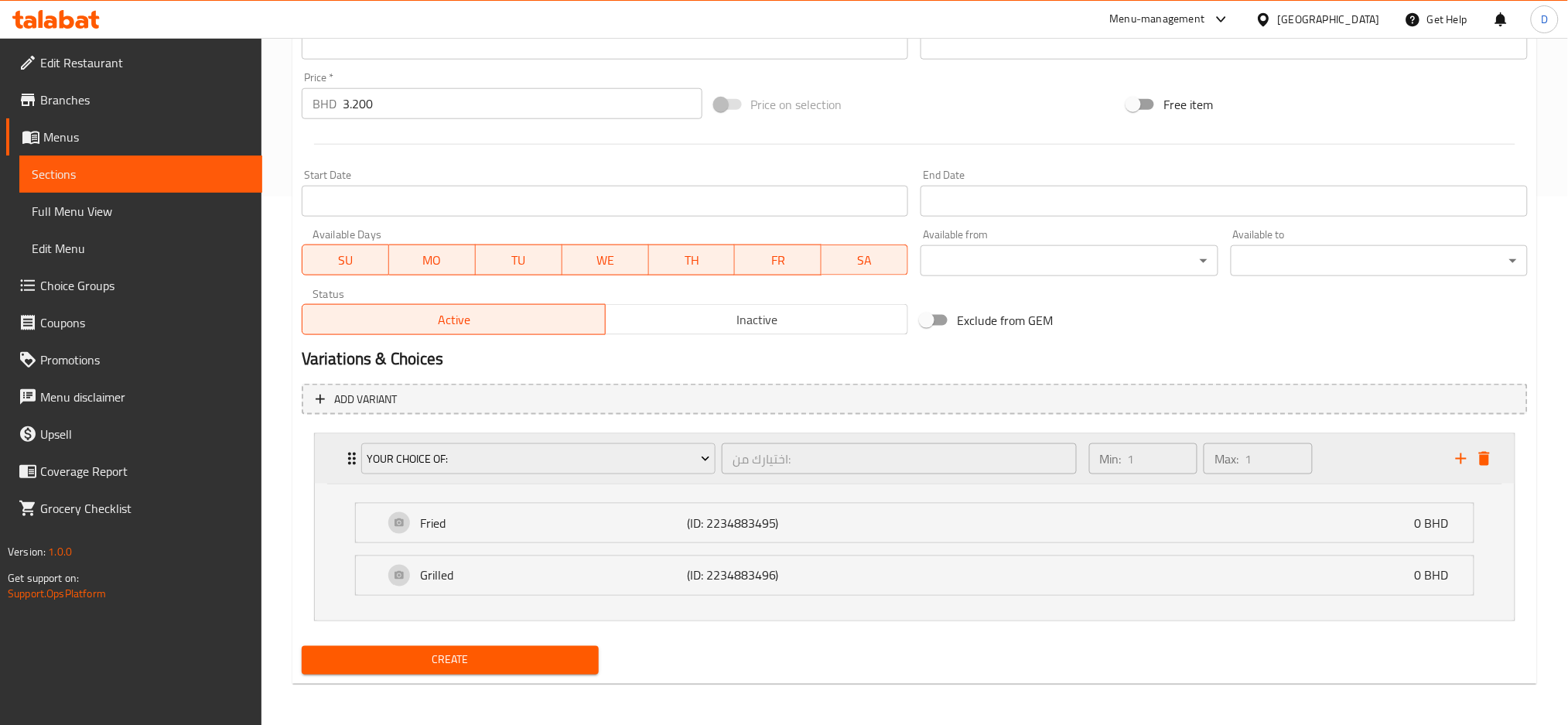
scroll to position [530, 0]
click at [1464, 451] on icon "add" at bounding box center [1461, 457] width 19 height 19
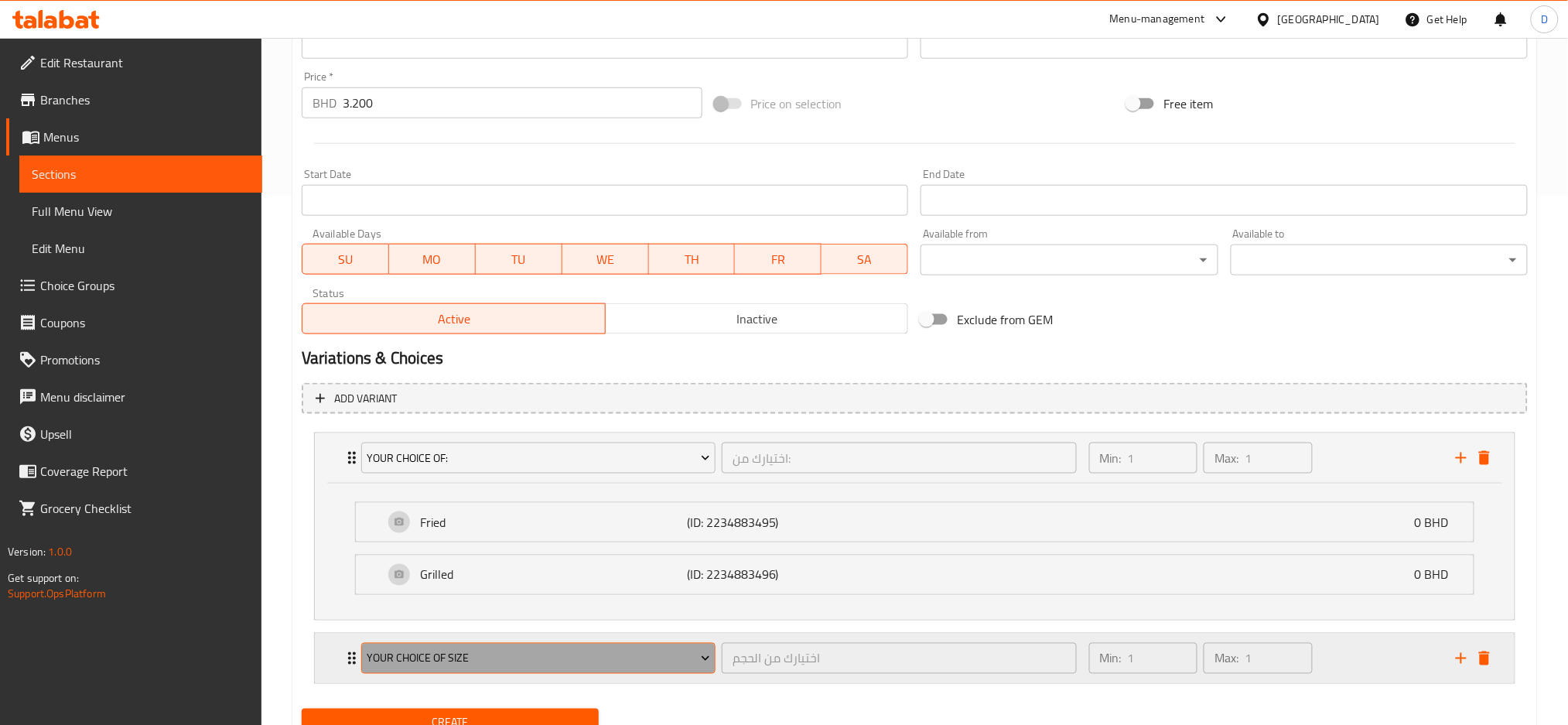
click at [642, 663] on span "Your Choice Of Size" at bounding box center [538, 659] width 344 height 20
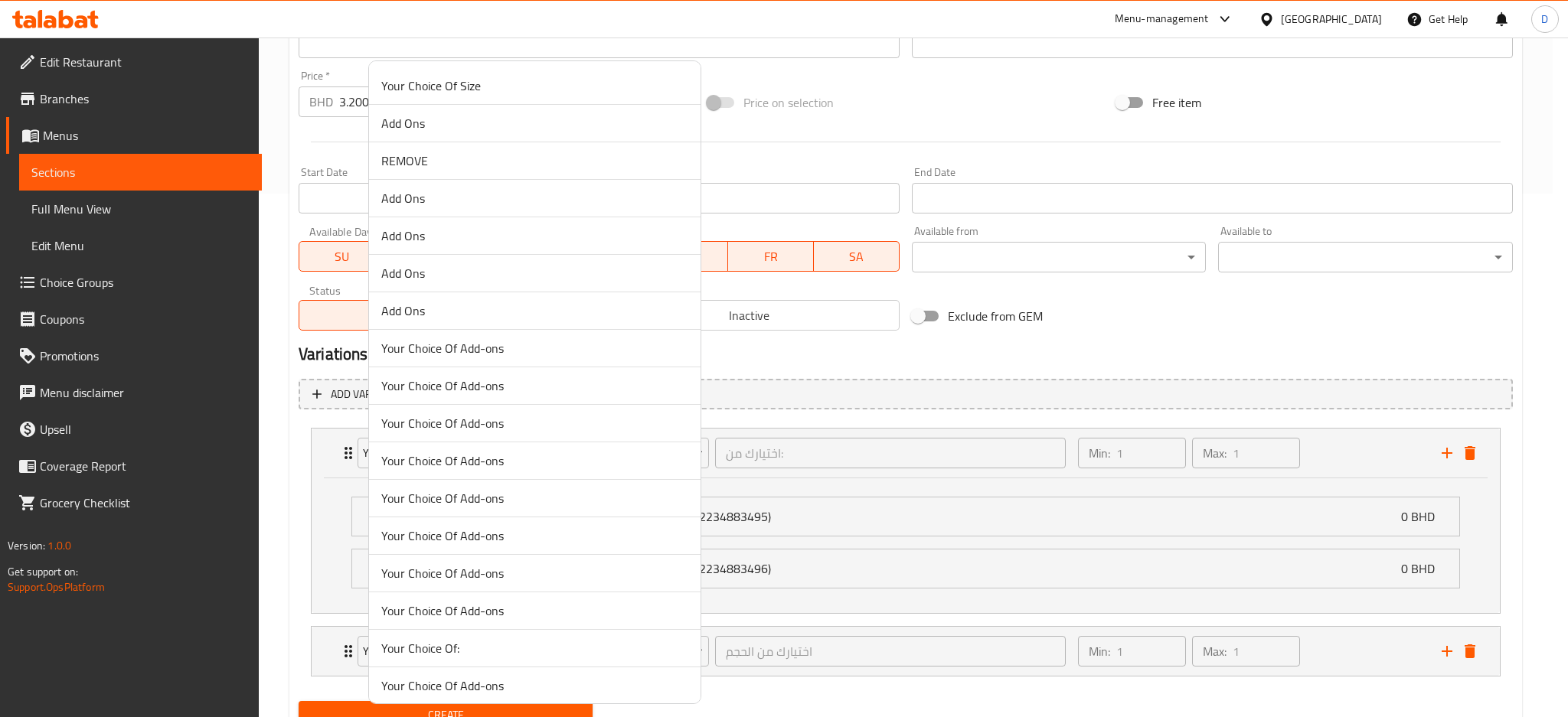
click at [466, 219] on li "Add Ons" at bounding box center [535, 236] width 332 height 38
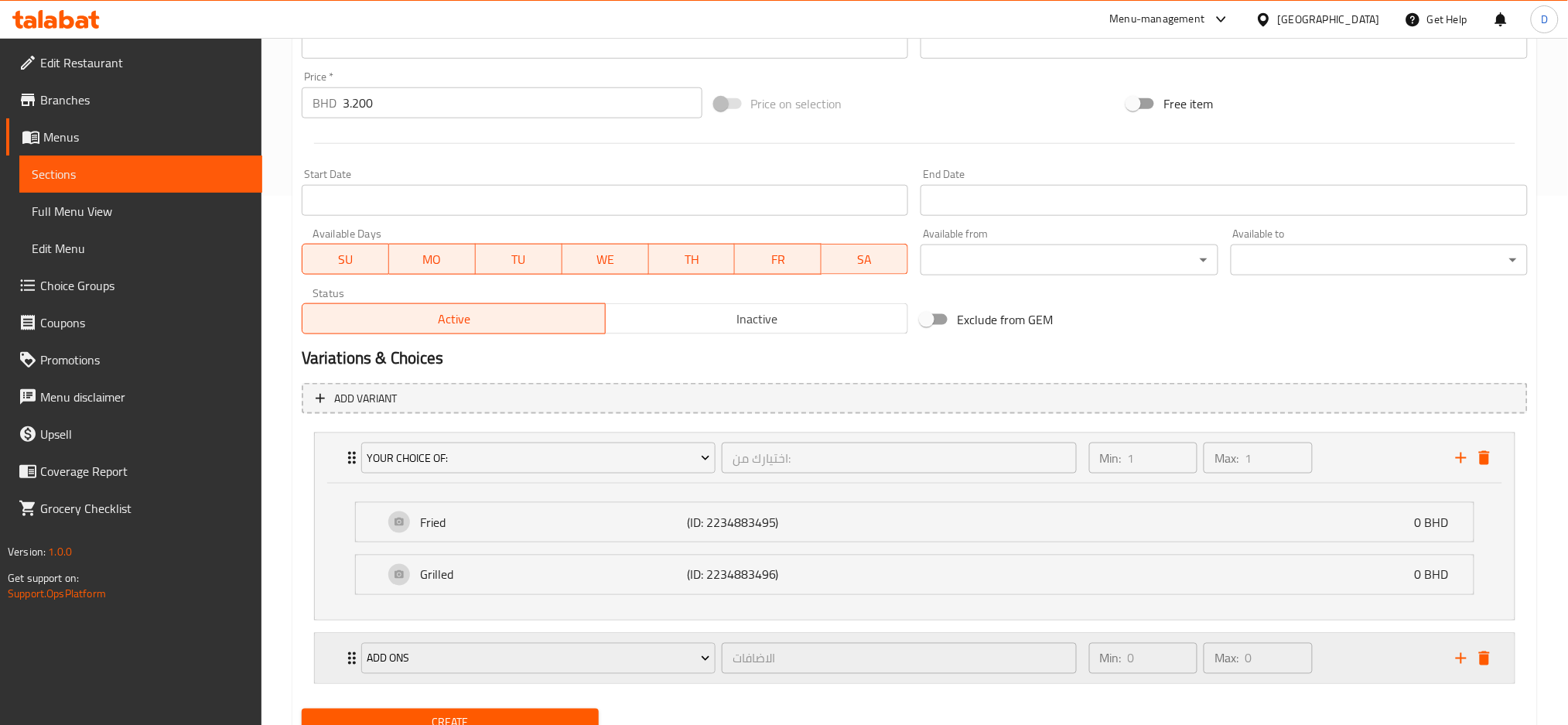
click at [720, 678] on div "Add Ons الاضافات ​" at bounding box center [718, 658] width 734 height 50
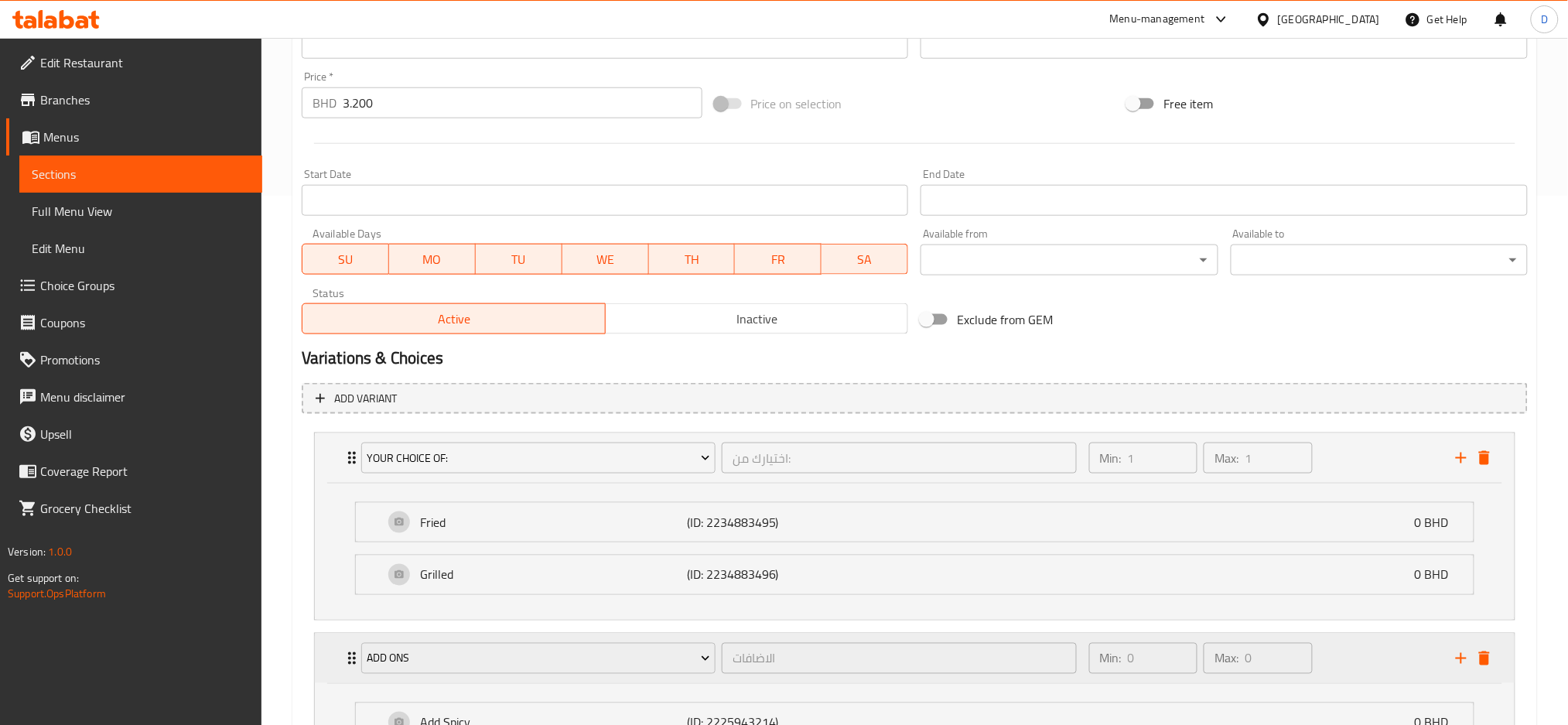
scroll to position [677, 0]
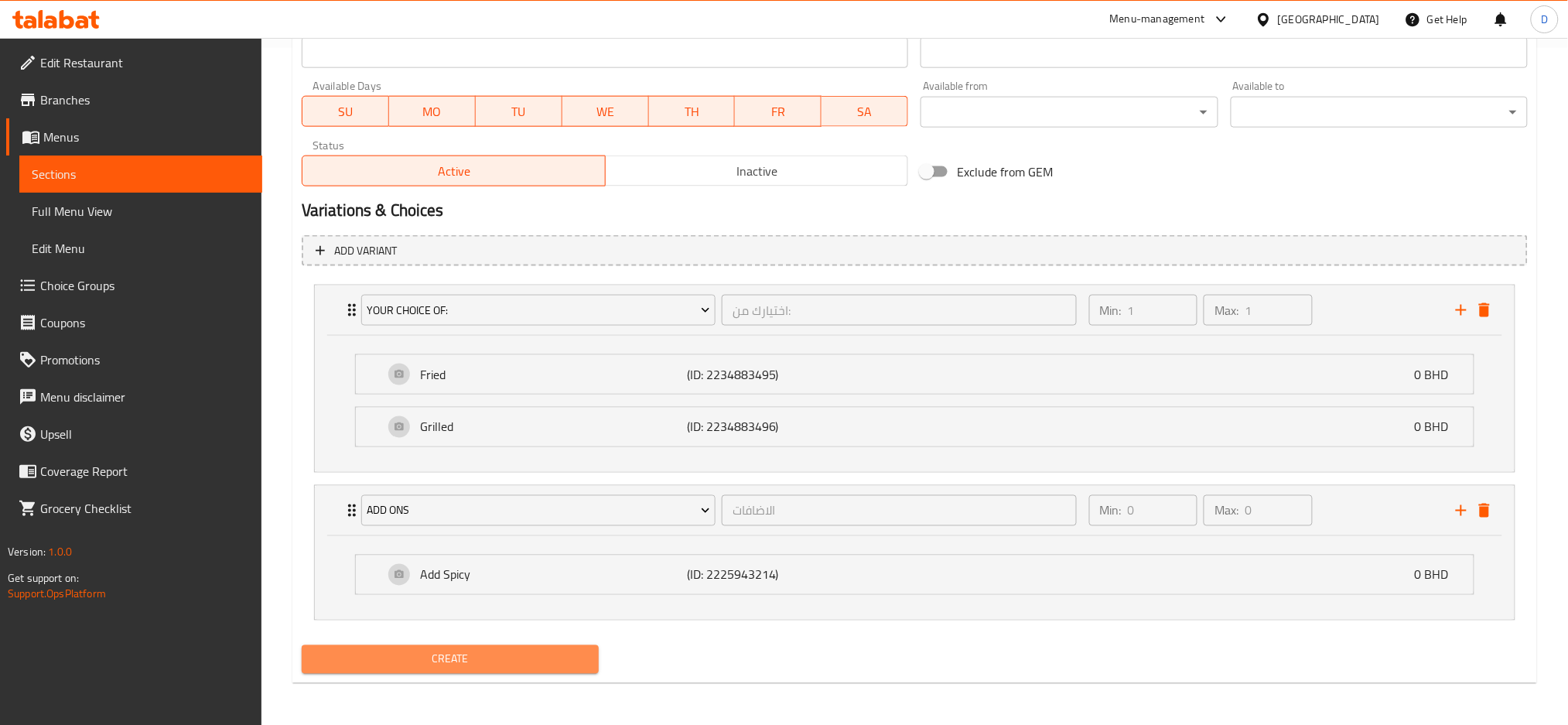
click at [567, 645] on button "Create" at bounding box center [450, 659] width 297 height 28
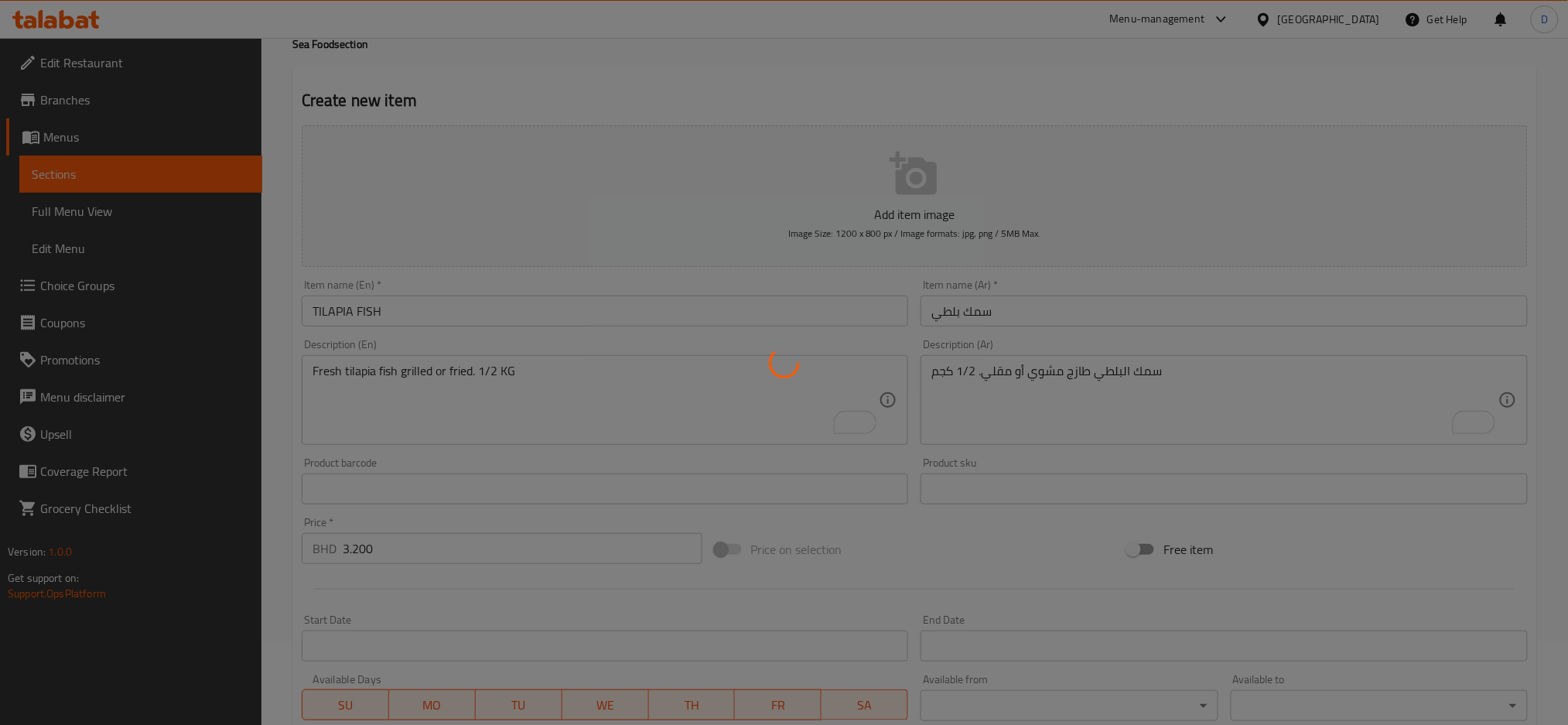
scroll to position [79, 0]
type input "0"
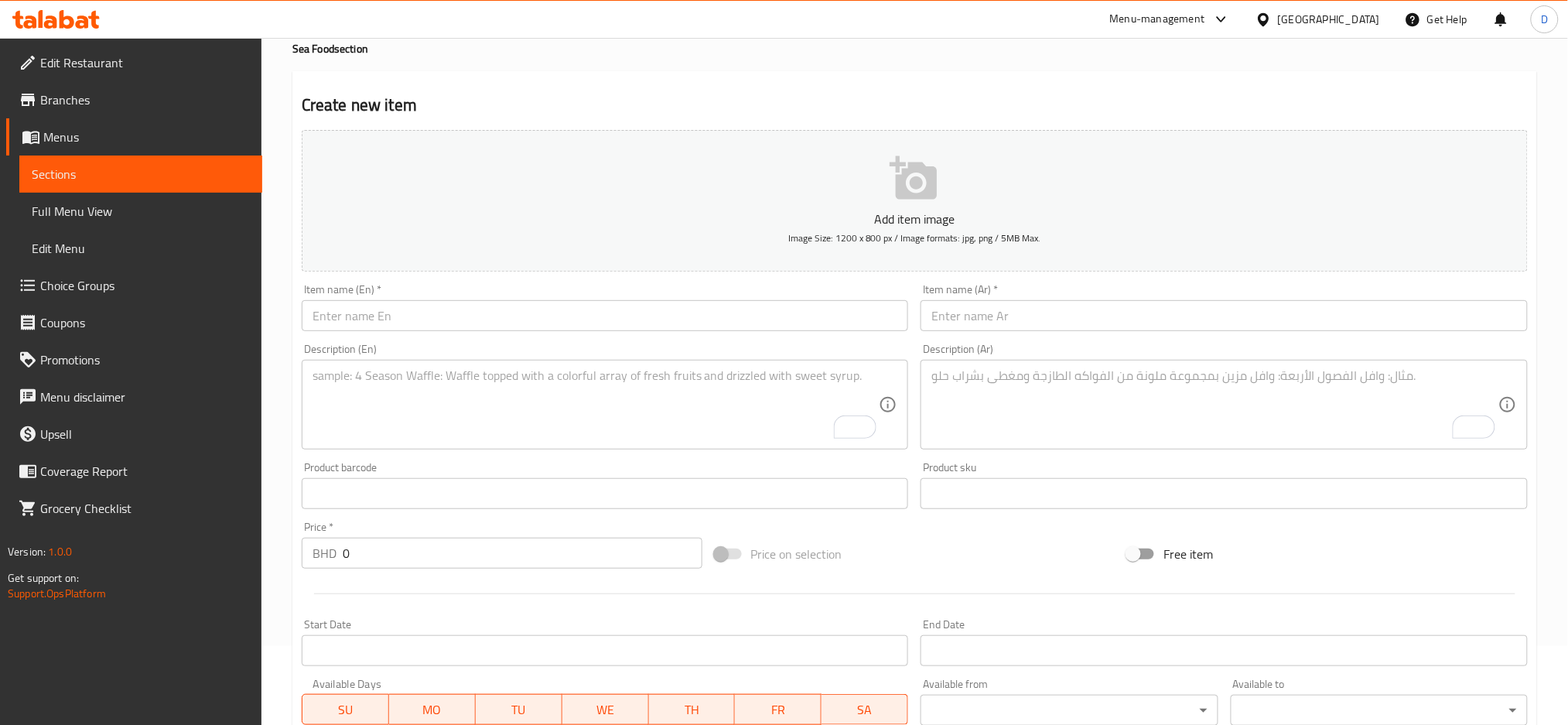
scroll to position [0, 0]
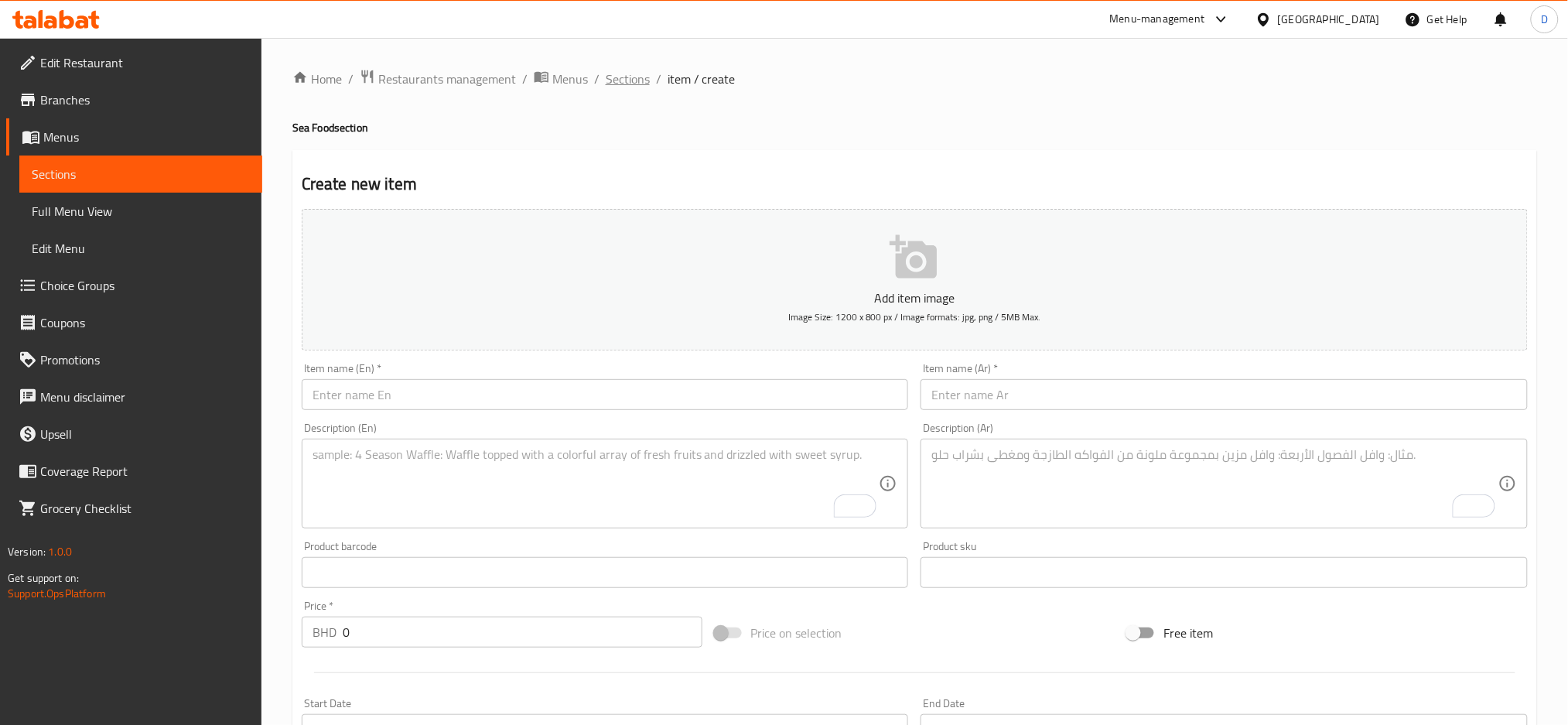
click at [617, 86] on span "Sections" at bounding box center [627, 78] width 44 height 19
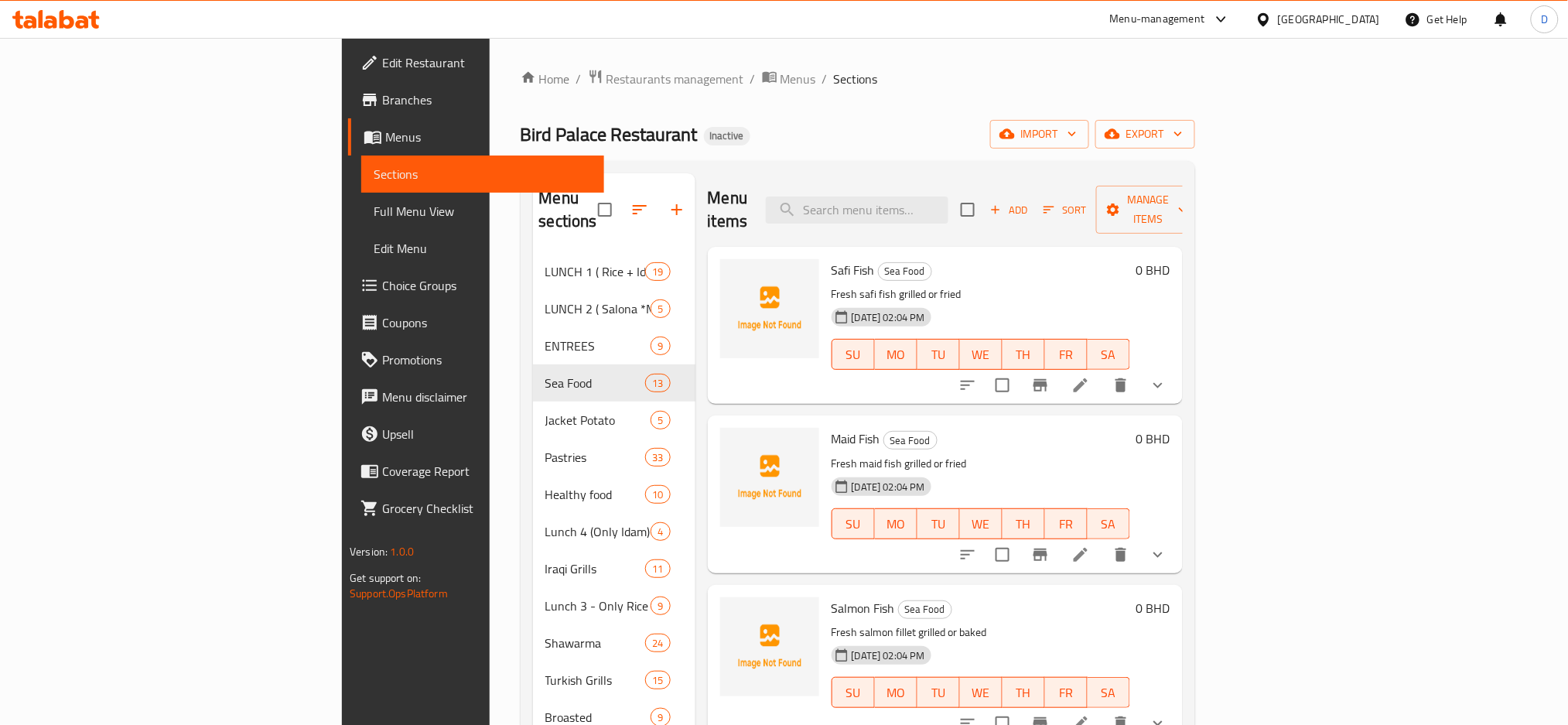
scroll to position [724, 0]
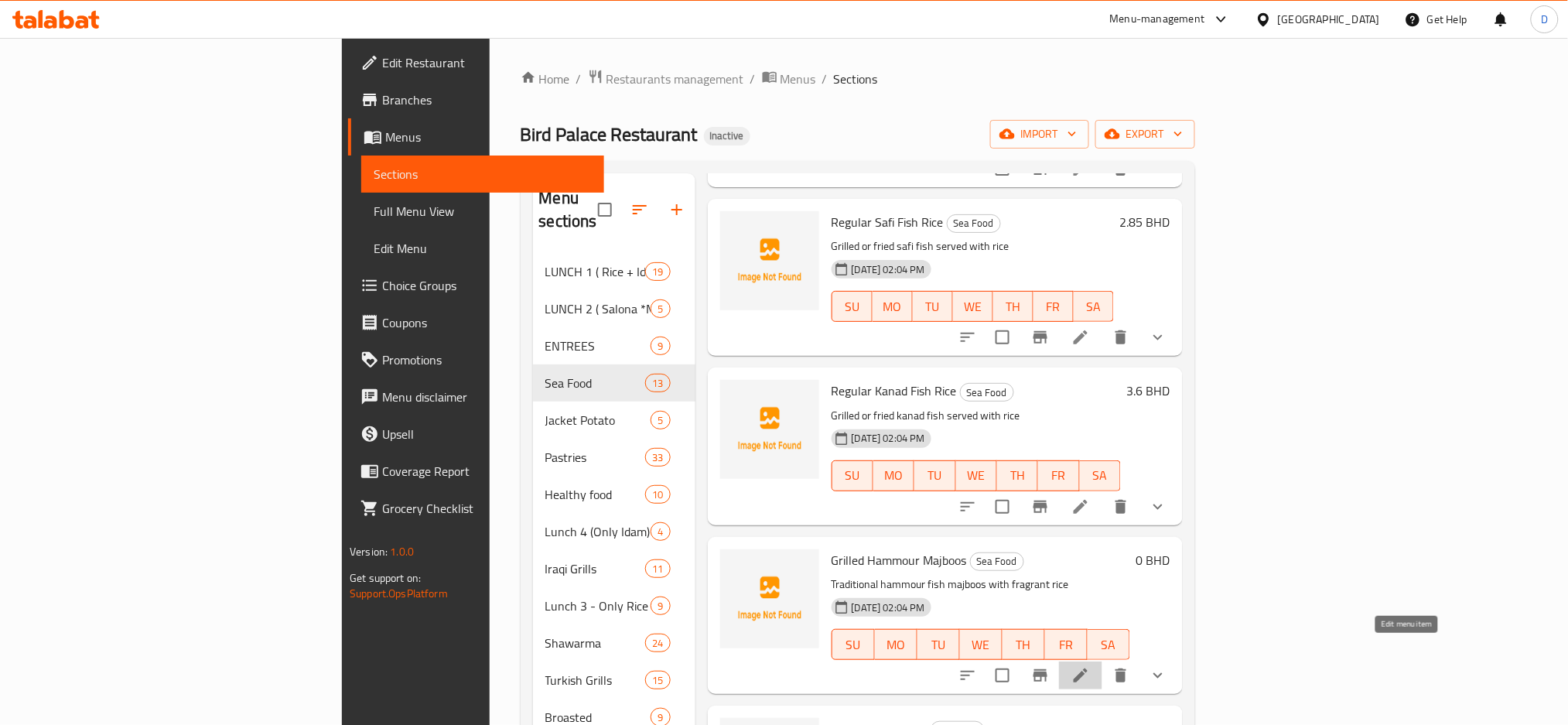
click at [1087, 668] on icon at bounding box center [1081, 675] width 14 height 14
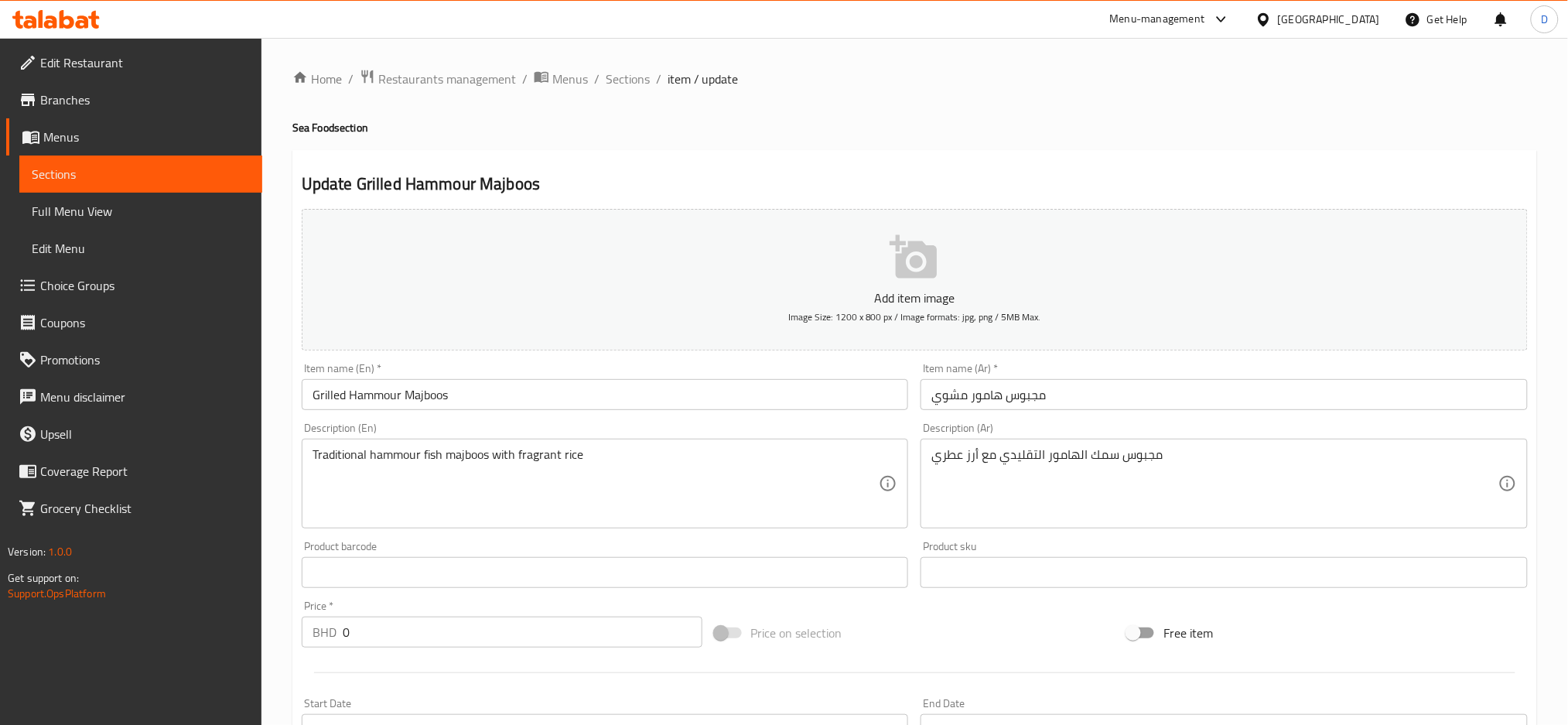
scroll to position [455, 0]
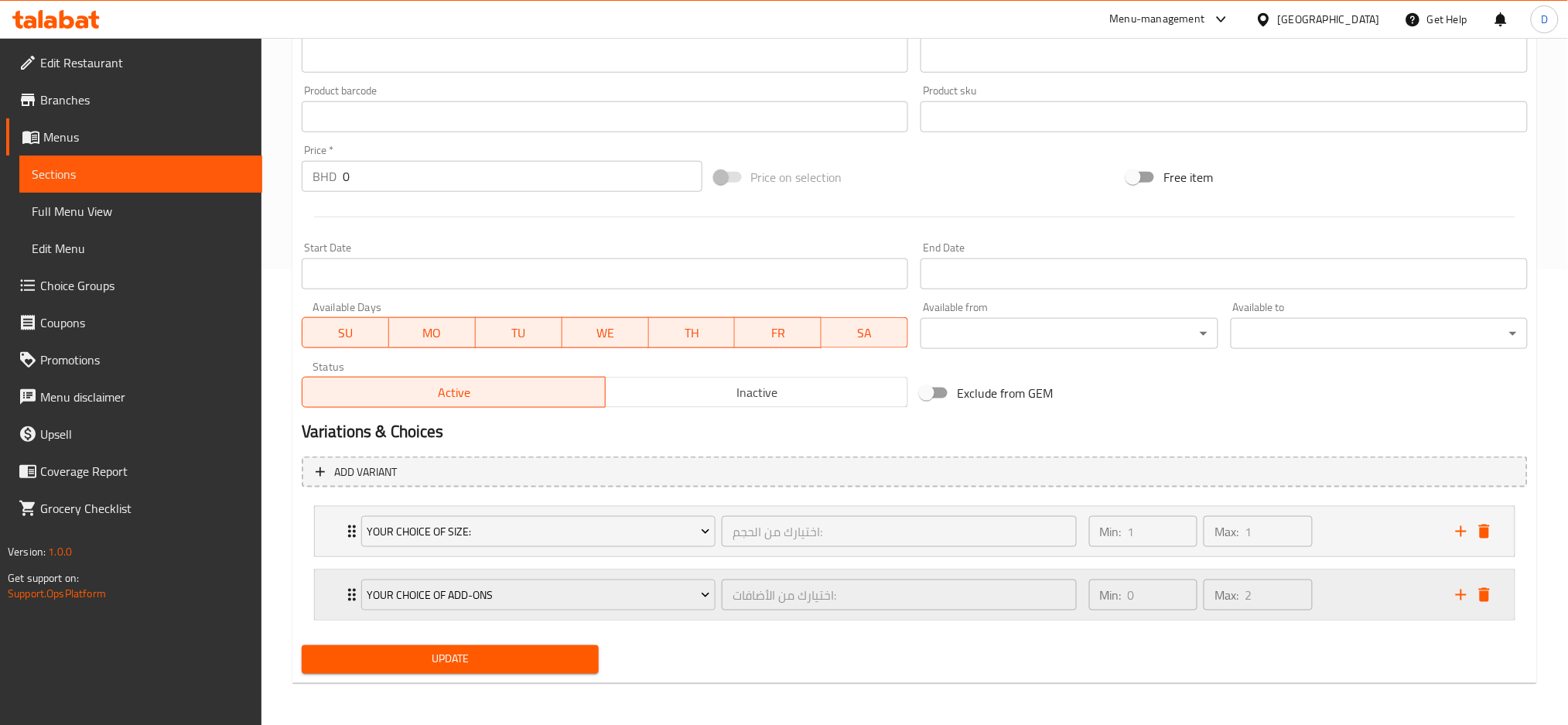
click at [1350, 608] on div "Min: 0 ​ Max: 2 ​" at bounding box center [1262, 595] width 366 height 50
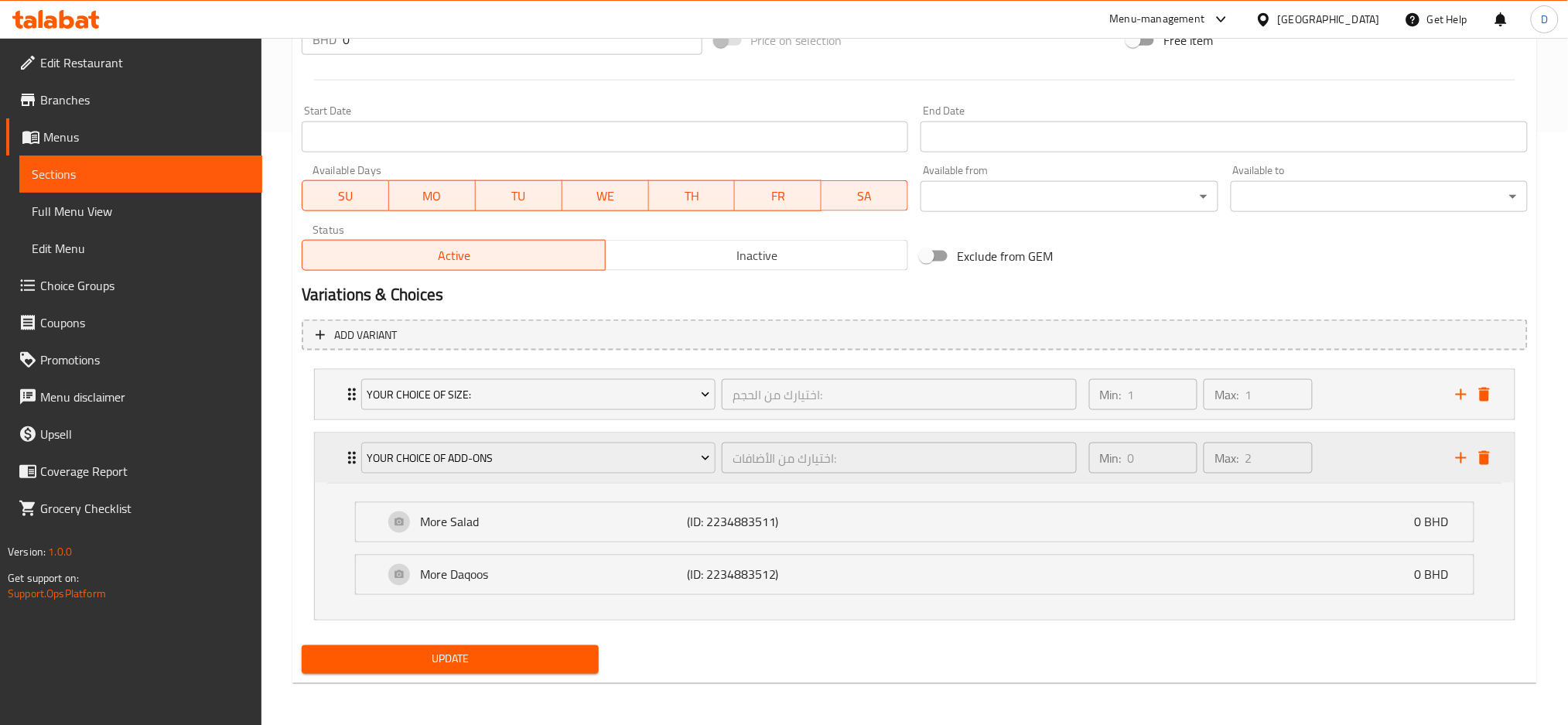
scroll to position [592, 0]
click at [1242, 515] on div "More Salad (ID: 2234883511) 0 BHD" at bounding box center [919, 523] width 1072 height 39
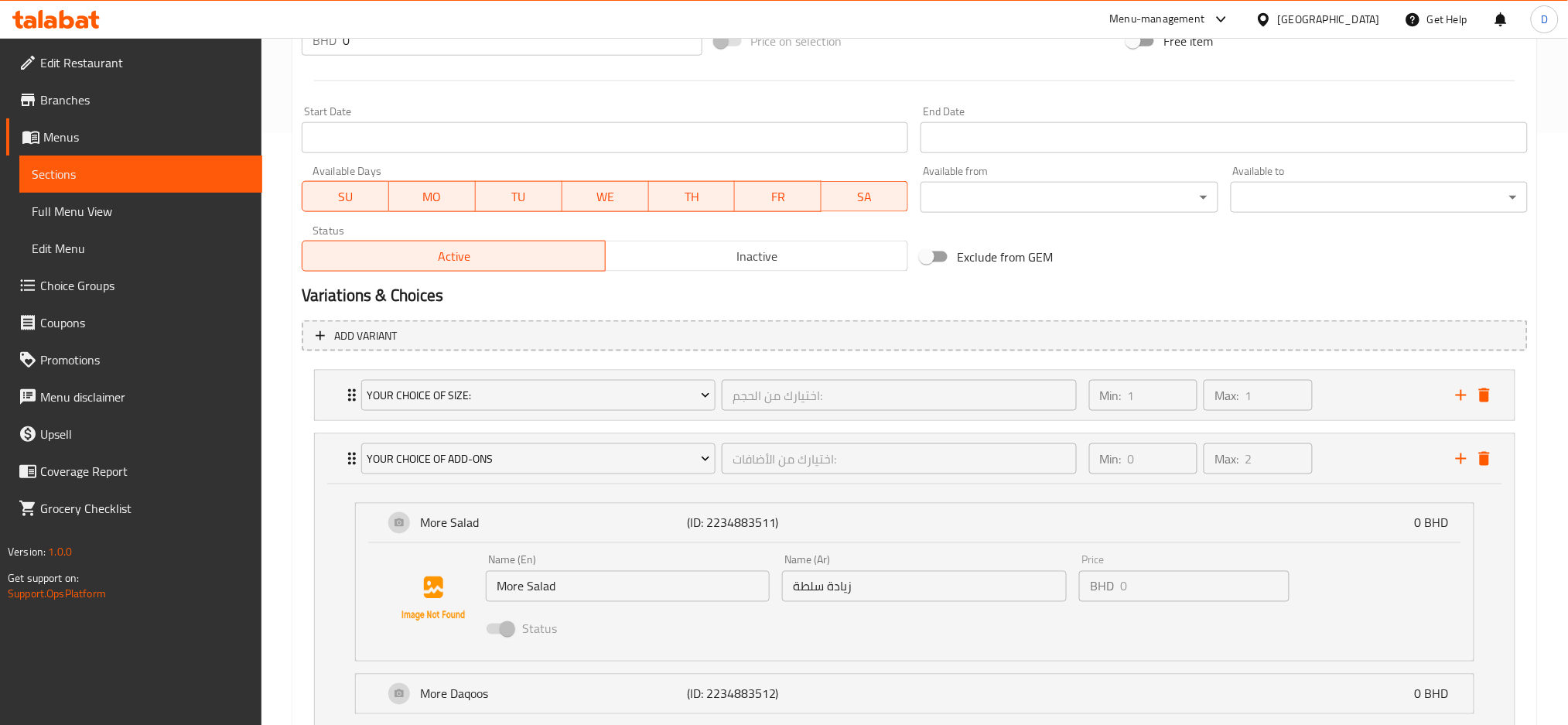
scroll to position [711, 0]
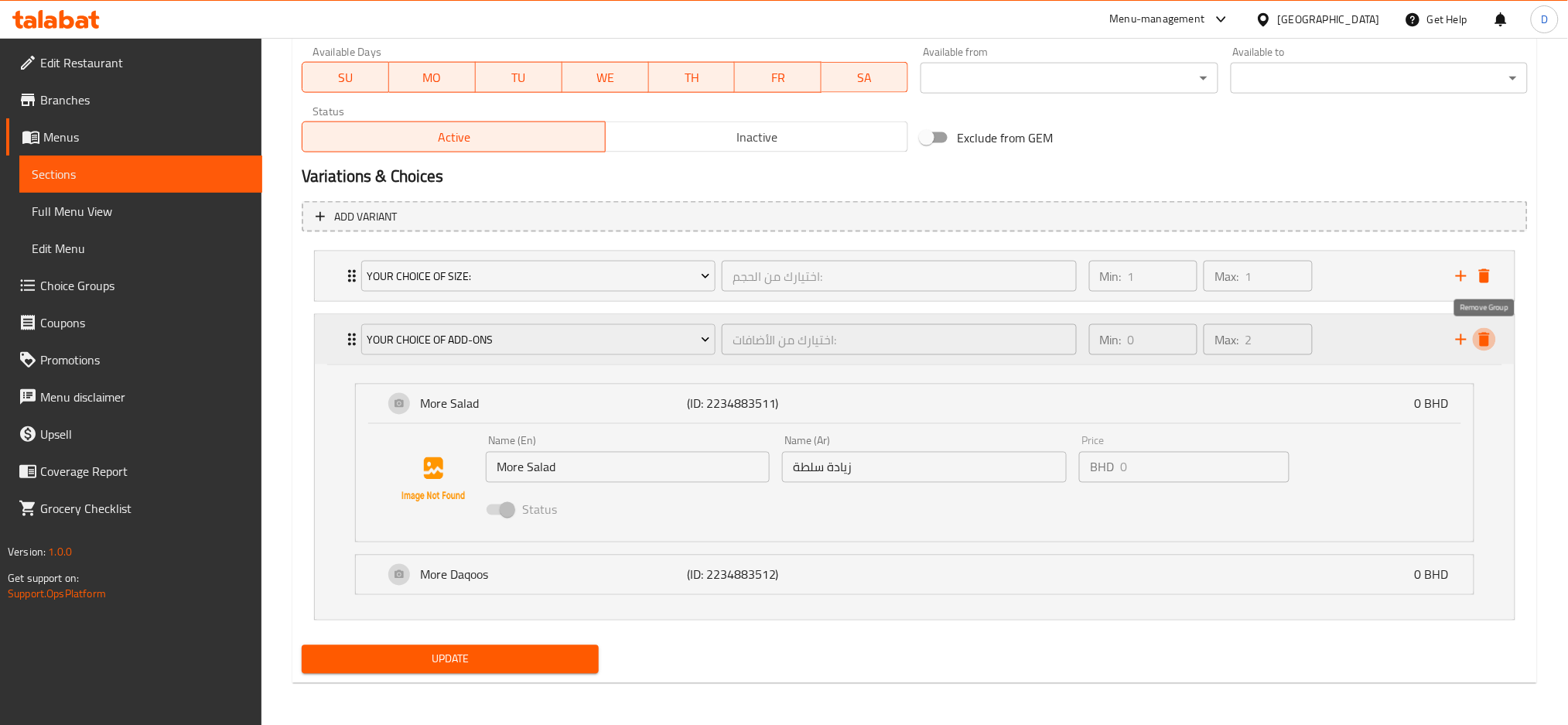
click at [1489, 339] on icon "delete" at bounding box center [1484, 339] width 11 height 14
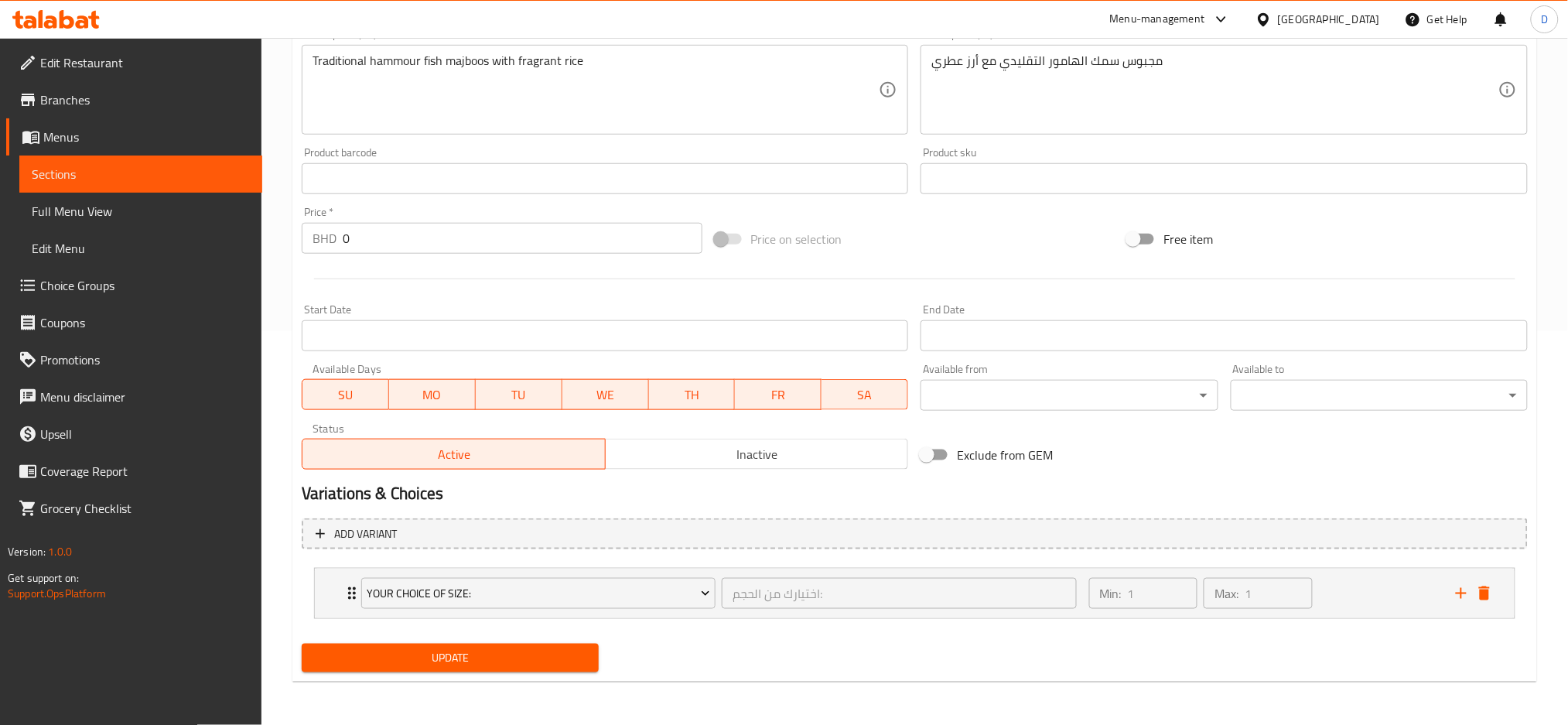
scroll to position [392, 0]
click at [570, 668] on button "Update" at bounding box center [450, 659] width 297 height 28
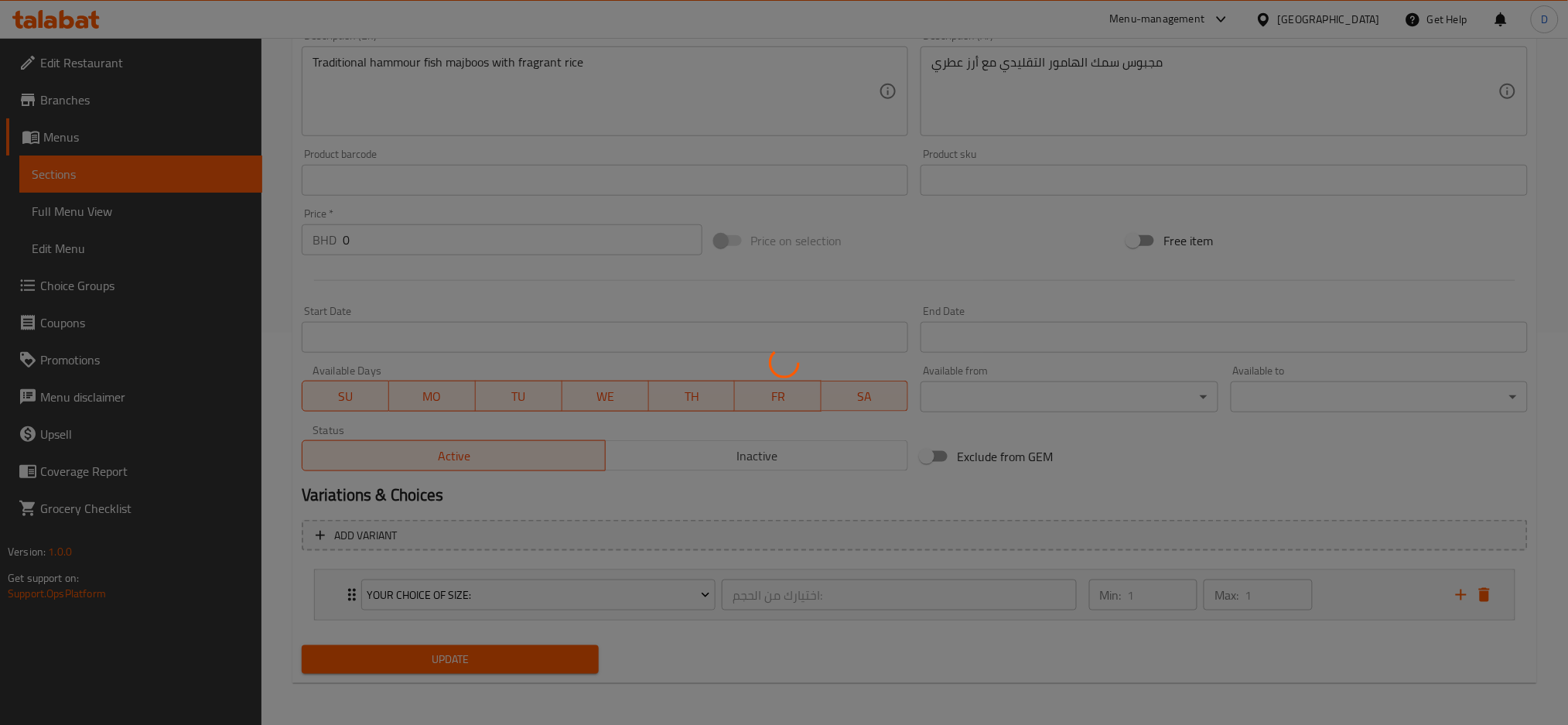
scroll to position [0, 0]
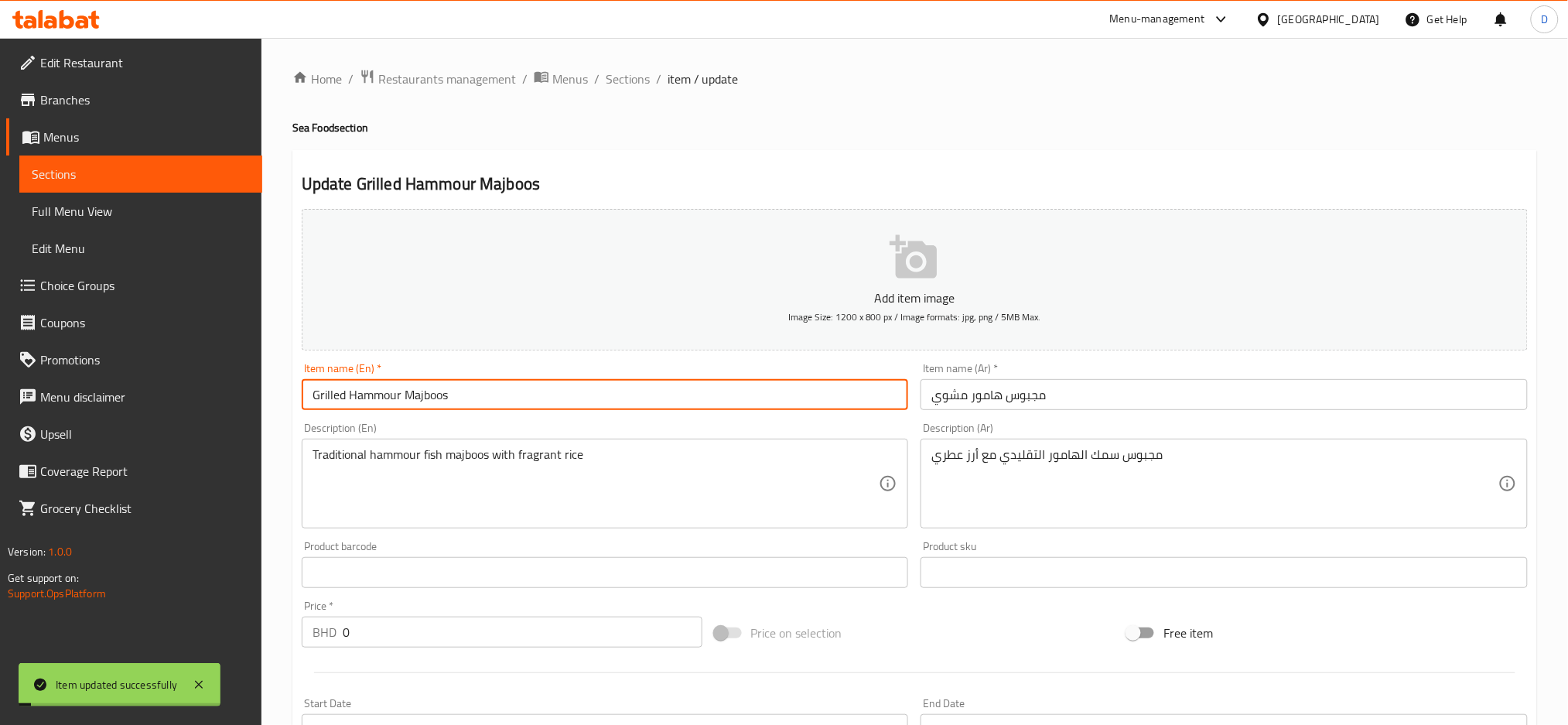
click at [503, 392] on input "Grilled Hammour Majboos" at bounding box center [606, 395] width 608 height 31
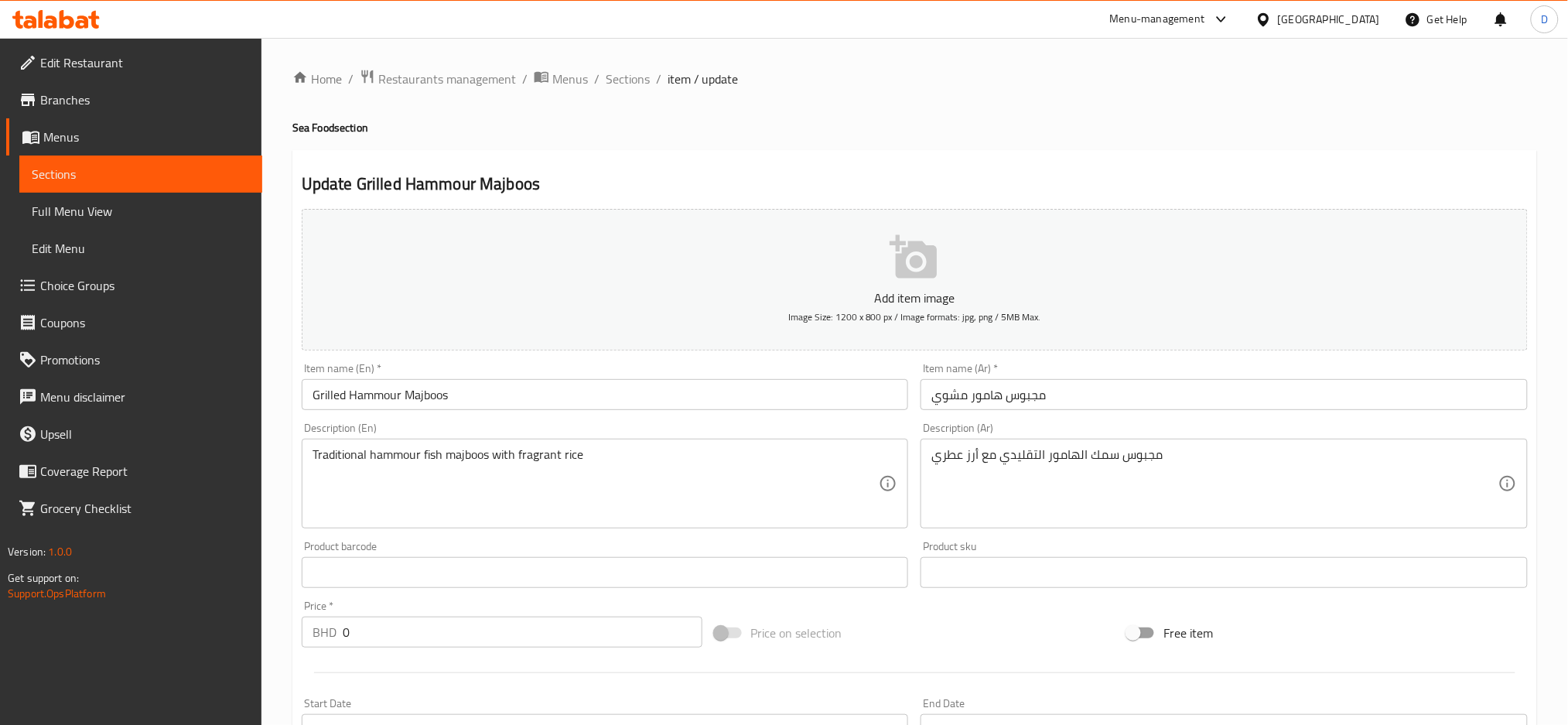
click at [917, 133] on h4 "Sea Food section" at bounding box center [914, 128] width 1245 height 16
click at [932, 165] on div "Update Grilled Hammour Majboos Add item image Image Size: 1200 x 800 px / Image…" at bounding box center [914, 614] width 1245 height 926
click at [632, 77] on span "Sections" at bounding box center [627, 78] width 44 height 19
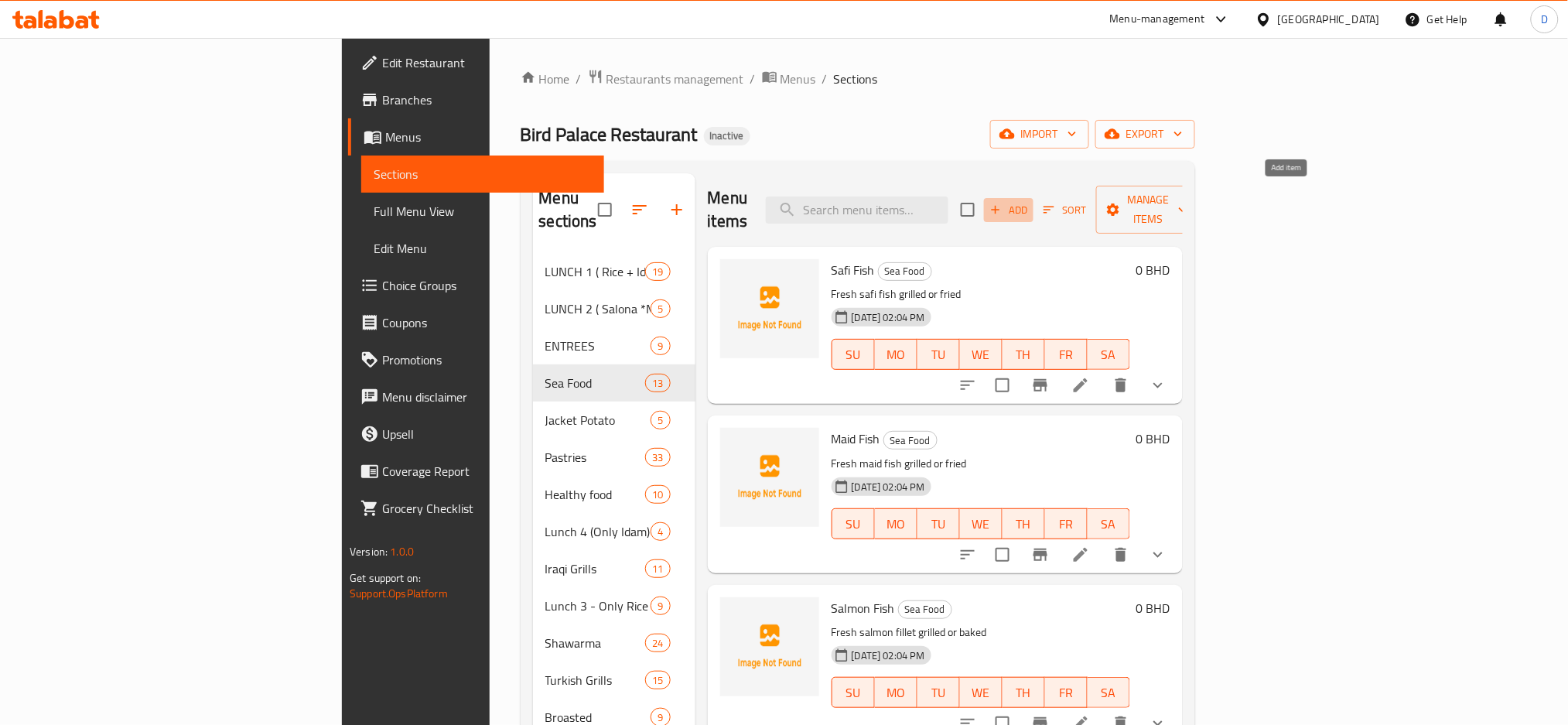
click at [1030, 201] on span "Add" at bounding box center [1008, 210] width 42 height 18
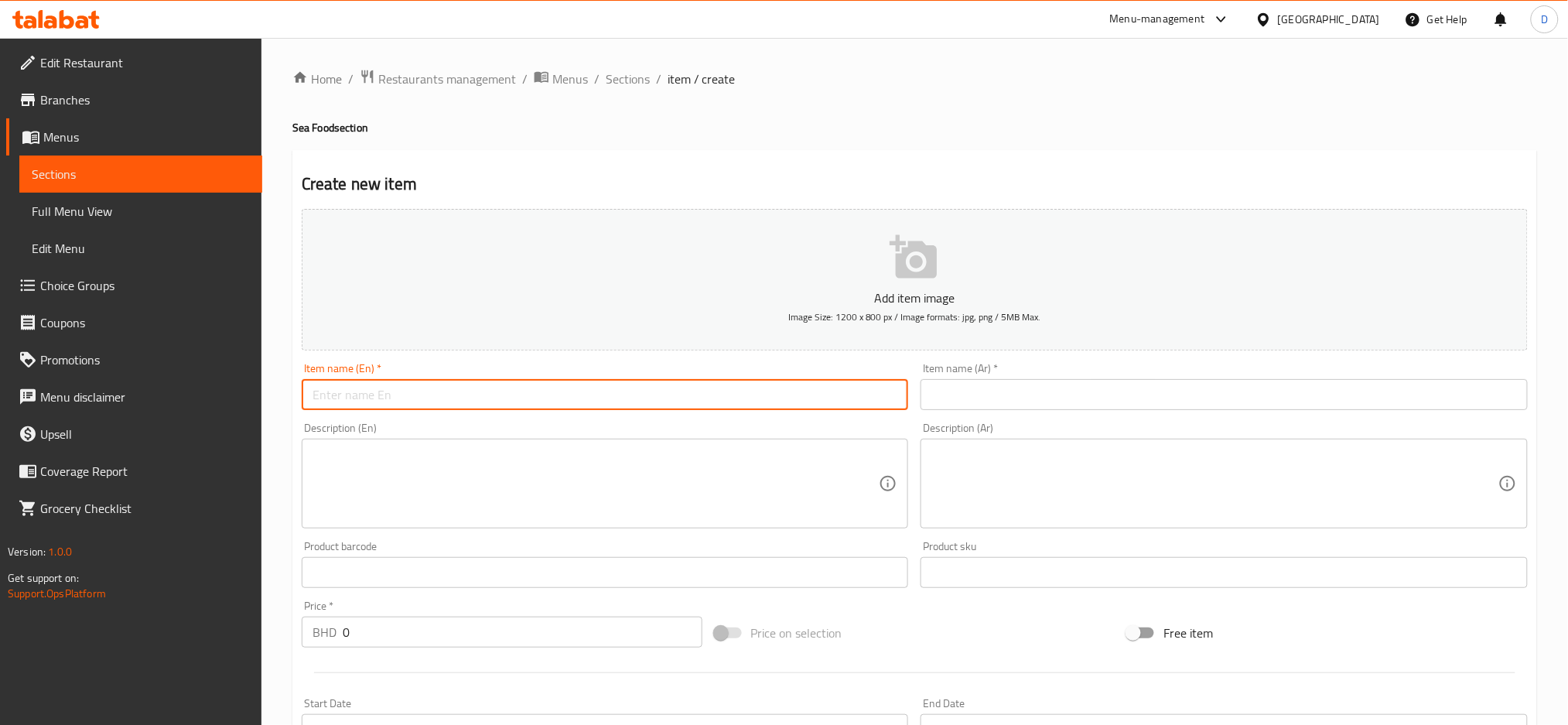
paste input "[PERSON_NAME]"
click at [397, 390] on input "[PERSON_NAME]" at bounding box center [606, 395] width 608 height 31
type input "[PERSON_NAME]"
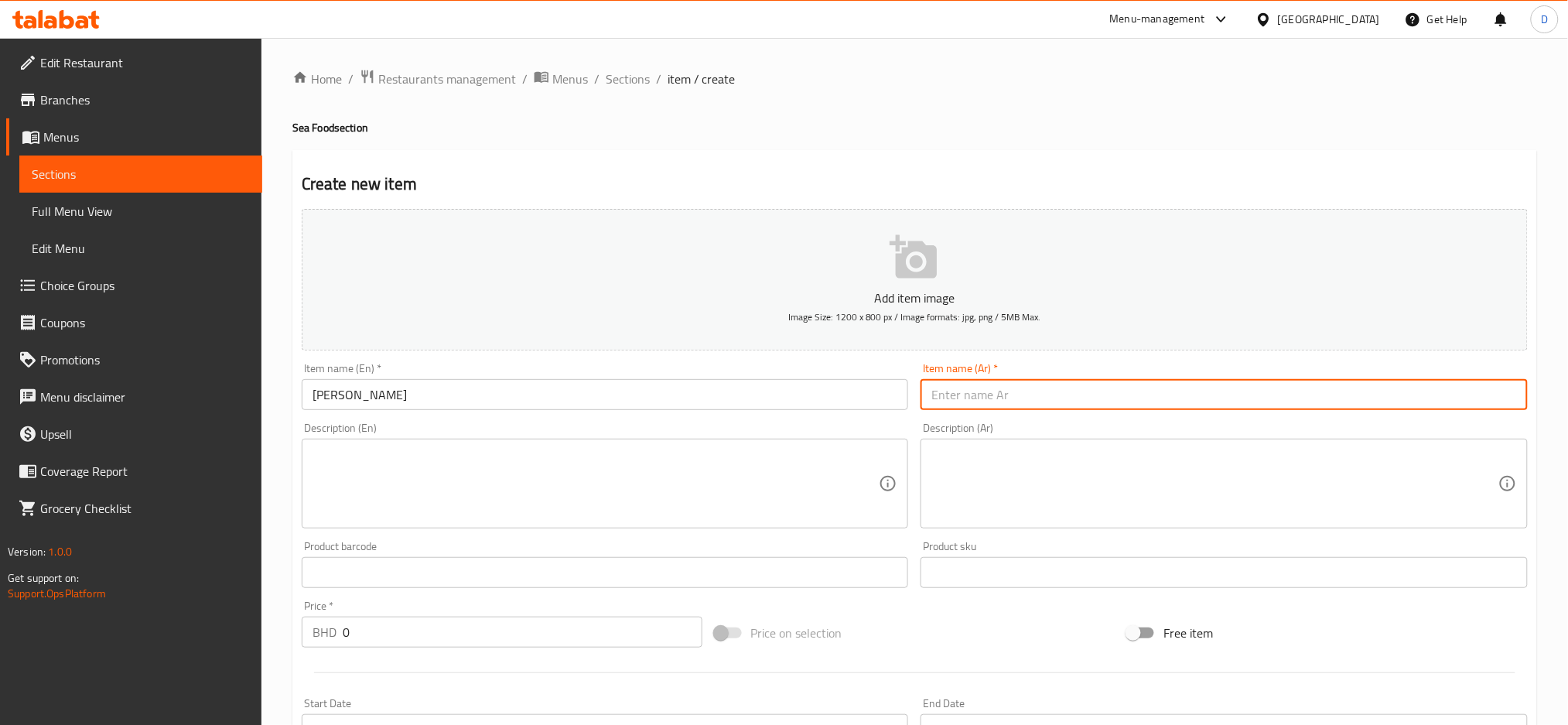
click at [1052, 400] on input "text" at bounding box center [1224, 395] width 608 height 31
paste input "[PERSON_NAME]"
type input "[PERSON_NAME]"
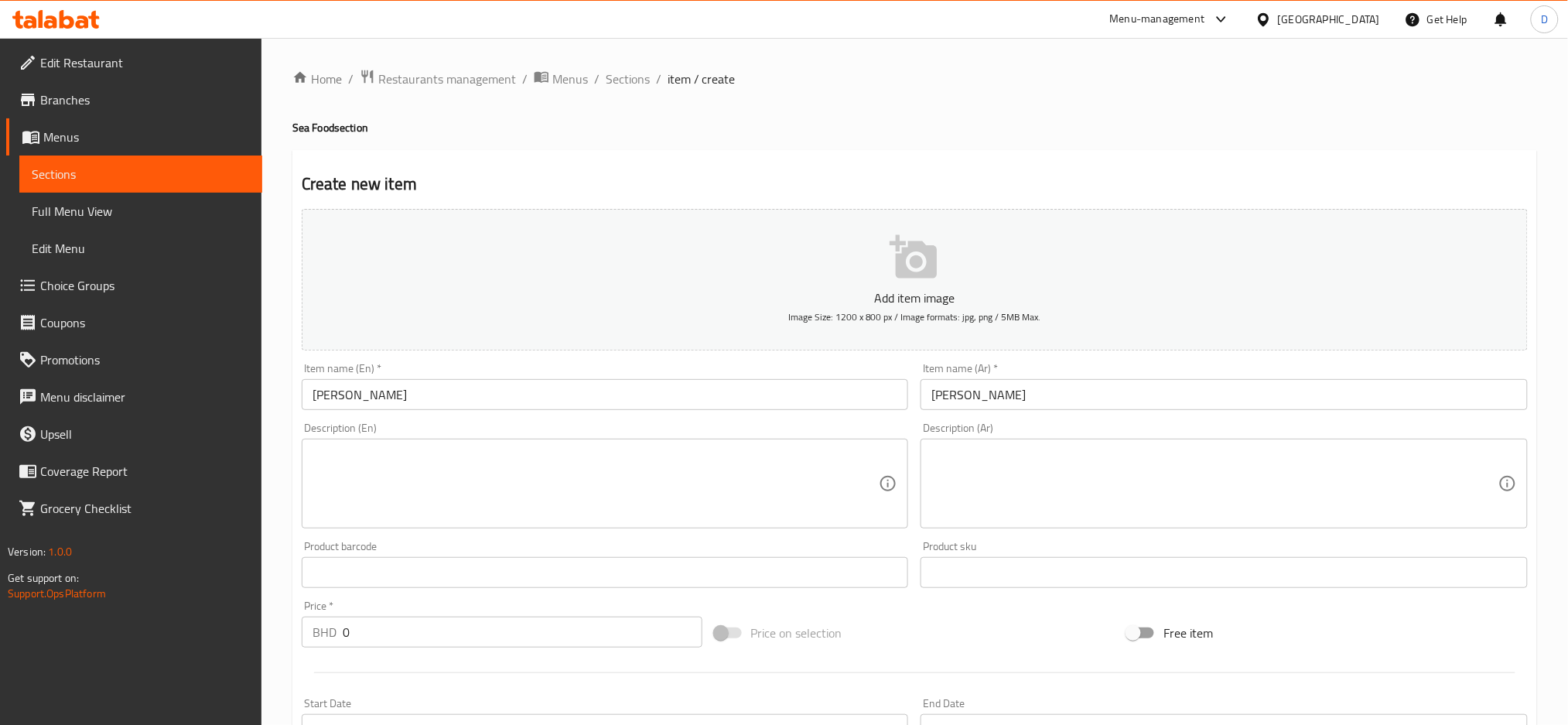
click at [1064, 146] on div "Home / Restaurants management / Menus / Sections / item / create Sea Food secti…" at bounding box center [914, 565] width 1245 height 994
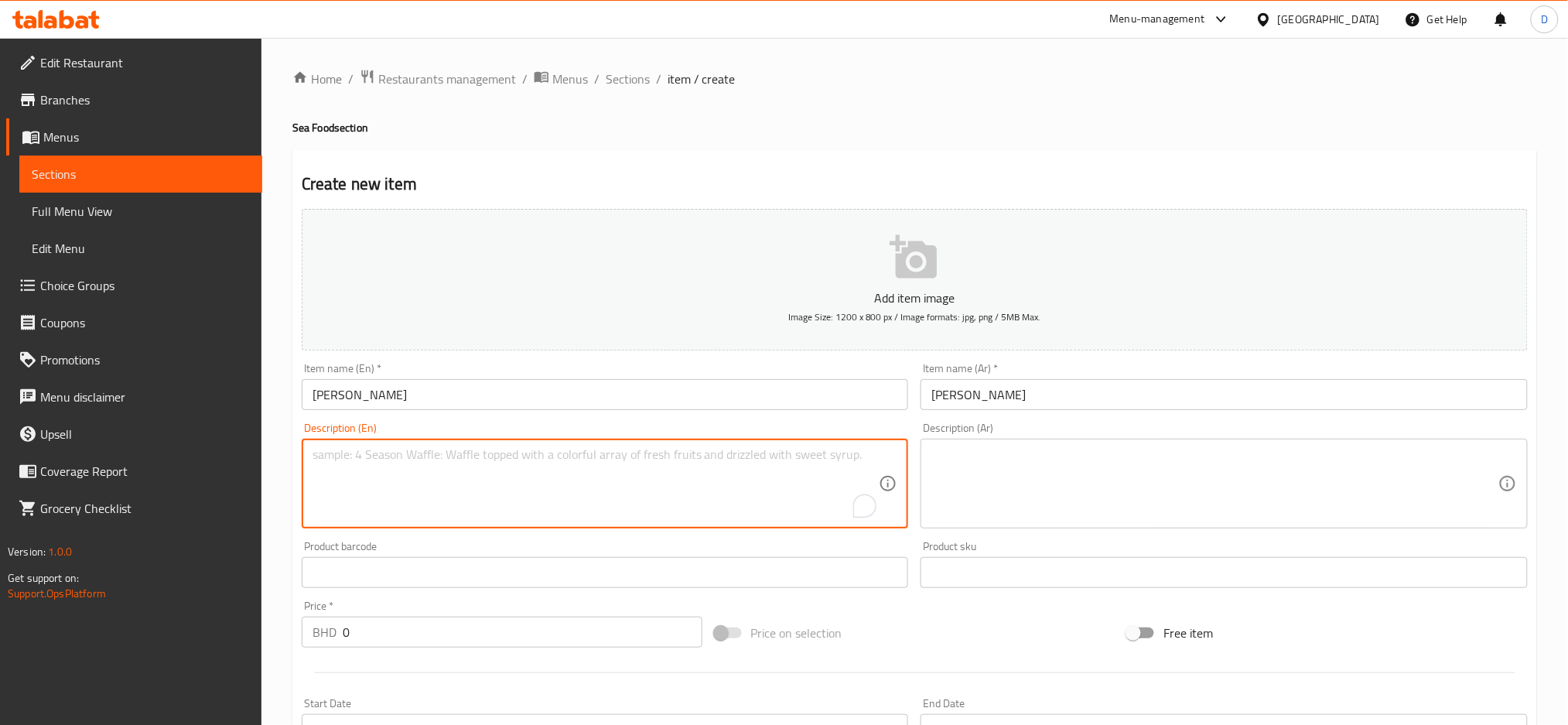
paste textarea "Shrimp cooked in a spiced tomato-based"
type textarea "Shrimp cooked in a spiced tomato-based sauce"
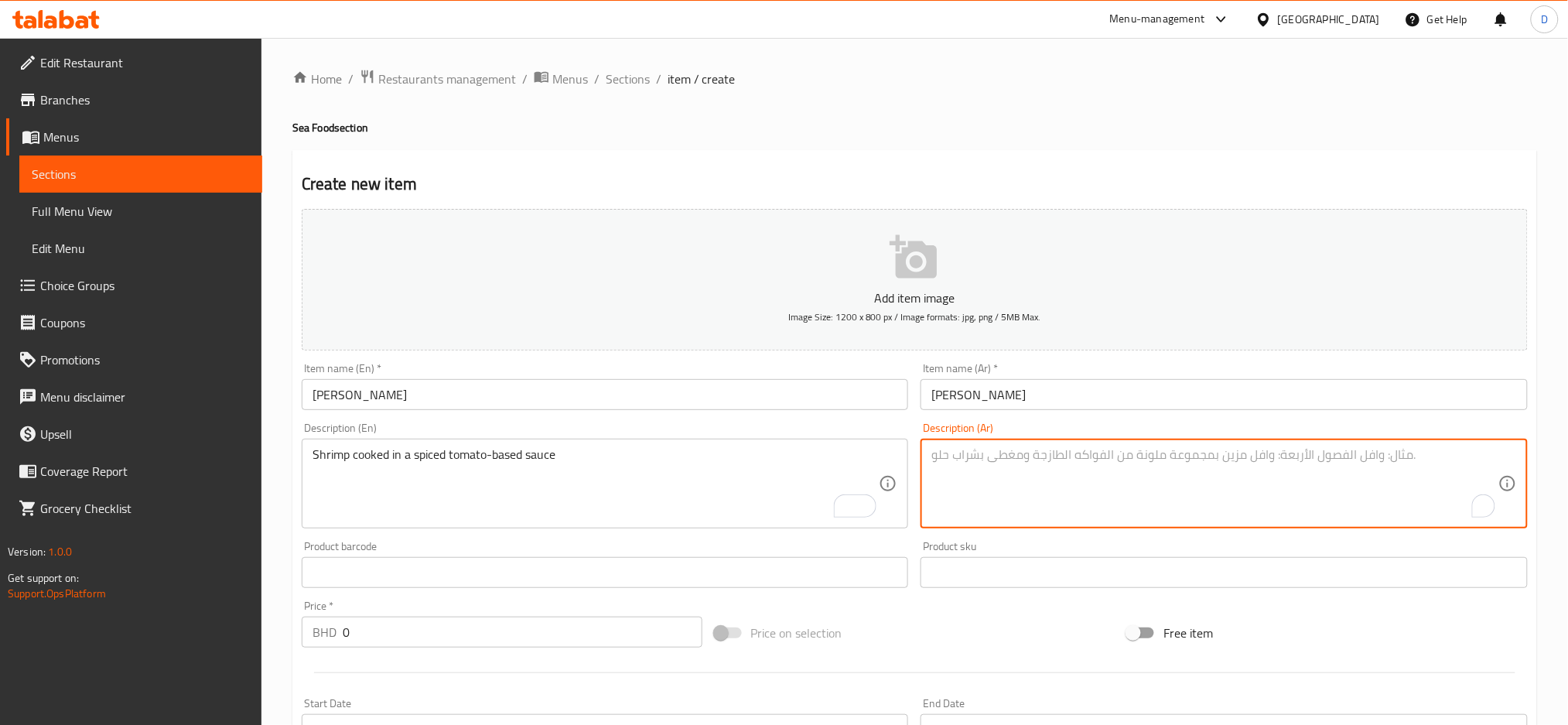
click at [1166, 448] on textarea "To enrich screen reader interactions, please activate Accessibility in Grammarl…" at bounding box center [1214, 484] width 567 height 73
paste textarea "روبيان مطهو بصلصة الطماطم والبهارات"
type textarea "روبيان مطهو بصلصة الطماطم والبهارات"
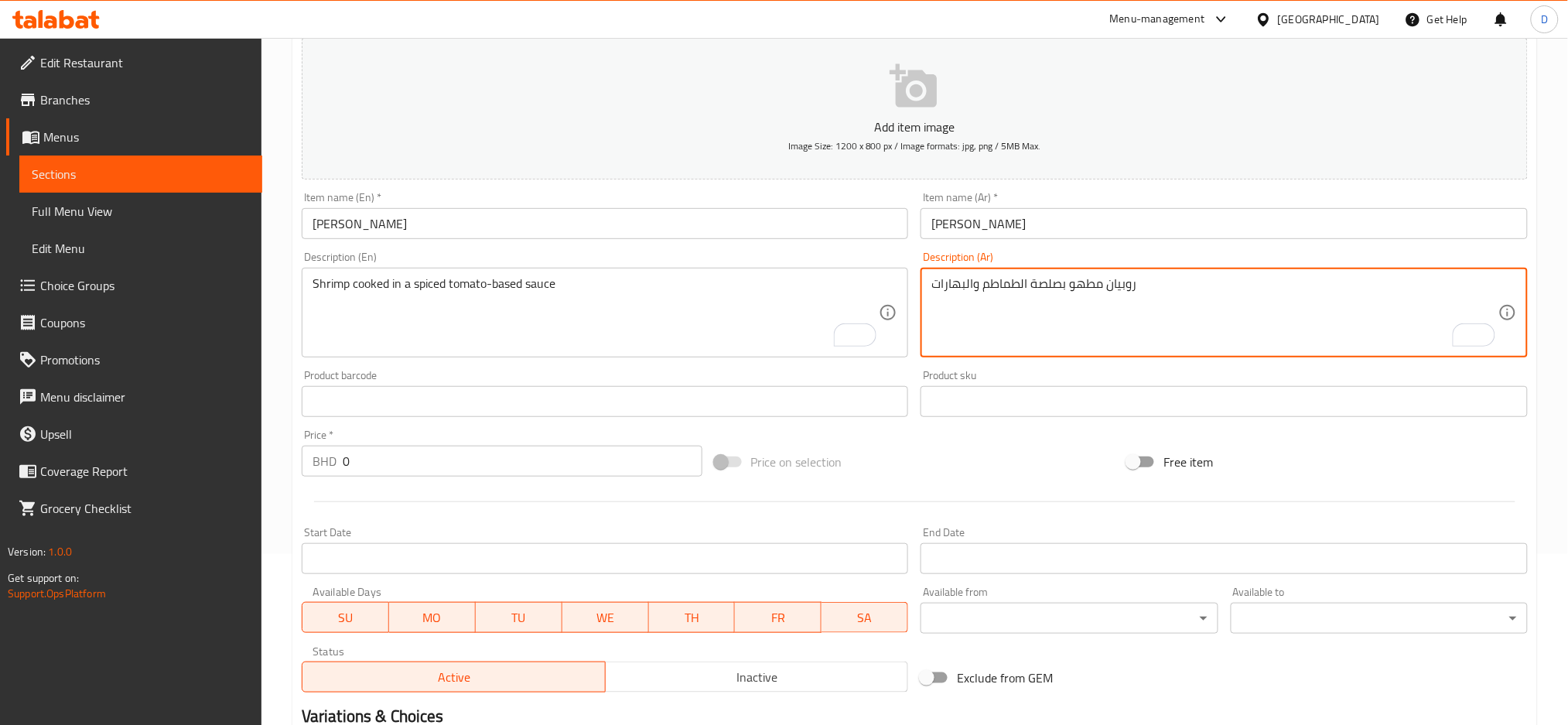
scroll to position [357, 0]
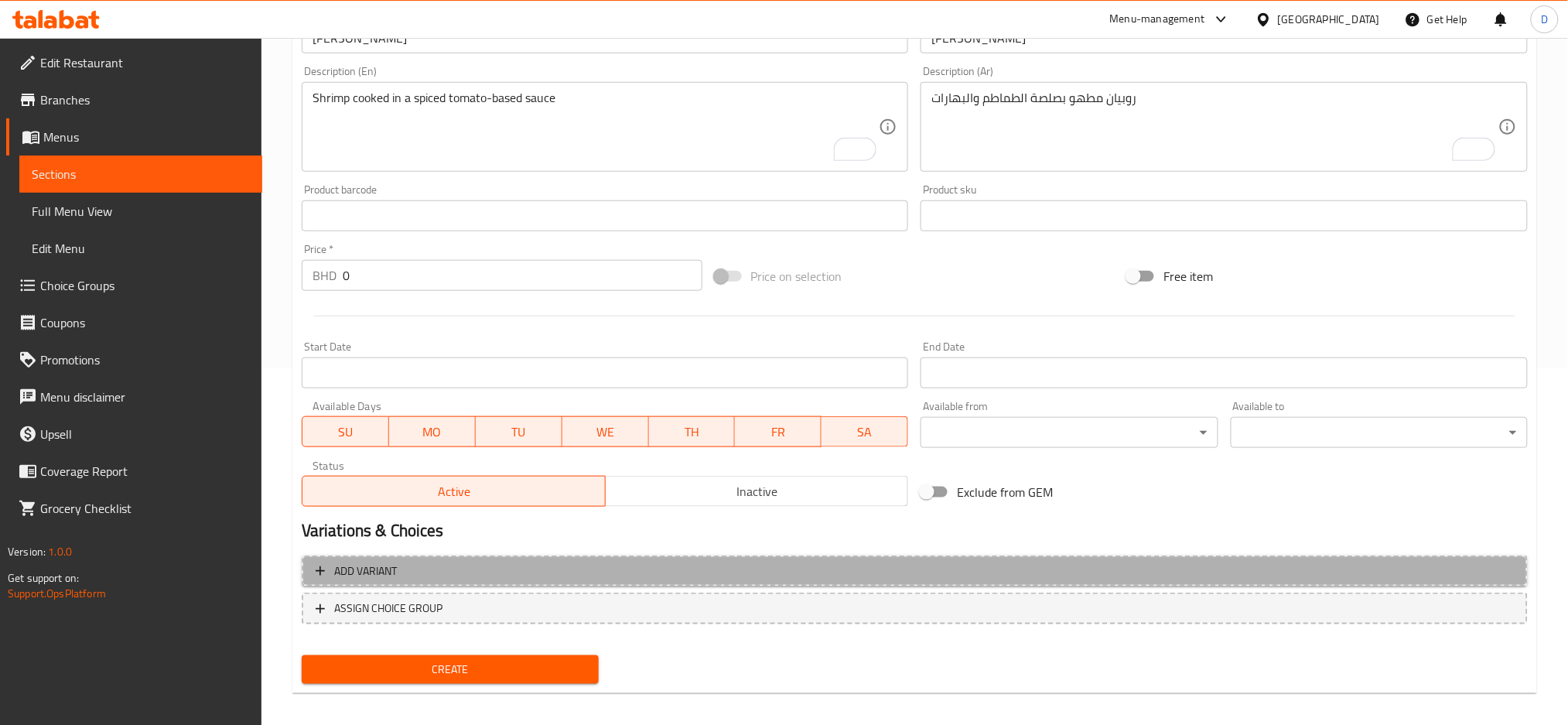
click at [539, 579] on button "Add variant" at bounding box center [914, 571] width 1226 height 31
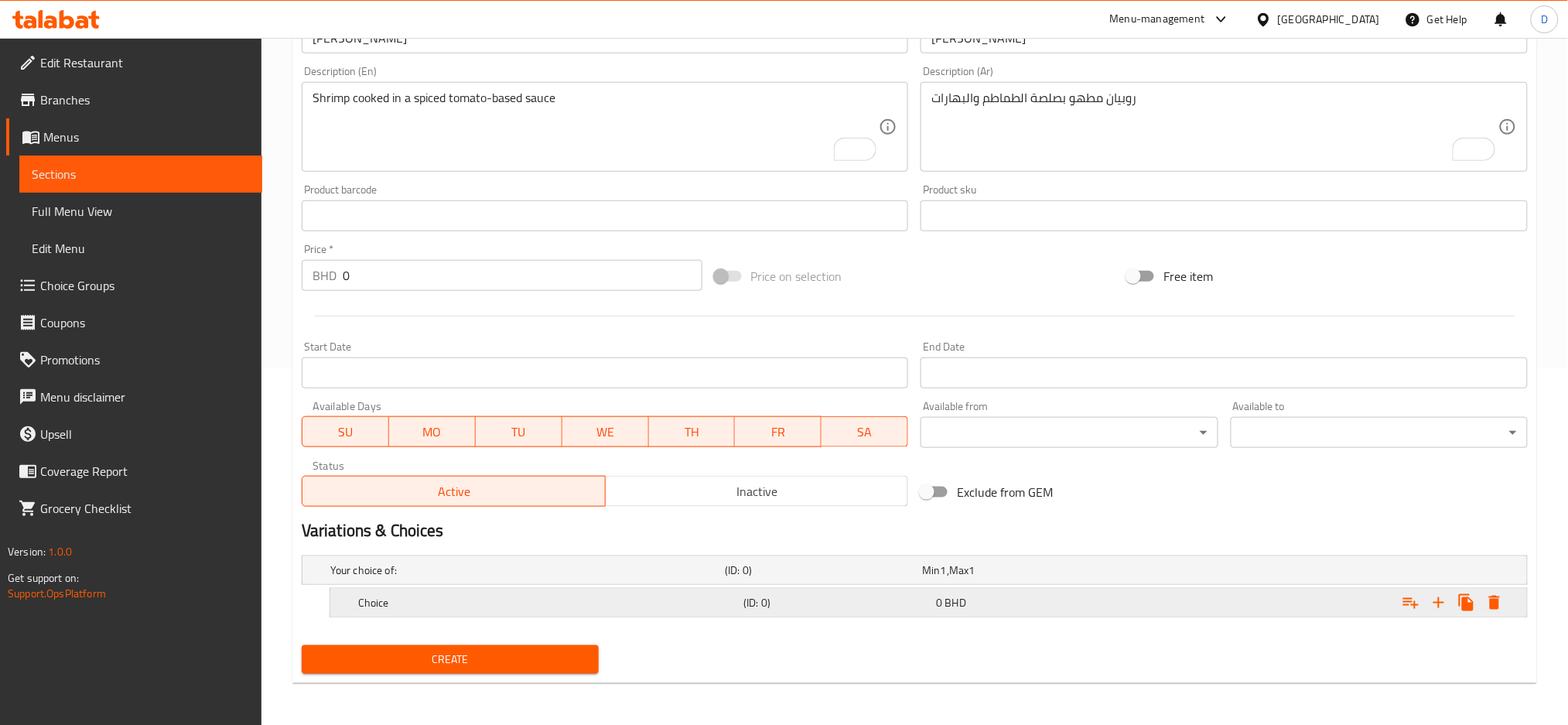
click at [719, 577] on h5 "Choice" at bounding box center [524, 571] width 388 height 16
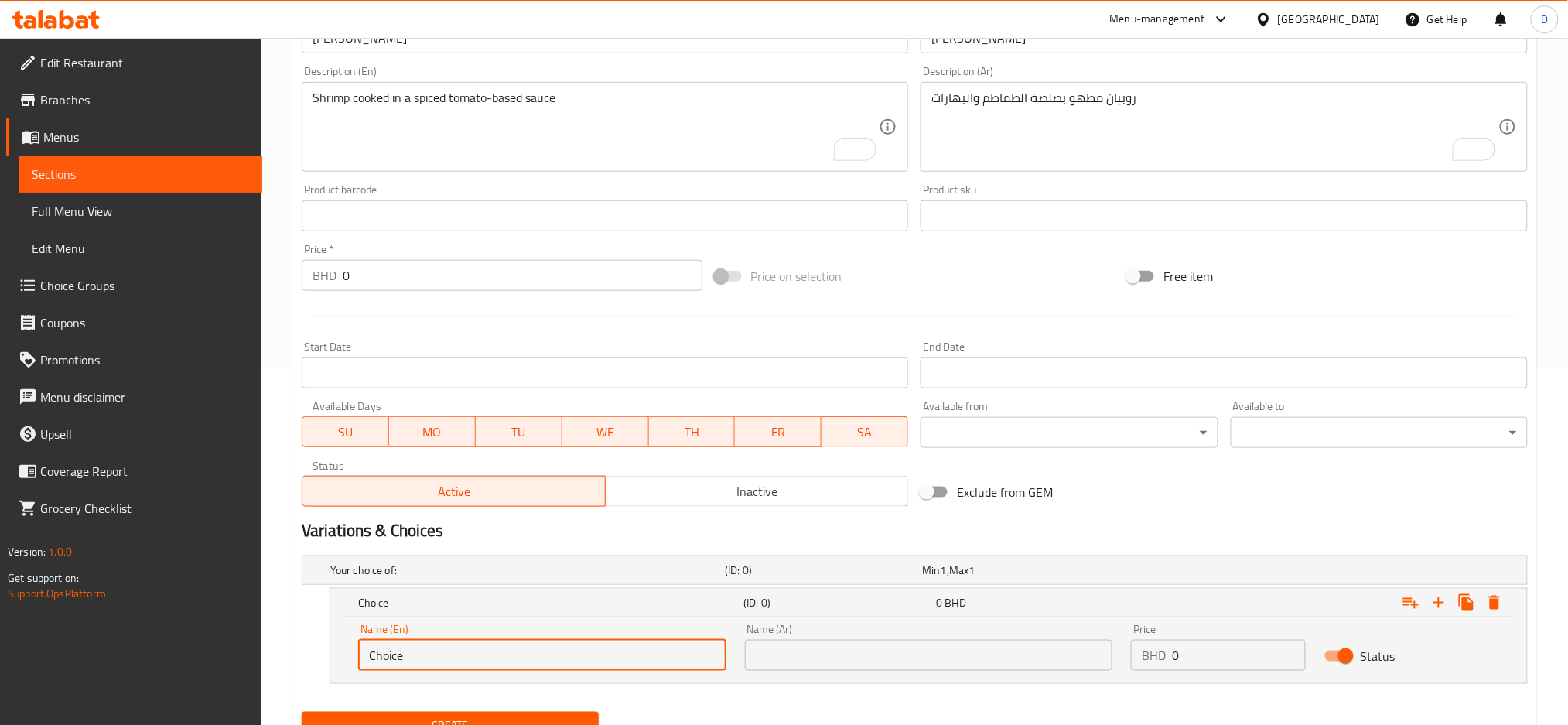
click at [568, 645] on input "Choice" at bounding box center [542, 656] width 368 height 31
type input "small"
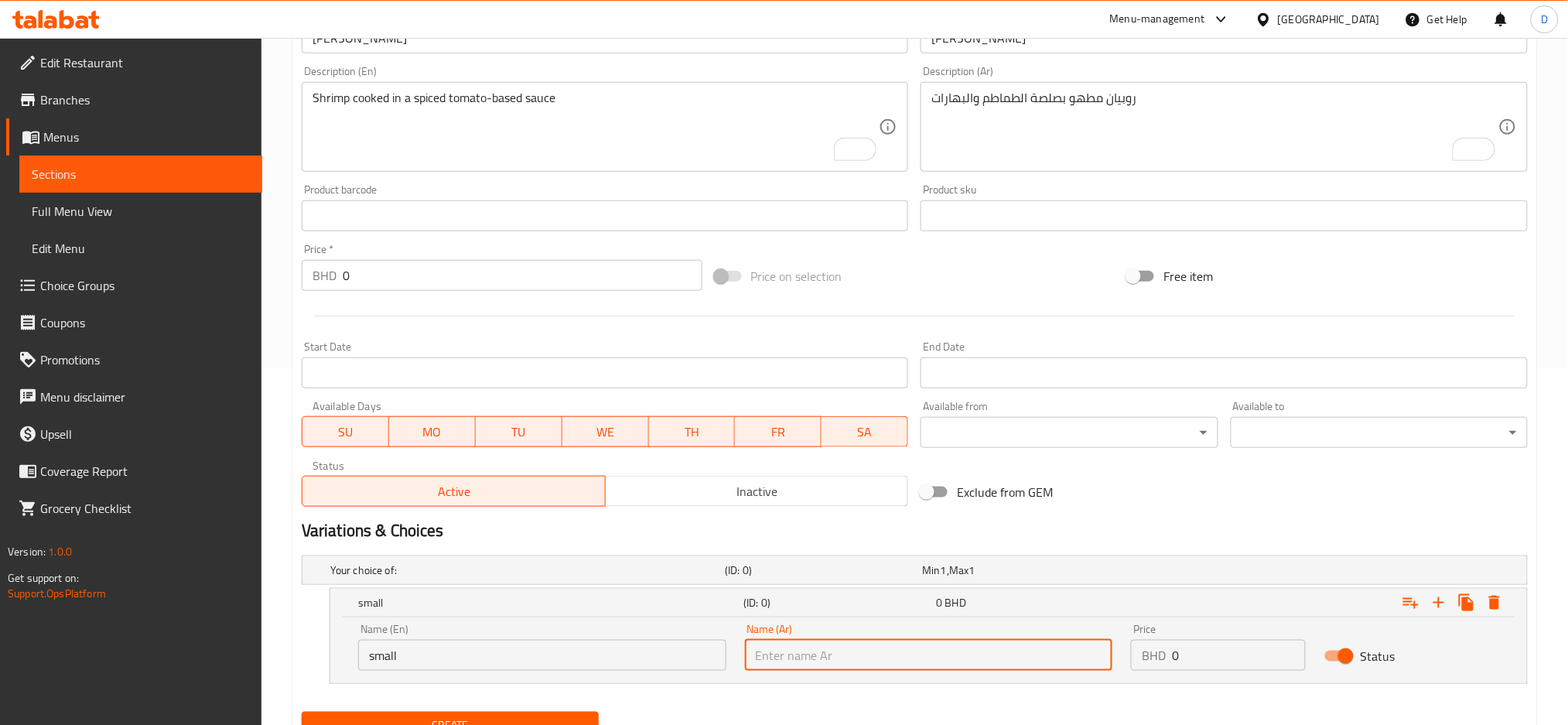
click at [858, 663] on input "text" at bounding box center [928, 656] width 368 height 31
type input "صغير"
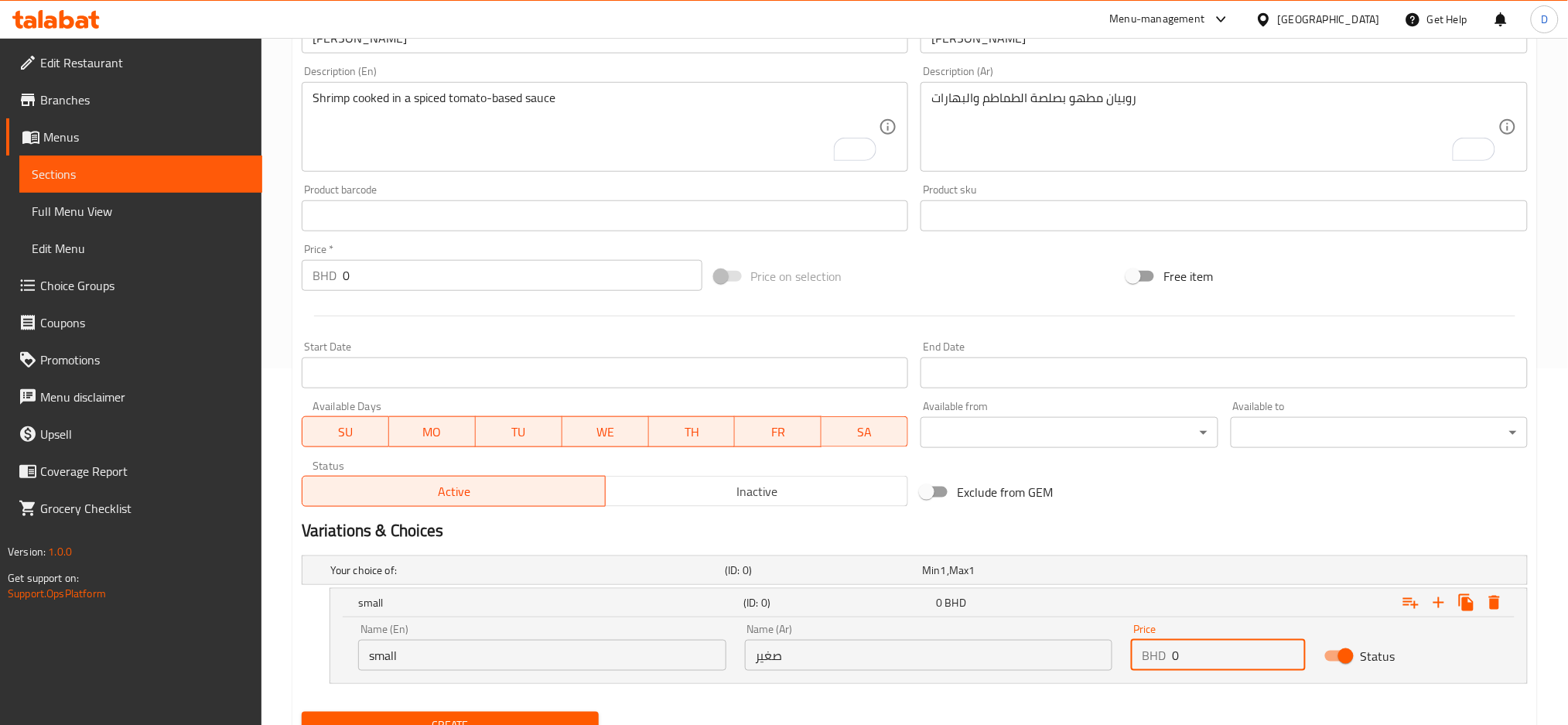
paste input "number"
type input "2.35"
click at [1437, 601] on icon "Expand" at bounding box center [1438, 602] width 11 height 11
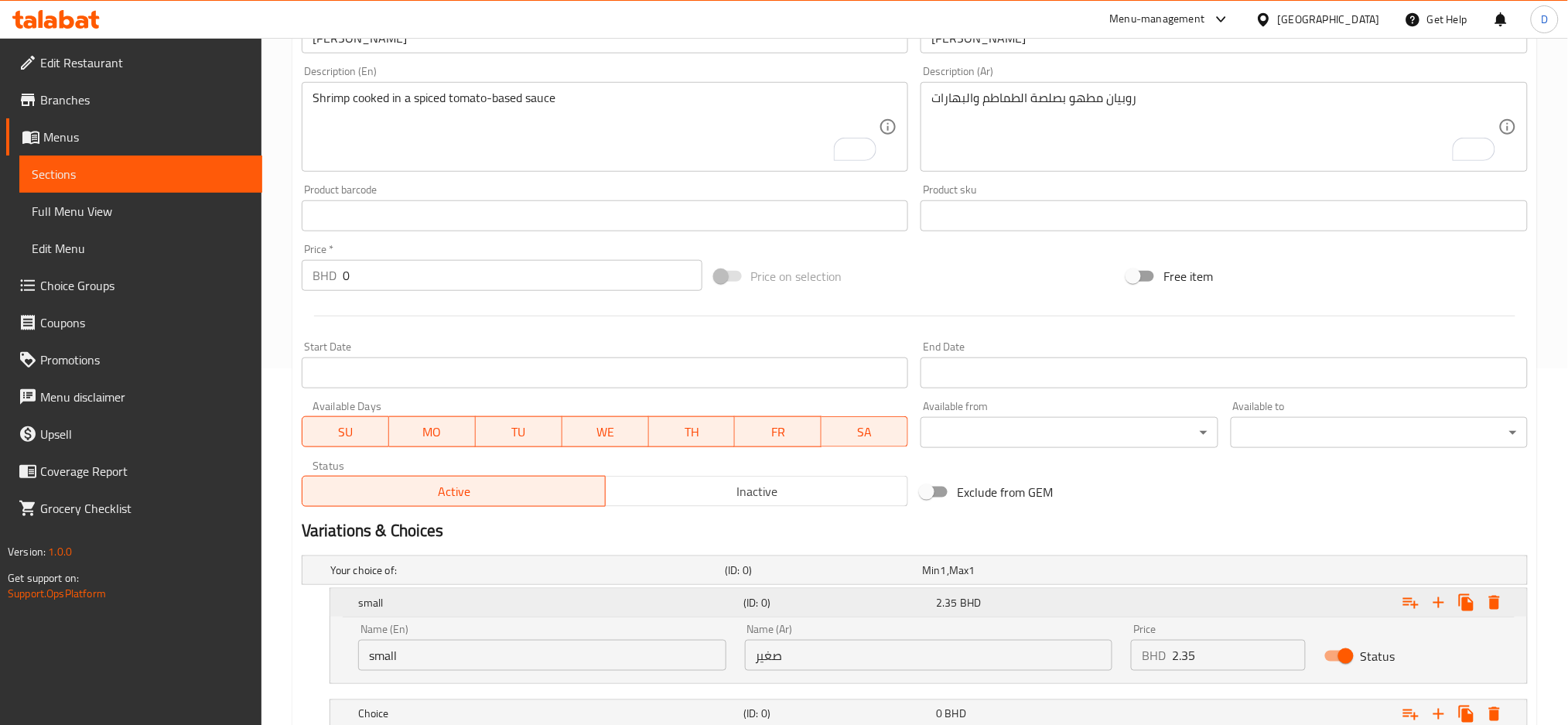
scroll to position [468, 0]
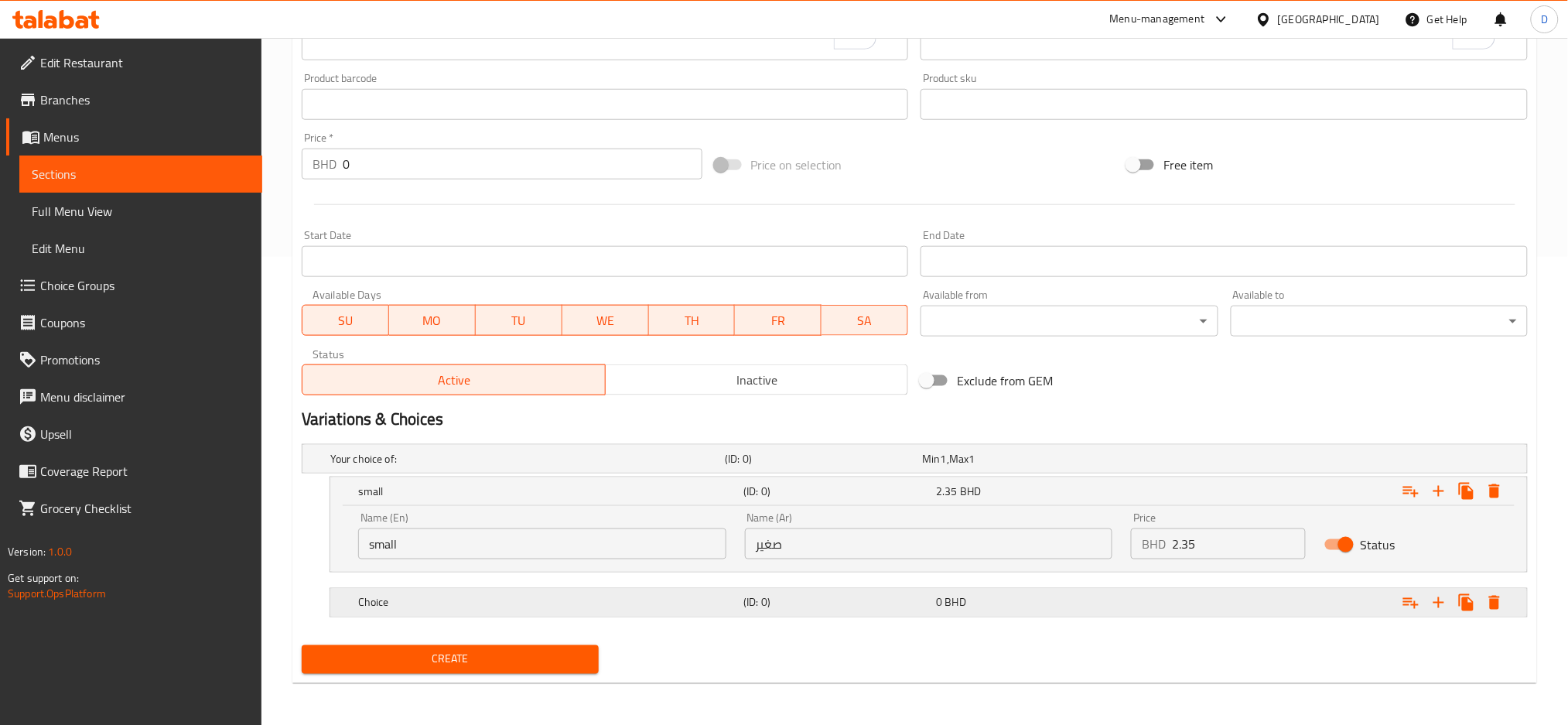
click at [602, 466] on h5 "Choice" at bounding box center [524, 459] width 388 height 16
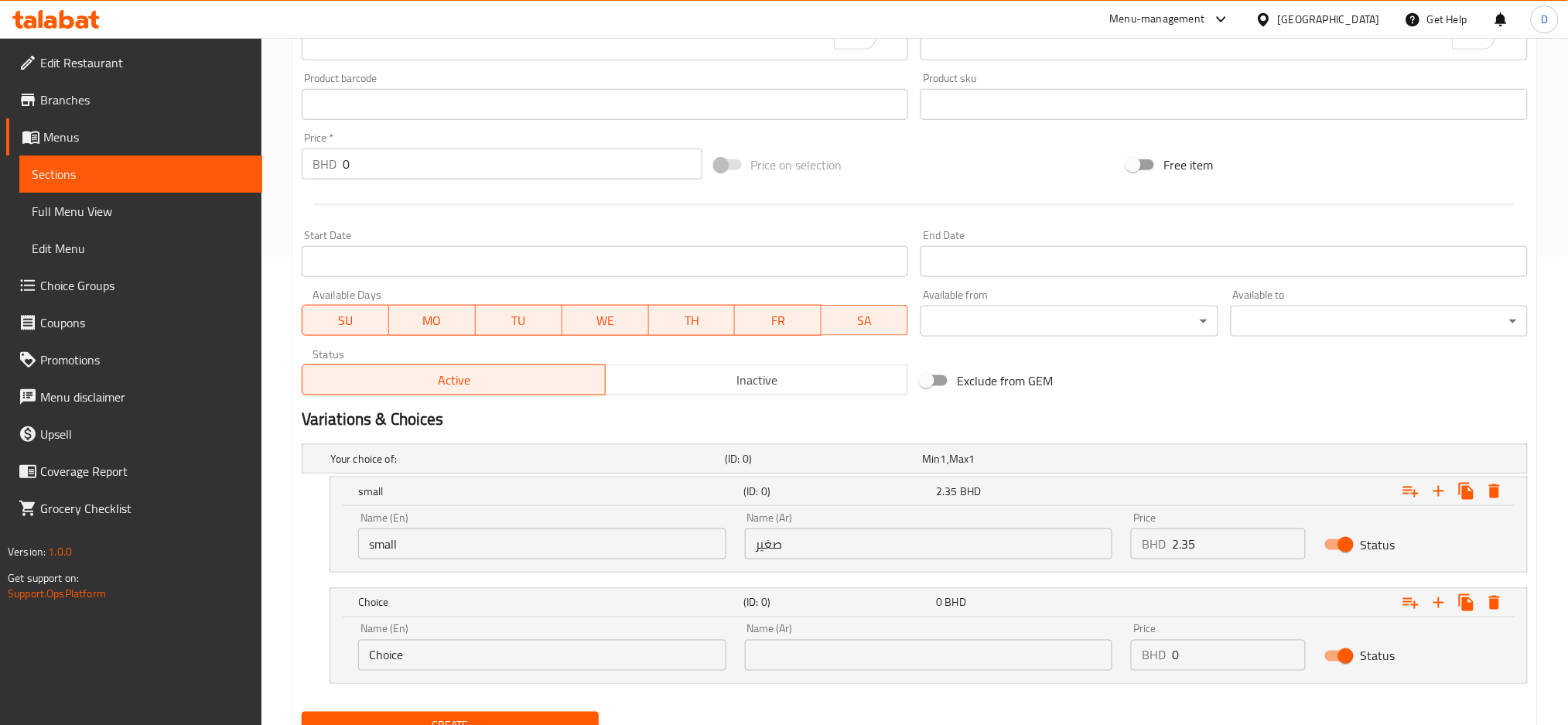
click at [558, 662] on input "Choice" at bounding box center [542, 656] width 368 height 31
click at [558, 662] on input "m" at bounding box center [542, 656] width 368 height 31
type input "medium"
click at [819, 667] on input "text" at bounding box center [928, 656] width 368 height 31
type input "وسط"
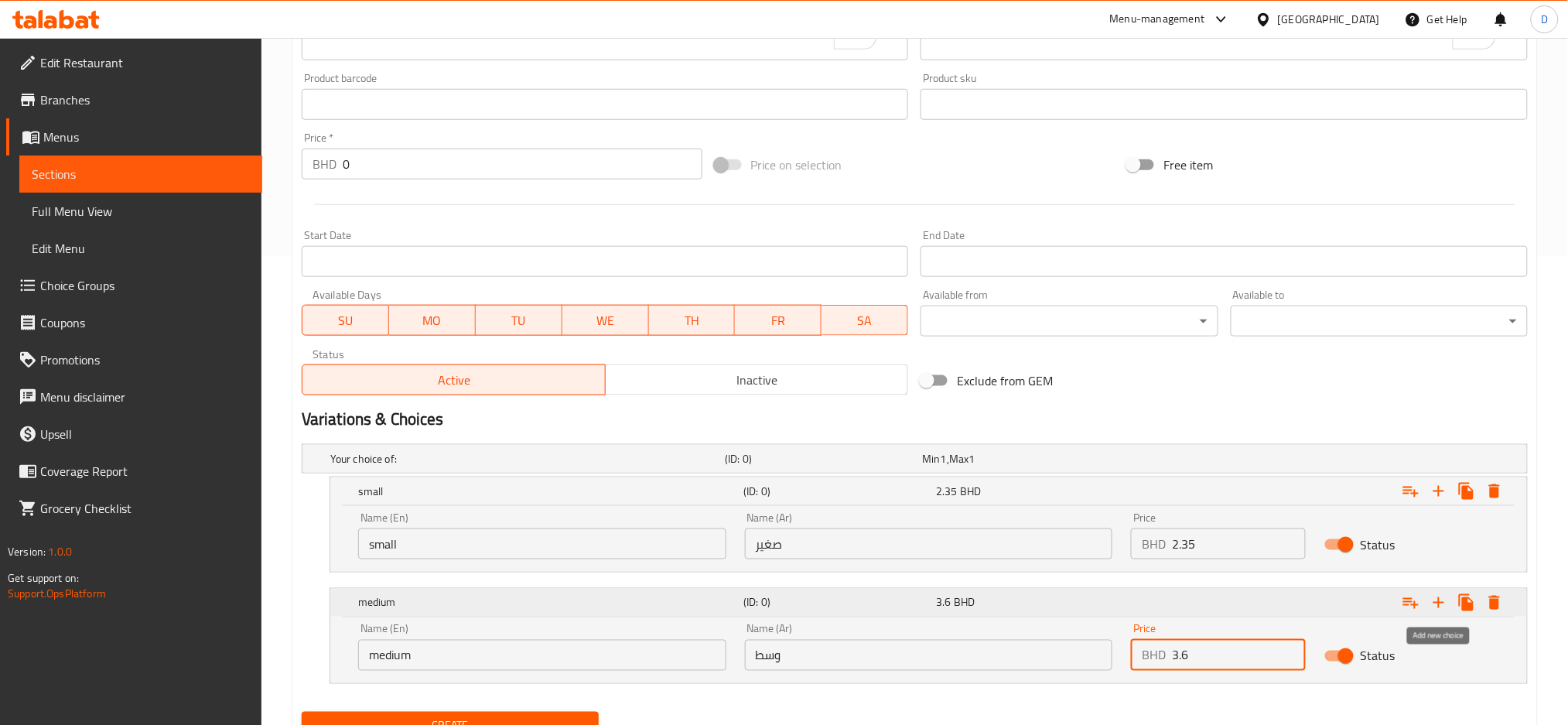
type input "3.6"
click at [1439, 598] on icon "Expand" at bounding box center [1438, 602] width 11 height 11
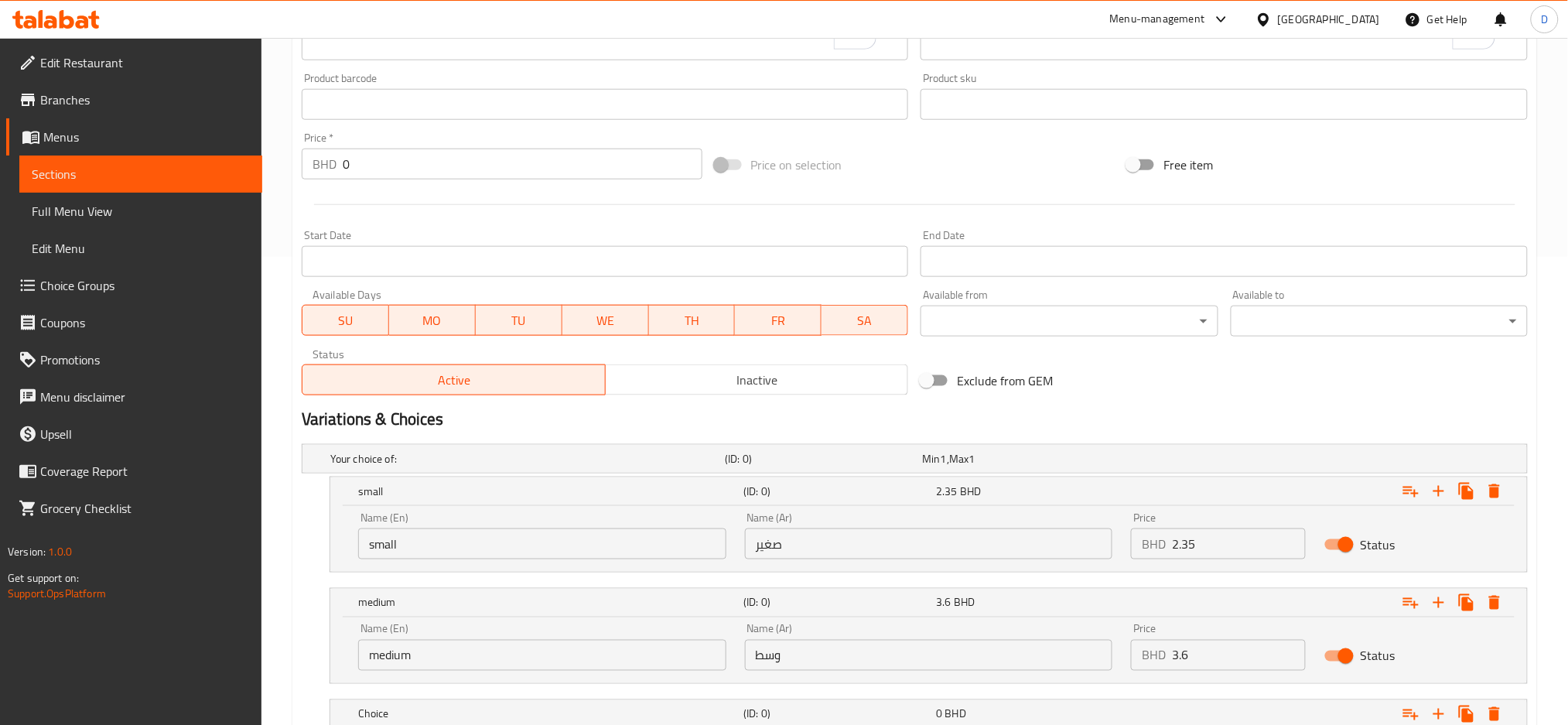
scroll to position [580, 0]
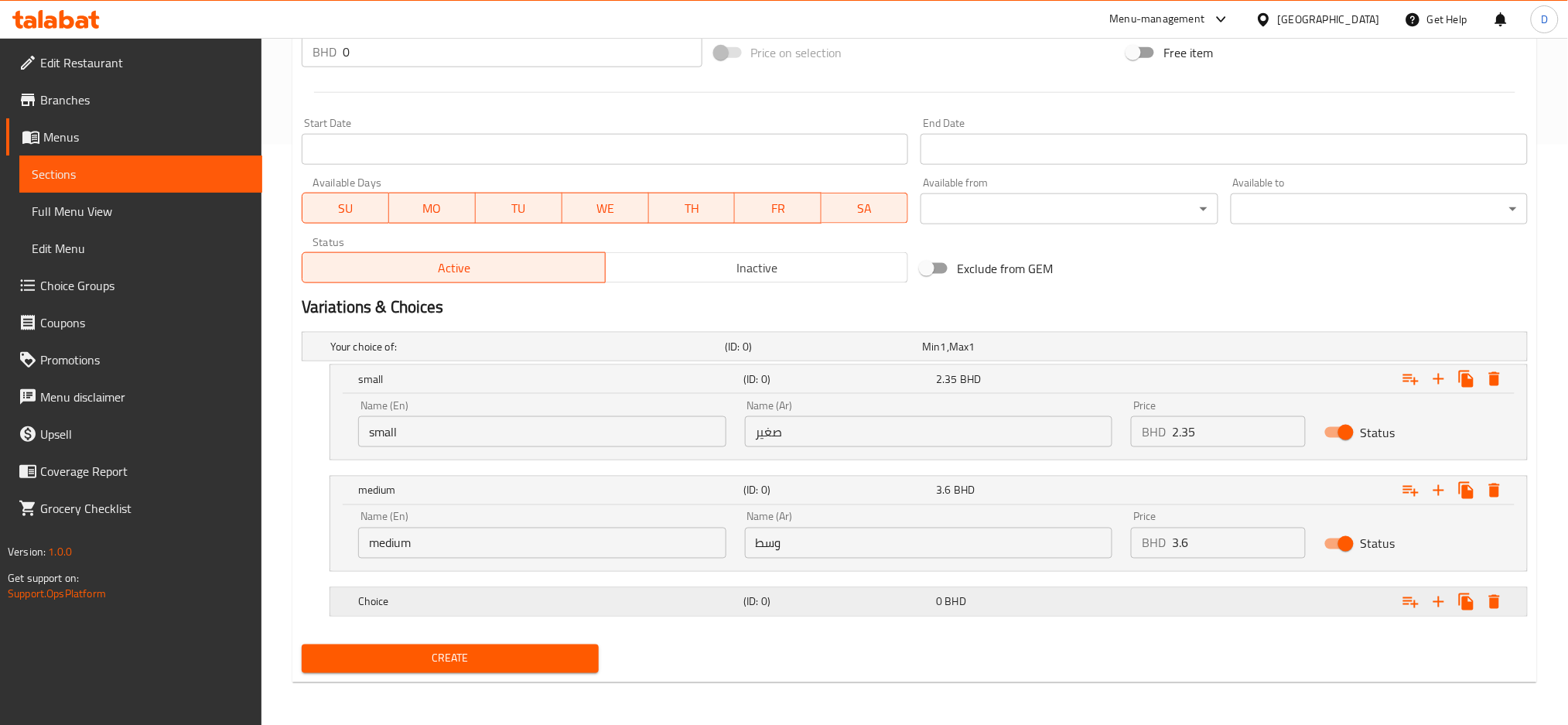
click at [589, 358] on div "Choice" at bounding box center [525, 347] width 395 height 21
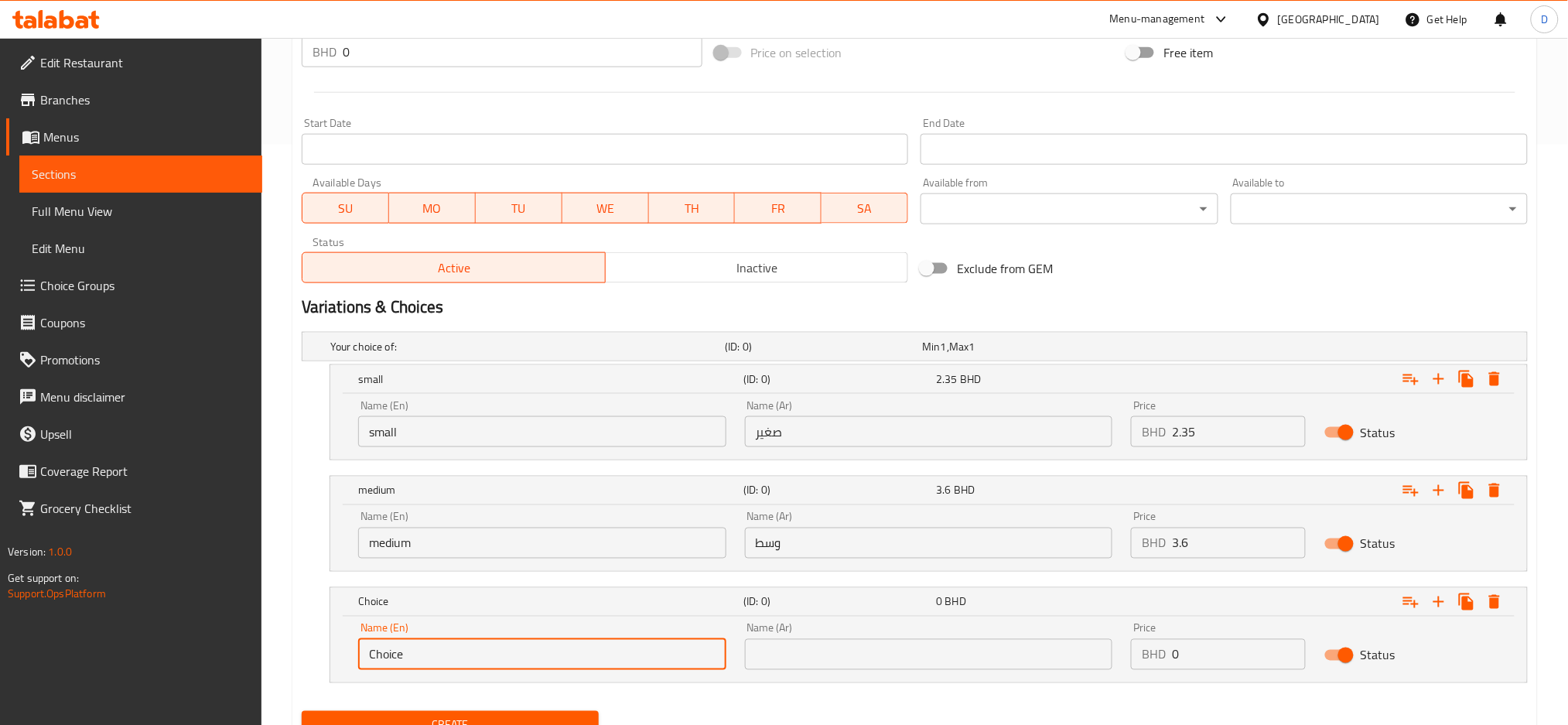
click at [559, 654] on input "Choice" at bounding box center [542, 655] width 368 height 31
click at [559, 654] on input "text" at bounding box center [542, 655] width 368 height 31
type input "Large"
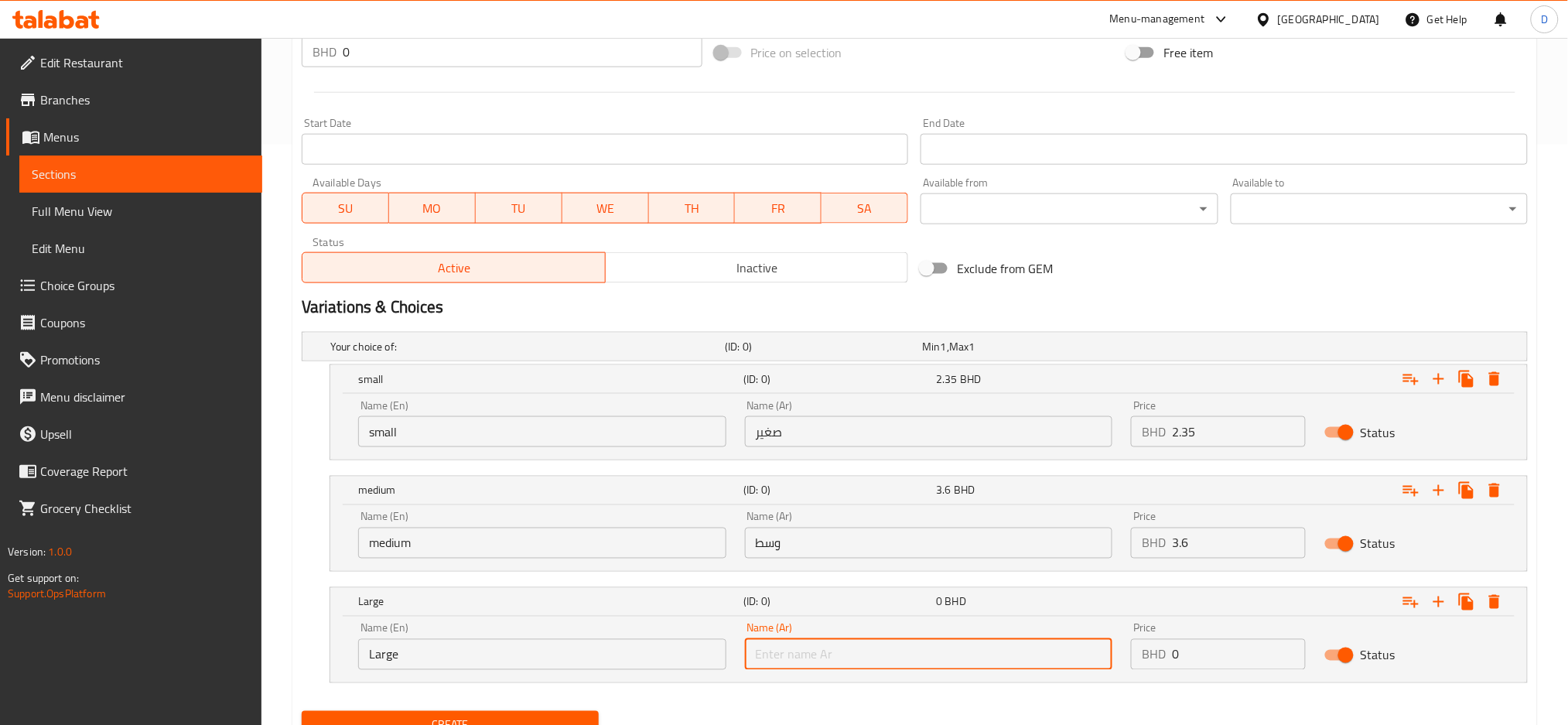
click at [819, 649] on input "text" at bounding box center [928, 655] width 368 height 31
type input "كبير"
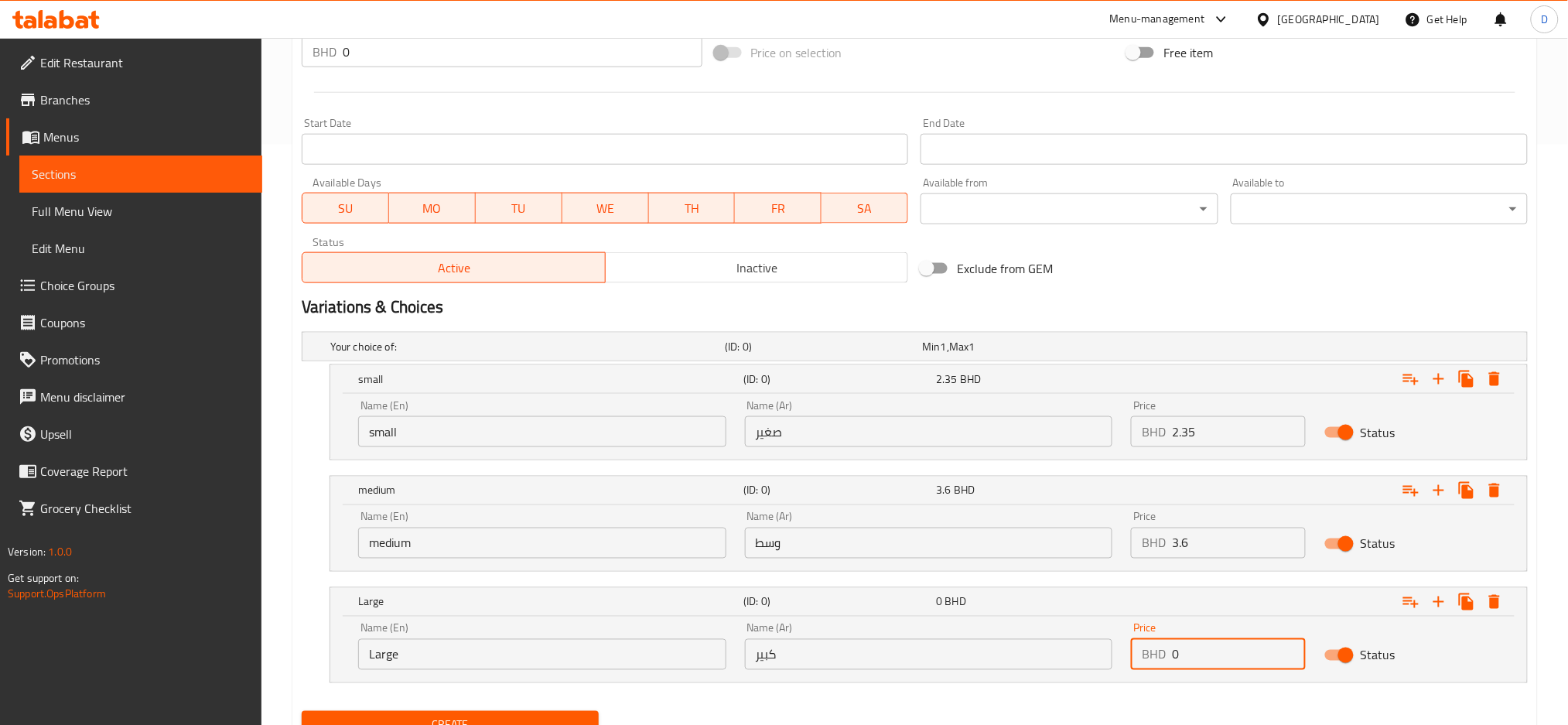
click at [1183, 657] on input "0" at bounding box center [1239, 655] width 134 height 31
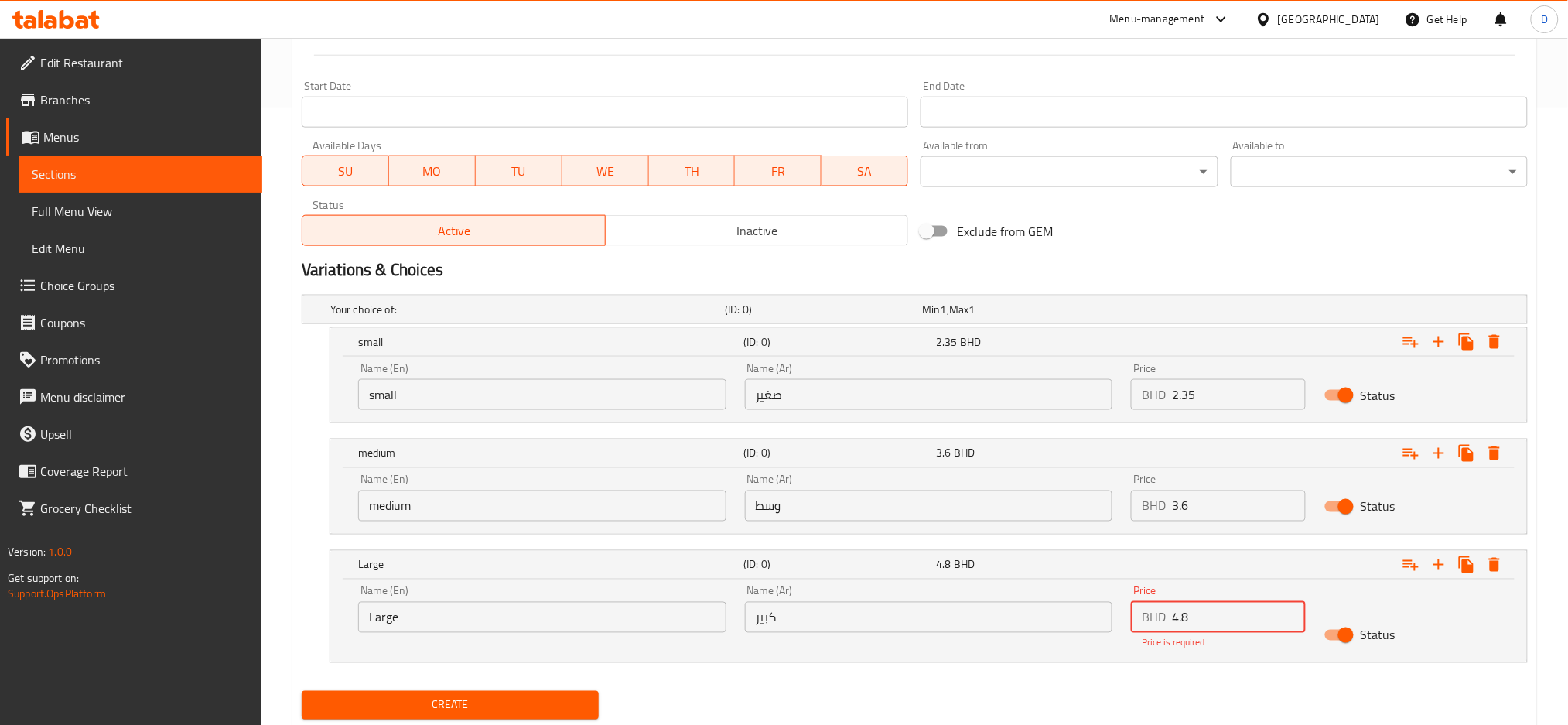
scroll to position [647, 0]
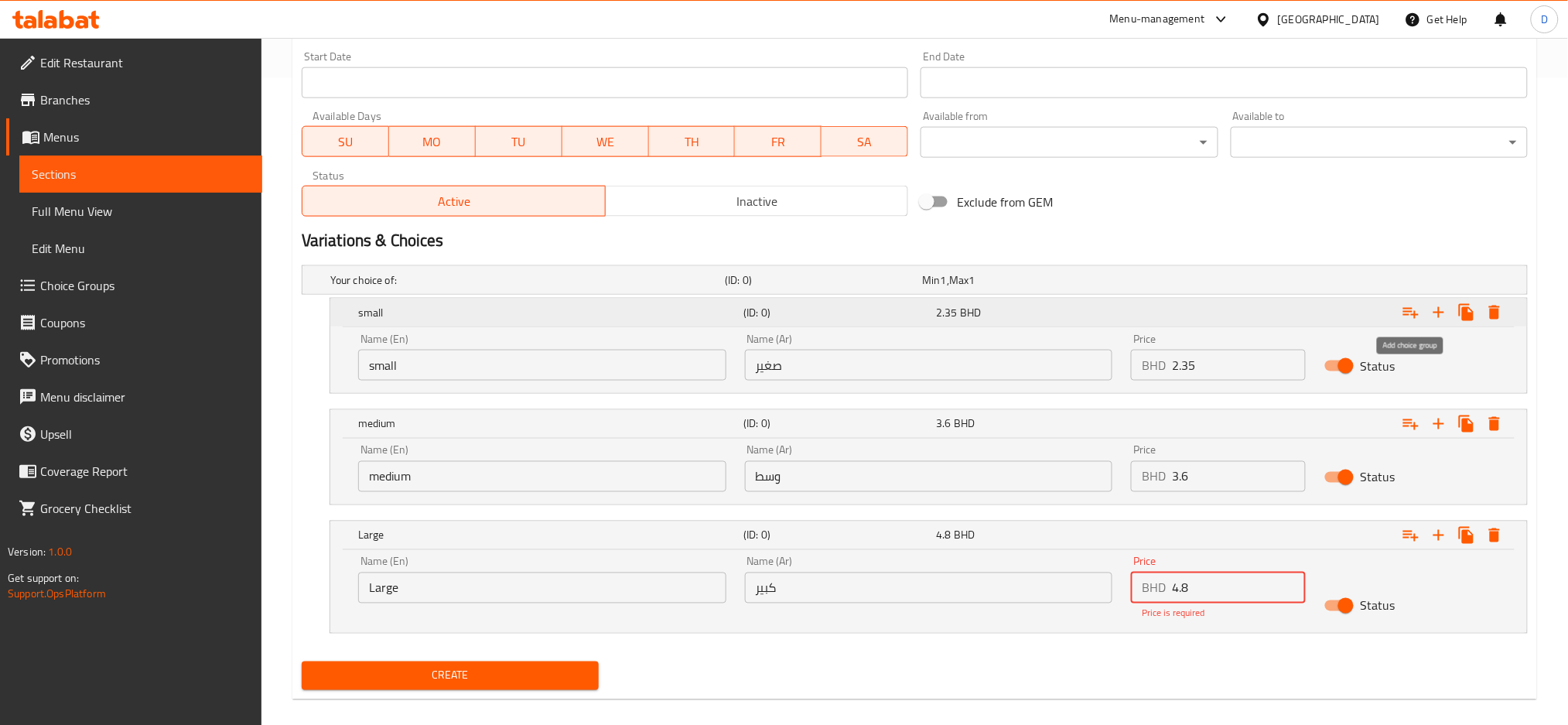
type input "4.8"
click at [1412, 310] on icon "Expand" at bounding box center [1411, 313] width 16 height 11
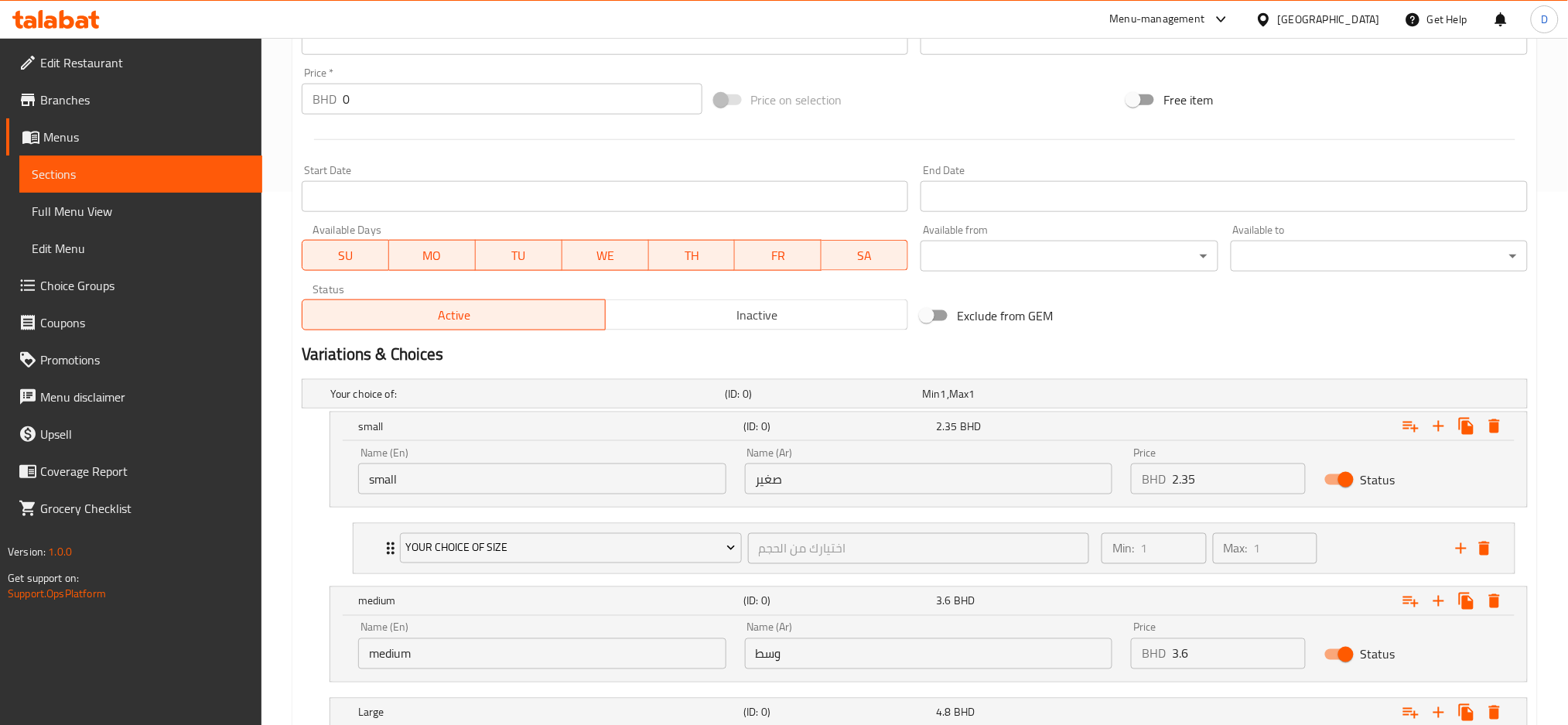
scroll to position [548, 0]
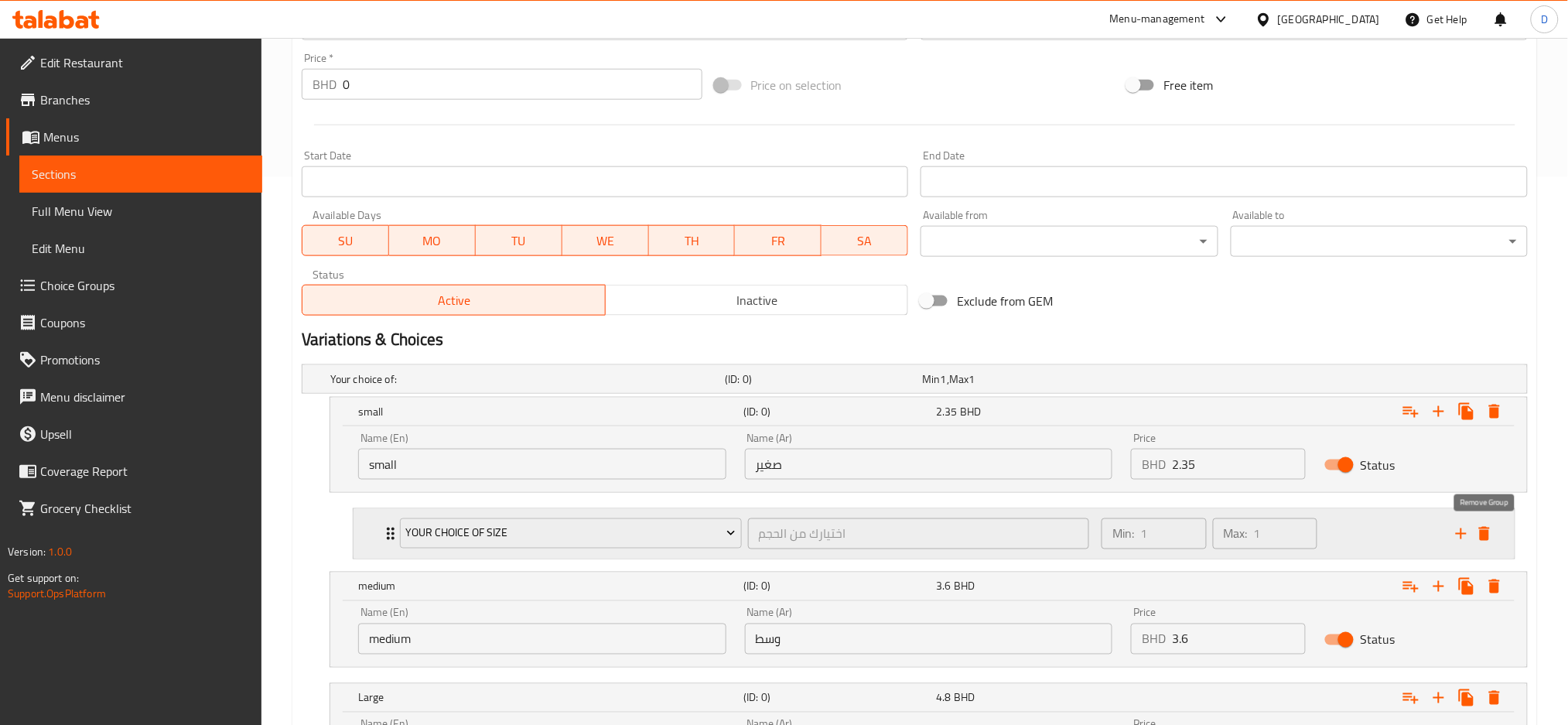
click at [1485, 533] on icon "delete" at bounding box center [1484, 533] width 11 height 14
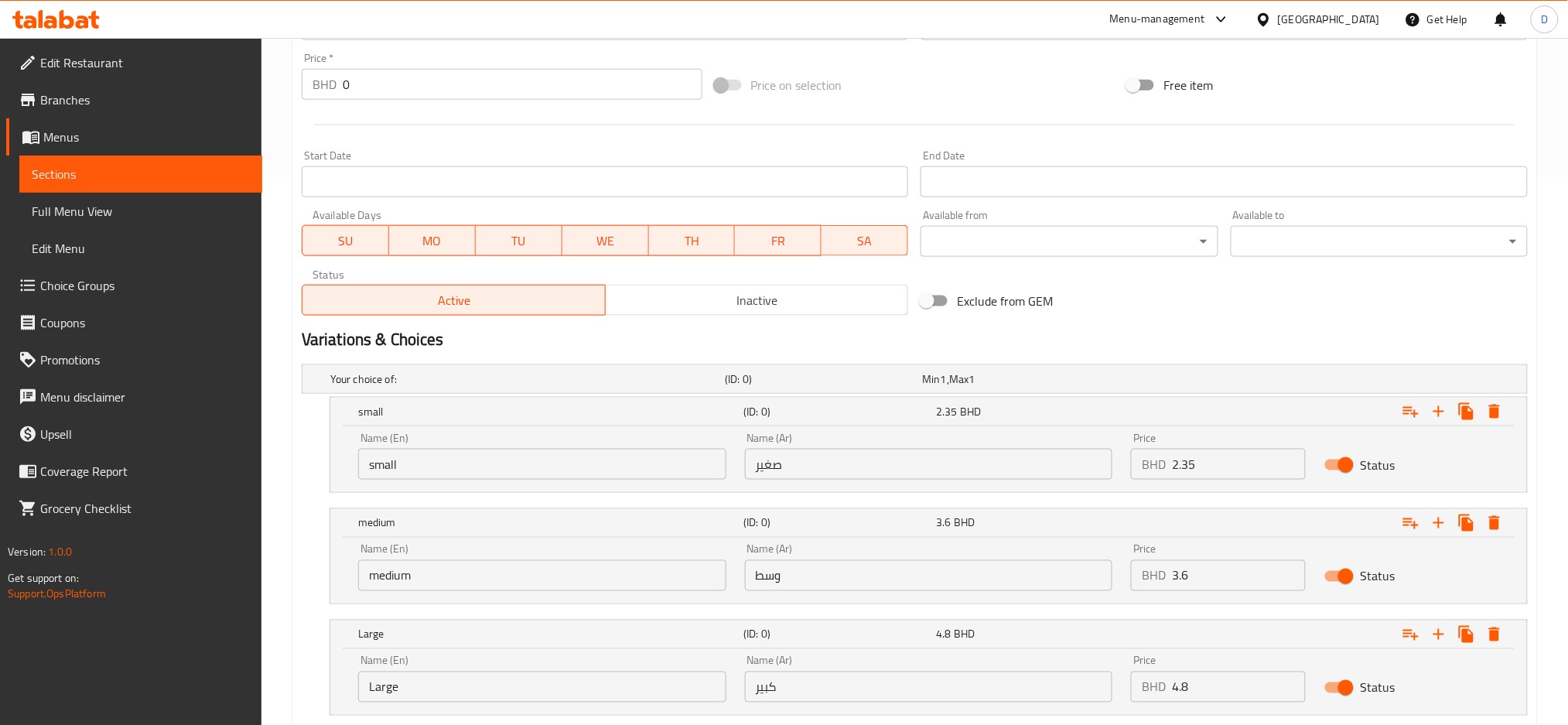
scroll to position [647, 0]
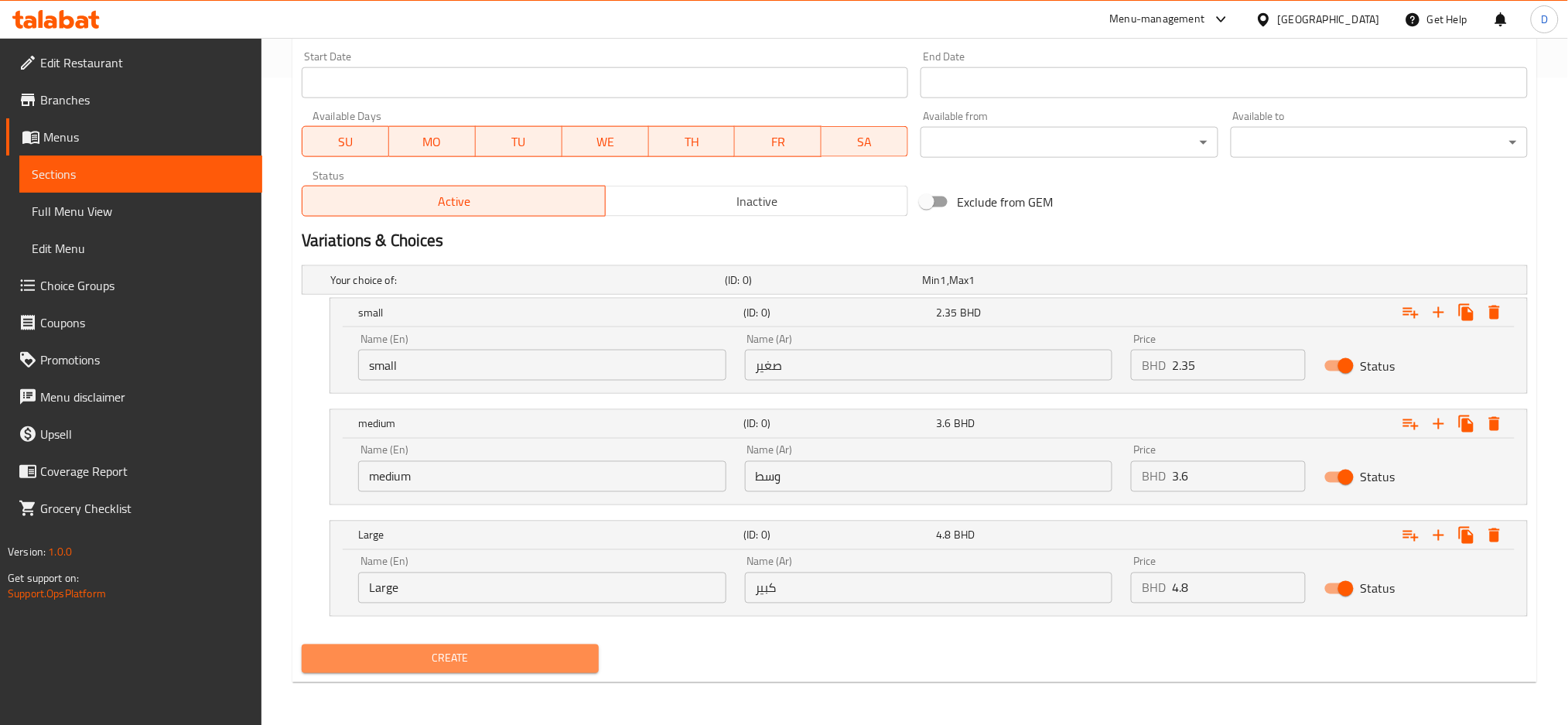
click at [564, 649] on span "Create" at bounding box center [449, 659] width 273 height 20
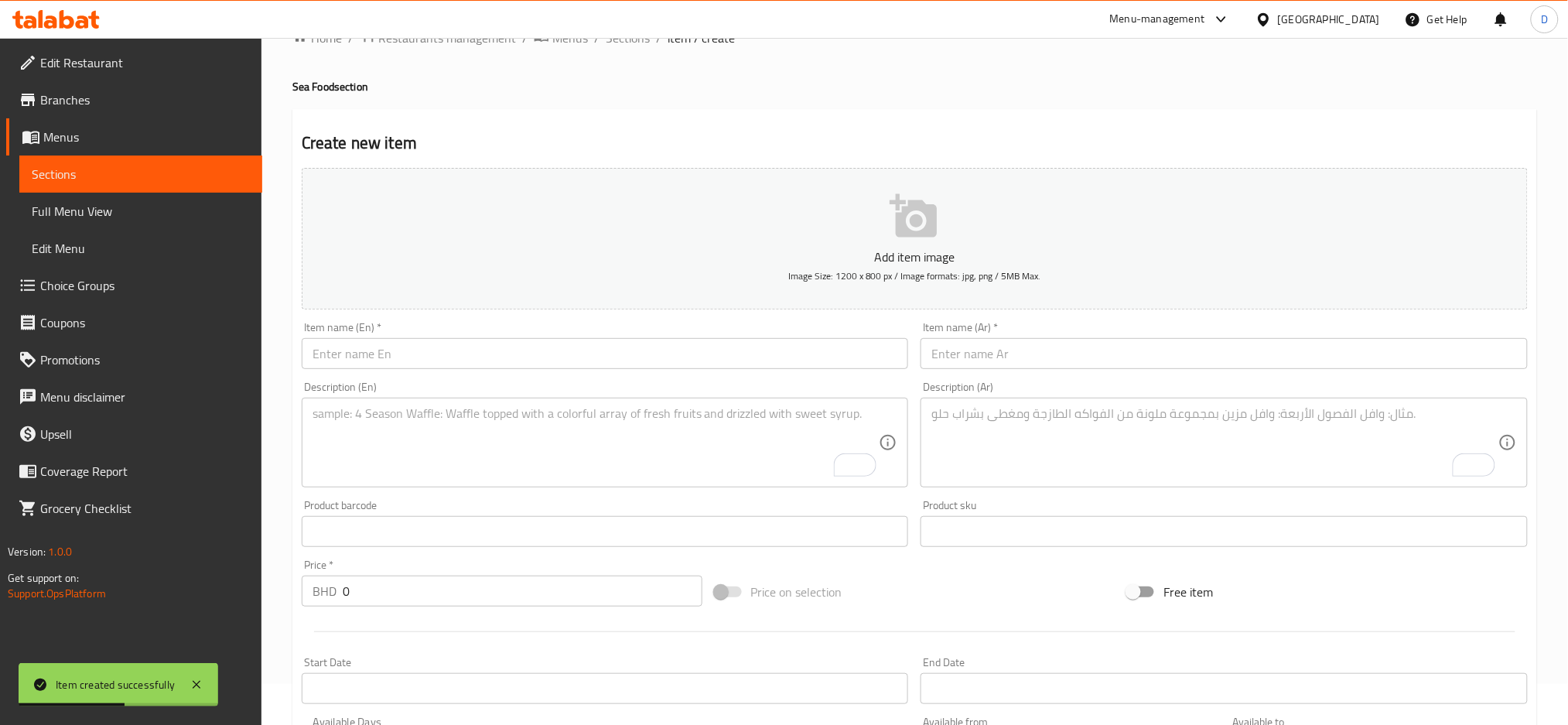
scroll to position [0, 0]
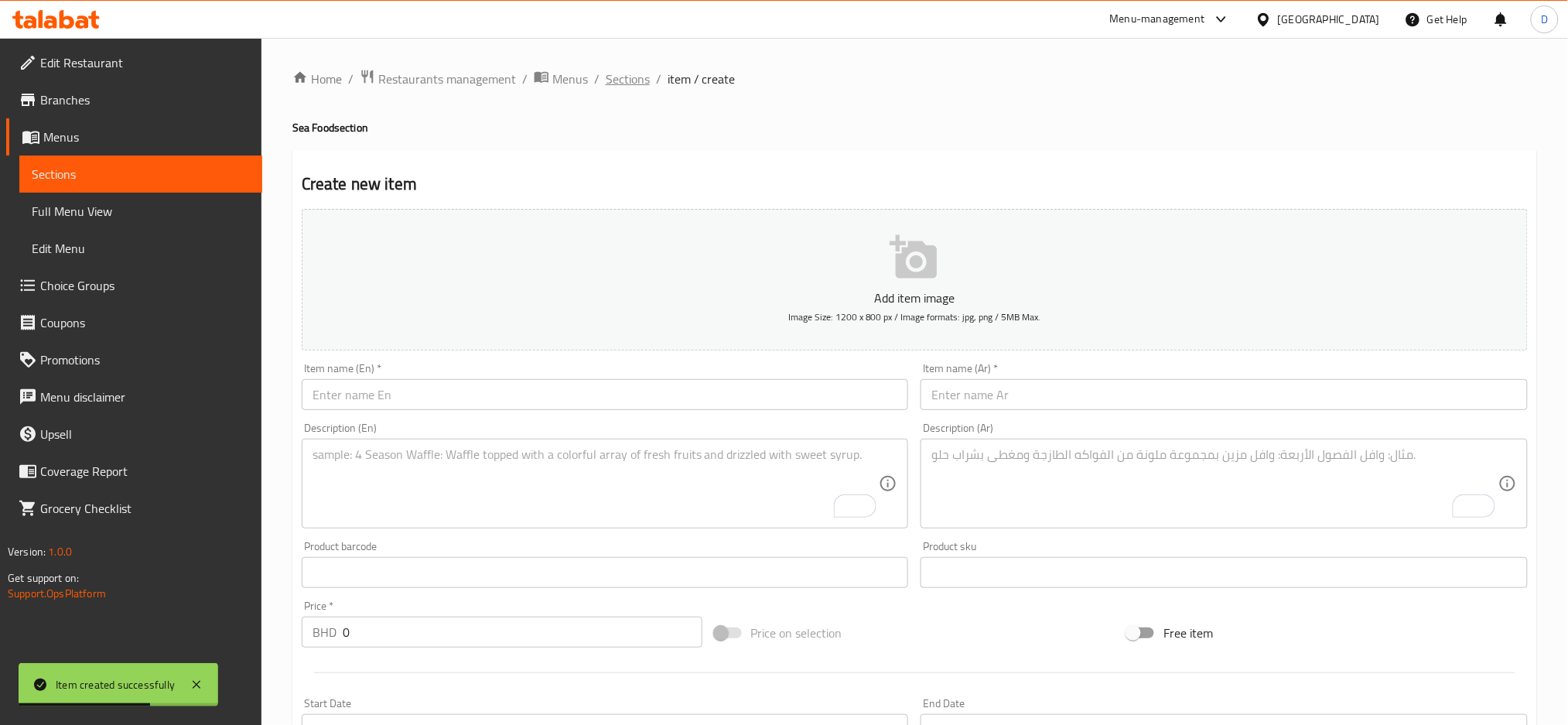
click at [622, 77] on span "Sections" at bounding box center [627, 78] width 44 height 19
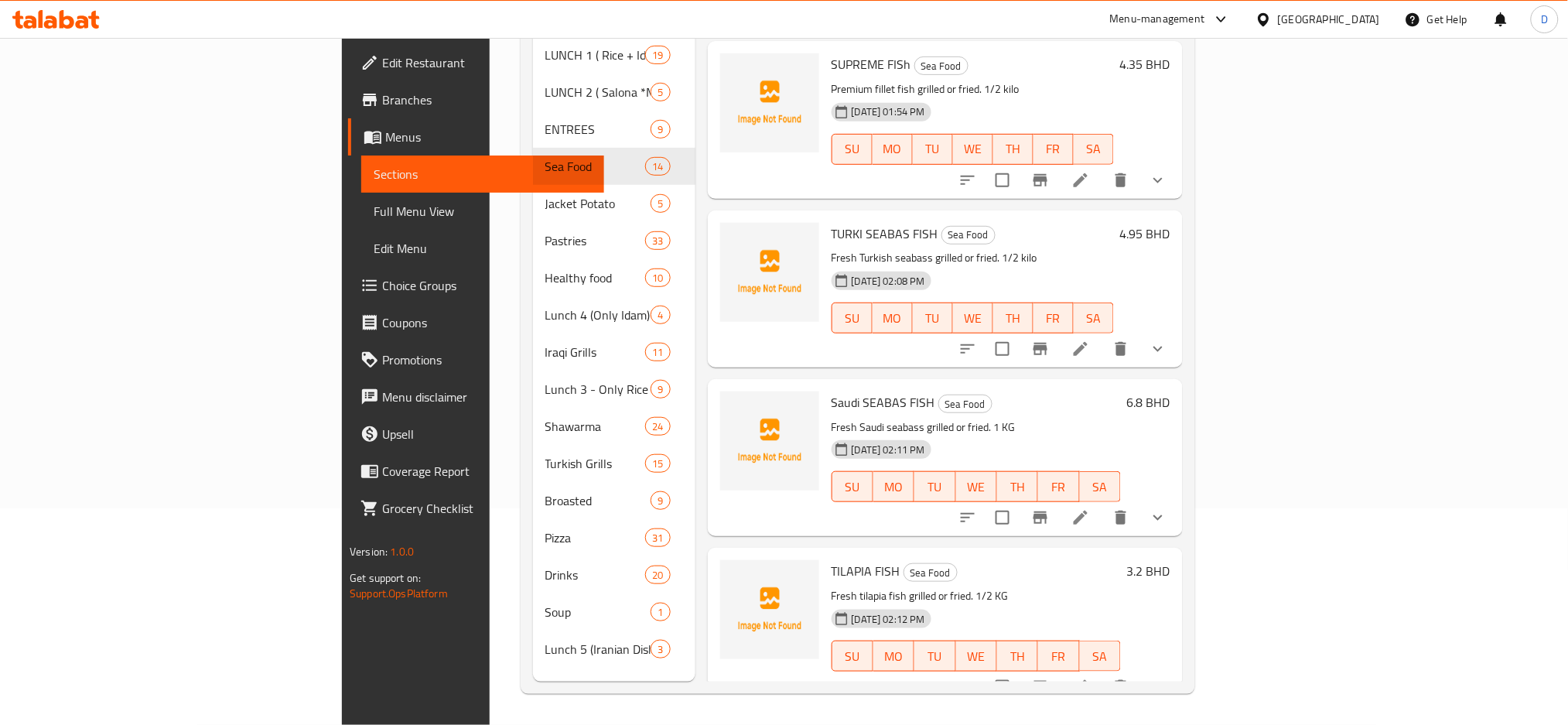
scroll to position [1679, 0]
click at [1087, 680] on icon at bounding box center [1081, 687] width 14 height 14
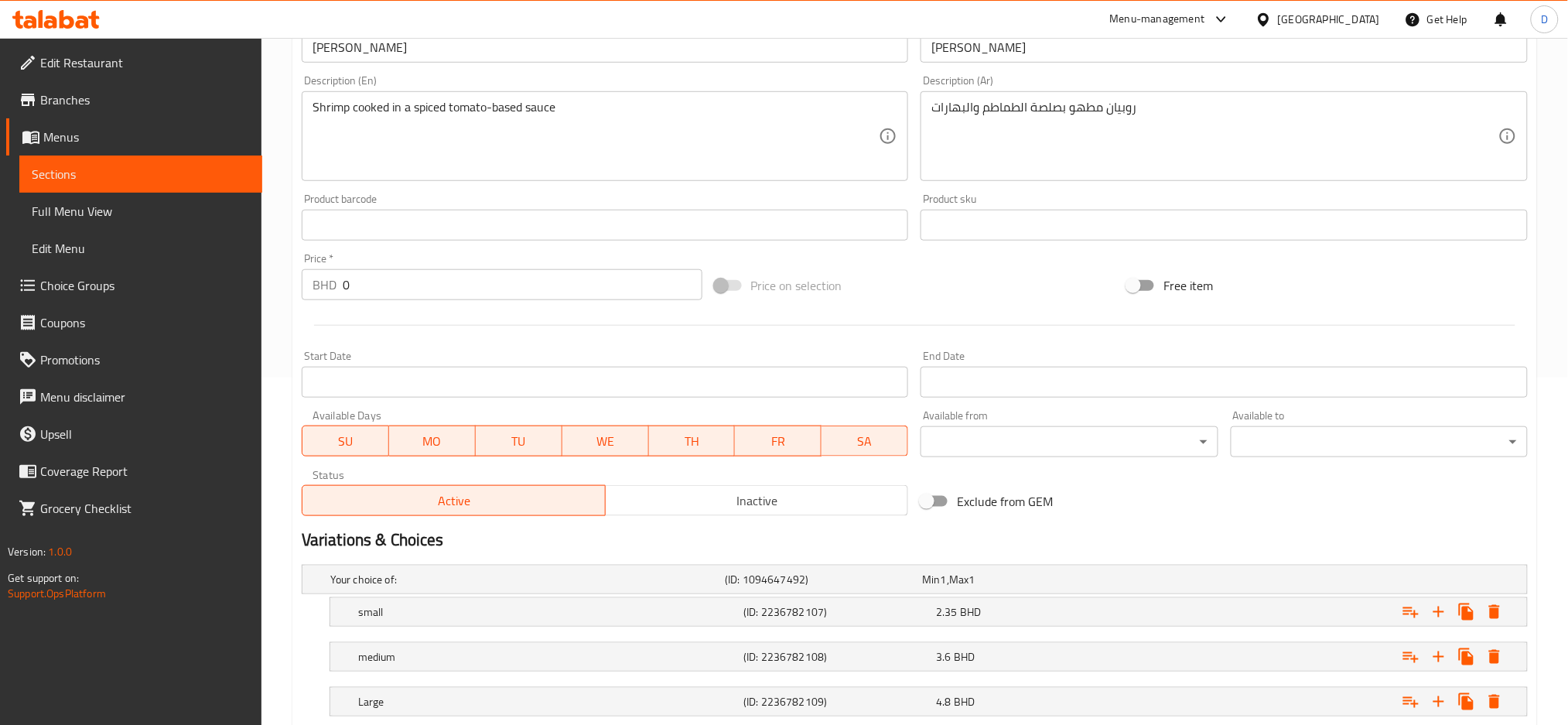
scroll to position [448, 0]
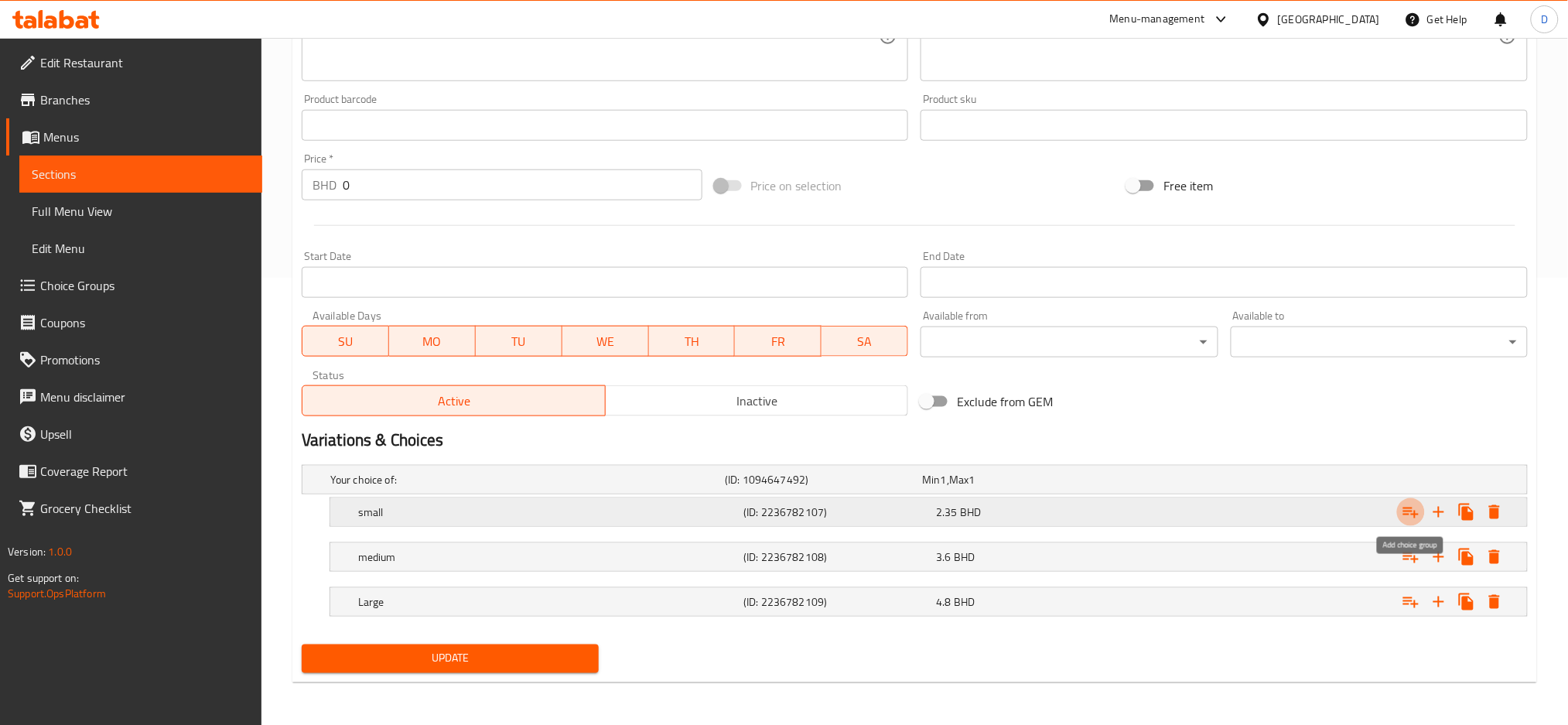
click at [1414, 511] on icon "Expand" at bounding box center [1411, 512] width 19 height 19
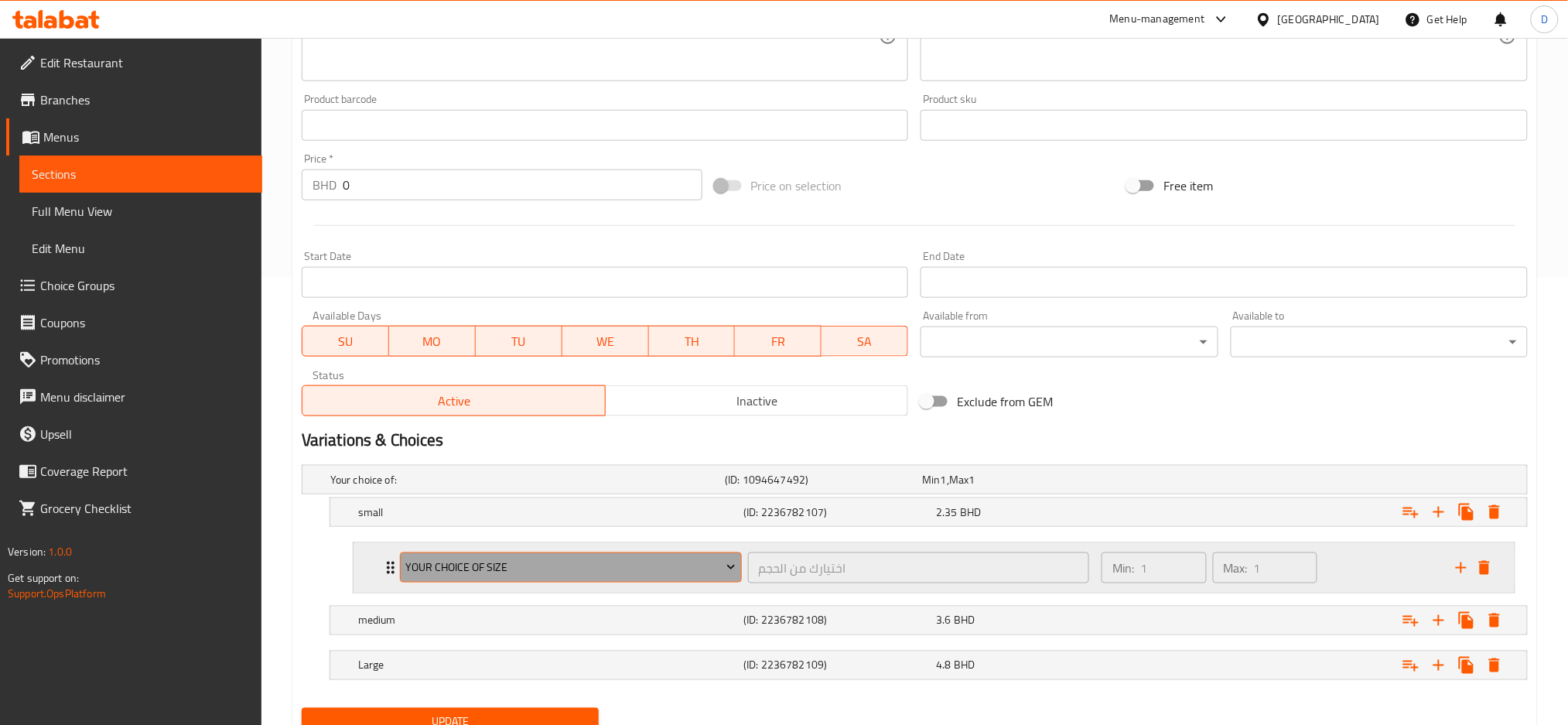
click at [641, 575] on span "Your Choice Of Size" at bounding box center [571, 568] width 330 height 20
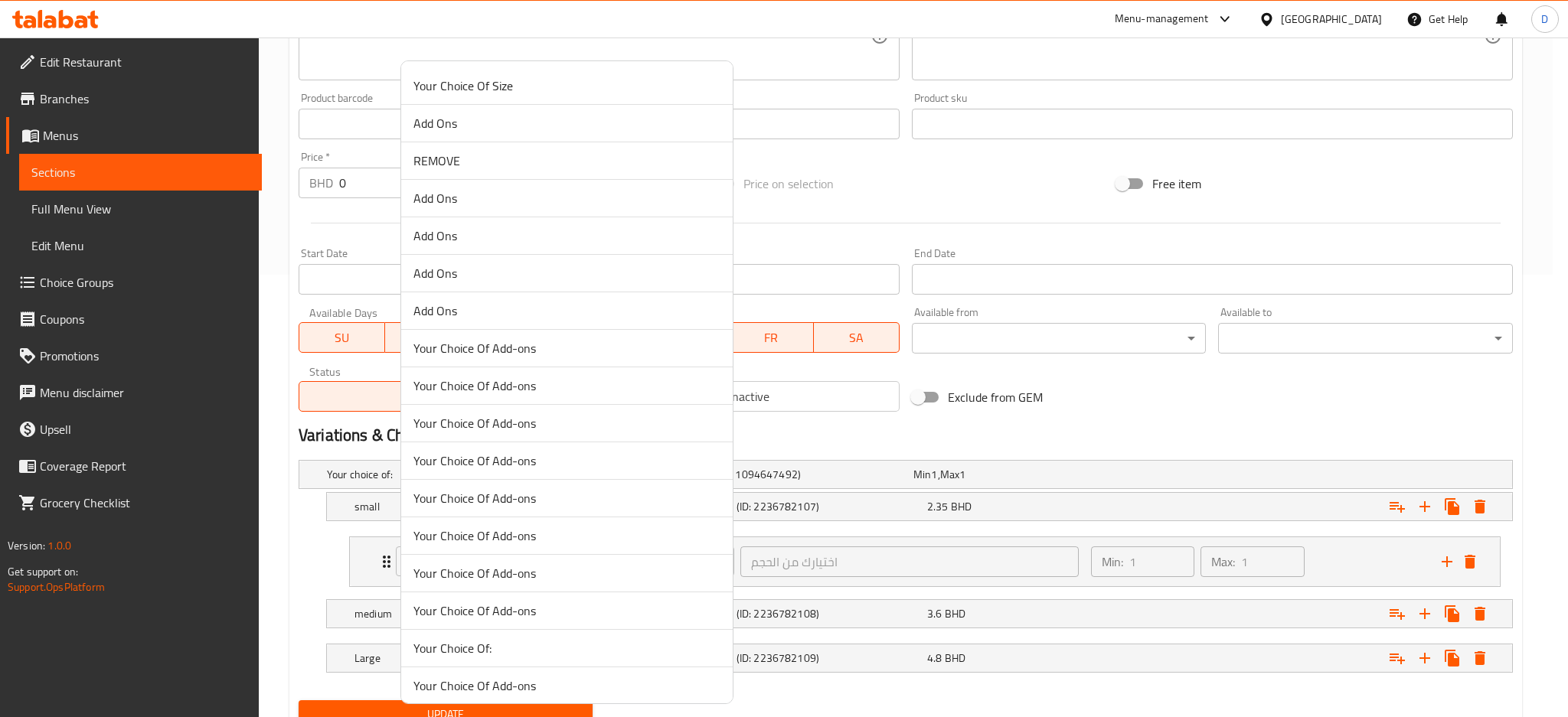
click at [537, 649] on span "Your Choice Of:" at bounding box center [566, 647] width 306 height 18
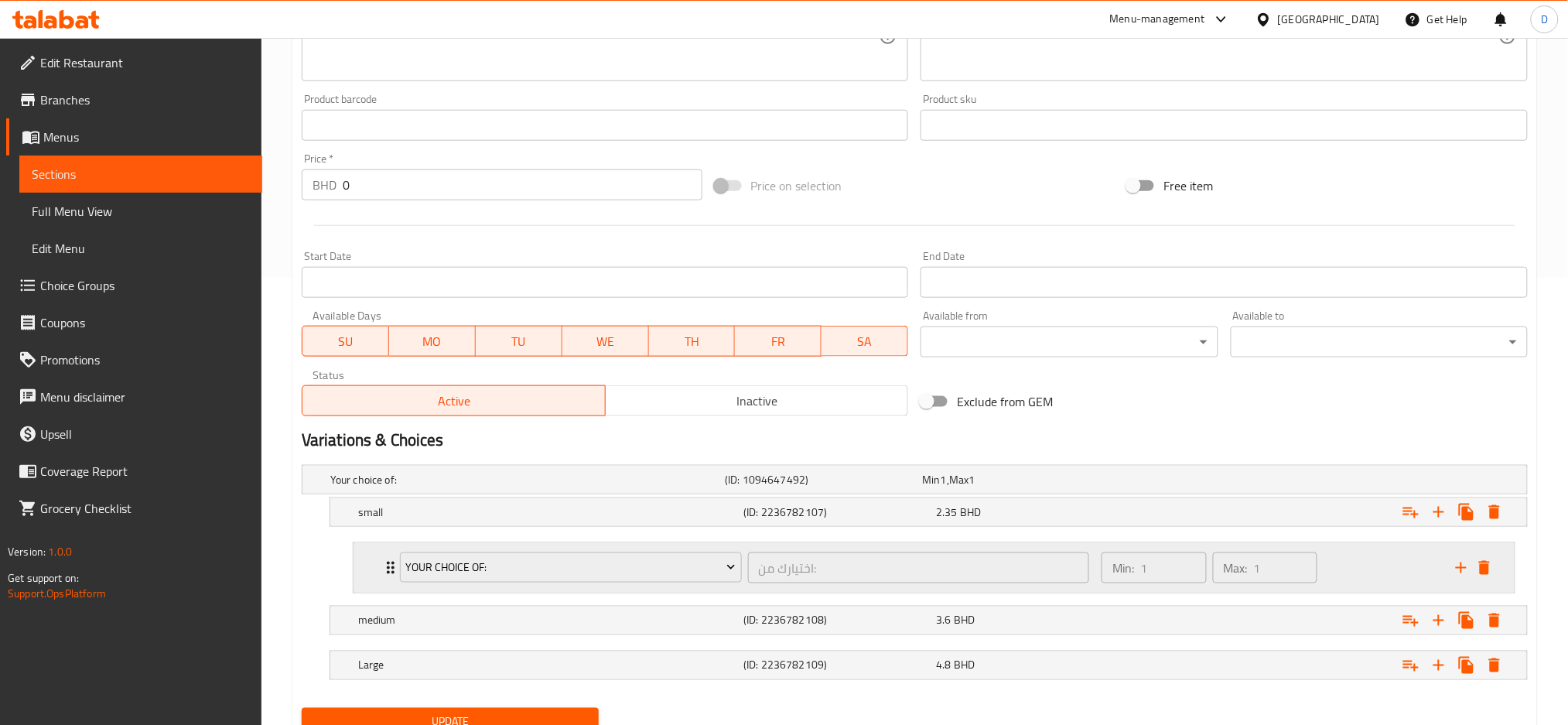
click at [747, 591] on div "Your Choice Of: اختيارك من: ​" at bounding box center [744, 568] width 707 height 50
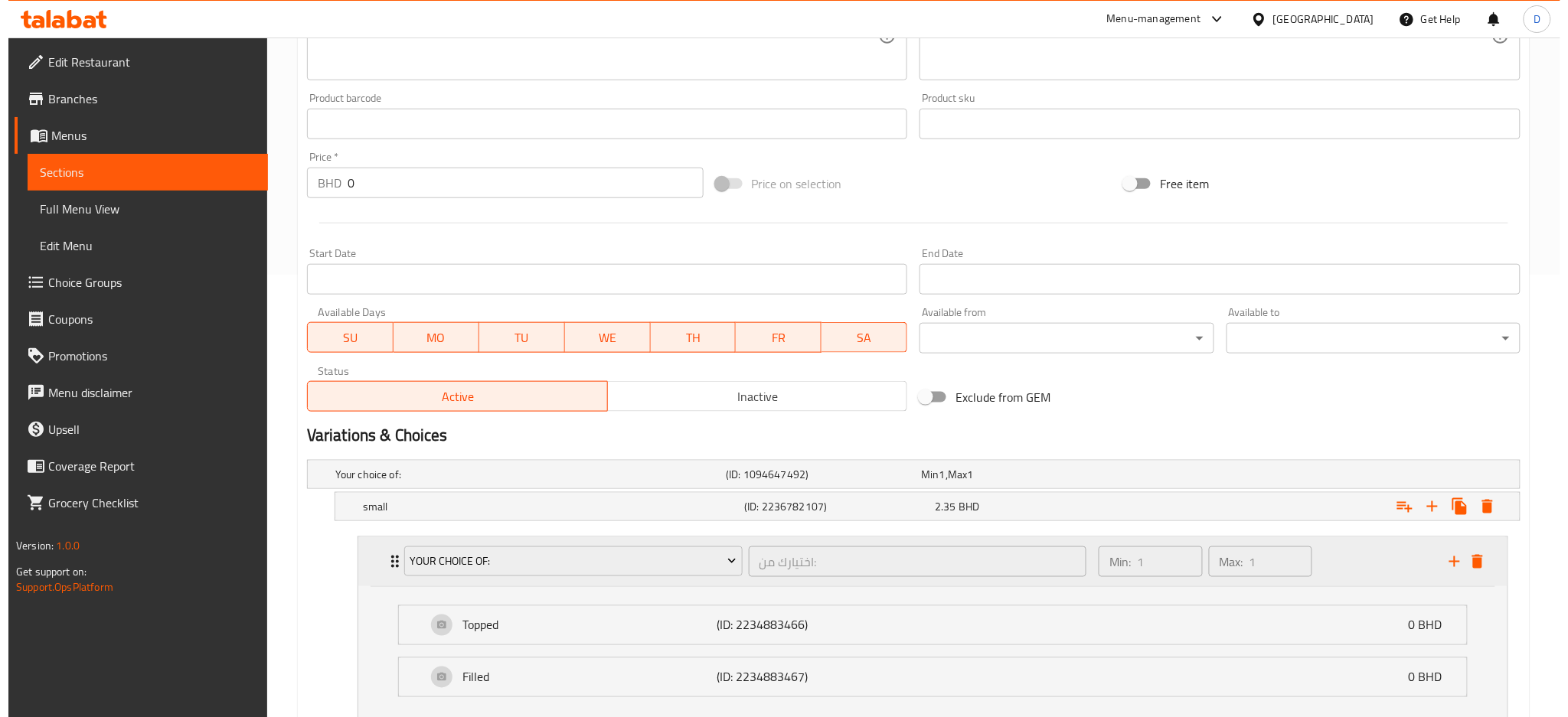
scroll to position [585, 0]
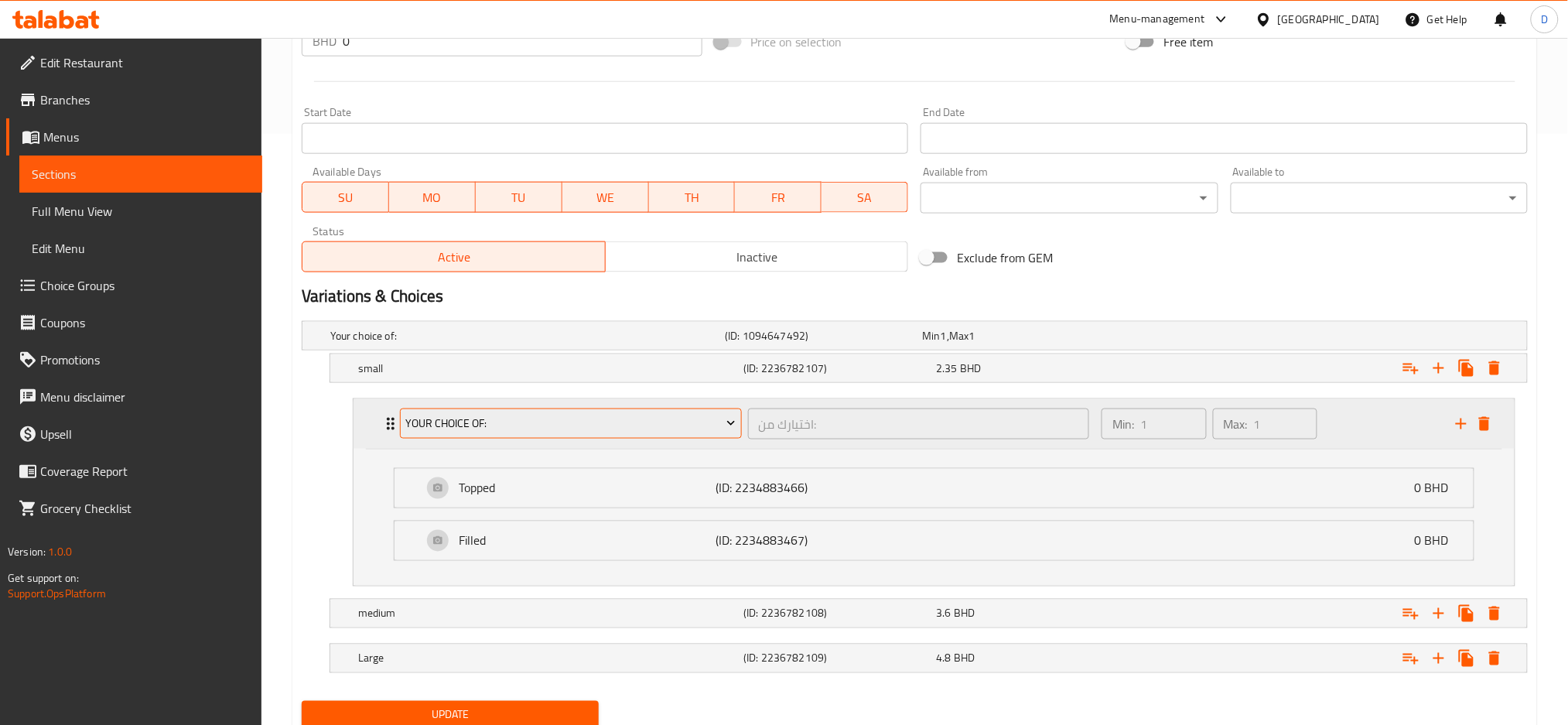
click at [639, 437] on button "Your Choice Of:" at bounding box center [571, 424] width 342 height 31
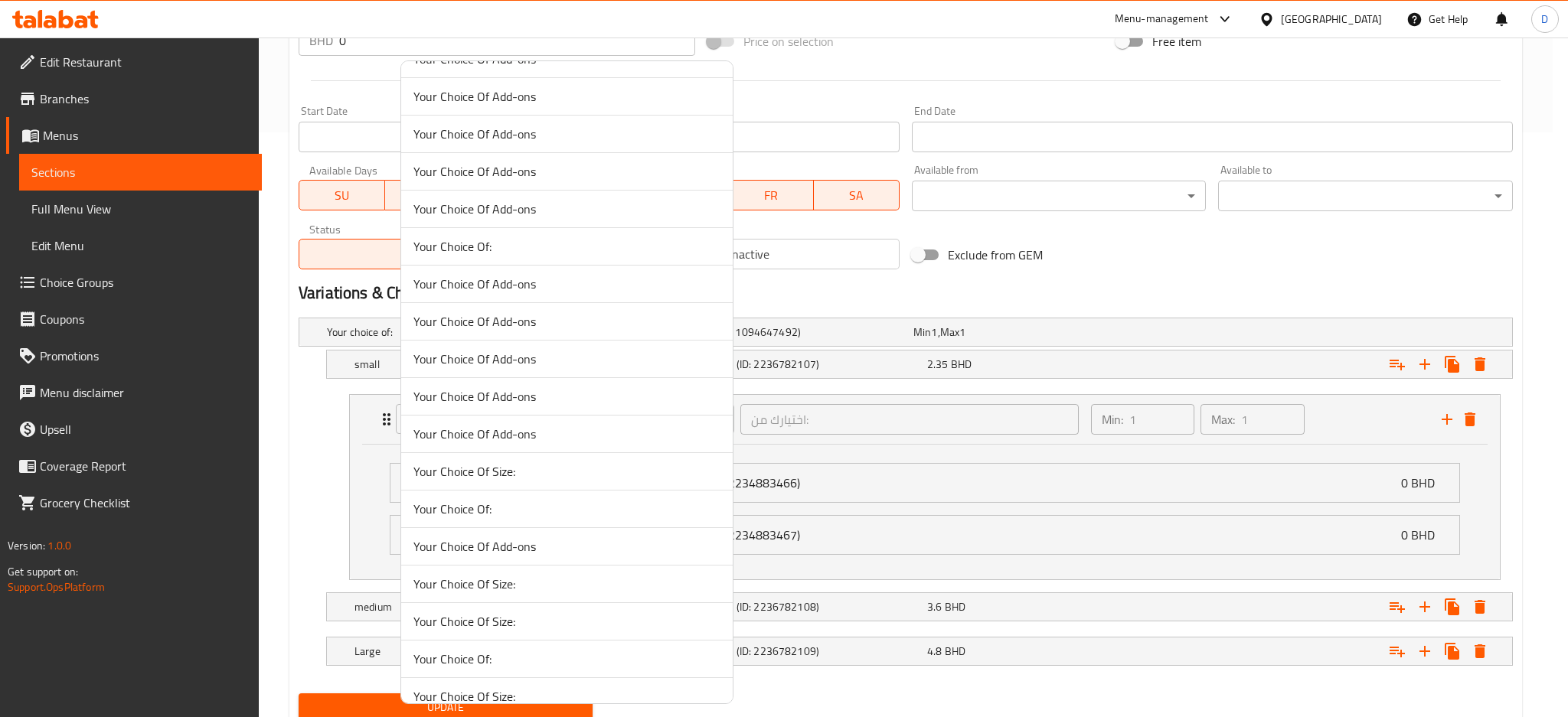
scroll to position [455, 0]
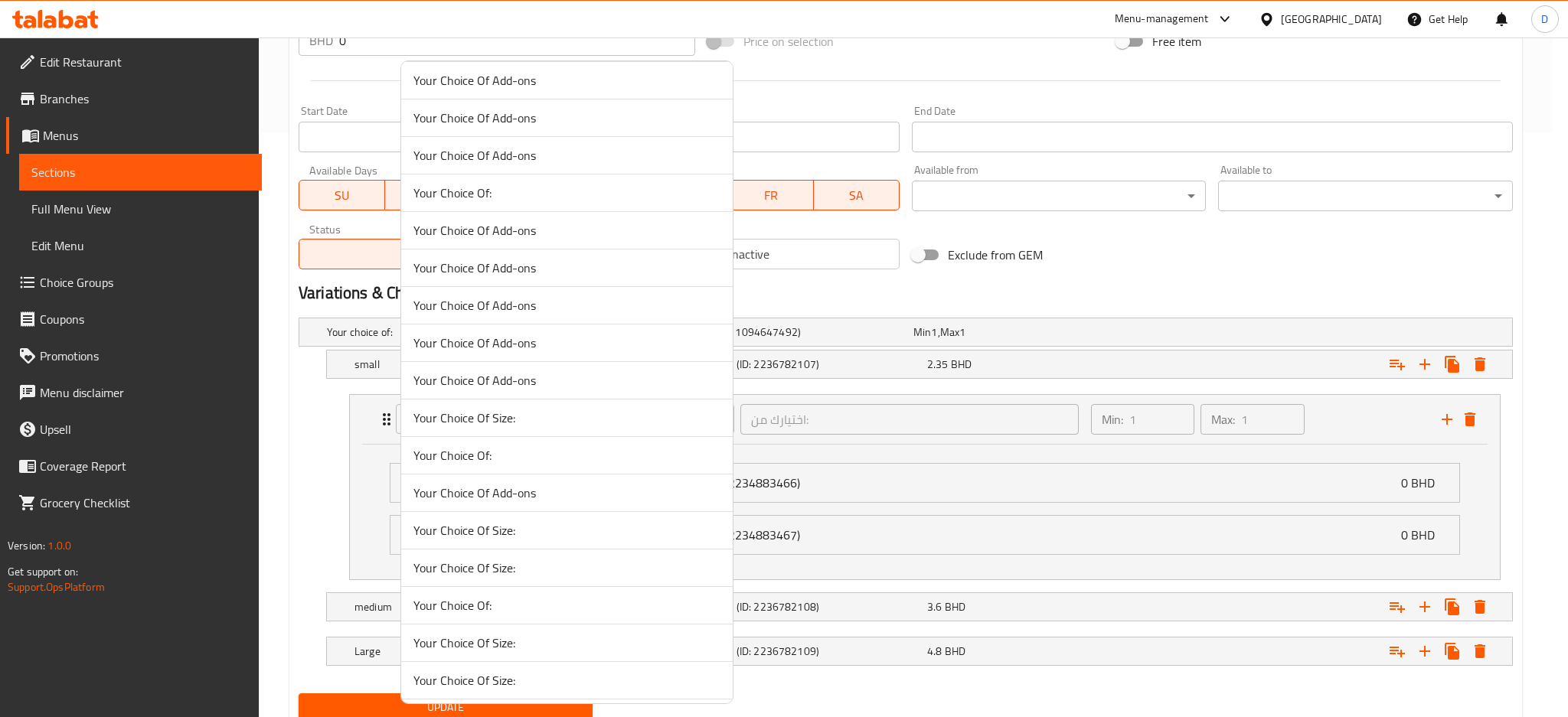
click at [546, 454] on span "Your Choice Of:" at bounding box center [566, 455] width 306 height 18
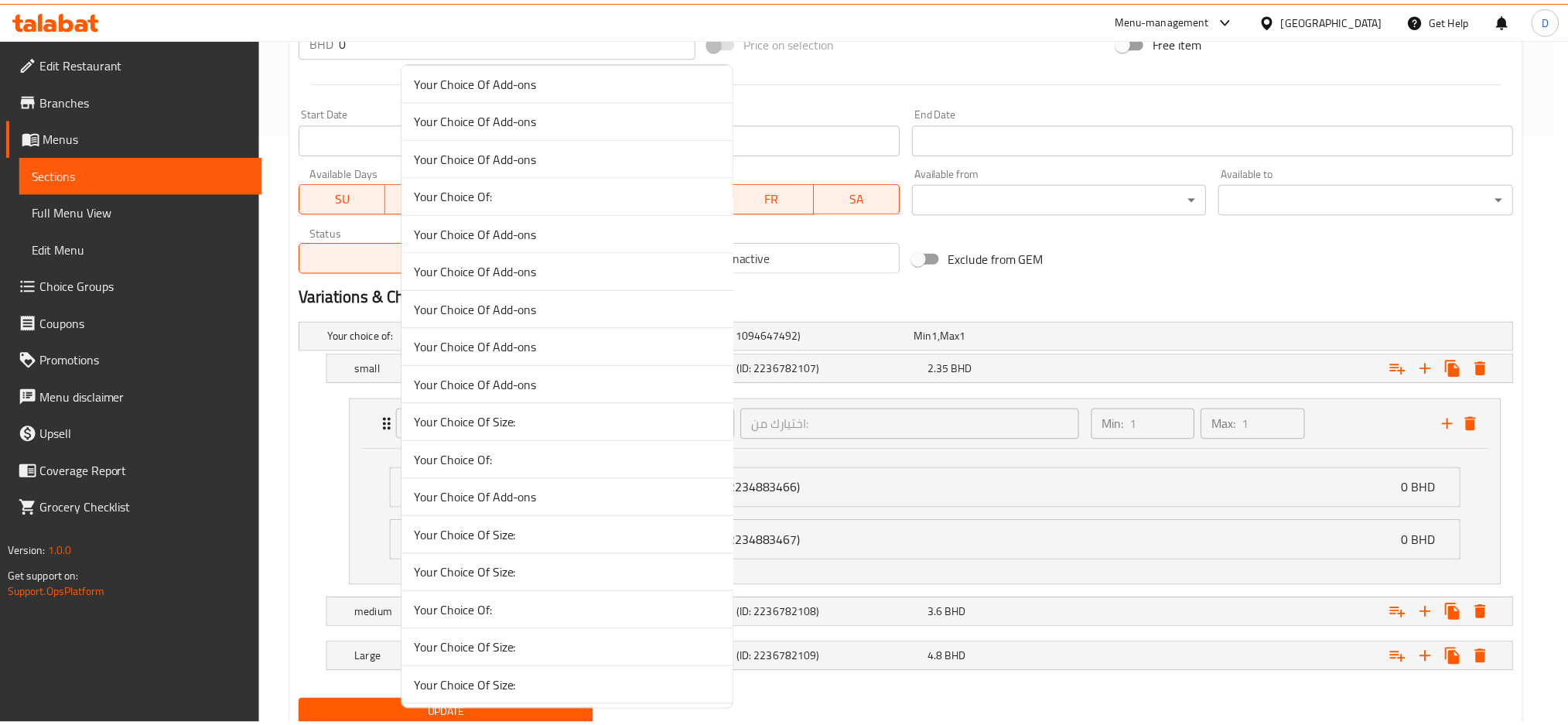
scroll to position [511, 0]
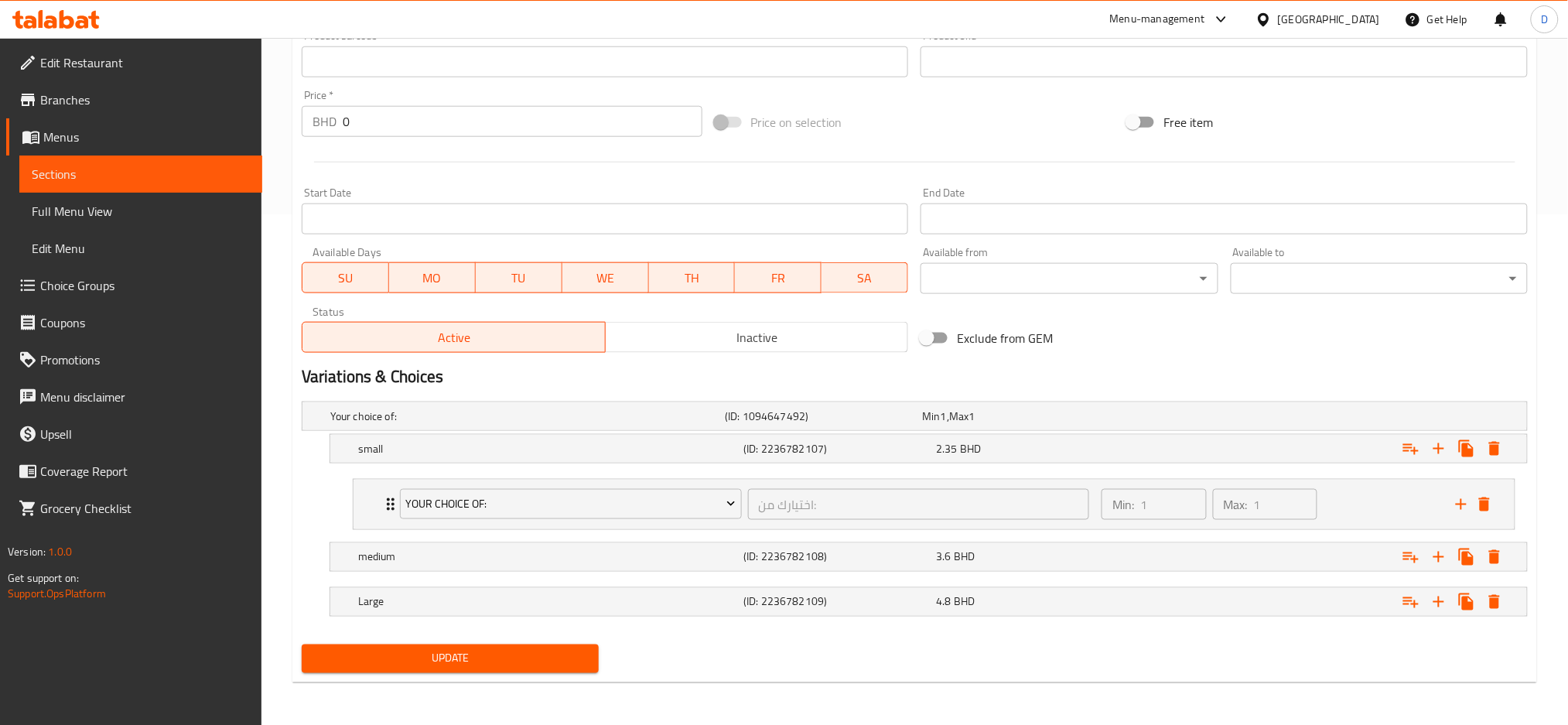
click at [725, 530] on li "Your Choice Of: اختيارك من: ​ Min: 1 ​ Max: 1 ​ Fried (ID: 2234883495) 0 BHD Na…" at bounding box center [933, 504] width 1187 height 64
click at [746, 529] on div "Your Choice Of: اختيارك من: ​" at bounding box center [744, 504] width 707 height 50
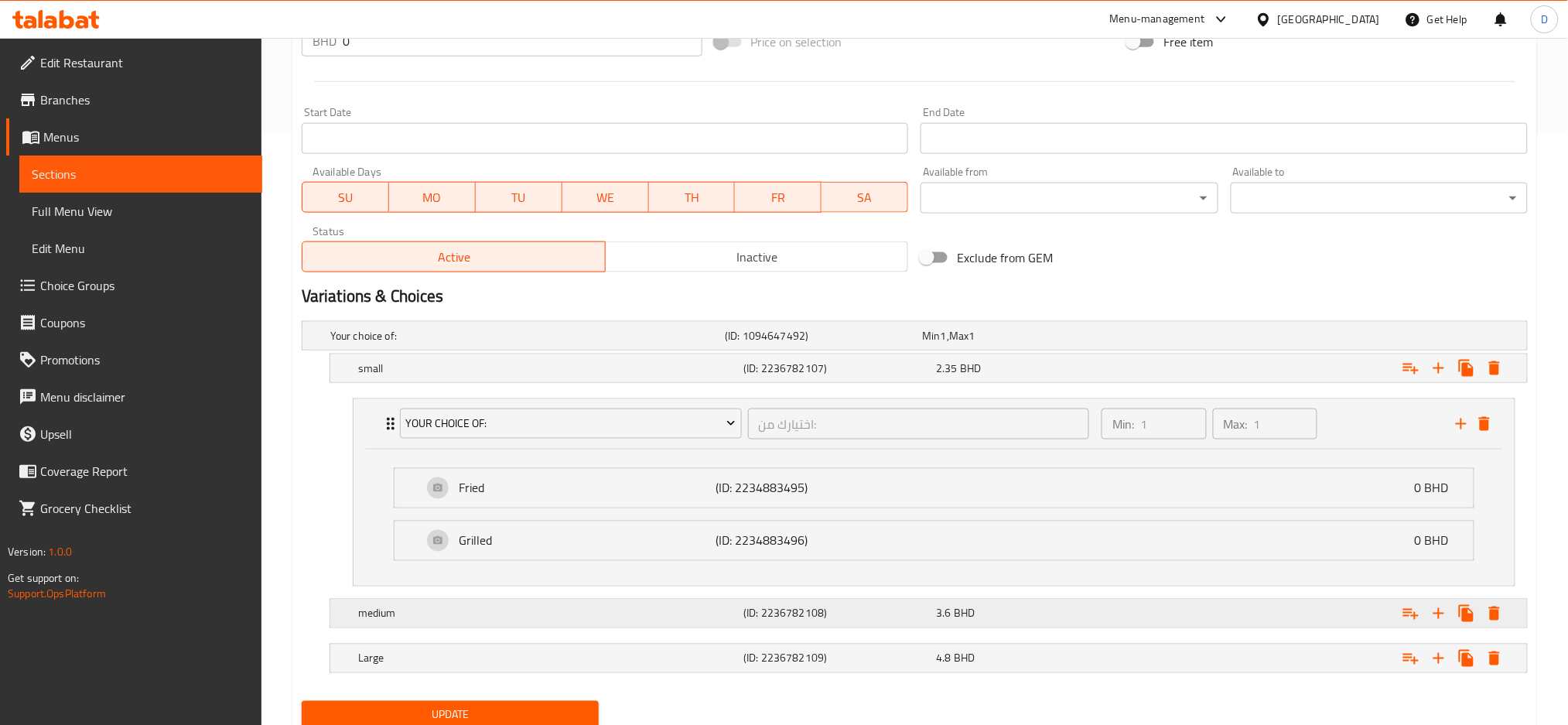
click at [824, 344] on h5 "(ID: 2236782108)" at bounding box center [821, 336] width 191 height 16
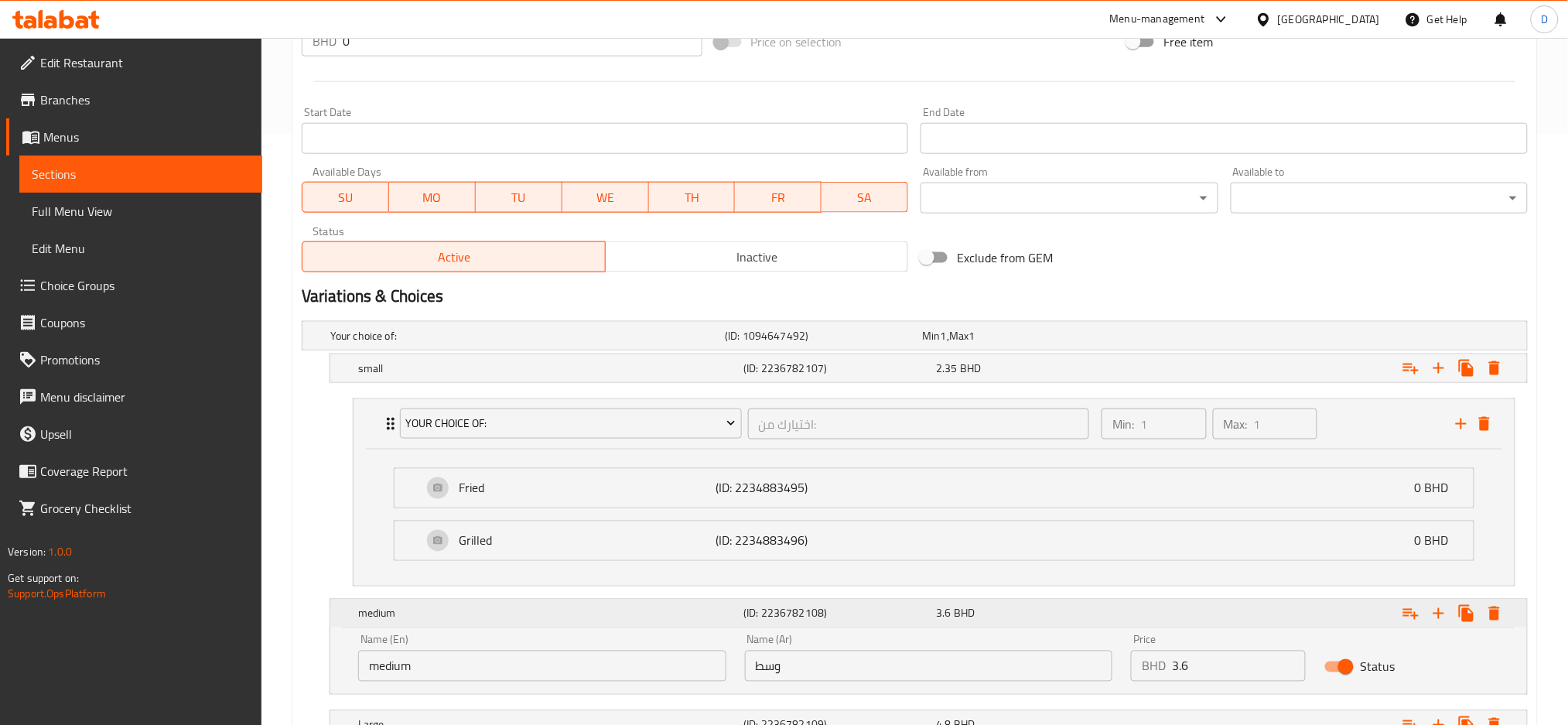
scroll to position [714, 0]
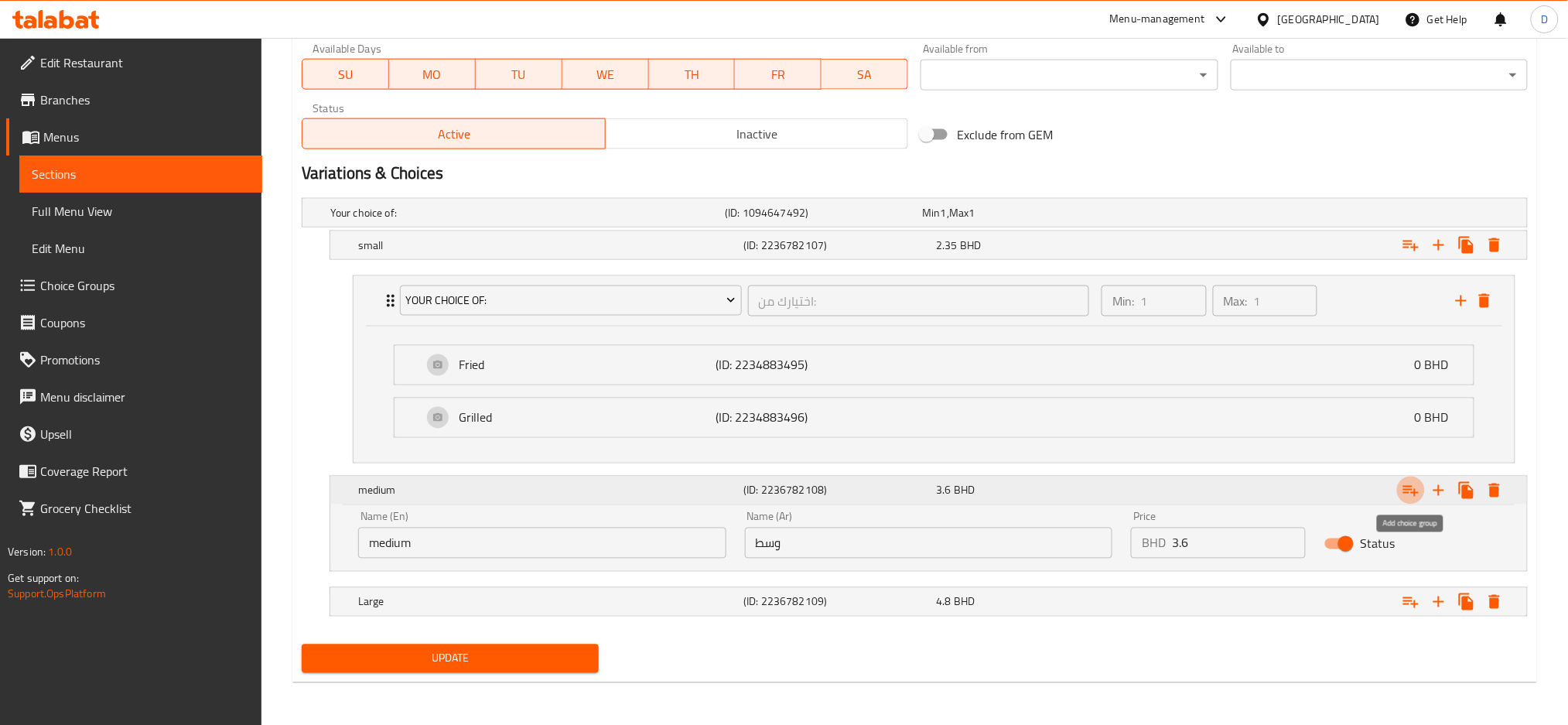
click at [1416, 493] on icon "Expand" at bounding box center [1411, 490] width 16 height 11
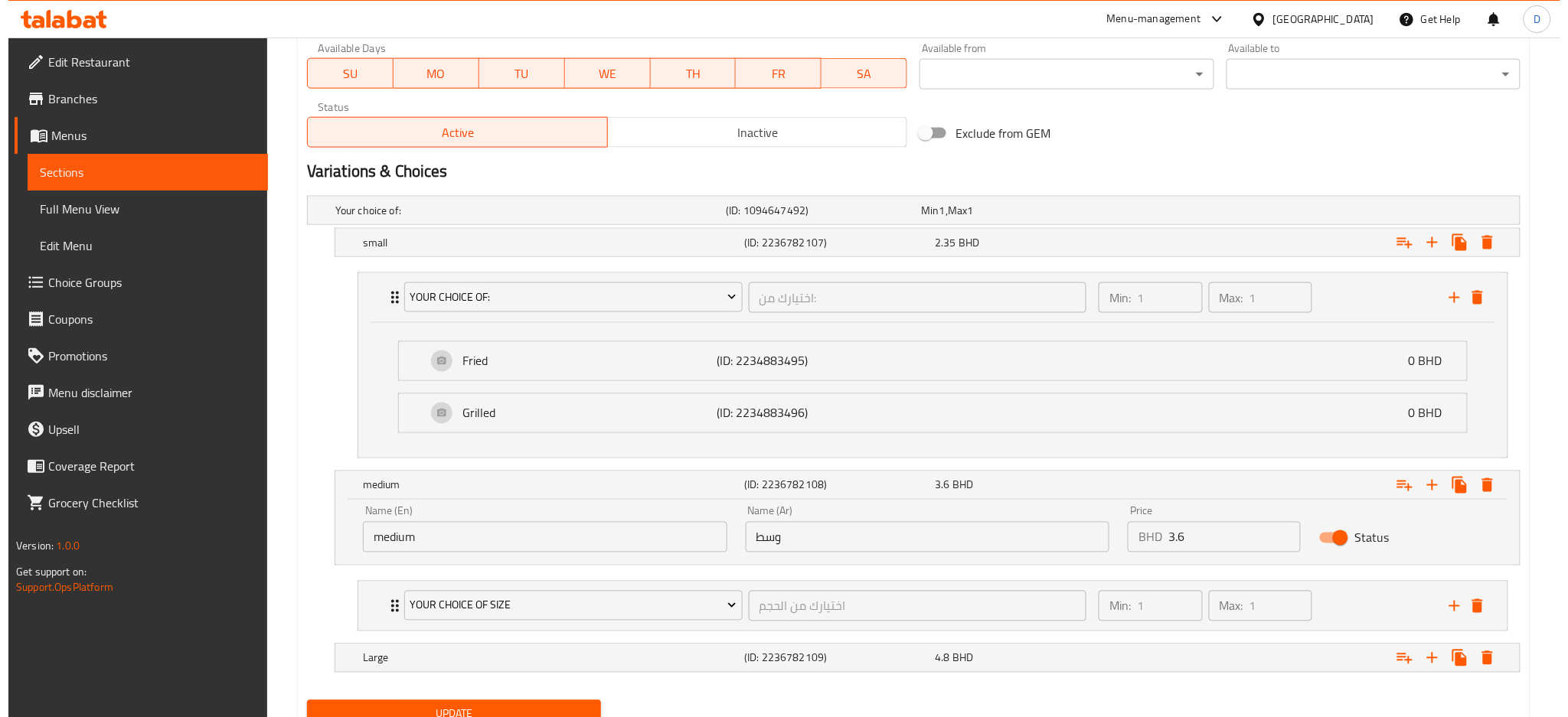
scroll to position [769, 0]
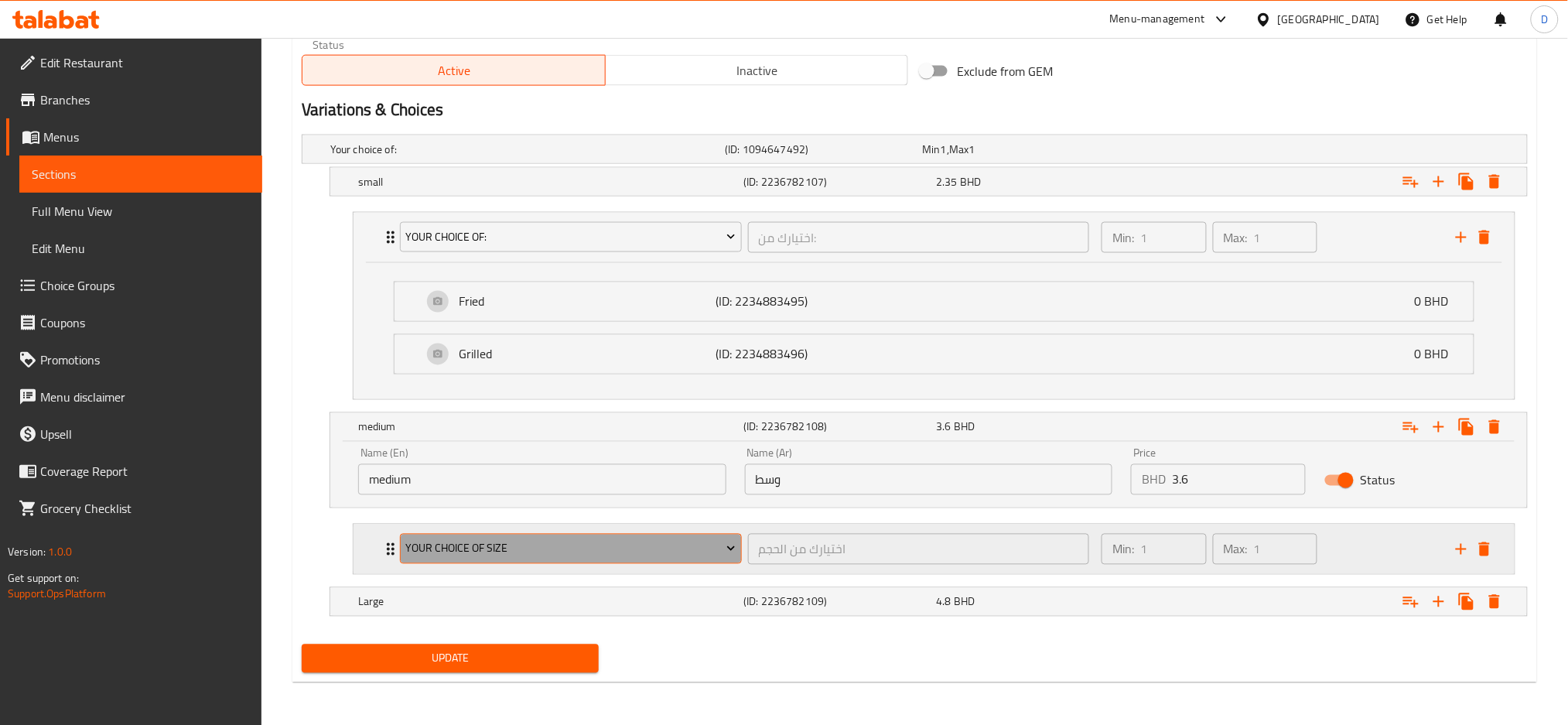
click at [705, 553] on span "Your Choice Of Size" at bounding box center [571, 549] width 330 height 20
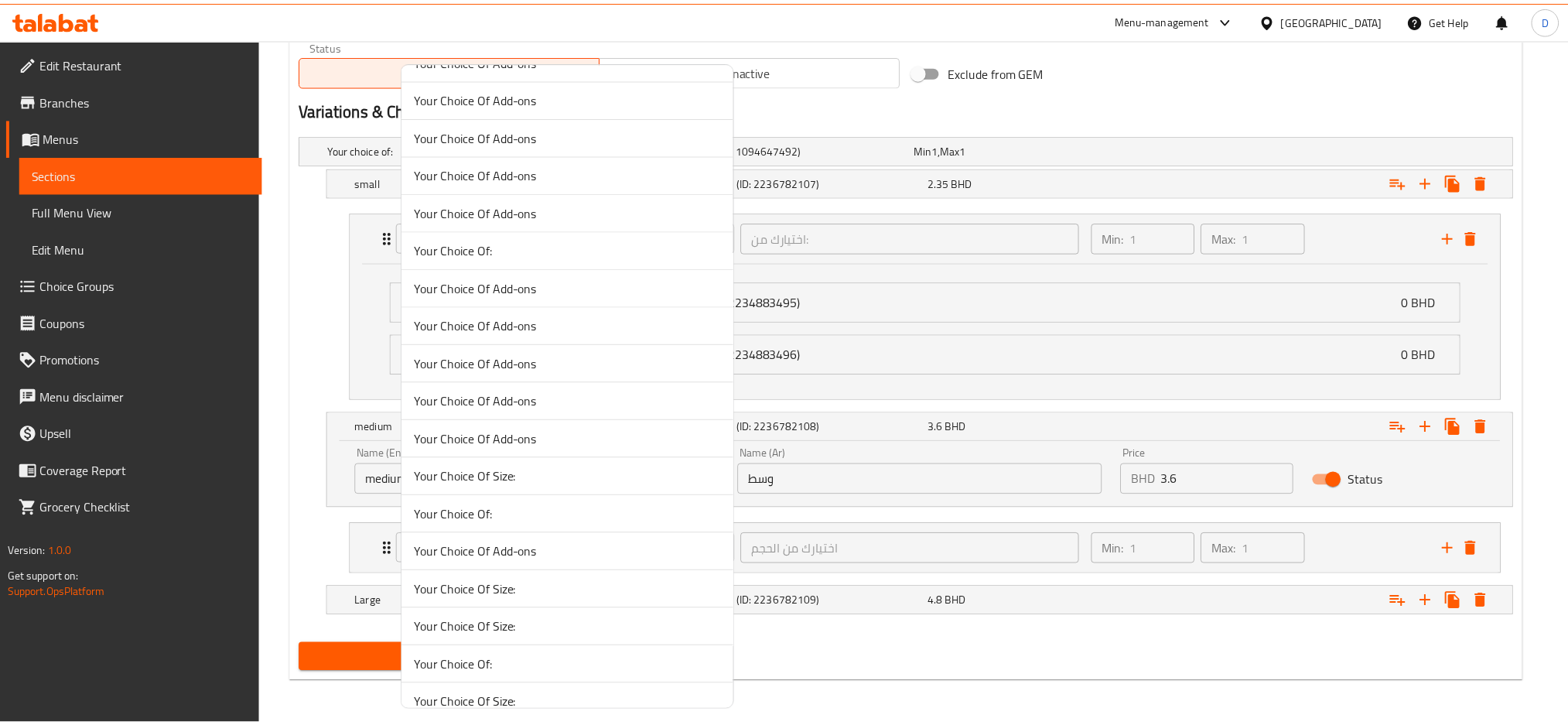
scroll to position [406, 0]
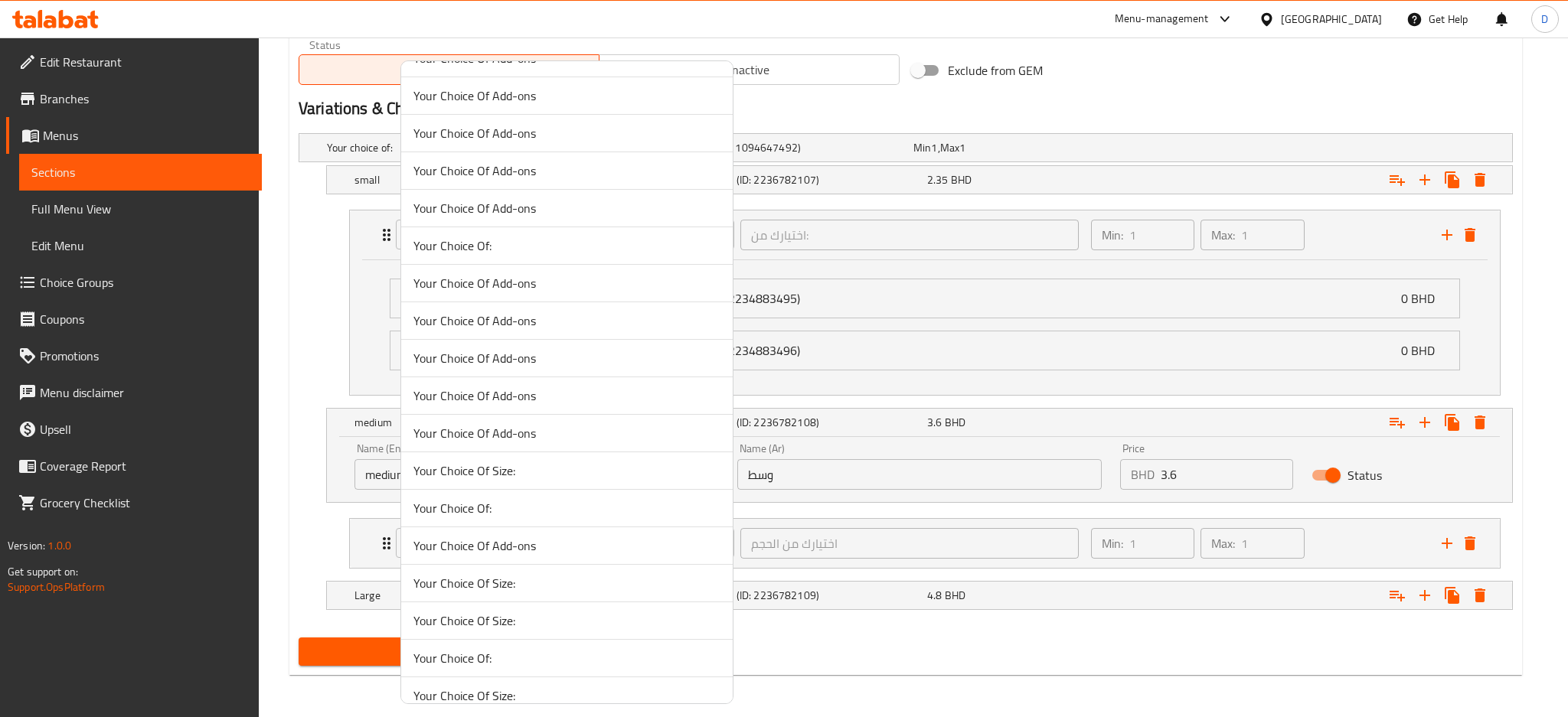
click at [547, 509] on span "Your Choice Of:" at bounding box center [566, 507] width 306 height 18
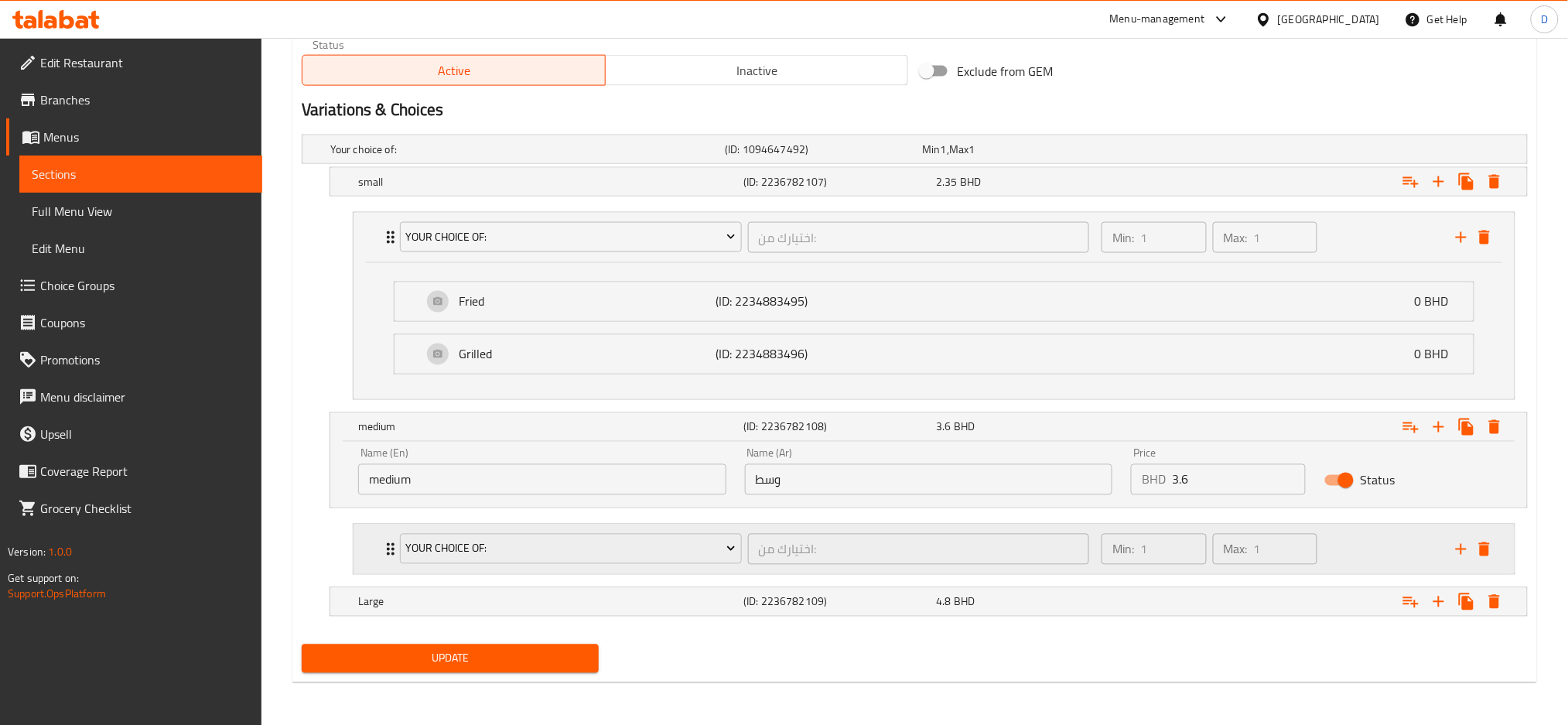
click at [743, 564] on div "Your Choice Of:" at bounding box center [571, 549] width 348 height 37
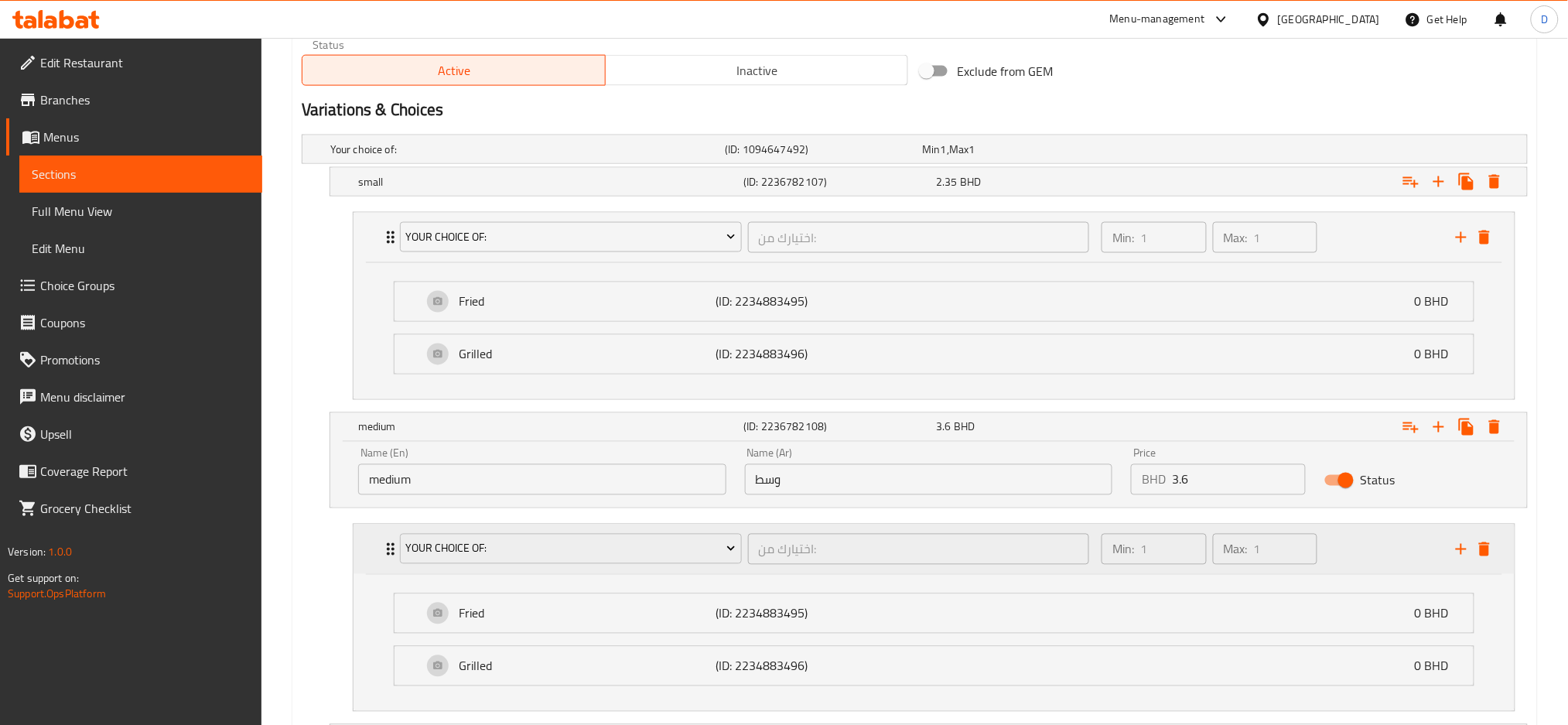
scroll to position [915, 0]
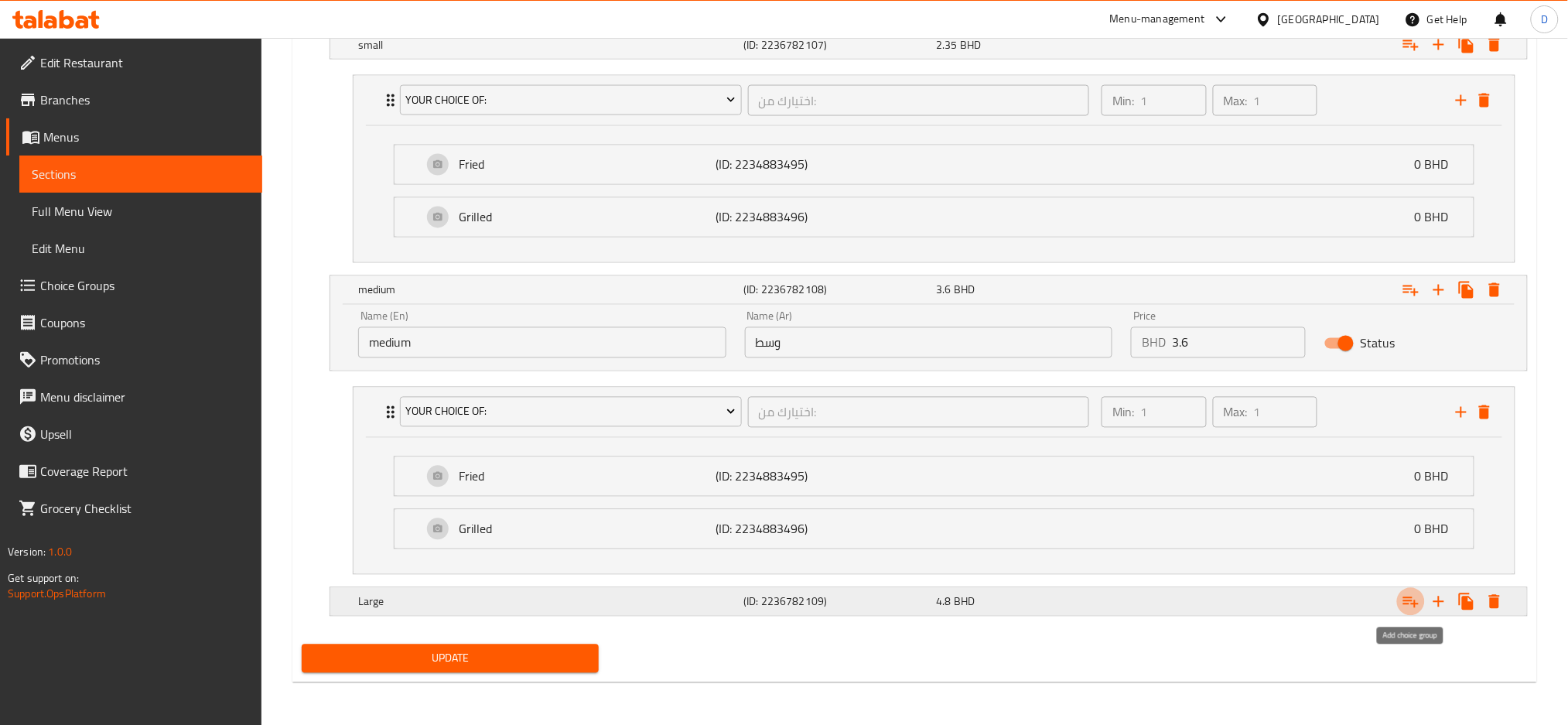
click at [1413, 602] on icon "Expand" at bounding box center [1411, 601] width 19 height 19
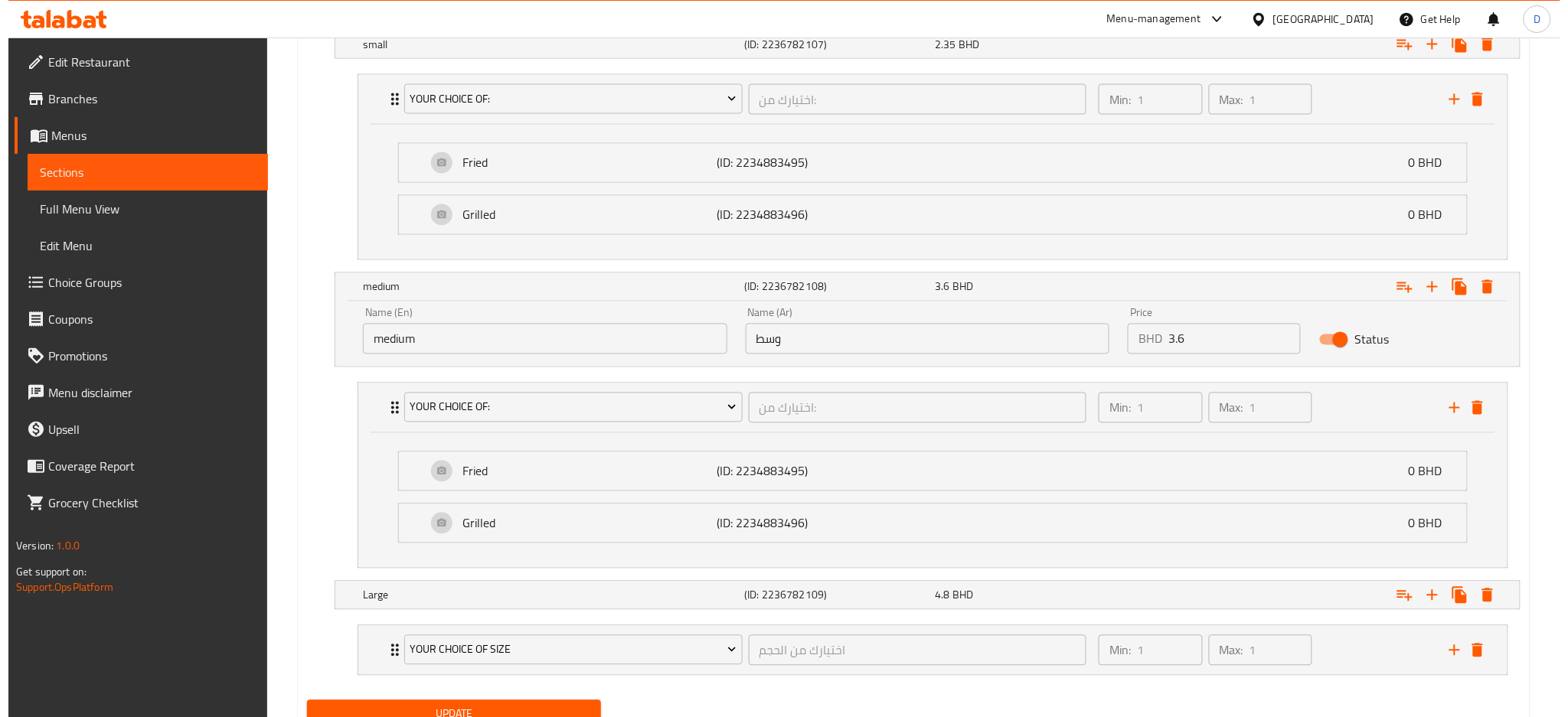
scroll to position [968, 0]
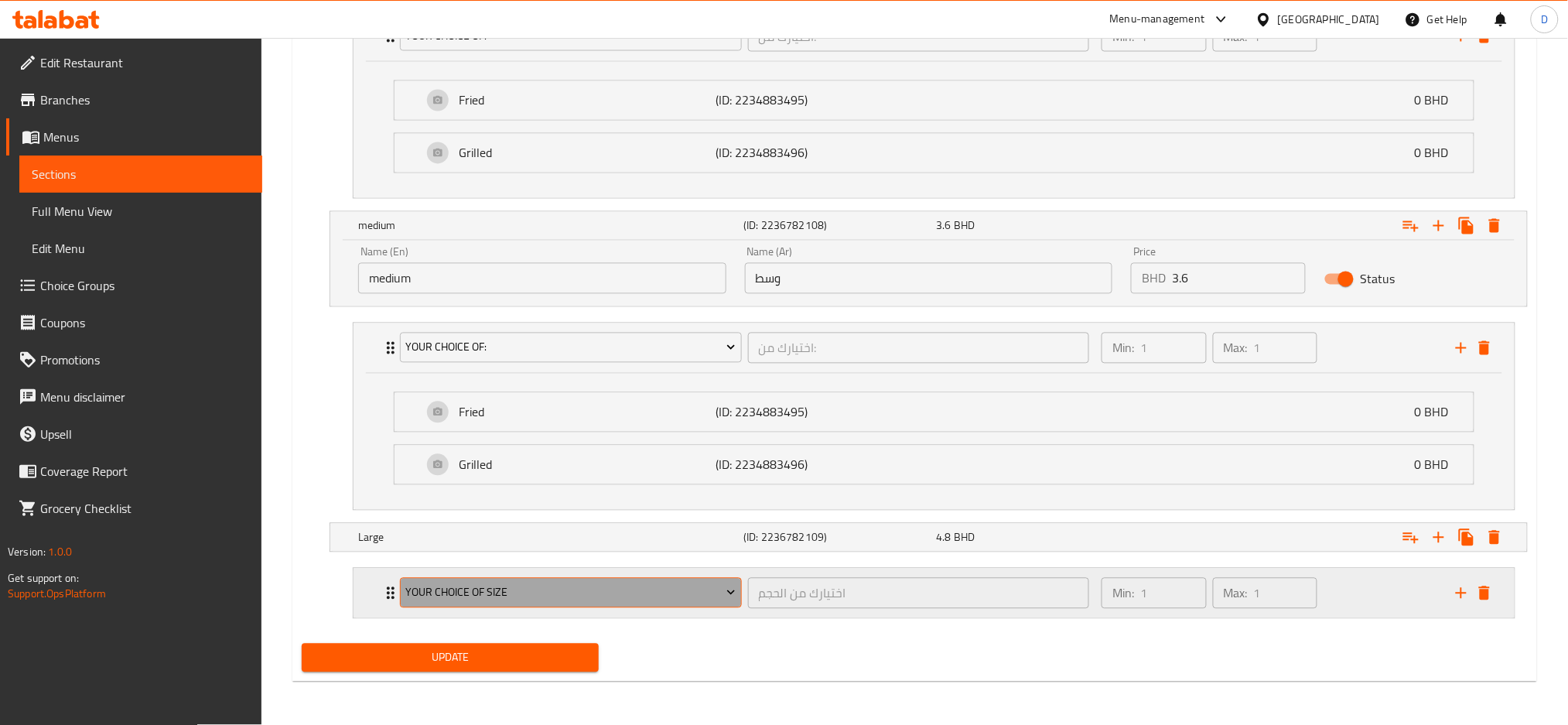
click at [687, 593] on span "Your Choice Of Size" at bounding box center [571, 593] width 330 height 20
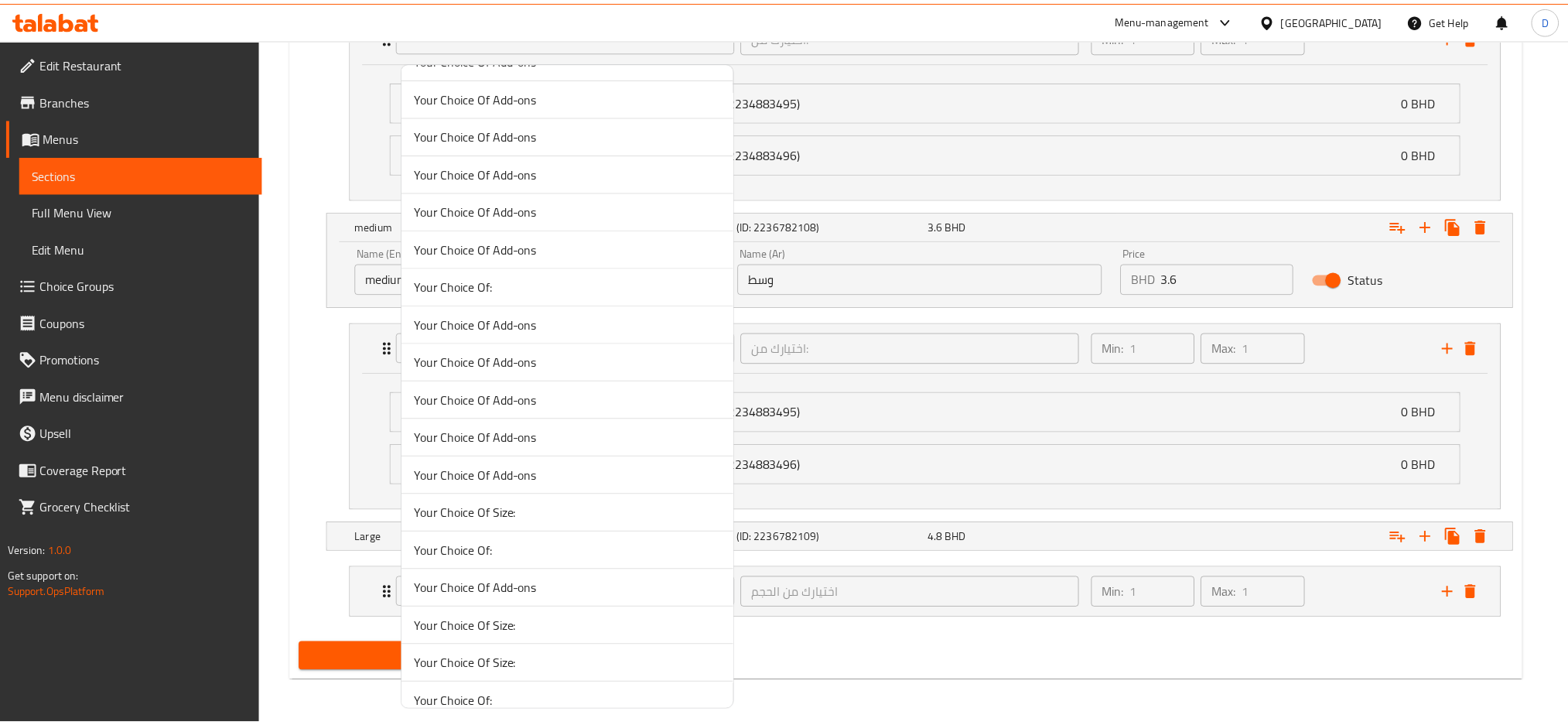
scroll to position [412, 0]
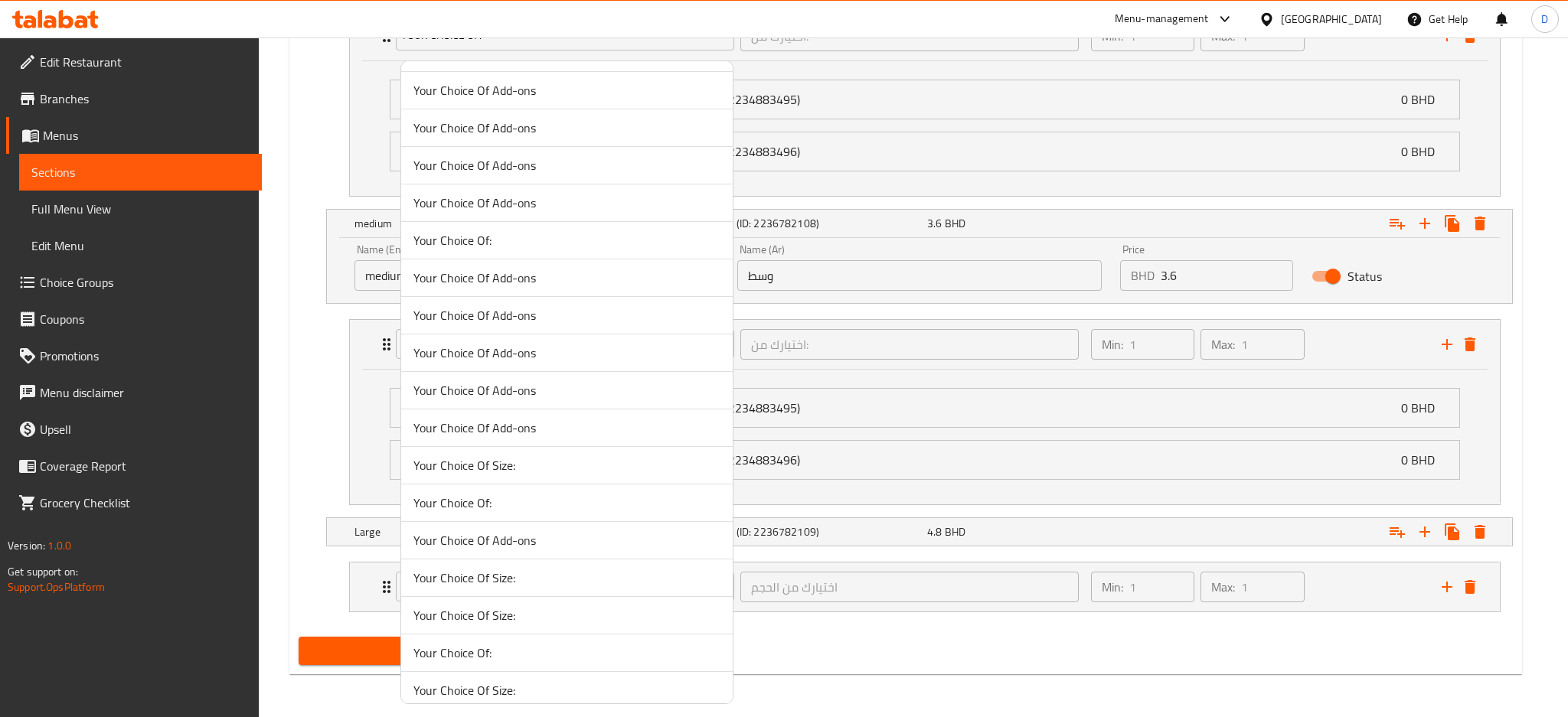
click at [504, 502] on span "Your Choice Of:" at bounding box center [566, 502] width 306 height 18
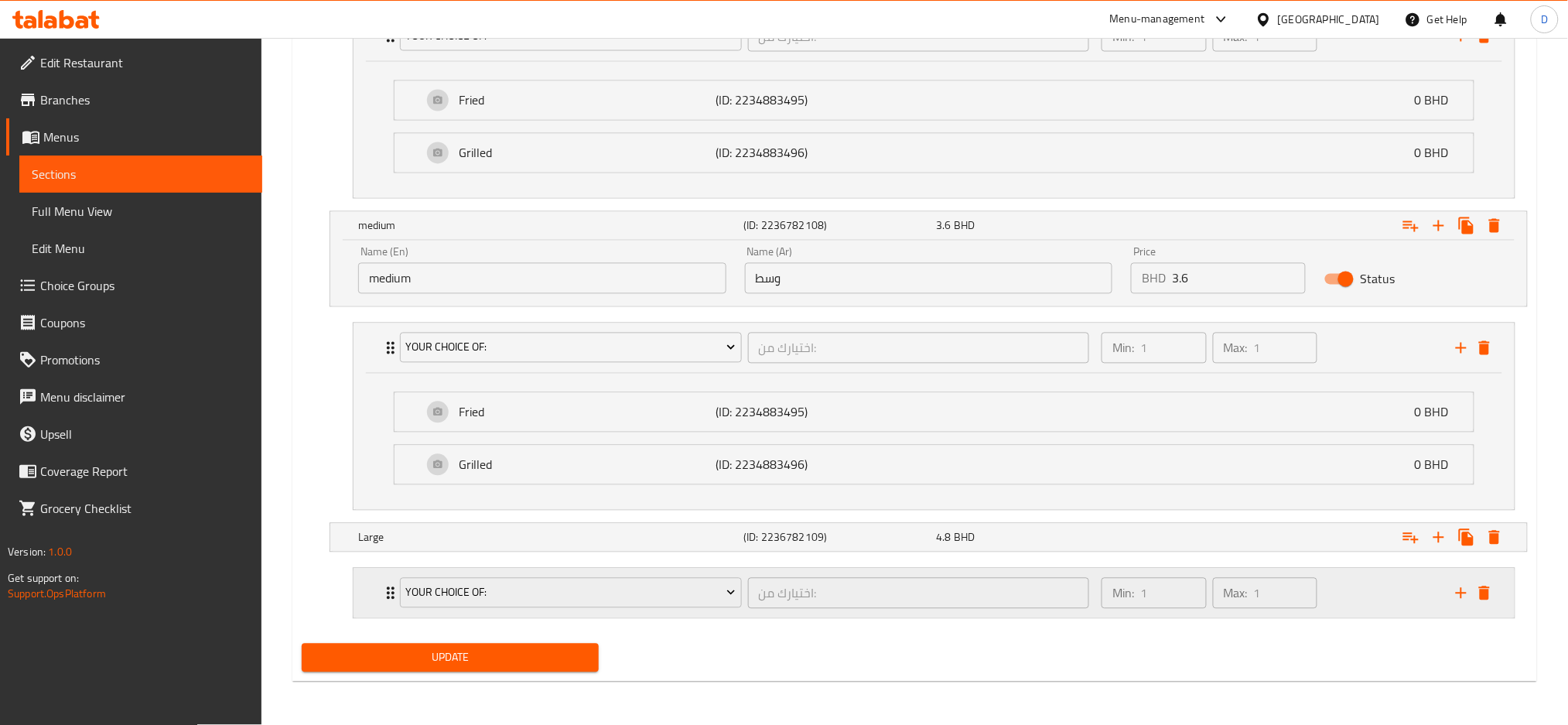
click at [748, 613] on div "Your Choice Of: اختيارك من: ​" at bounding box center [744, 593] width 707 height 50
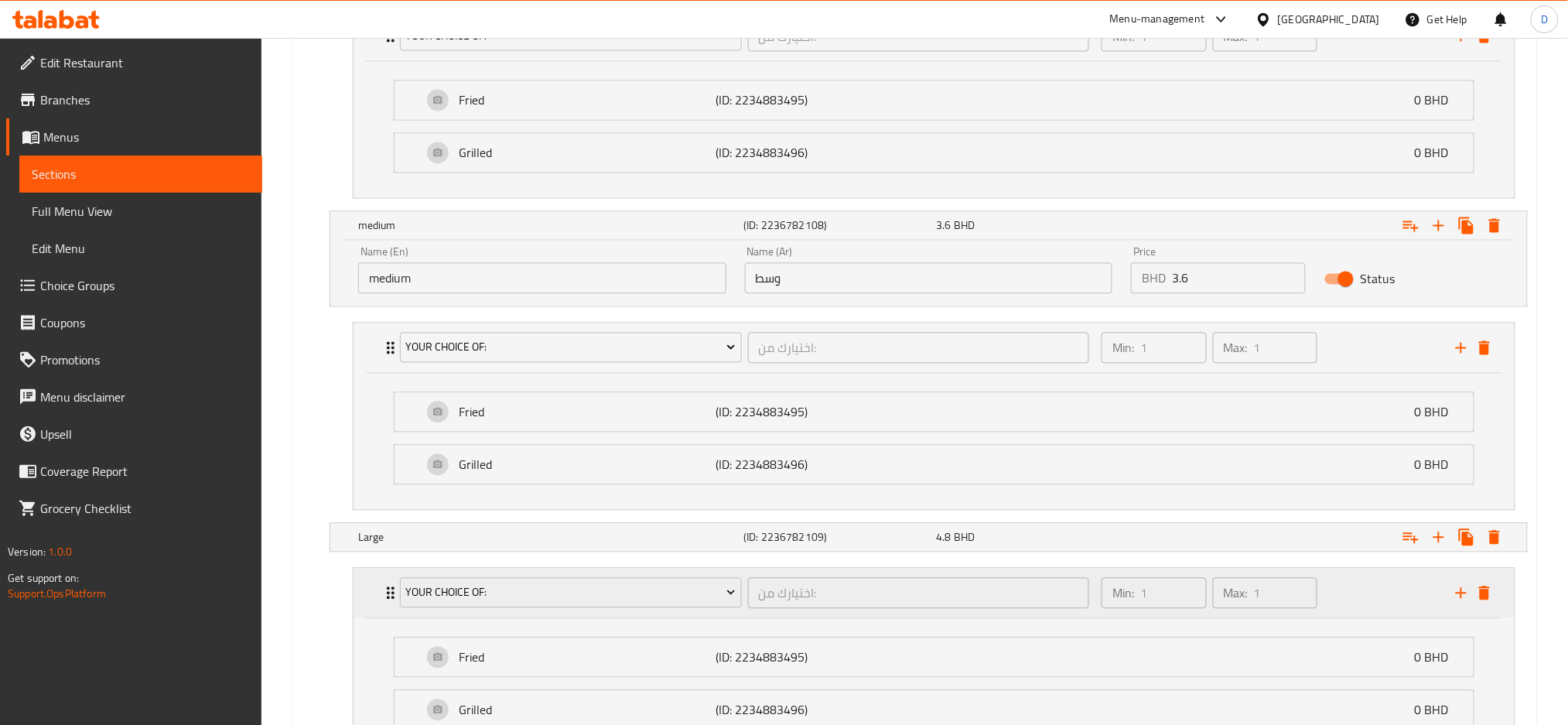
scroll to position [1117, 0]
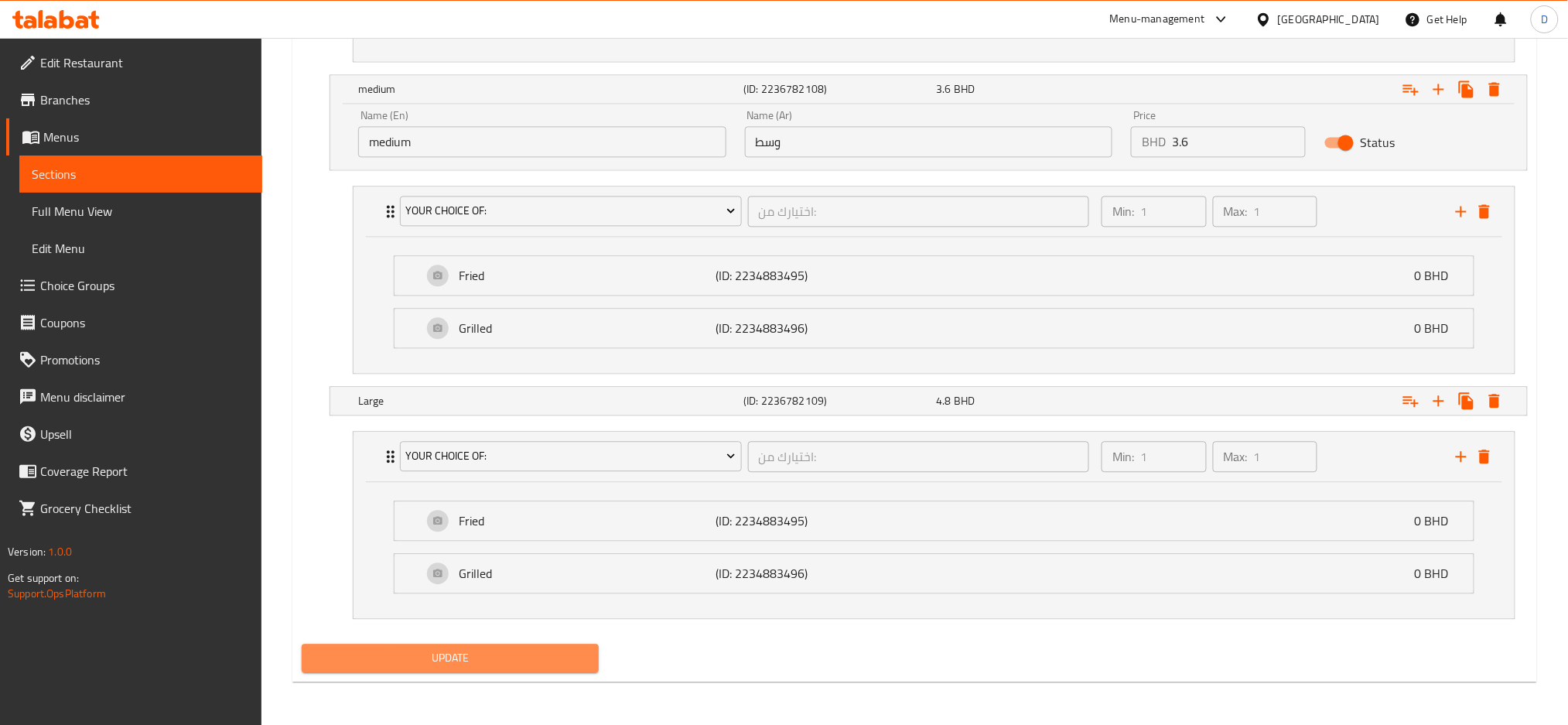
click at [511, 662] on span "Update" at bounding box center [449, 659] width 273 height 20
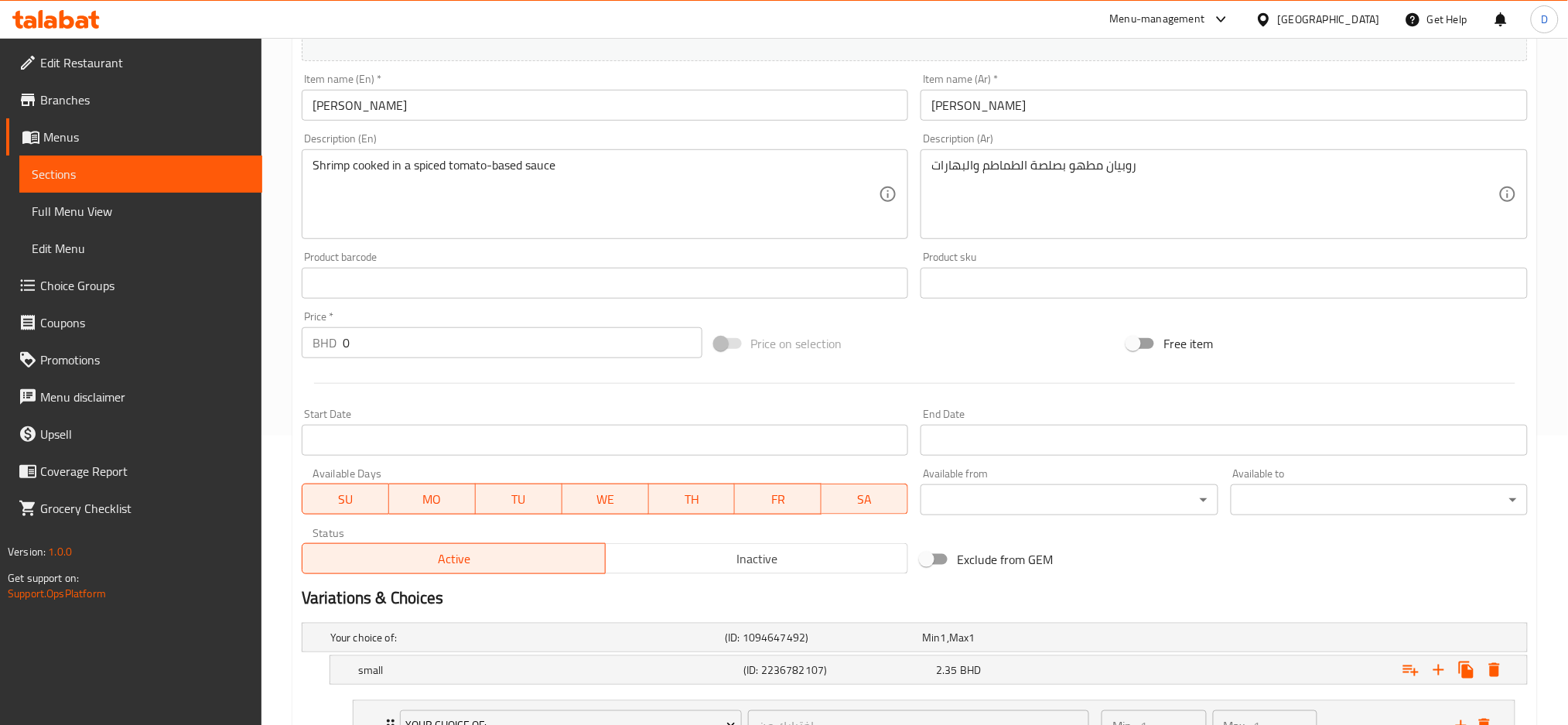
scroll to position [0, 0]
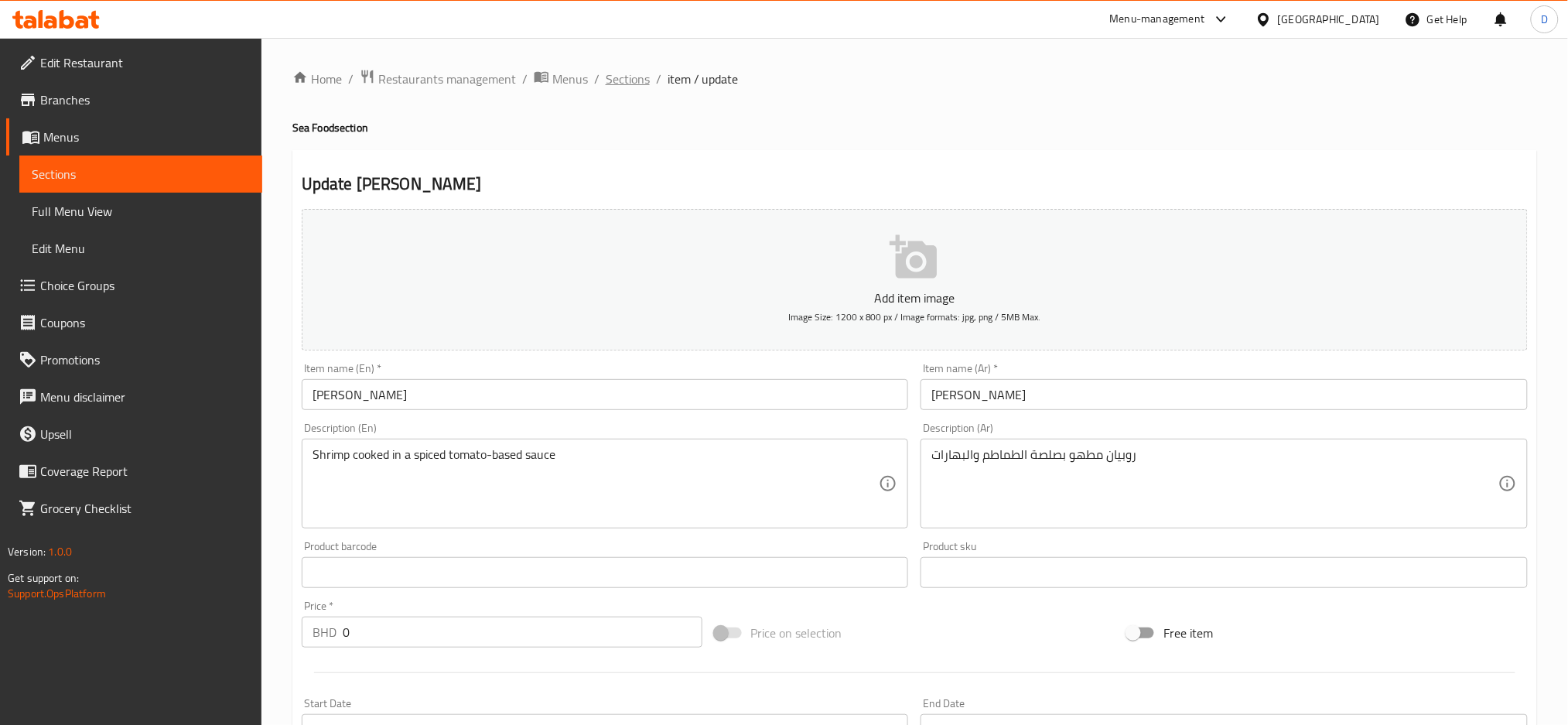
click at [629, 82] on span "Sections" at bounding box center [627, 78] width 44 height 19
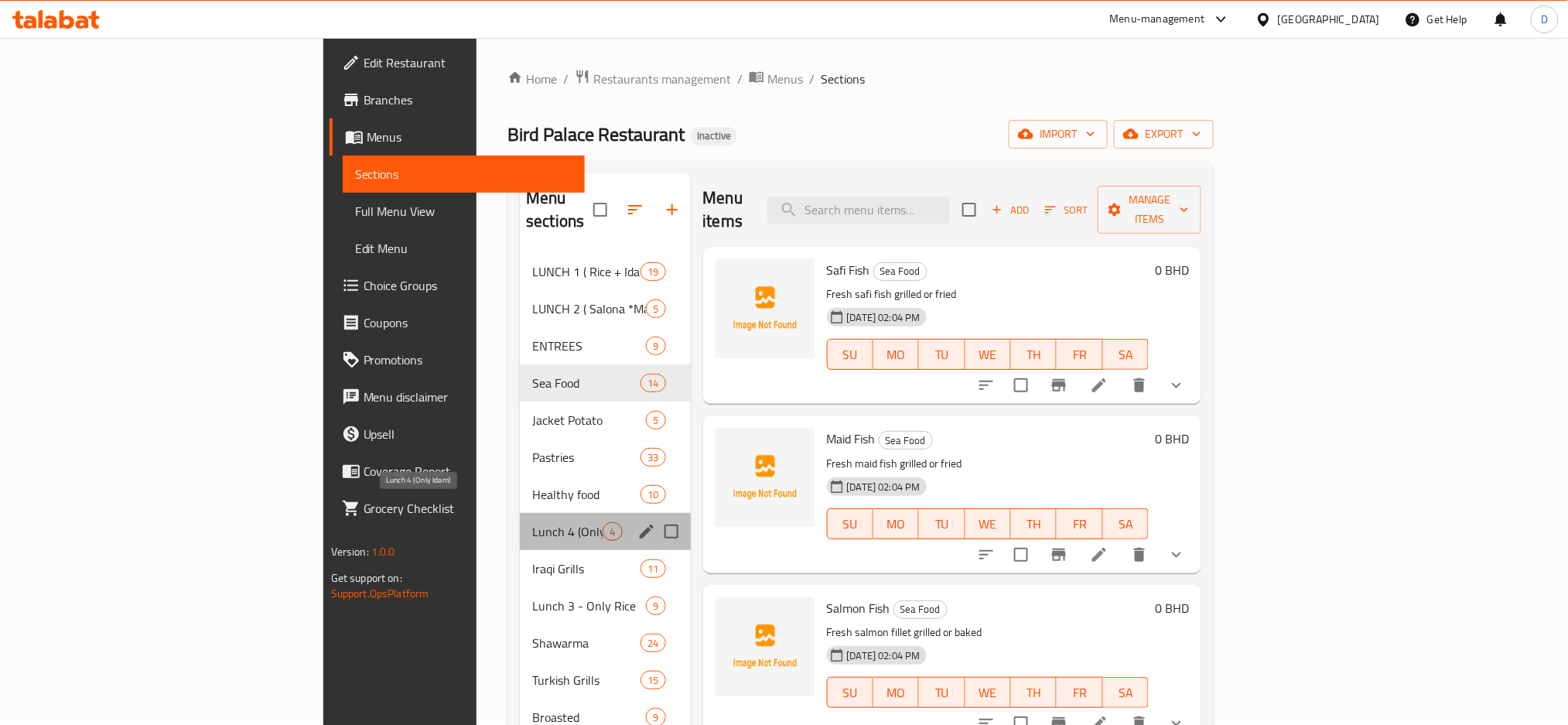
click at [532, 522] on span "Lunch 4 (Only Idam)" at bounding box center [568, 531] width 70 height 19
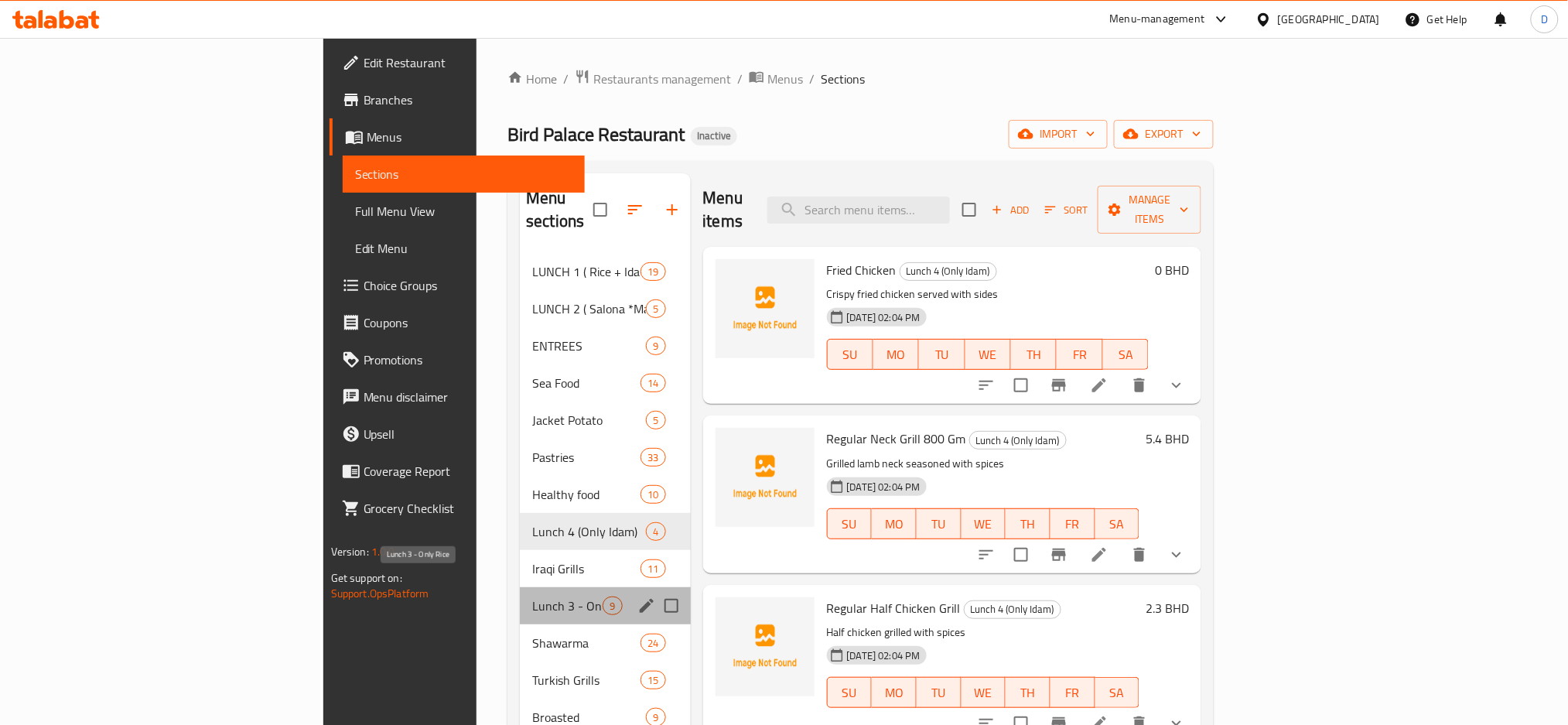
click at [532, 596] on span "Lunch 3 - Only Rice" at bounding box center [568, 605] width 70 height 19
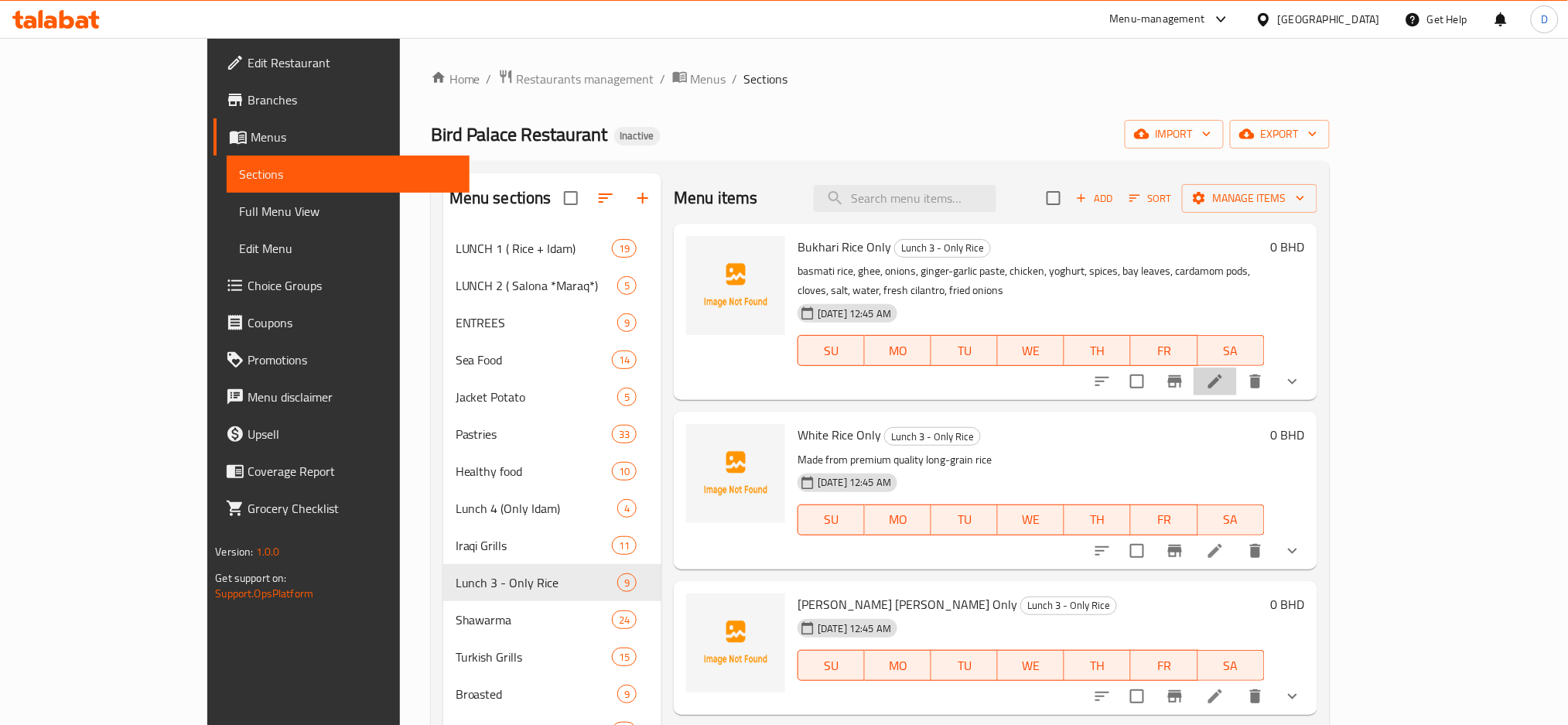
click at [1237, 367] on li at bounding box center [1215, 381] width 43 height 28
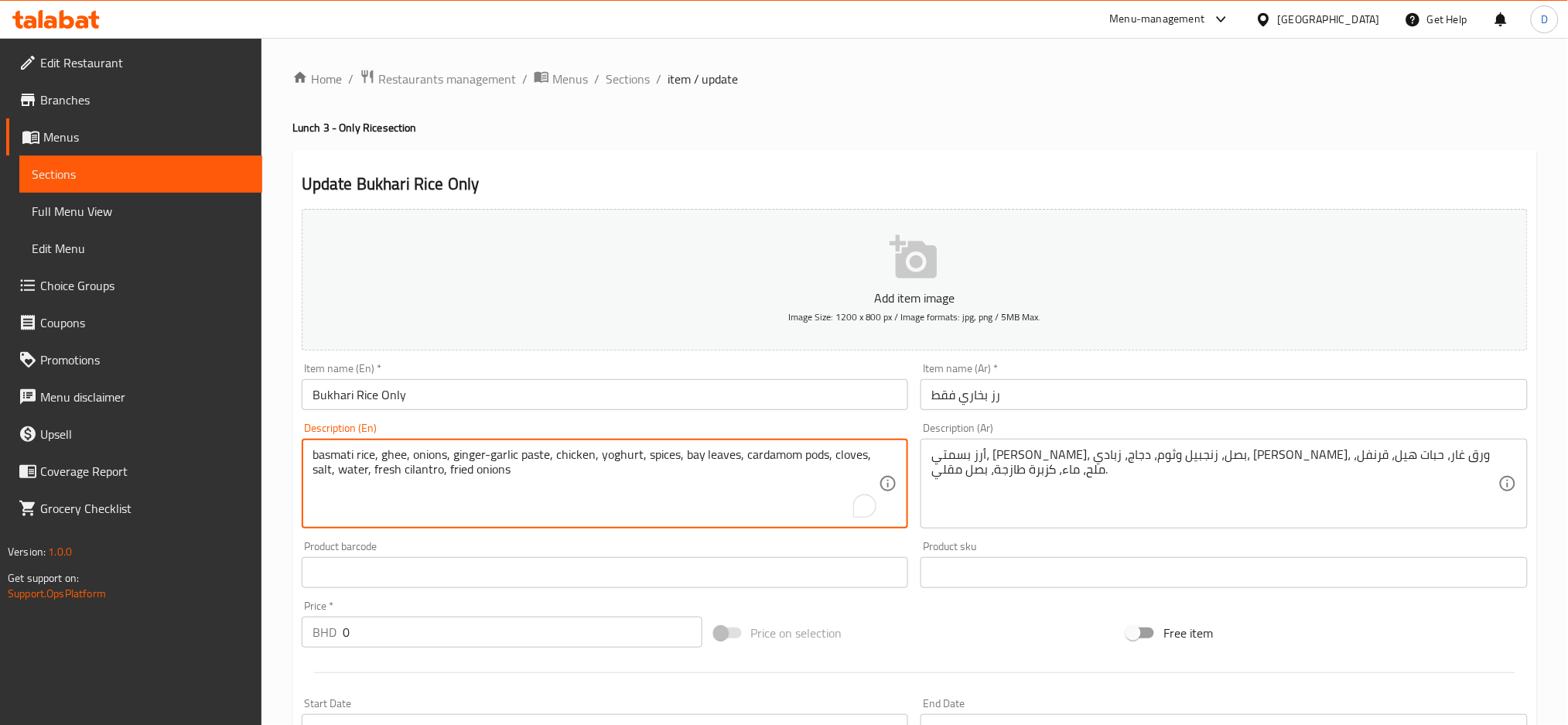
click at [733, 456] on textarea "basmati rice, ghee, onions, ginger-garlic paste, chicken, yoghurt, spices, bay …" at bounding box center [596, 484] width 567 height 73
click at [615, 394] on input "Bukhari Rice Only" at bounding box center [606, 395] width 608 height 31
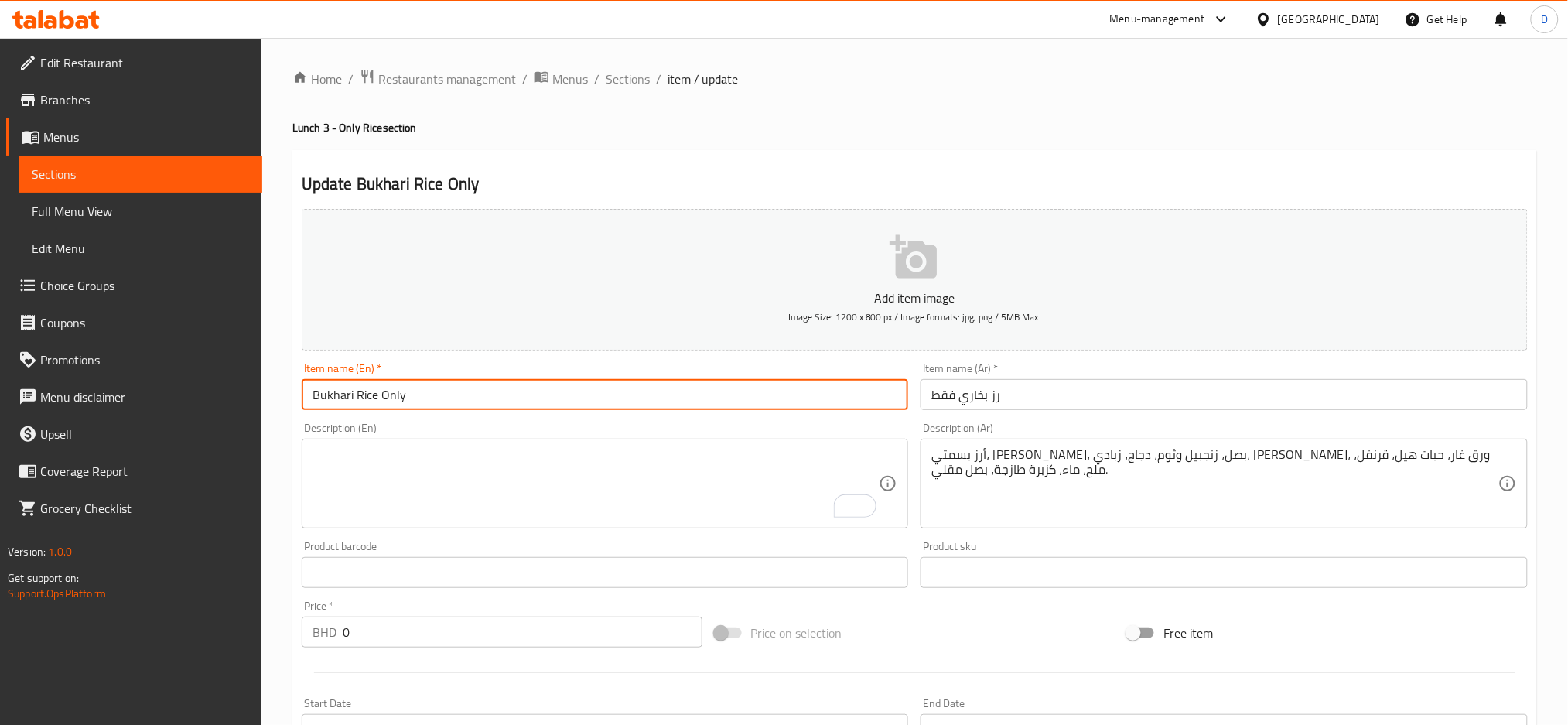
click at [615, 394] on input "Bukhari Rice Only" at bounding box center [606, 395] width 608 height 31
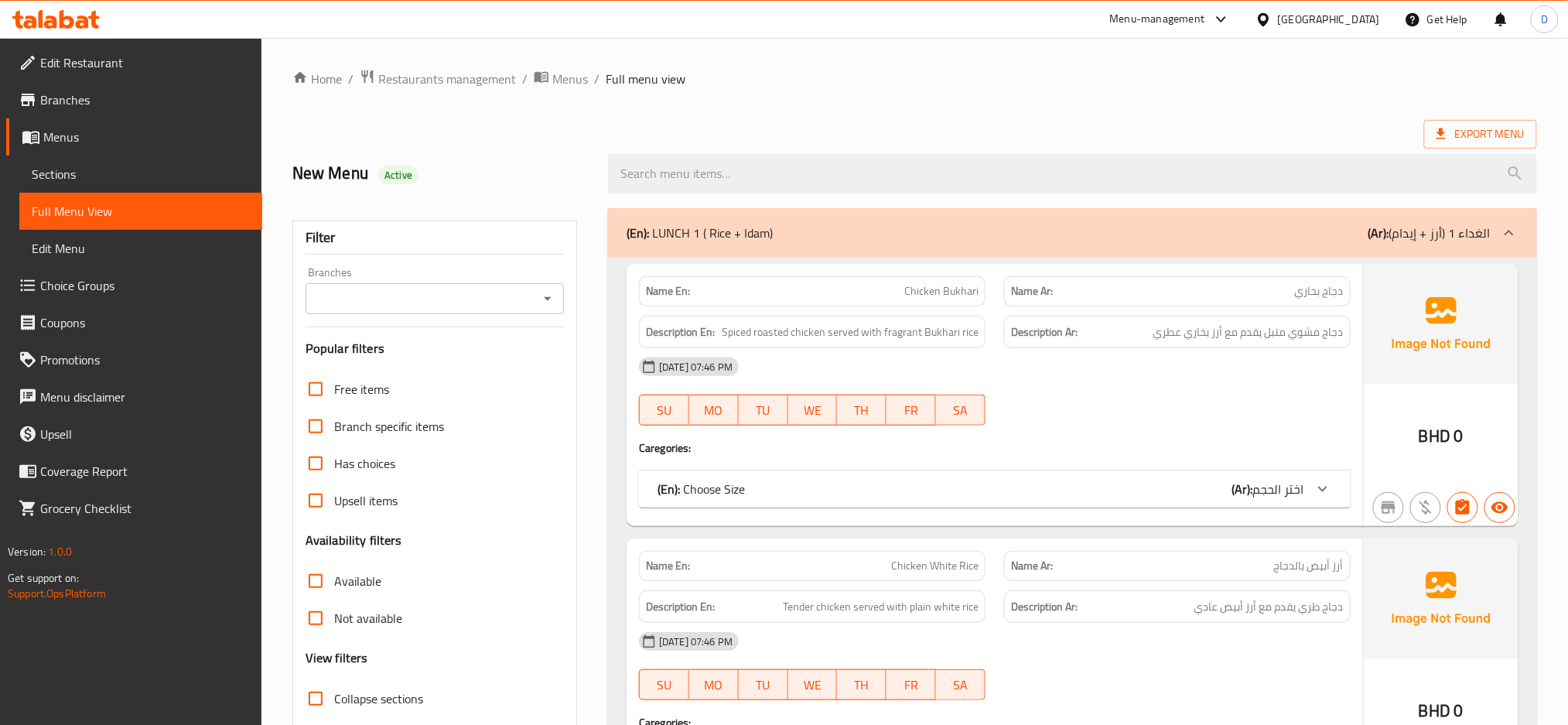
scroll to position [247, 0]
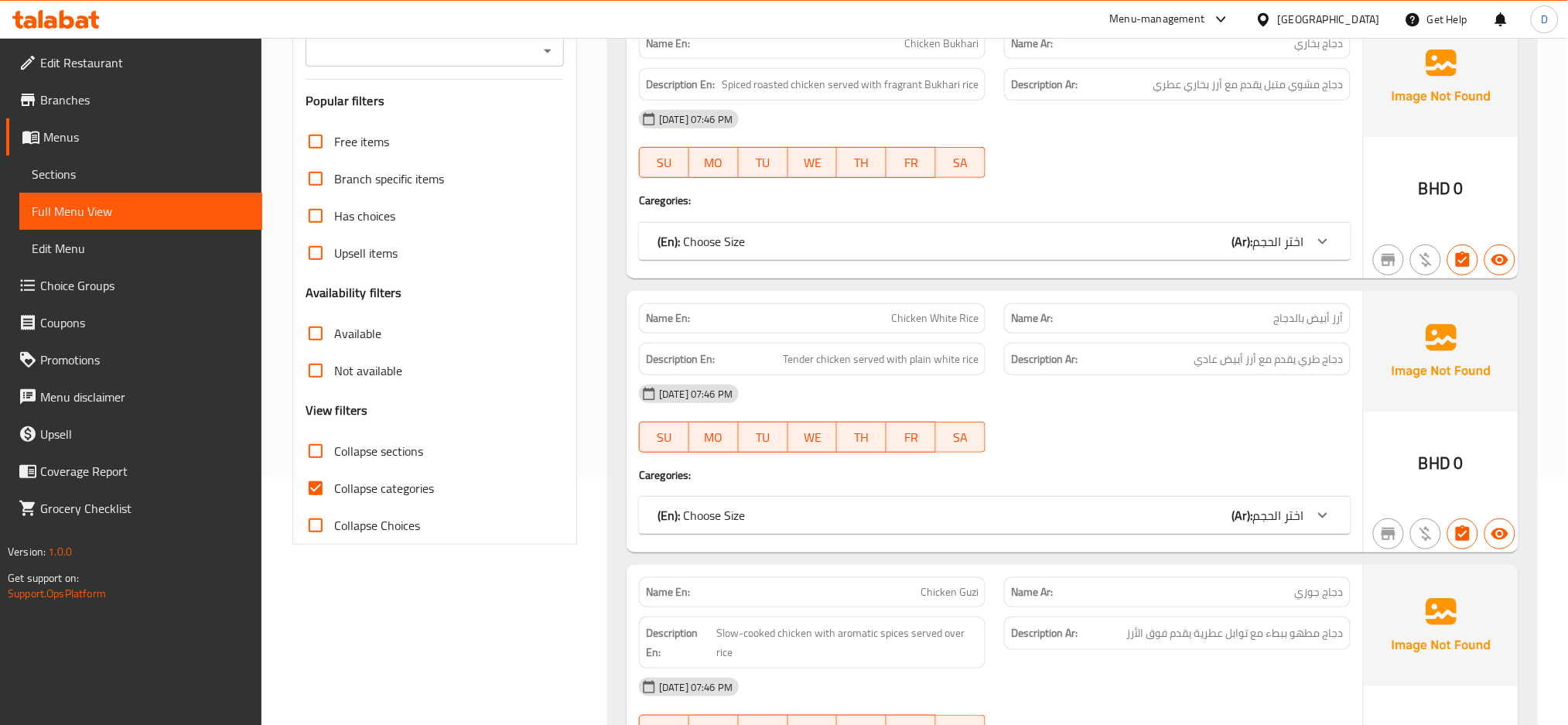
click at [410, 447] on span "Collapse sections" at bounding box center [378, 450] width 89 height 19
click at [334, 447] on input "Collapse sections" at bounding box center [316, 451] width 37 height 37
checkbox input "true"
click at [408, 481] on span "Collapse categories" at bounding box center [384, 488] width 100 height 19
click at [334, 481] on input "Collapse categories" at bounding box center [316, 489] width 37 height 37
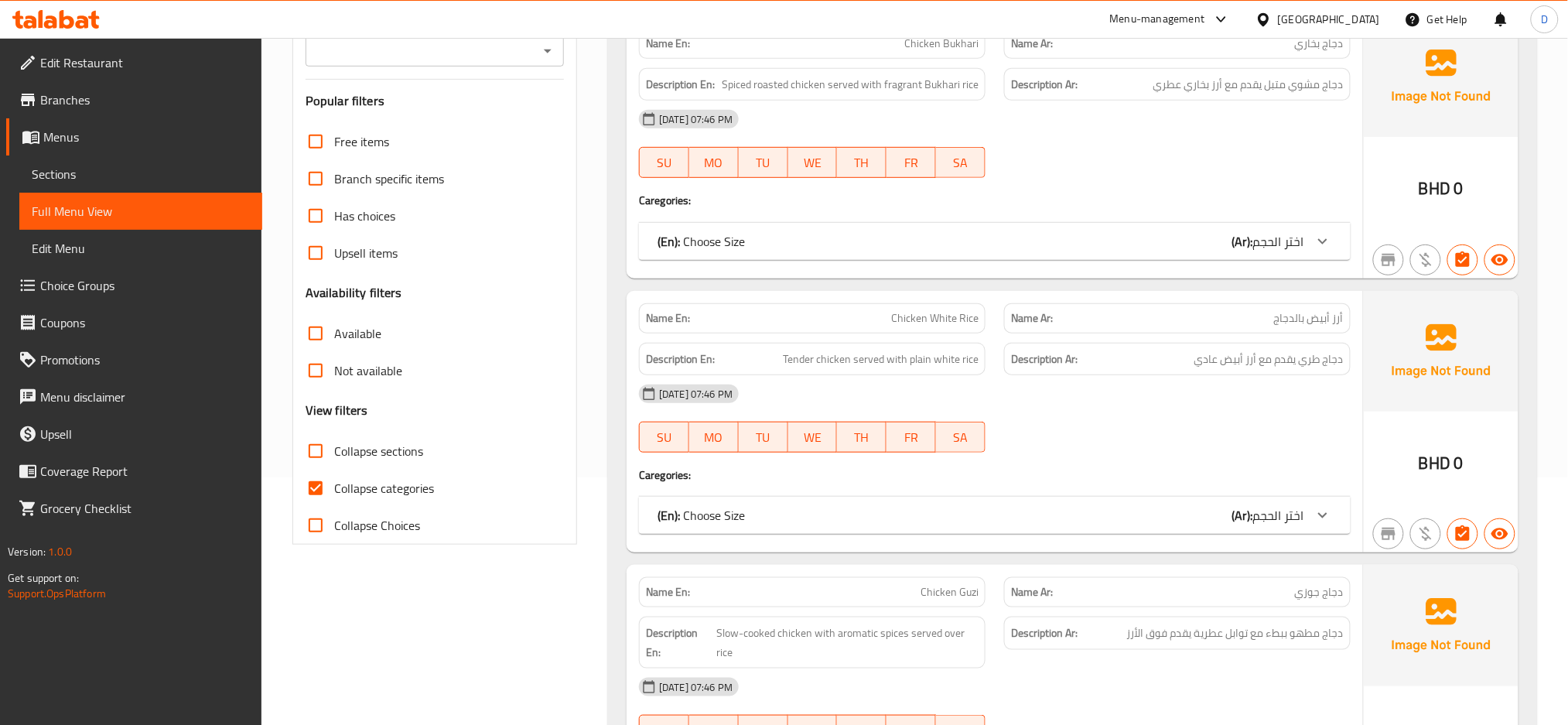
checkbox input "false"
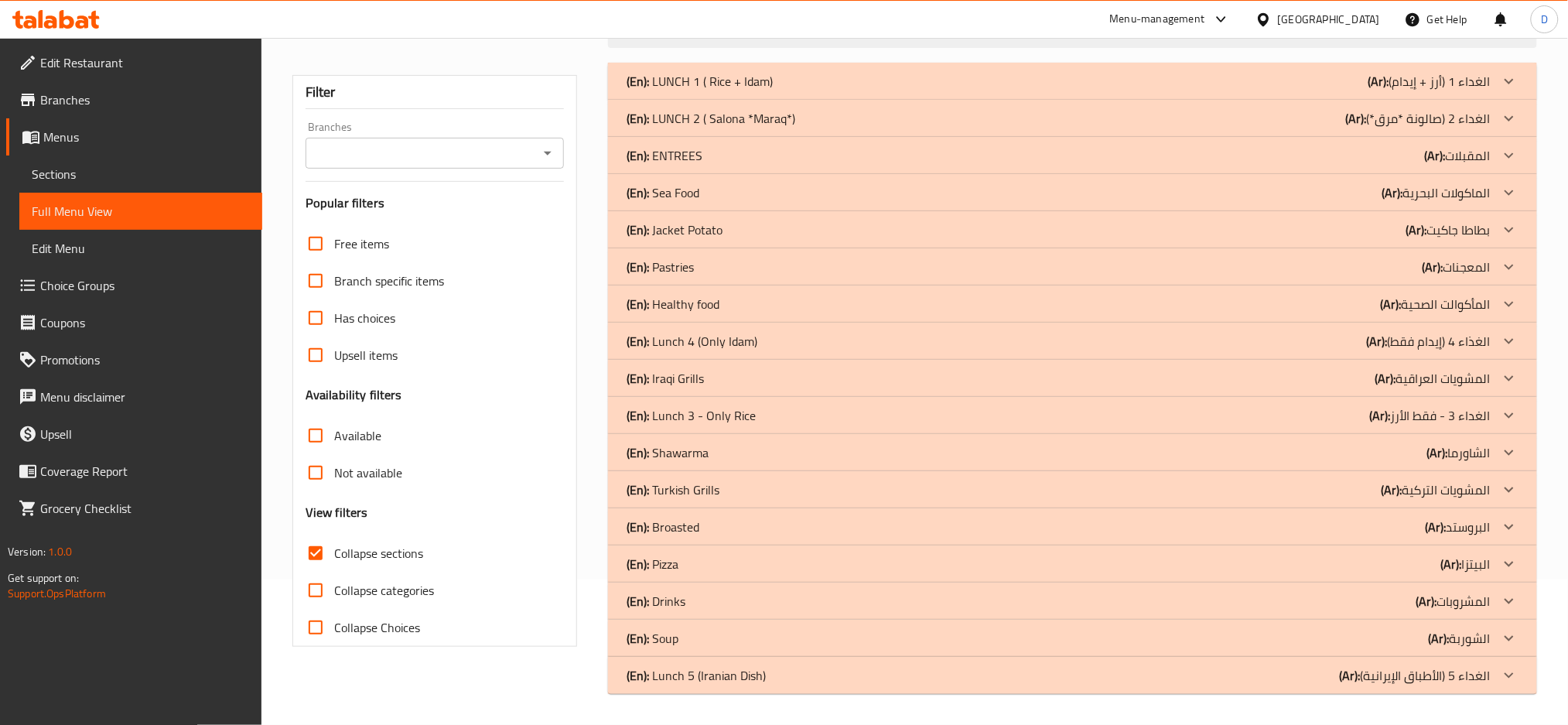
scroll to position [146, 0]
click at [813, 91] on div "(En): Sea Food (Ar): الماكولات البحرية" at bounding box center [1058, 81] width 864 height 19
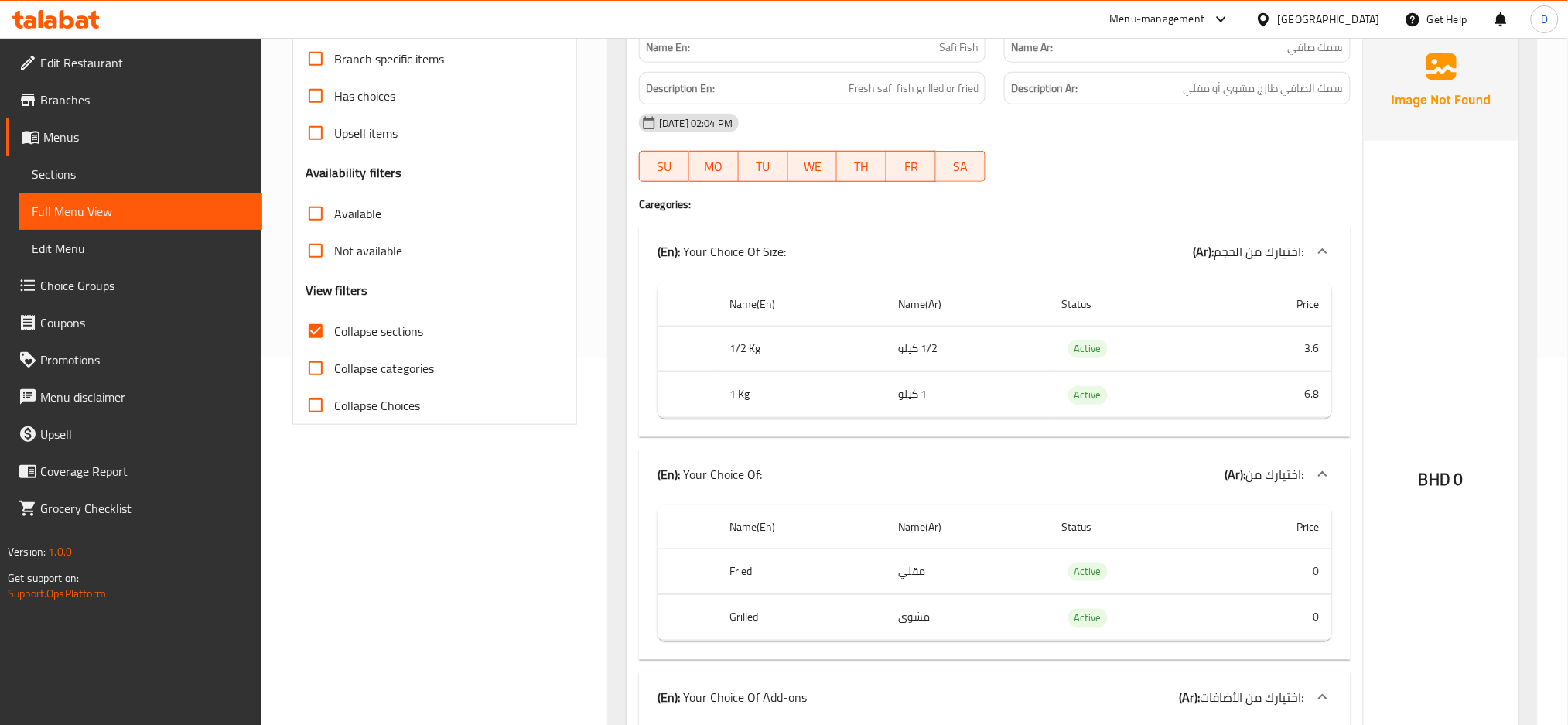
scroll to position [0, 0]
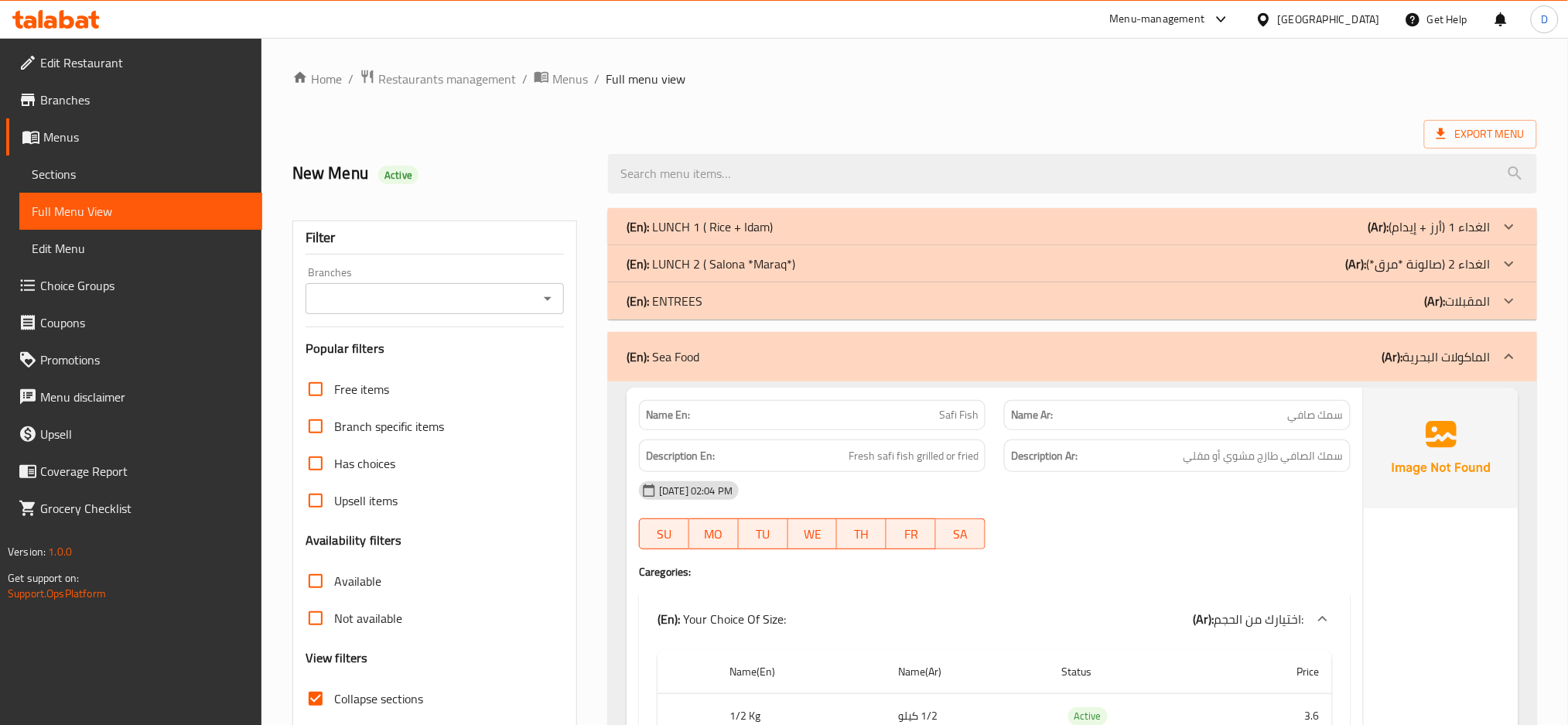
click at [1299, 344] on div "(En): Sea Food (Ar): الماكولات البحرية" at bounding box center [1072, 357] width 929 height 50
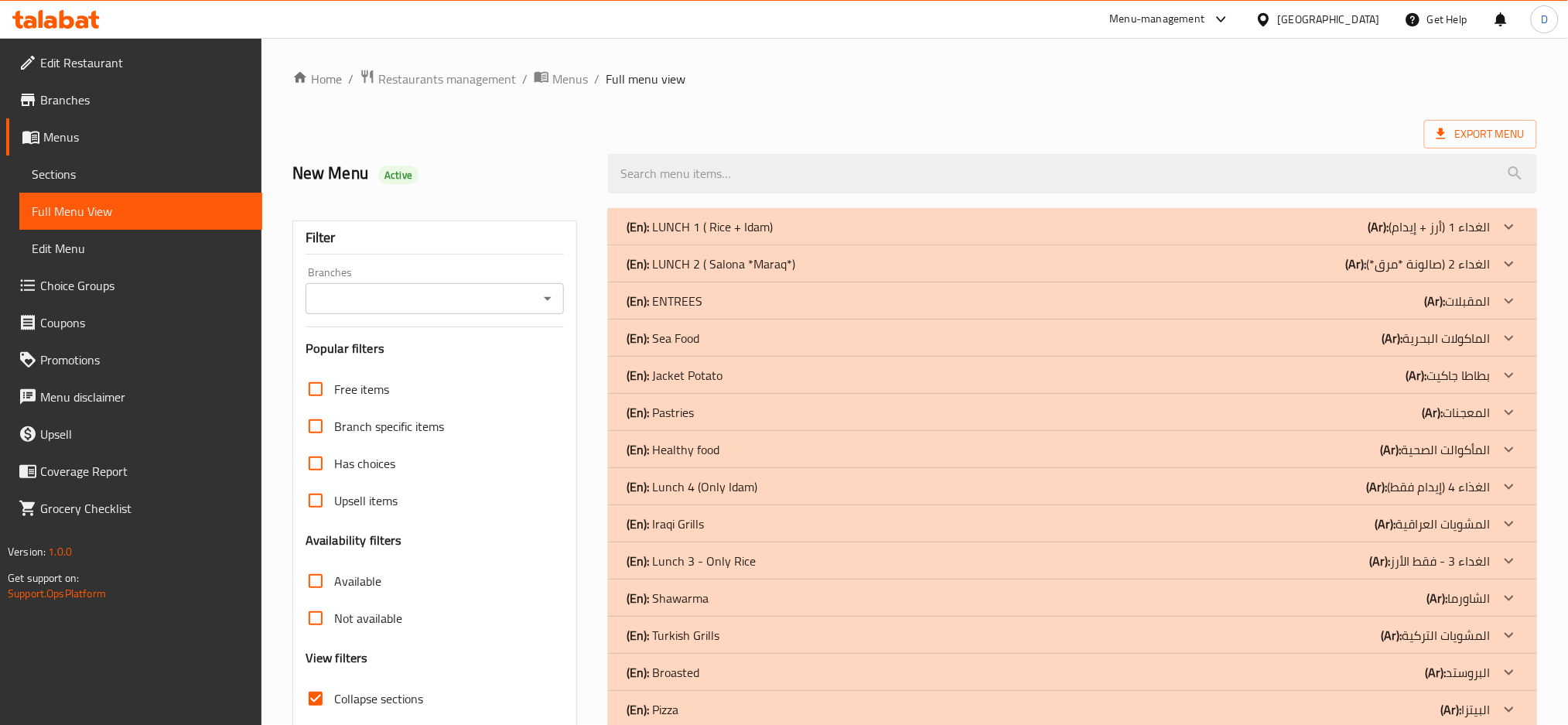
click at [921, 235] on div "(En): Lunch 4 (Only Idam) (Ar): الغذاء 4 (إيدام فقط)" at bounding box center [1058, 226] width 864 height 19
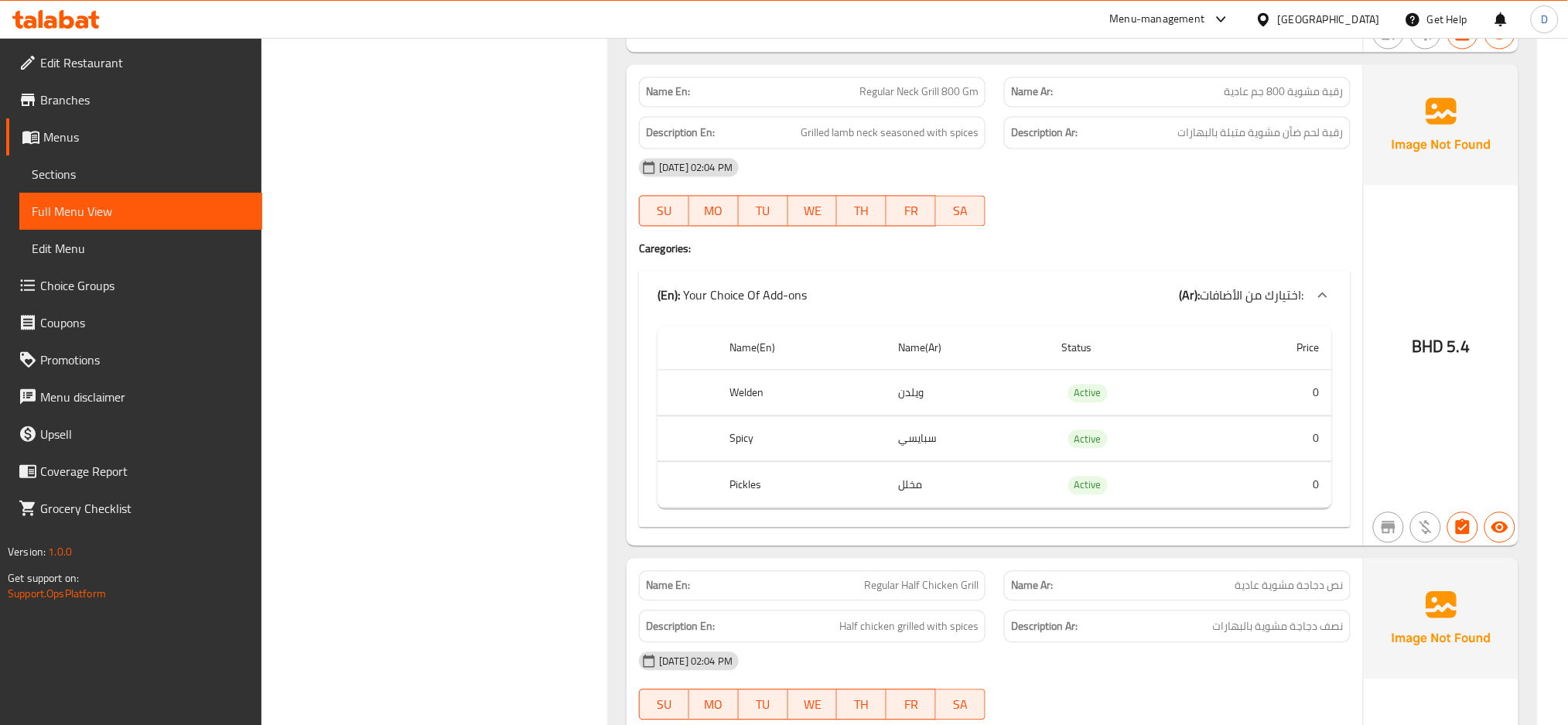
scroll to position [1031, 0]
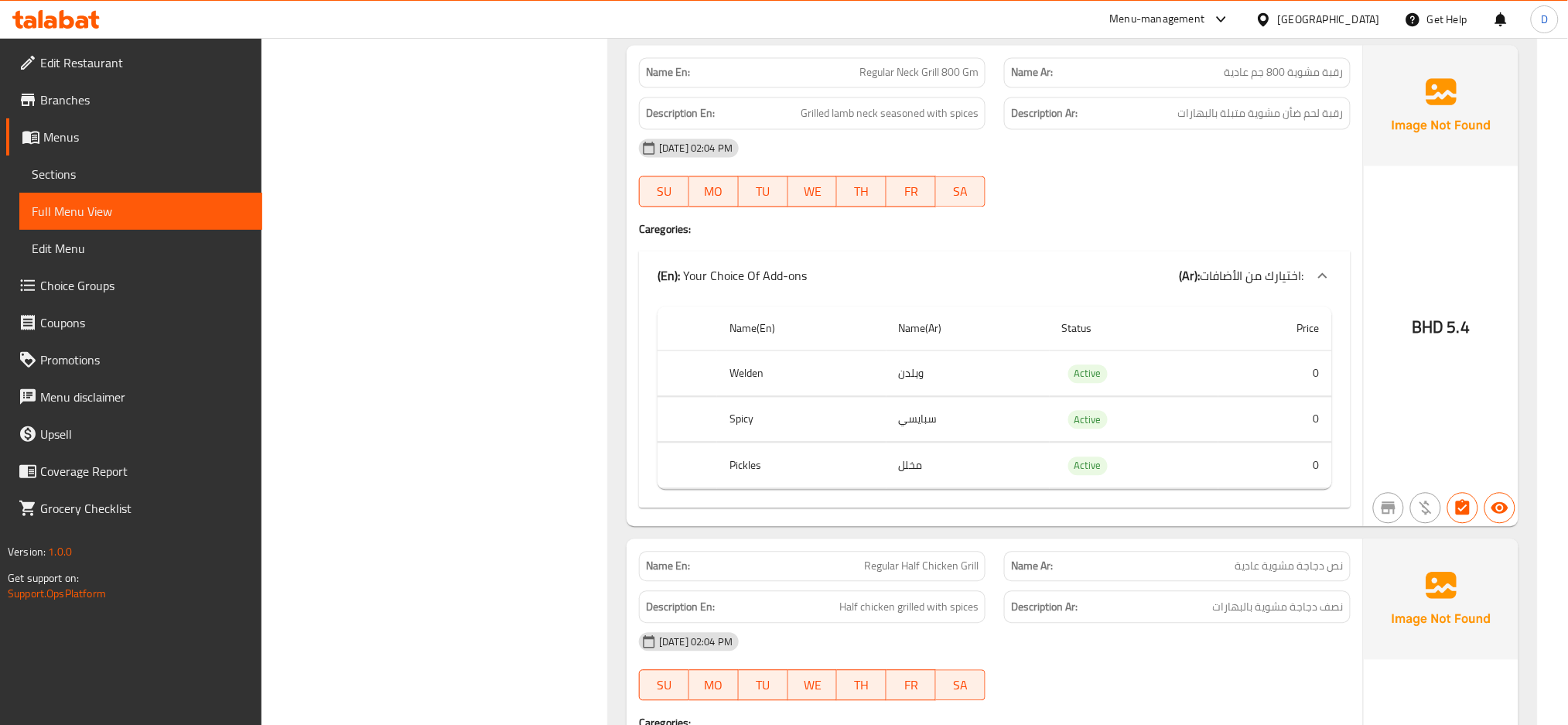
click at [1113, 181] on div "15-08-2025 02:04 PM SU MO TU WE TH FR SA" at bounding box center [994, 173] width 730 height 87
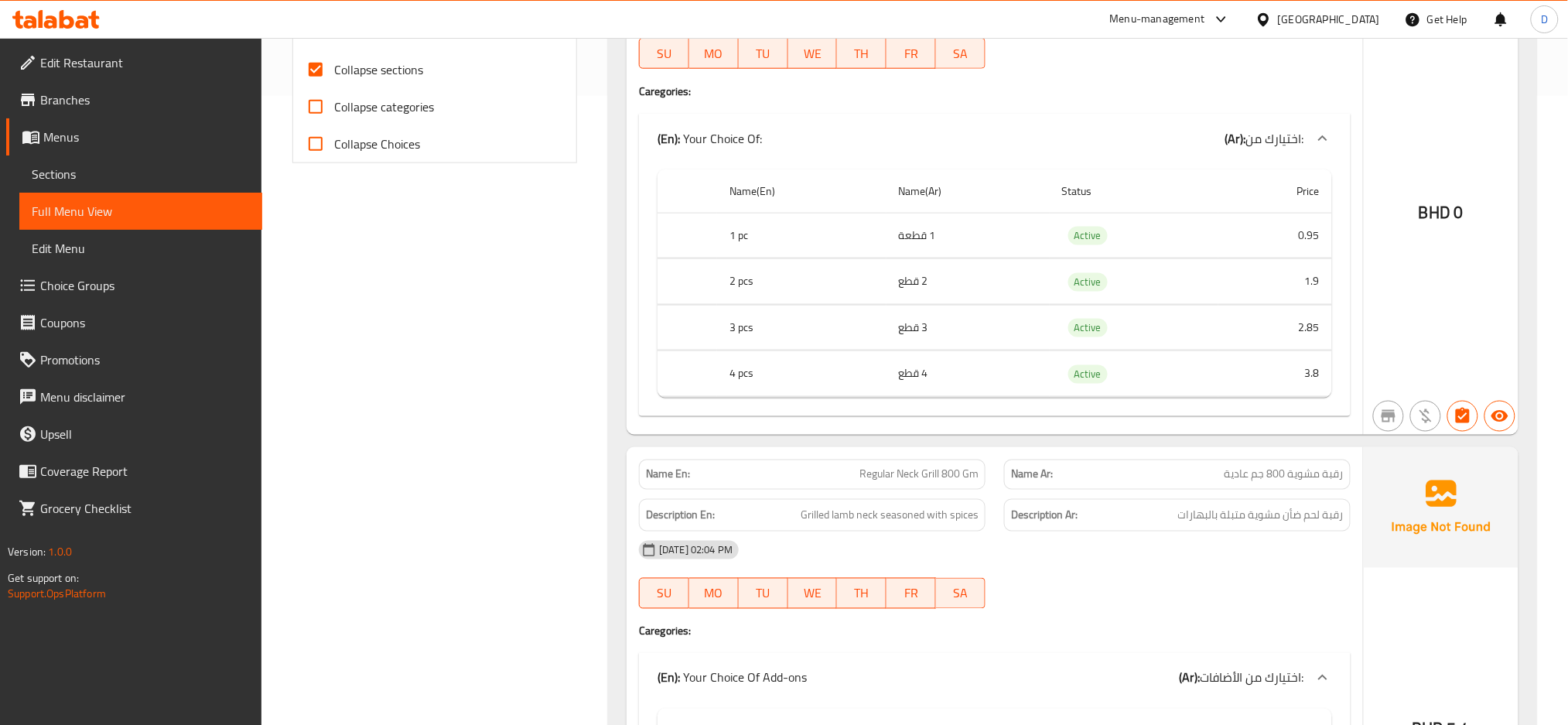
scroll to position [453, 0]
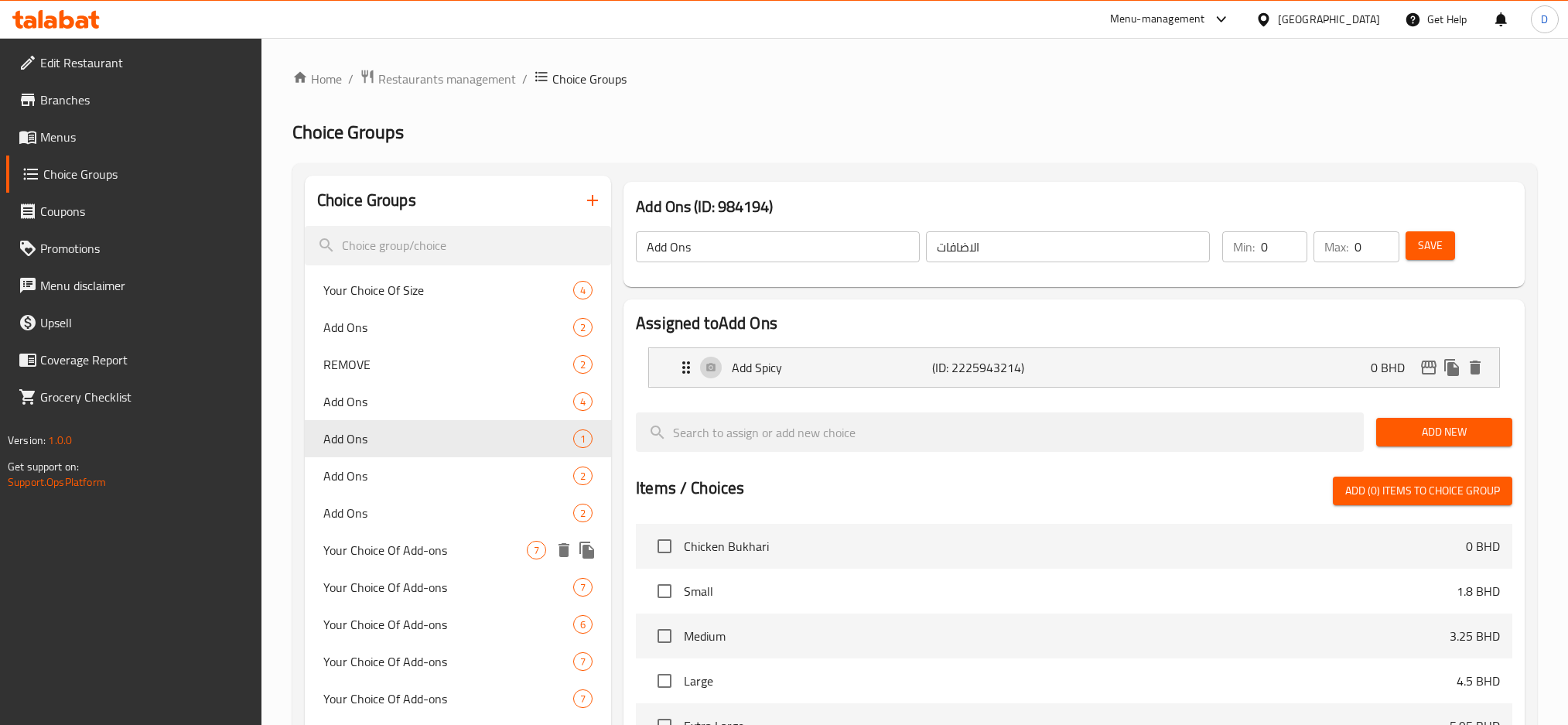
click at [485, 532] on div "Your Choice Of Add-ons 7" at bounding box center [458, 550] width 307 height 37
type input "Your Choice Of Add-ons"
type input "اختيارك من الأضافات:"
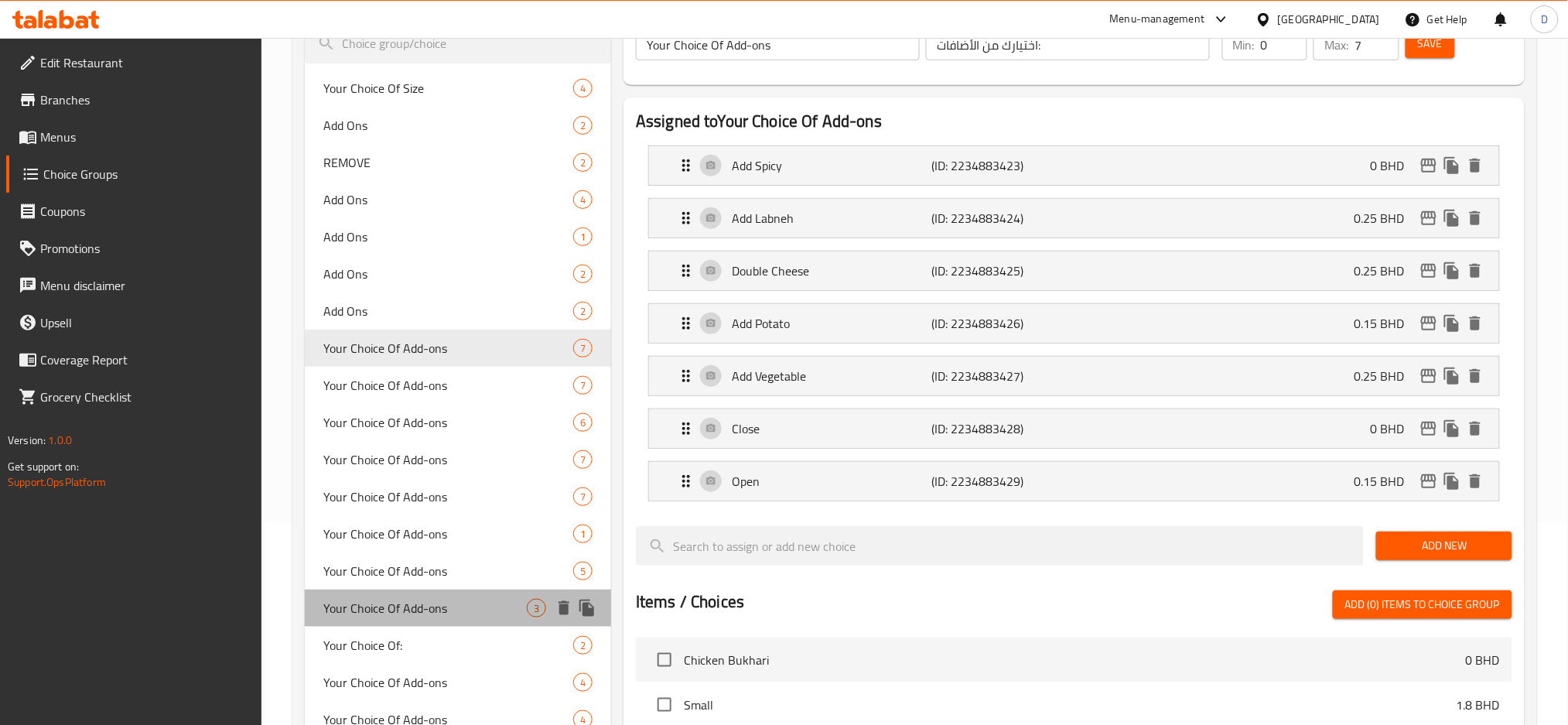
click at [462, 612] on span "Your Choice Of Add-ons" at bounding box center [425, 608] width 203 height 19
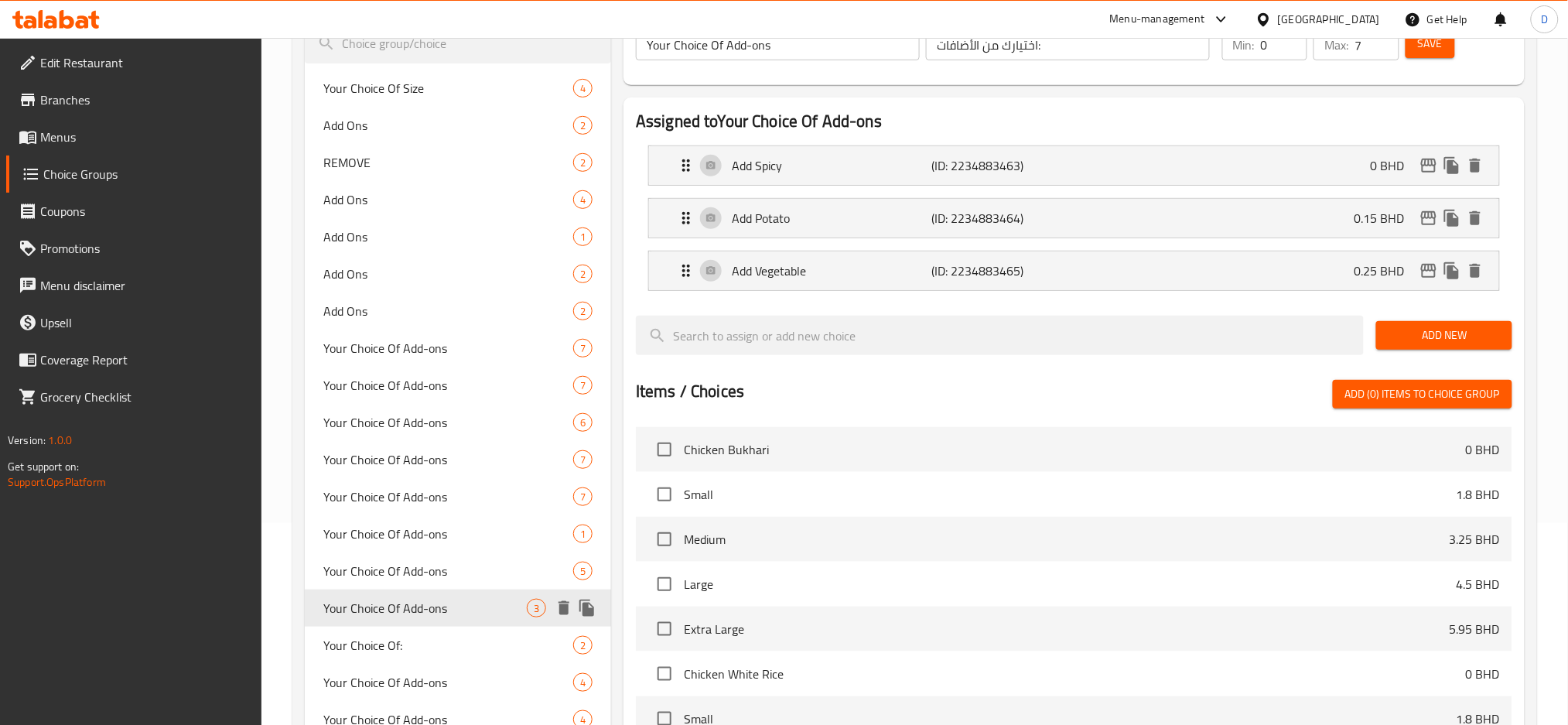
type input "3"
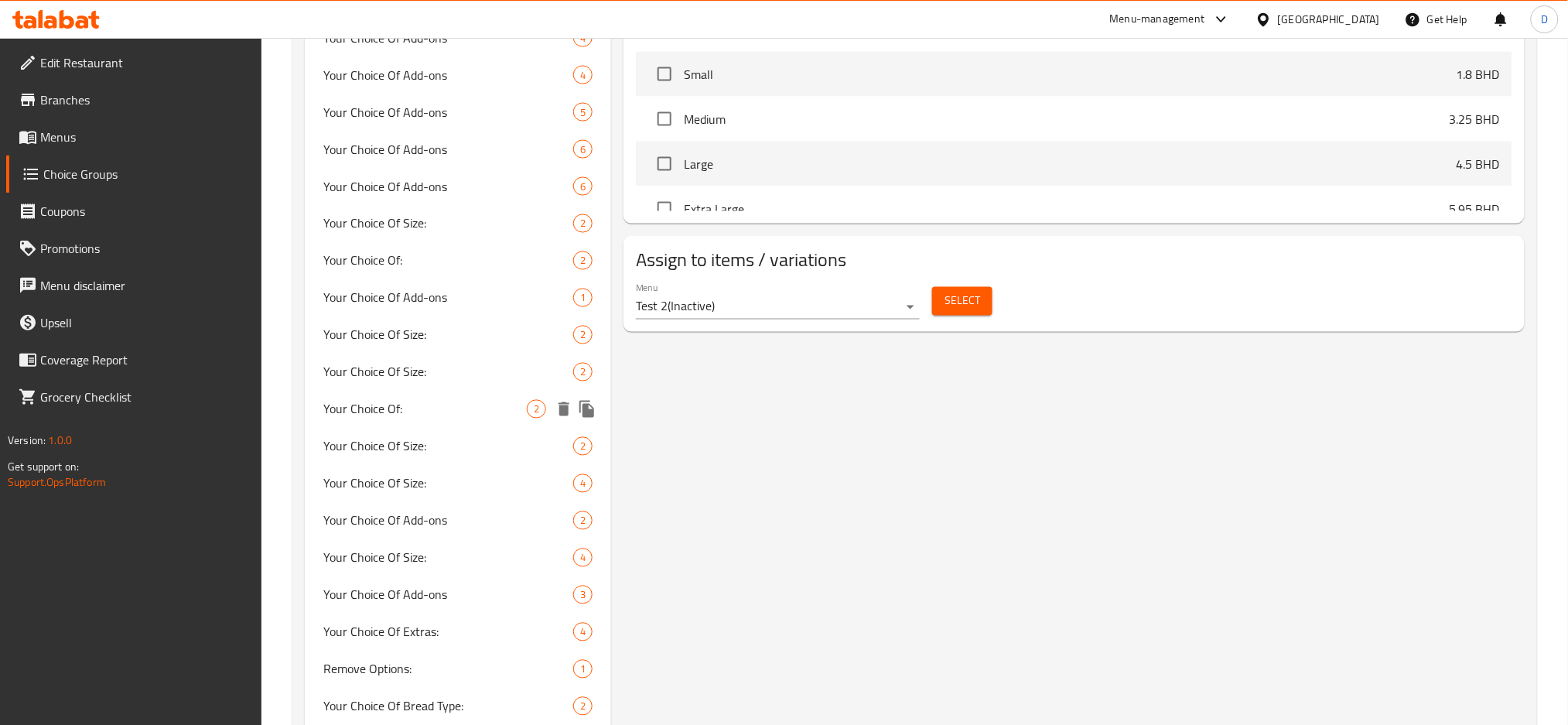
scroll to position [856, 0]
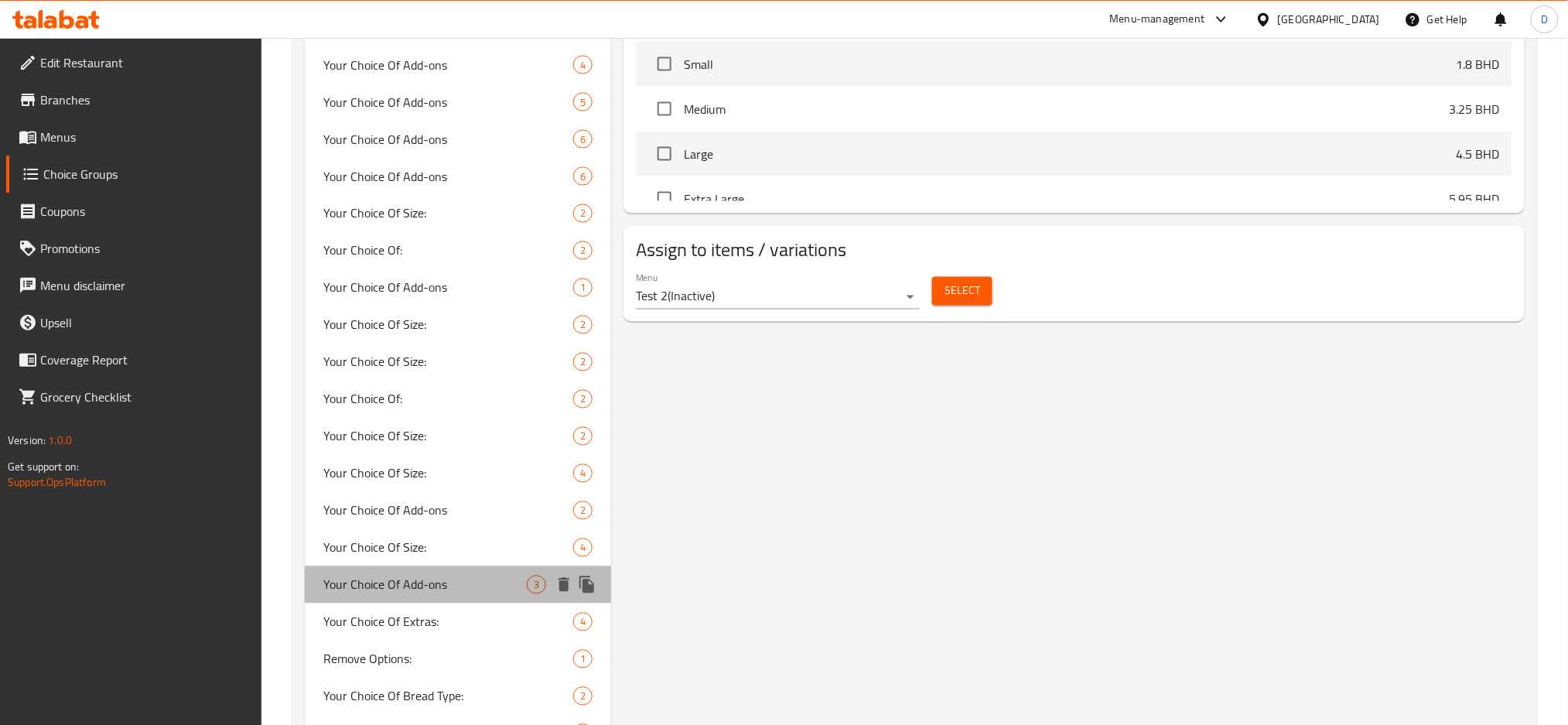
click at [490, 592] on span "Your Choice Of Add-ons" at bounding box center [425, 584] width 203 height 19
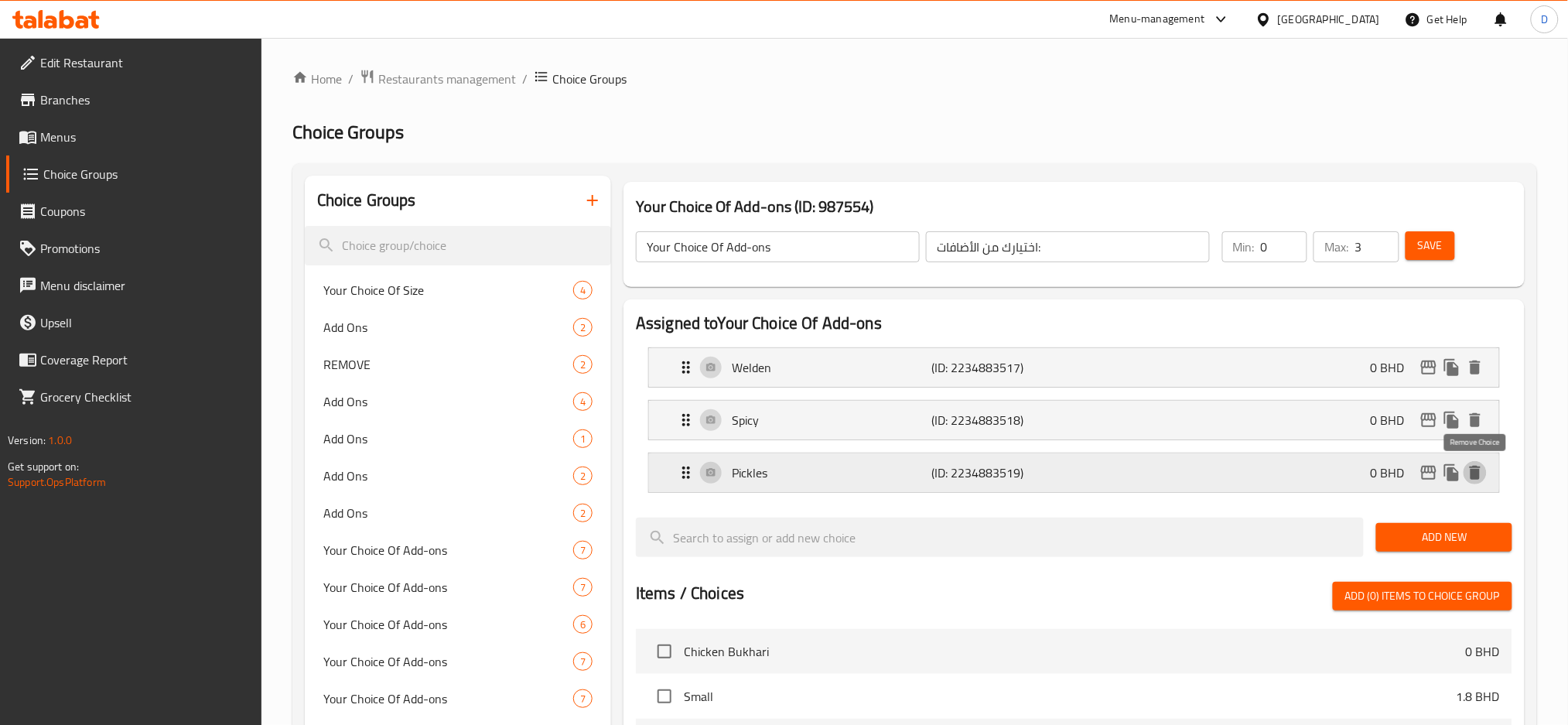
click at [1478, 475] on icon "delete" at bounding box center [1474, 473] width 11 height 14
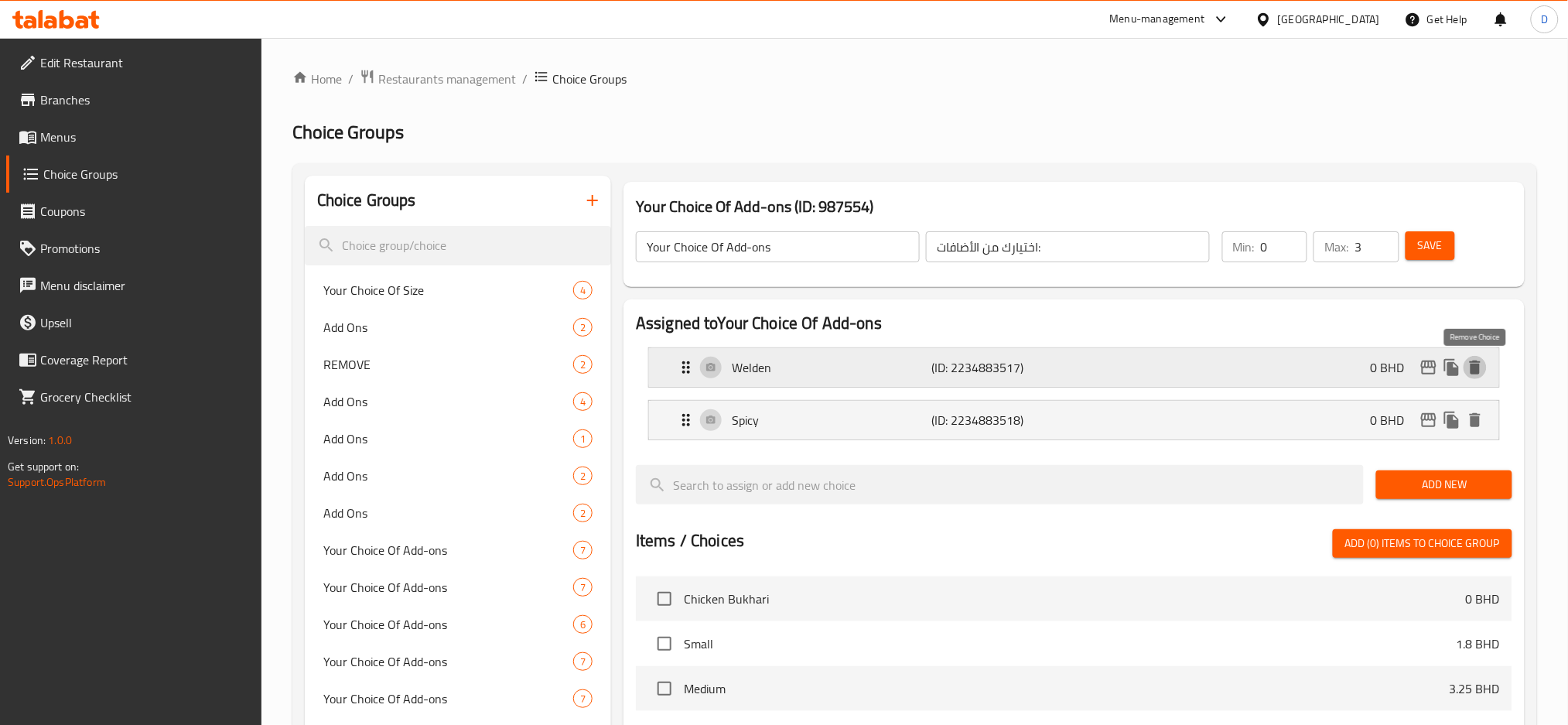
click at [1475, 366] on icon "delete" at bounding box center [1474, 367] width 11 height 14
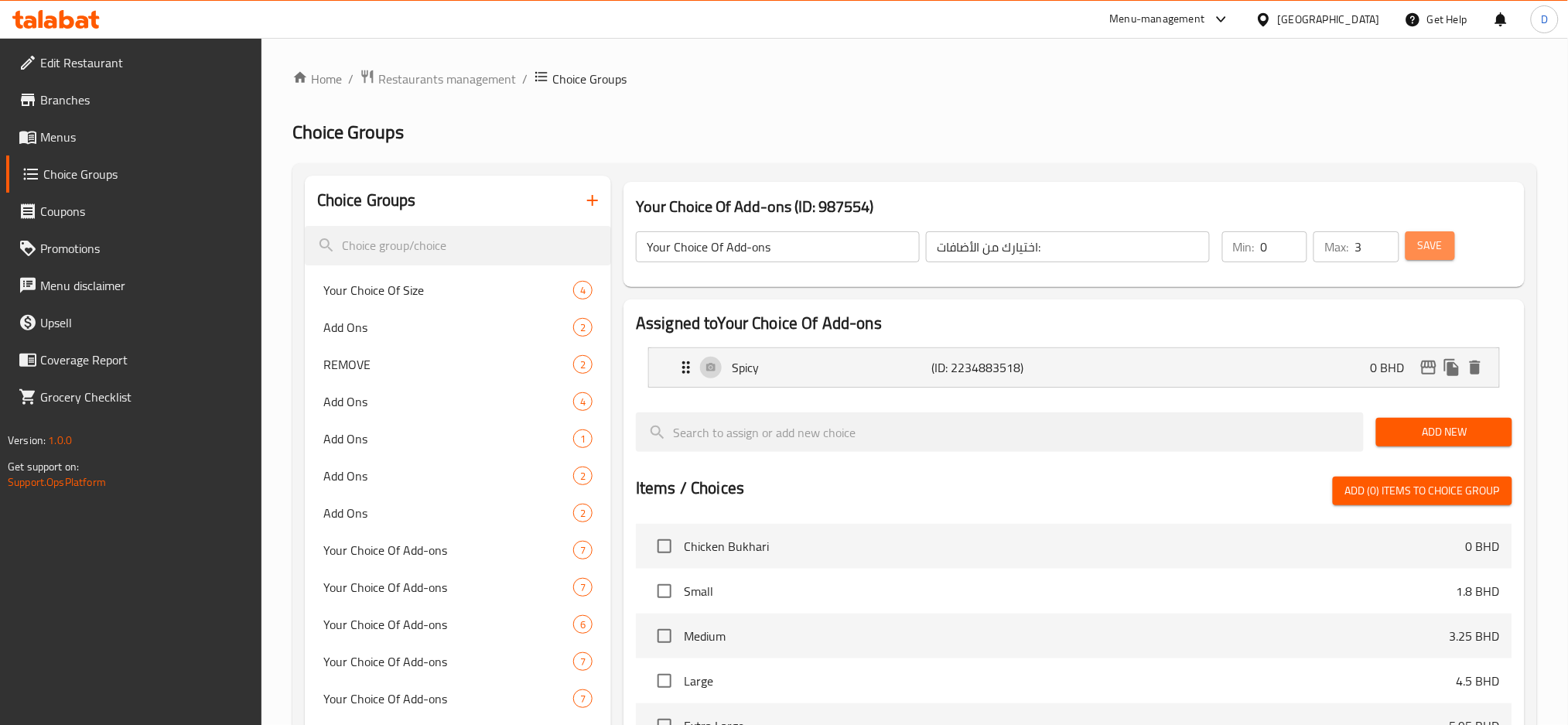
click at [1421, 239] on span "Save" at bounding box center [1429, 245] width 24 height 20
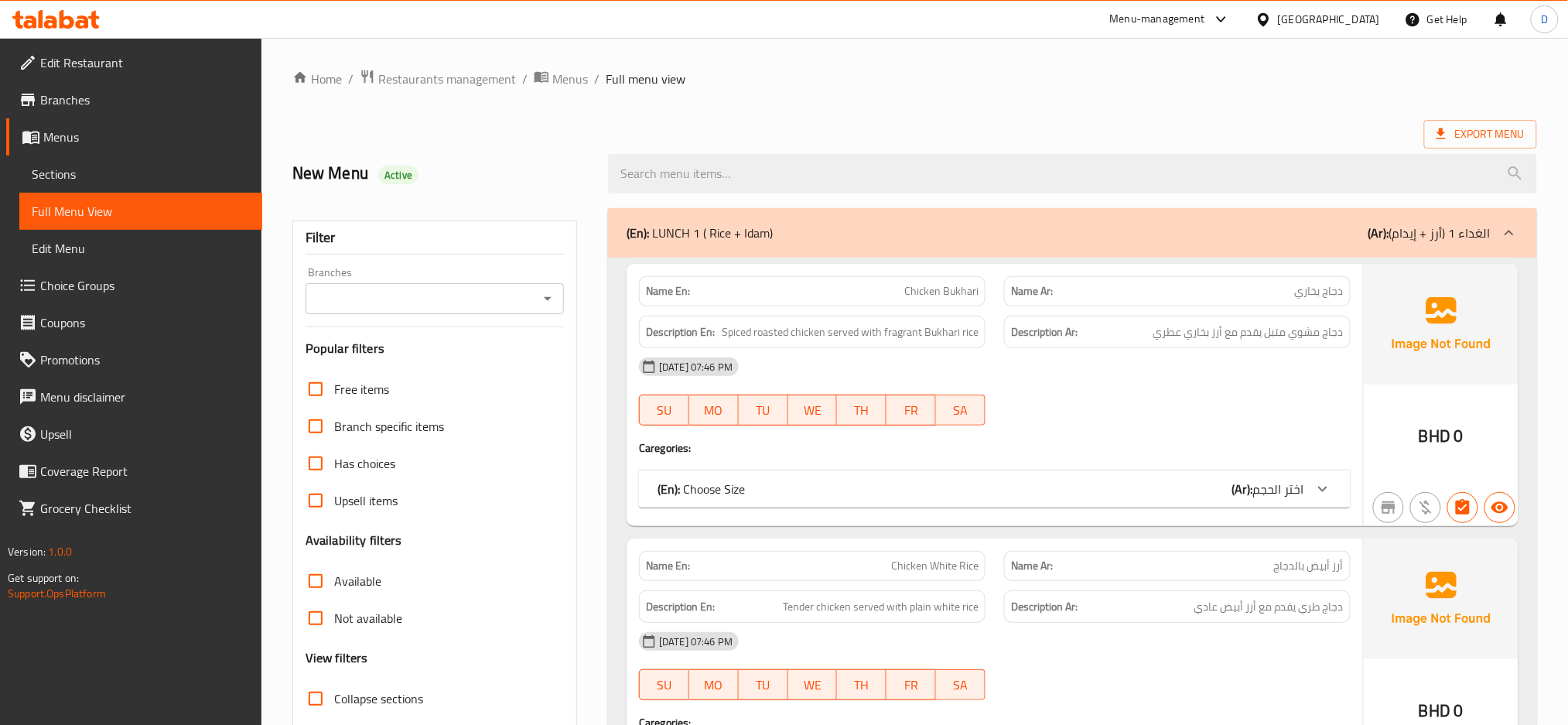
scroll to position [156, 0]
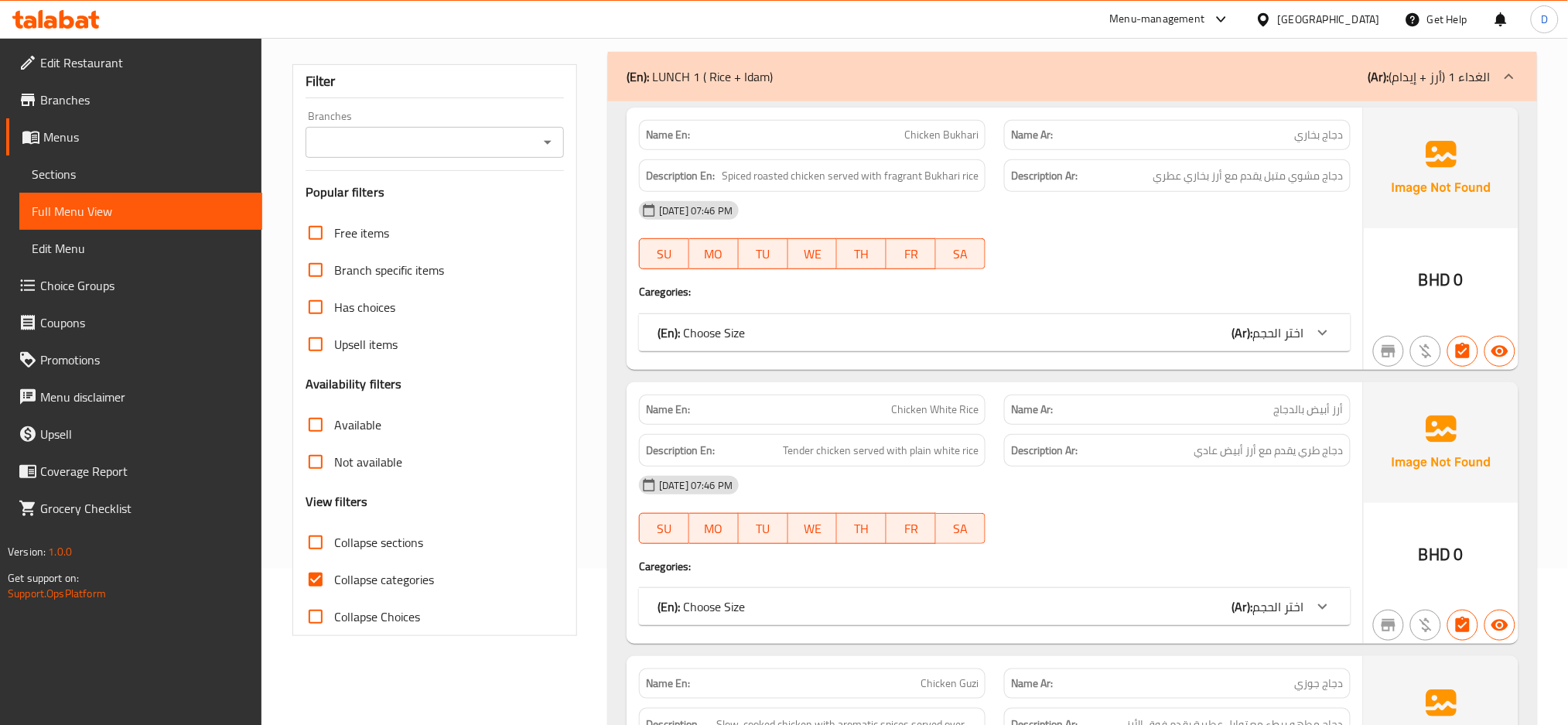
click at [394, 537] on span "Collapse sections" at bounding box center [378, 542] width 89 height 19
click at [334, 537] on input "Collapse sections" at bounding box center [316, 542] width 37 height 37
checkbox input "true"
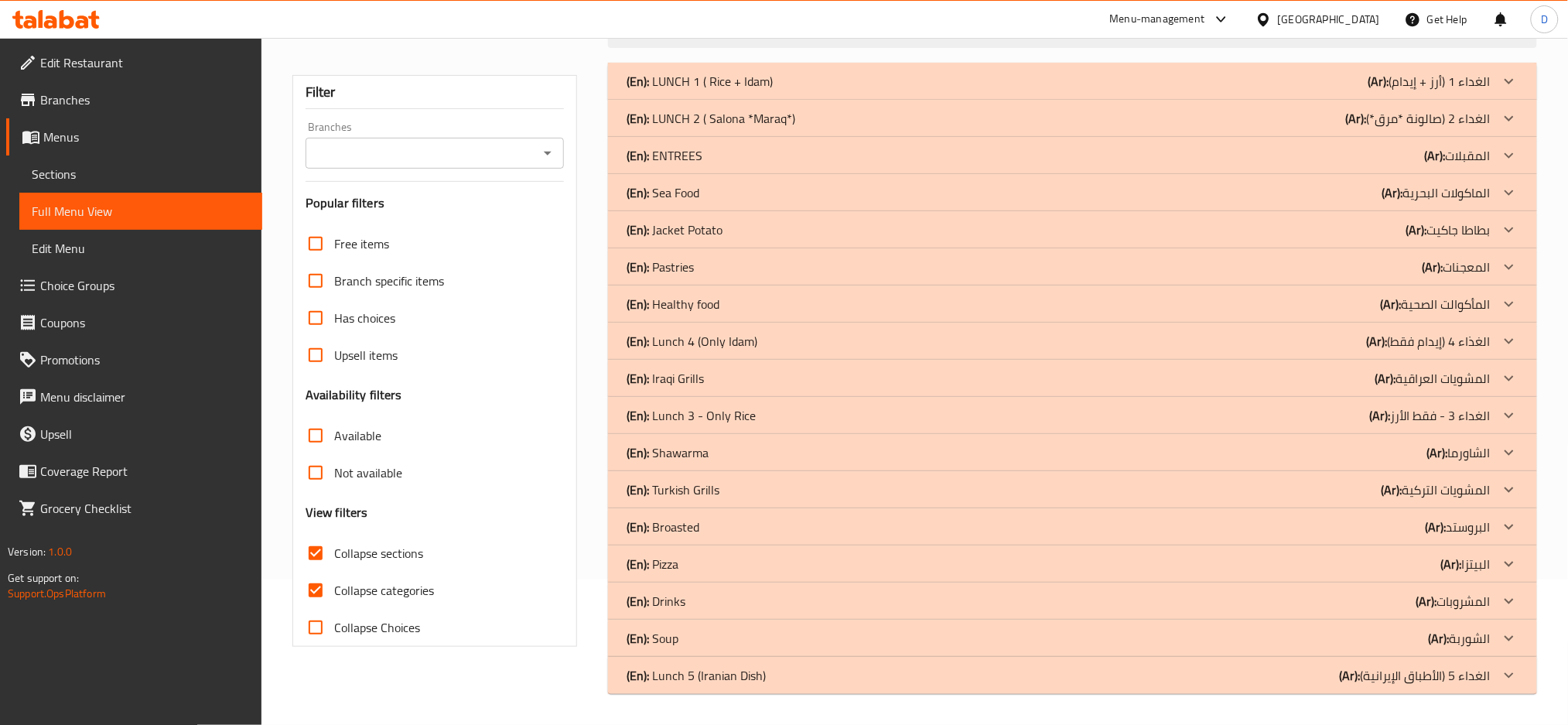
click at [400, 581] on span "Collapse categories" at bounding box center [384, 590] width 100 height 19
click at [334, 575] on input "Collapse categories" at bounding box center [316, 590] width 37 height 37
checkbox input "false"
click at [853, 91] on div "(En): Lunch 4 (Only Idam) (Ar): الغذاء 4 (إيدام فقط)" at bounding box center [1058, 81] width 864 height 19
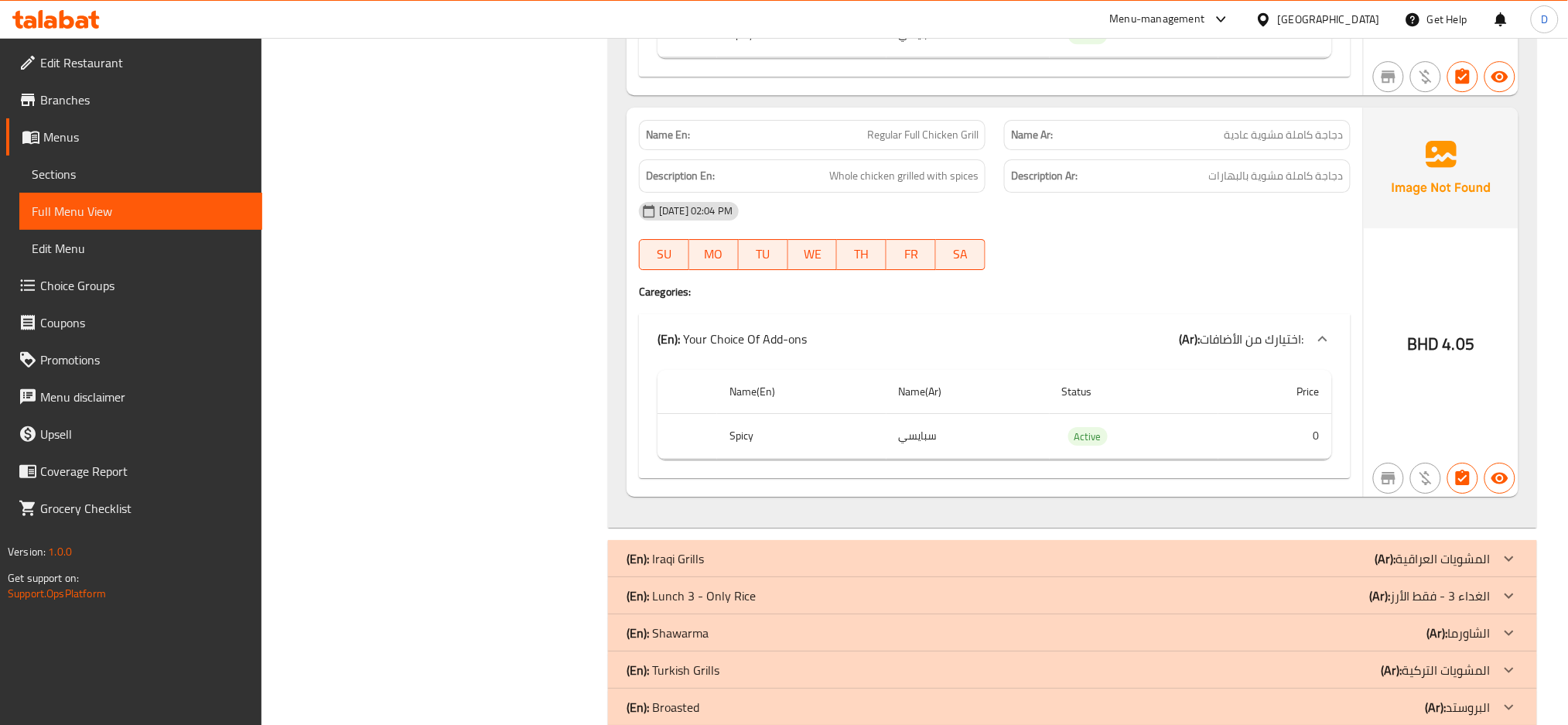
scroll to position [1772, 0]
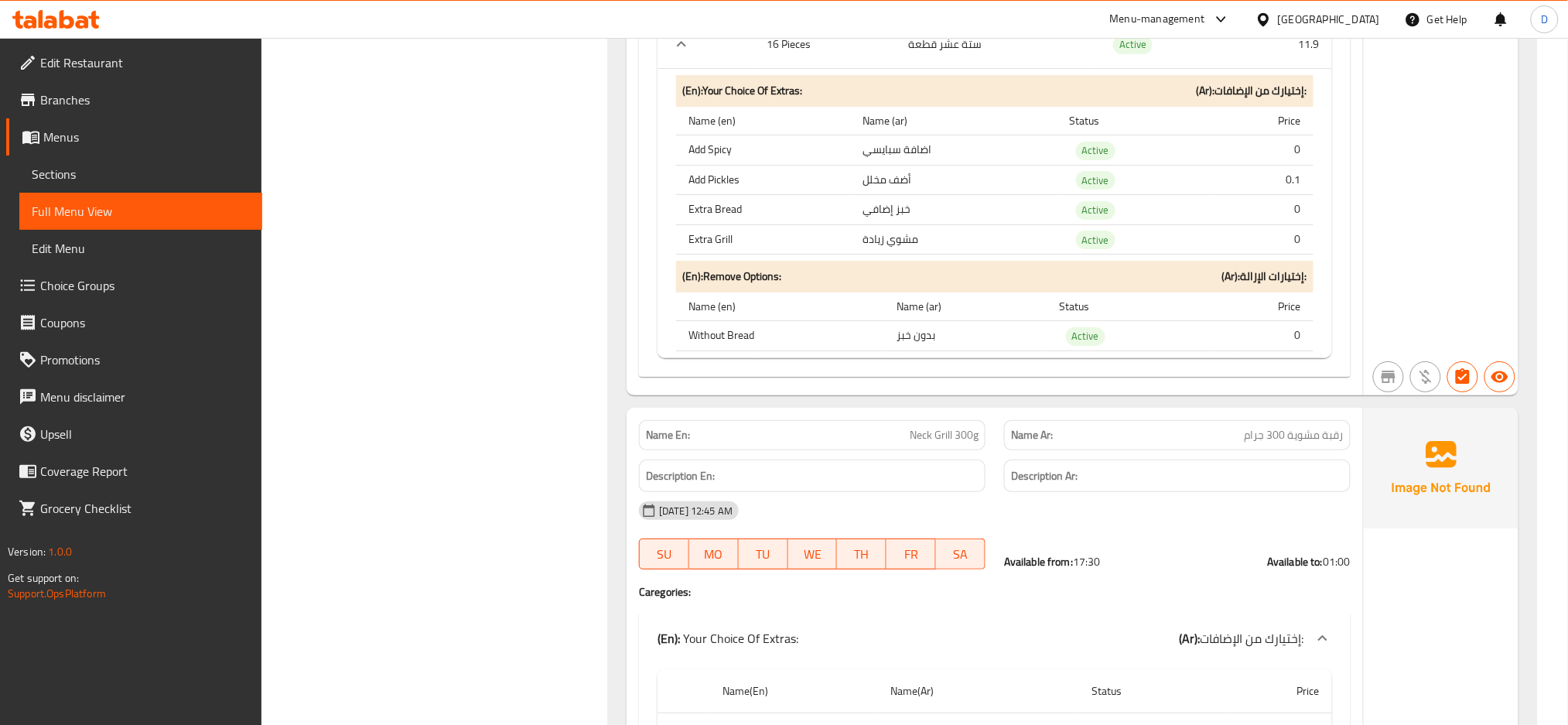
scroll to position [8529, 0]
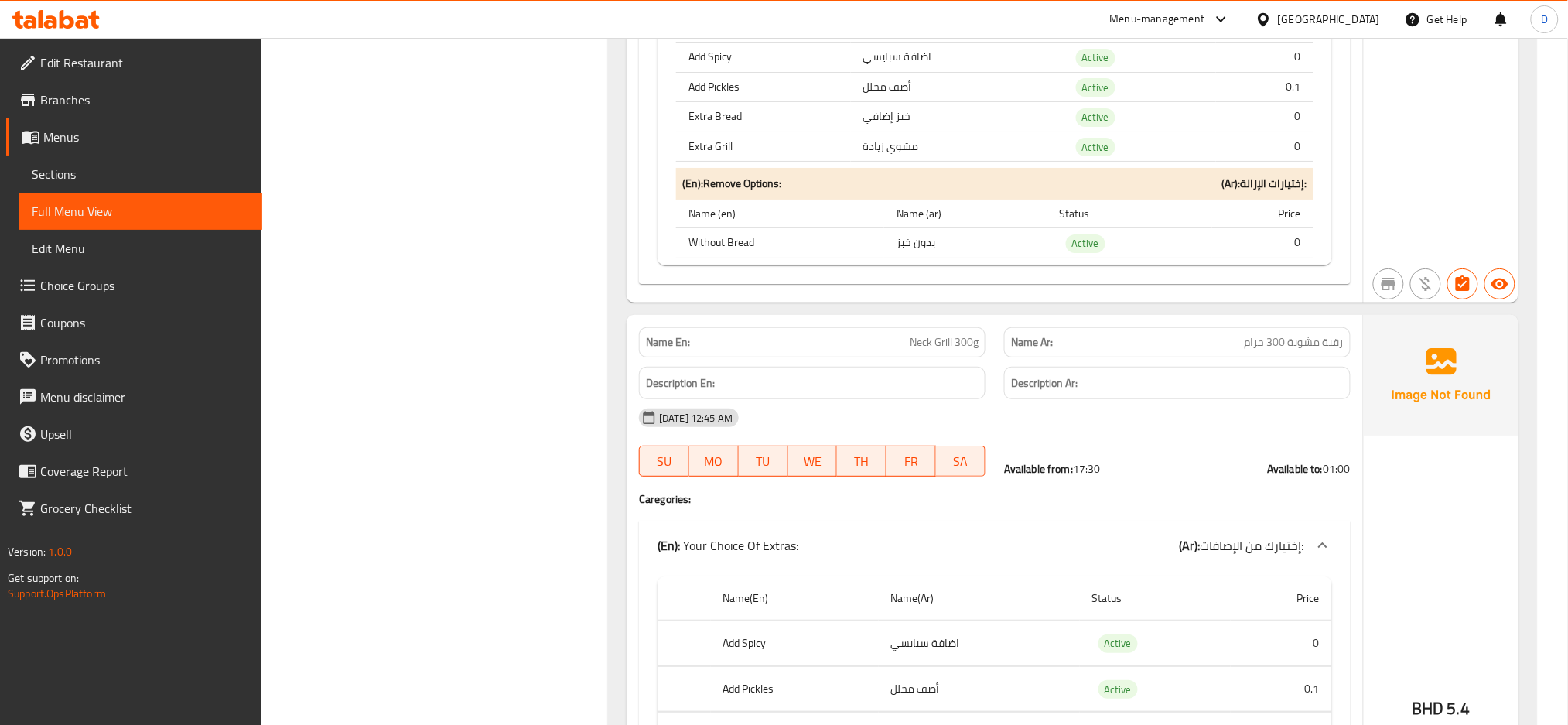
click at [934, 351] on span "Neck Grill 300g" at bounding box center [944, 342] width 68 height 17
copy span "Neck Grill 300g"
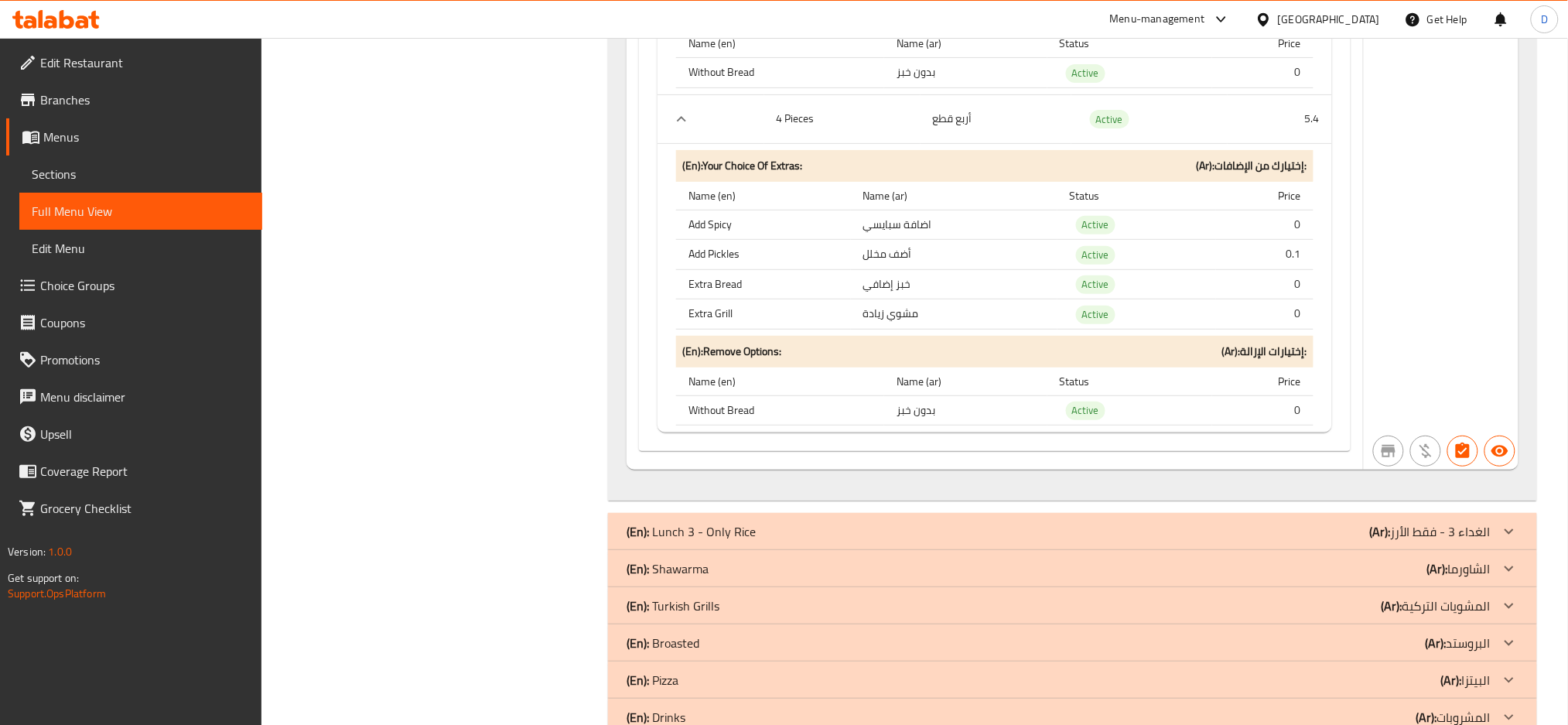
scroll to position [15132, 0]
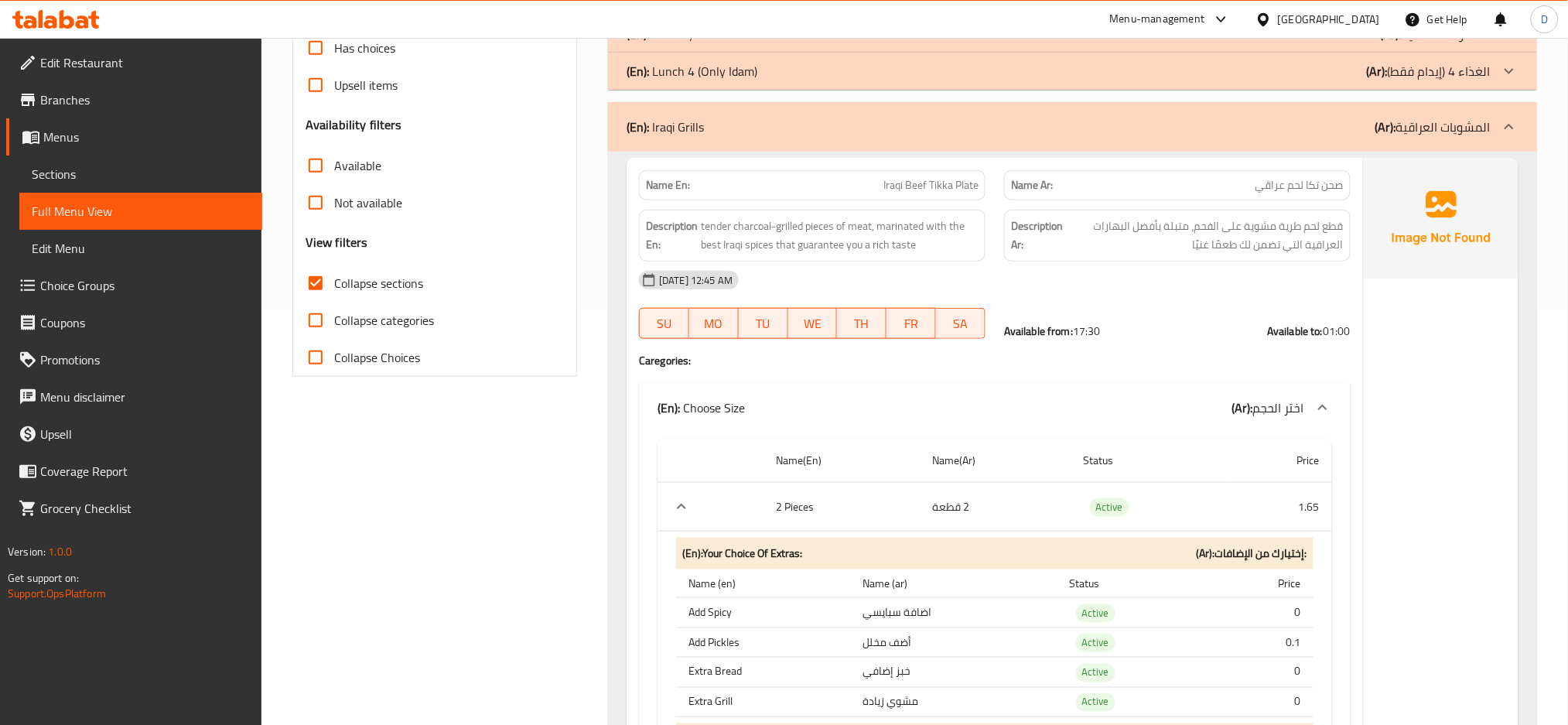
scroll to position [0, 0]
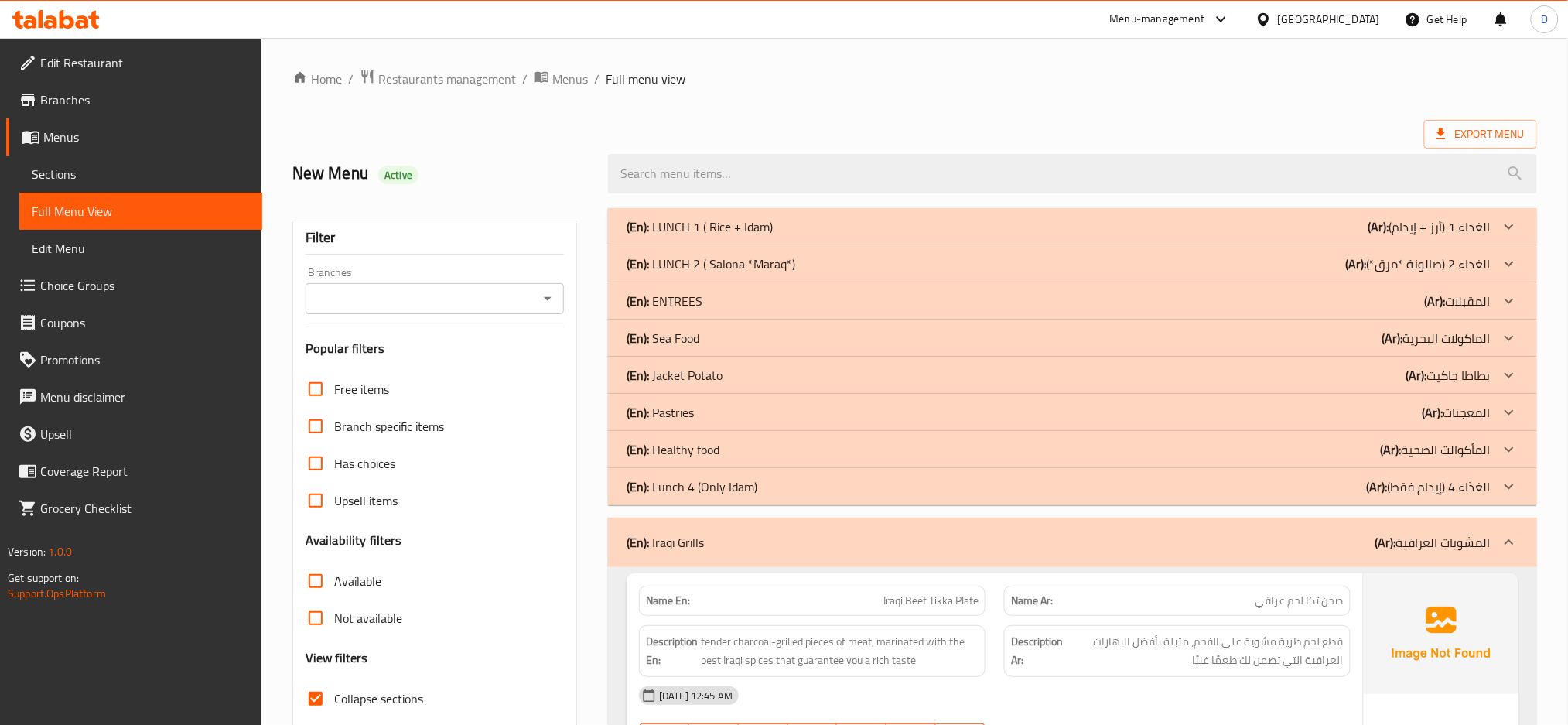
click at [1234, 542] on div "(En): Iraqi Grills (Ar): المشويات العراقية" at bounding box center [1058, 542] width 864 height 19
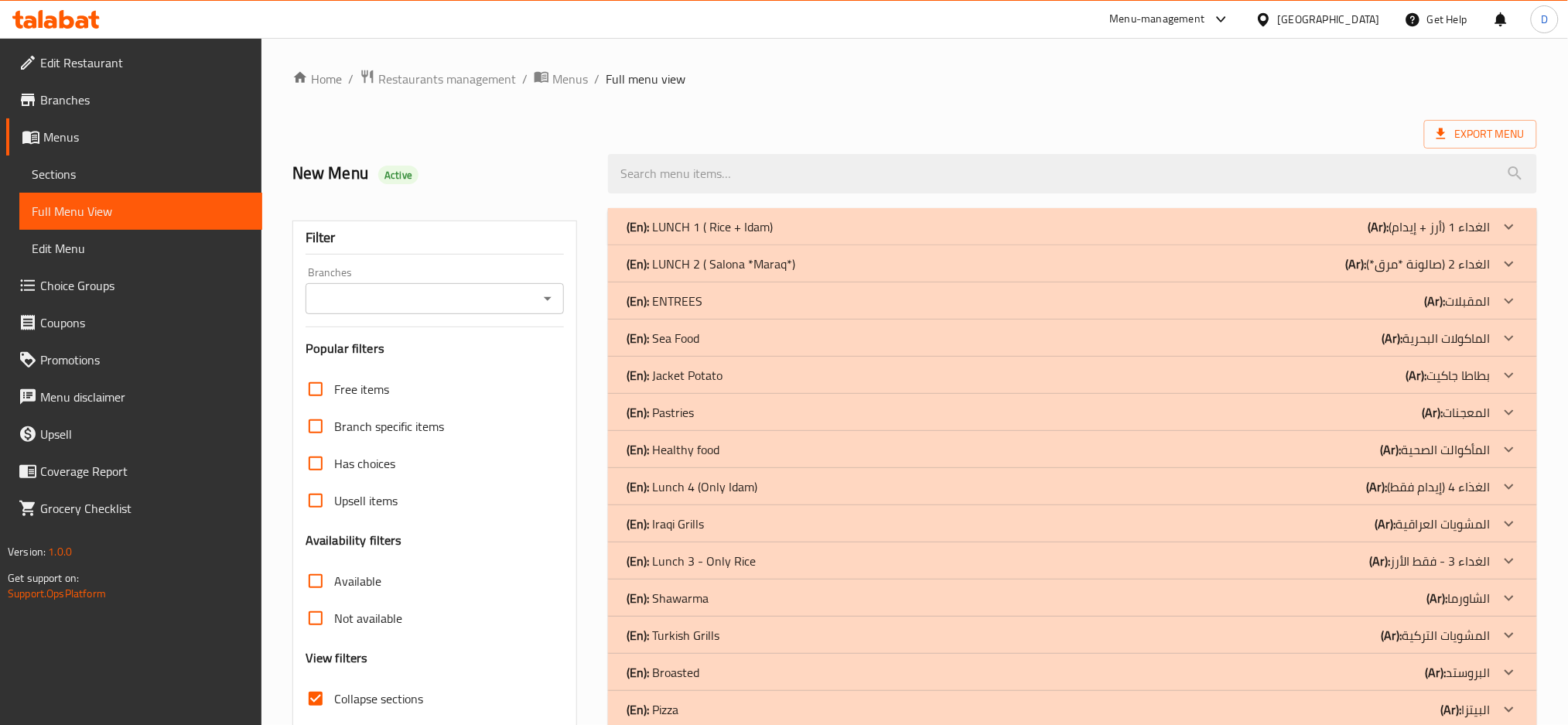
click at [1165, 235] on div "(En): Lunch 3 - Only Rice (Ar): الغداء 3 - فقط الأرز" at bounding box center [1058, 226] width 864 height 19
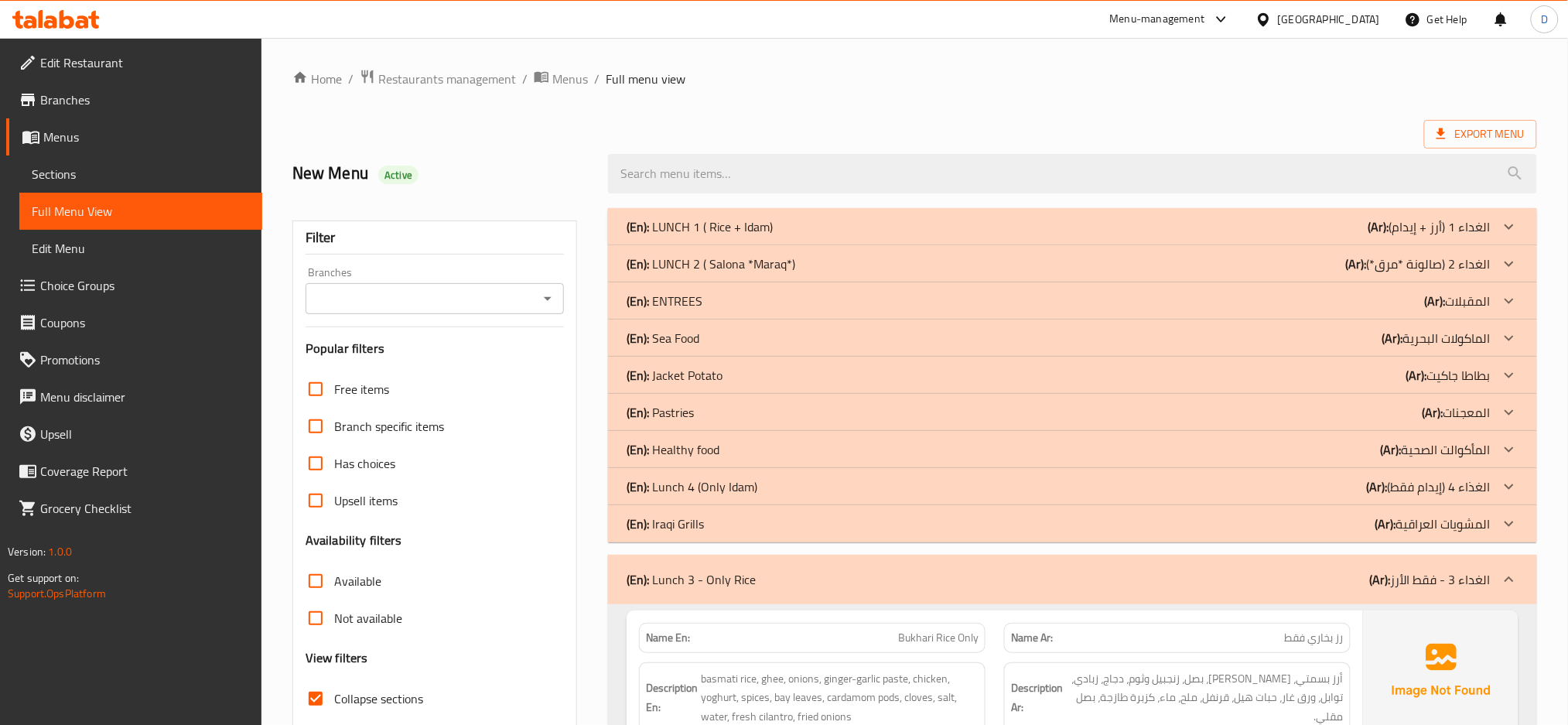
scroll to position [516, 0]
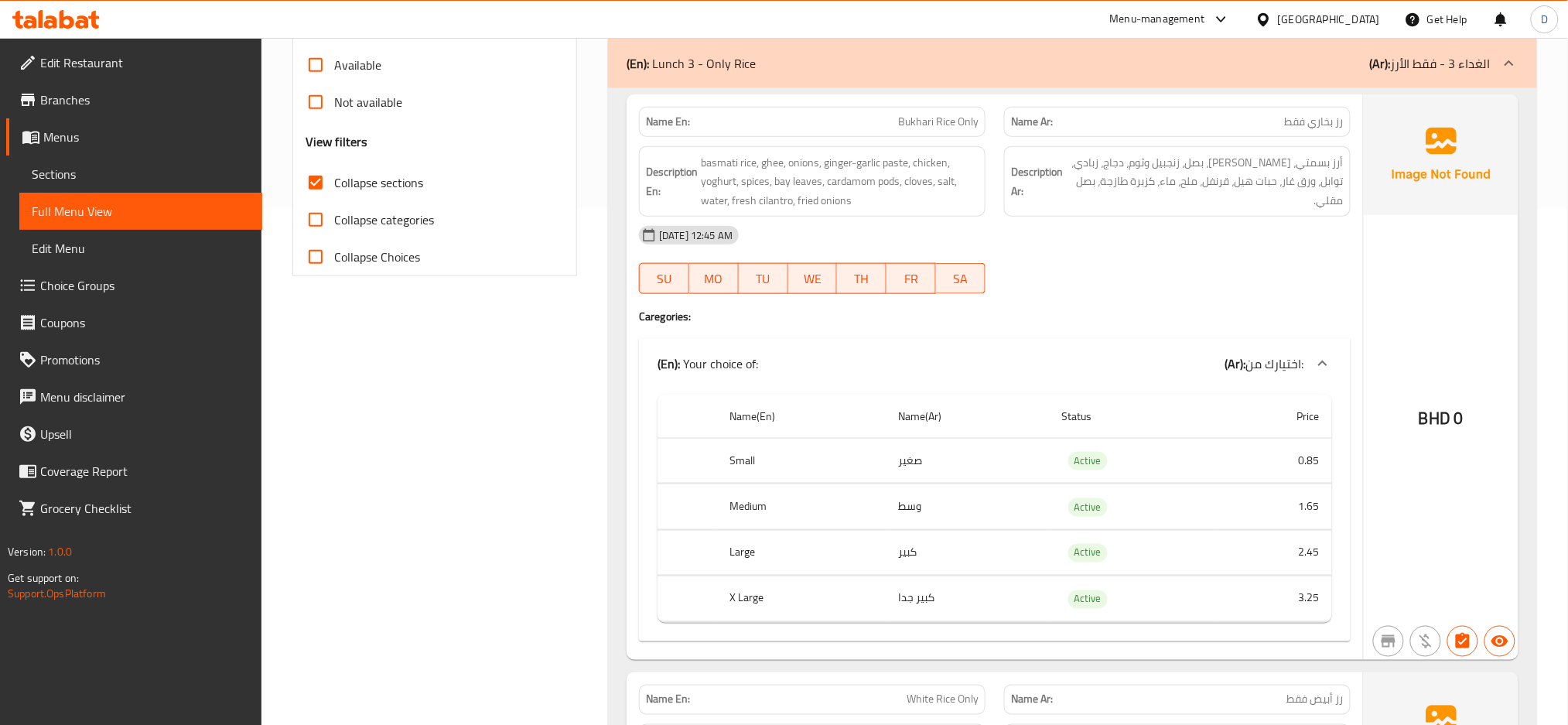
click at [1010, 206] on div "Description Ar: أرز بسمتي، سمن، بصل، زنجبيل وثوم، دجاج، زبادي، توابل، ورق غار، …" at bounding box center [1177, 182] width 365 height 90
drag, startPoint x: 895, startPoint y: 116, endPoint x: 954, endPoint y: 123, distance: 59.4
click at [954, 123] on p "Name En: Bukhari Rice Only" at bounding box center [812, 121] width 332 height 17
copy span "Bukhari Rice"
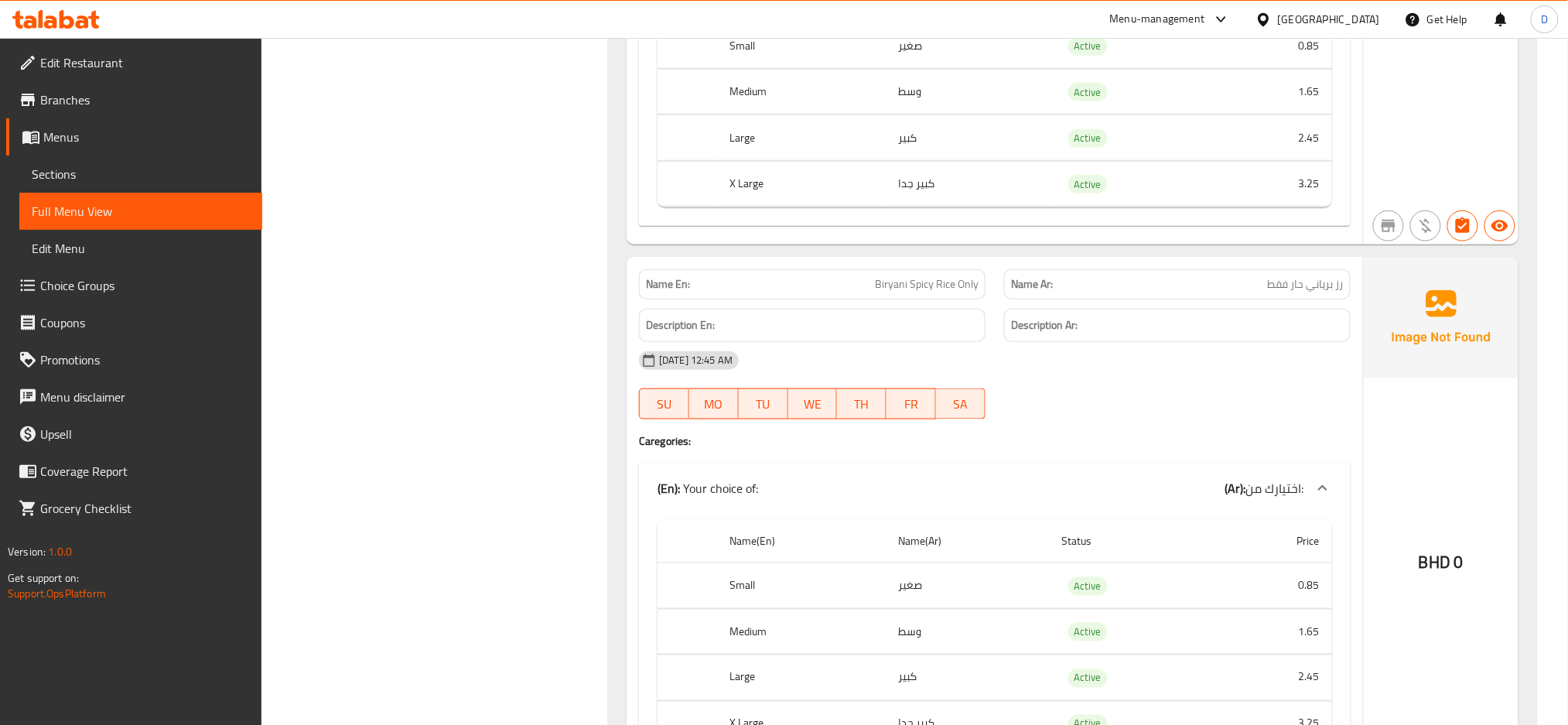
scroll to position [2612, 0]
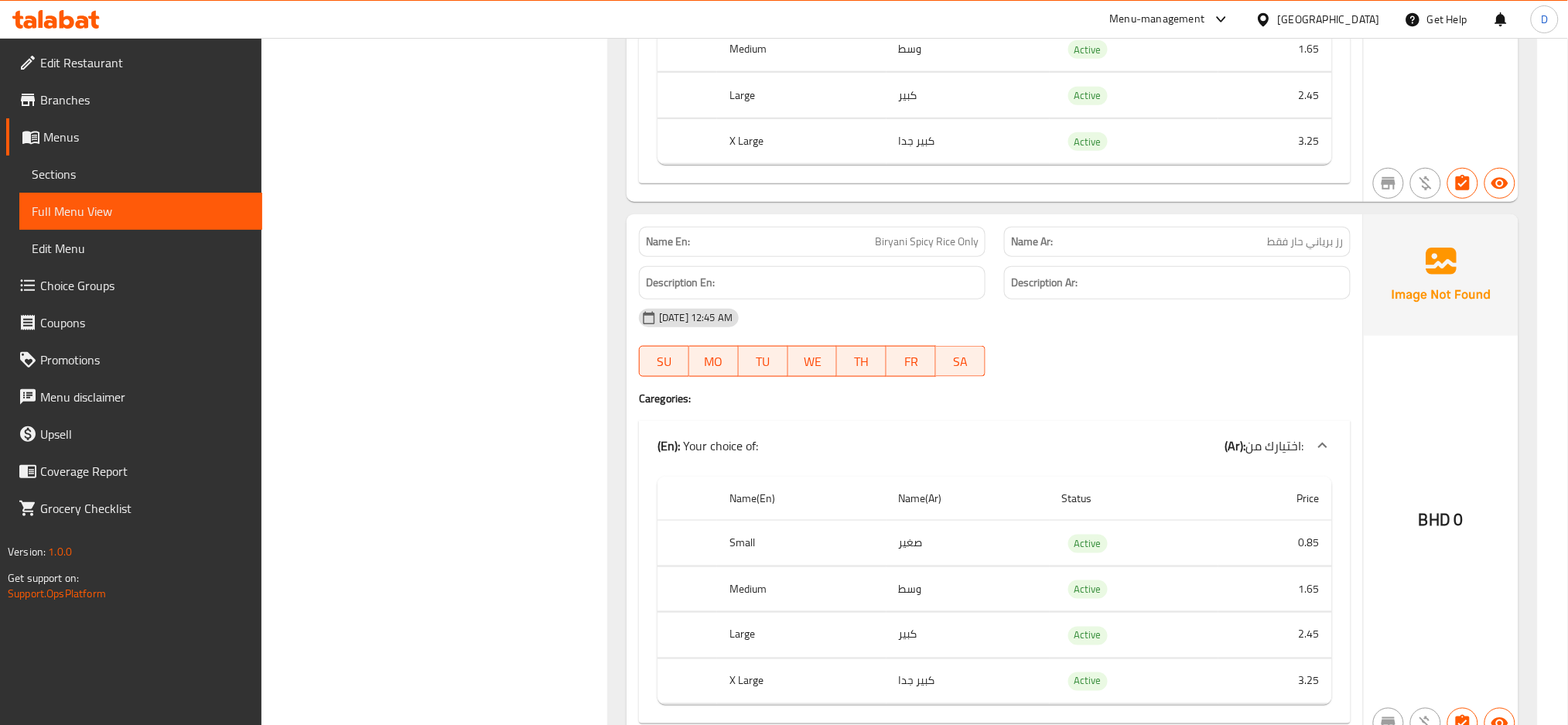
click at [976, 418] on div "Name En: Biryani Spicy Rice Only Name Ar: رز برياني حار فقط Description En: Des…" at bounding box center [995, 478] width 737 height 528
click at [877, 244] on span "Biryani Spicy Rice Only" at bounding box center [926, 241] width 104 height 17
copy span "Biryani"
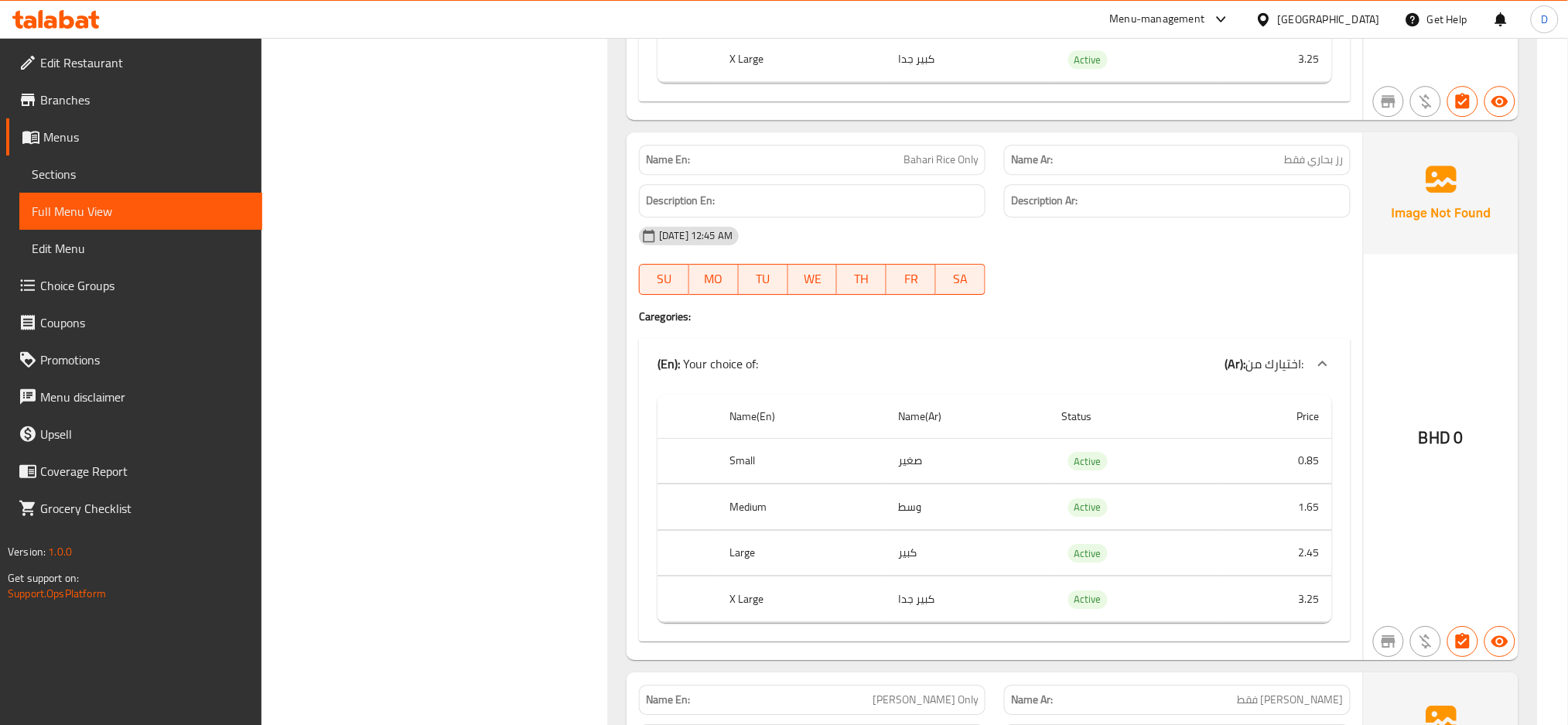
scroll to position [3791, 0]
click at [930, 166] on span "Bahari Rice Only" at bounding box center [941, 160] width 75 height 17
copy span "Bahari"
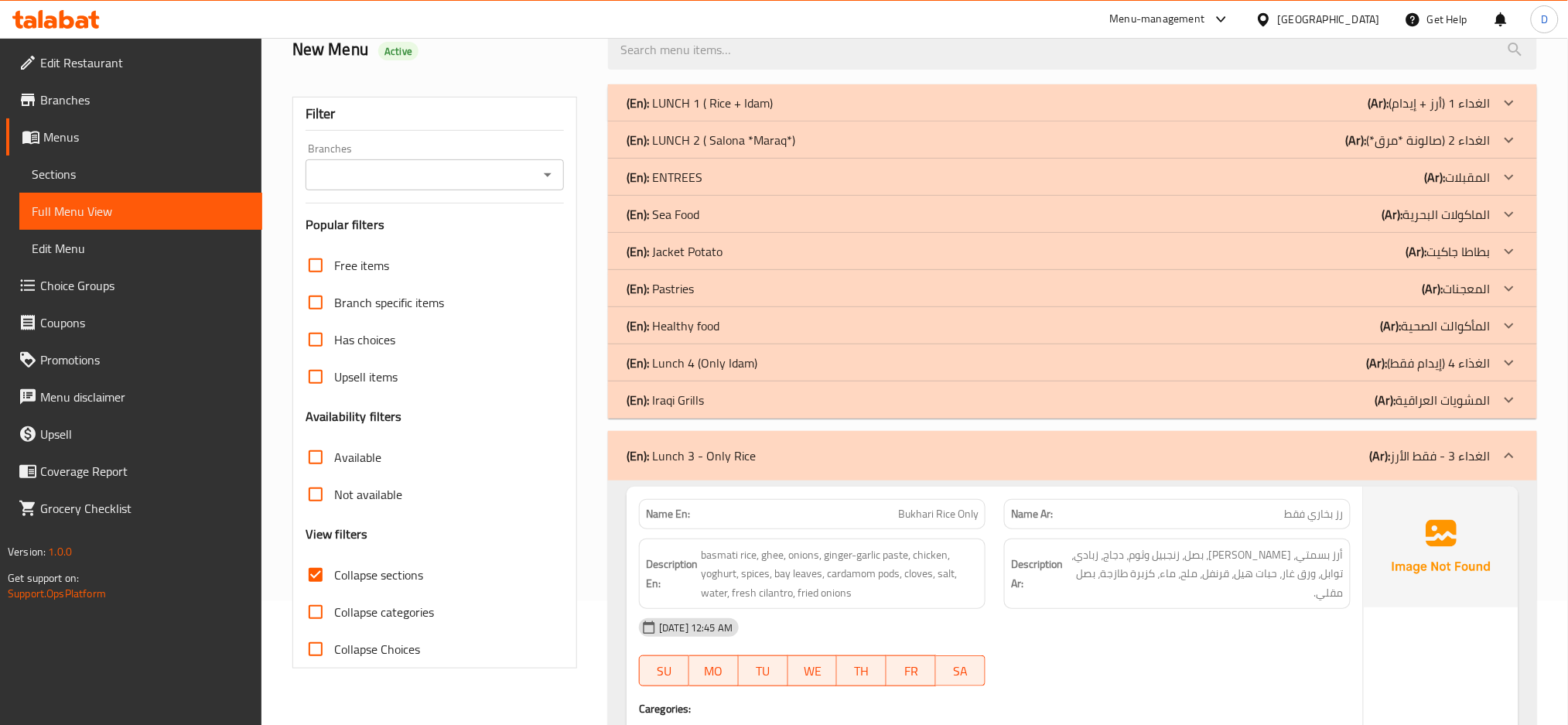
scroll to position [0, 0]
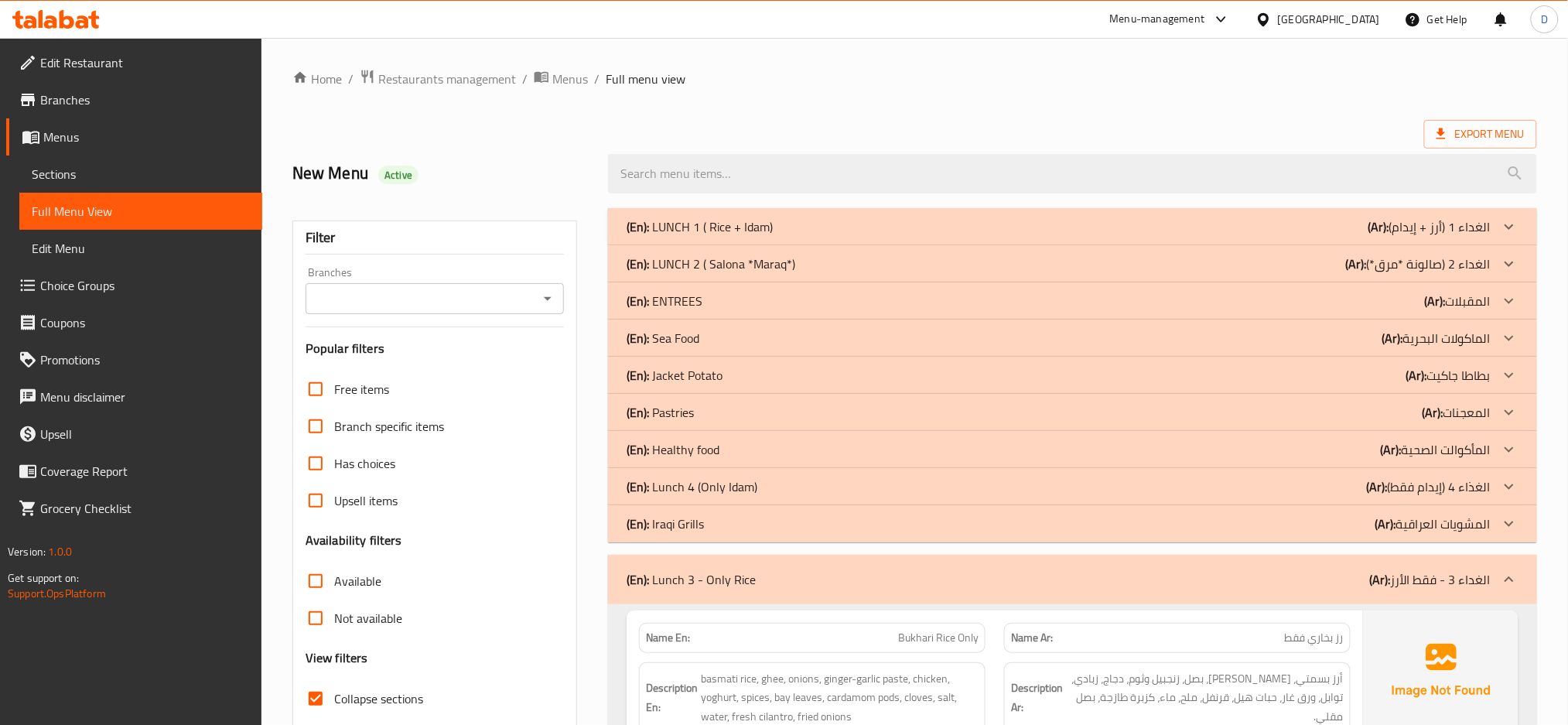
drag, startPoint x: 1086, startPoint y: 576, endPoint x: 801, endPoint y: 523, distance: 289.9
click at [1086, 576] on div "(En): Lunch 3 - Only Rice (Ar): الغداء 3 - فقط الأرز" at bounding box center [1058, 579] width 864 height 19
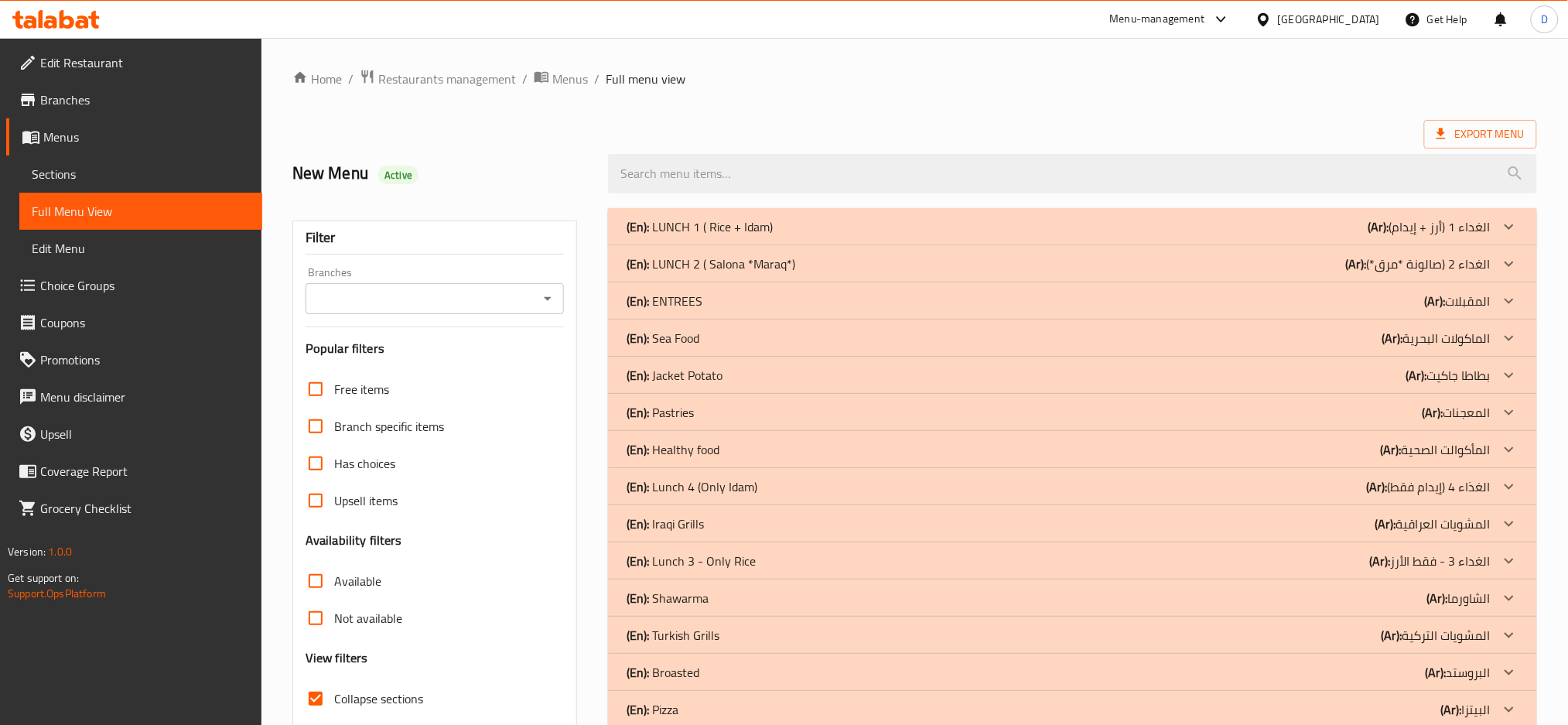
click at [826, 235] on div "(En): Shawarma (Ar): الشاورما" at bounding box center [1058, 226] width 864 height 19
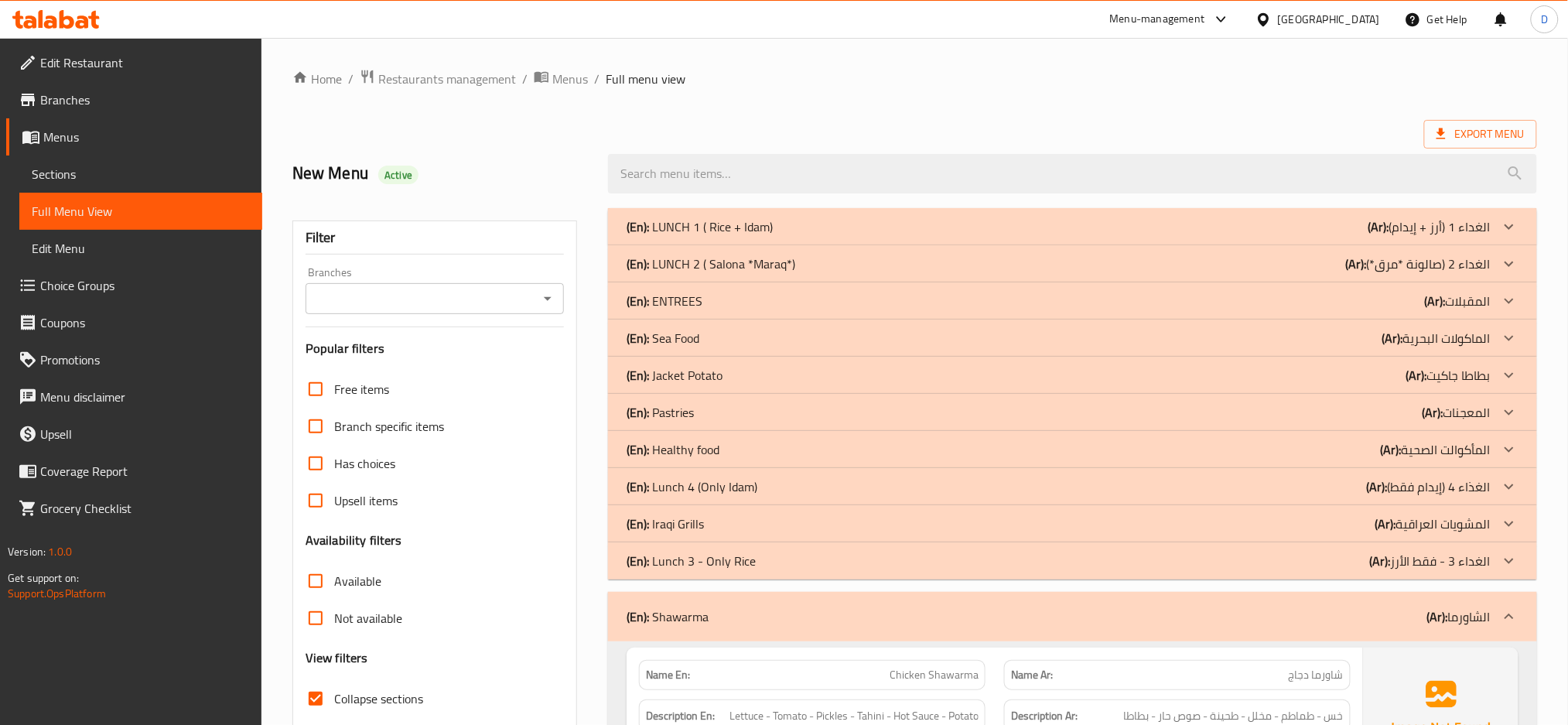
click at [729, 235] on div "(En): Iraqi Grills (Ar): المشويات العراقية" at bounding box center [1058, 226] width 864 height 19
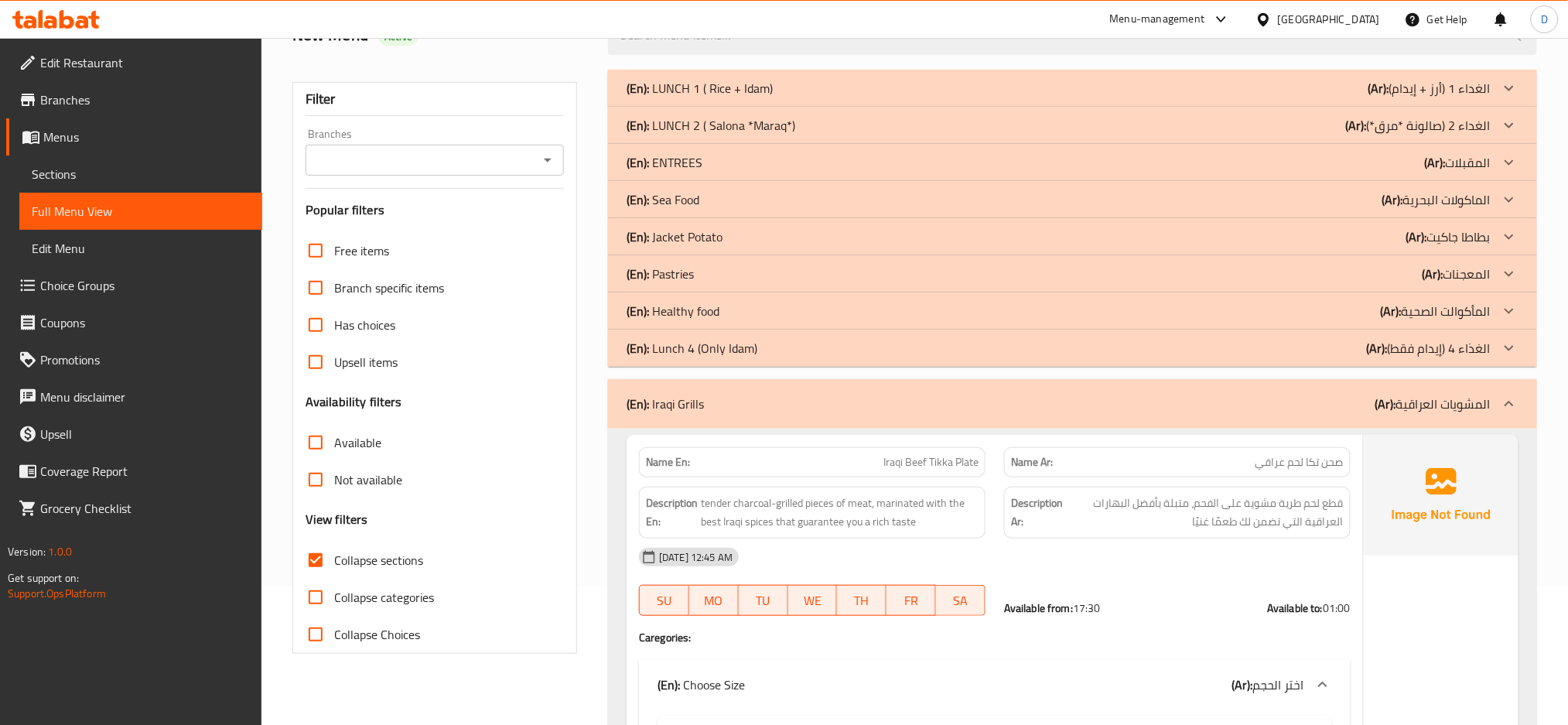
scroll to position [140, 0]
click at [401, 549] on span "Collapse sections" at bounding box center [378, 558] width 89 height 19
click at [334, 545] on input "Collapse sections" at bounding box center [316, 559] width 37 height 37
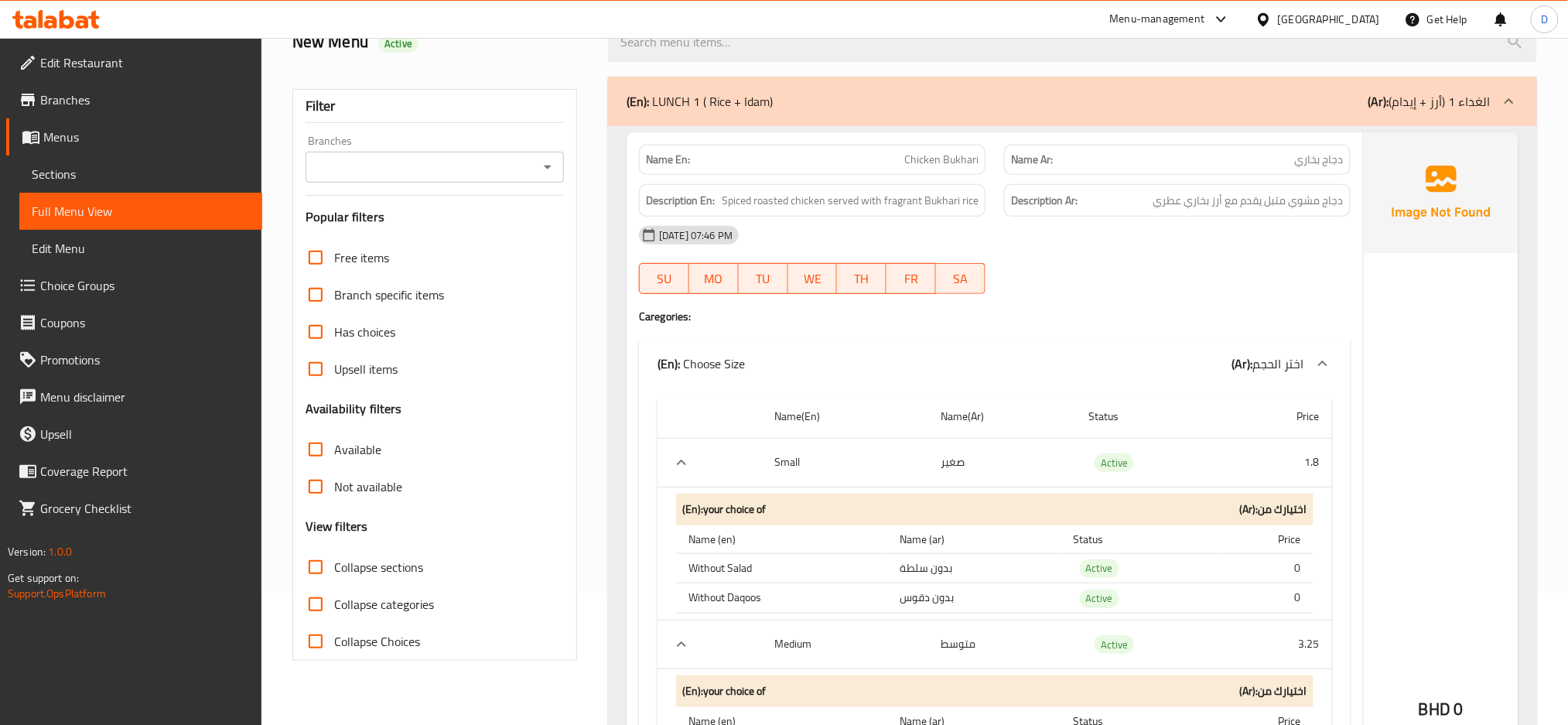
scroll to position [121, 0]
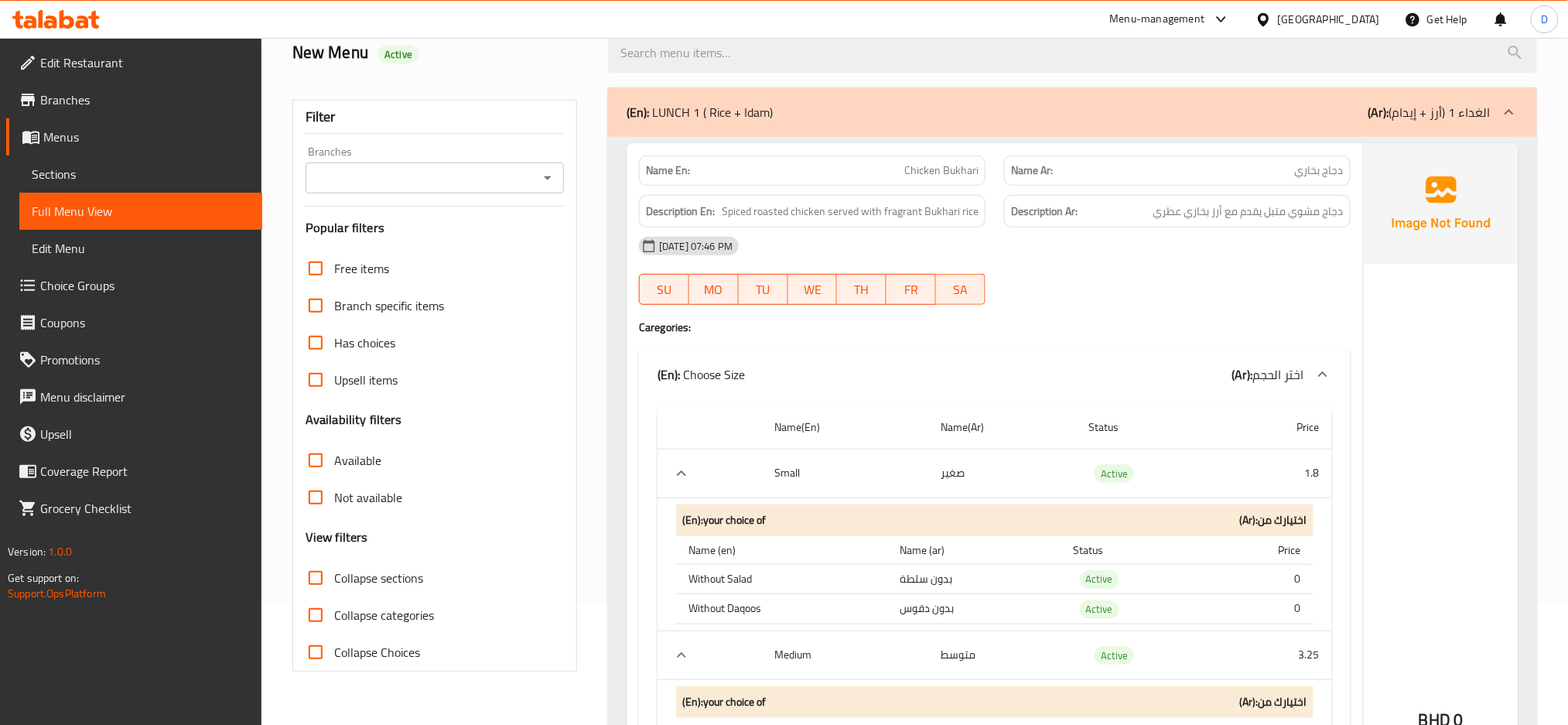
click at [364, 569] on span "Collapse sections" at bounding box center [378, 577] width 89 height 19
click at [334, 568] on input "Collapse sections" at bounding box center [316, 577] width 37 height 37
checkbox input "true"
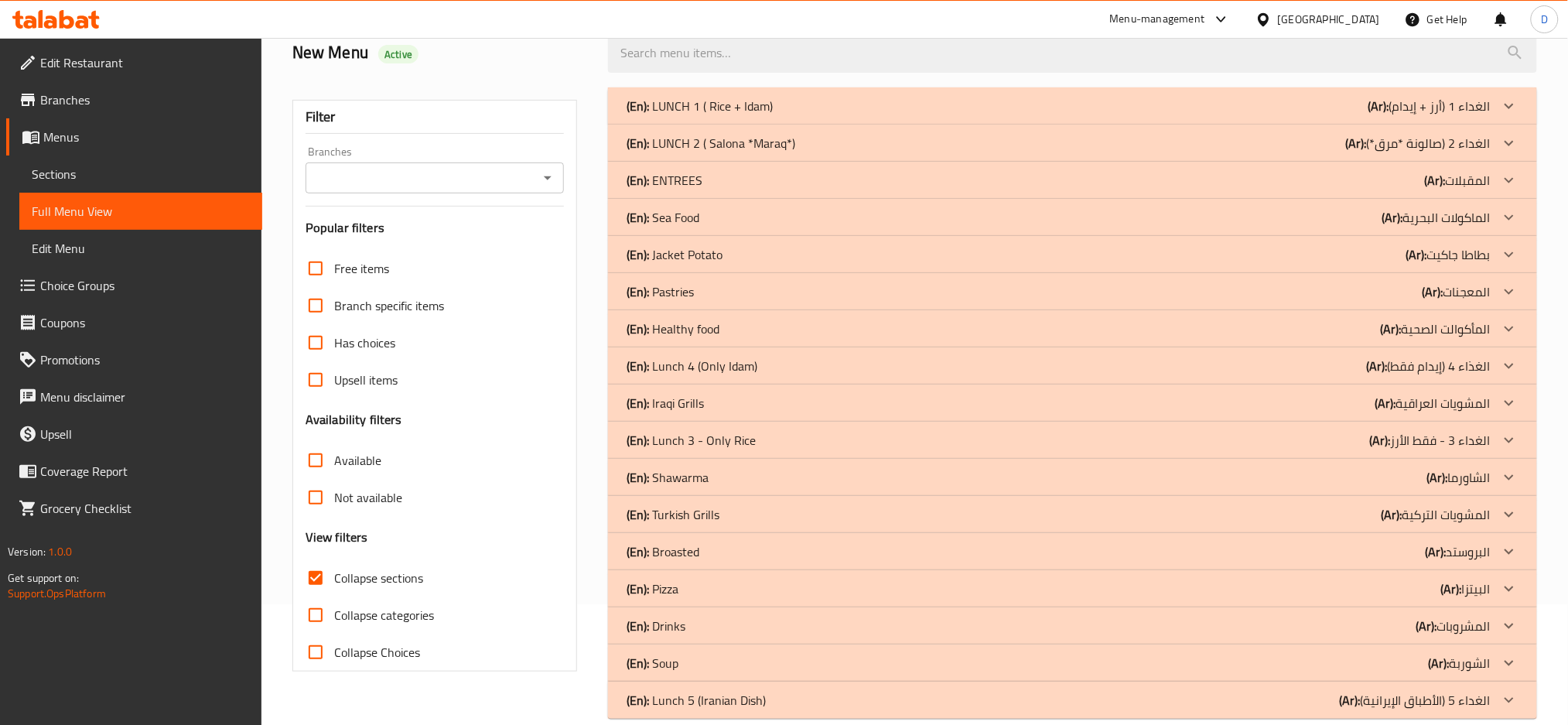
click at [1102, 115] on div "(En): Shawarma (Ar): الشاورما" at bounding box center [1058, 106] width 864 height 19
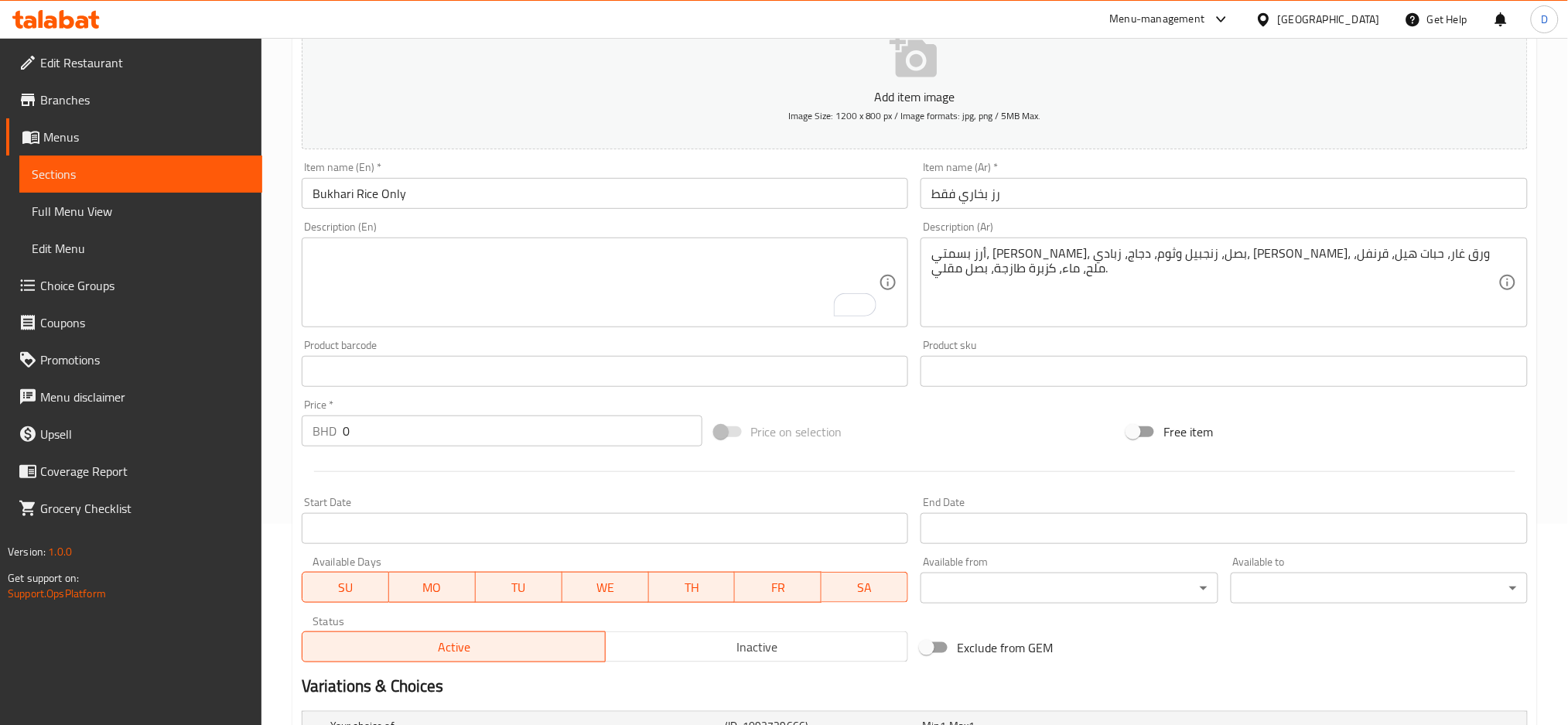
scroll to position [192, 0]
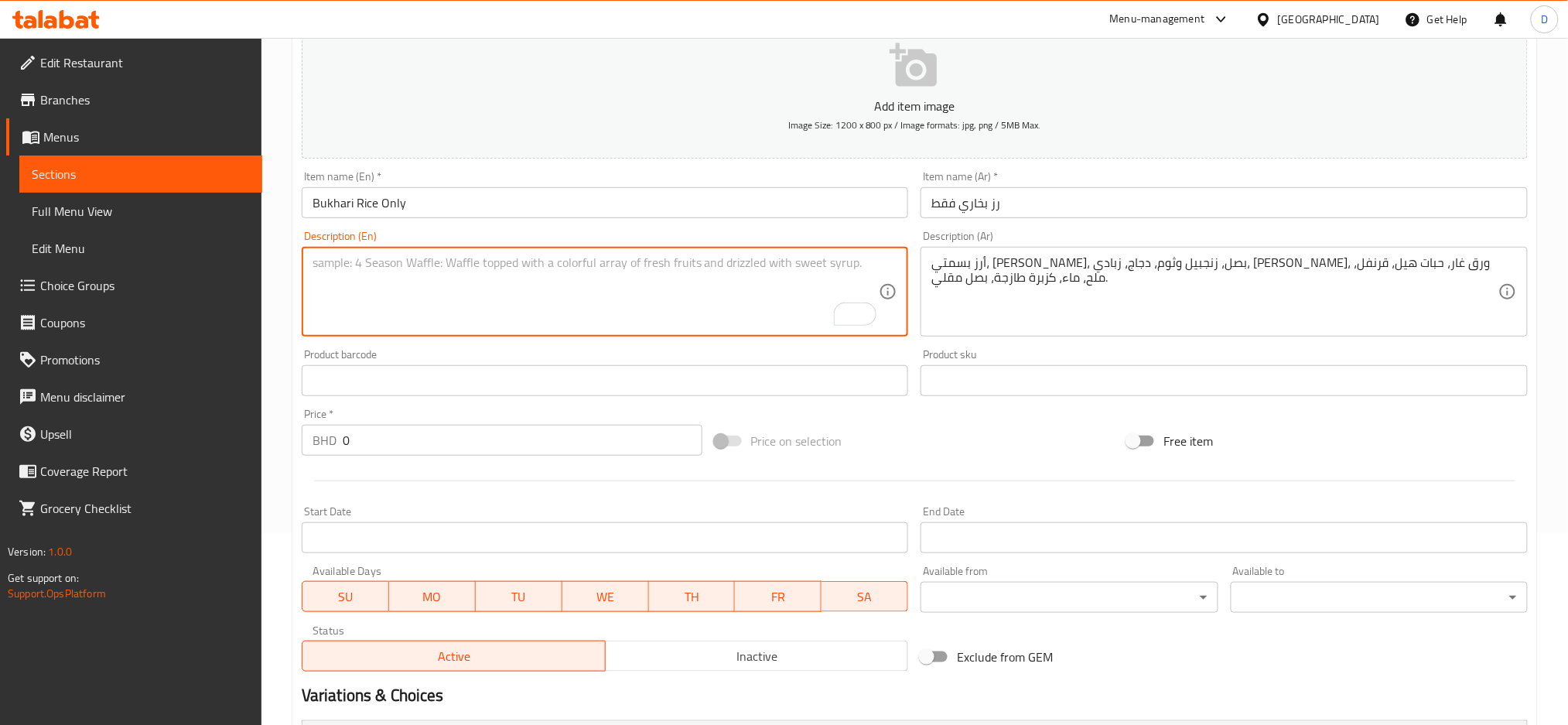
click at [459, 302] on textarea "To enrich screen reader interactions, please activate Accessibility in Grammarl…" at bounding box center [596, 291] width 567 height 73
paste textarea "Rice, Water, Salt"
type textarea "Rice, Water, Salt"
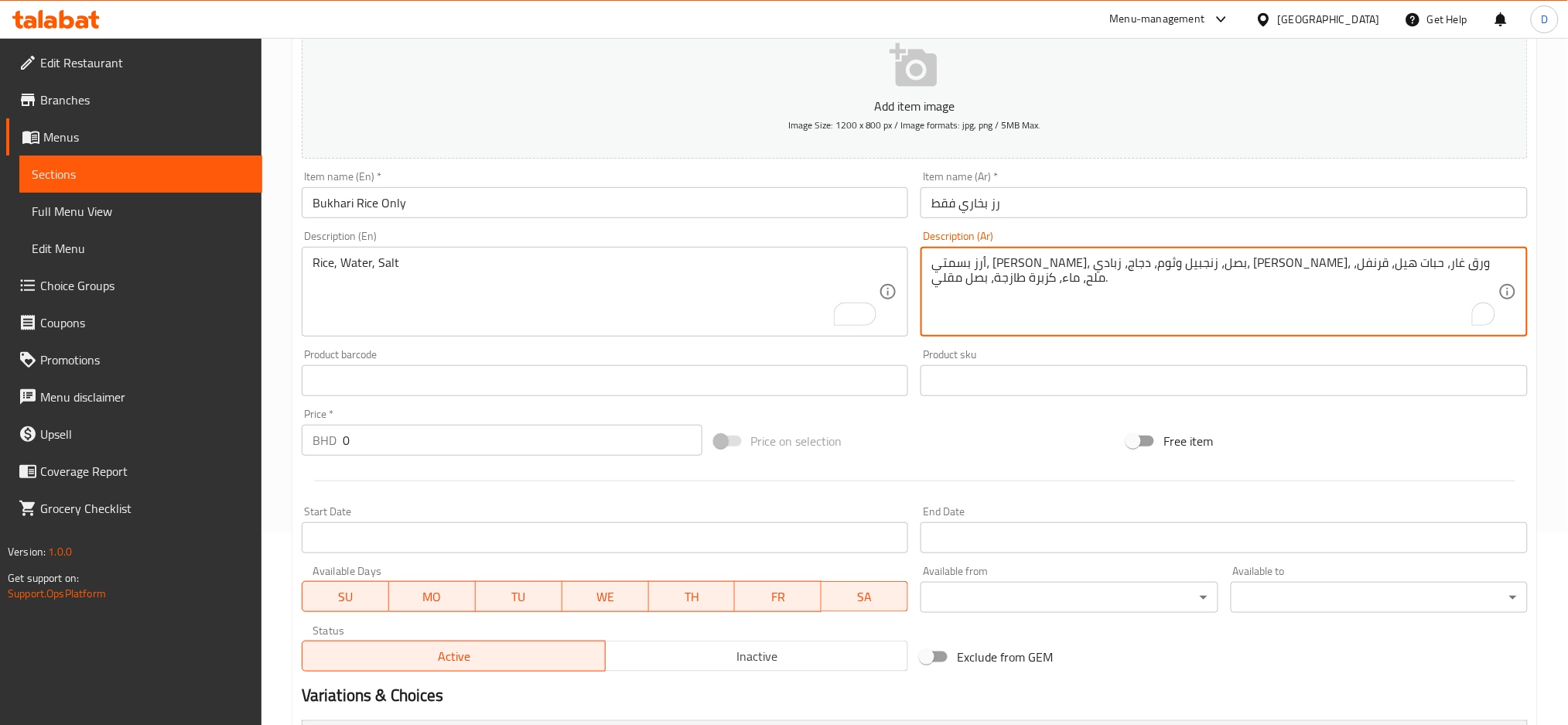
click at [1020, 256] on textarea "أرز بسمتي، [PERSON_NAME]، بصل، زنجبيل وثوم، دجاج، زبادي، [PERSON_NAME]، ورق غار…" at bounding box center [1214, 291] width 567 height 73
paste textarea "أرز، ماء، ملح"
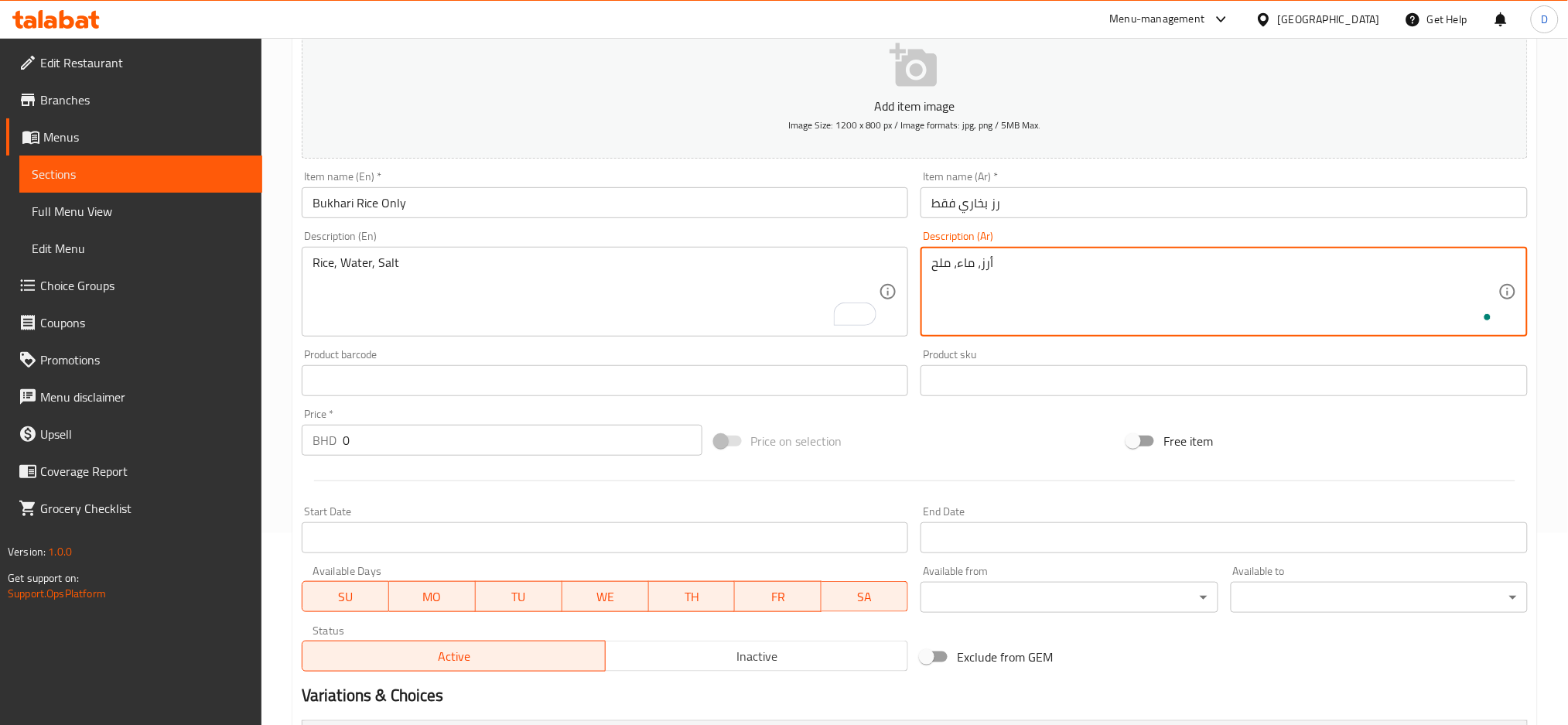
scroll to position [492, 0]
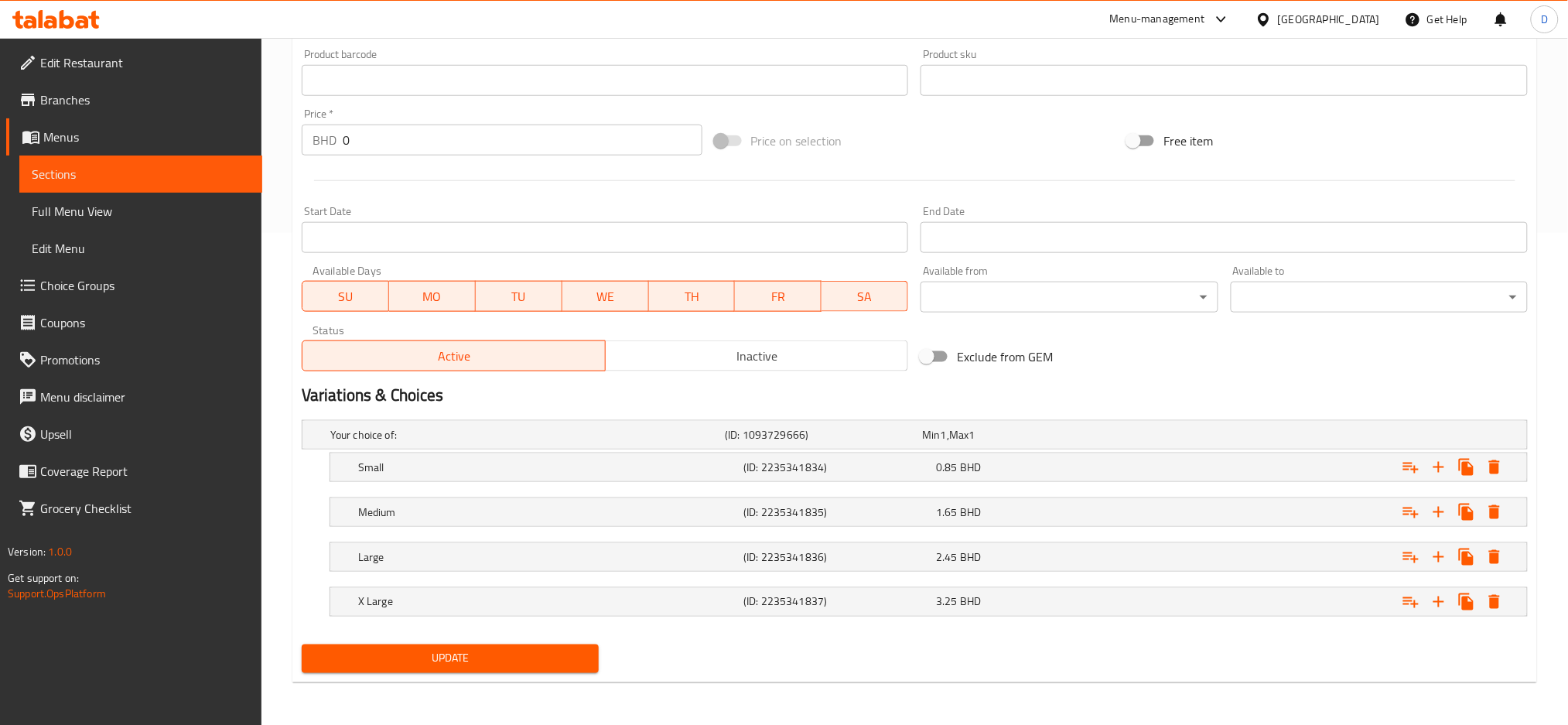
type textarea "أرز، ماء، ملح"
click at [507, 650] on span "Update" at bounding box center [449, 659] width 273 height 20
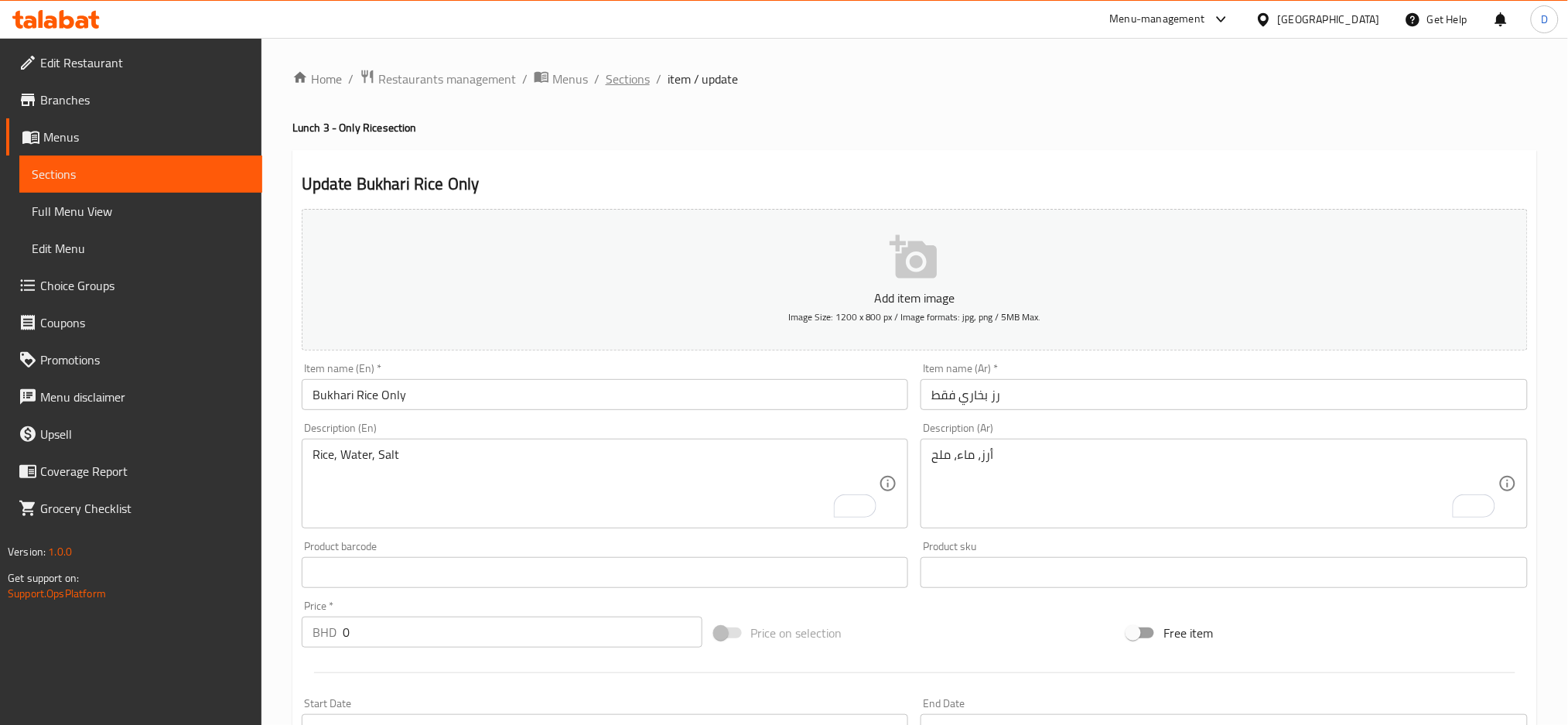
click at [620, 83] on span "Sections" at bounding box center [627, 78] width 44 height 19
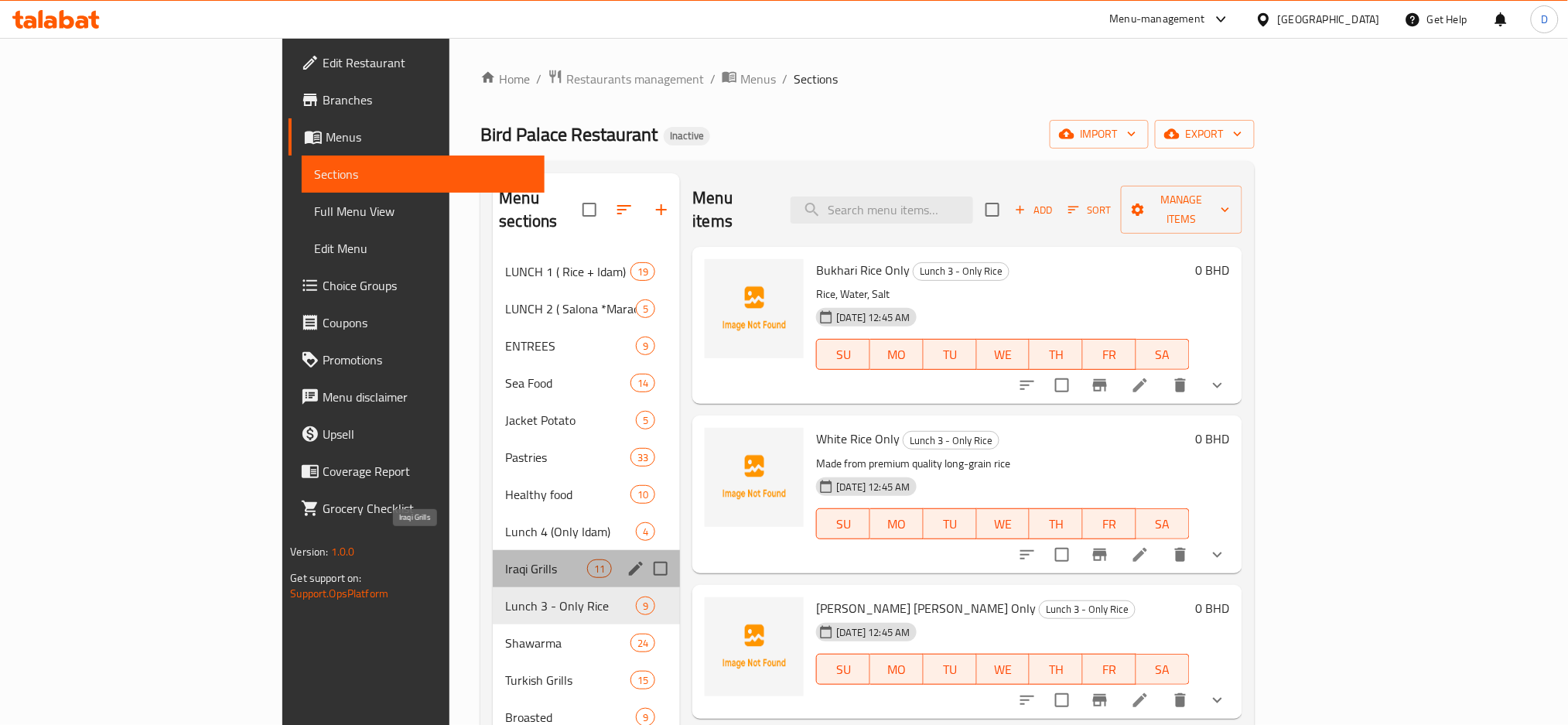
click at [505, 559] on span "Iraqi Grills" at bounding box center [546, 568] width 82 height 19
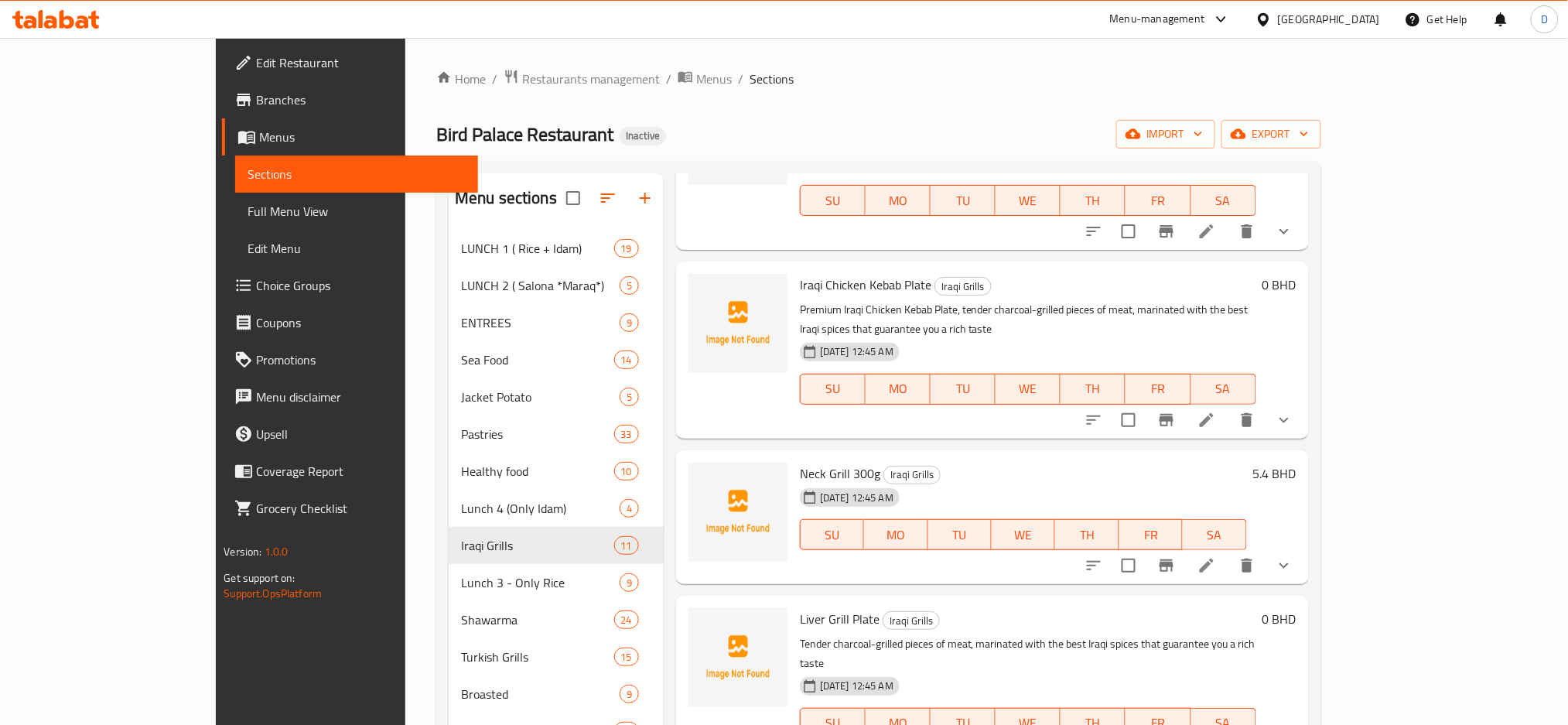
scroll to position [533, 0]
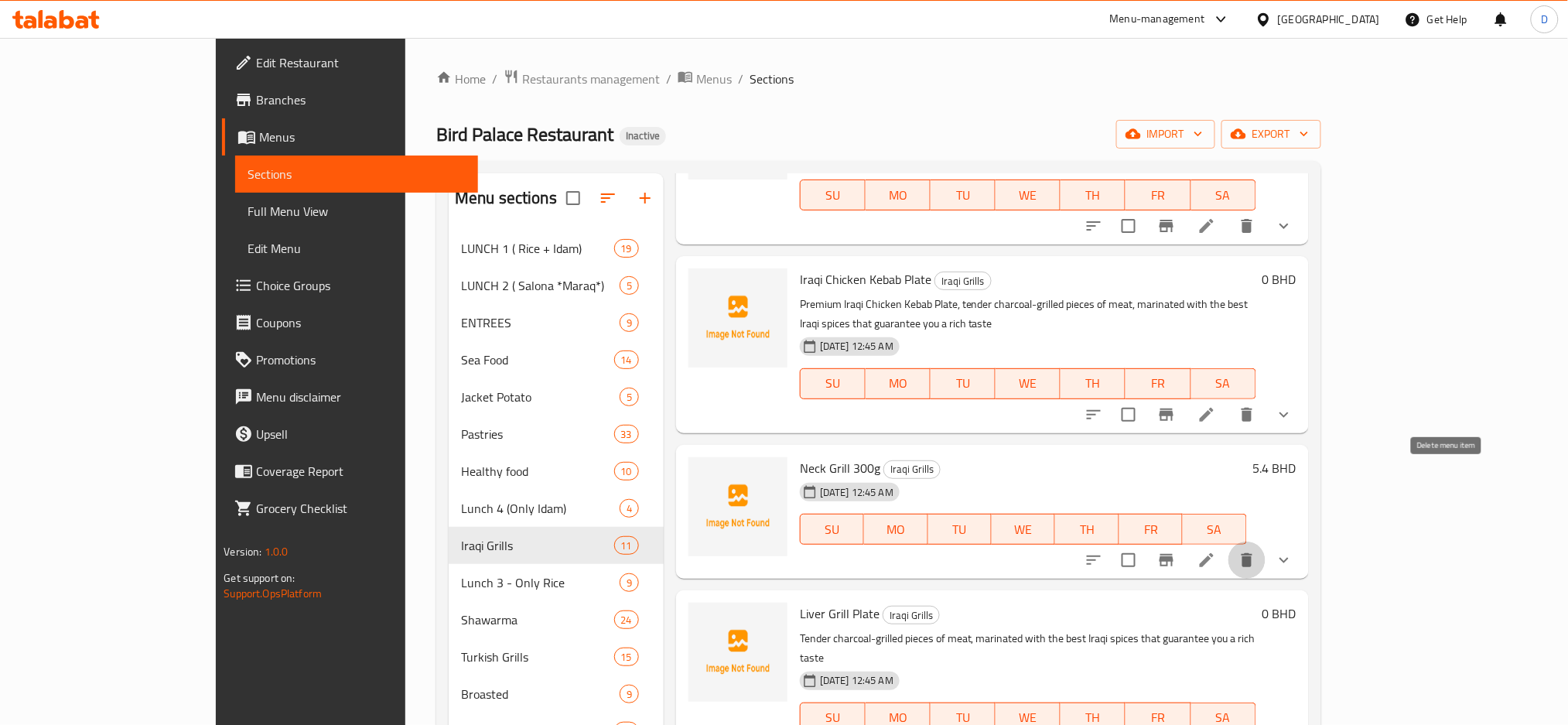
click at [1256, 551] on icon "delete" at bounding box center [1247, 560] width 19 height 19
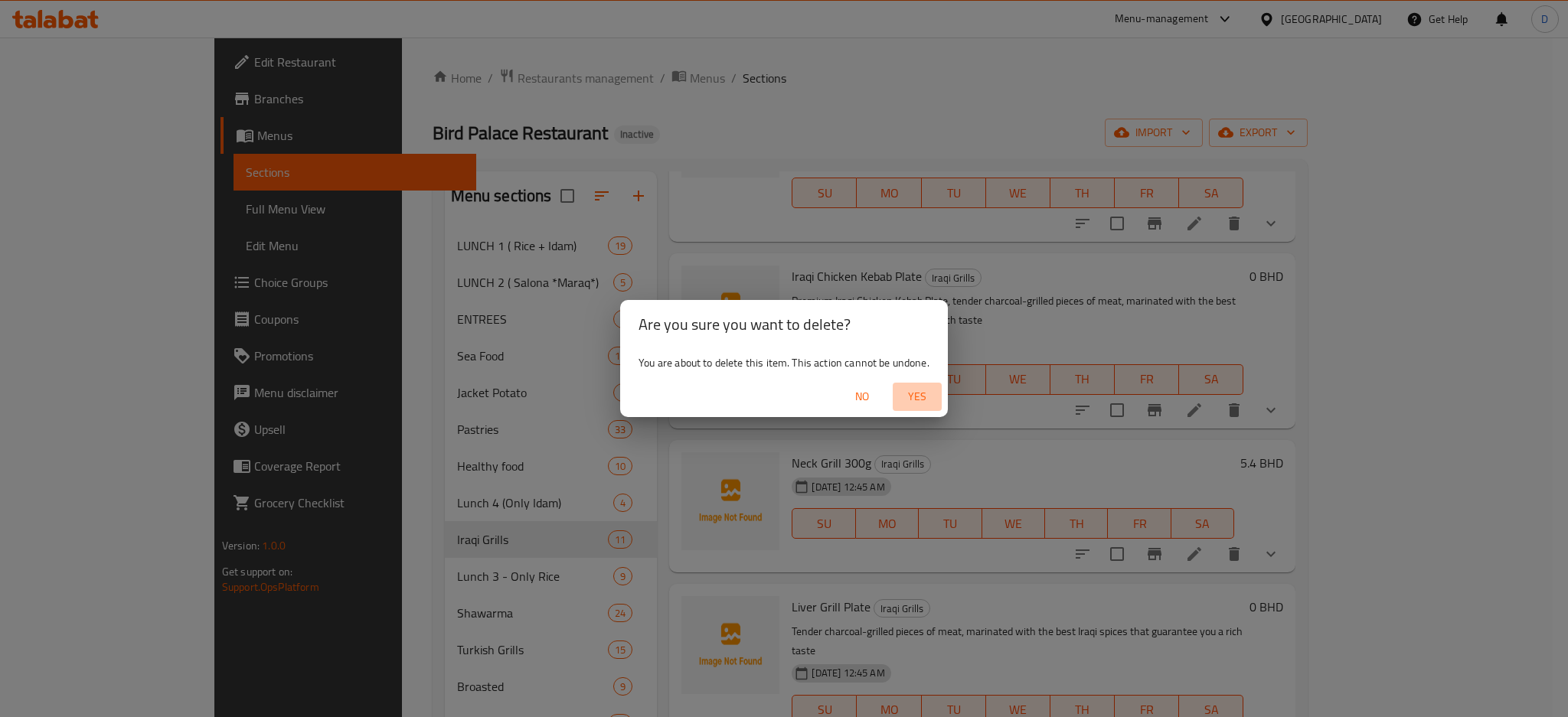
click at [914, 386] on button "Yes" at bounding box center [916, 396] width 49 height 28
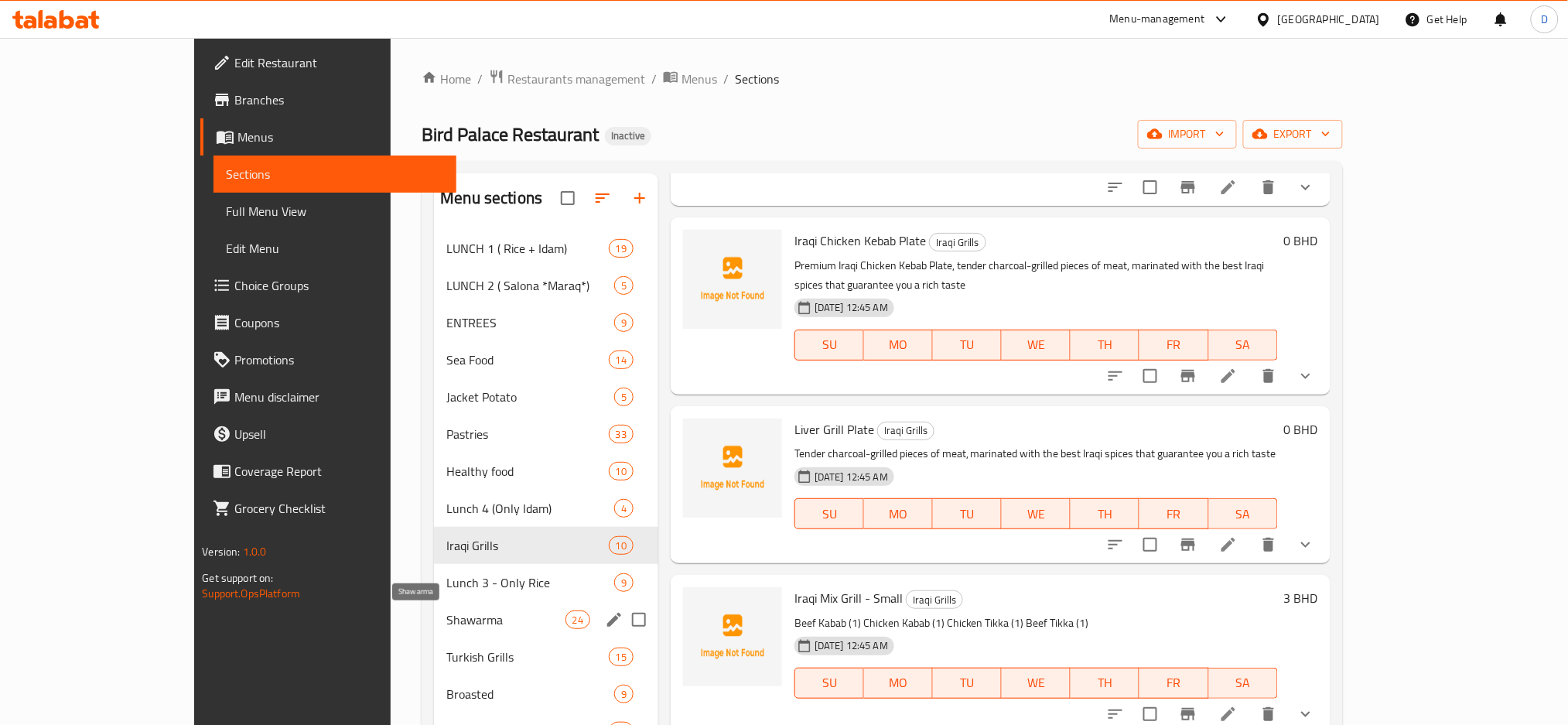
click at [465, 615] on span "Shawarma" at bounding box center [505, 619] width 118 height 19
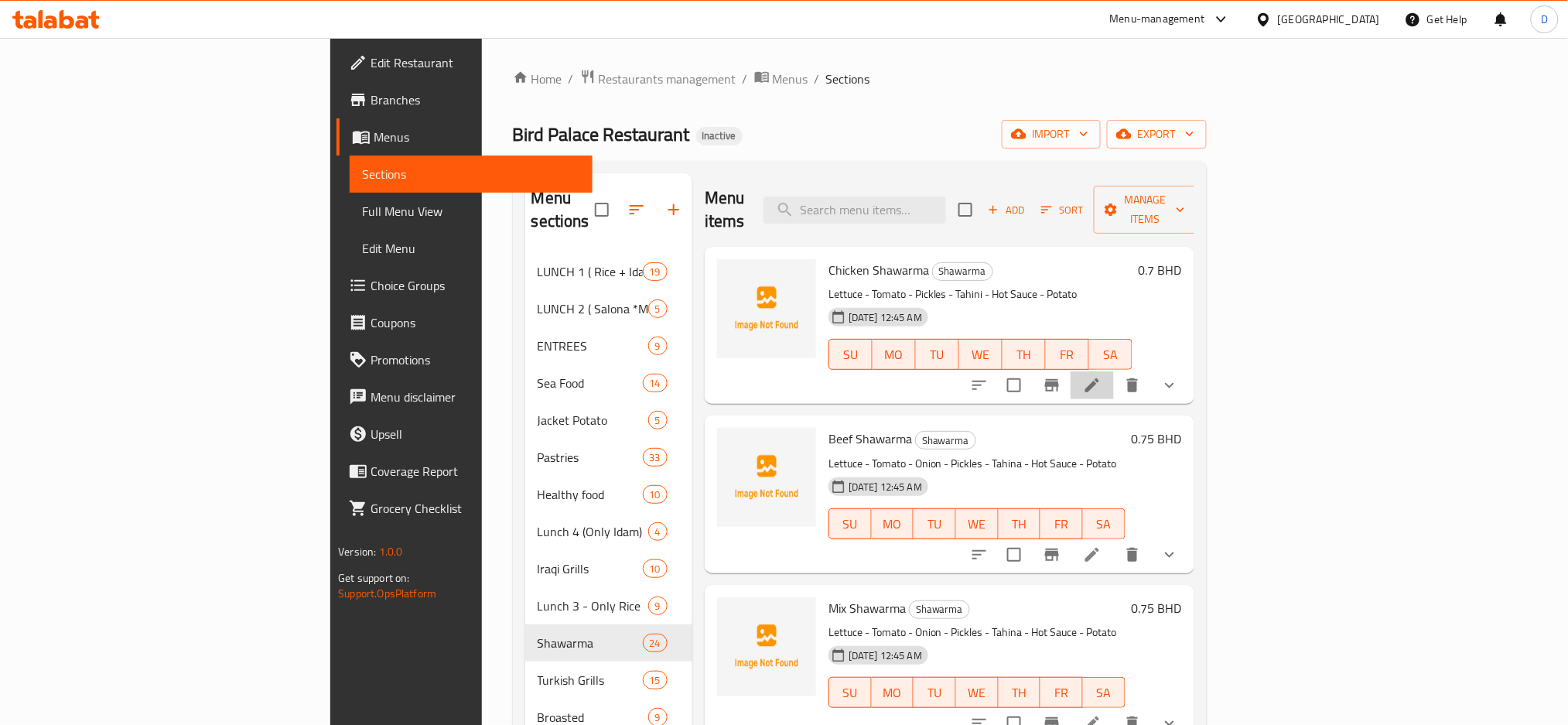
click at [1114, 371] on li at bounding box center [1092, 385] width 43 height 28
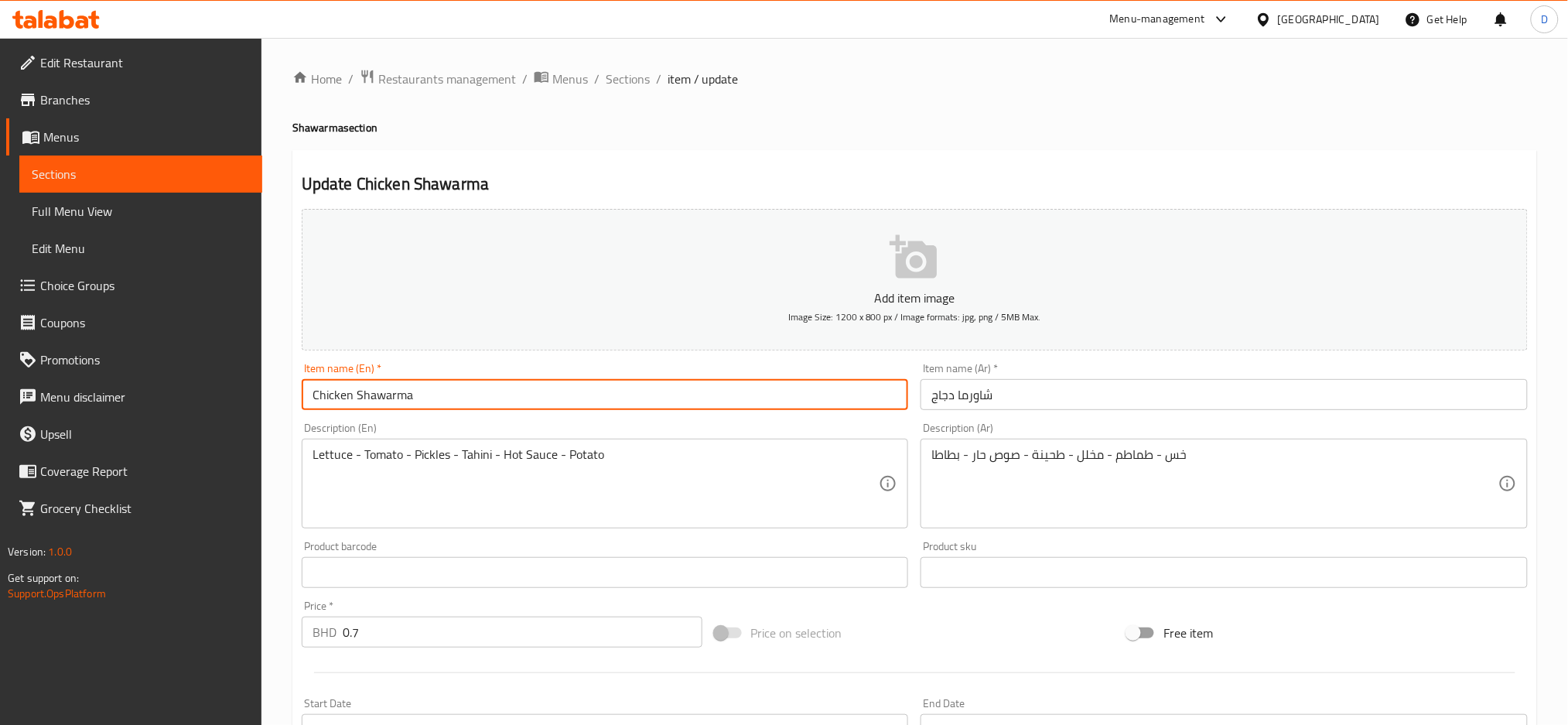
click at [588, 396] on input "Chicken Shawarma" at bounding box center [606, 395] width 608 height 31
type input "Chicken Shawarma regular"
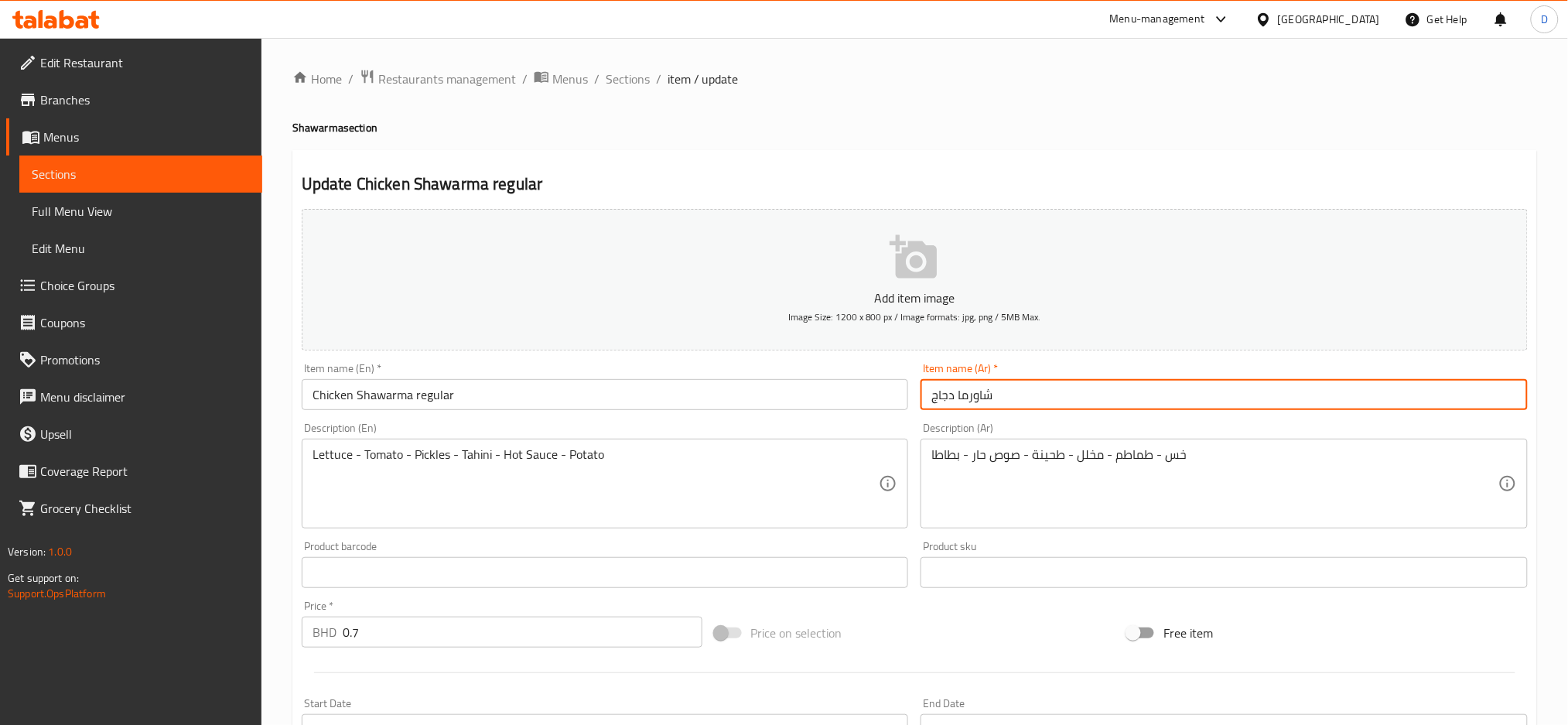
click at [1020, 402] on input "شاورما دجاج" at bounding box center [1224, 395] width 608 height 31
type input "شاورما دجاج عادية"
click at [960, 393] on input "شاورما دجاج عادية" at bounding box center [1224, 395] width 608 height 31
drag, startPoint x: 960, startPoint y: 393, endPoint x: 932, endPoint y: 395, distance: 28.1
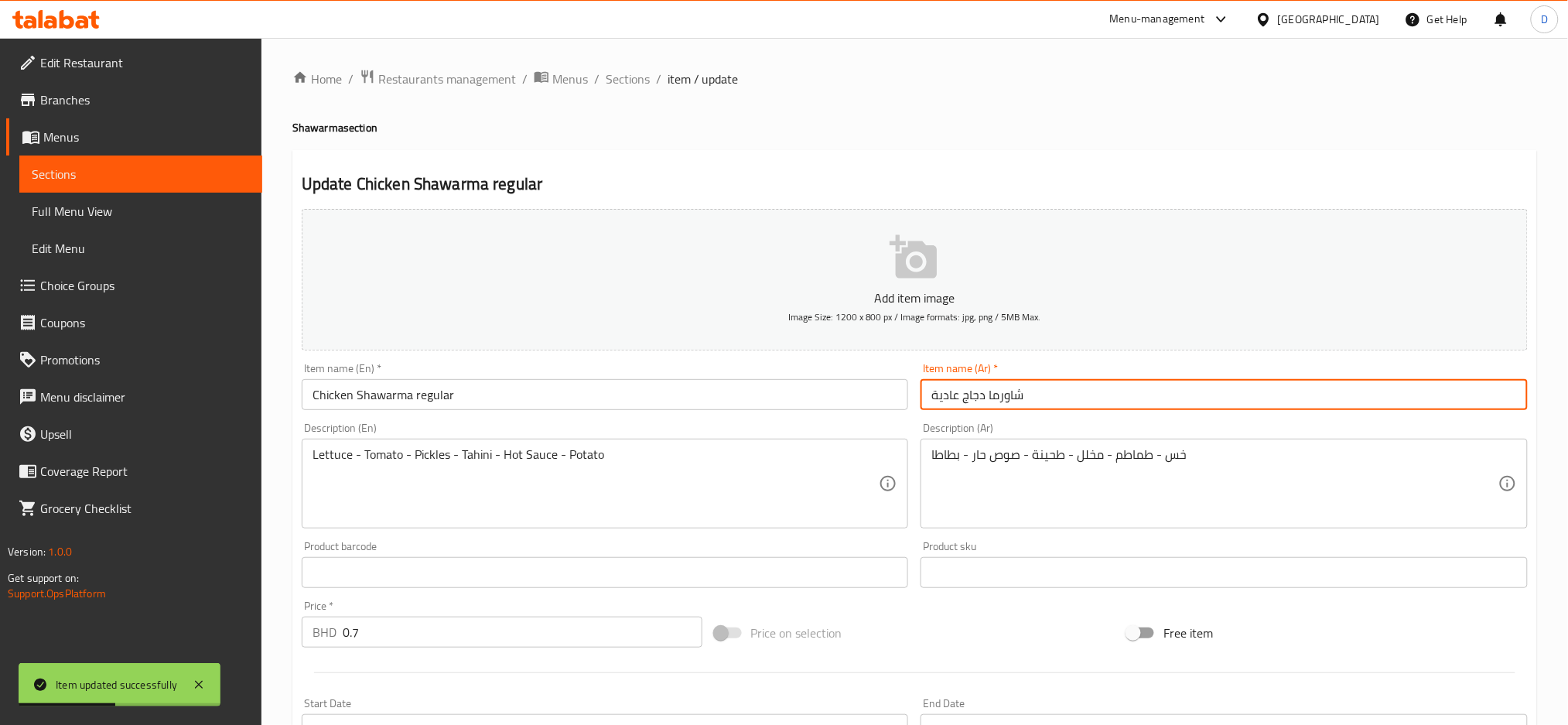
click at [932, 395] on input "شاورما دجاج عادية" at bounding box center [1224, 395] width 608 height 31
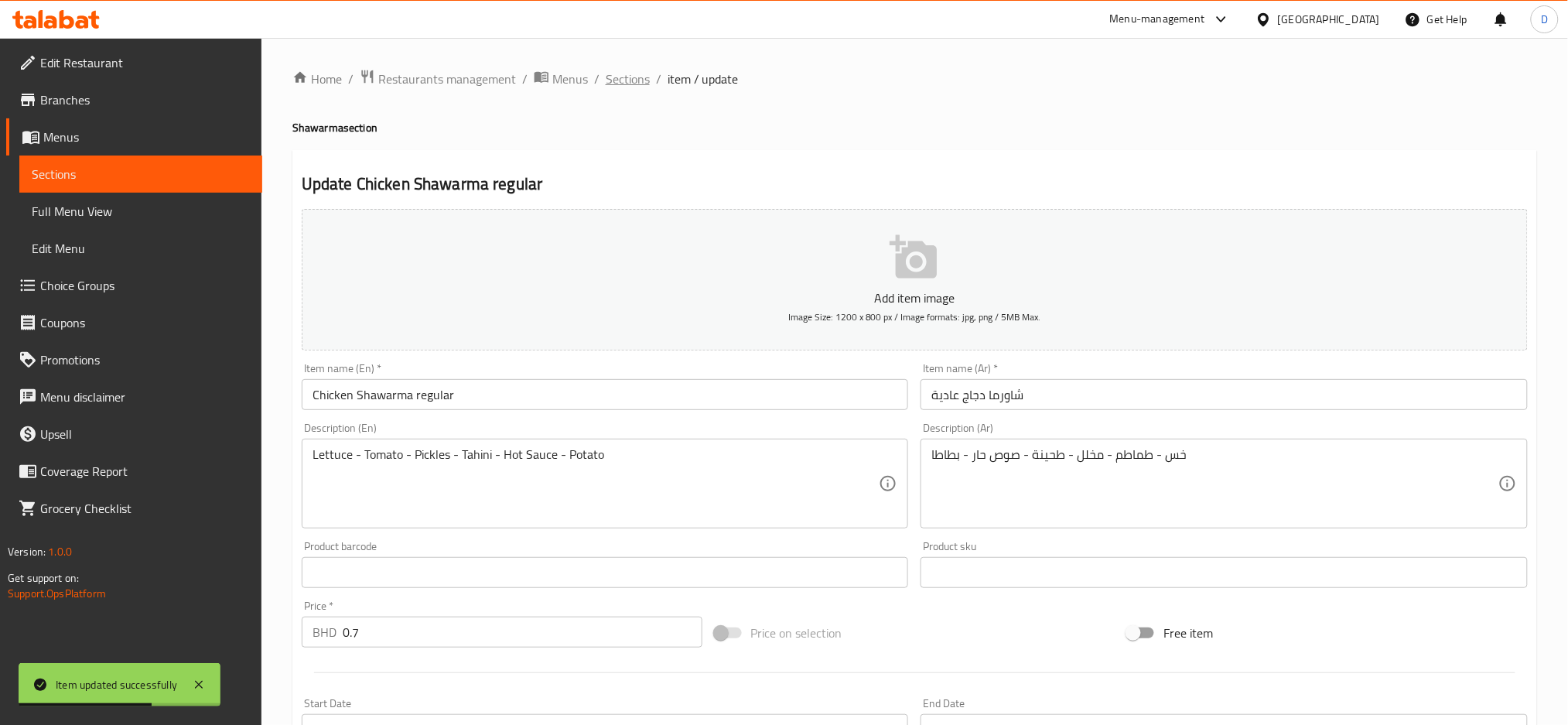
click at [629, 77] on span "Sections" at bounding box center [627, 78] width 44 height 19
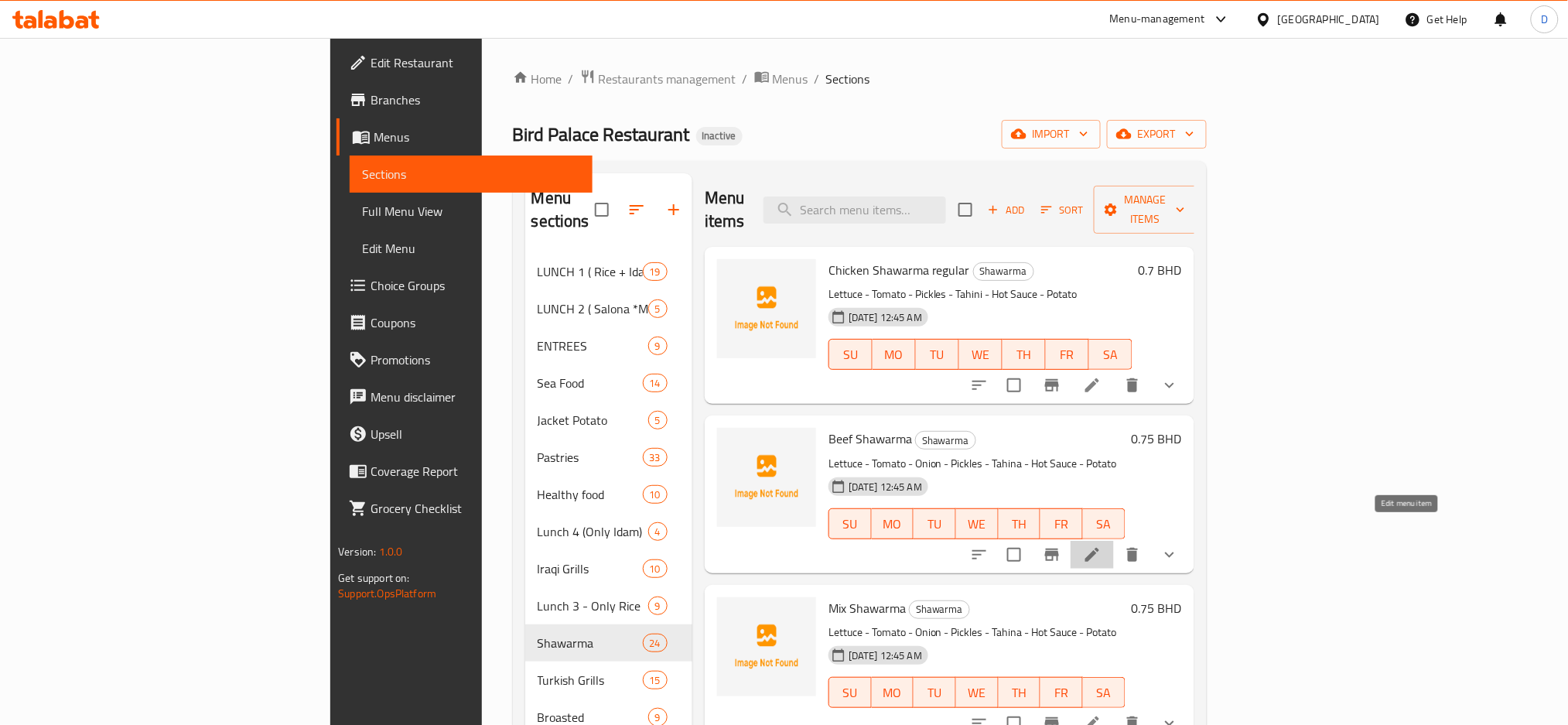
click at [1101, 545] on icon at bounding box center [1091, 554] width 19 height 19
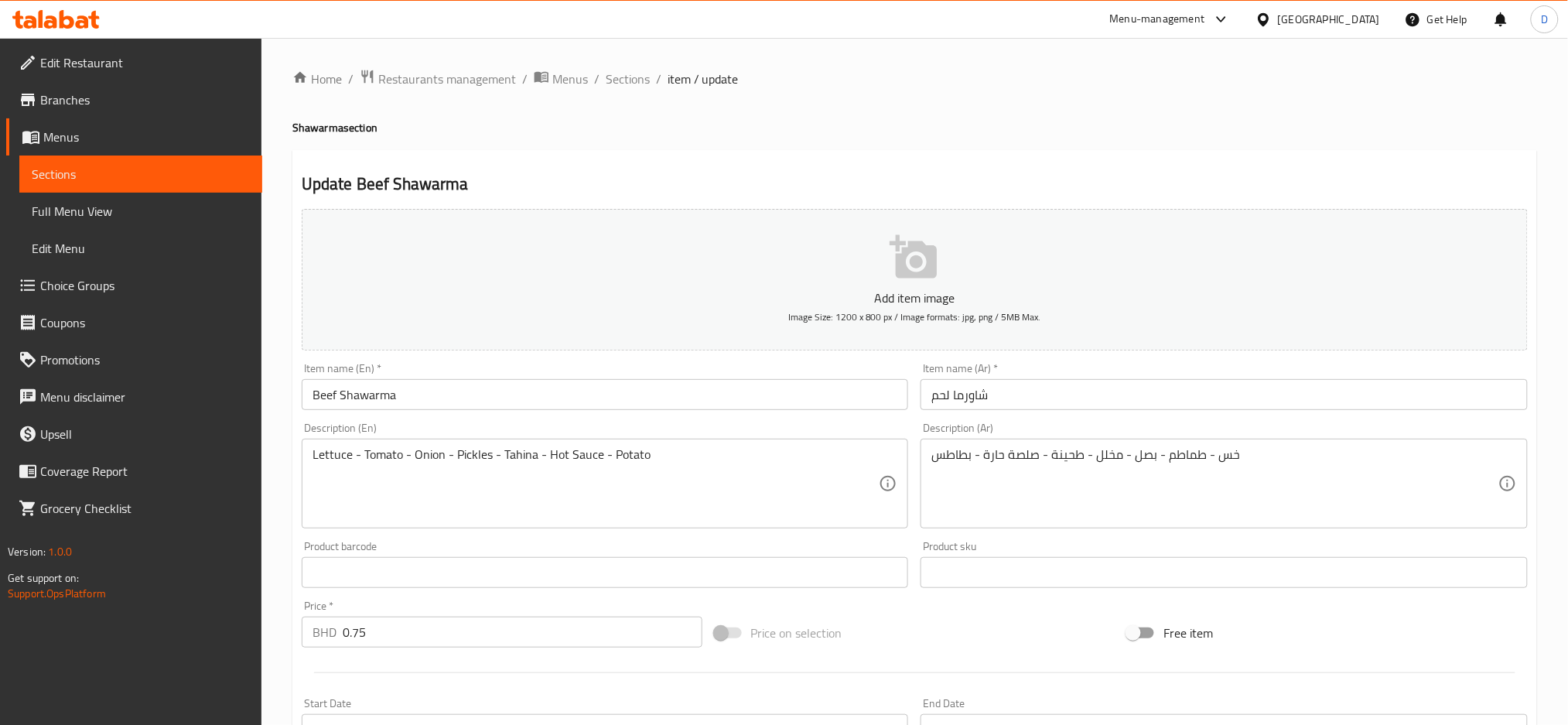
click at [1025, 392] on input "شاورما لحم" at bounding box center [1224, 395] width 608 height 31
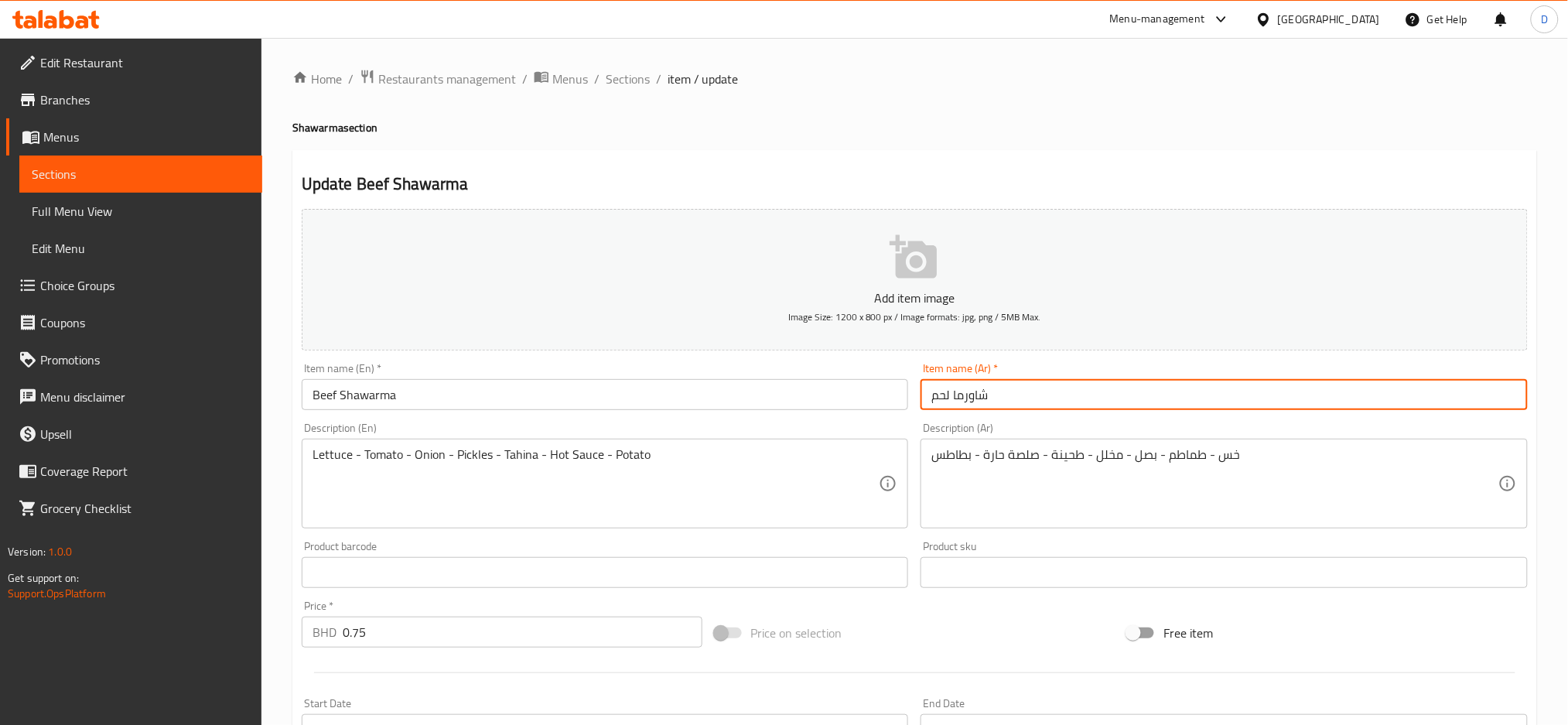
paste input "عادية"
type input "شاورما لحم عادية"
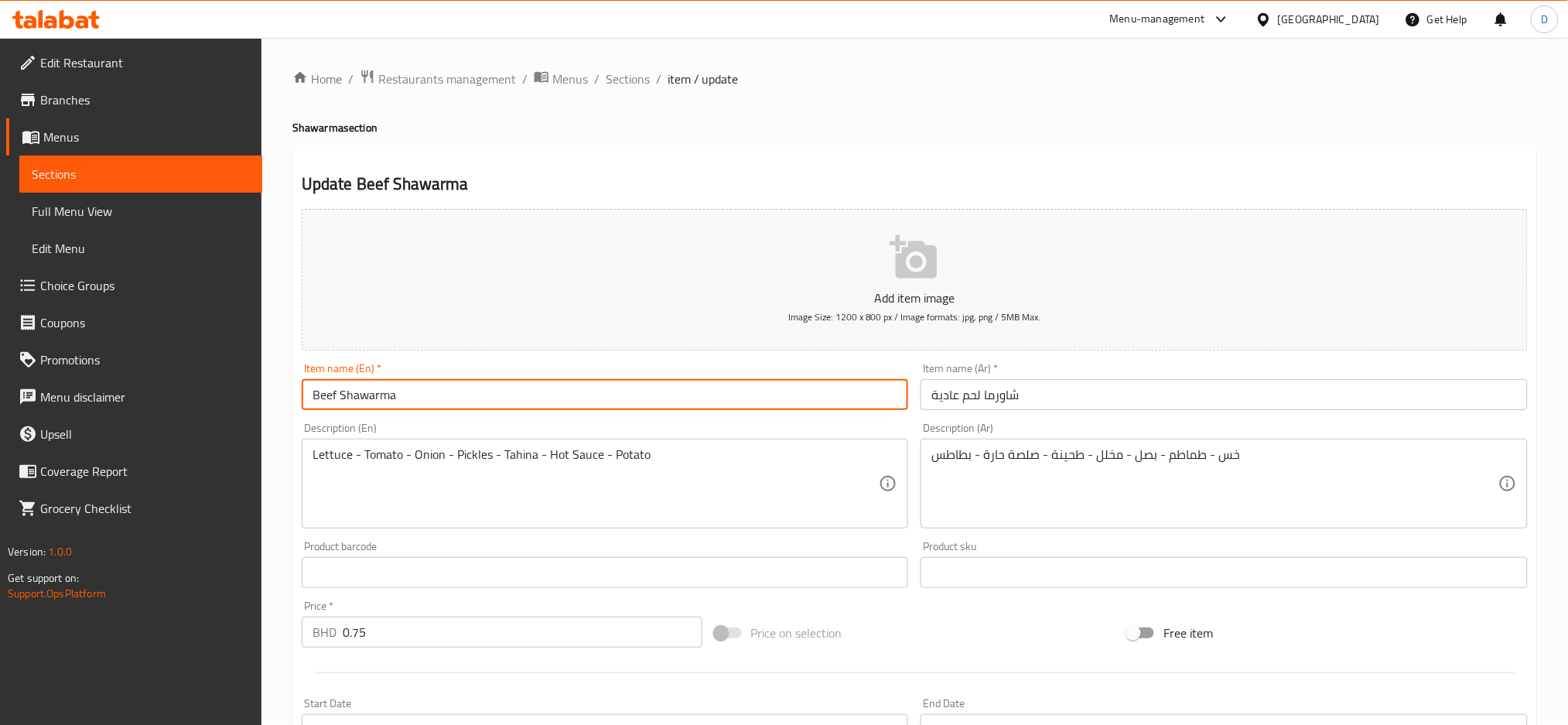
click at [612, 402] on input "Beef Shawarma" at bounding box center [606, 395] width 608 height 31
type input "Beef Shawarma regular"
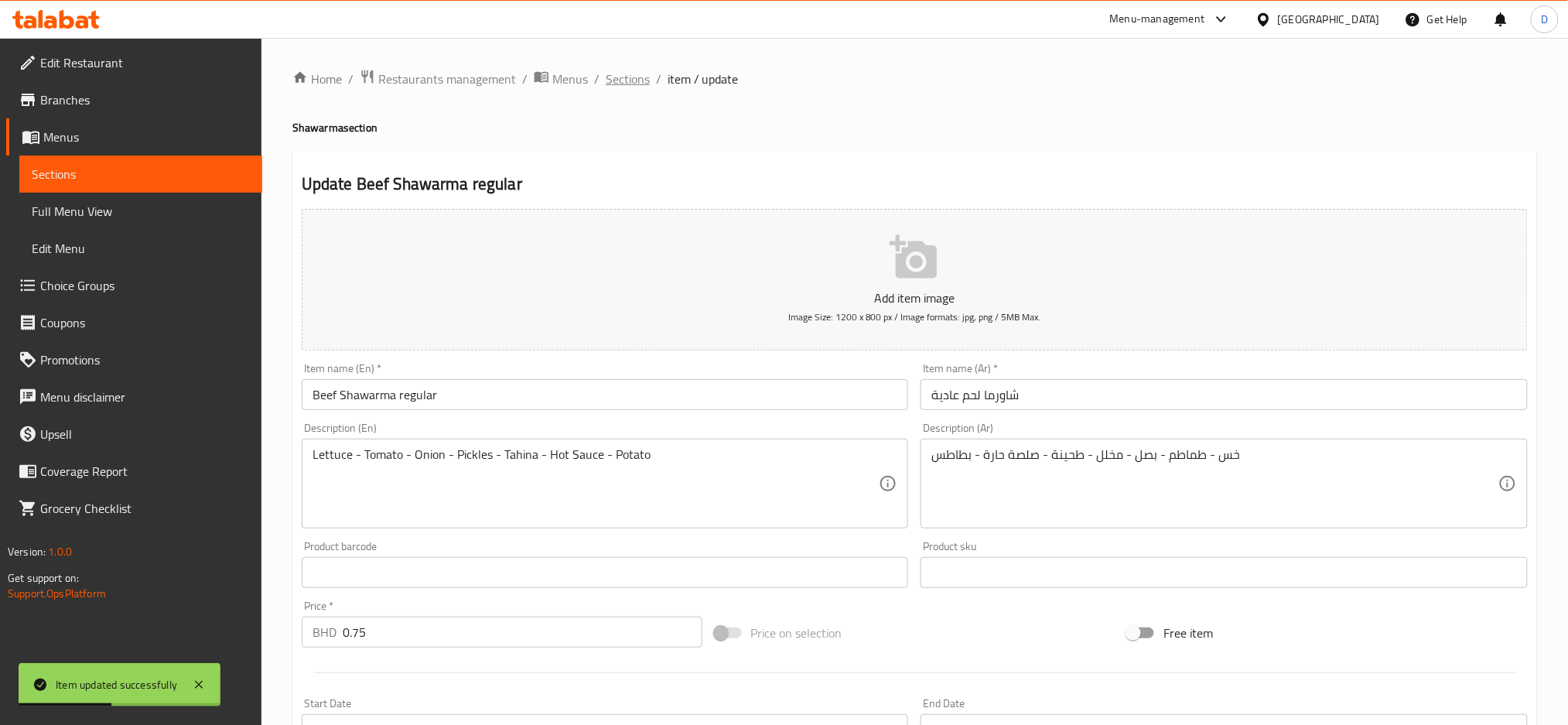
click at [641, 77] on span "Sections" at bounding box center [627, 78] width 44 height 19
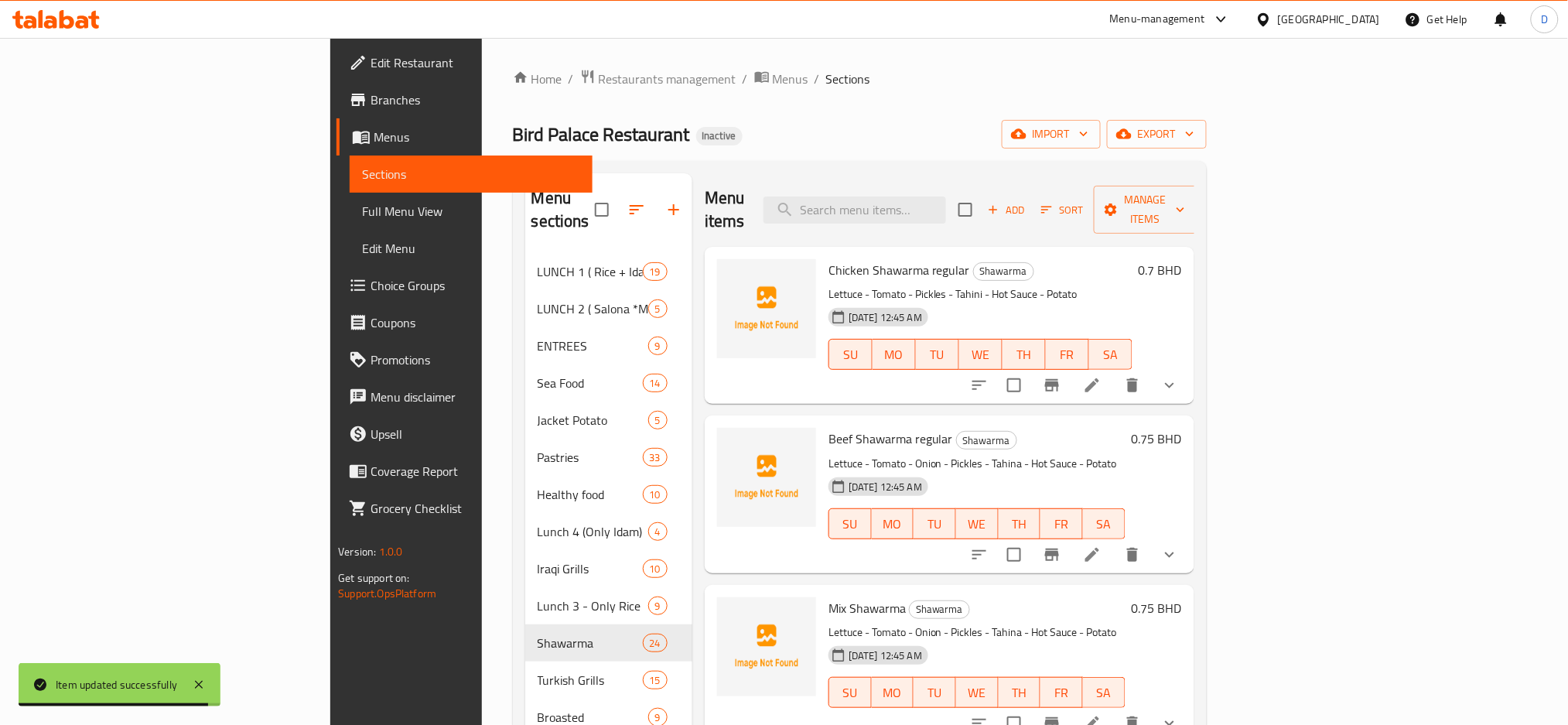
scroll to position [238, 0]
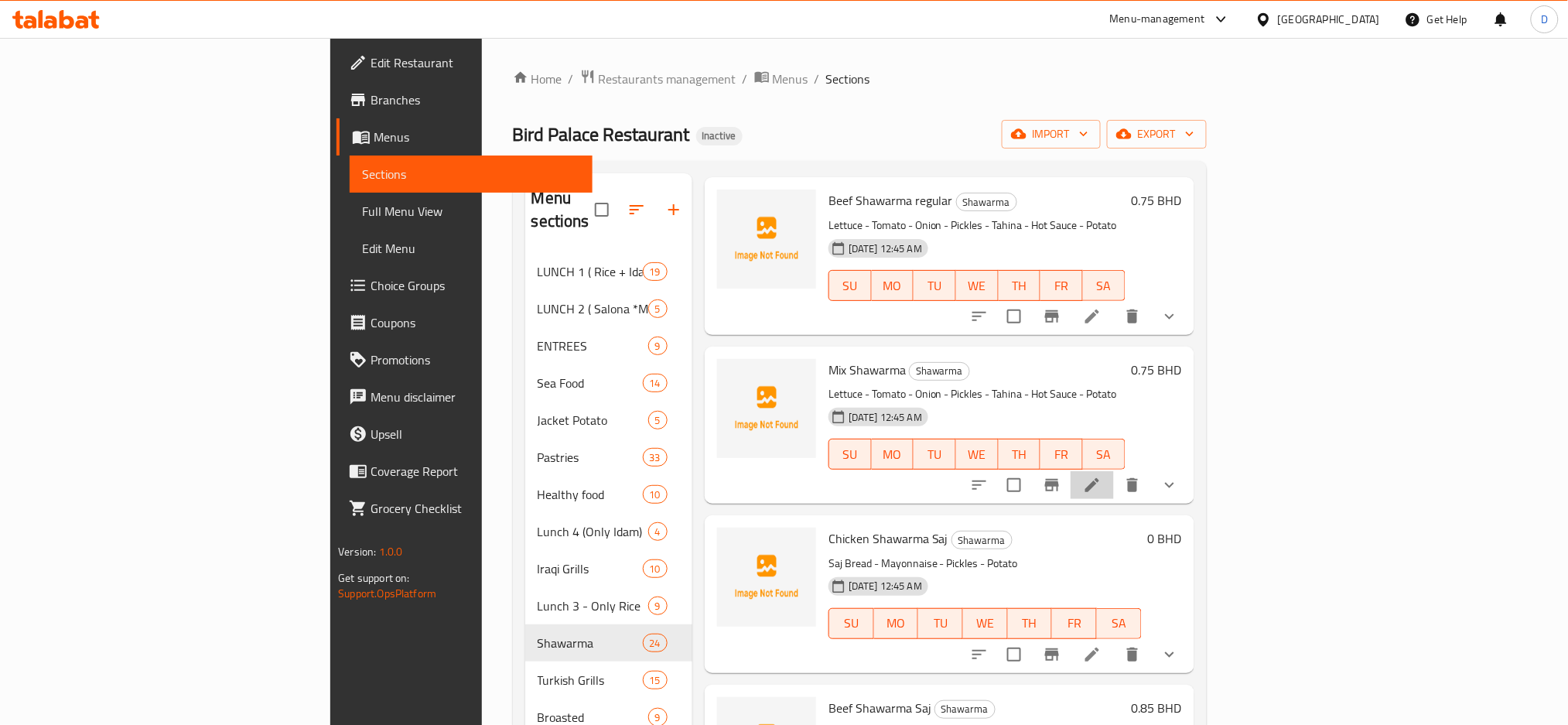
click at [1114, 471] on li at bounding box center [1092, 485] width 43 height 28
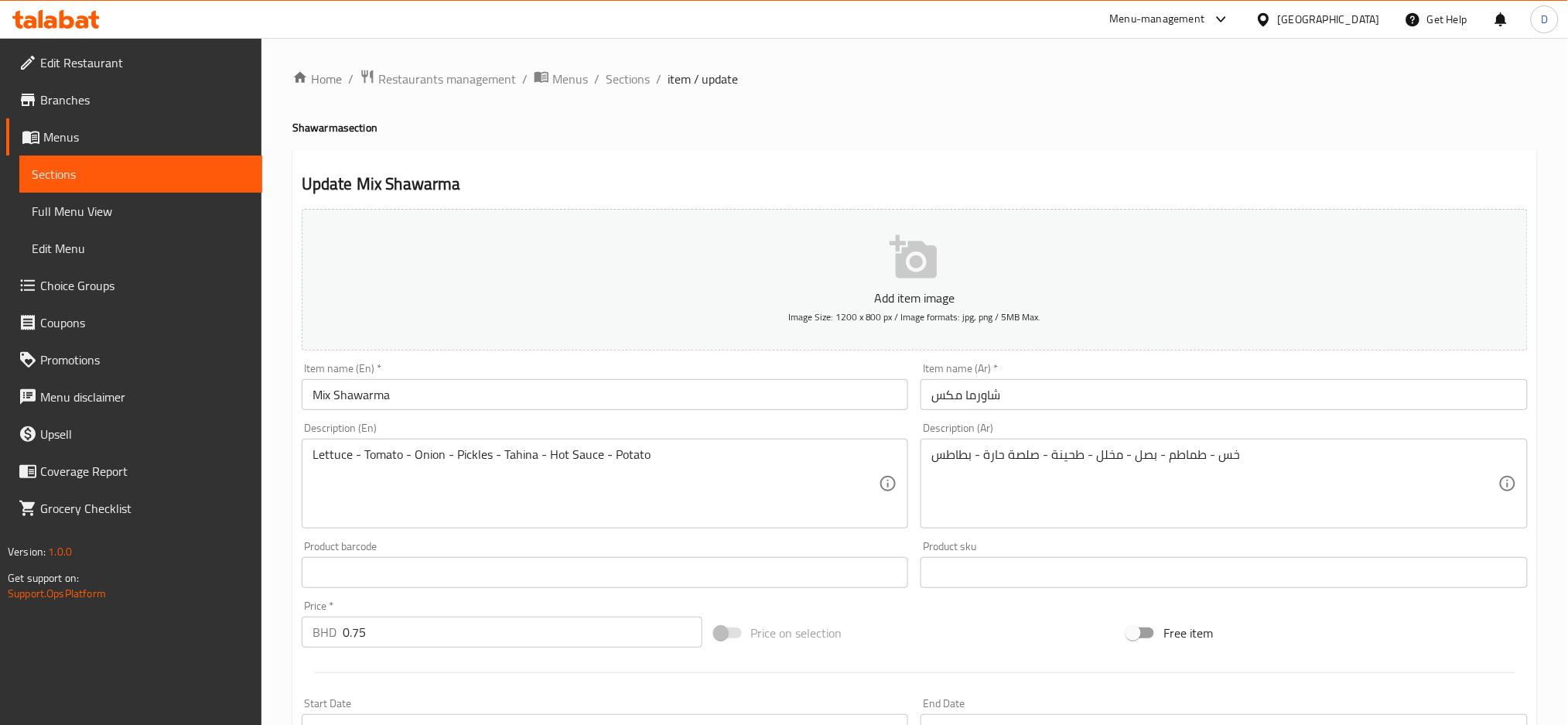
click at [930, 400] on input "شاورما مكس" at bounding box center [1224, 395] width 608 height 31
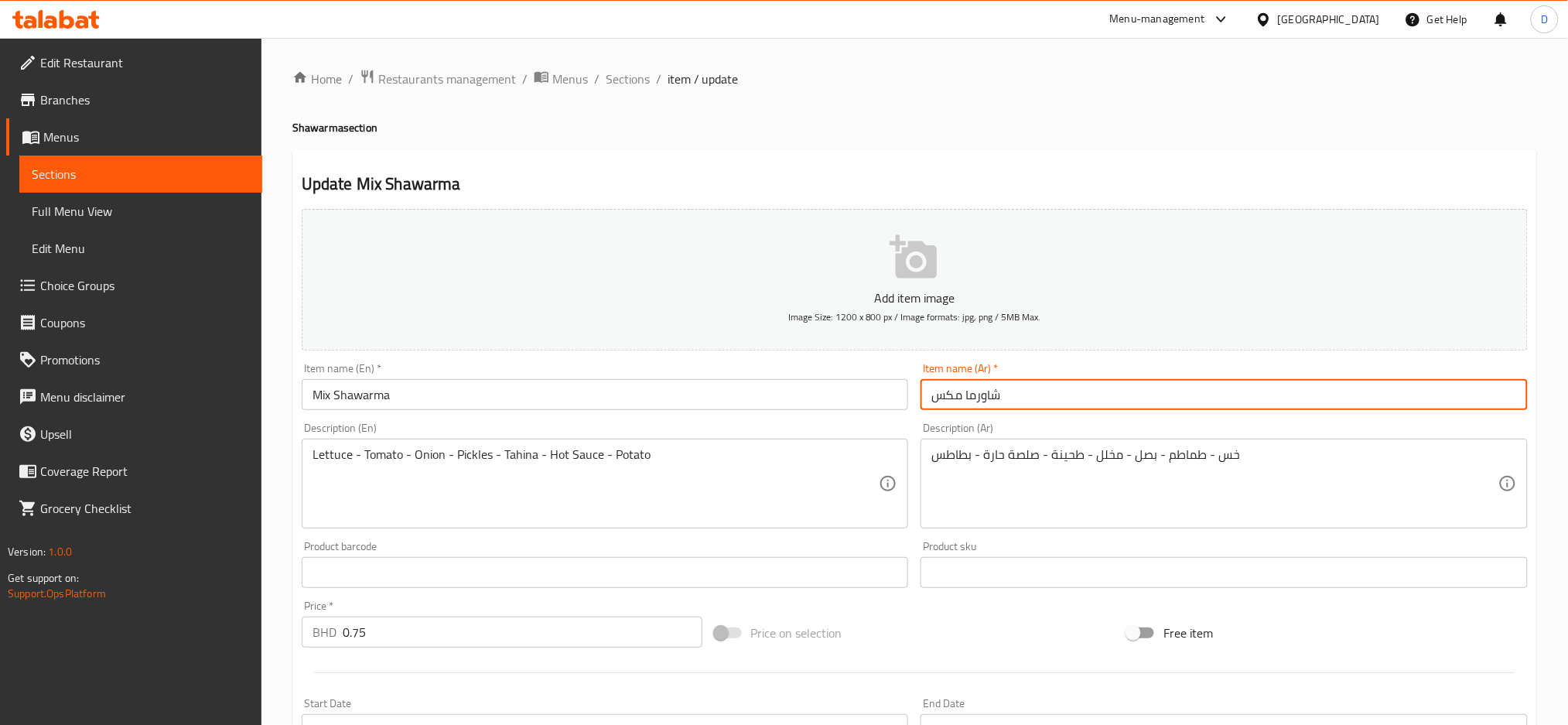
click at [1053, 400] on input "شاورما مكس" at bounding box center [1224, 395] width 608 height 31
paste input "Hannah102030*"
drag, startPoint x: 1000, startPoint y: 392, endPoint x: 1173, endPoint y: 385, distance: 173.1
click at [1173, 385] on input "شاورما مكس Hannah102030*" at bounding box center [1224, 395] width 608 height 31
type input "شاورما مكس عادية"
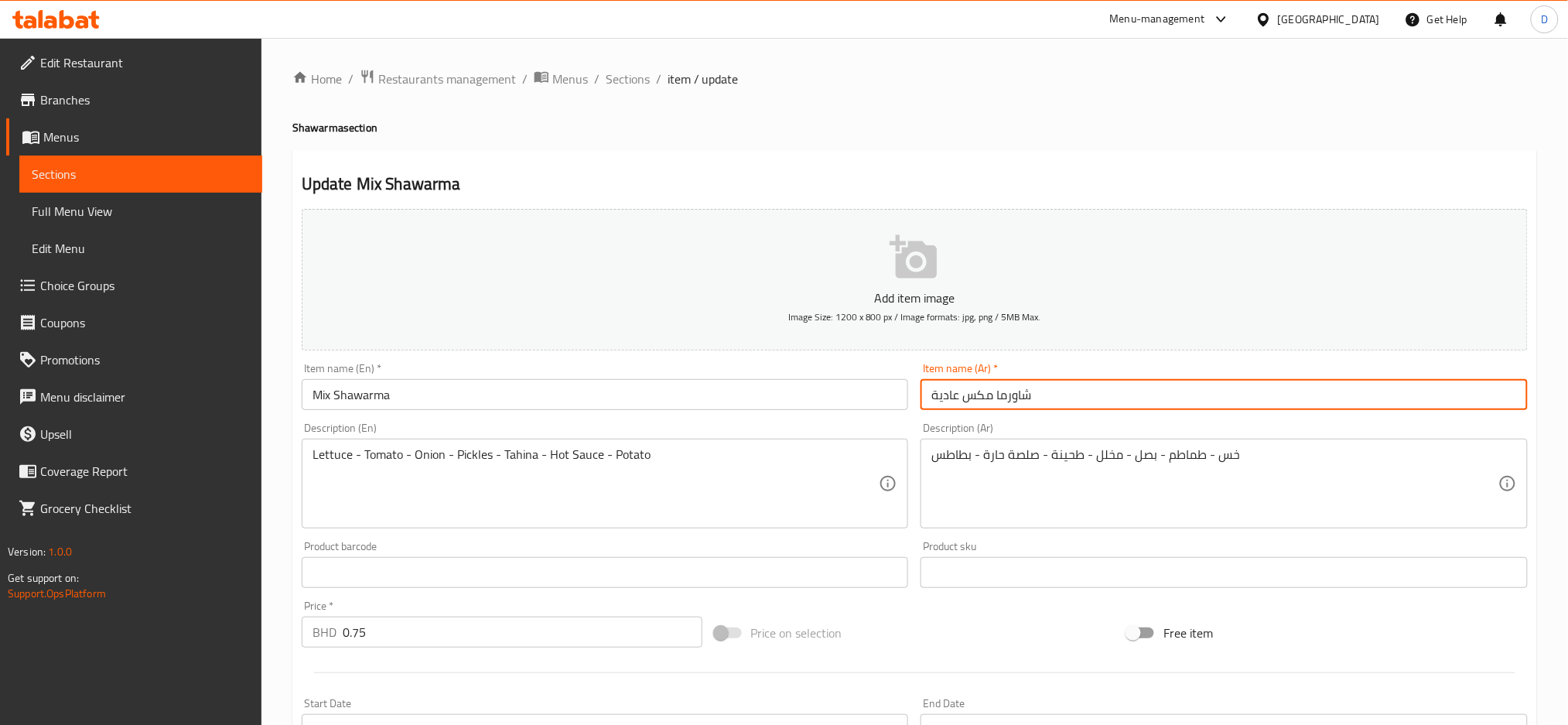
click at [764, 392] on input "Mix Shawarma" at bounding box center [606, 395] width 608 height 31
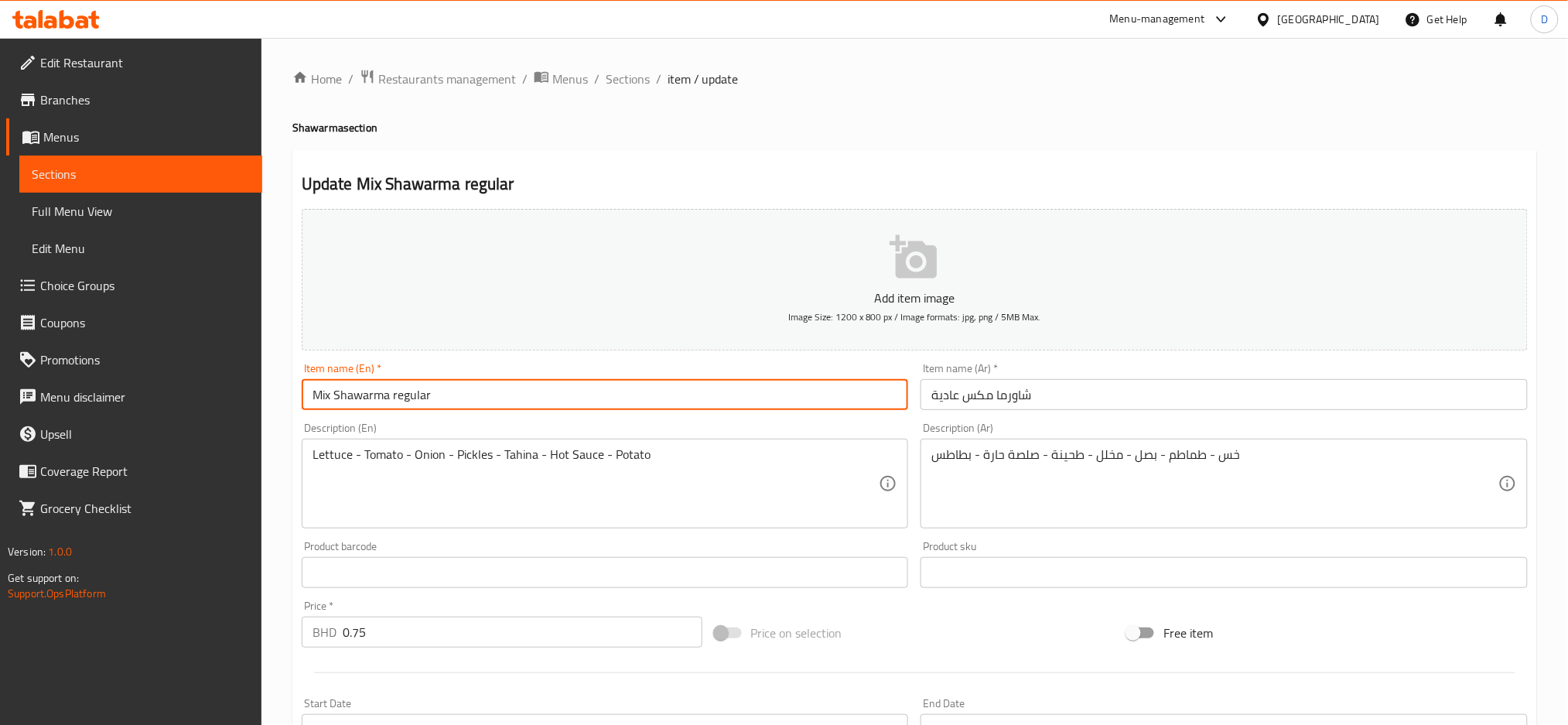
type input "Mix Shawarma regular"
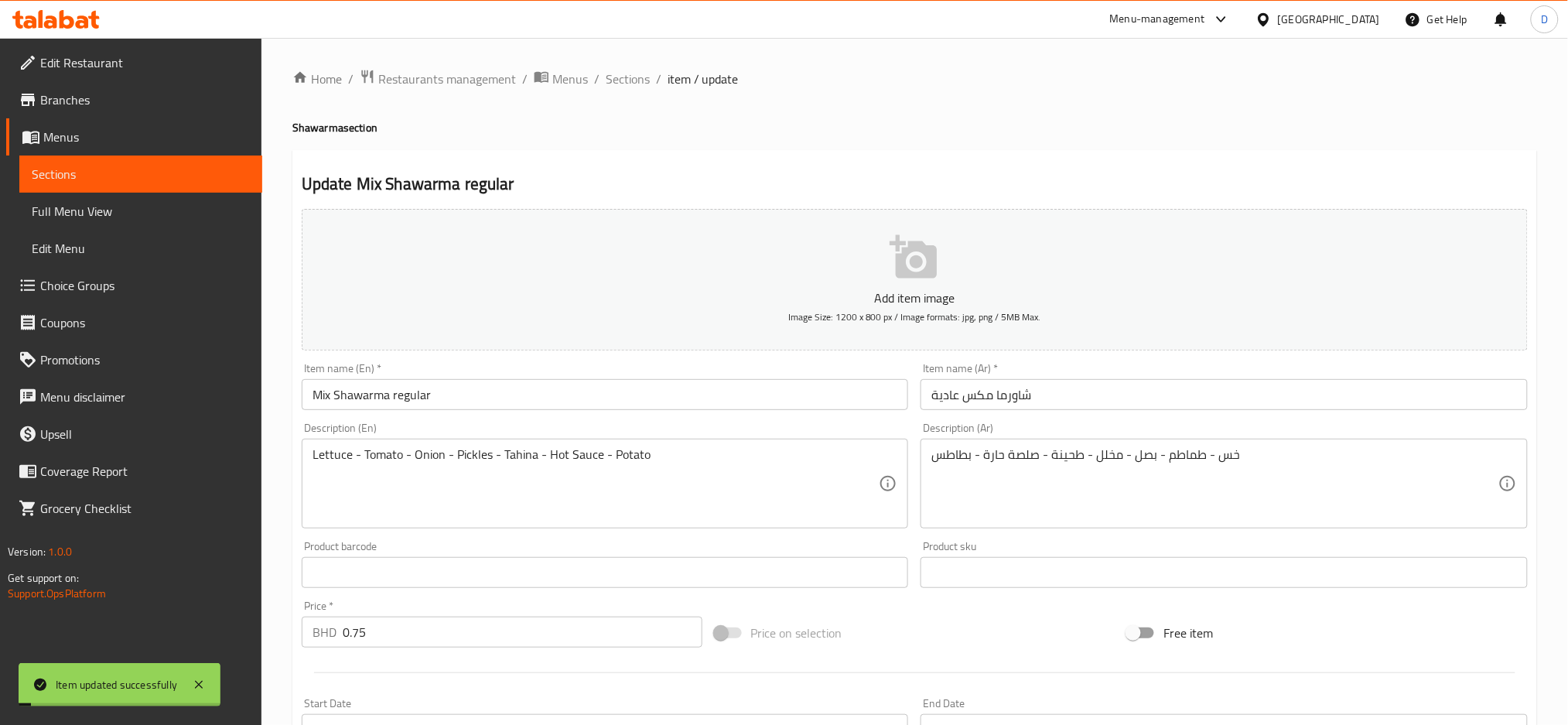
click at [637, 80] on span "Sections" at bounding box center [627, 78] width 44 height 19
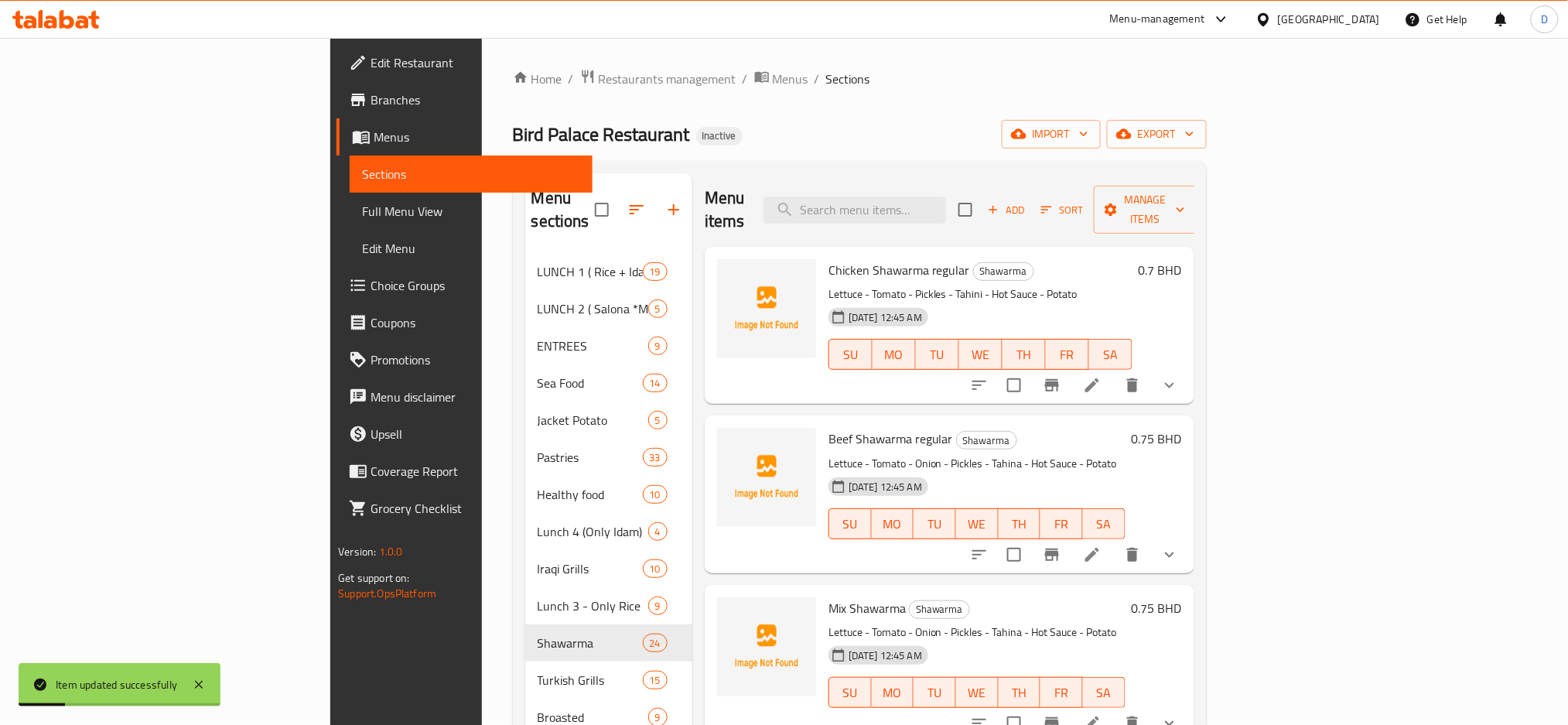
scroll to position [267, 0]
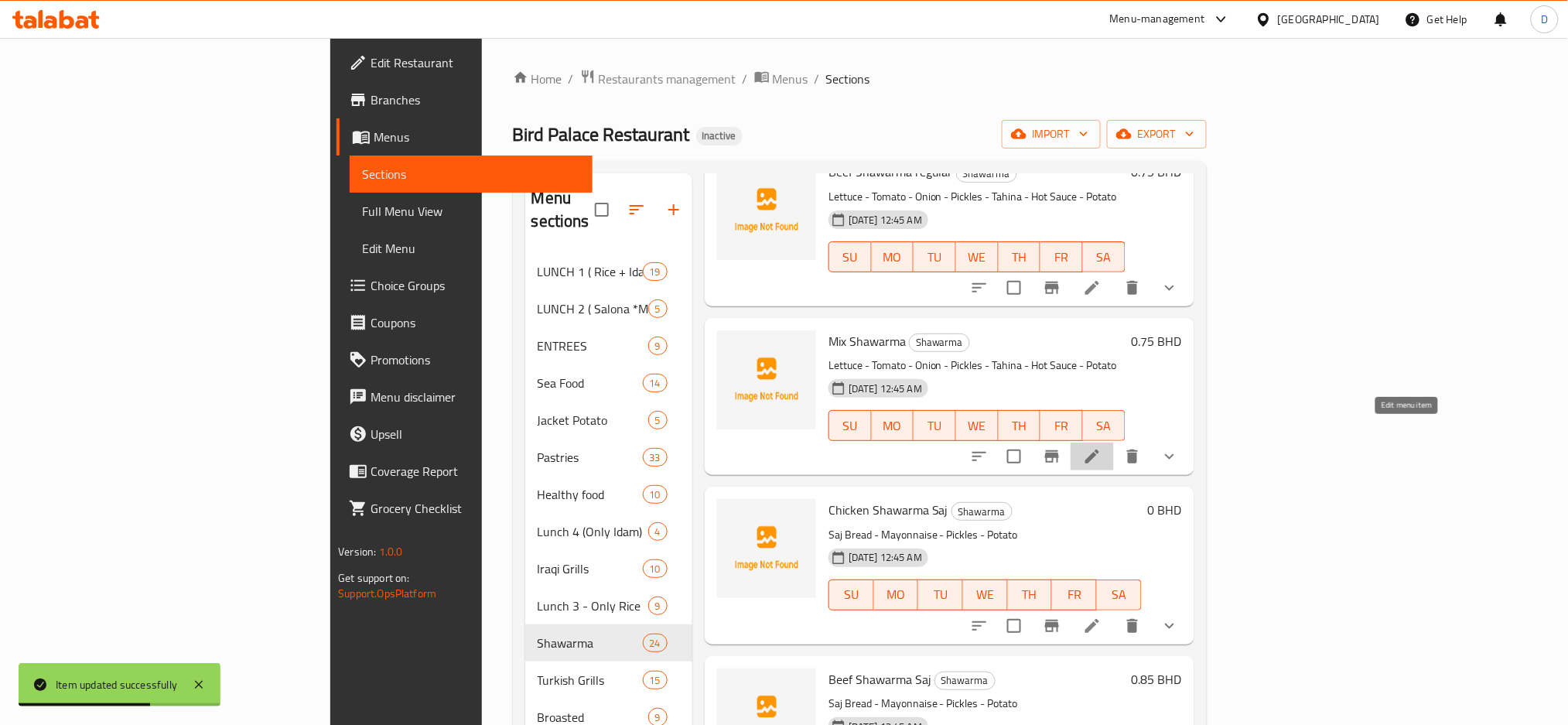
click at [1101, 448] on icon at bounding box center [1091, 456] width 19 height 19
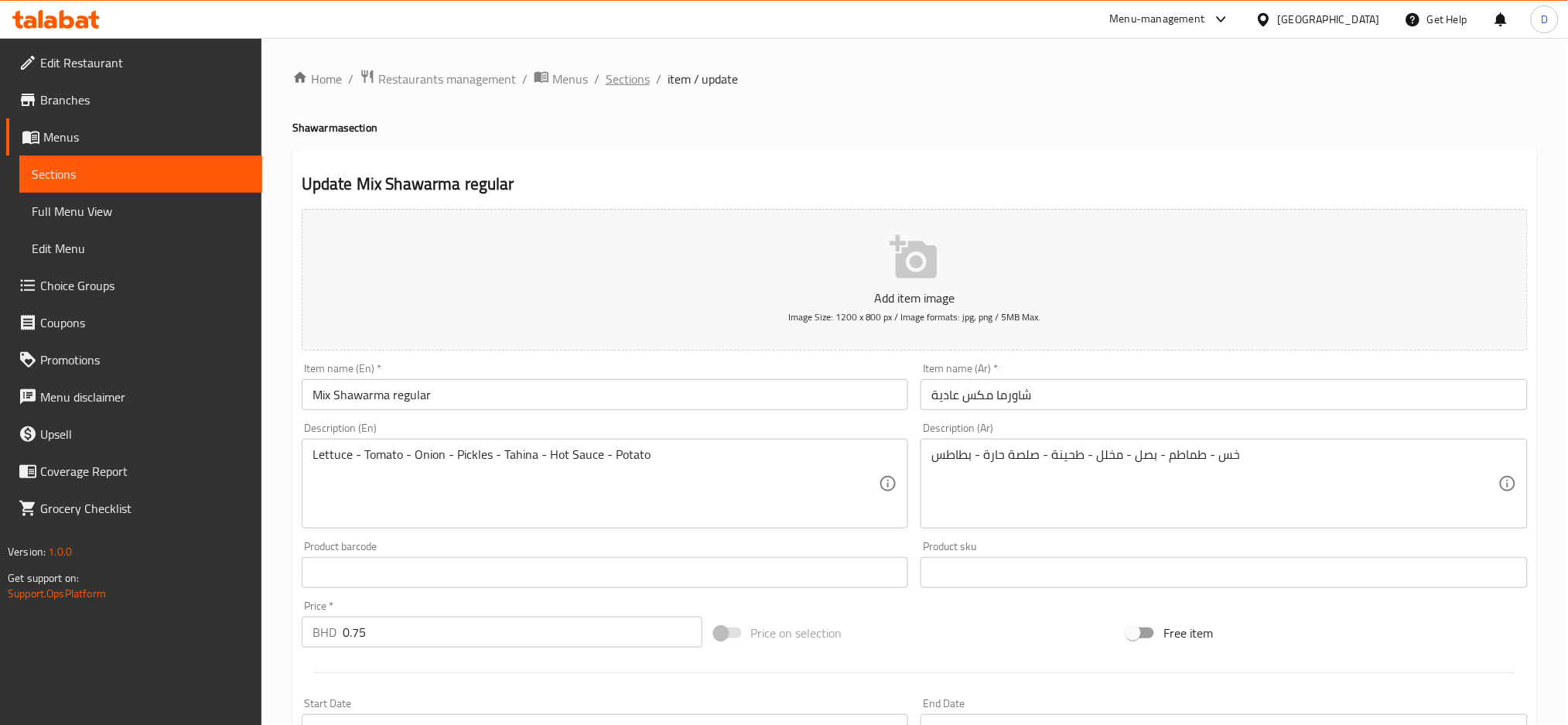
click at [634, 85] on span "Sections" at bounding box center [627, 78] width 44 height 19
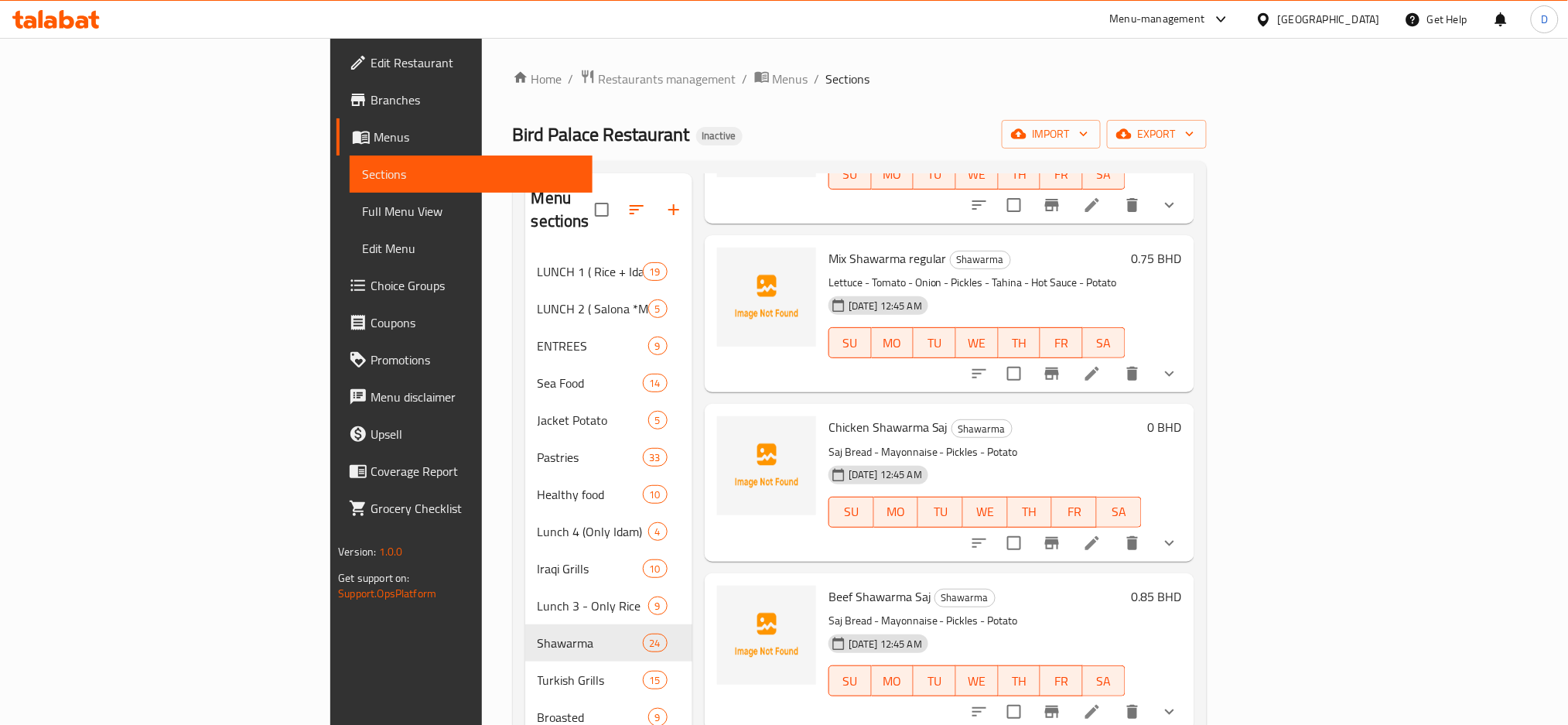
scroll to position [351, 0]
click at [1099, 535] on icon at bounding box center [1092, 542] width 14 height 14
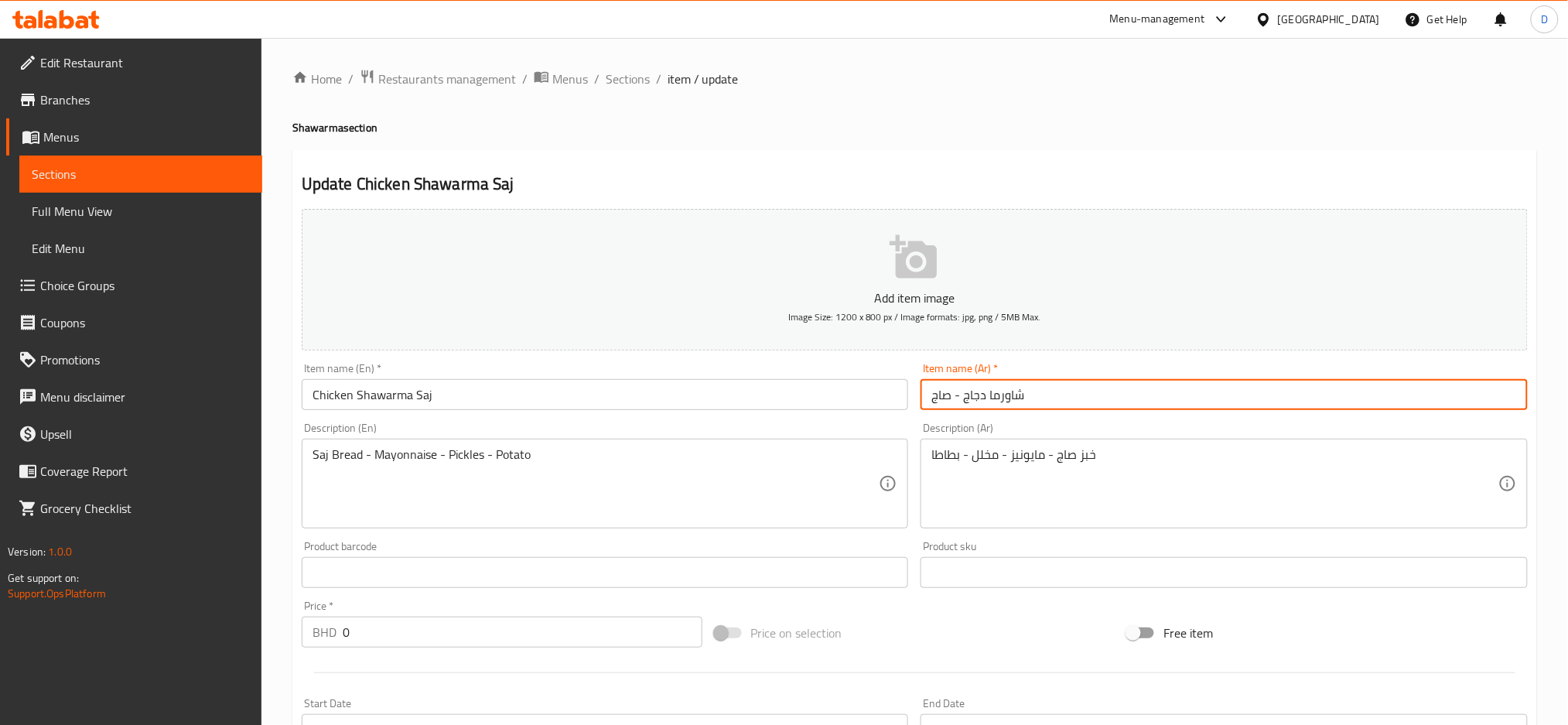
click at [1079, 395] on input "شاورما دجاج - صاج" at bounding box center [1224, 395] width 608 height 31
paste input "Hannah102030*"
drag, startPoint x: 1028, startPoint y: 394, endPoint x: 1177, endPoint y: 388, distance: 149.1
click at [1177, 388] on input "شاورما دجاج - صاج Hannah102030*" at bounding box center [1224, 395] width 608 height 31
drag, startPoint x: 930, startPoint y: 393, endPoint x: 960, endPoint y: 398, distance: 30.4
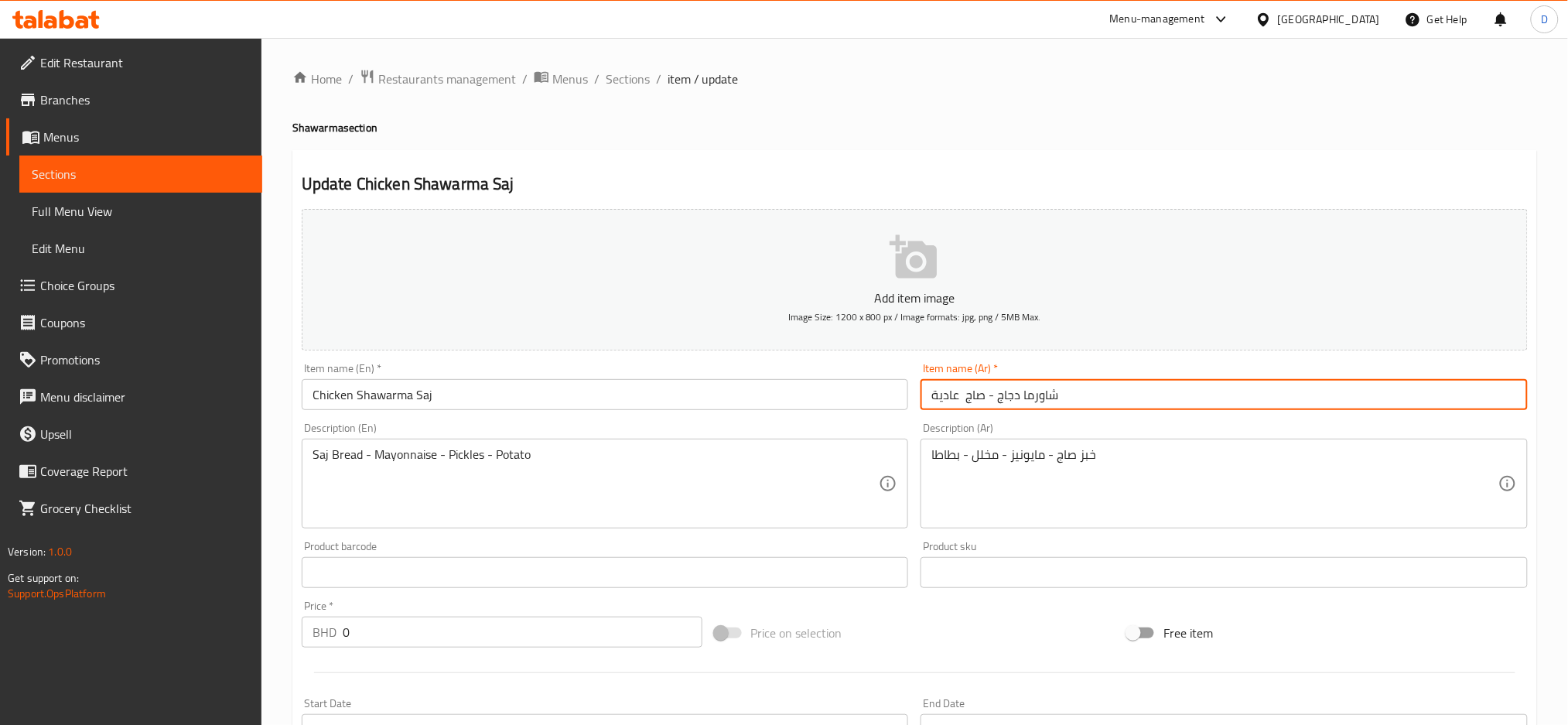
click at [960, 398] on input "شاورما دجاج - صاج عادية" at bounding box center [1224, 395] width 608 height 31
type input "شاورما دجاج - صاج عادية"
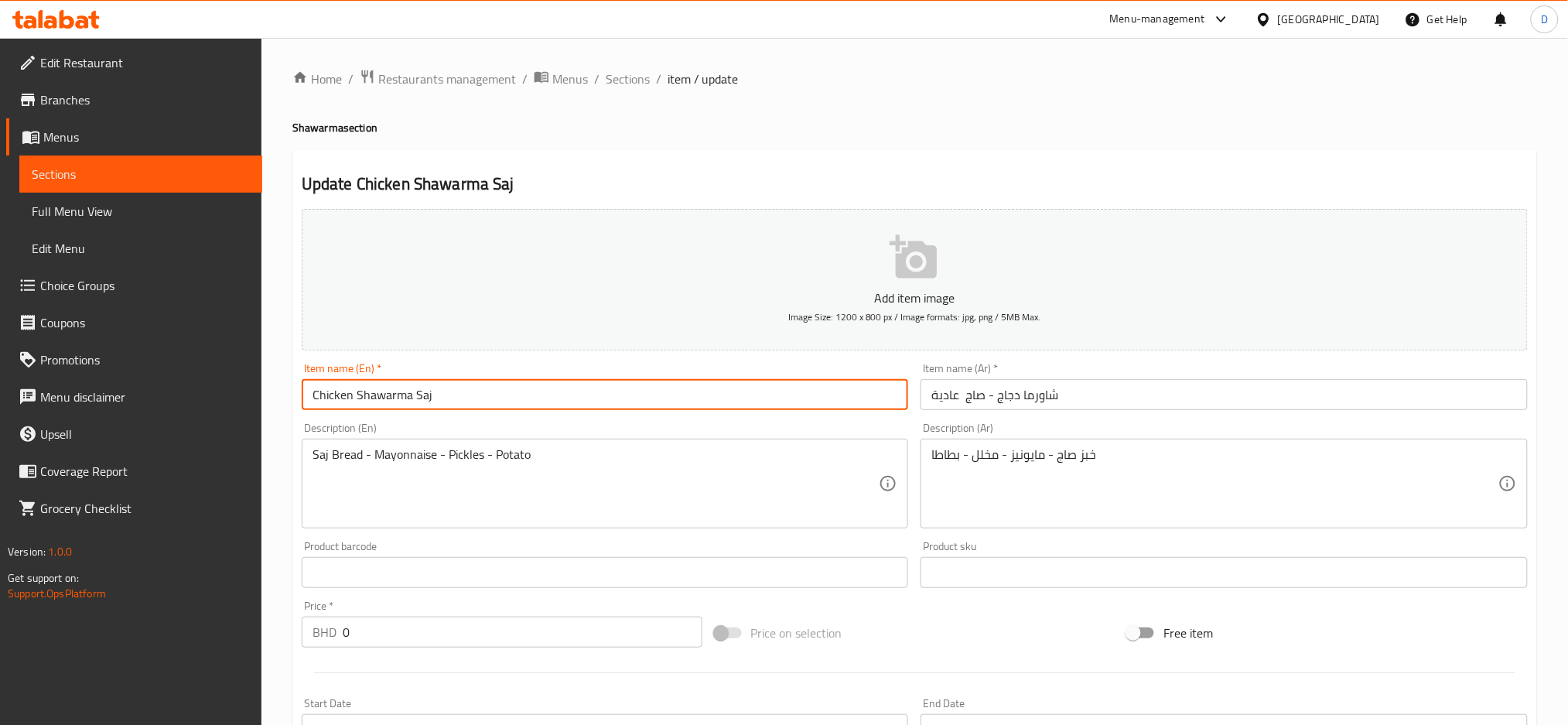
click at [740, 392] on input "Chicken Shawarma Saj" at bounding box center [606, 395] width 608 height 31
type input "Chicken Shawarma Saj regular"
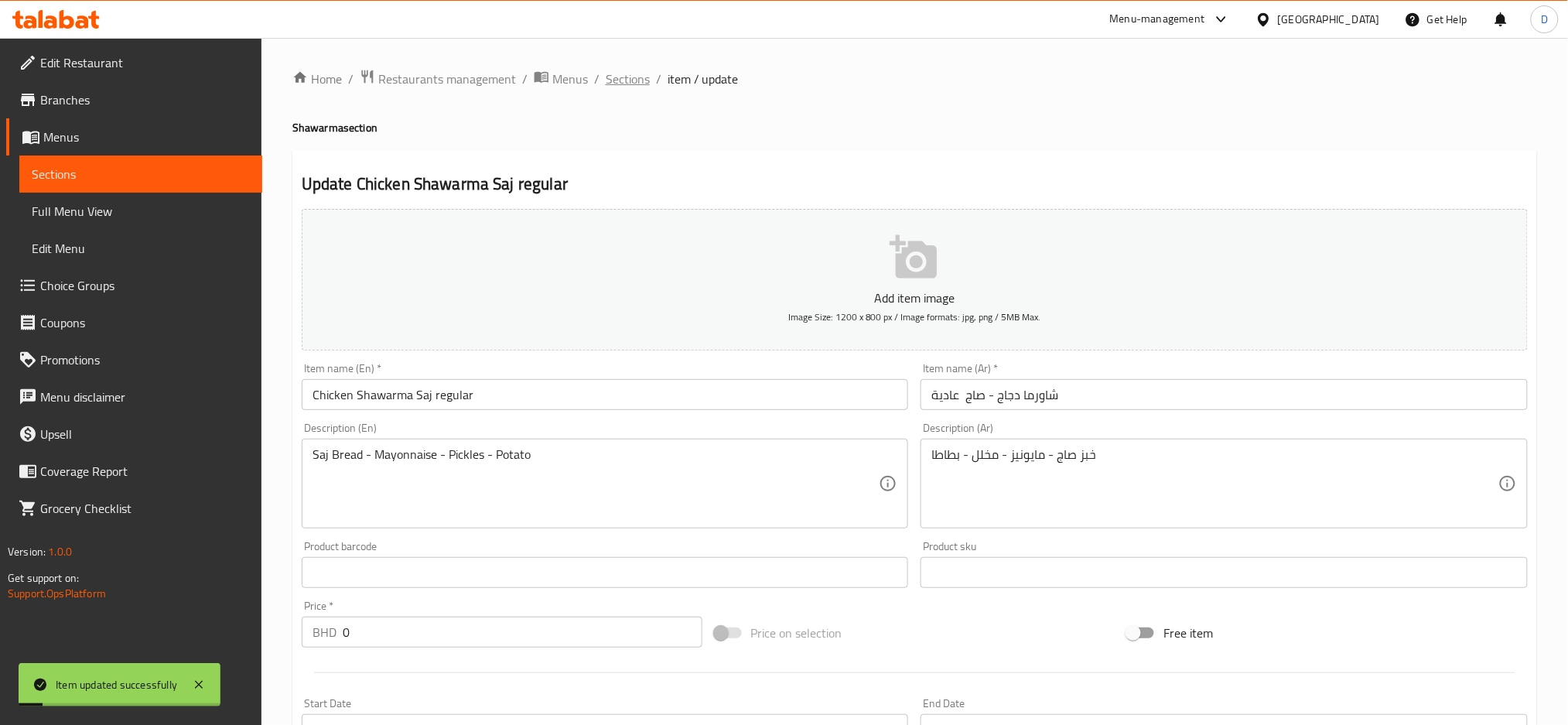
click at [634, 78] on span "Sections" at bounding box center [627, 78] width 44 height 19
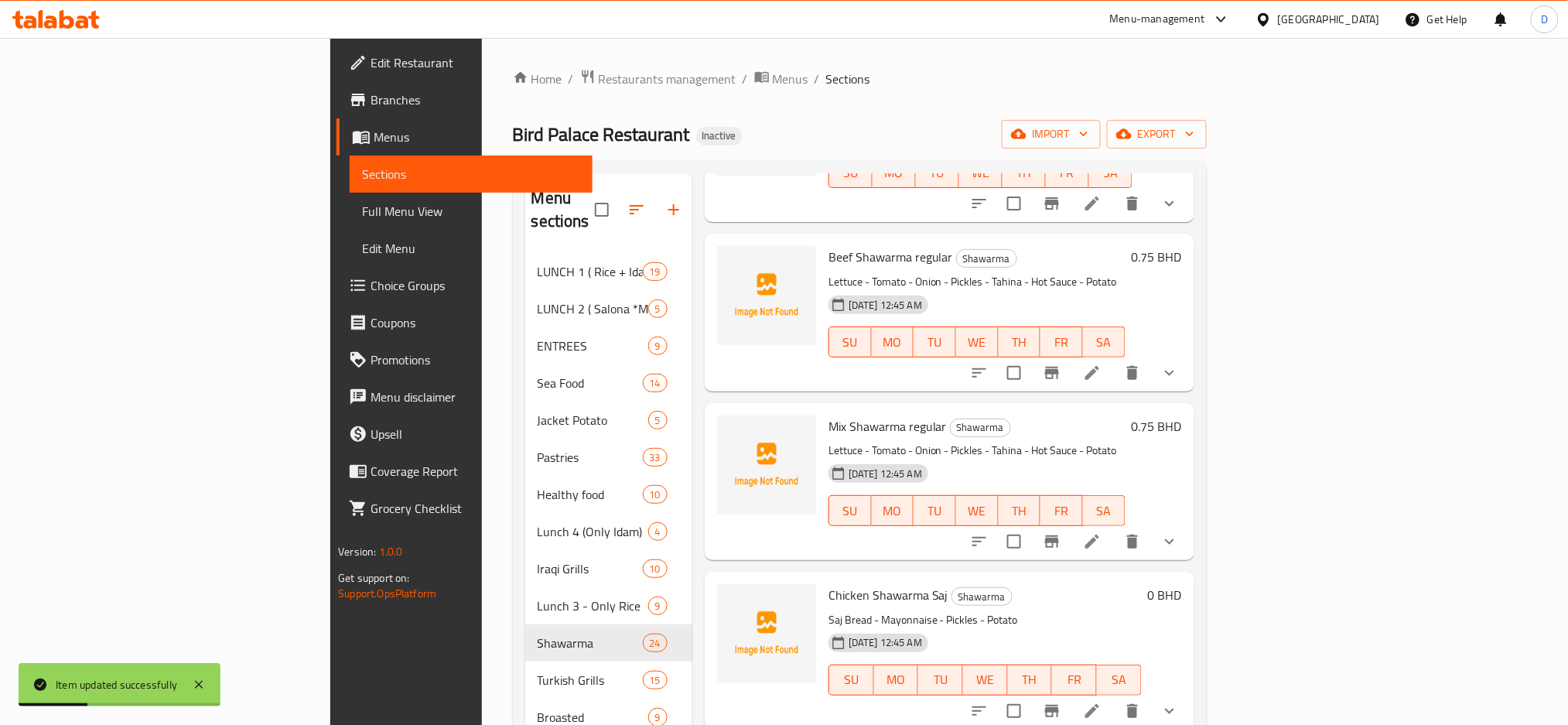
scroll to position [427, 0]
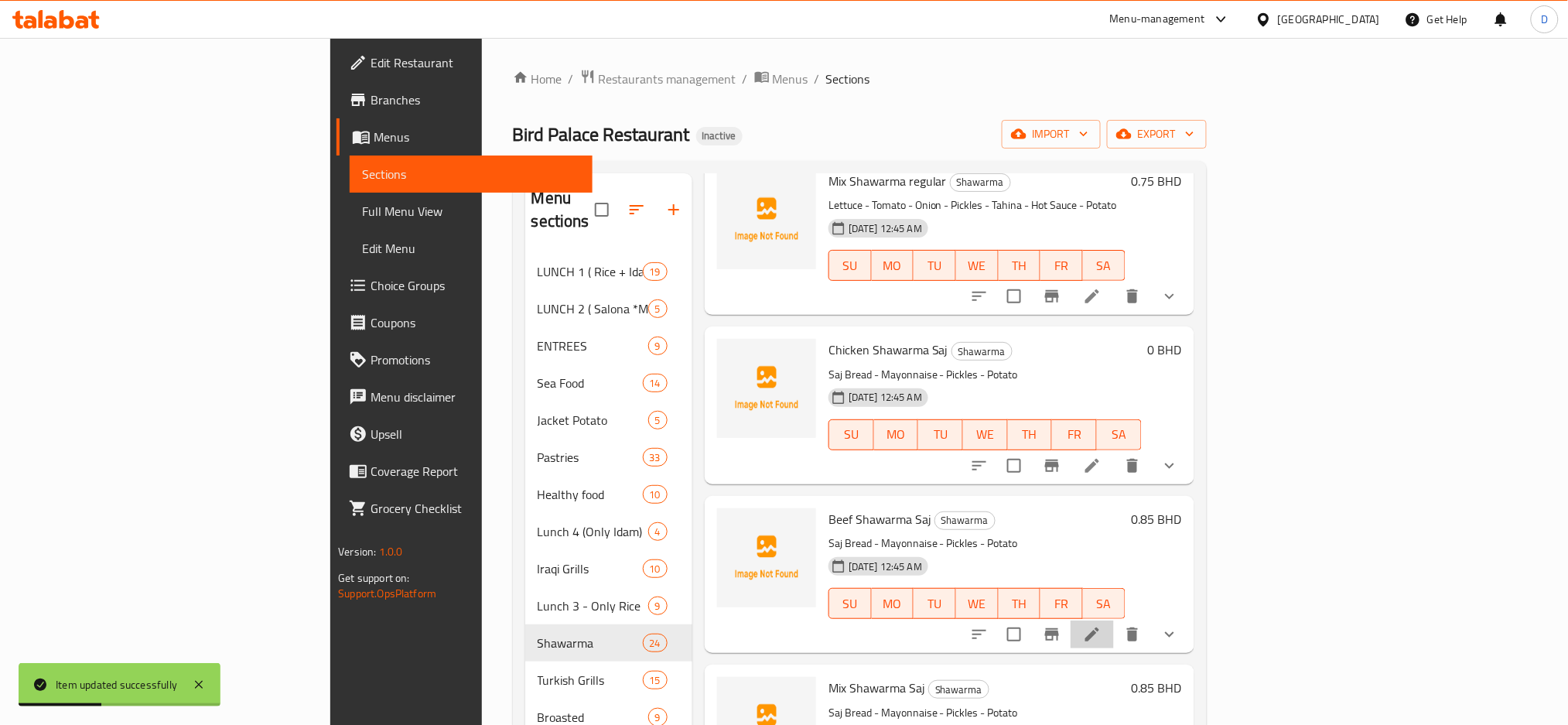
click at [1114, 620] on li at bounding box center [1092, 634] width 43 height 28
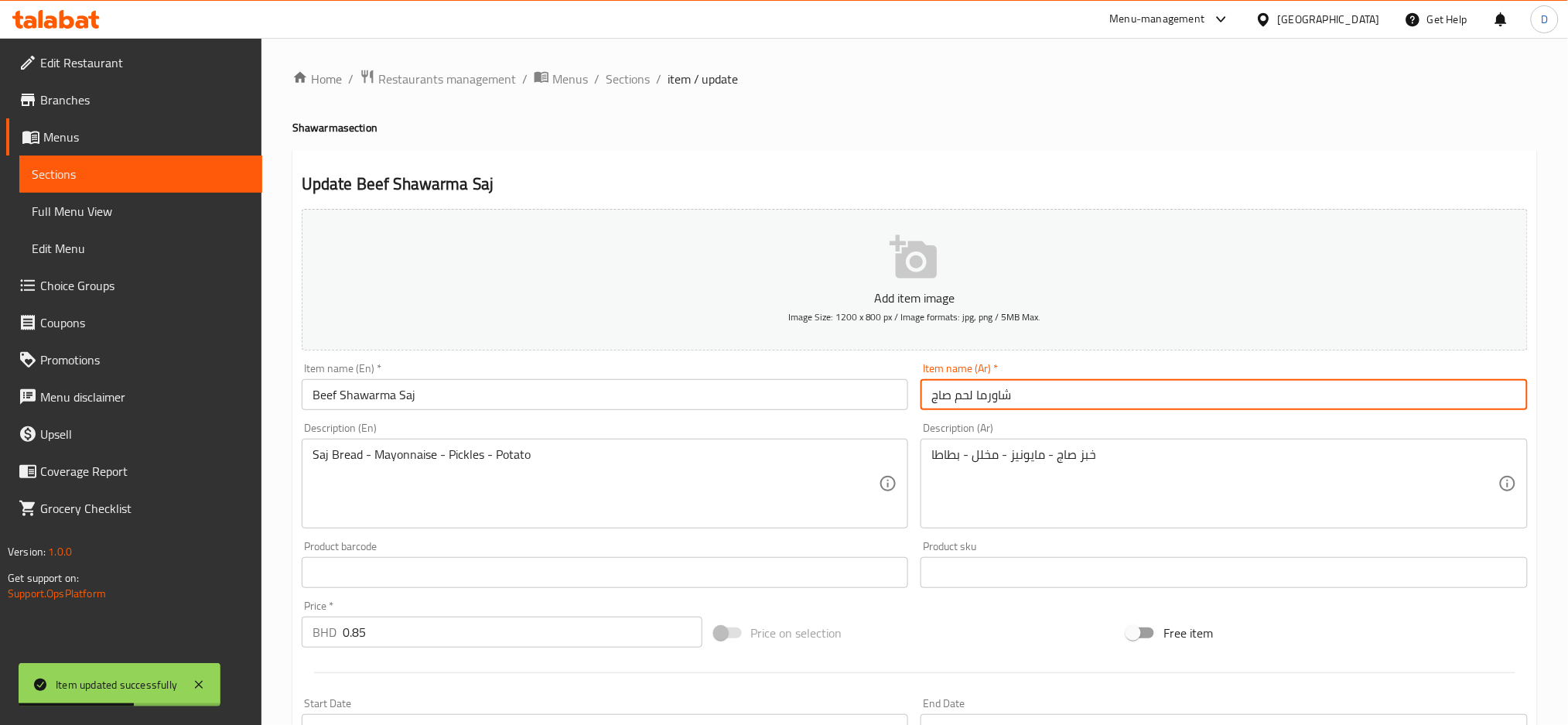
click at [1121, 402] on input "شاورما لحم صاج" at bounding box center [1224, 395] width 608 height 31
paste input "عادية"
type input "شاورما لحم صاج عادية"
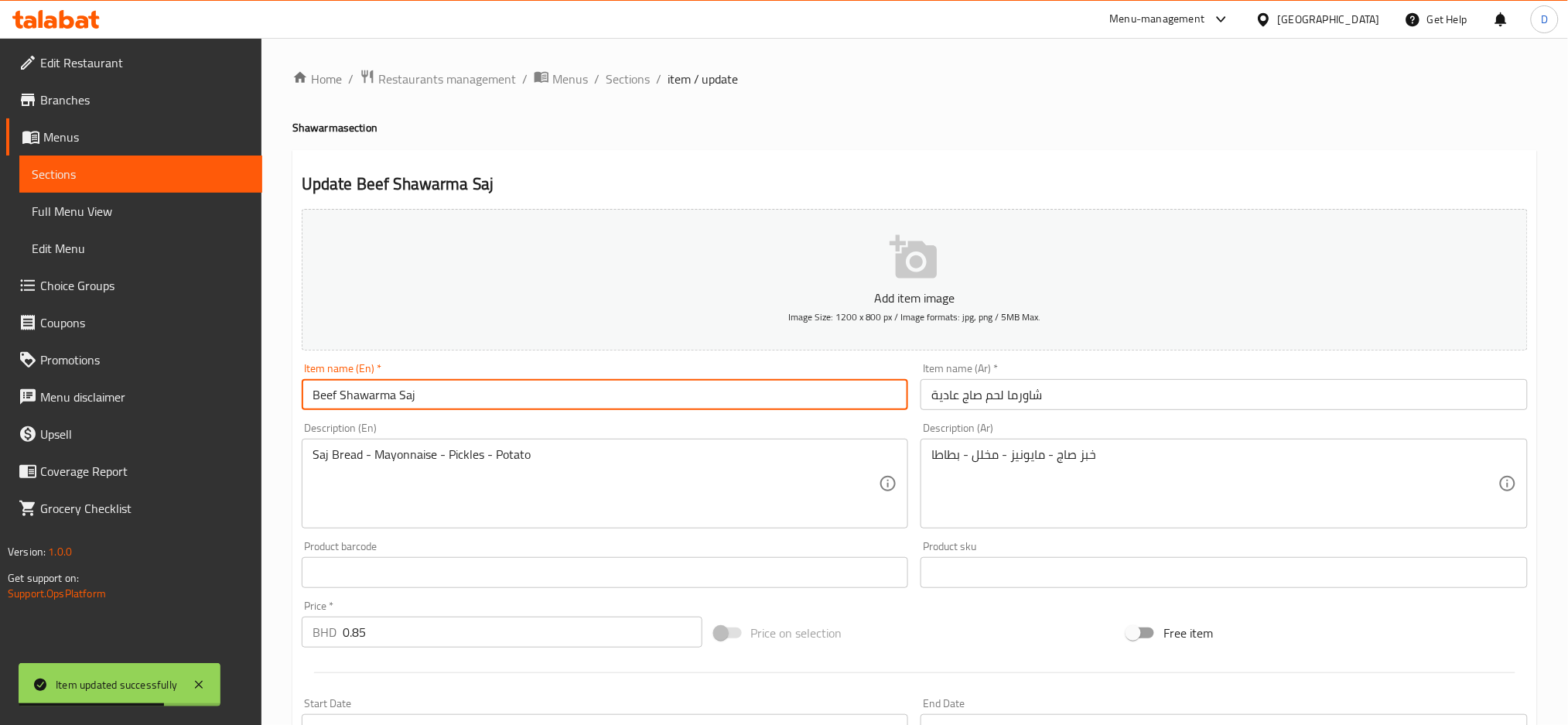
click at [808, 406] on input "Beef Shawarma Saj" at bounding box center [606, 395] width 608 height 31
type input "Beef Shawarma Saj regular"
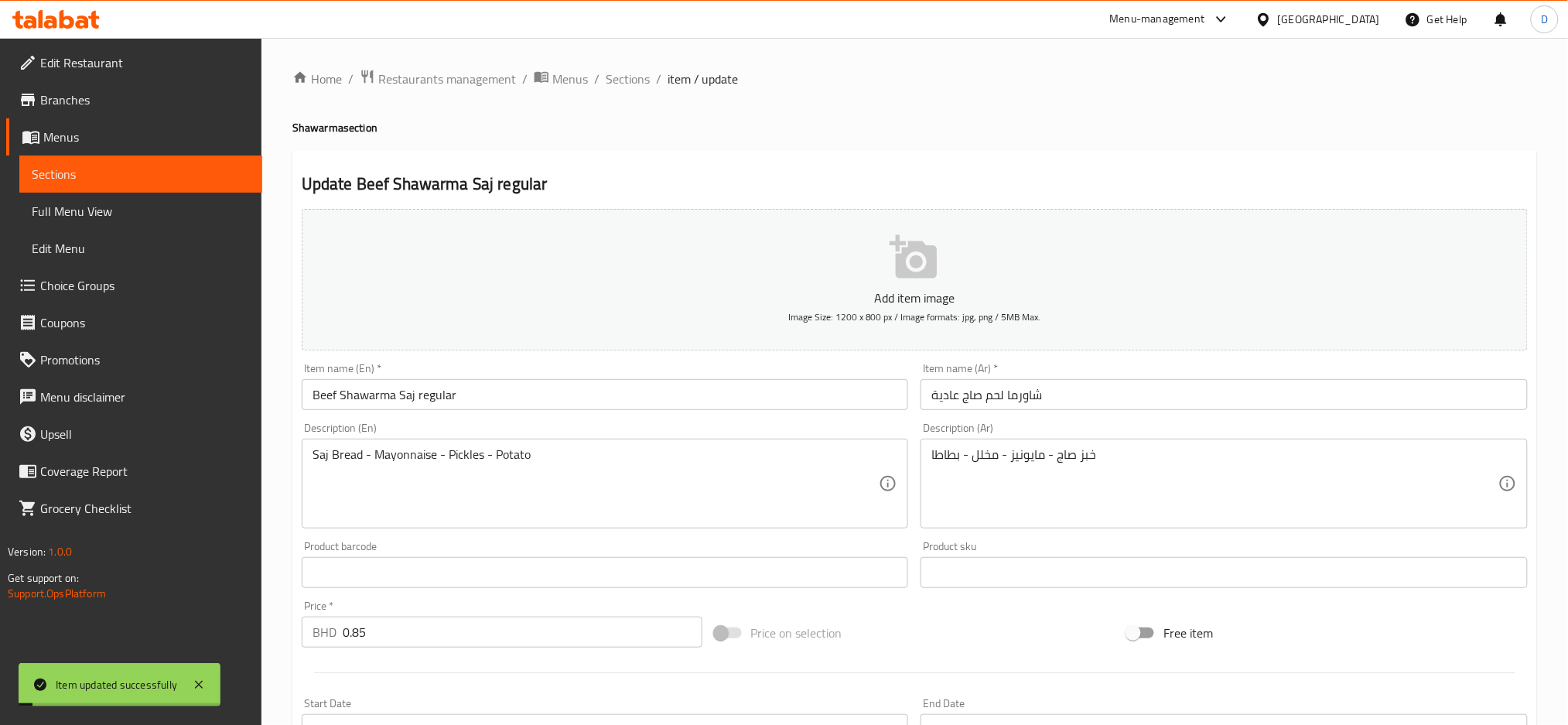
click at [635, 84] on span "Sections" at bounding box center [627, 78] width 44 height 19
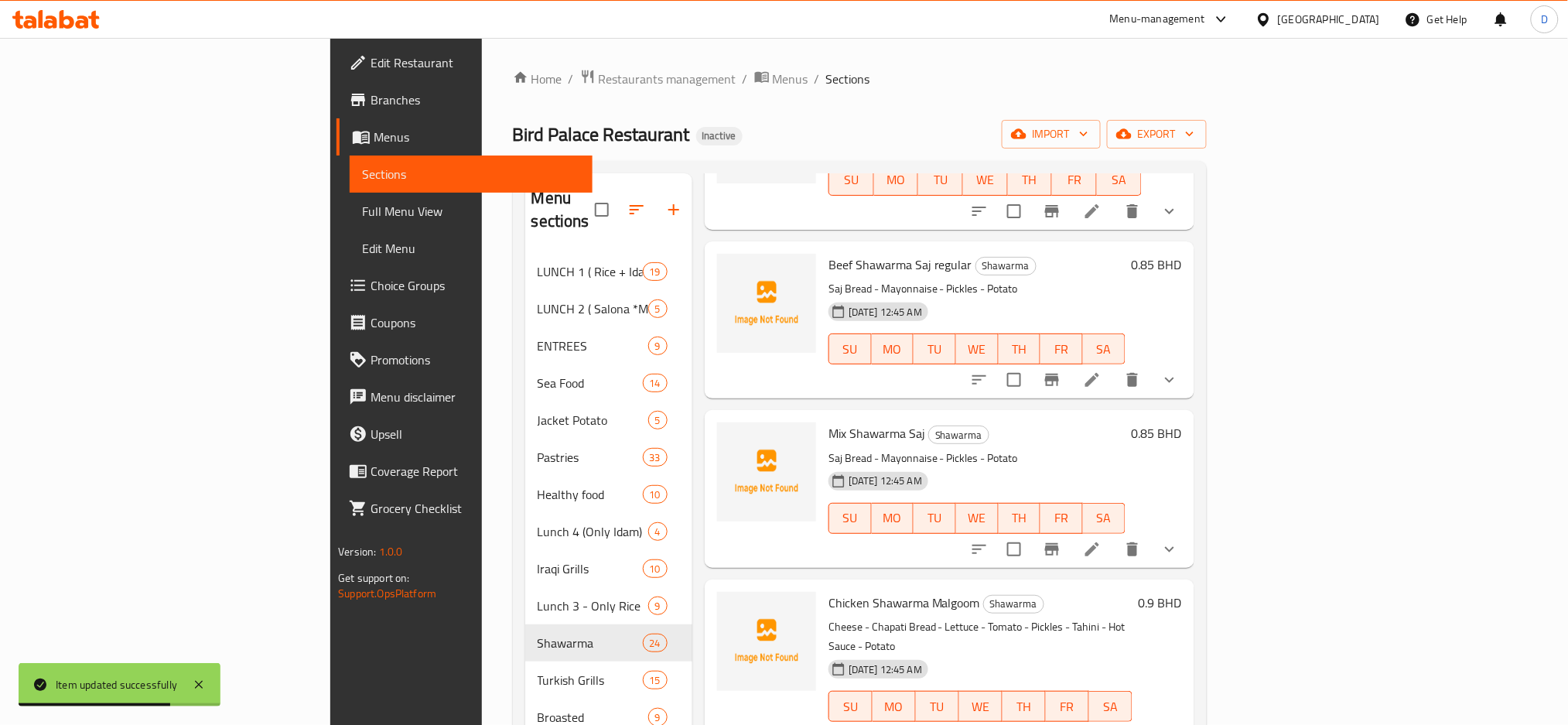
scroll to position [687, 0]
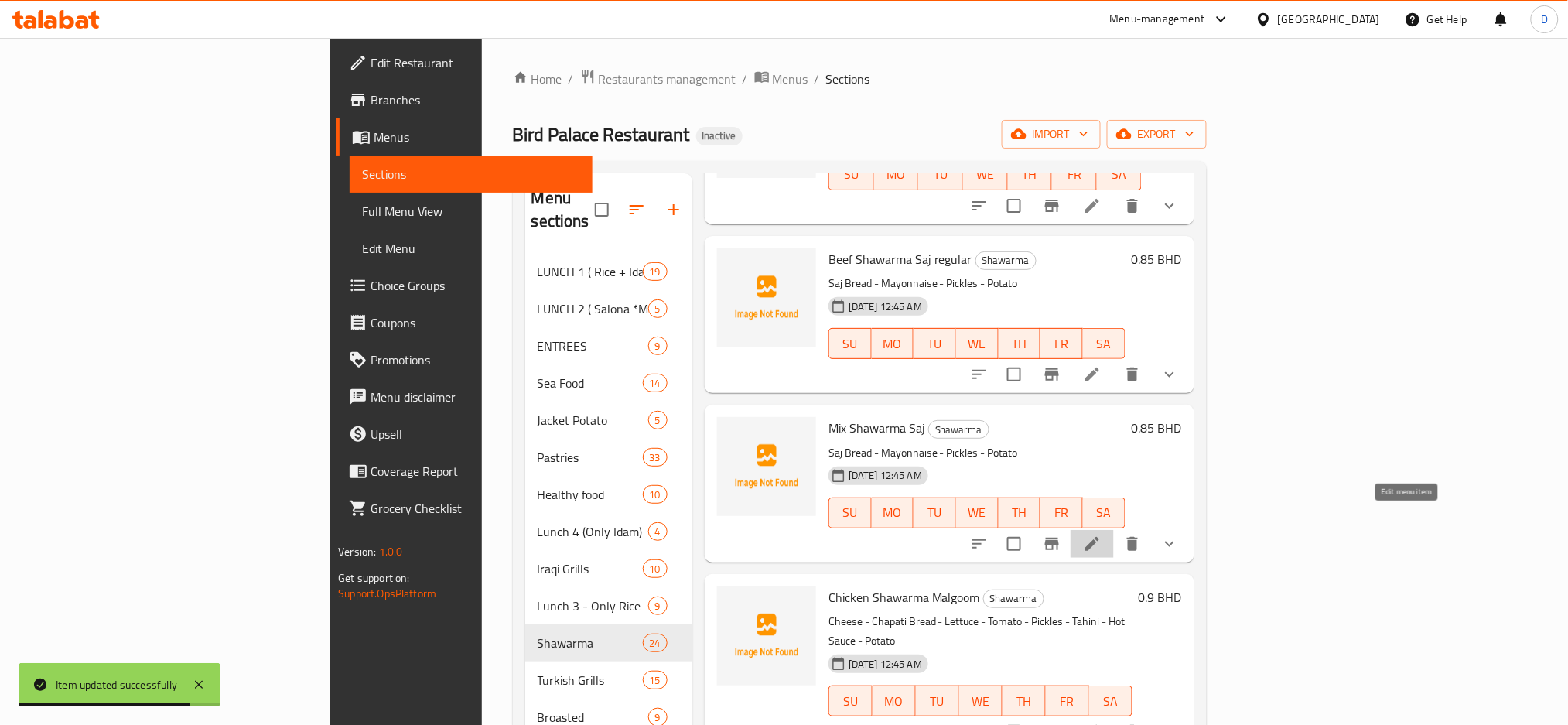
click at [1101, 534] on icon at bounding box center [1091, 543] width 19 height 19
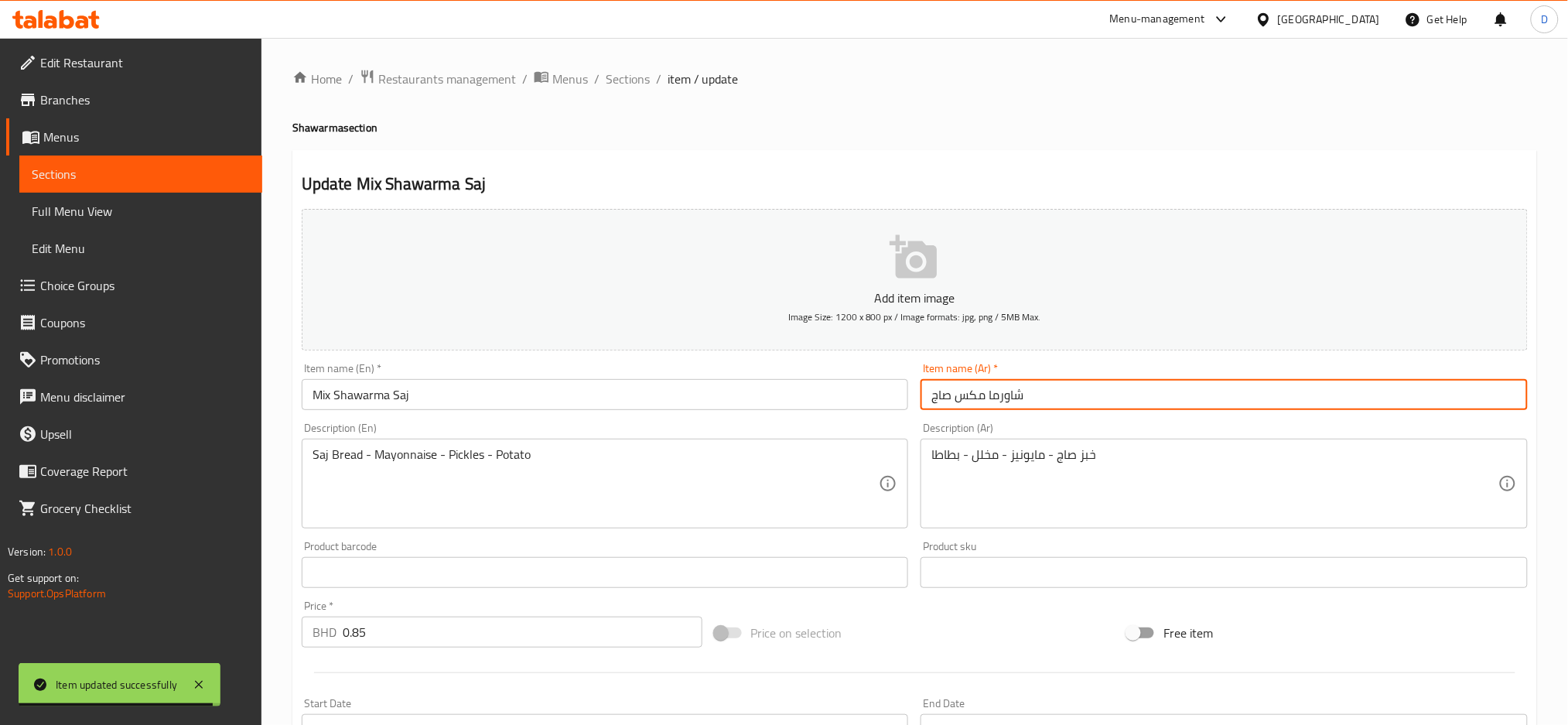
click at [1101, 392] on input "شاورما مكس صاج" at bounding box center [1224, 395] width 608 height 31
paste input "عادية"
type input "شاورما مكس صاج عادية"
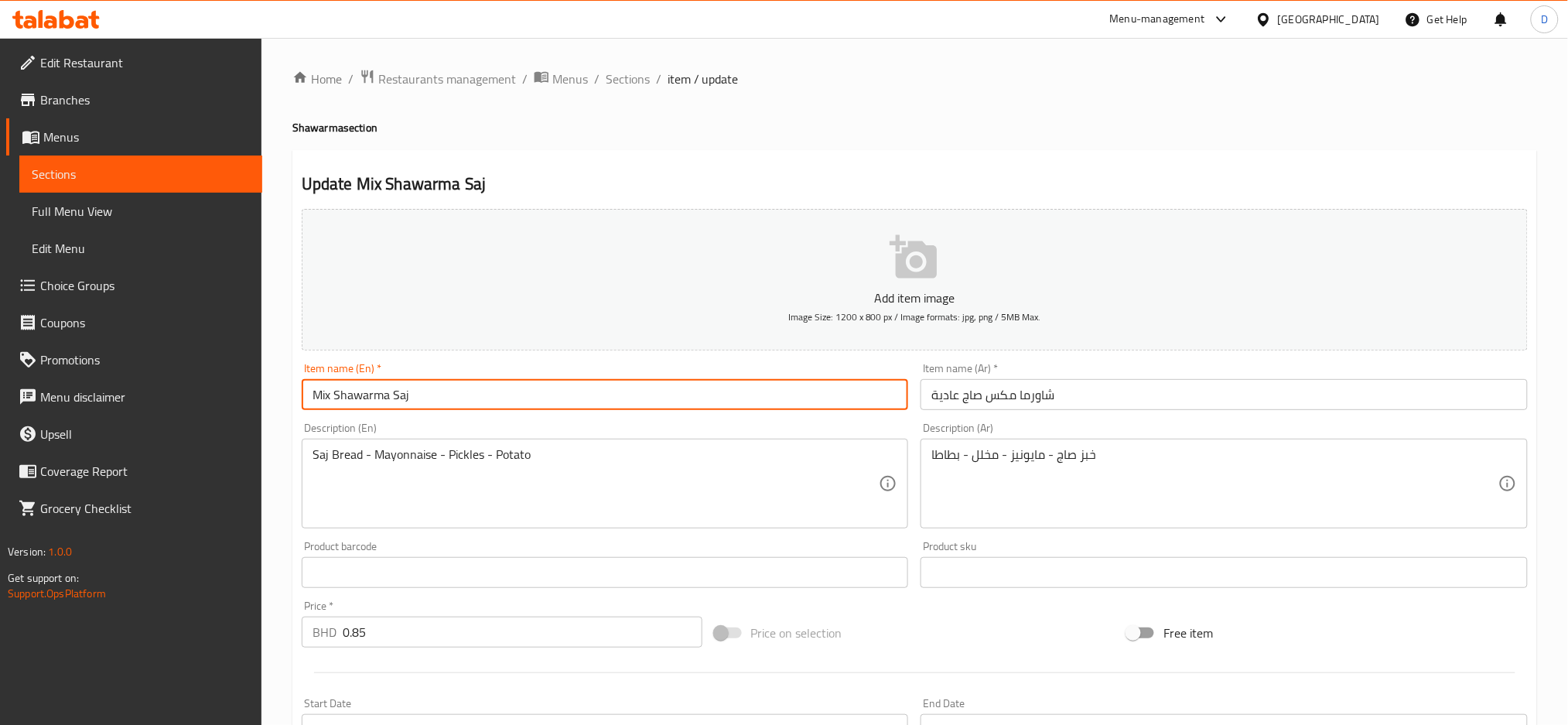
click at [733, 397] on input "Mix Shawarma Saj" at bounding box center [606, 395] width 608 height 31
type input "Mix Shawarma Saj regular"
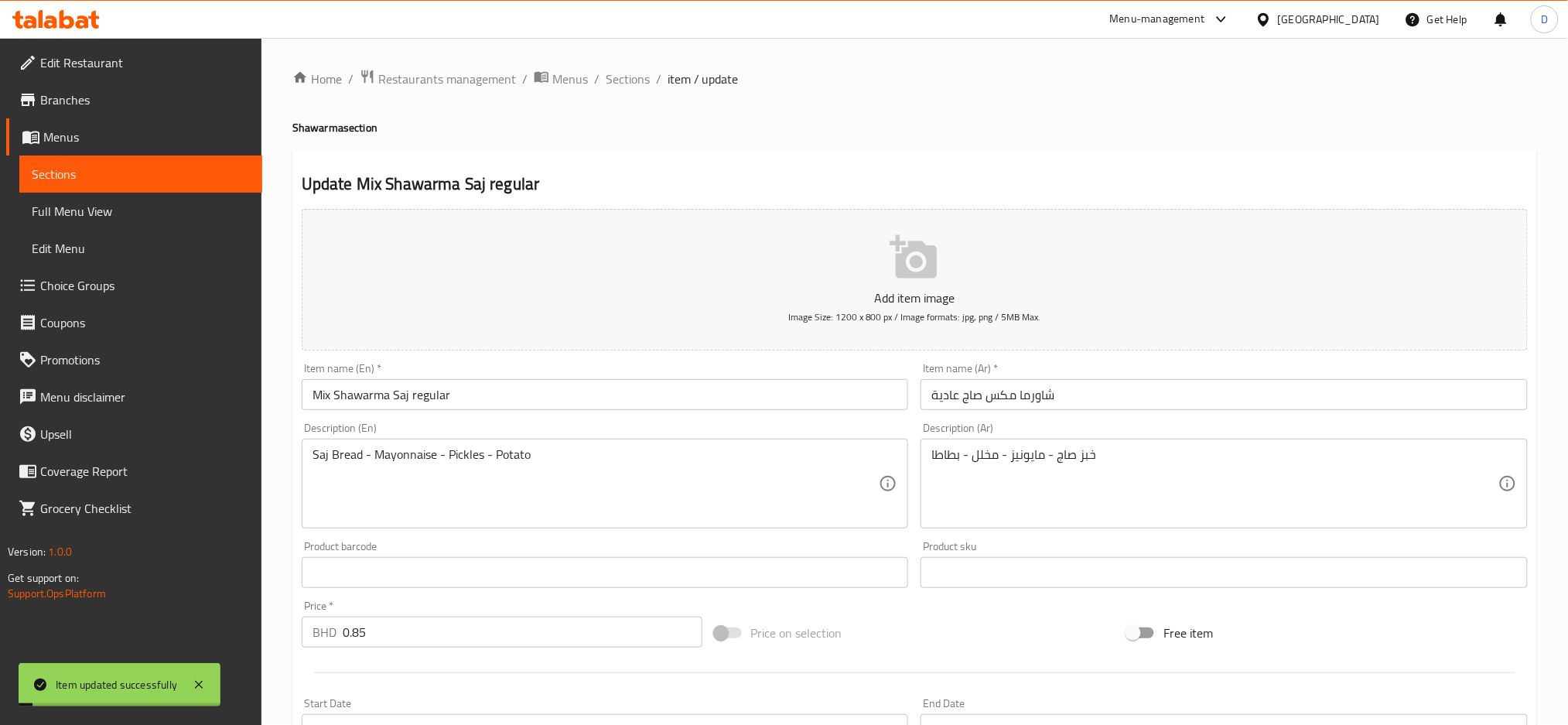
click at [637, 78] on span "Sections" at bounding box center [627, 78] width 44 height 19
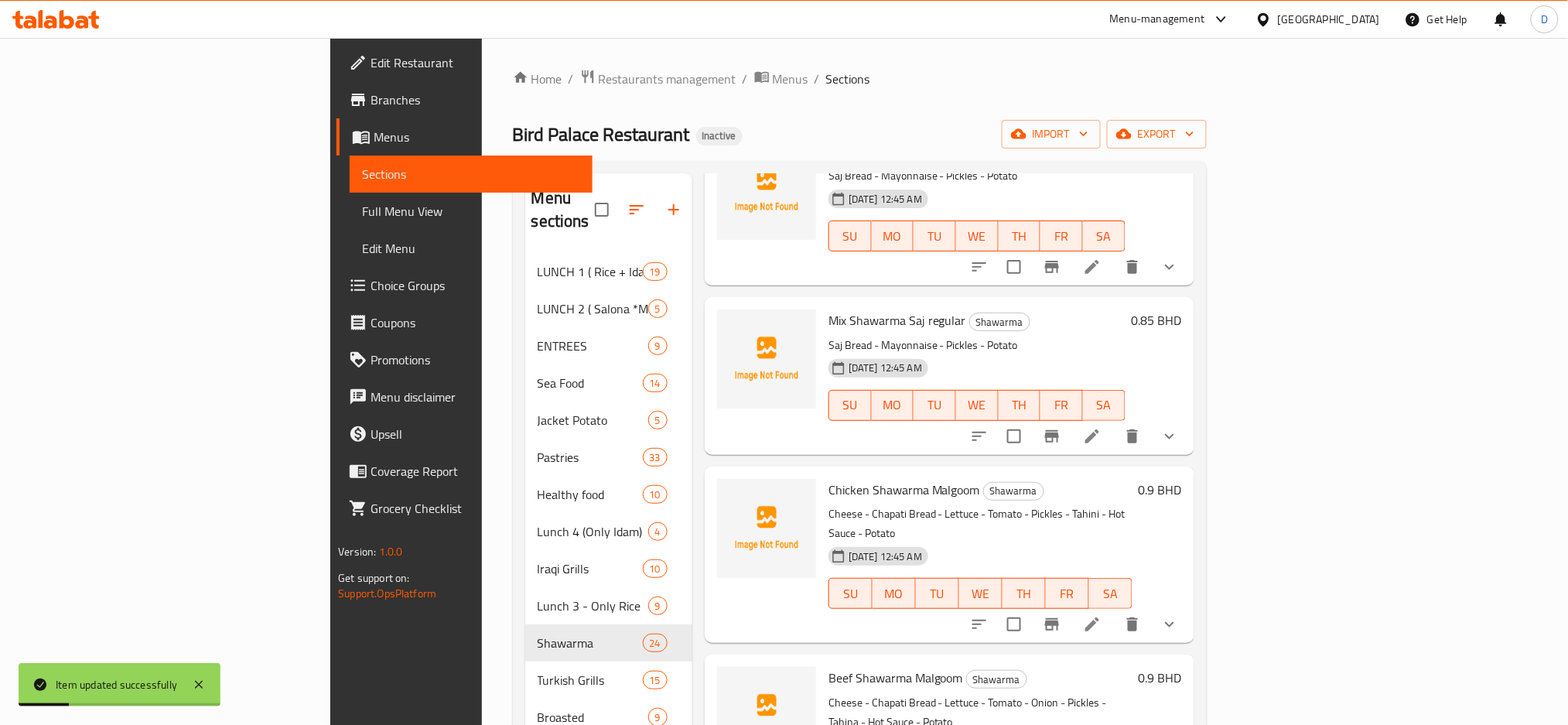
scroll to position [828, 0]
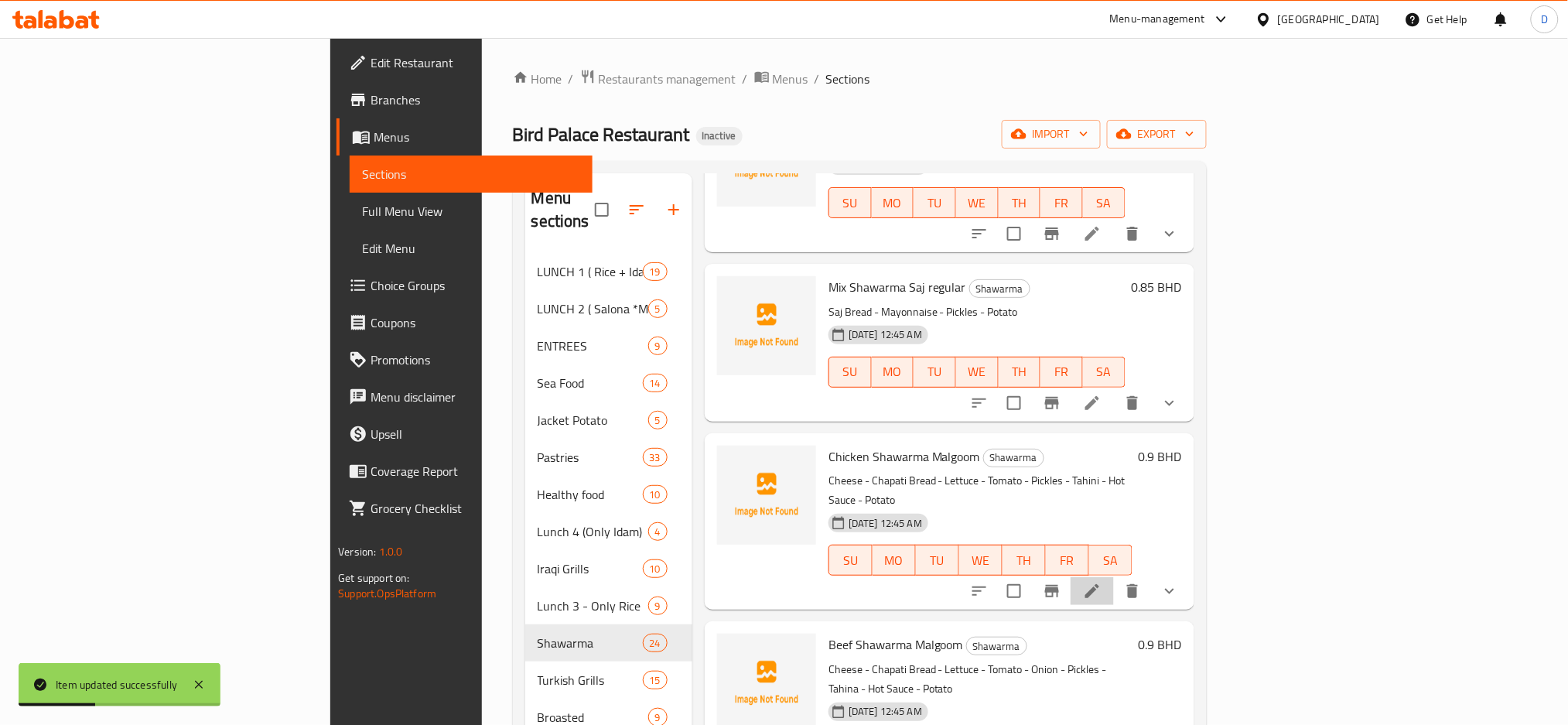
click at [1114, 577] on li at bounding box center [1092, 591] width 43 height 28
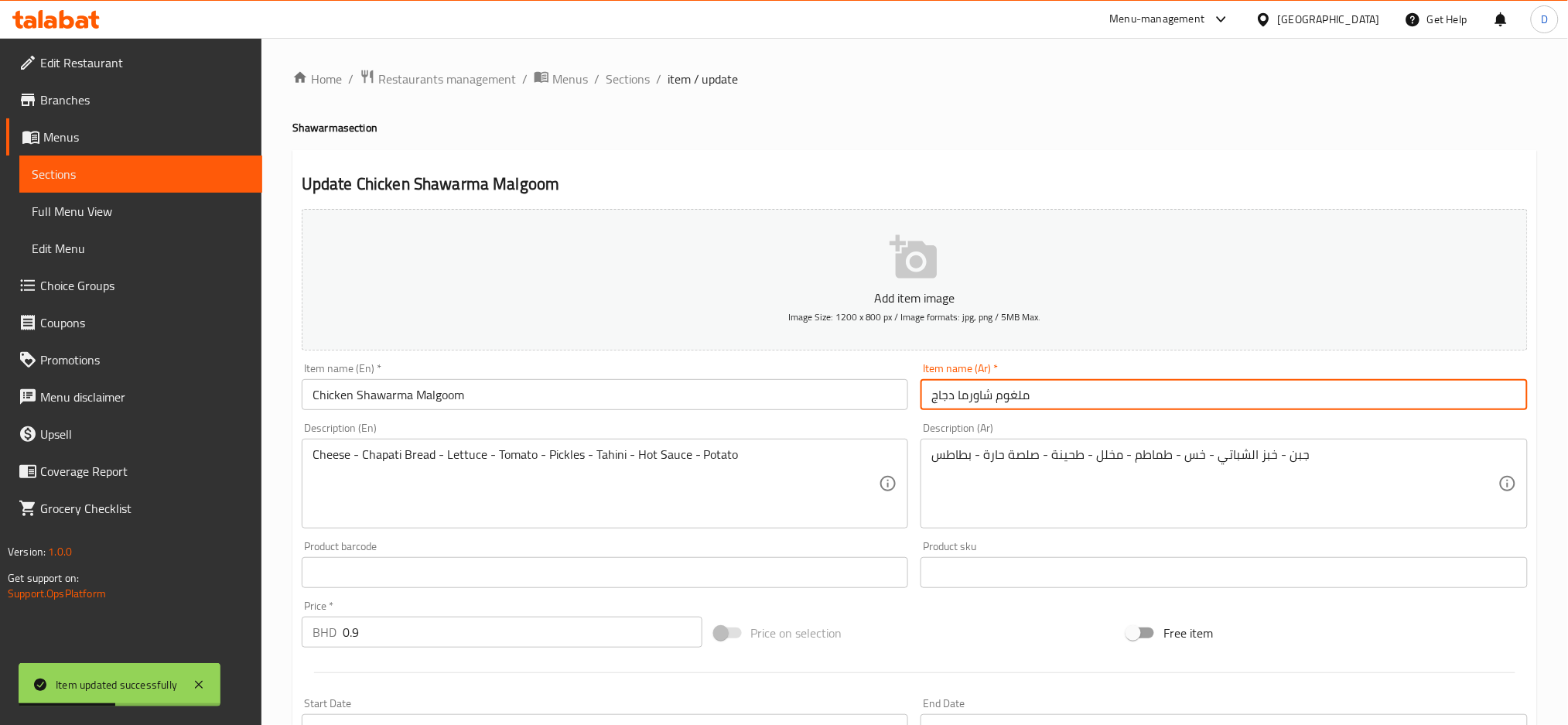
click at [1170, 397] on input "ملغوم شاورما دجاج" at bounding box center [1224, 395] width 608 height 31
paste input "عادية"
type input "ملغوم شاورما دجاج عادية"
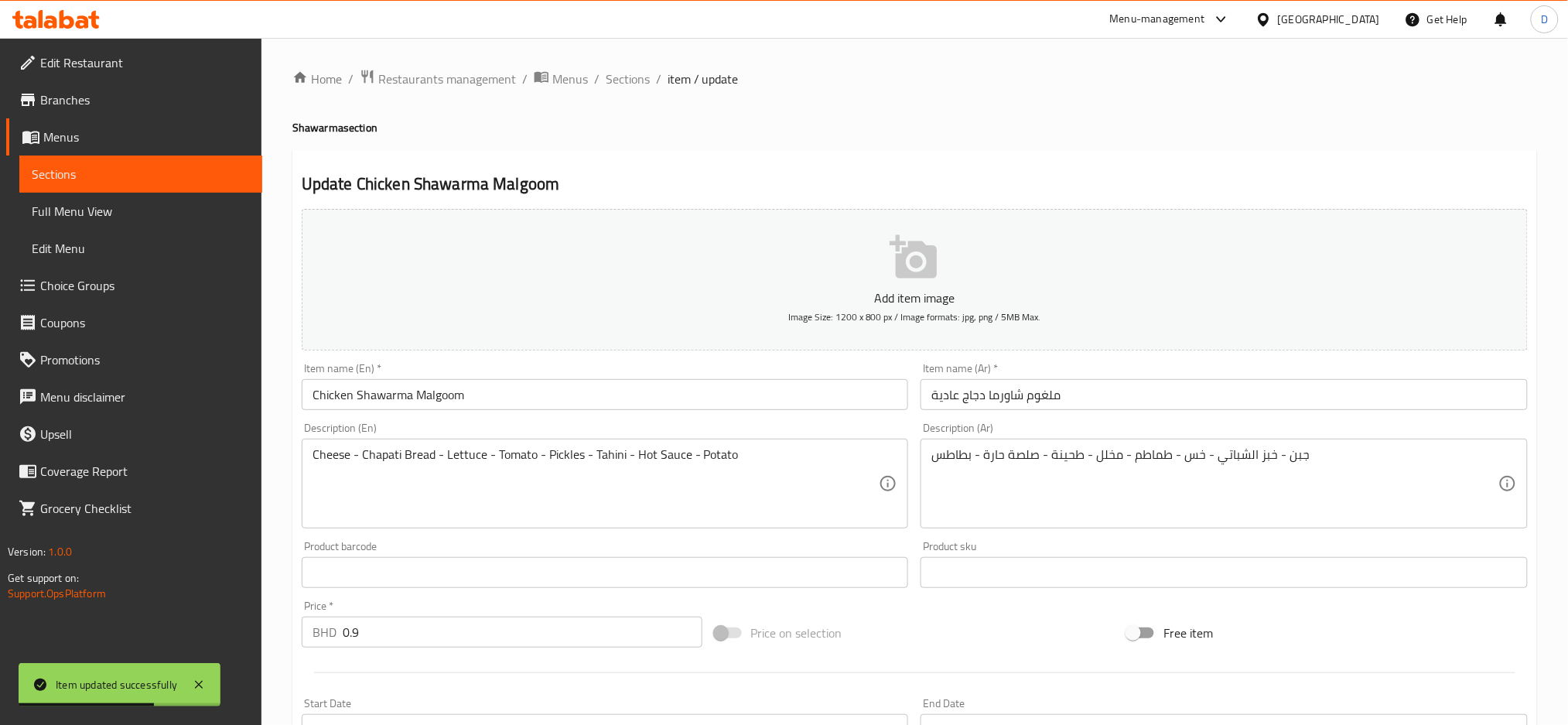
click at [693, 376] on div "Item name (En)   * Chicken Shawarma Malgoom Item name (En) *" at bounding box center [606, 386] width 608 height 47
click at [683, 391] on input "Chicken Shawarma Malgoom" at bounding box center [606, 395] width 608 height 31
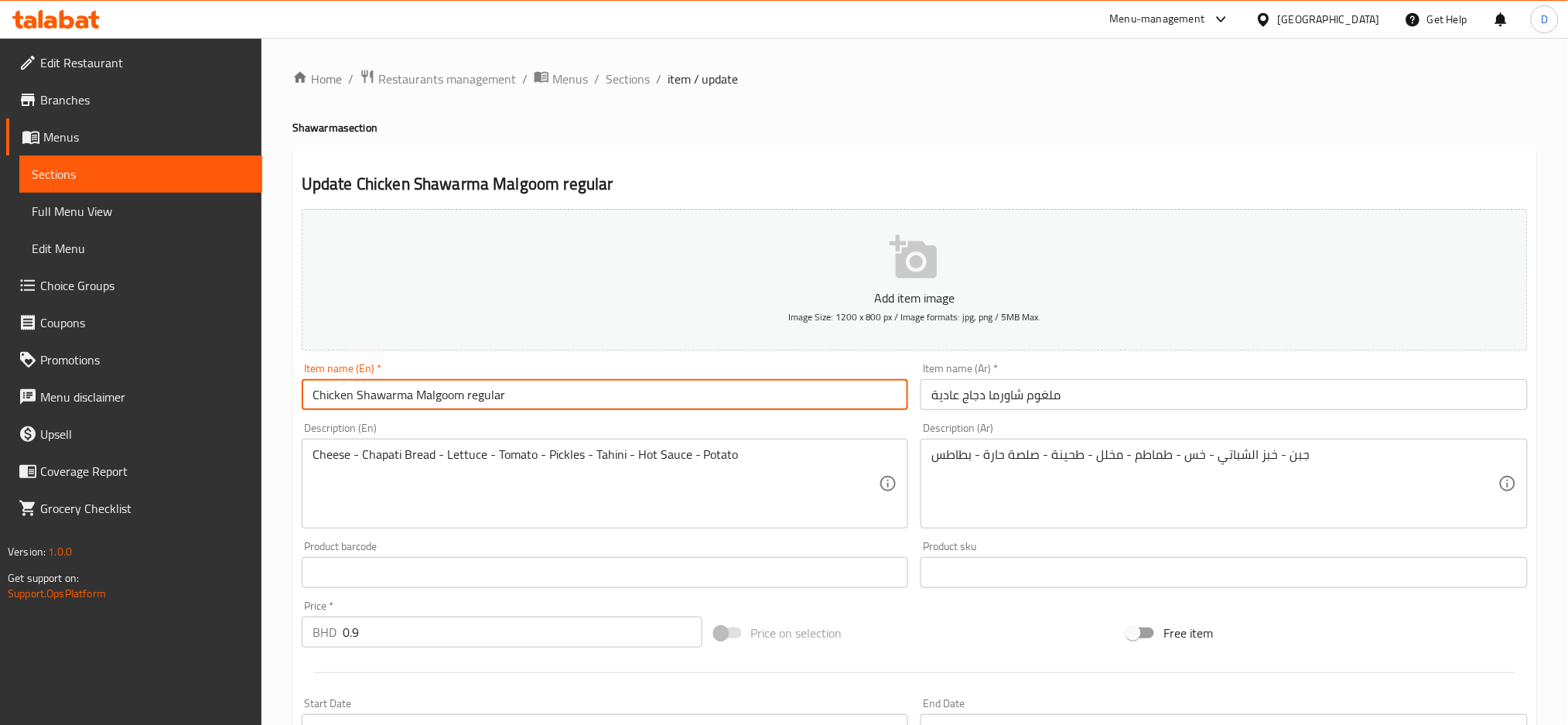
type input "Chicken Shawarma Malgoom regular"
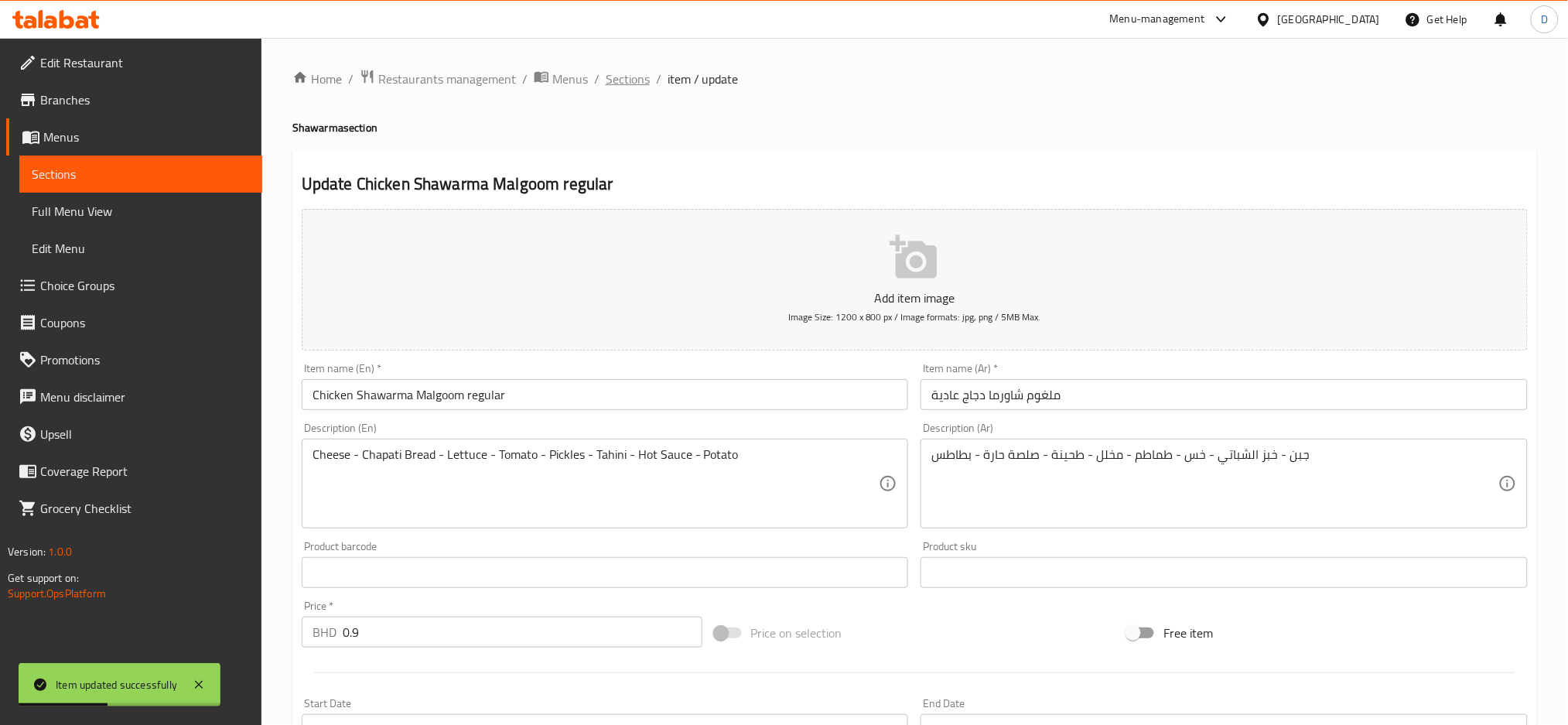
click at [637, 85] on span "Sections" at bounding box center [627, 78] width 44 height 19
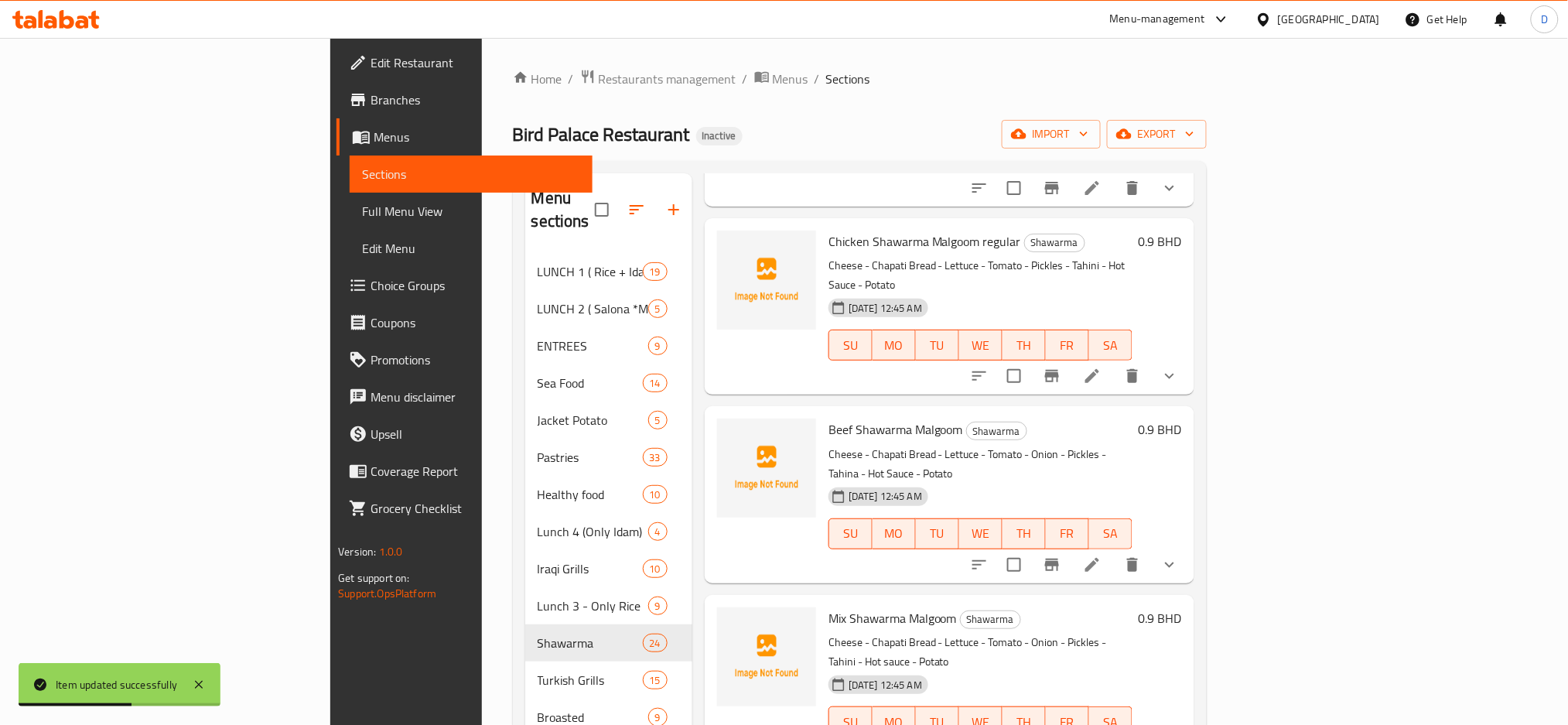
scroll to position [1044, 0]
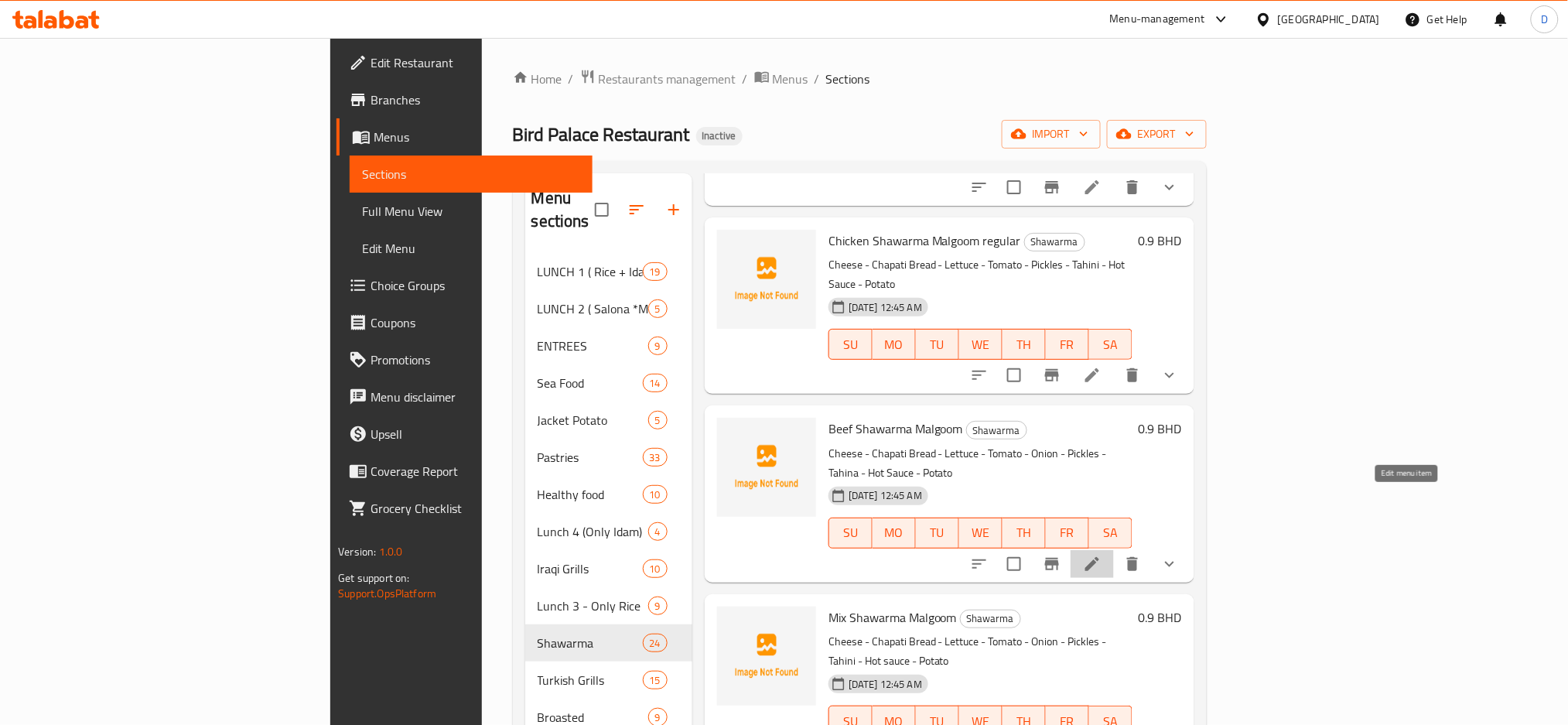
click at [1101, 555] on icon at bounding box center [1091, 564] width 19 height 19
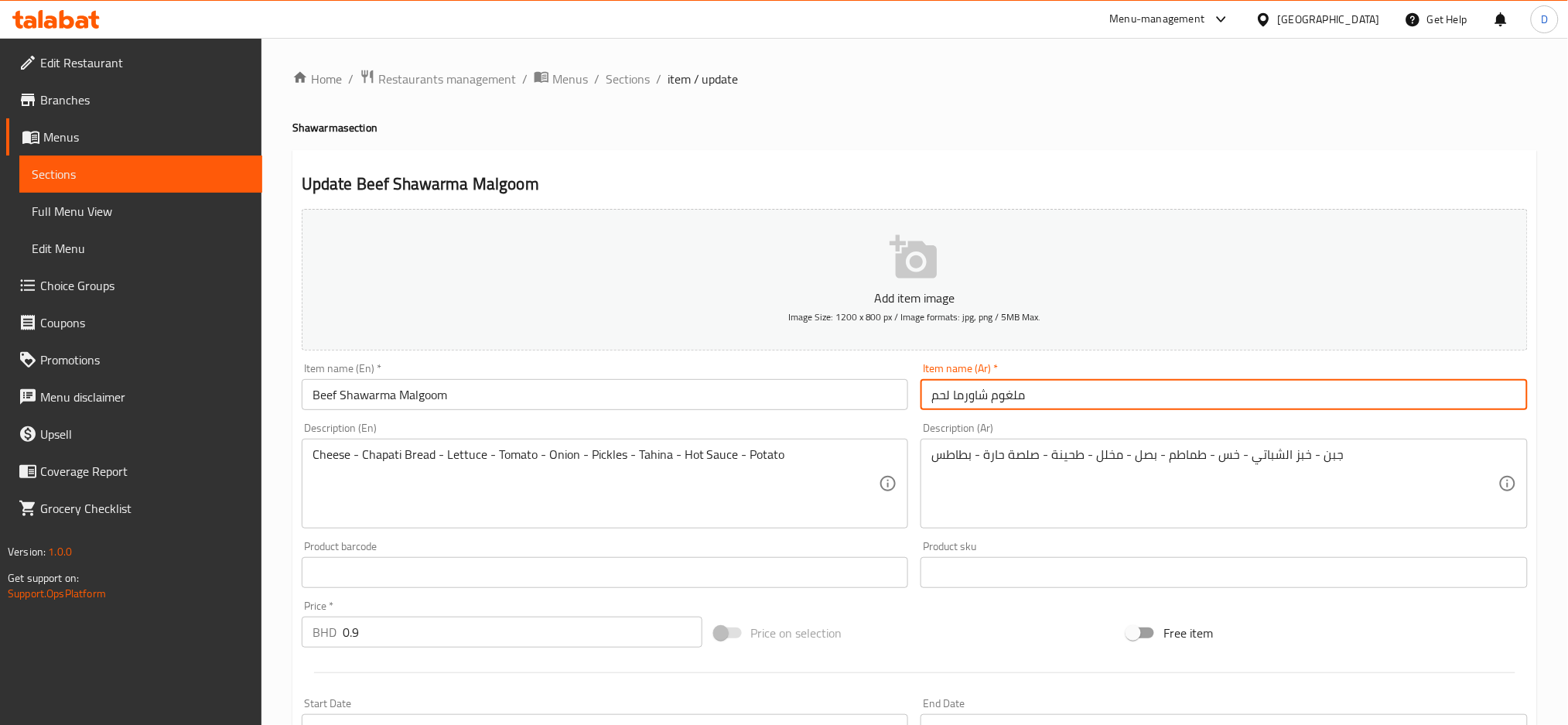
click at [1157, 398] on input "ملغوم شاورما لحم" at bounding box center [1224, 395] width 608 height 31
paste input "عادية"
type input "ملغوم شاورما لحم عادية"
click at [782, 402] on input "Beef Shawarma Malgoom" at bounding box center [606, 395] width 608 height 31
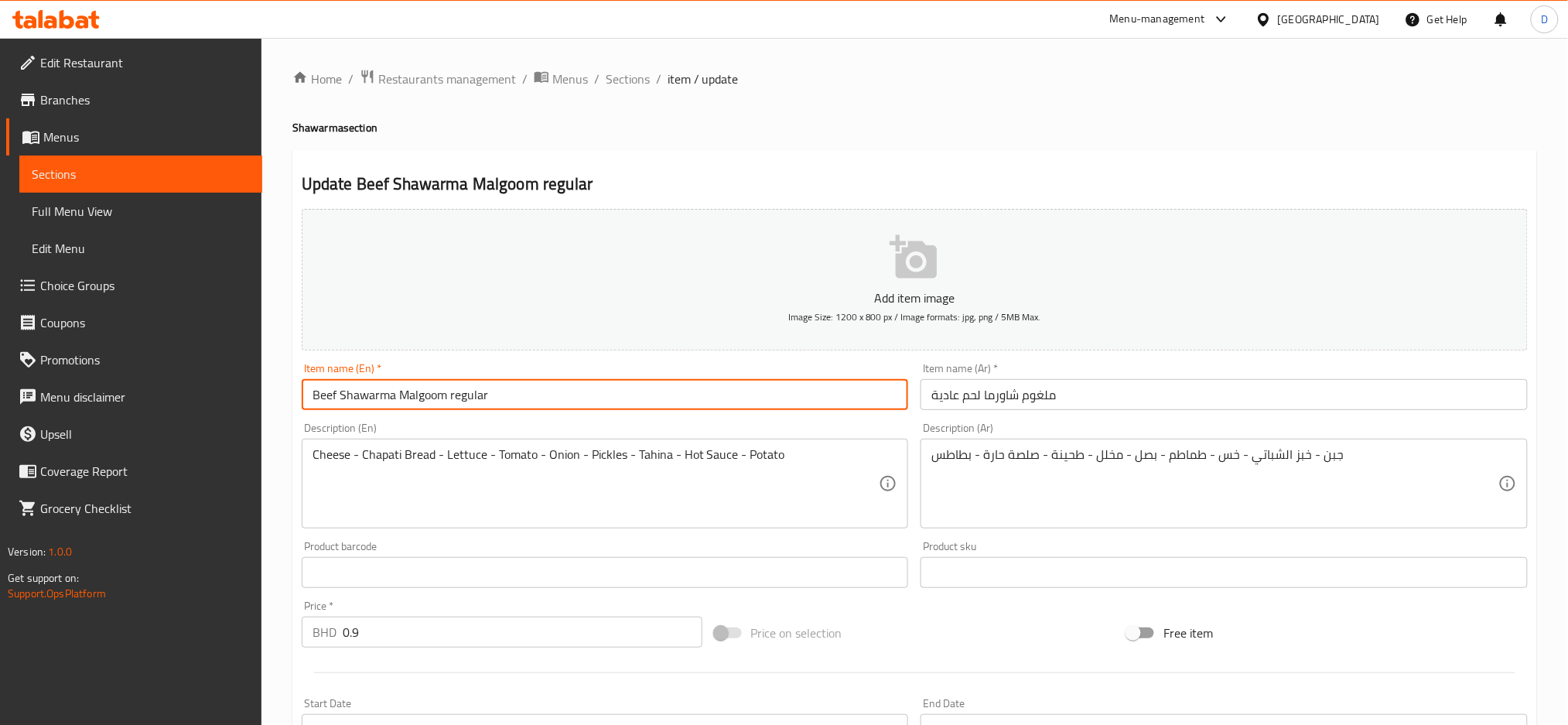
type input "Beef Shawarma Malgoom regular"
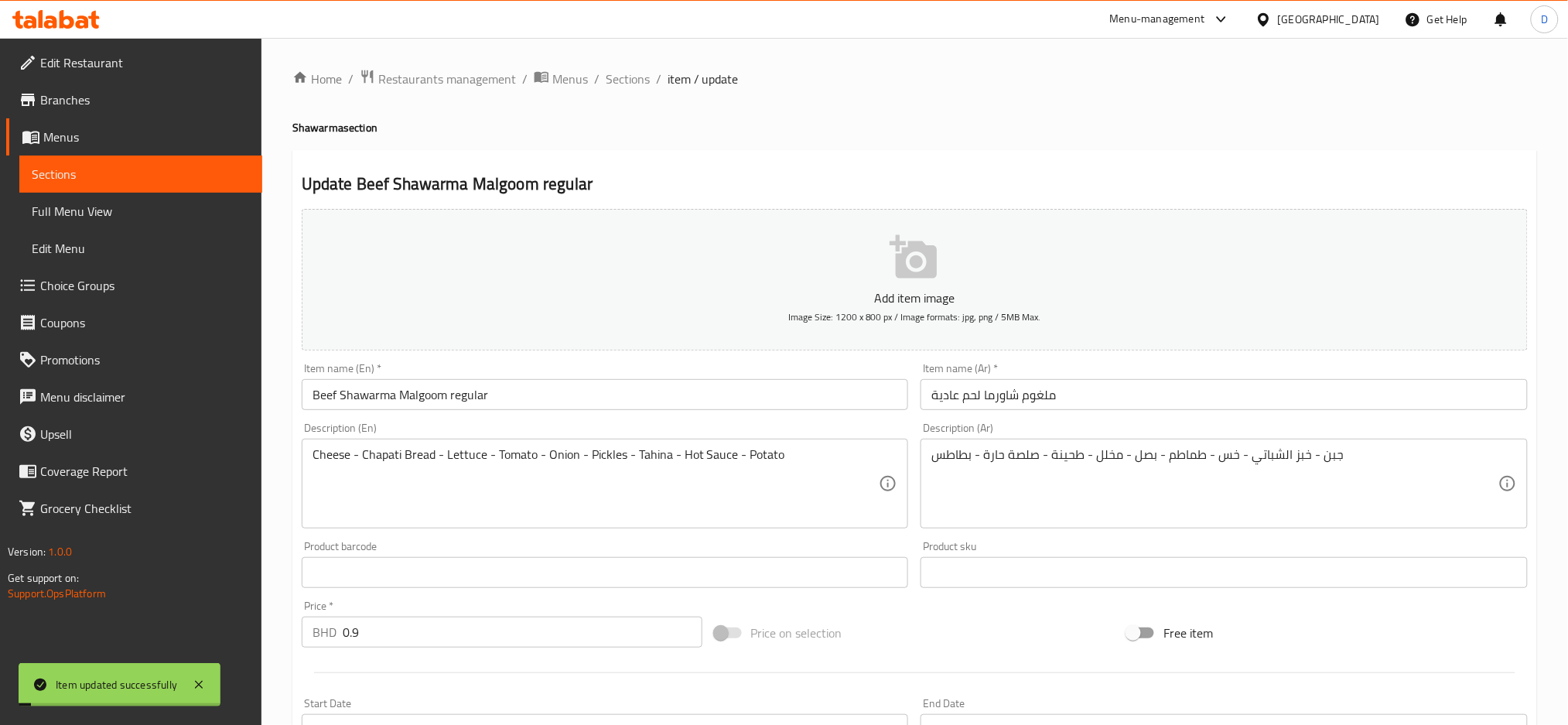
click at [627, 77] on span "Sections" at bounding box center [627, 78] width 44 height 19
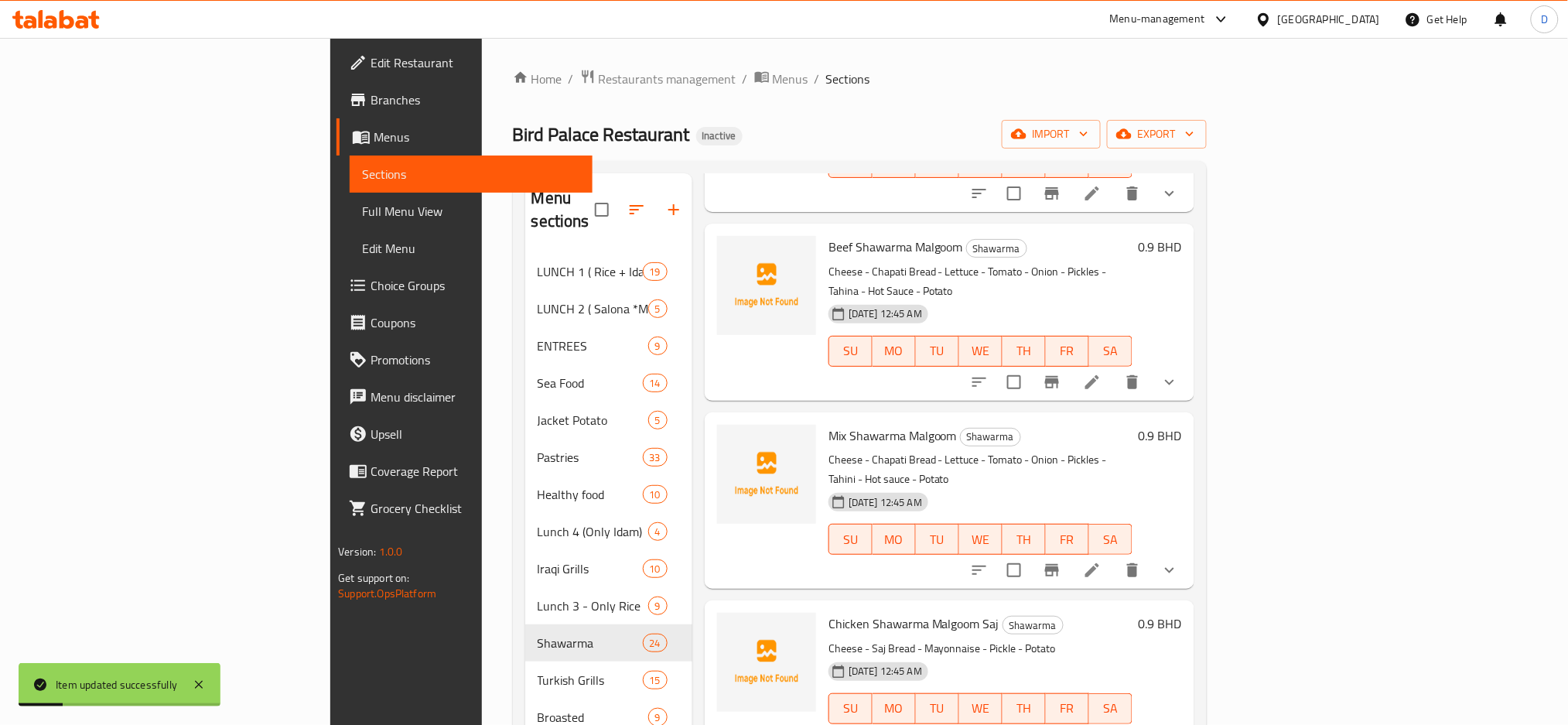
scroll to position [1402, 0]
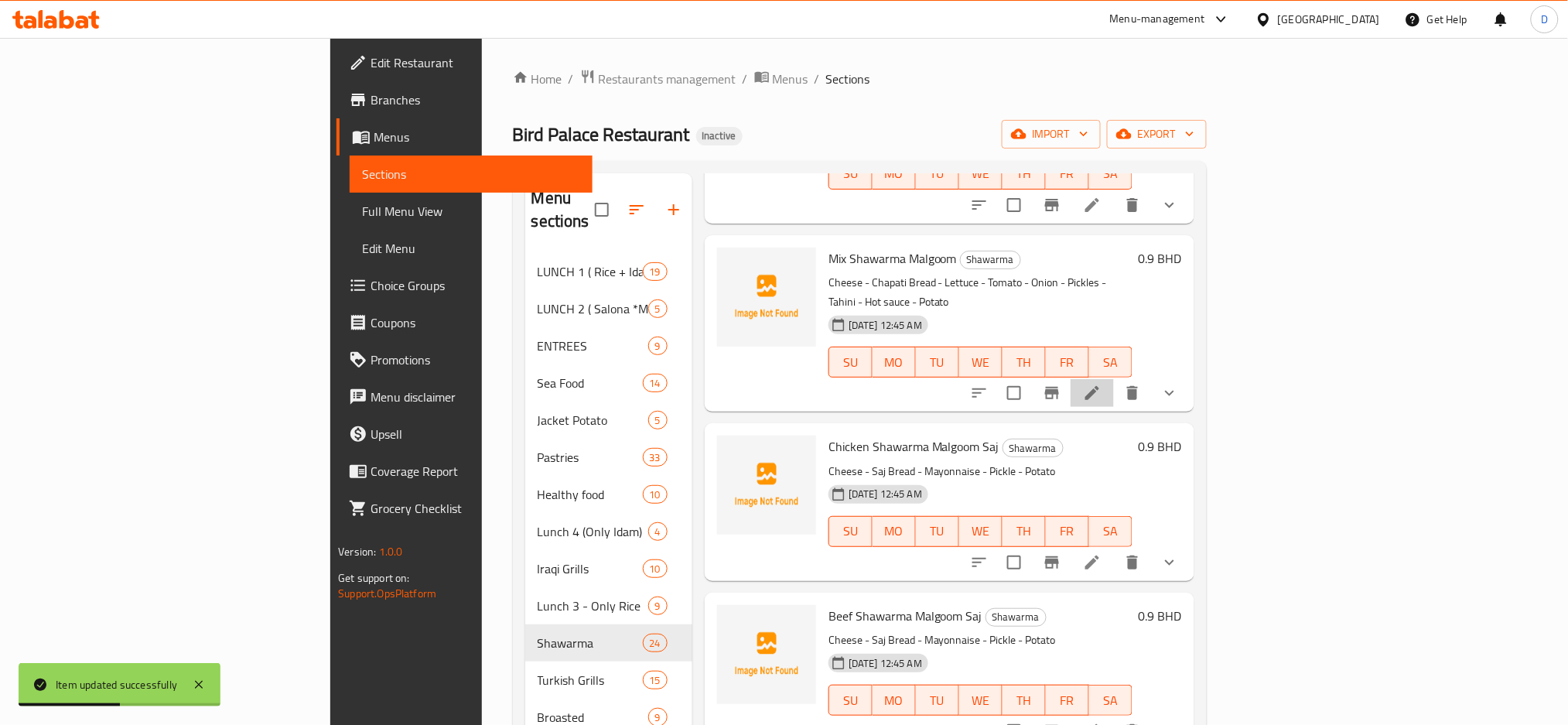
click at [1114, 379] on li at bounding box center [1092, 393] width 43 height 28
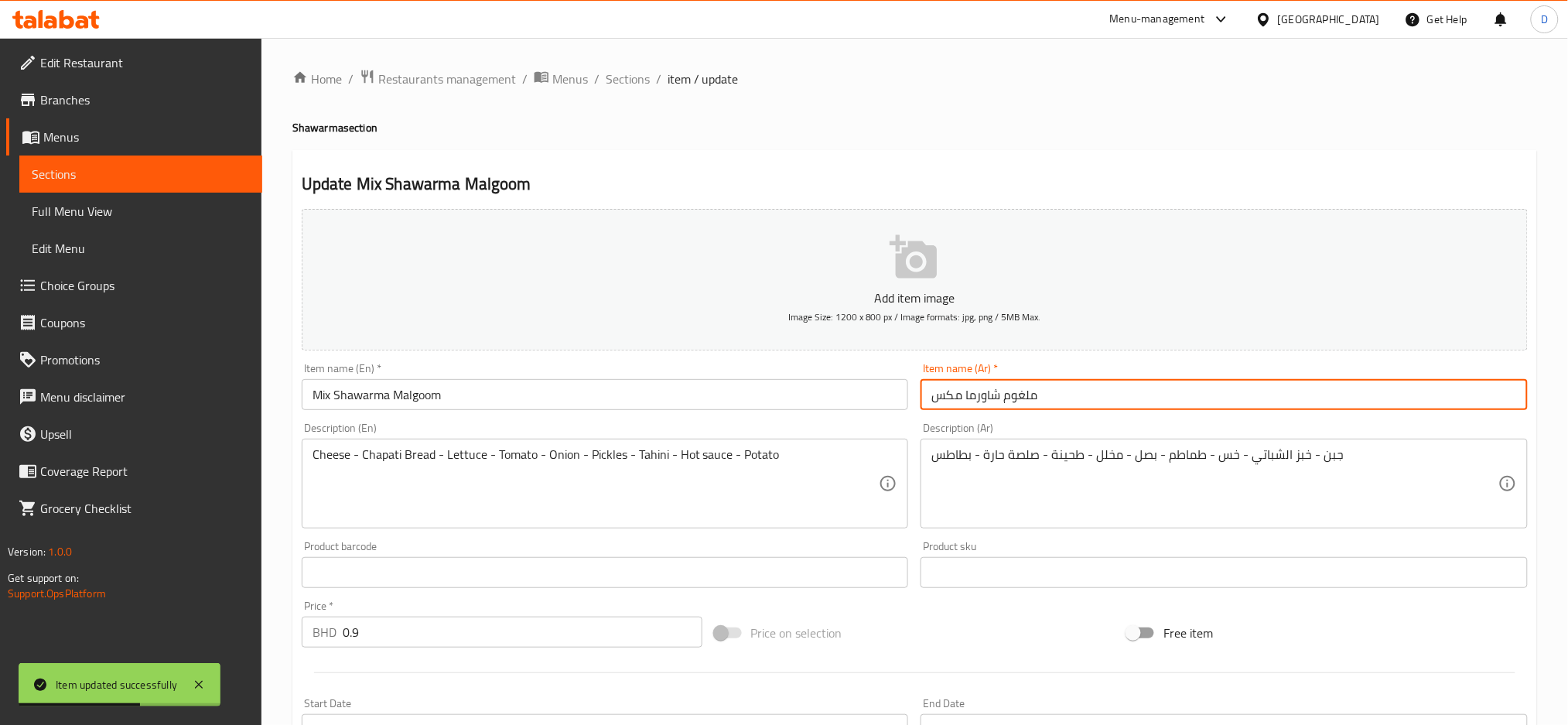
click at [1076, 383] on input "ملغوم شاورما مكس" at bounding box center [1224, 395] width 608 height 31
paste input "عادية"
type input "ملغوم شاورما مكس عادية"
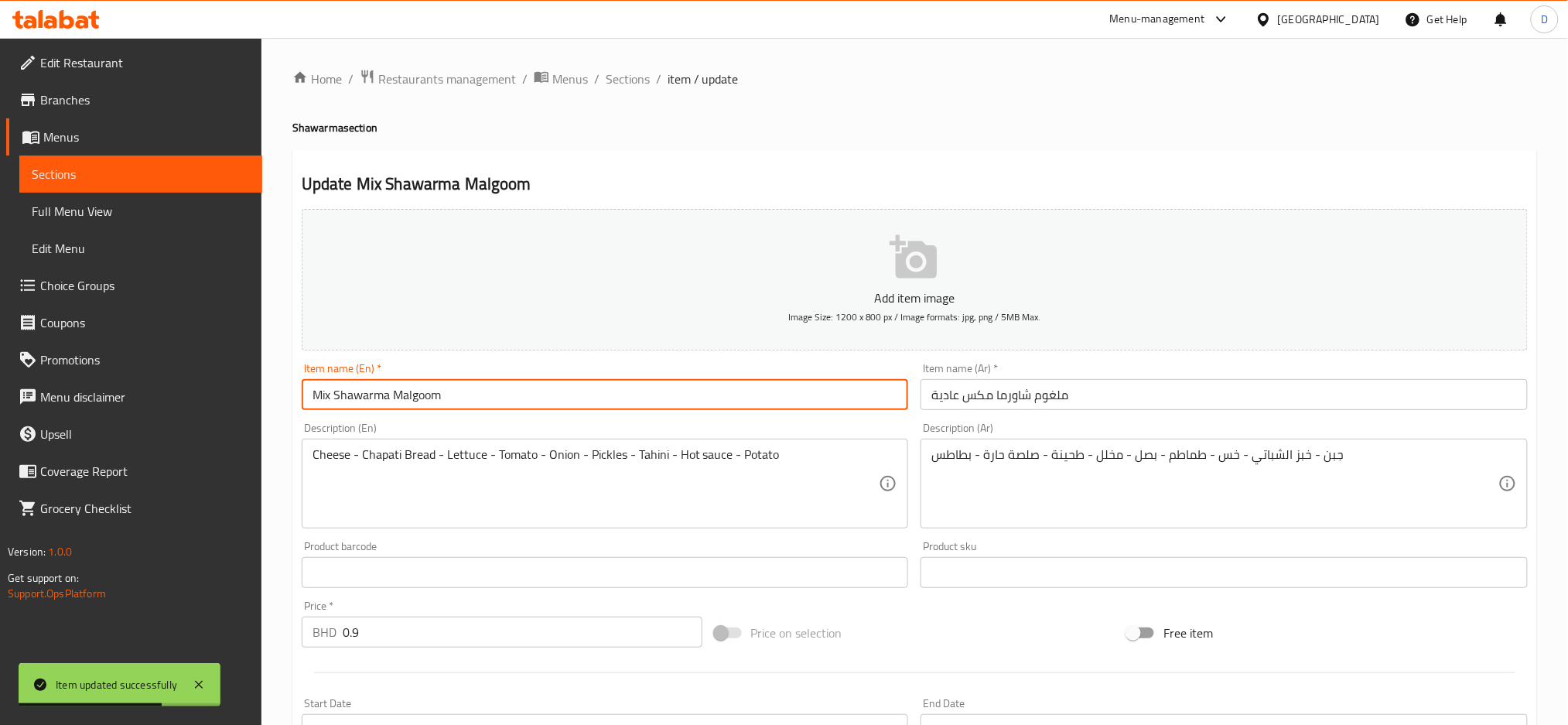
click at [734, 379] on input "Mix Shawarma Malgoom" at bounding box center [606, 395] width 608 height 31
type input "Mix Shawarma Malgoom regular"
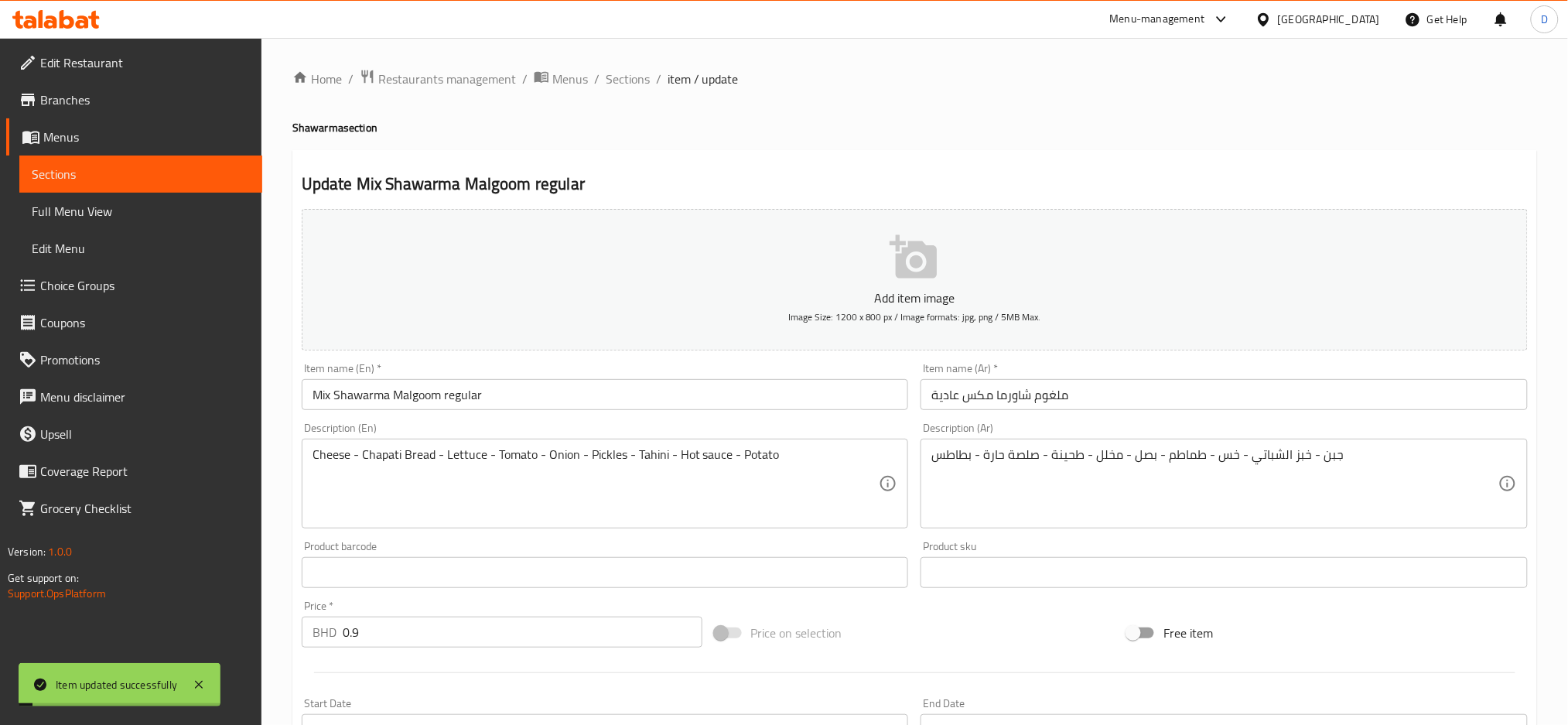
click at [641, 85] on span "Sections" at bounding box center [627, 78] width 44 height 19
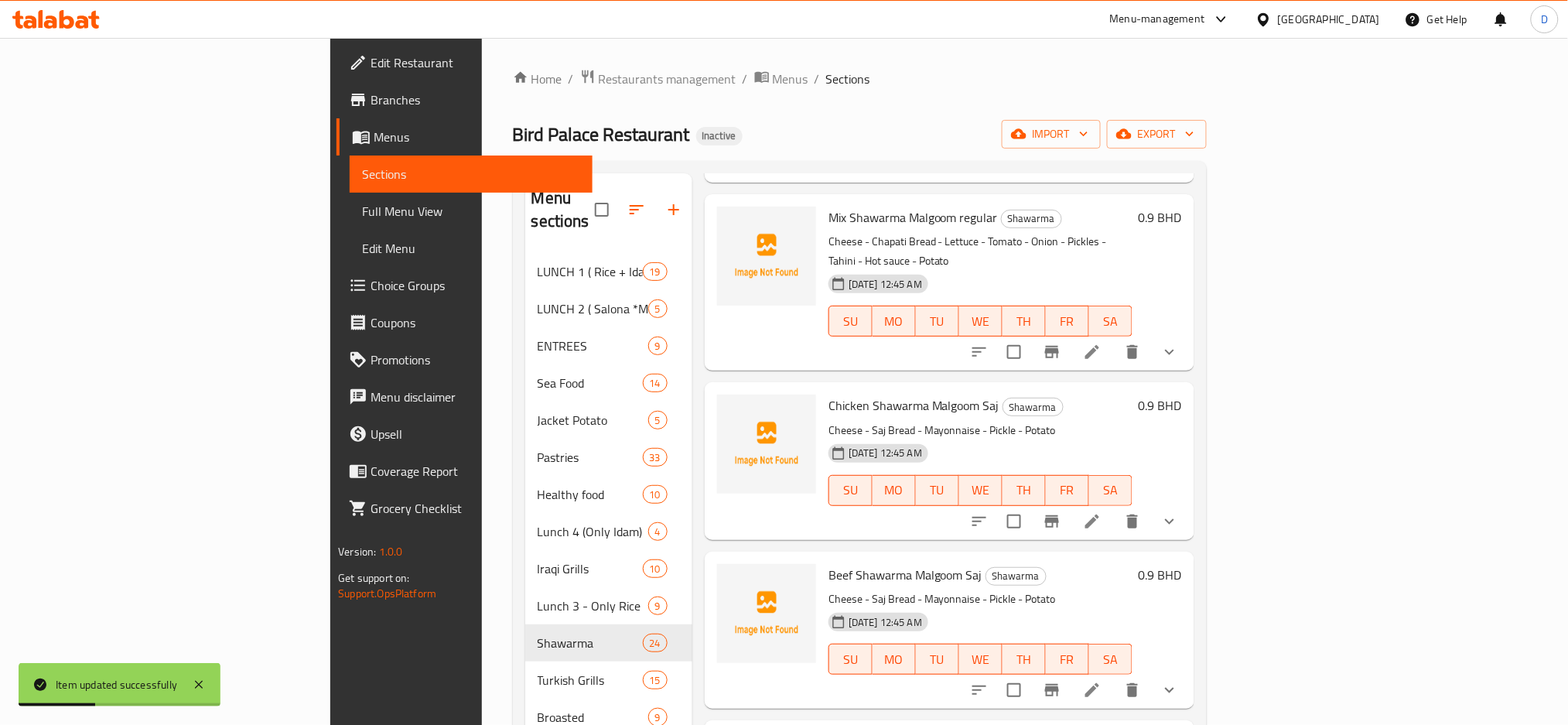
scroll to position [1344, 0]
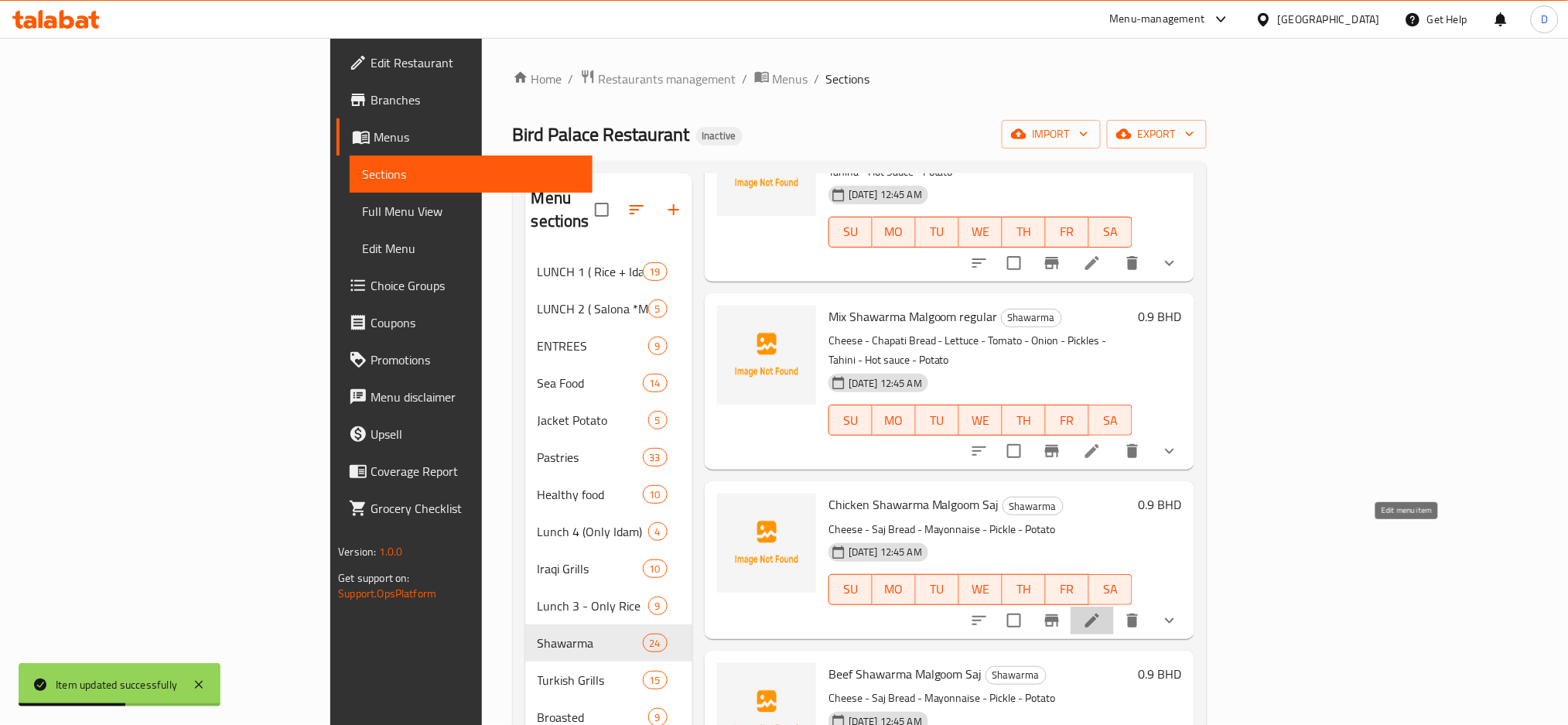
click at [1101, 611] on icon at bounding box center [1091, 619] width 19 height 19
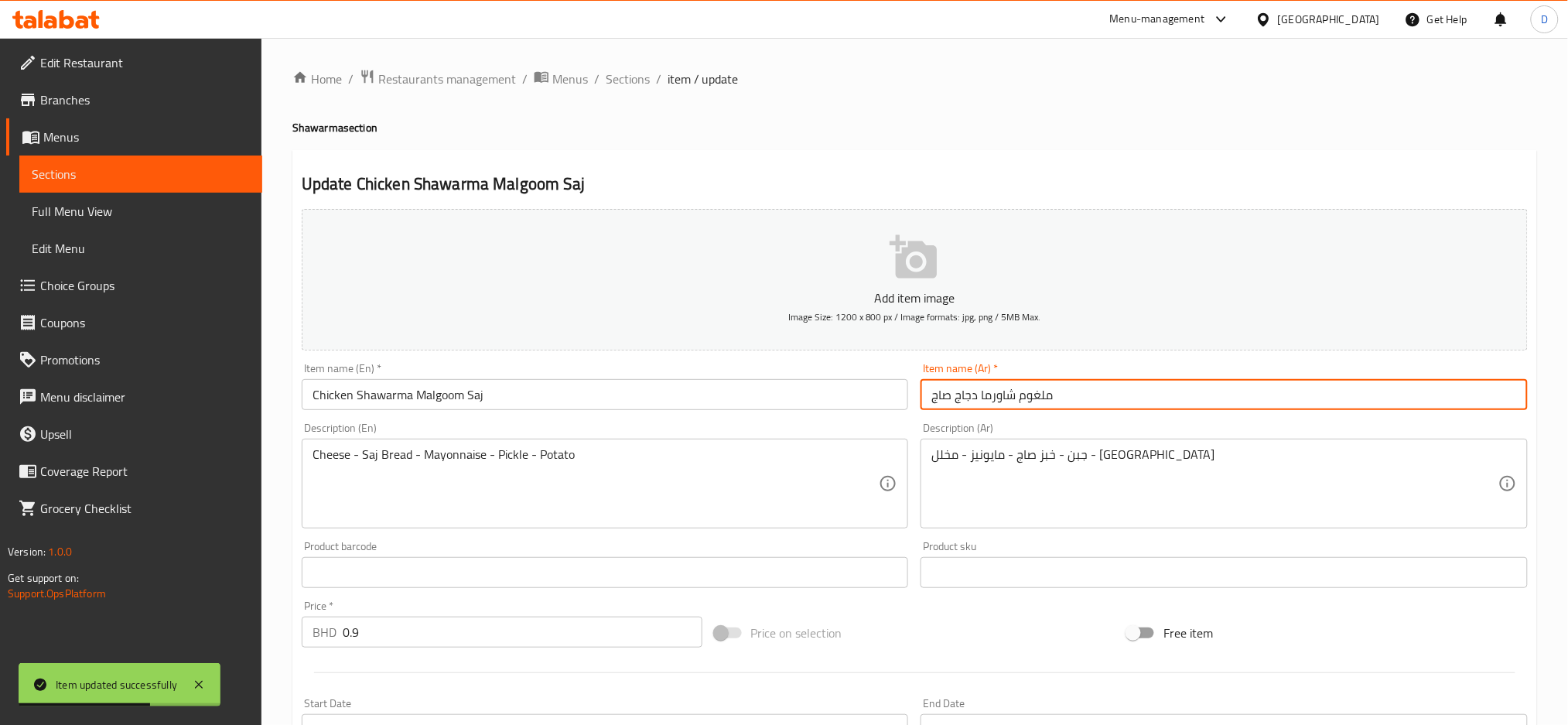
click at [1117, 400] on input "ملغوم شاورما دجاج صاج" at bounding box center [1224, 395] width 608 height 31
paste input "عادية"
type input "ملغوم شاورما دجاج صاج عادية"
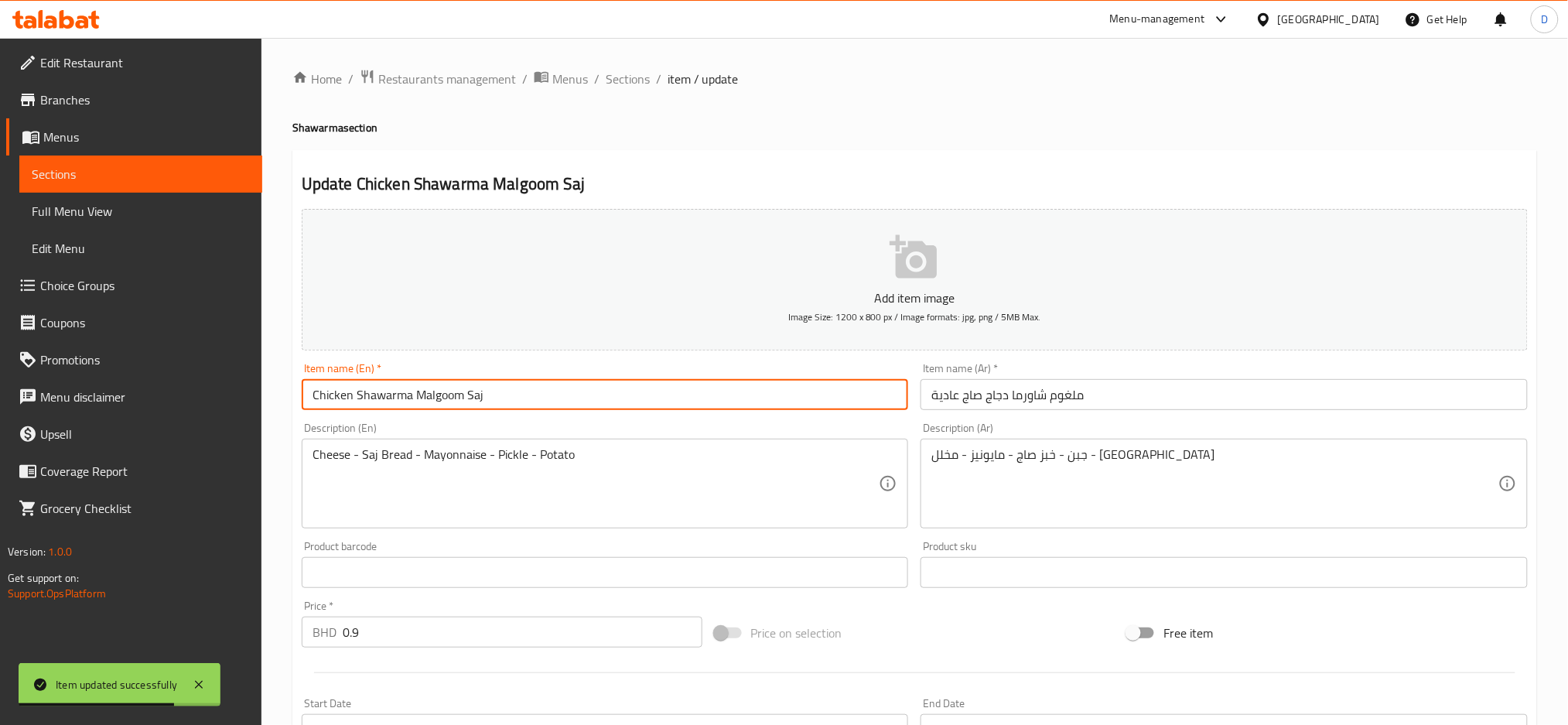
click at [797, 406] on input "Chicken Shawarma Malgoom Saj" at bounding box center [606, 395] width 608 height 31
type input "Chicken Shawarma Malgoom Saj regular"
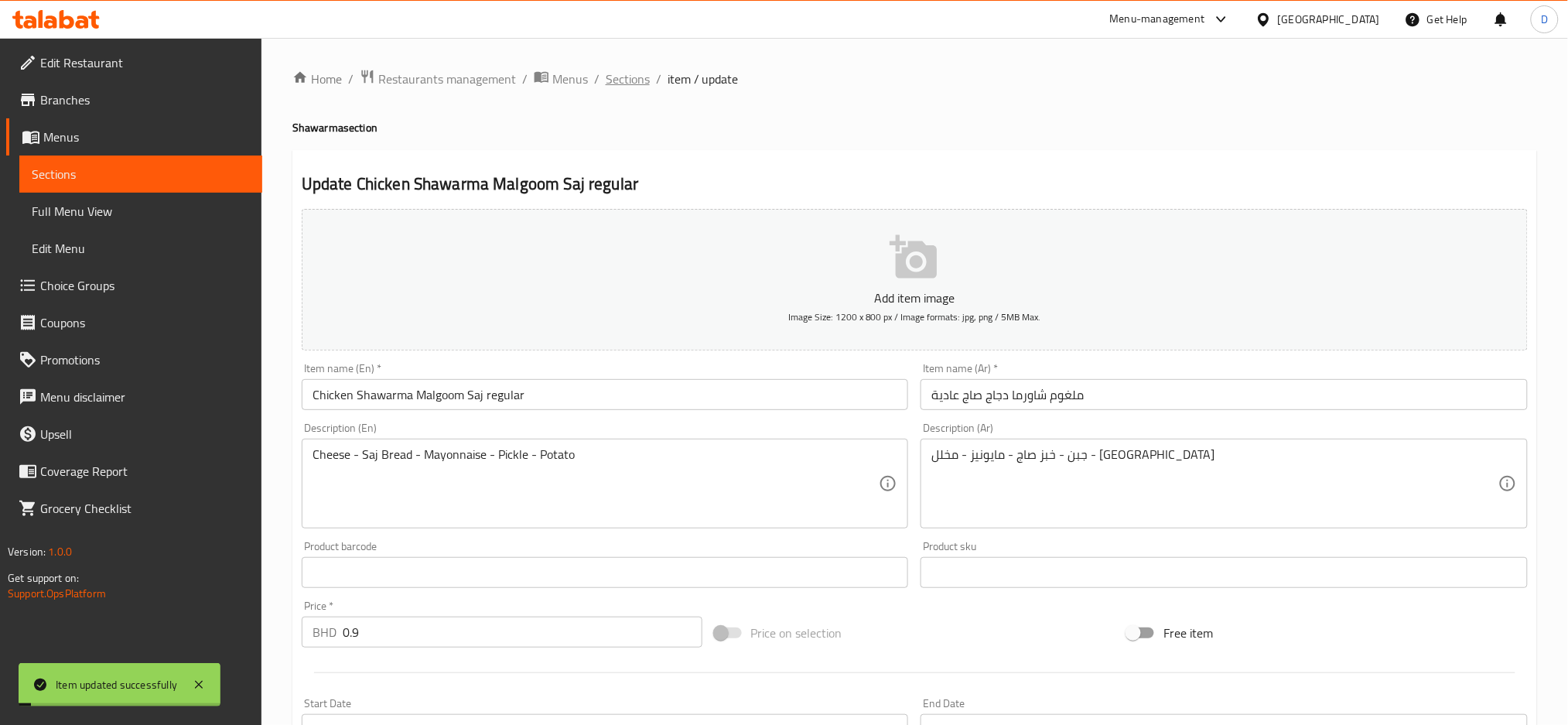
click at [611, 80] on span "Sections" at bounding box center [627, 78] width 44 height 19
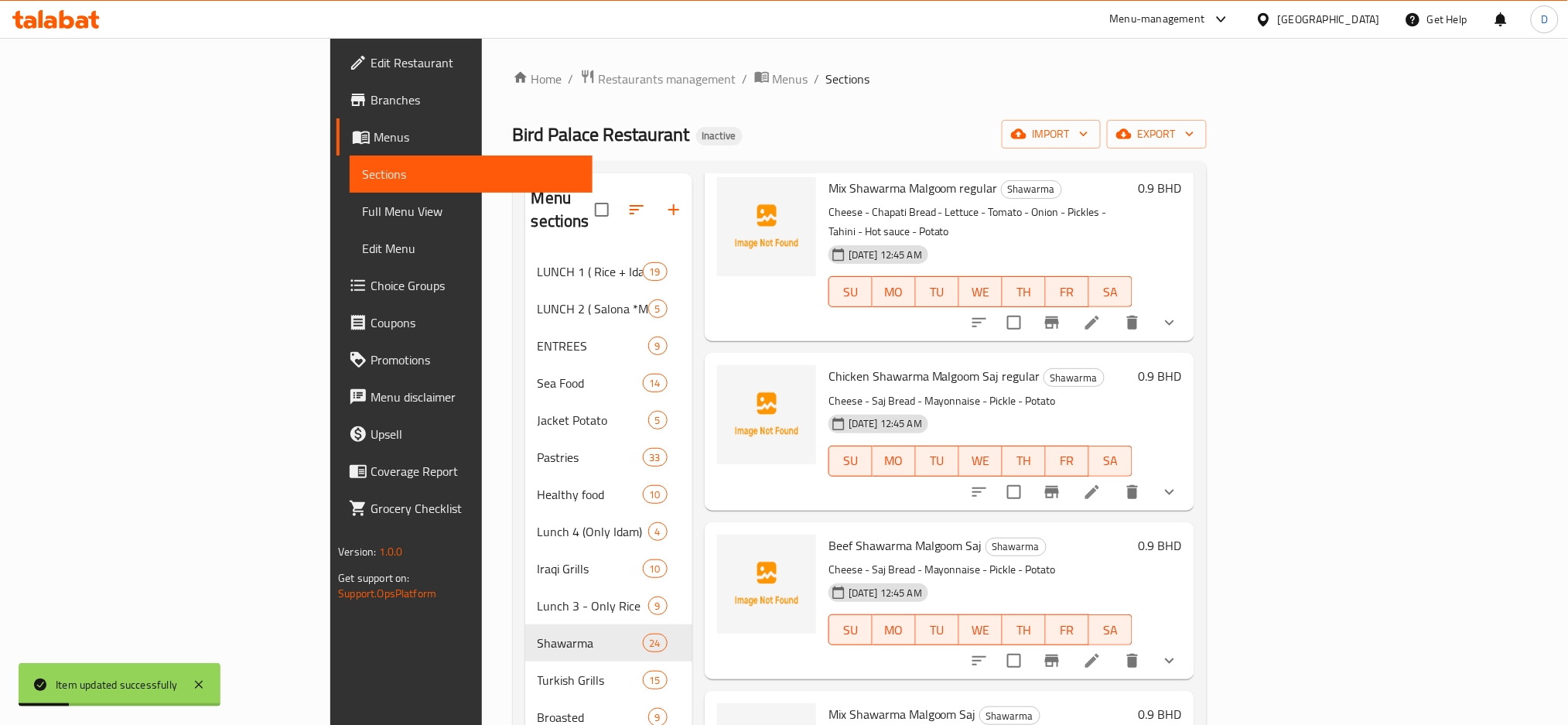
scroll to position [1488, 0]
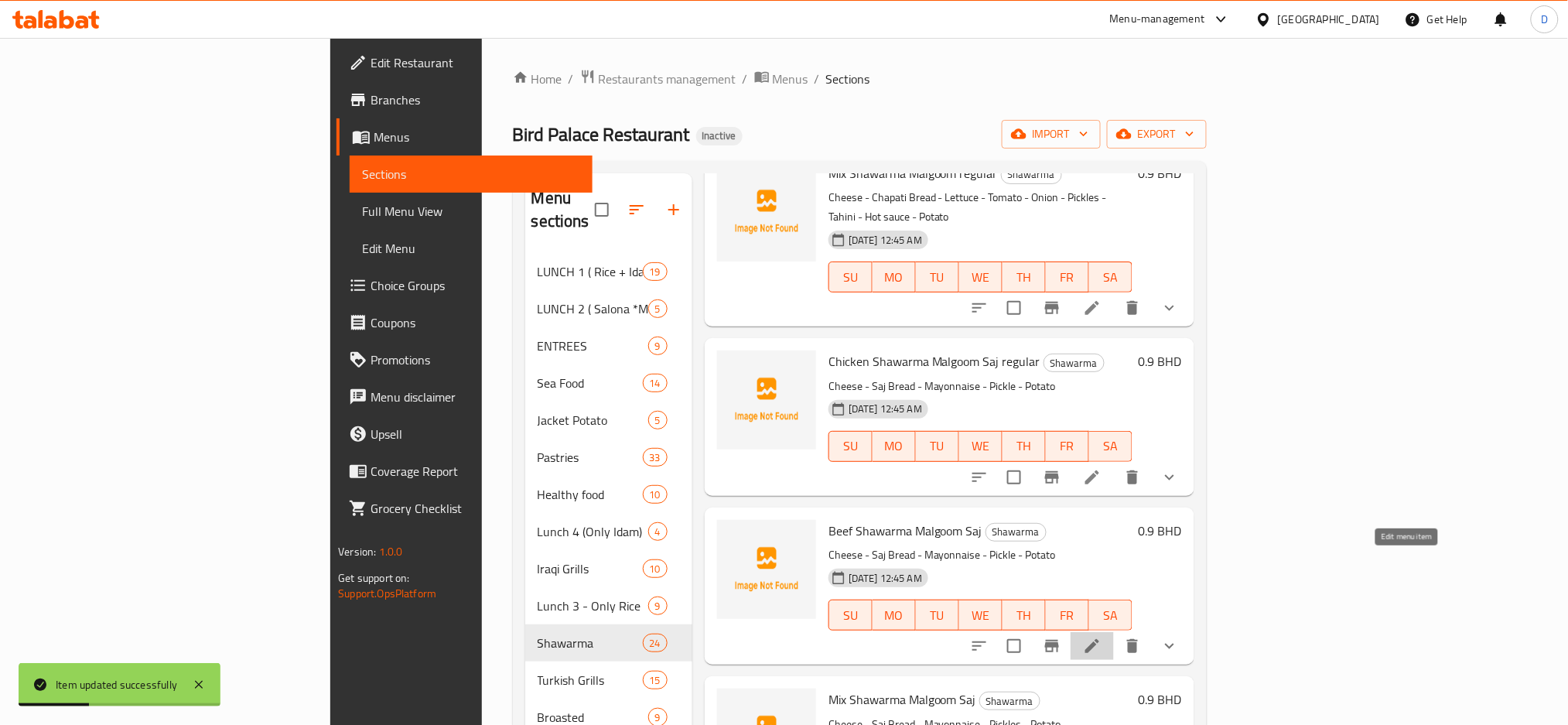
click at [1101, 637] on icon at bounding box center [1091, 646] width 19 height 19
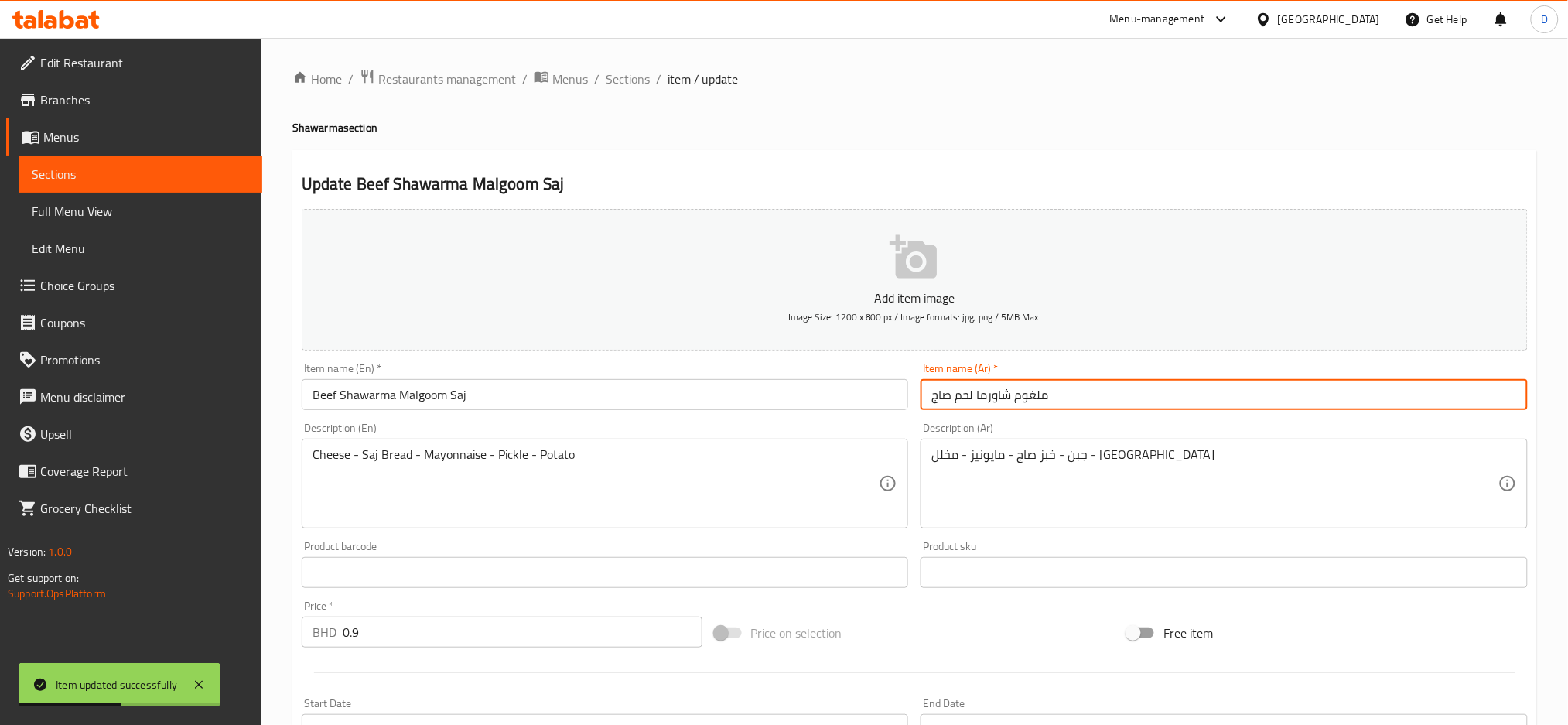
click at [1173, 396] on input "ملغوم شاورما لحم صاج" at bounding box center [1224, 395] width 608 height 31
paste input "عادية"
type input "ملغوم شاورما لحم صاج عادية"
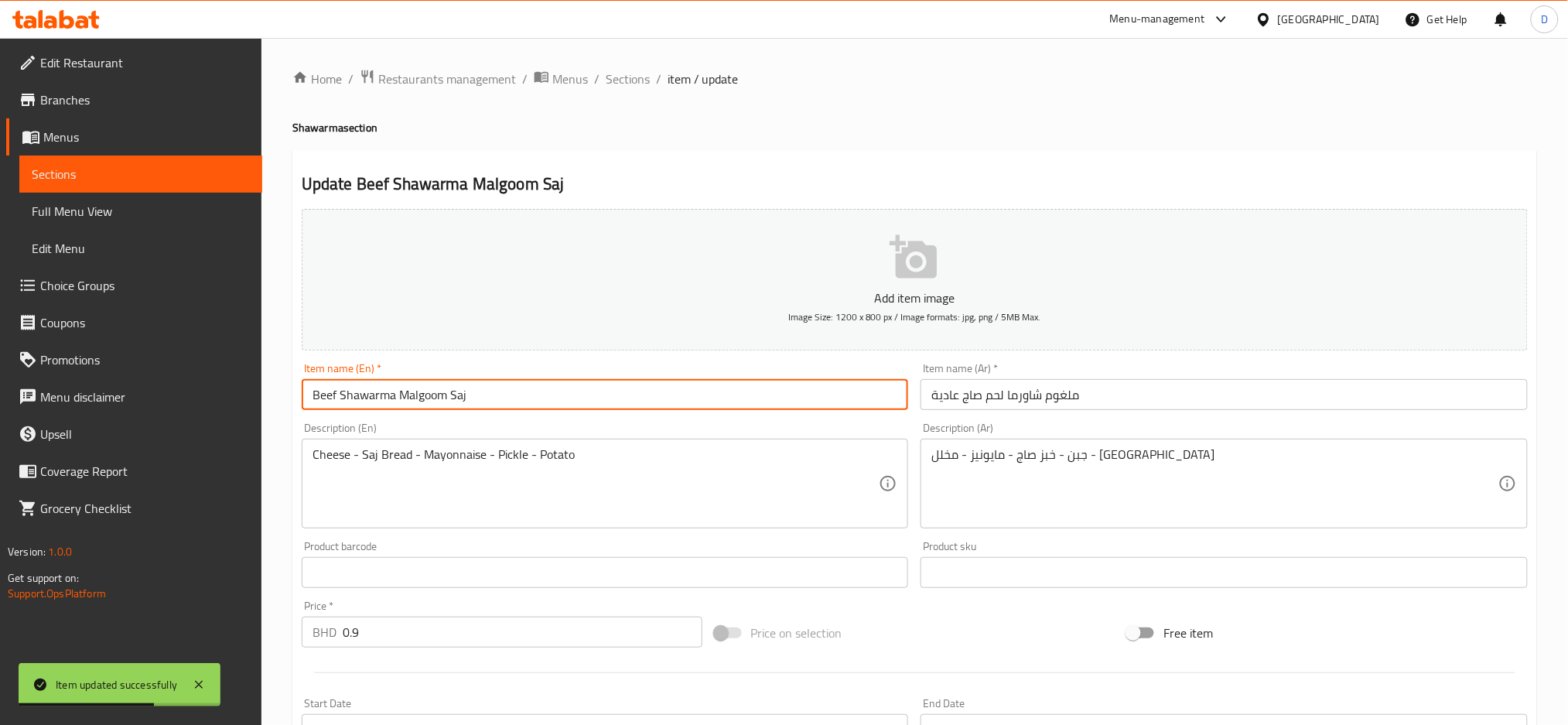
click at [778, 404] on input "Beef Shawarma Malgoom Saj" at bounding box center [606, 395] width 608 height 31
type input "Beef Shawarma Malgoom Saj regular"
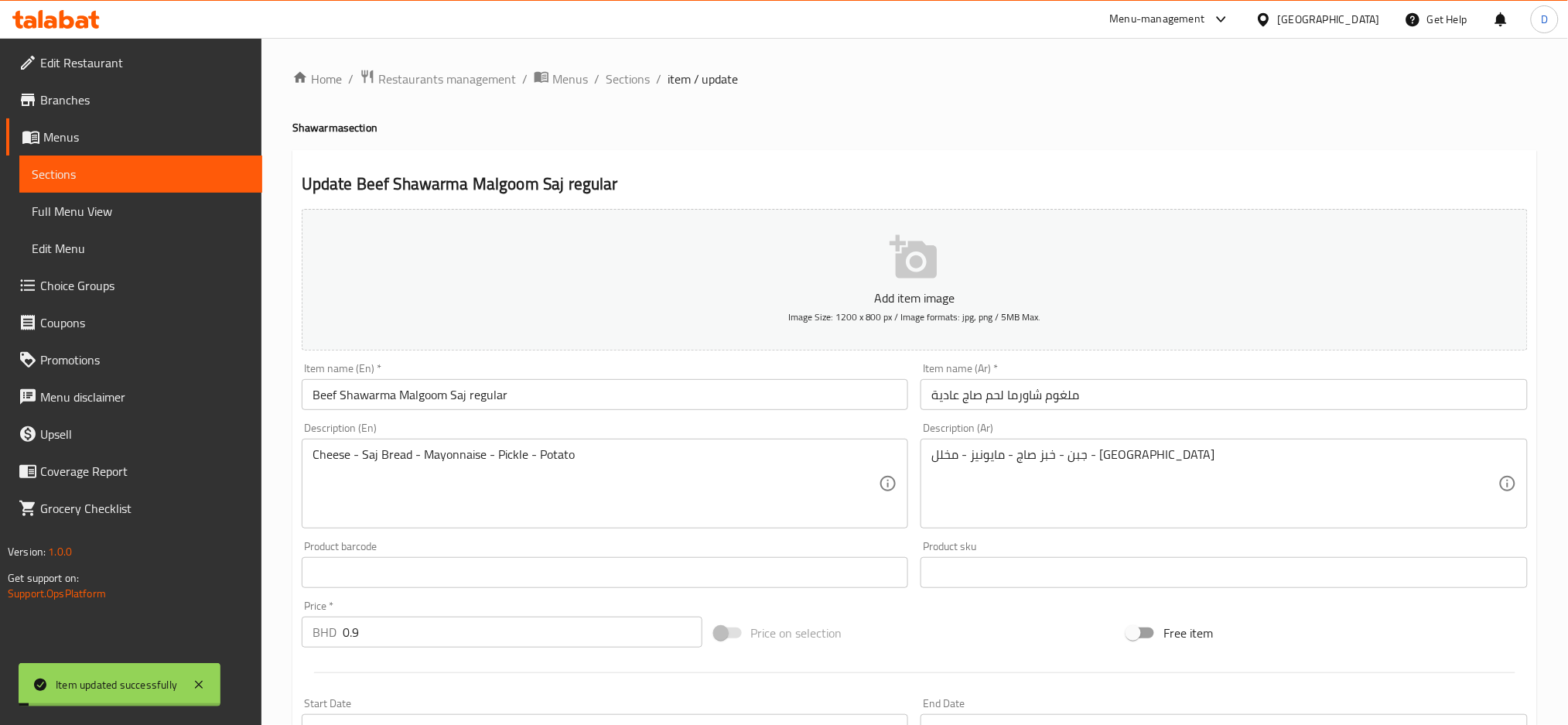
click at [635, 80] on span "Sections" at bounding box center [627, 78] width 44 height 19
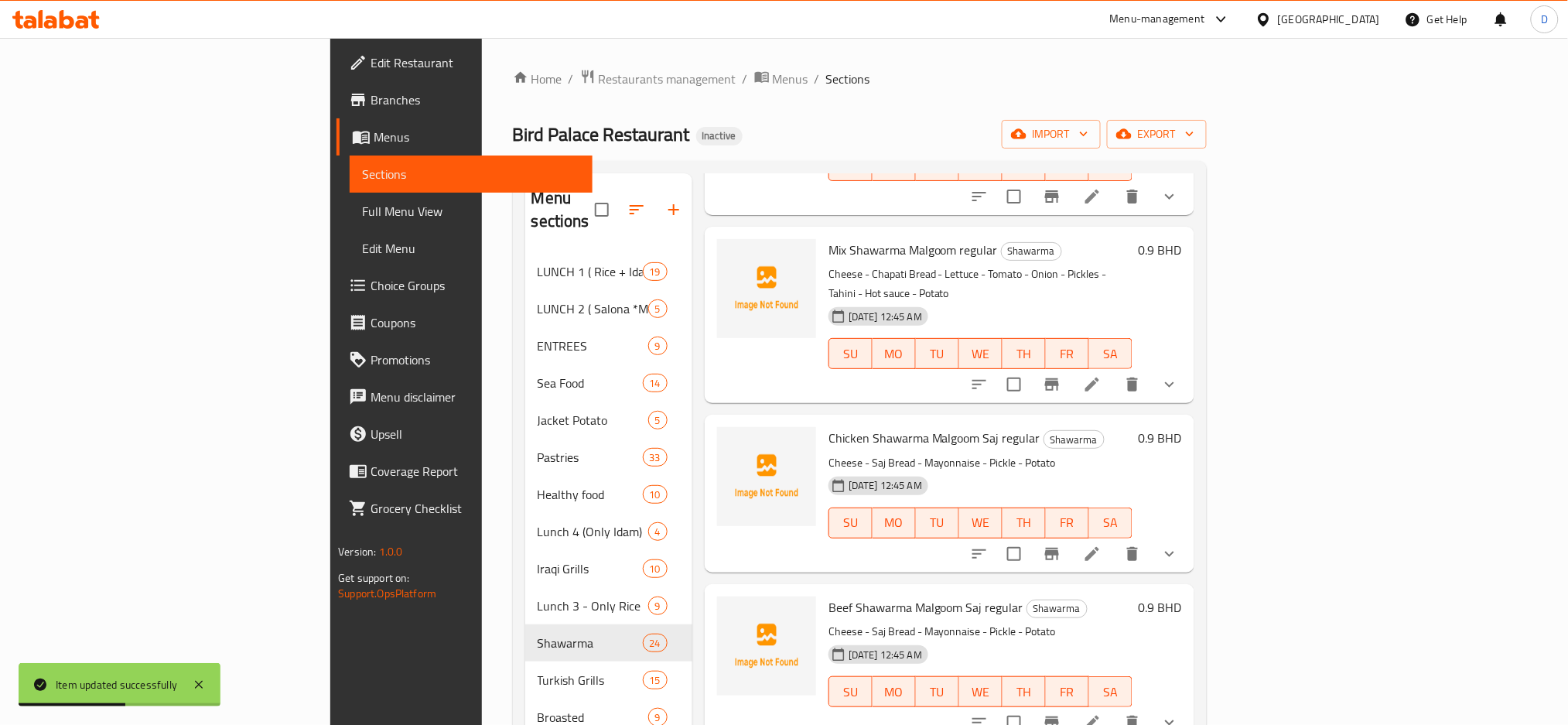
scroll to position [1607, 0]
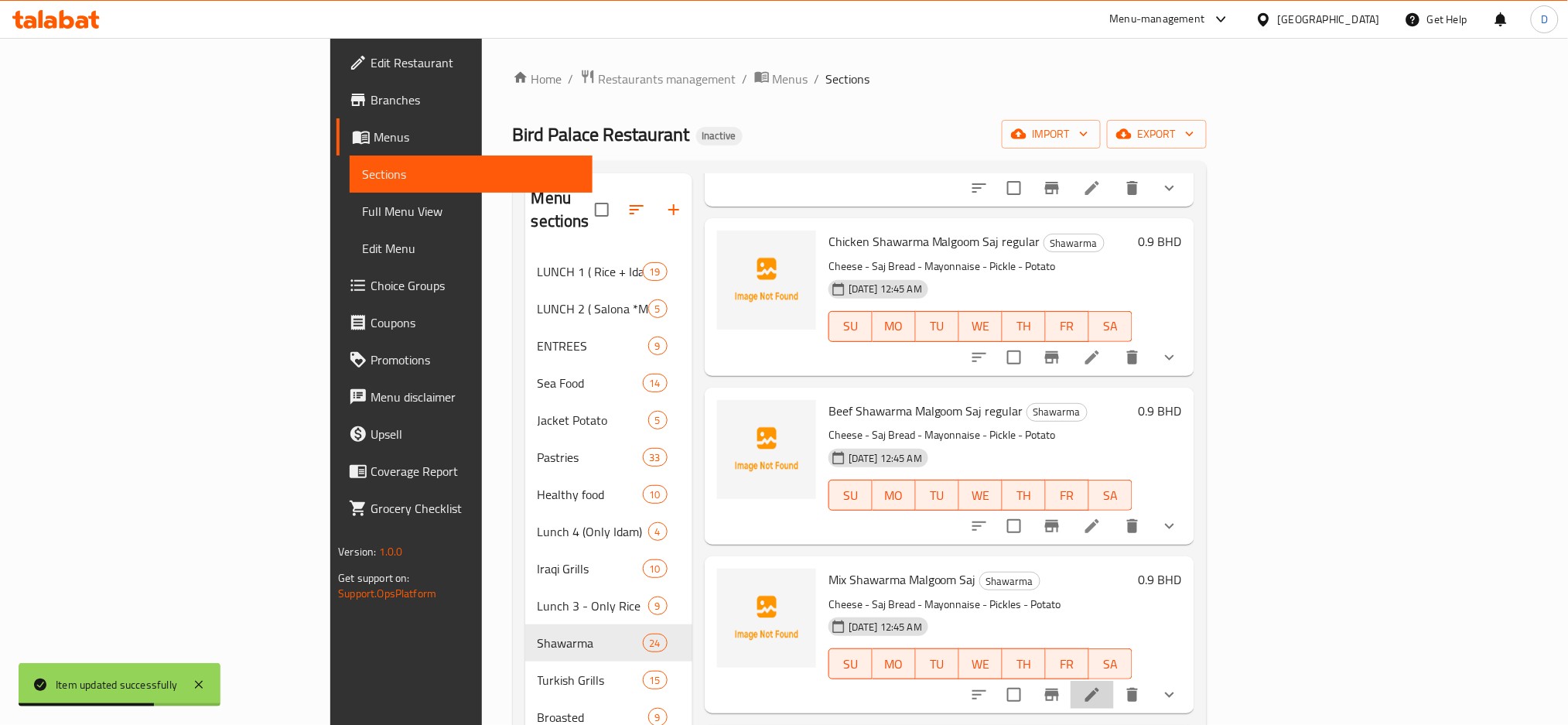
click at [1114, 681] on li at bounding box center [1092, 695] width 43 height 28
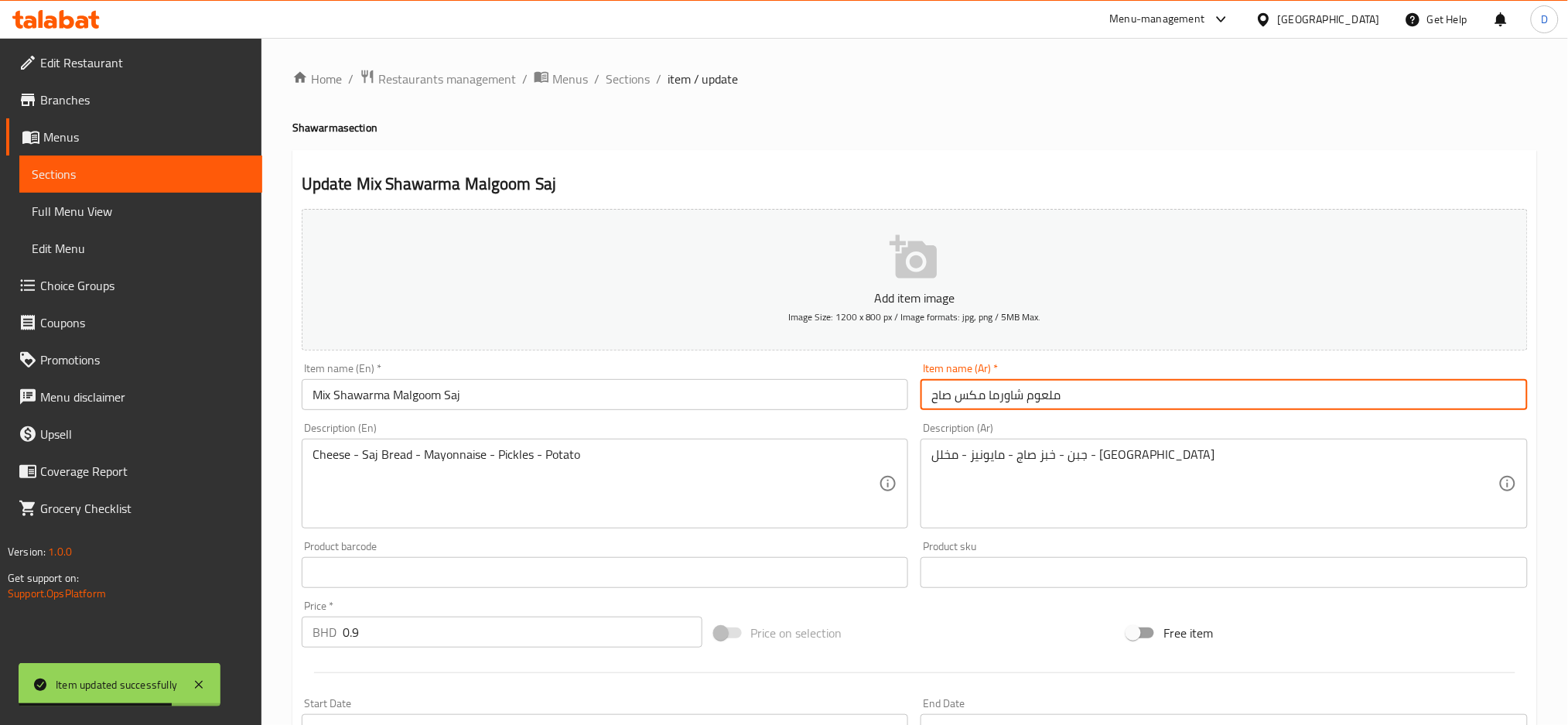
click at [1145, 392] on input "ملعوم شاورما مكس صاح" at bounding box center [1224, 395] width 608 height 31
paste input "عادية"
type input "ملعوم شاورما مكس صاح عادية"
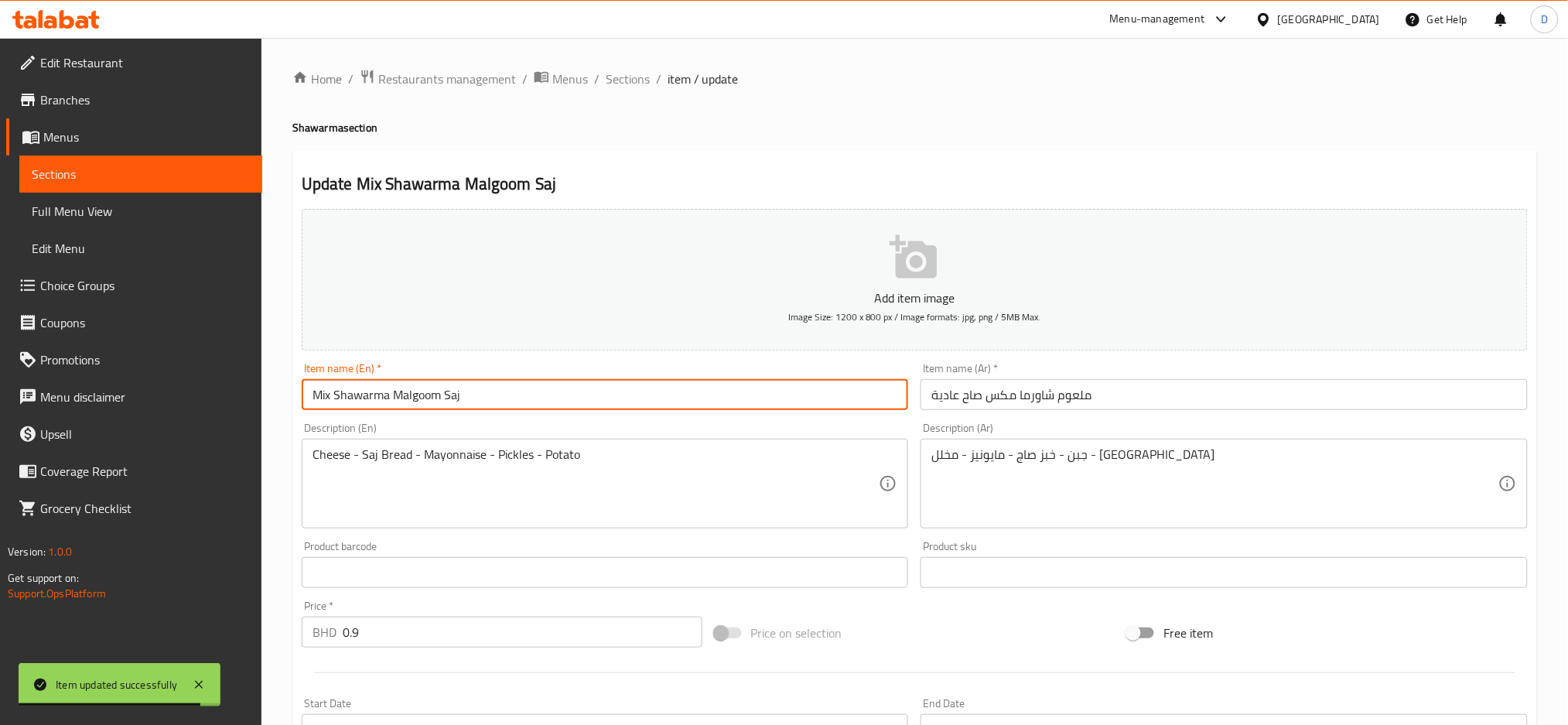
click at [771, 396] on input "Mix Shawarma Malgoom Saj" at bounding box center [606, 395] width 608 height 31
type input "Mix Shawarma Malgoom Saj regular"
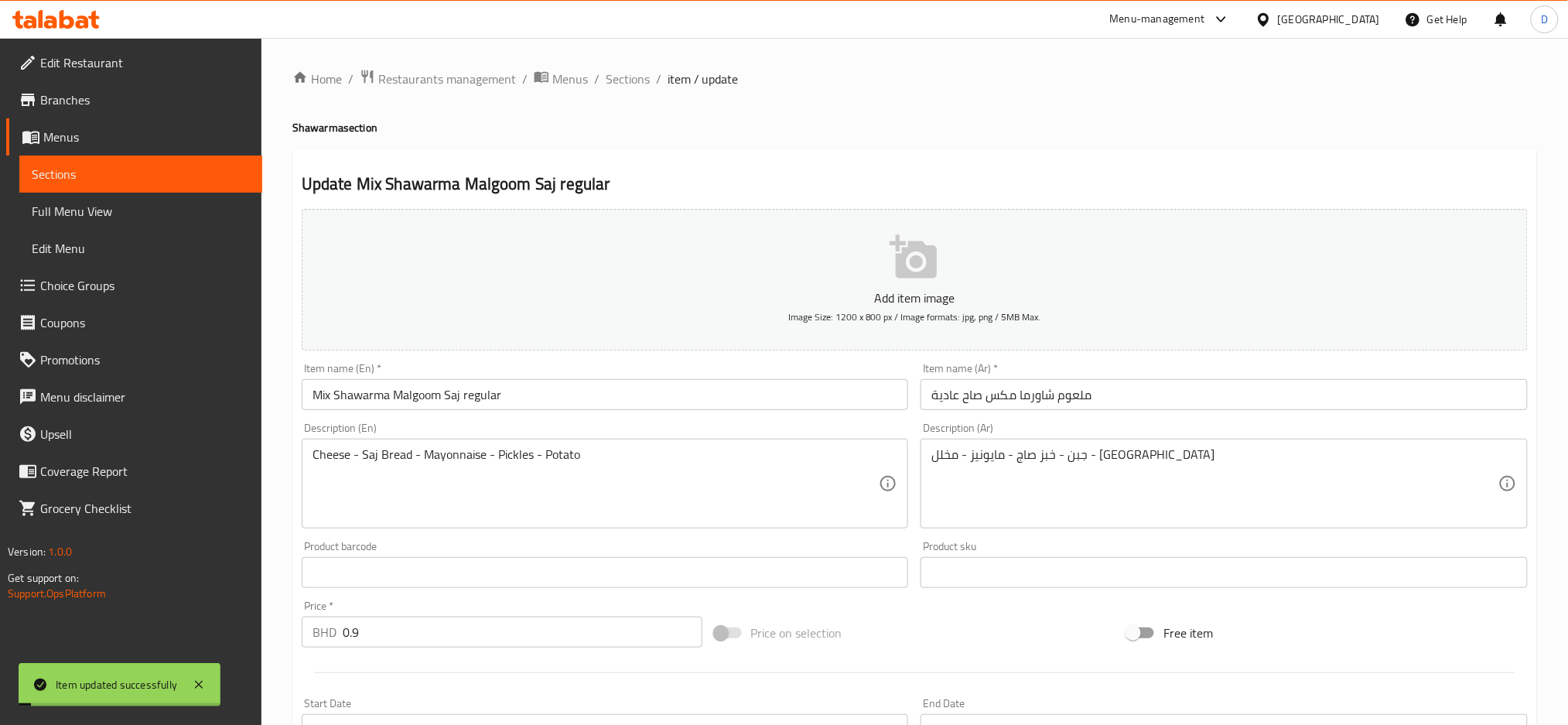
click at [633, 77] on span "Sections" at bounding box center [627, 78] width 44 height 19
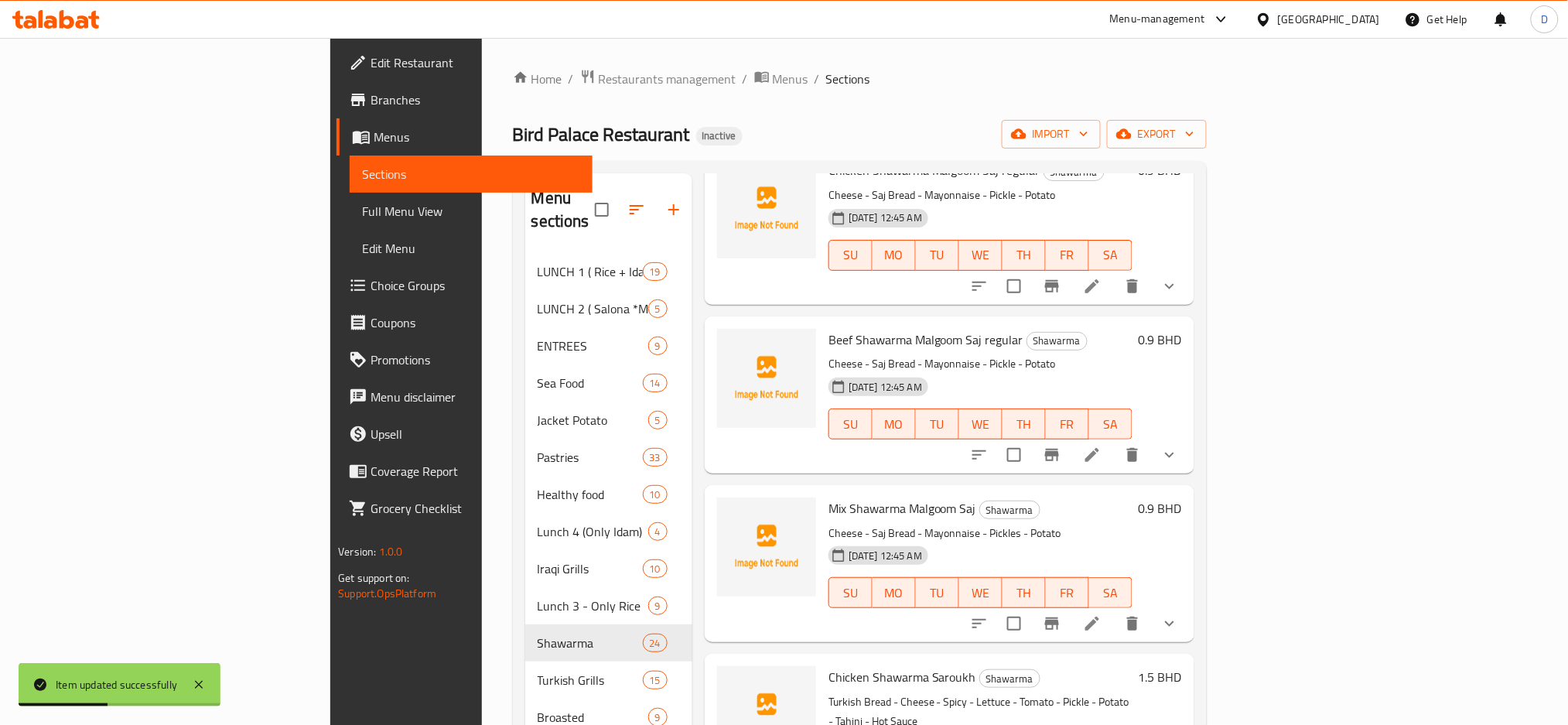
scroll to position [1756, 0]
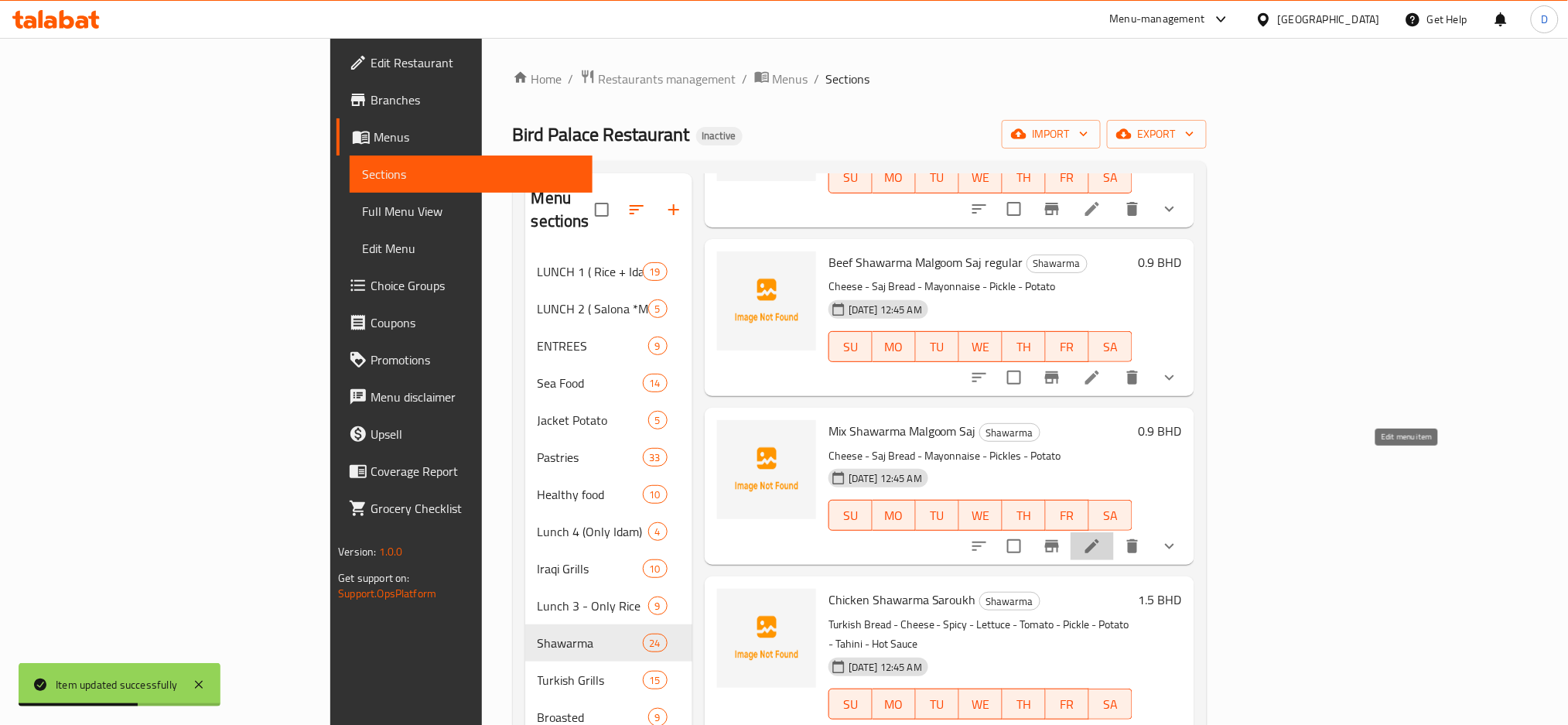
click at [1099, 539] on icon at bounding box center [1092, 546] width 14 height 14
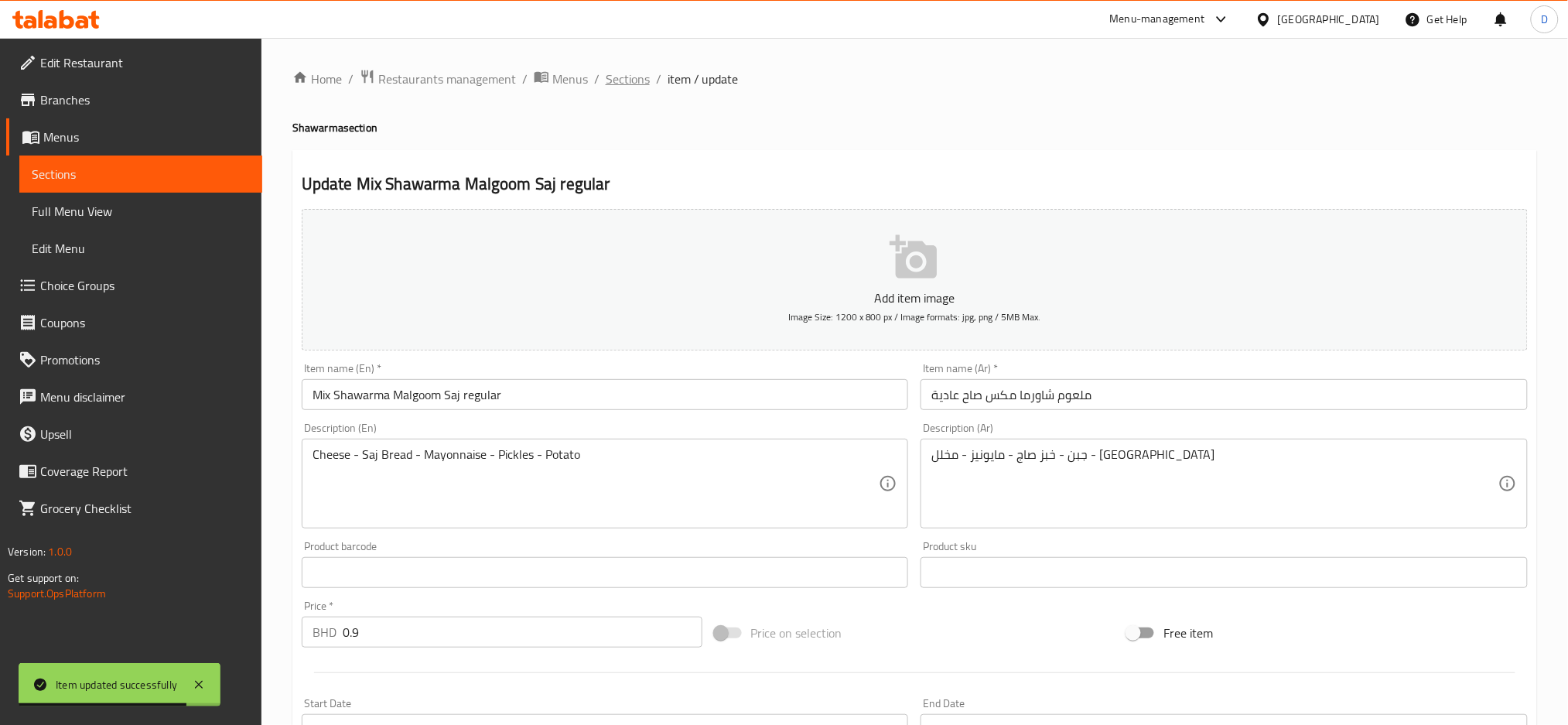
click at [625, 78] on span "Sections" at bounding box center [627, 78] width 44 height 19
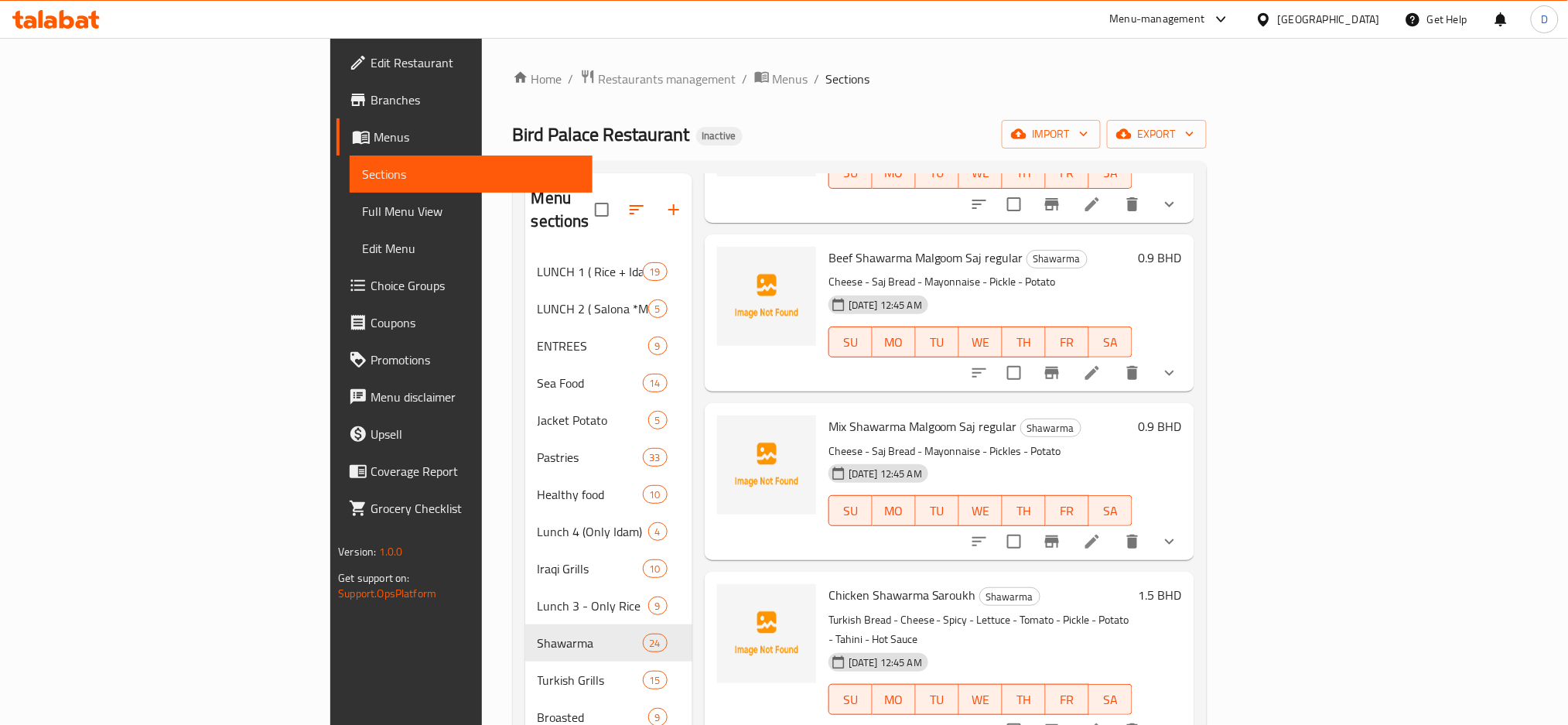
scroll to position [1865, 0]
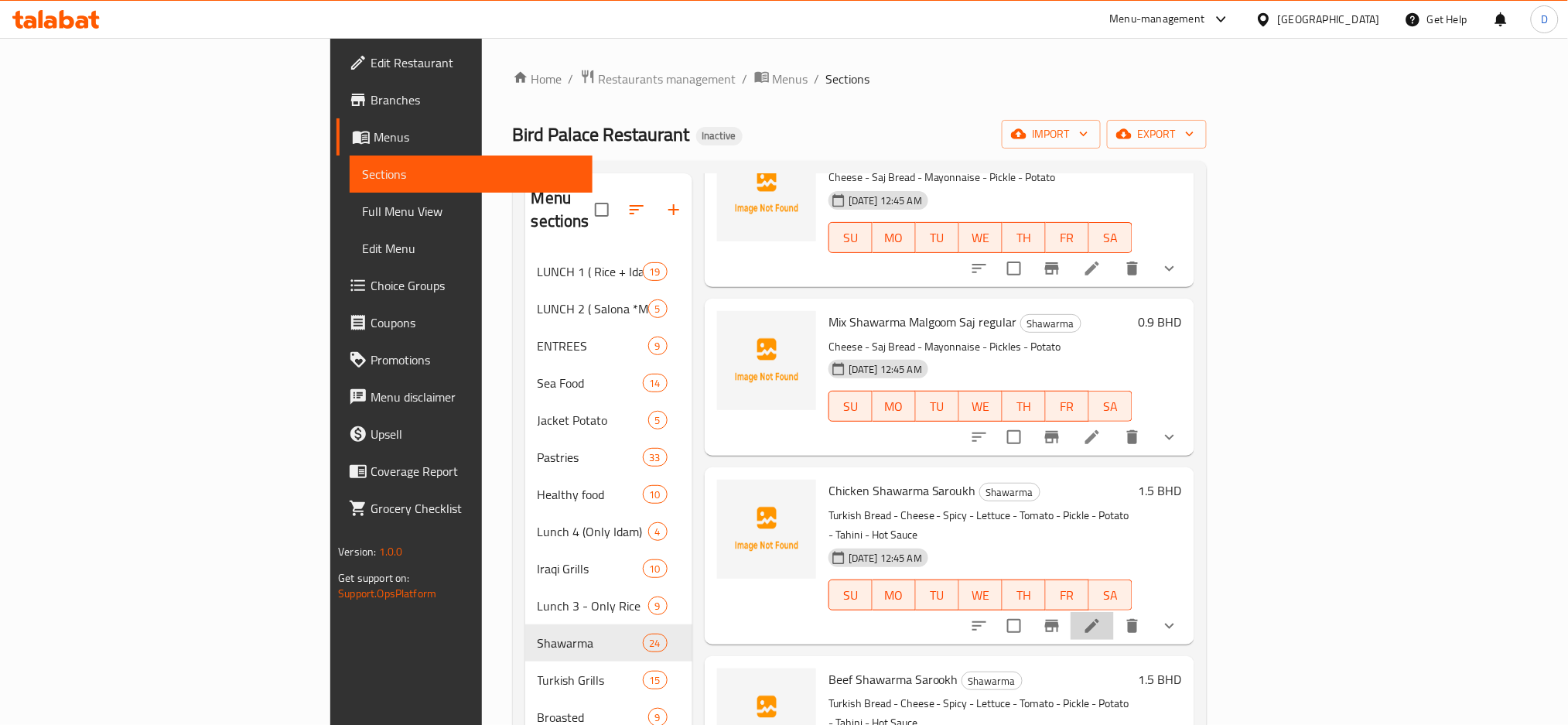
click at [1114, 612] on li at bounding box center [1092, 625] width 43 height 28
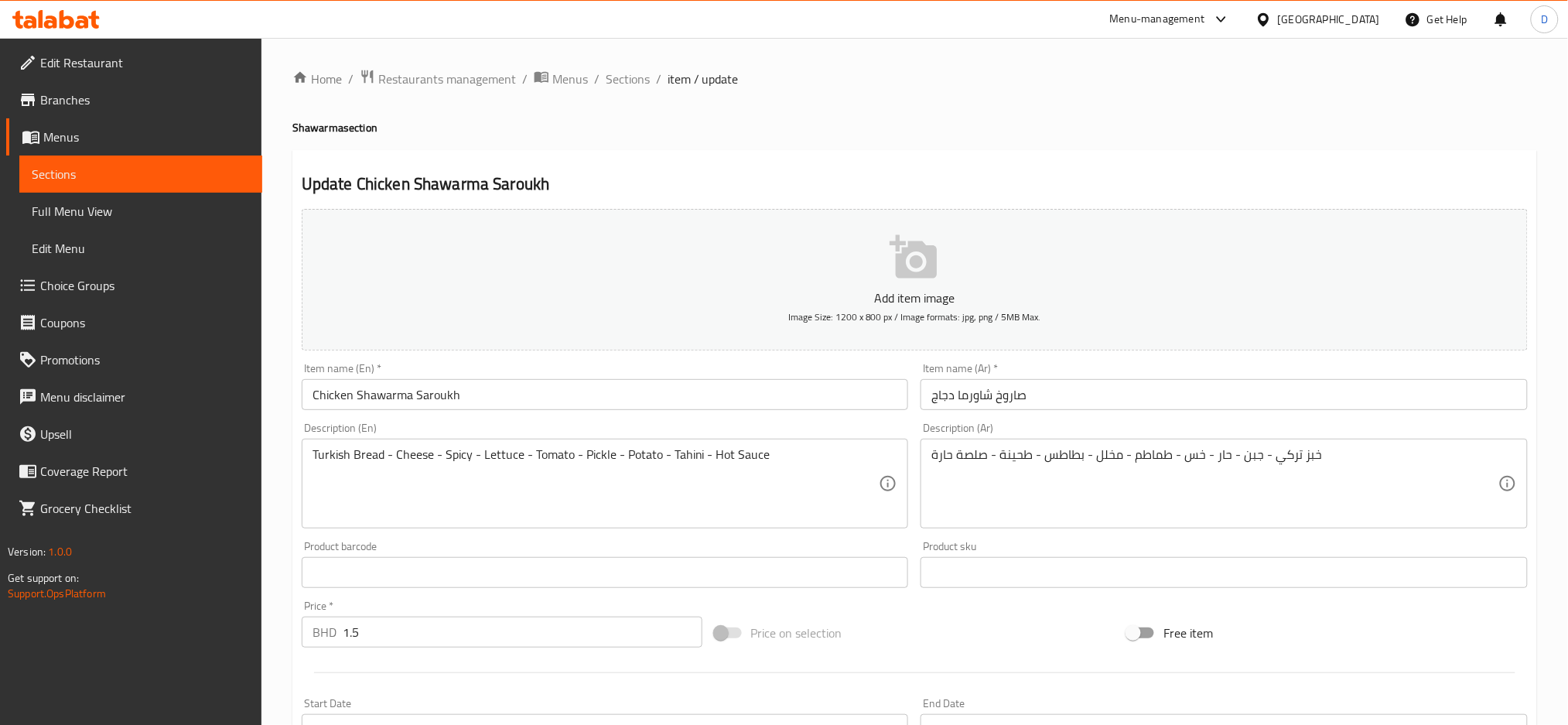
click at [1135, 396] on input "صاروخ شاورما دجاج" at bounding box center [1224, 395] width 608 height 31
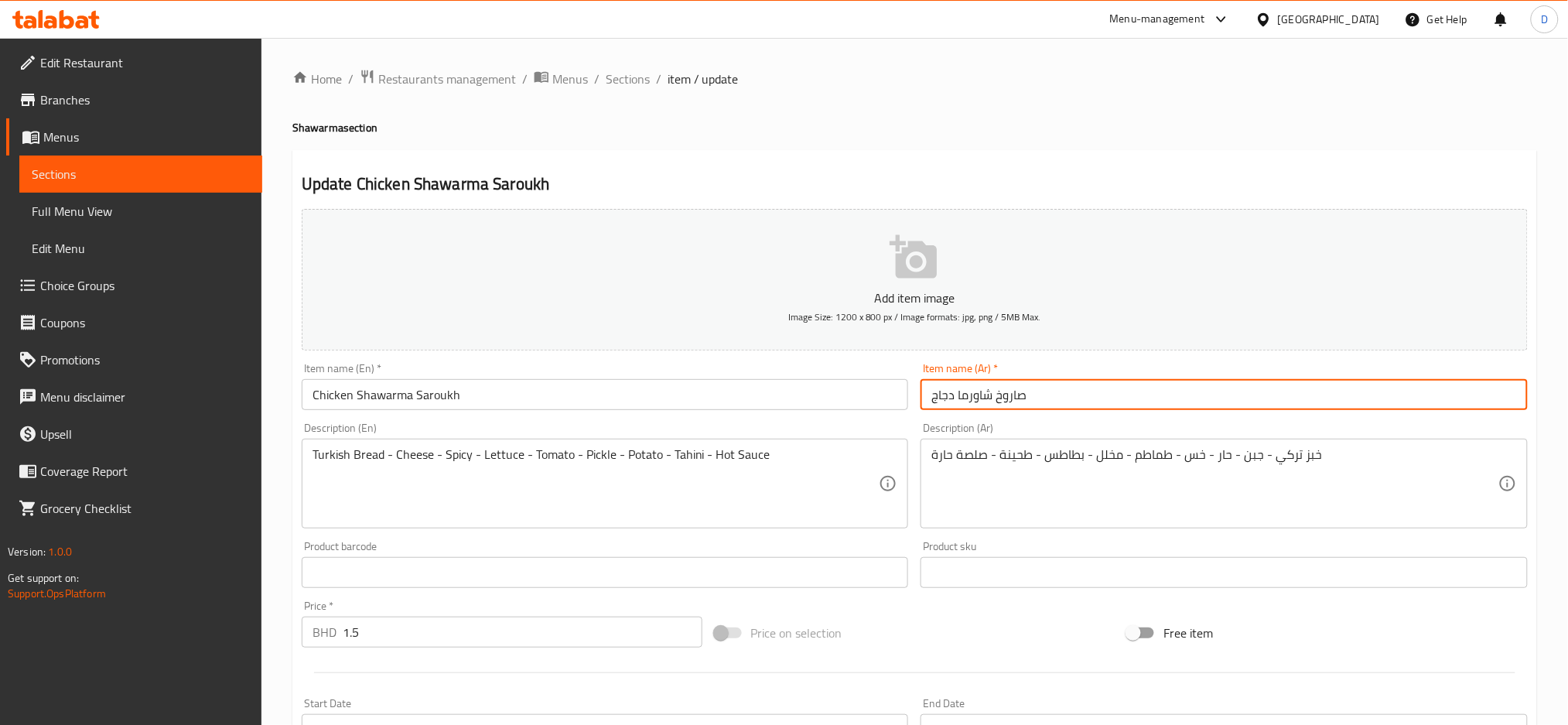
paste input "عادية"
type input "صاروخ شاورما دجاج عادية"
click at [555, 393] on input "Chicken Shawarma Saroukh" at bounding box center [606, 395] width 608 height 31
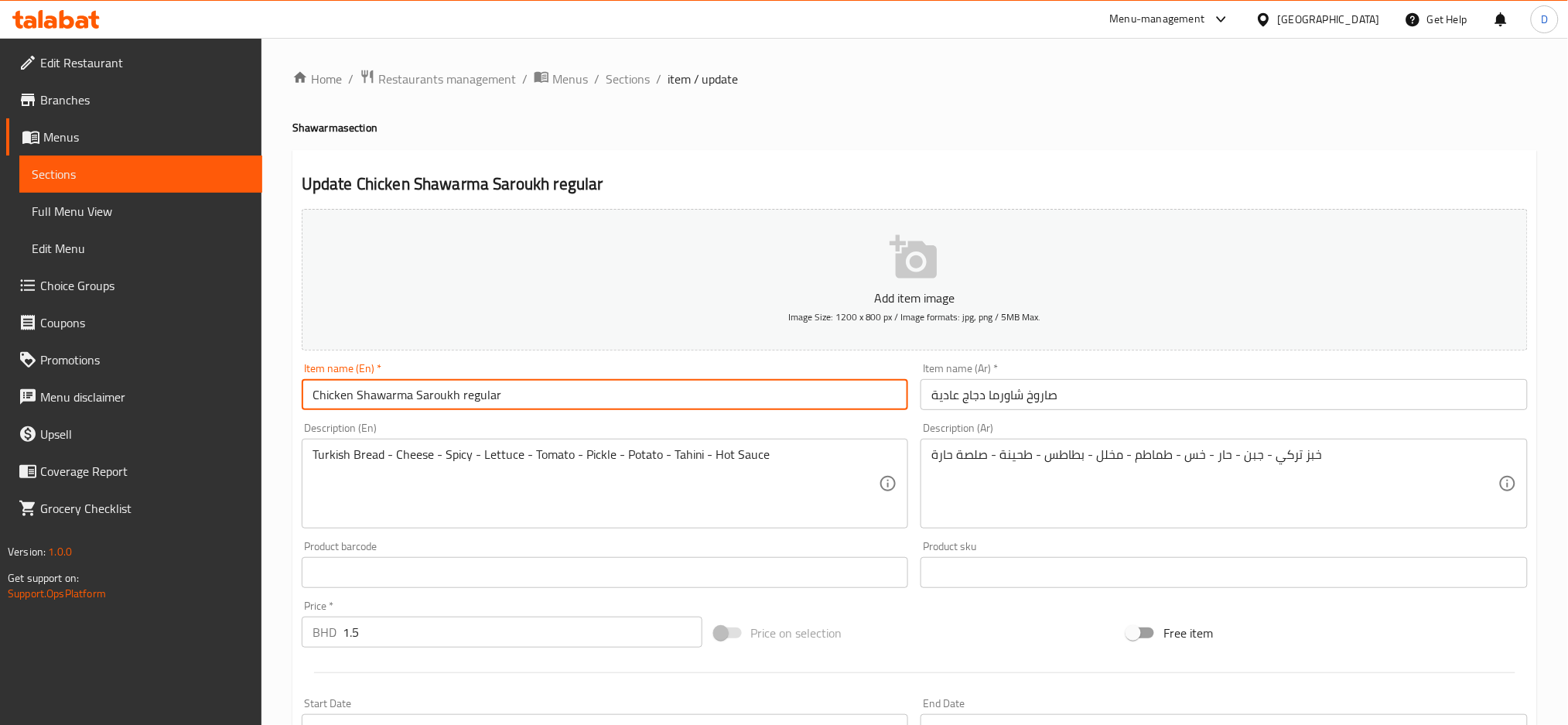
type input "Chicken Shawarma Saroukh regular"
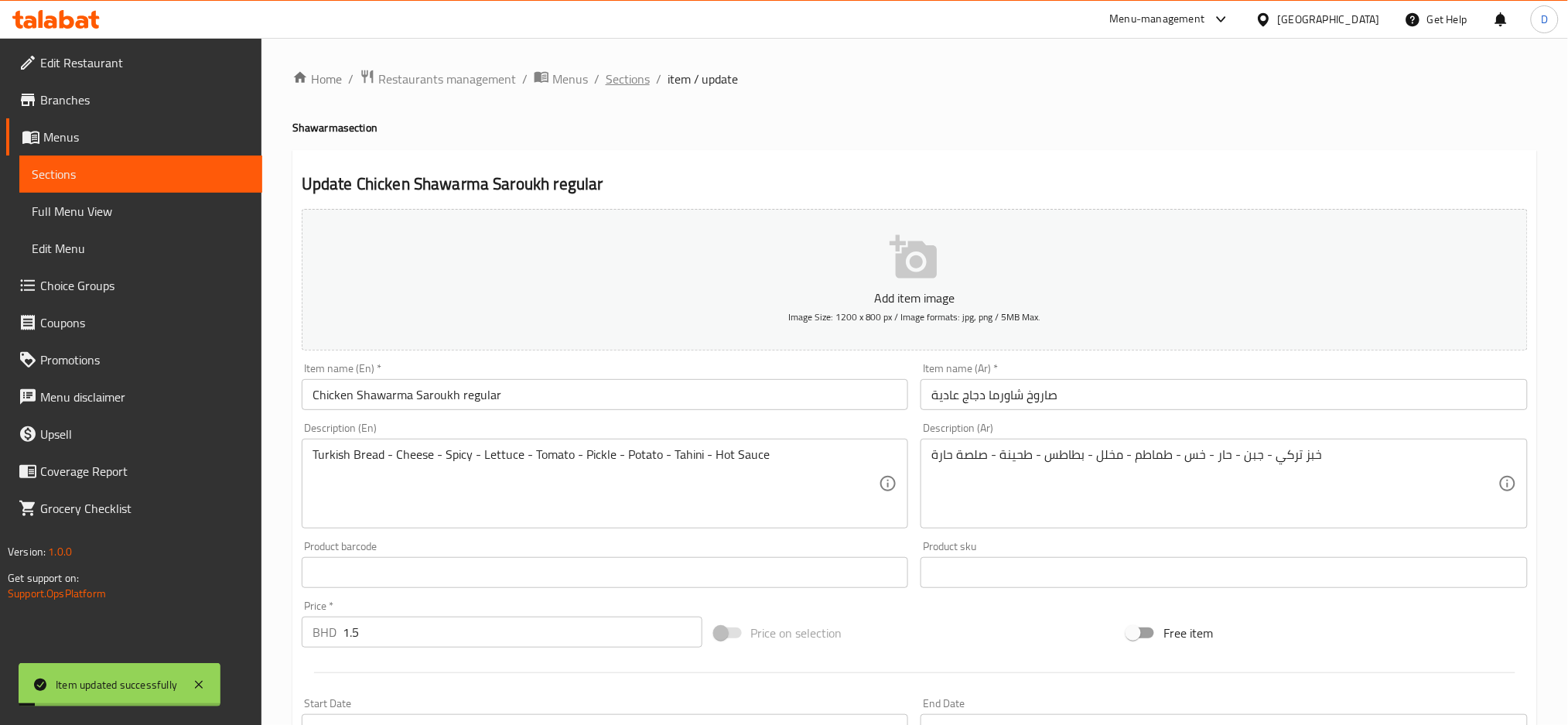
click at [633, 80] on span "Sections" at bounding box center [627, 78] width 44 height 19
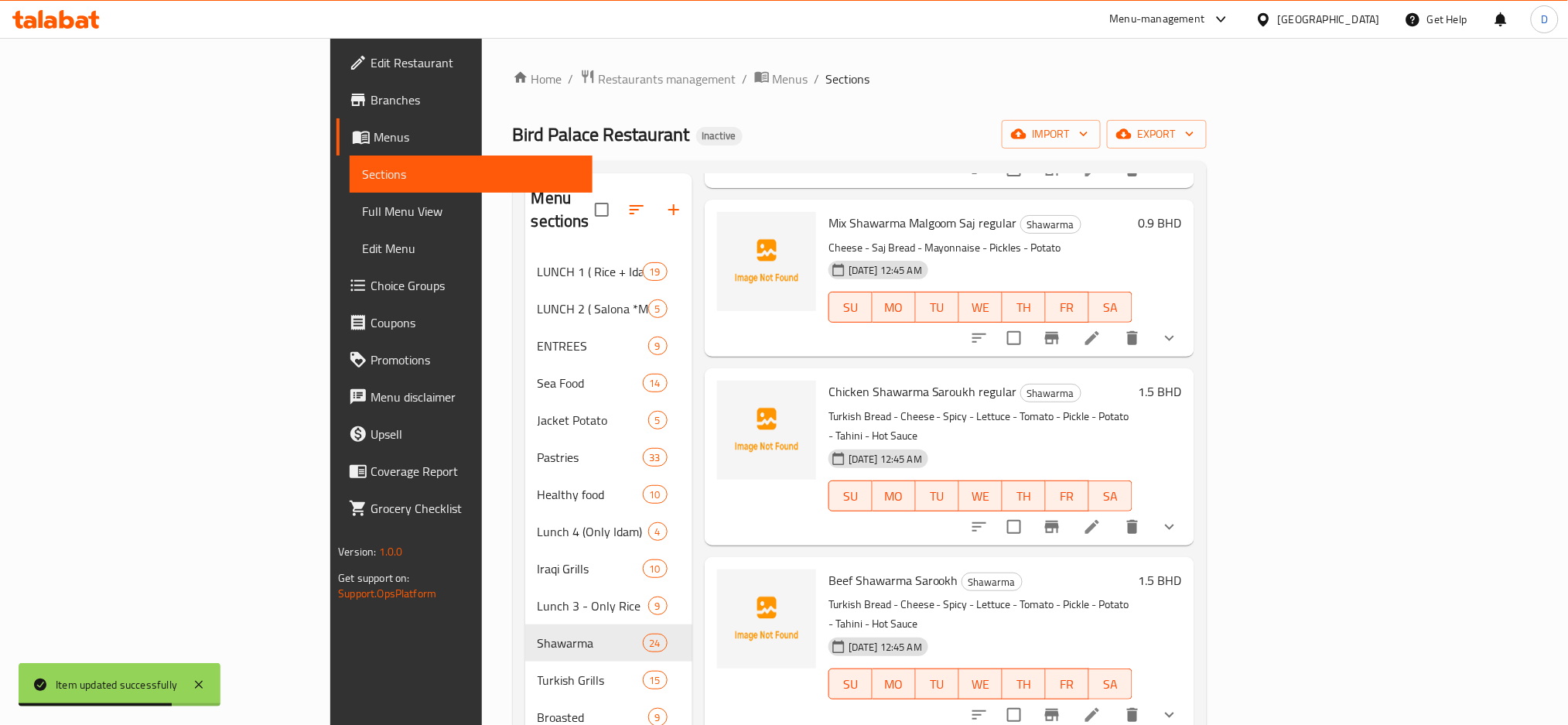
scroll to position [1964, 0]
click at [1101, 706] on icon at bounding box center [1091, 715] width 19 height 19
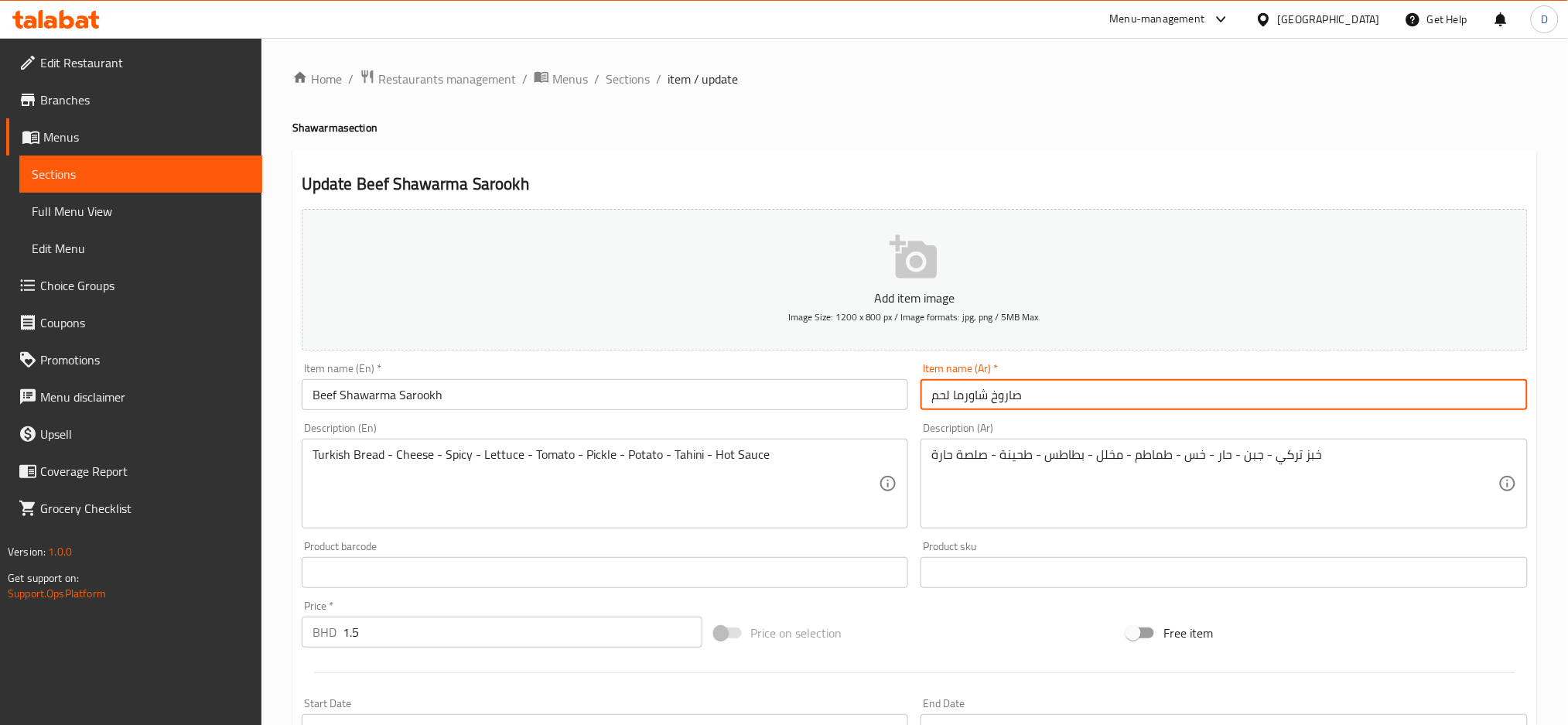
click at [1140, 397] on input "صاروخ شاورما لحم" at bounding box center [1224, 395] width 608 height 31
paste input "عادية"
type input "صاروخ شاورما لحم عادية"
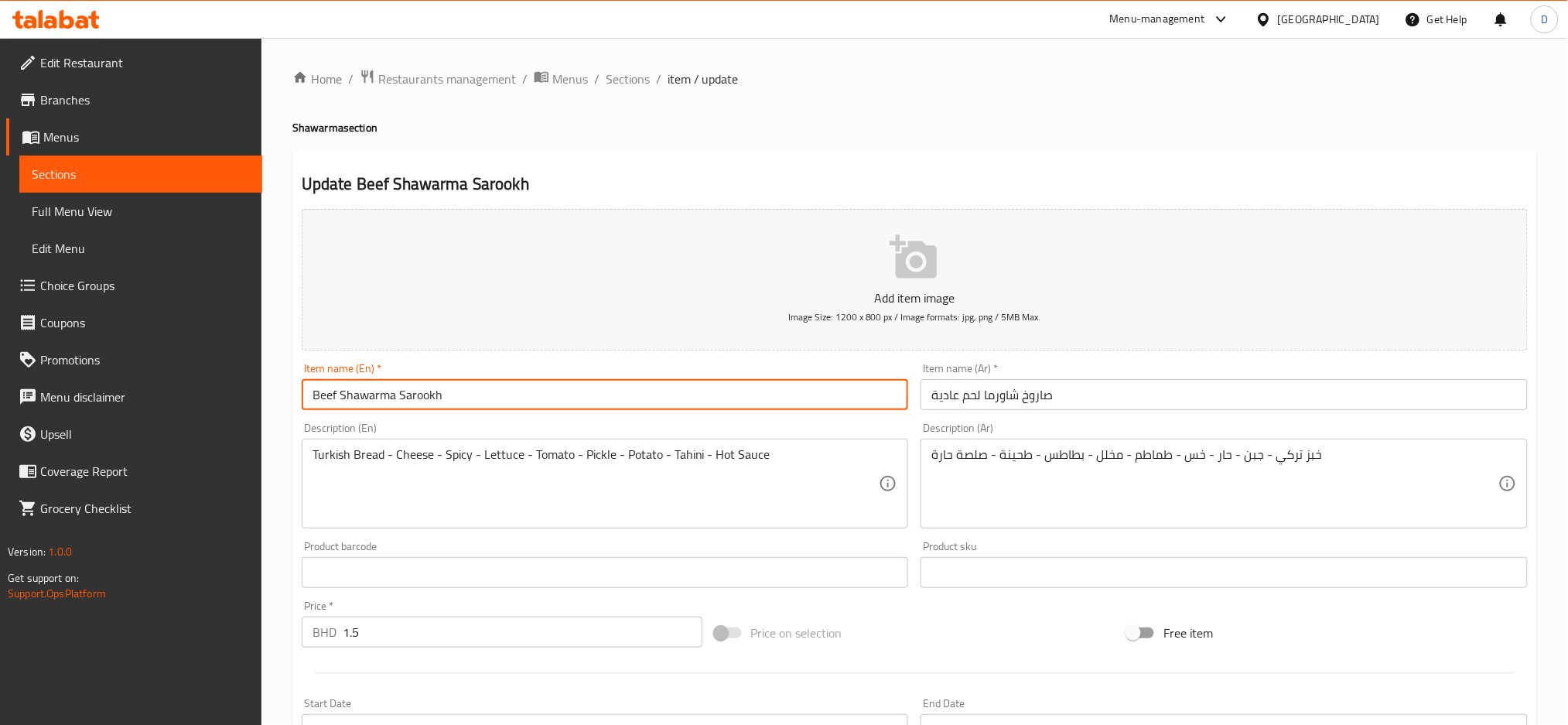
click at [730, 395] on input "Beef Shawarma Sarookh" at bounding box center [606, 395] width 608 height 31
type input "Beef Shawarma Sarookh regular"
click at [635, 78] on span "Sections" at bounding box center [627, 78] width 44 height 19
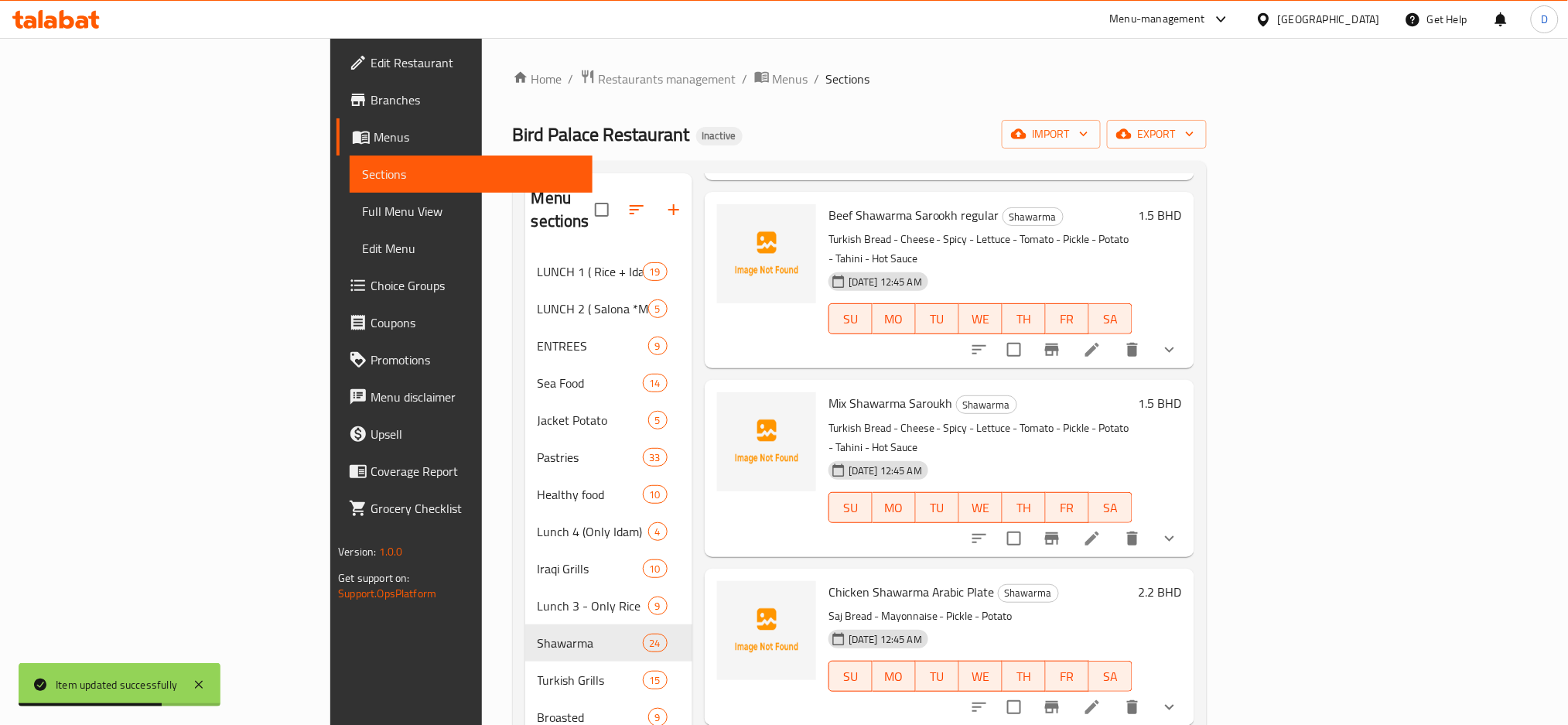
scroll to position [2240, 0]
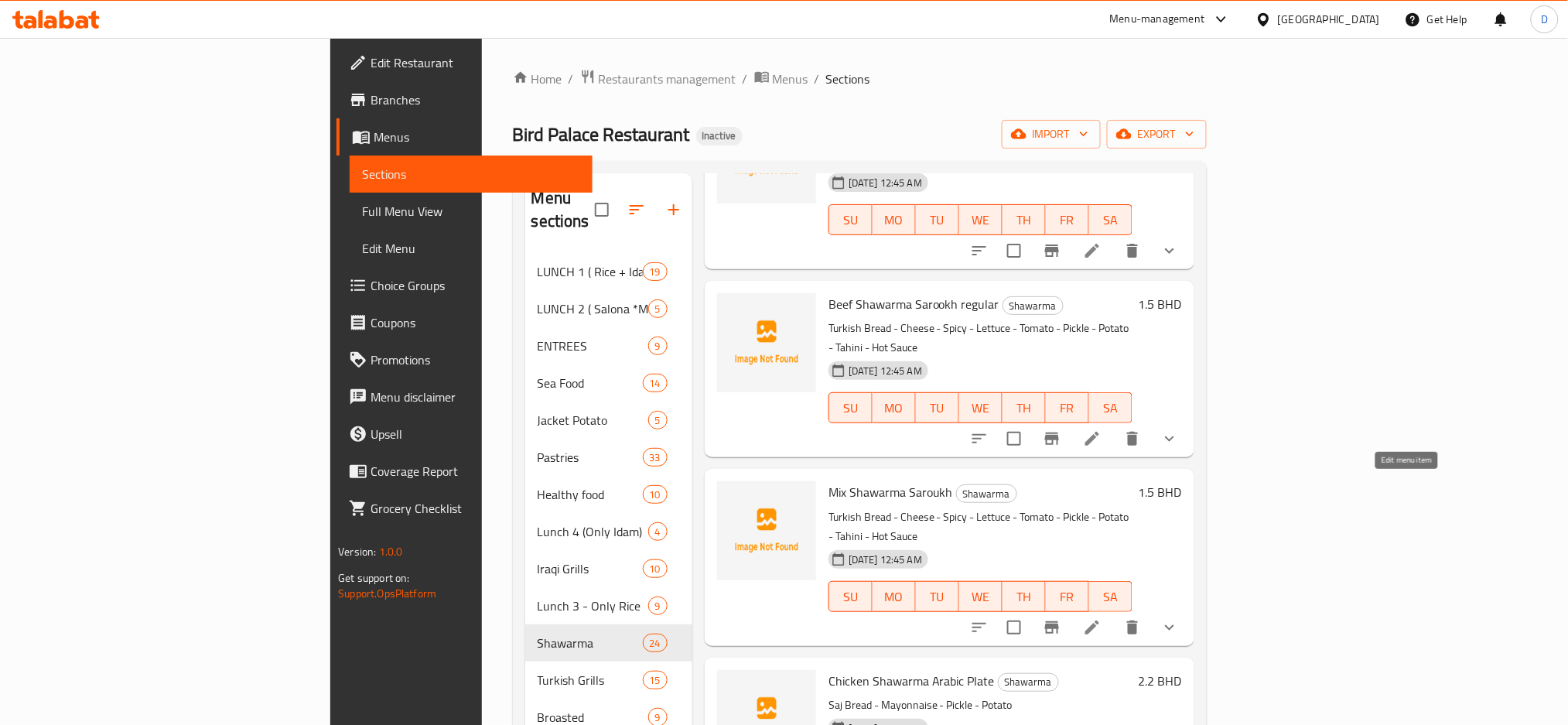
click at [1099, 620] on icon at bounding box center [1092, 627] width 14 height 14
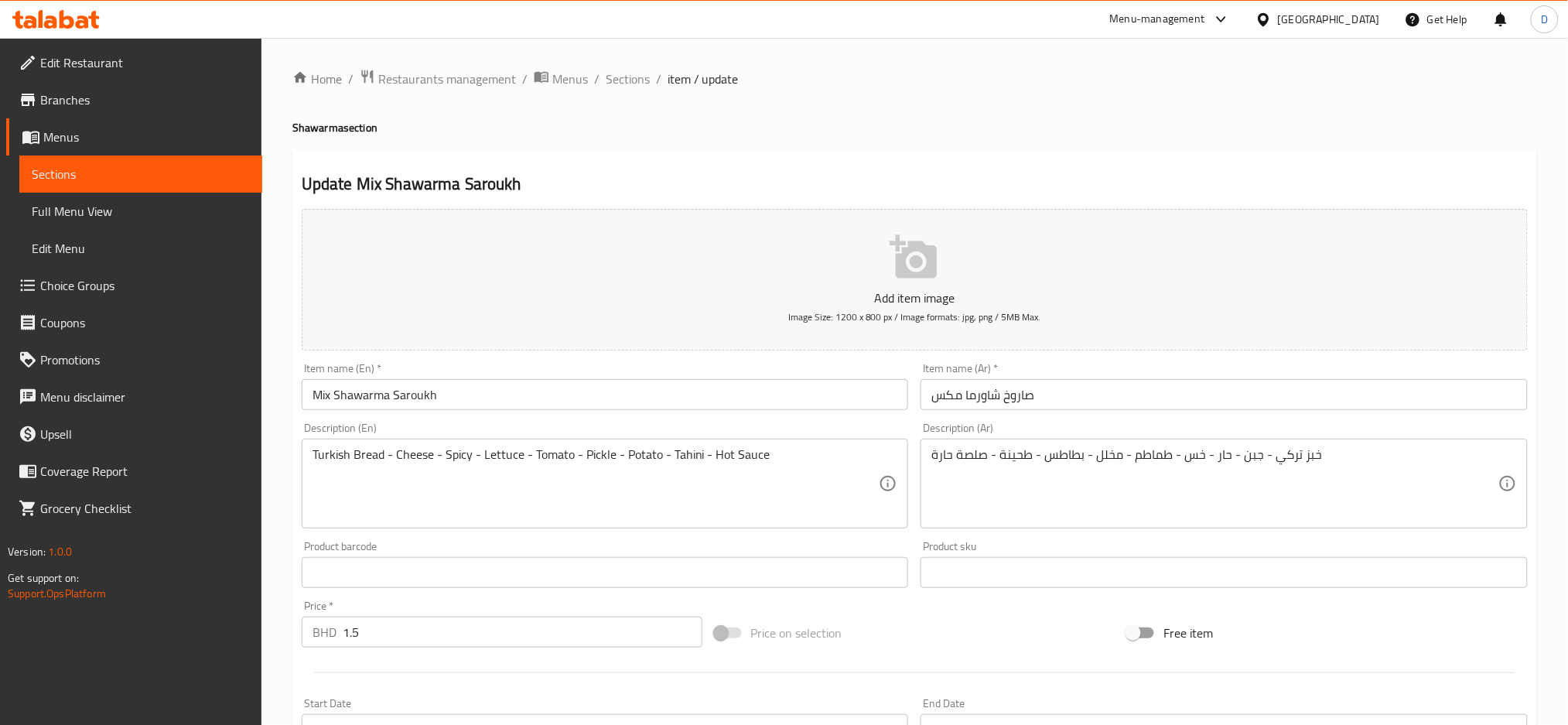
click at [1127, 398] on input "صاروخ شاورما مكس" at bounding box center [1224, 395] width 608 height 31
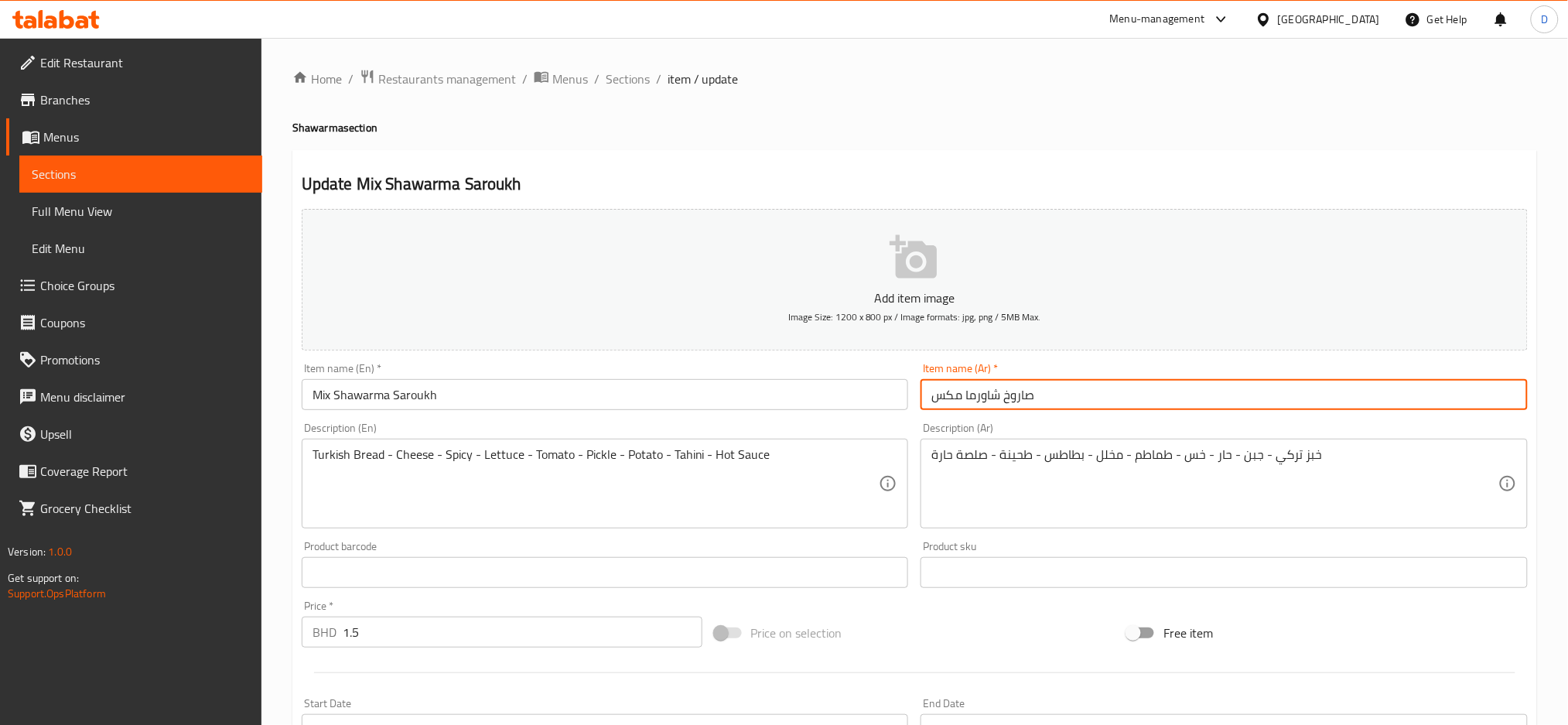
paste input "عادية"
type input "صاروخ شاورما مكس عادية"
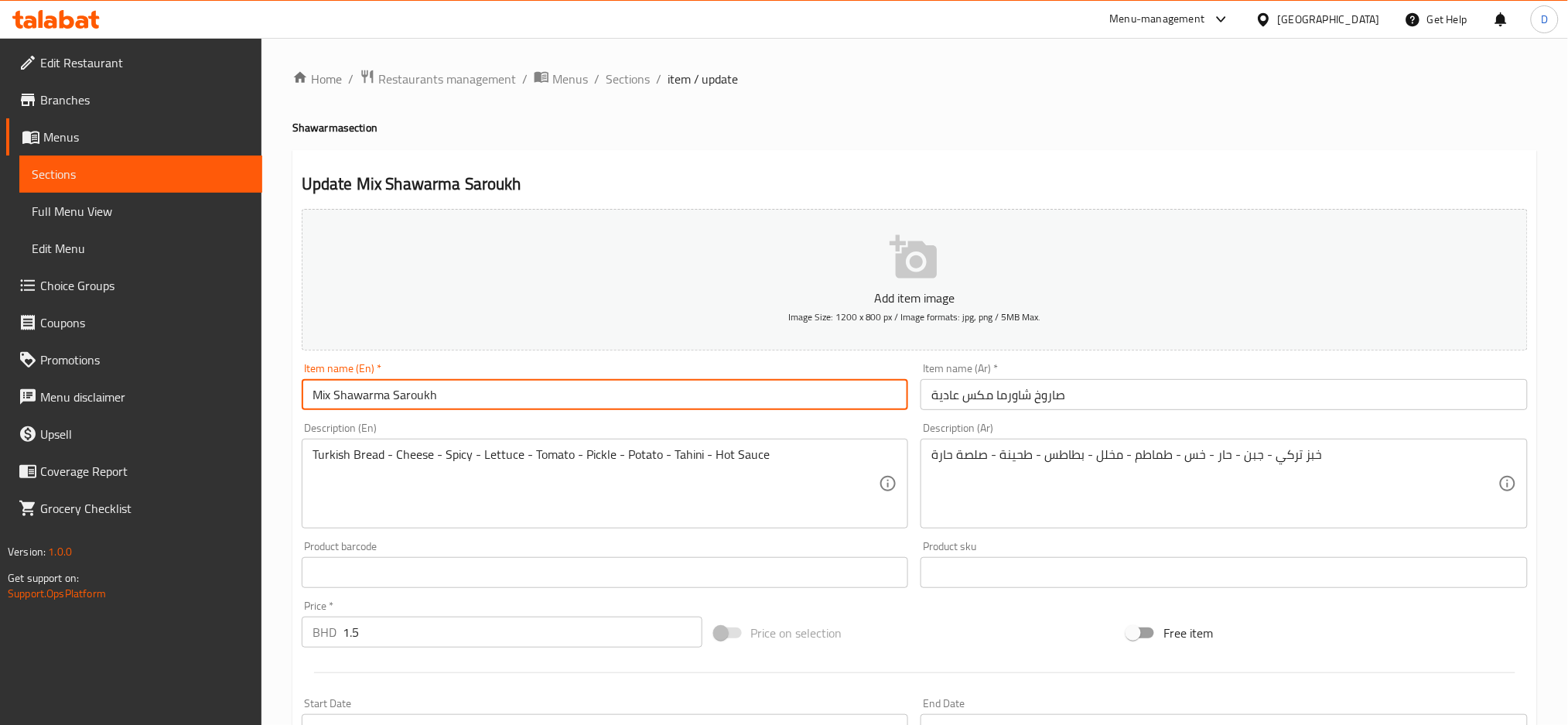
click at [743, 401] on input "Mix Shawarma Saroukh" at bounding box center [606, 395] width 608 height 31
type input "Mix Shawarma Saroukh regular"
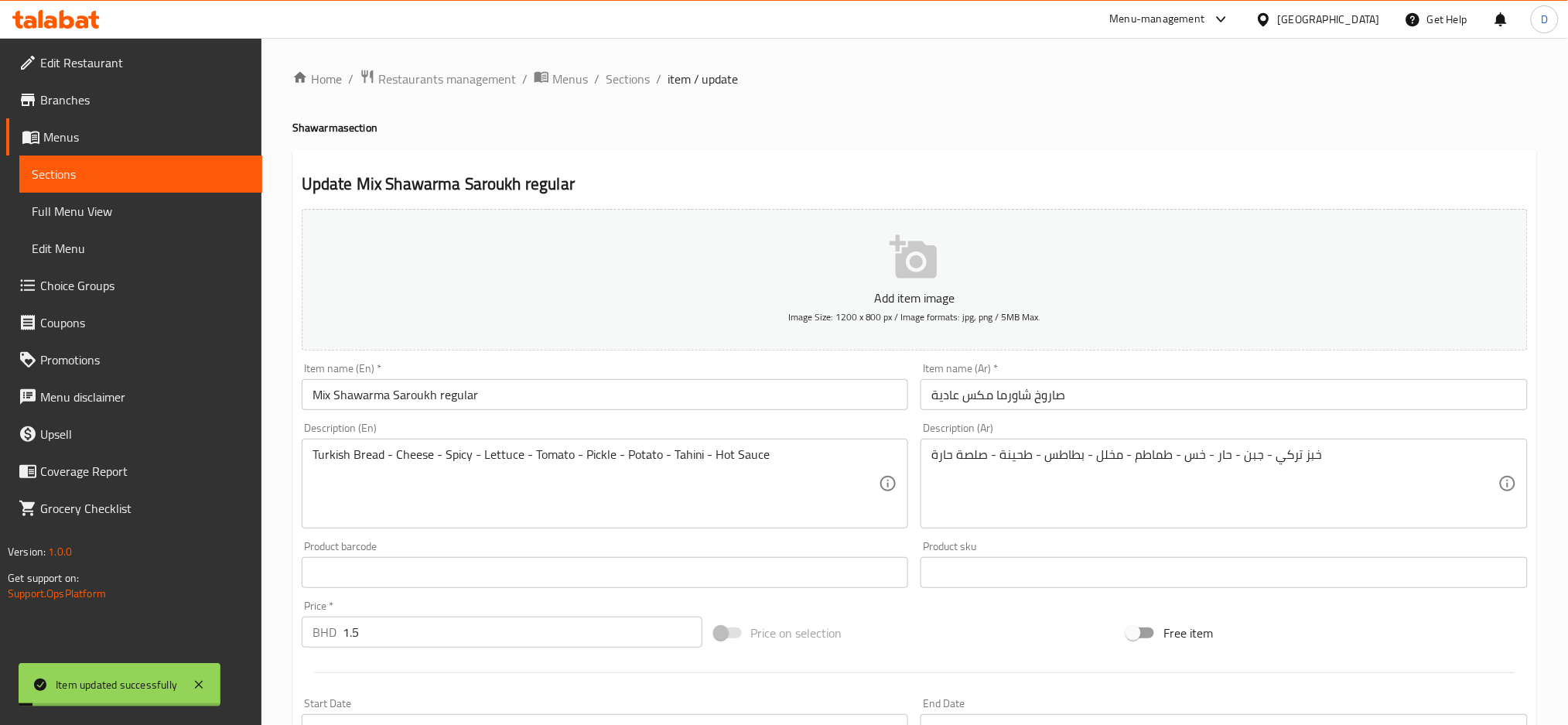
click at [627, 77] on span "Sections" at bounding box center [627, 78] width 44 height 19
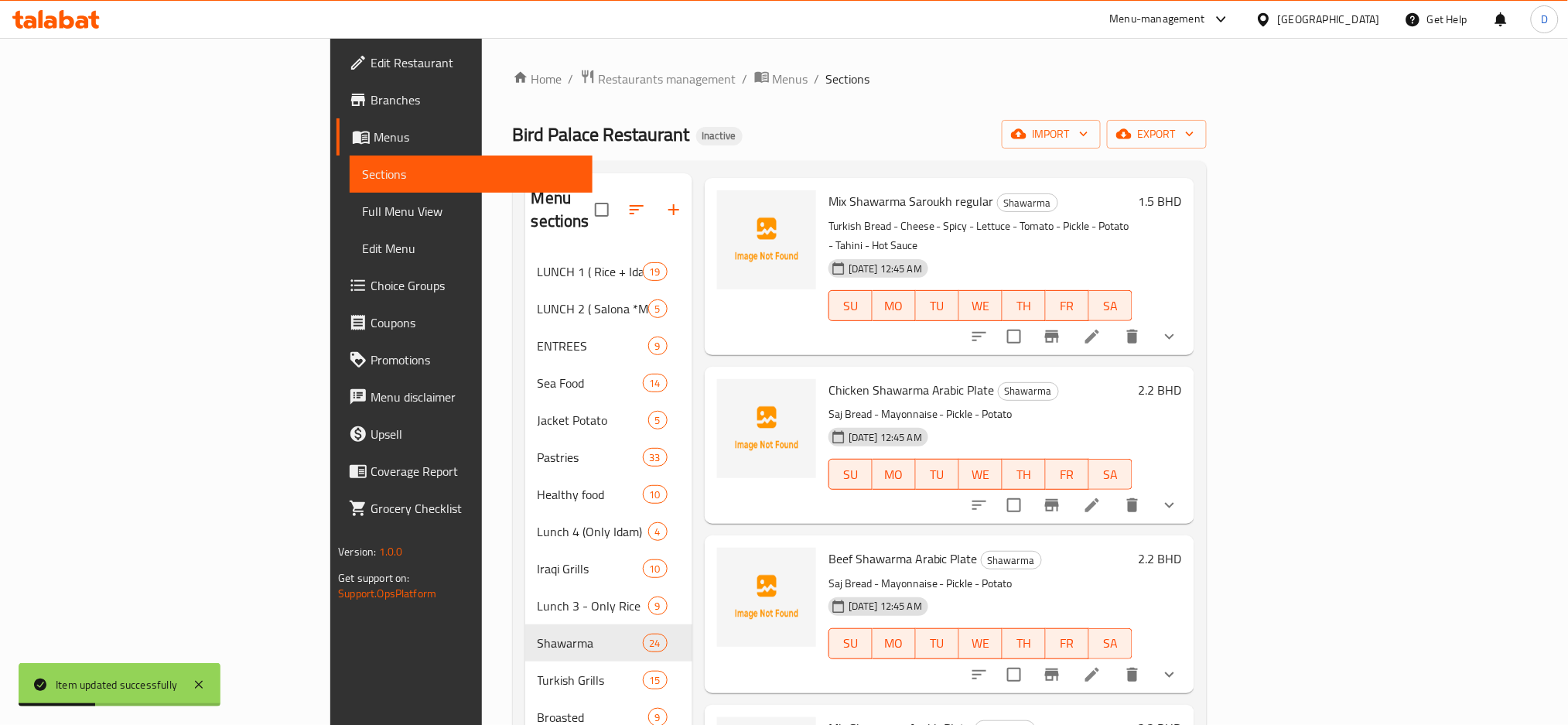
scroll to position [2530, 0]
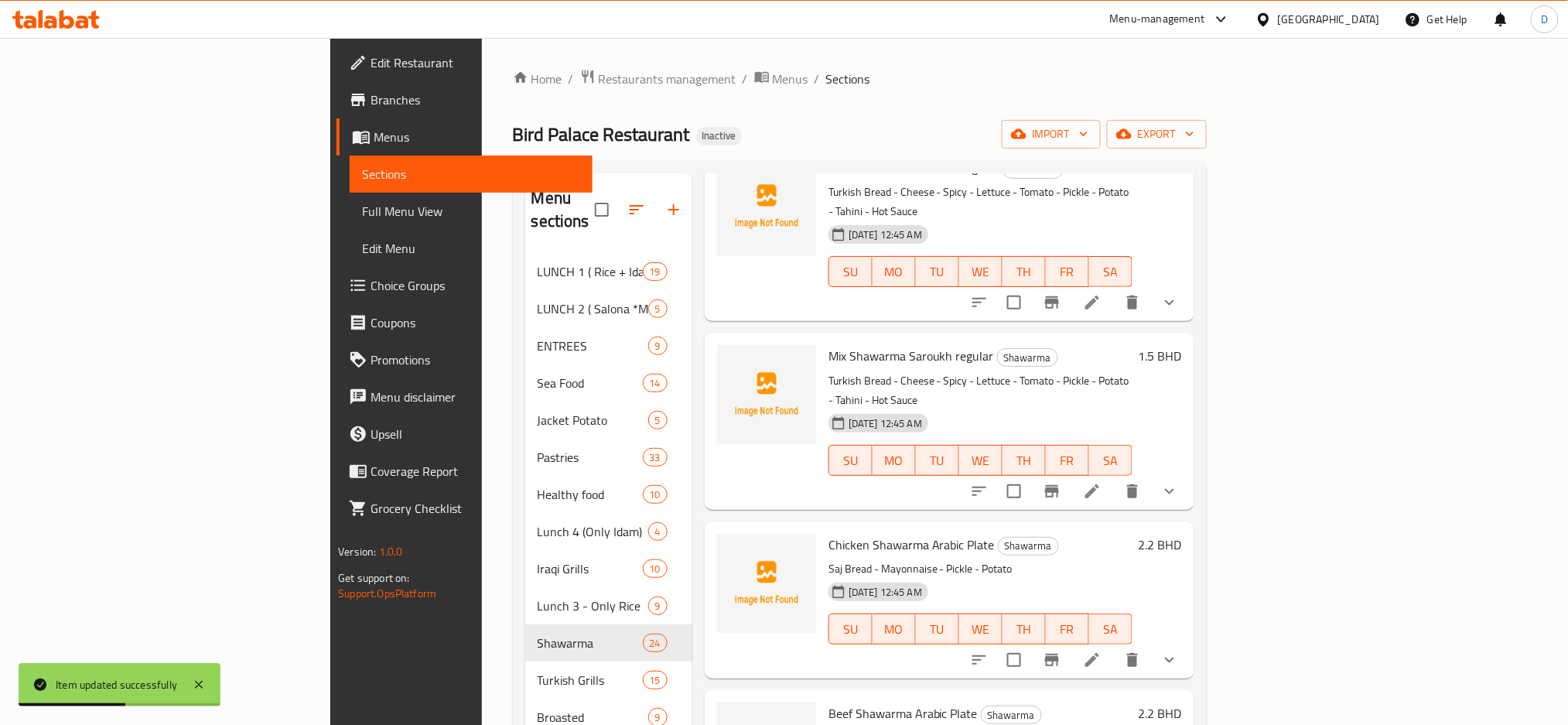
scroll to position [2375, 0]
click at [1101, 652] on icon at bounding box center [1091, 661] width 19 height 19
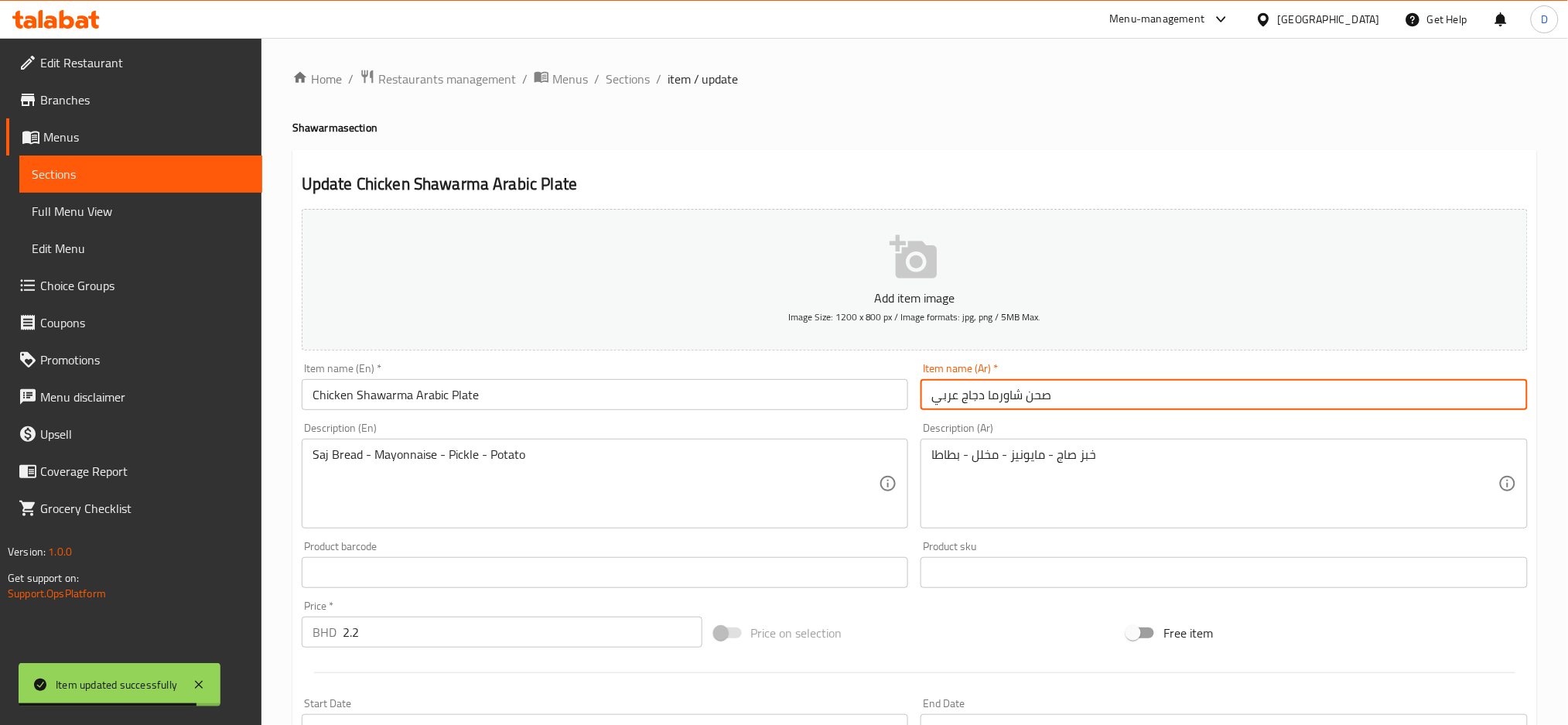
click at [1142, 400] on input "صحن شاورما دجاج عربي" at bounding box center [1224, 395] width 608 height 31
paste input "عادية"
type input "صحن شاورما دجاج عربي عادية"
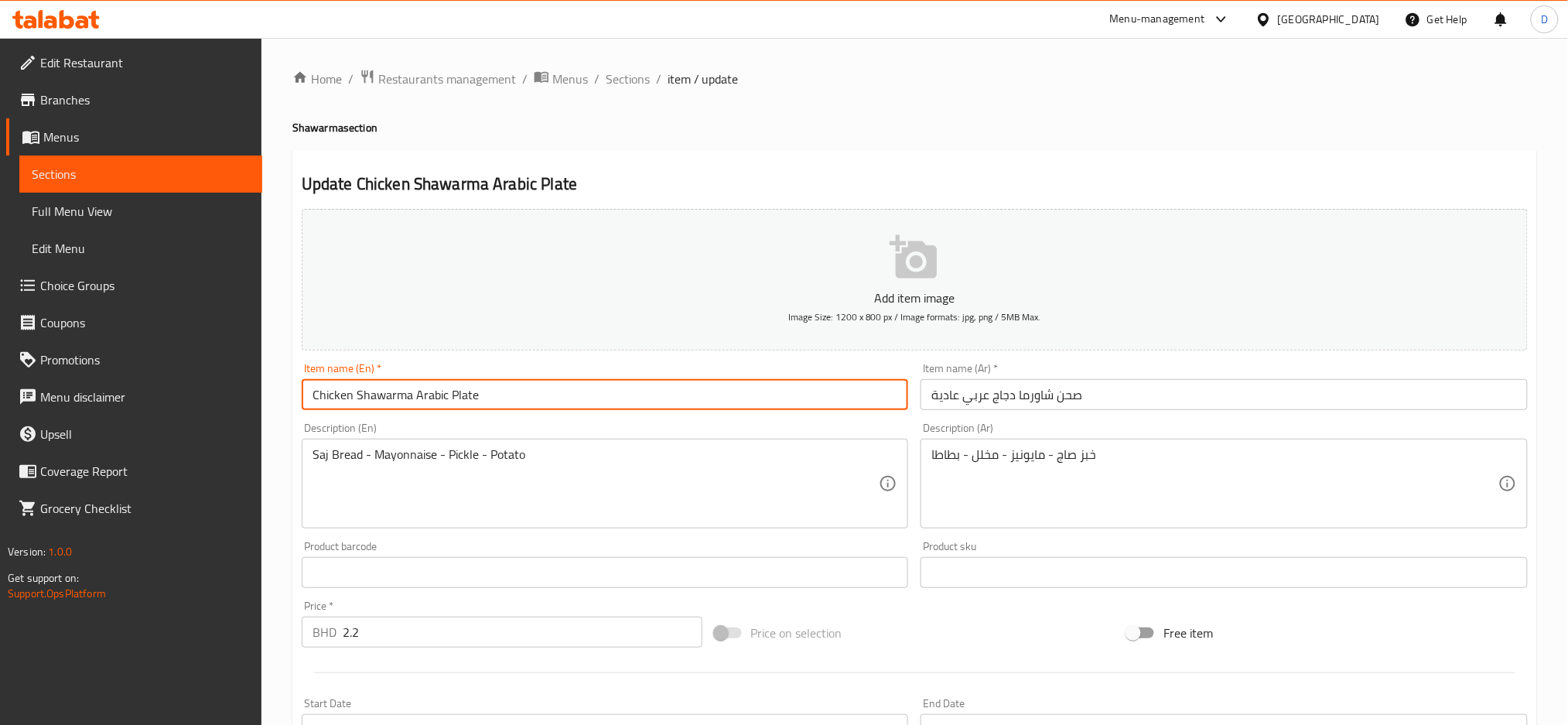
click at [787, 394] on input "Chicken Shawarma Arabic Plate" at bounding box center [606, 395] width 608 height 31
type input "Chicken Shawarma Arabic Plate regular"
click at [629, 88] on span "Sections" at bounding box center [627, 78] width 44 height 19
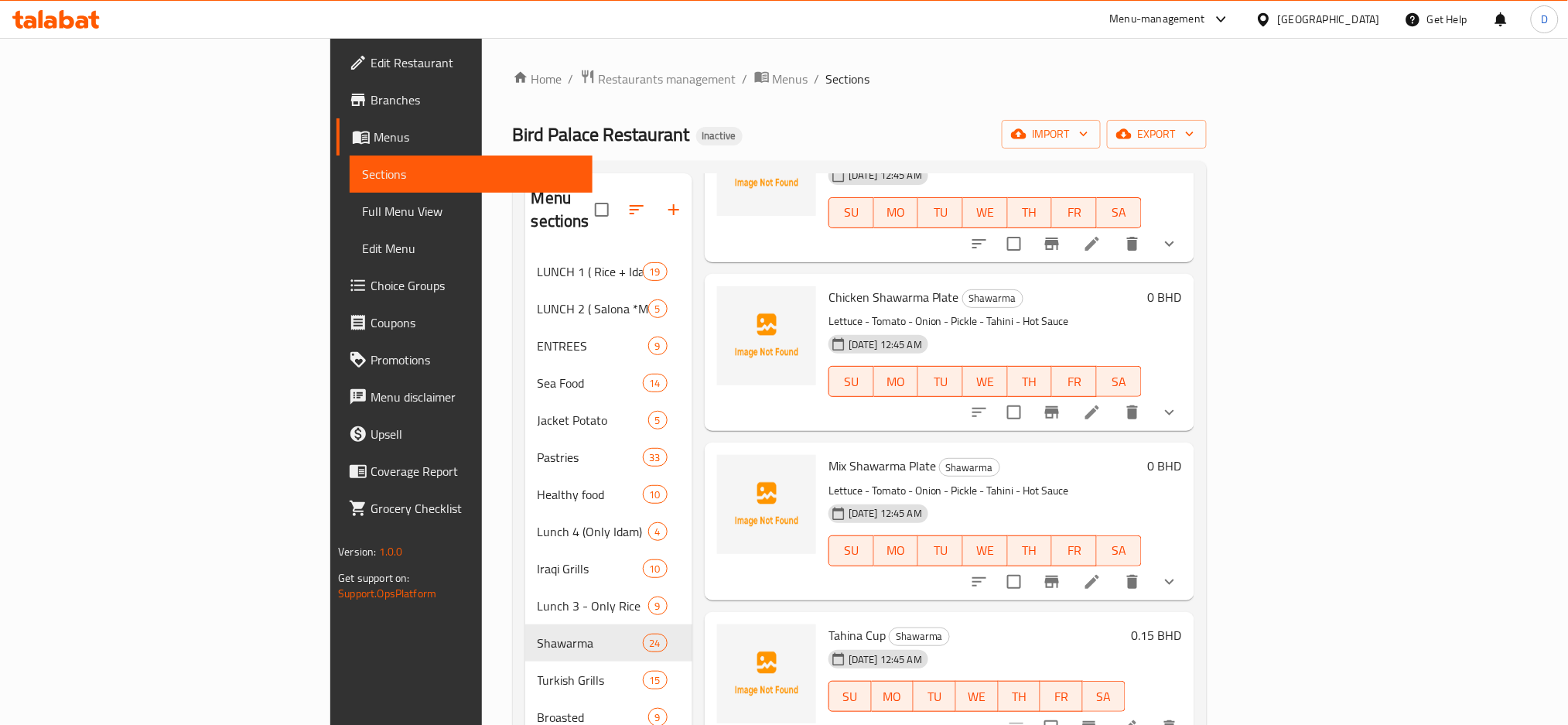
scroll to position [217, 0]
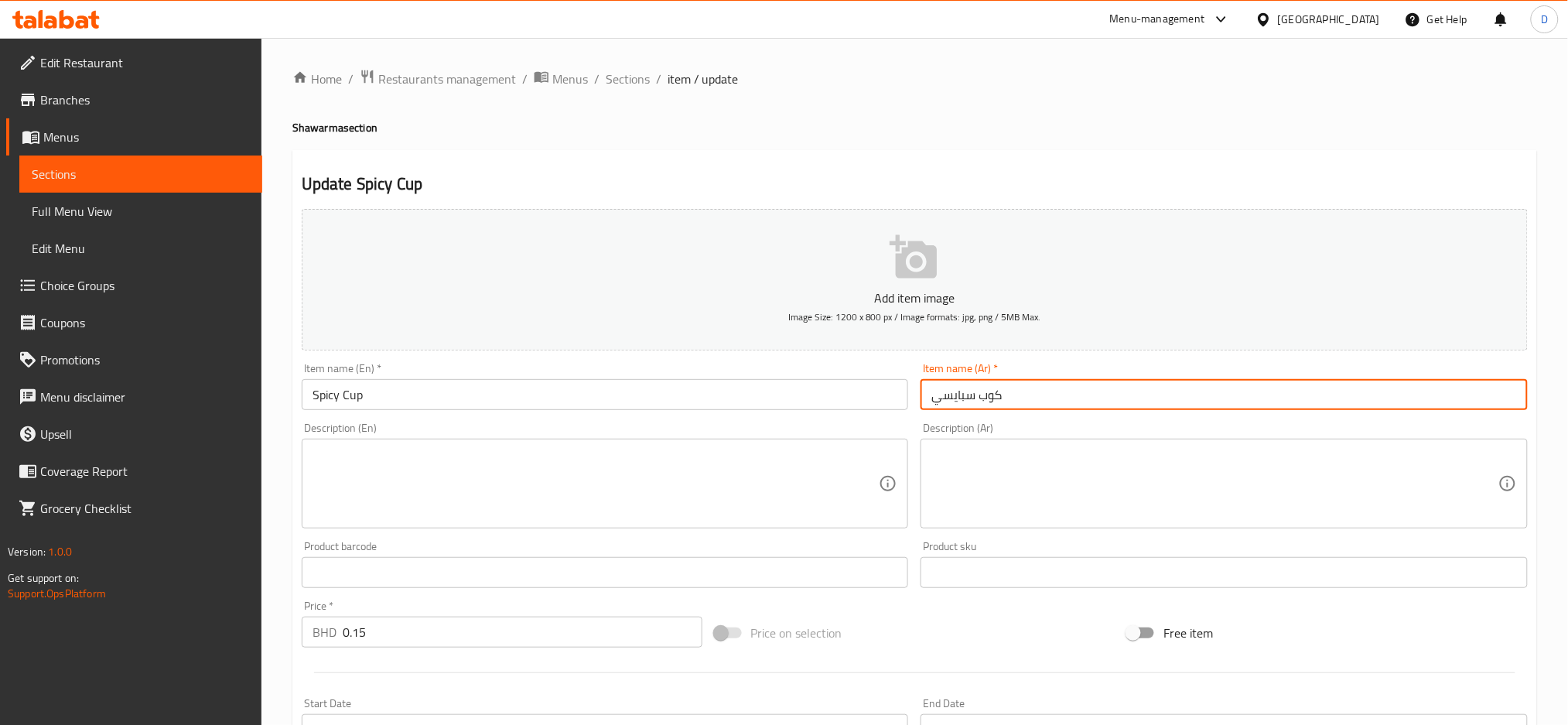
click at [1092, 393] on input "كوب سبايسي" at bounding box center [1224, 395] width 608 height 31
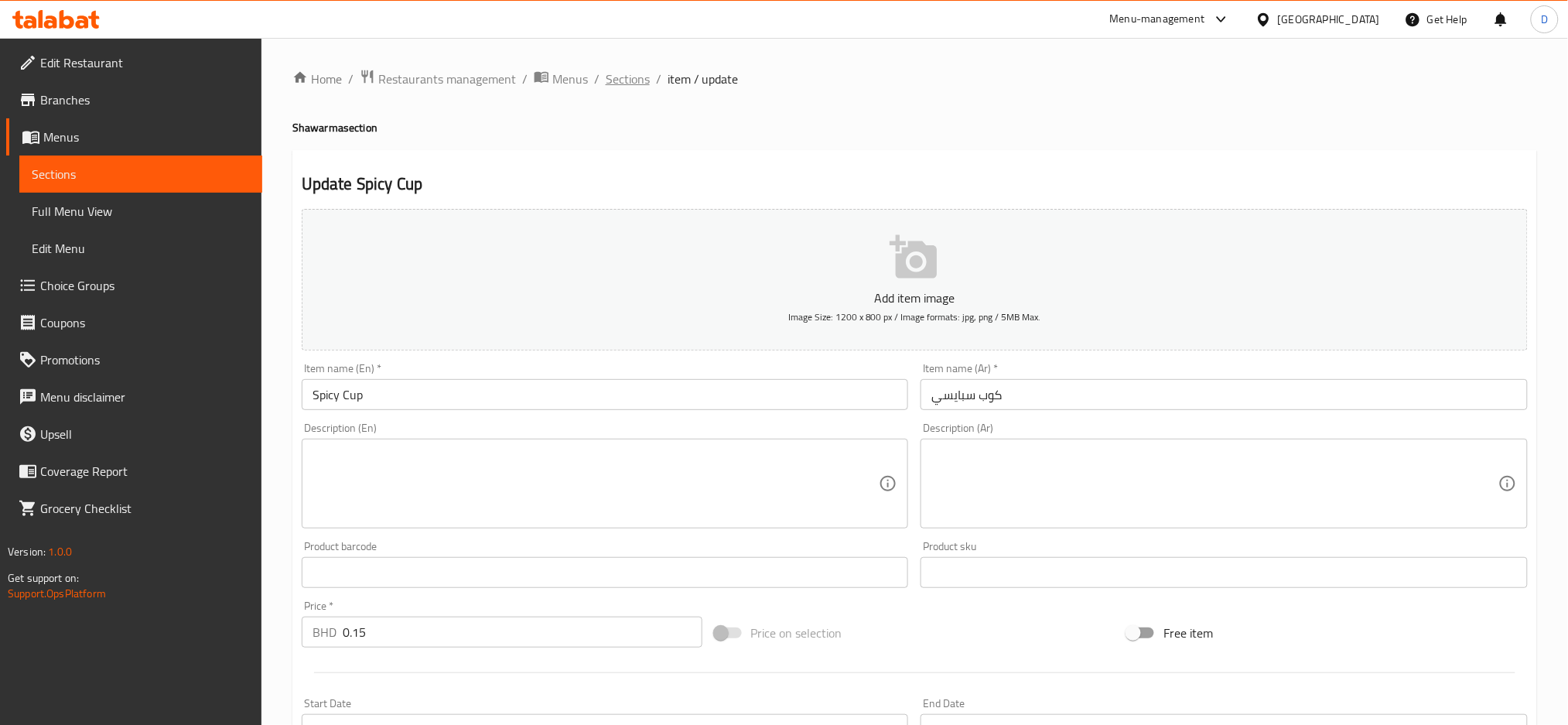
click at [633, 86] on span "Sections" at bounding box center [627, 78] width 44 height 19
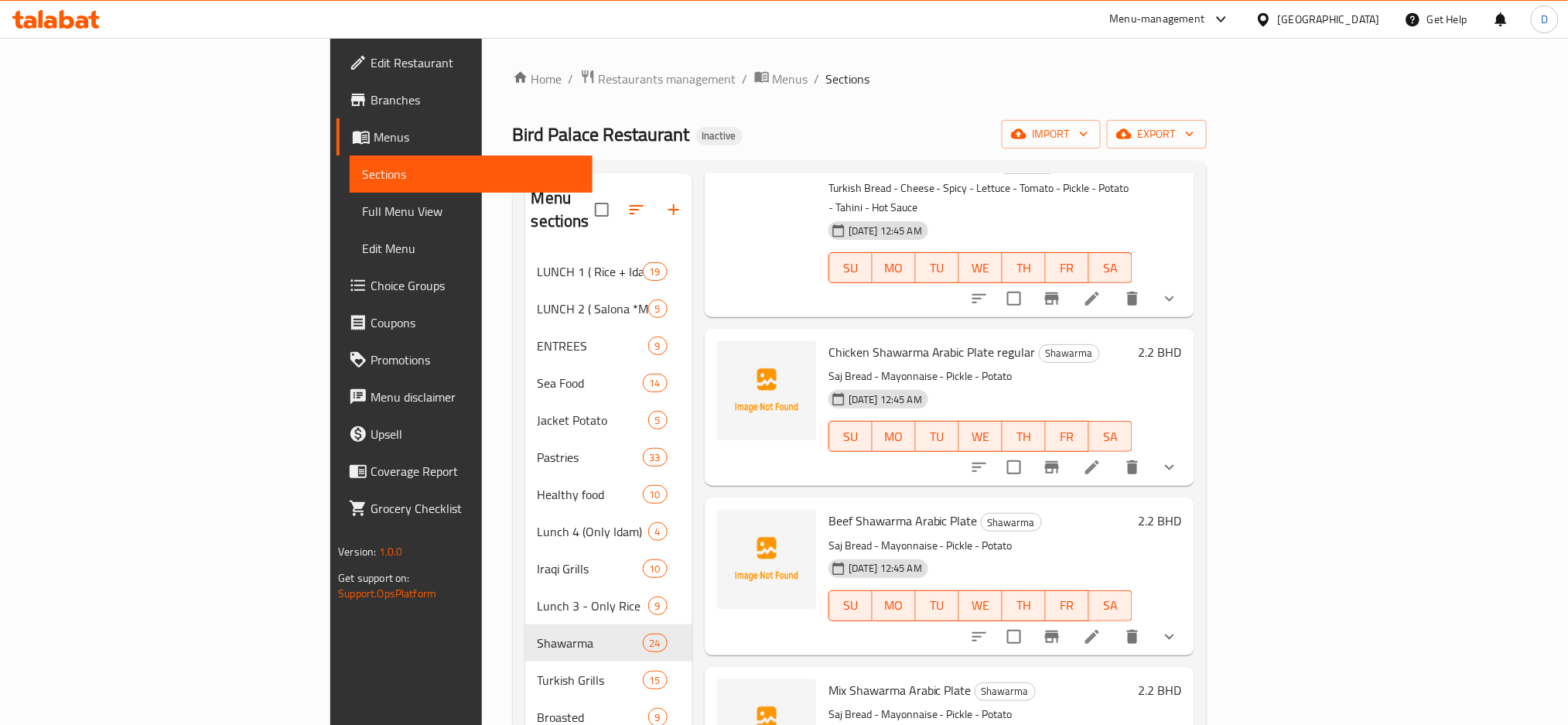
scroll to position [2550, 0]
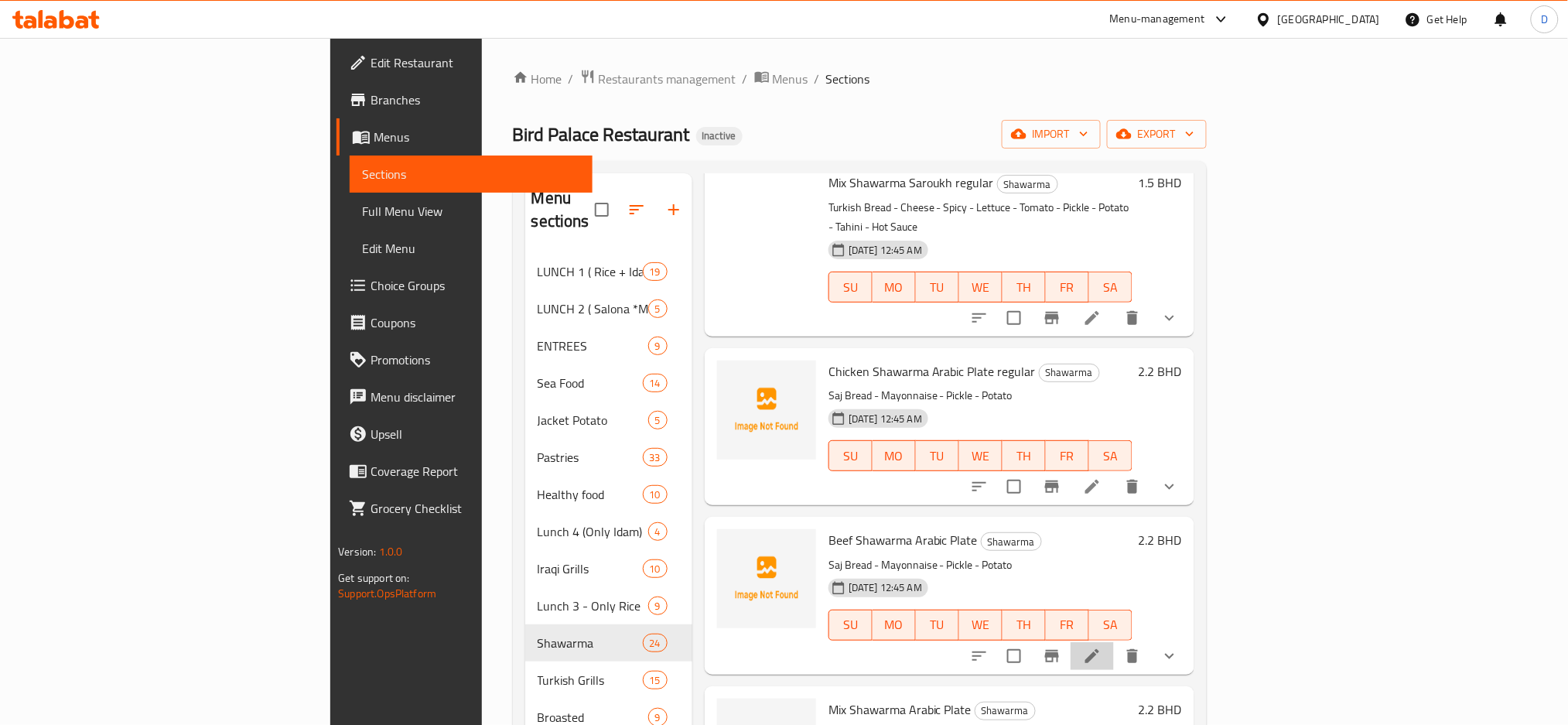
click at [1114, 642] on li at bounding box center [1092, 656] width 43 height 28
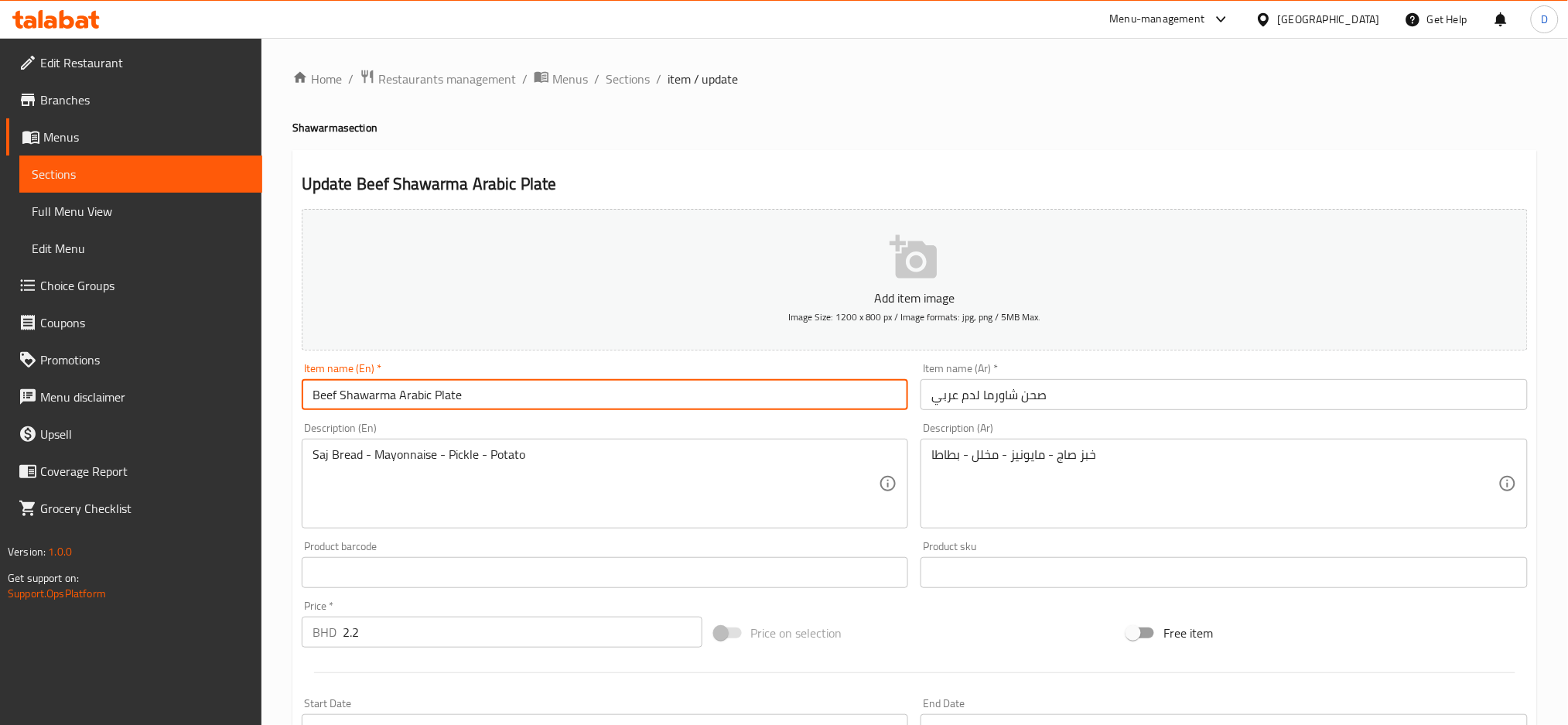
click at [767, 405] on input "Beef Shawarma Arabic Plate" at bounding box center [606, 395] width 608 height 31
type input "Beef Shawarma Arabic Plate regular"
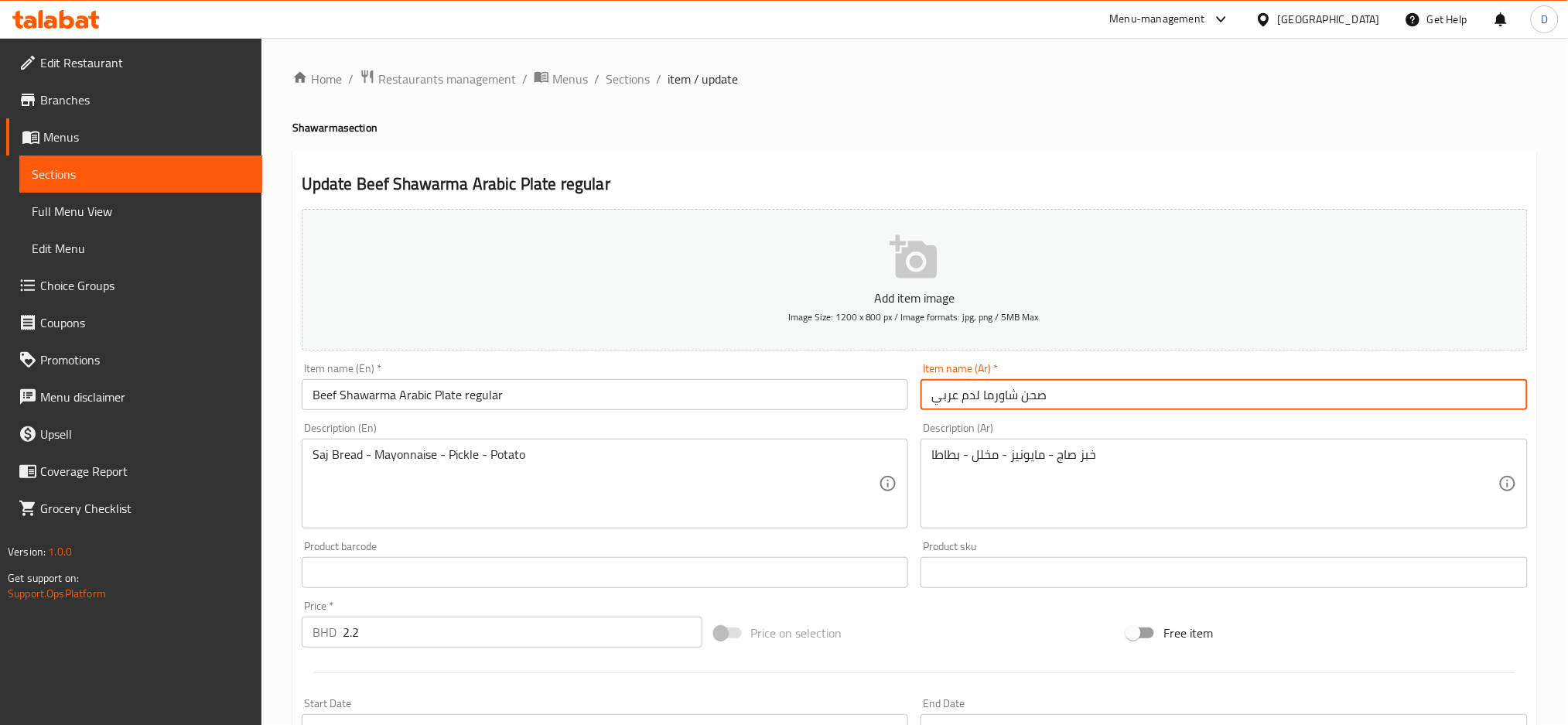
click at [1108, 389] on input "صحن شاورما لدم عربي" at bounding box center [1224, 395] width 608 height 31
type input "صحن شاورما لدم عربي عادية"
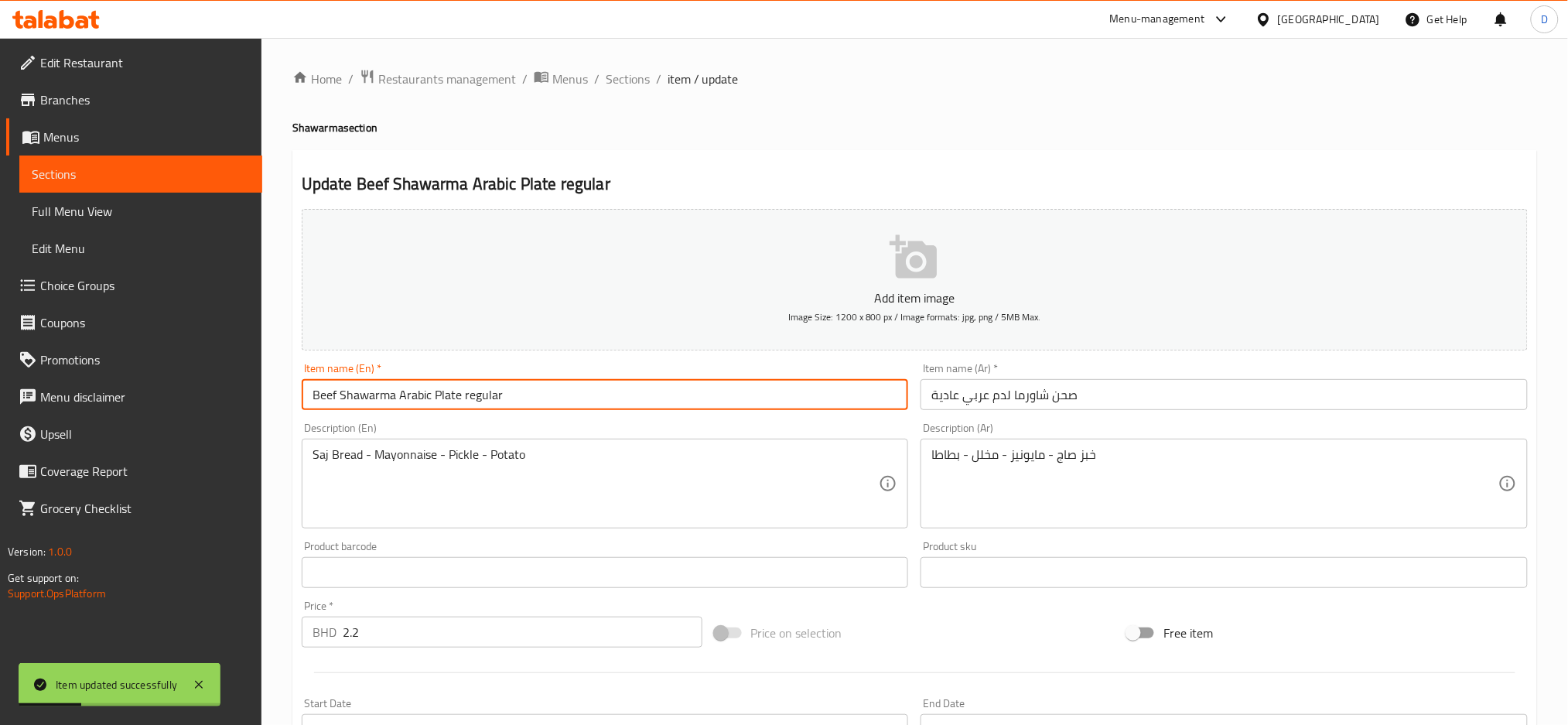
drag, startPoint x: 311, startPoint y: 392, endPoint x: 441, endPoint y: 400, distance: 130.2
click at [441, 400] on input "Beef Shawarma Arabic Plate regular" at bounding box center [606, 395] width 608 height 31
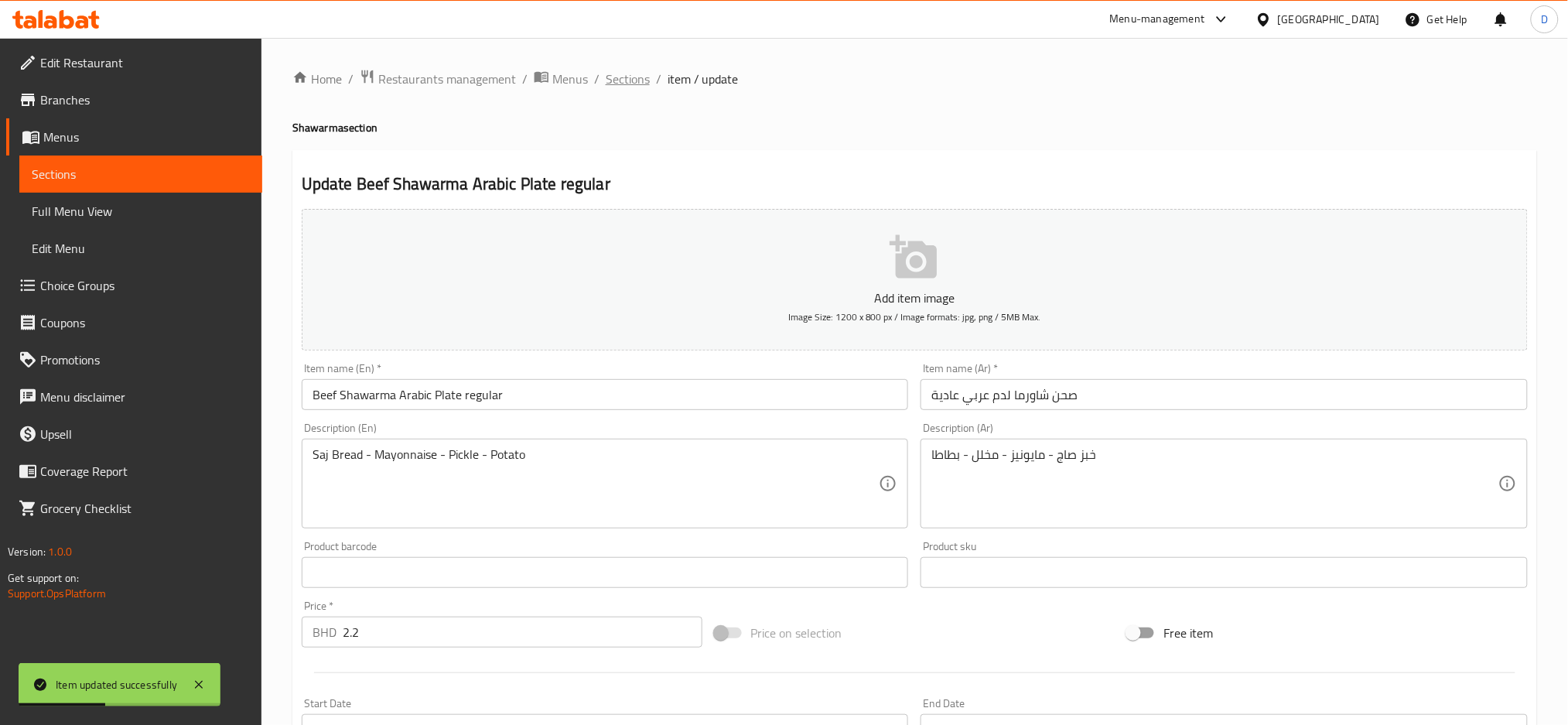
click at [608, 85] on span "Sections" at bounding box center [627, 78] width 44 height 19
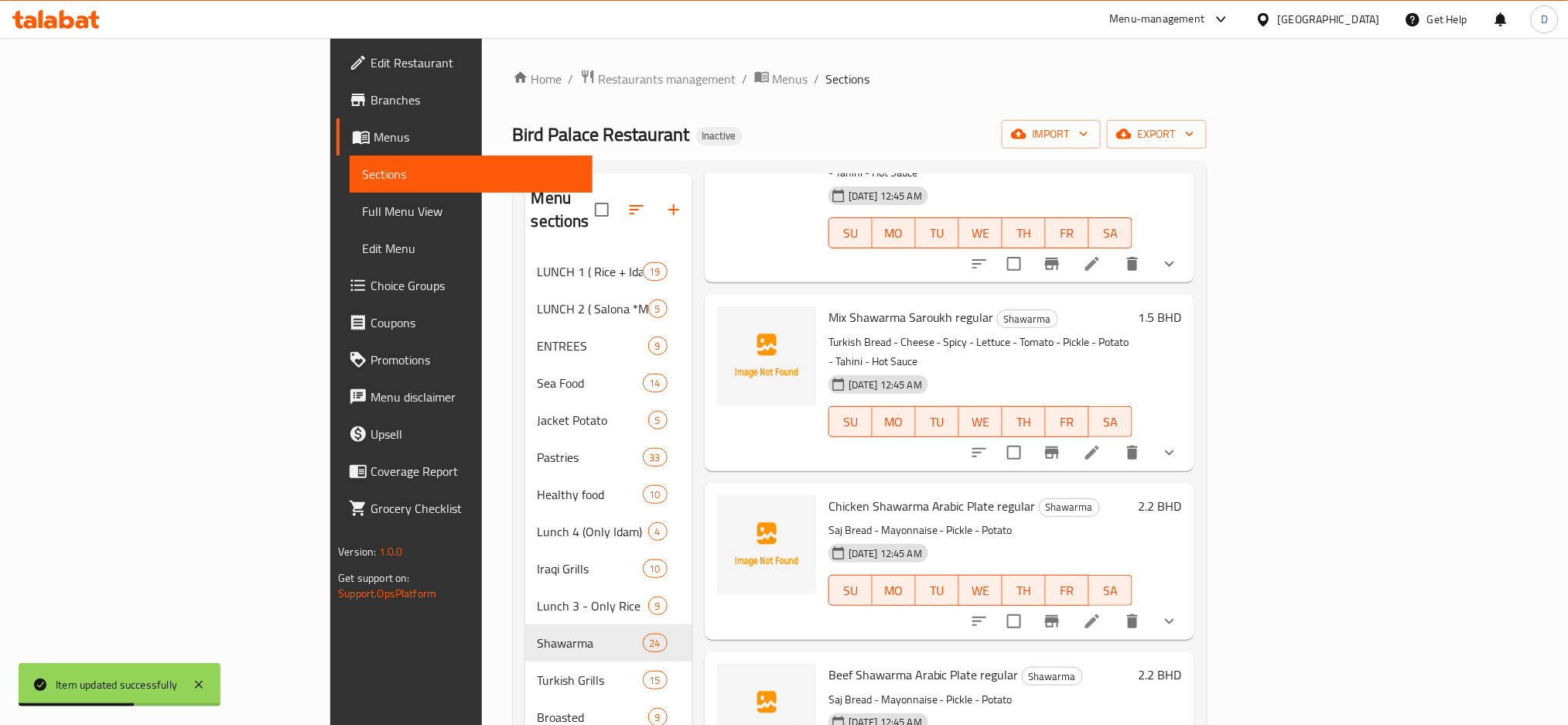
scroll to position [2643, 0]
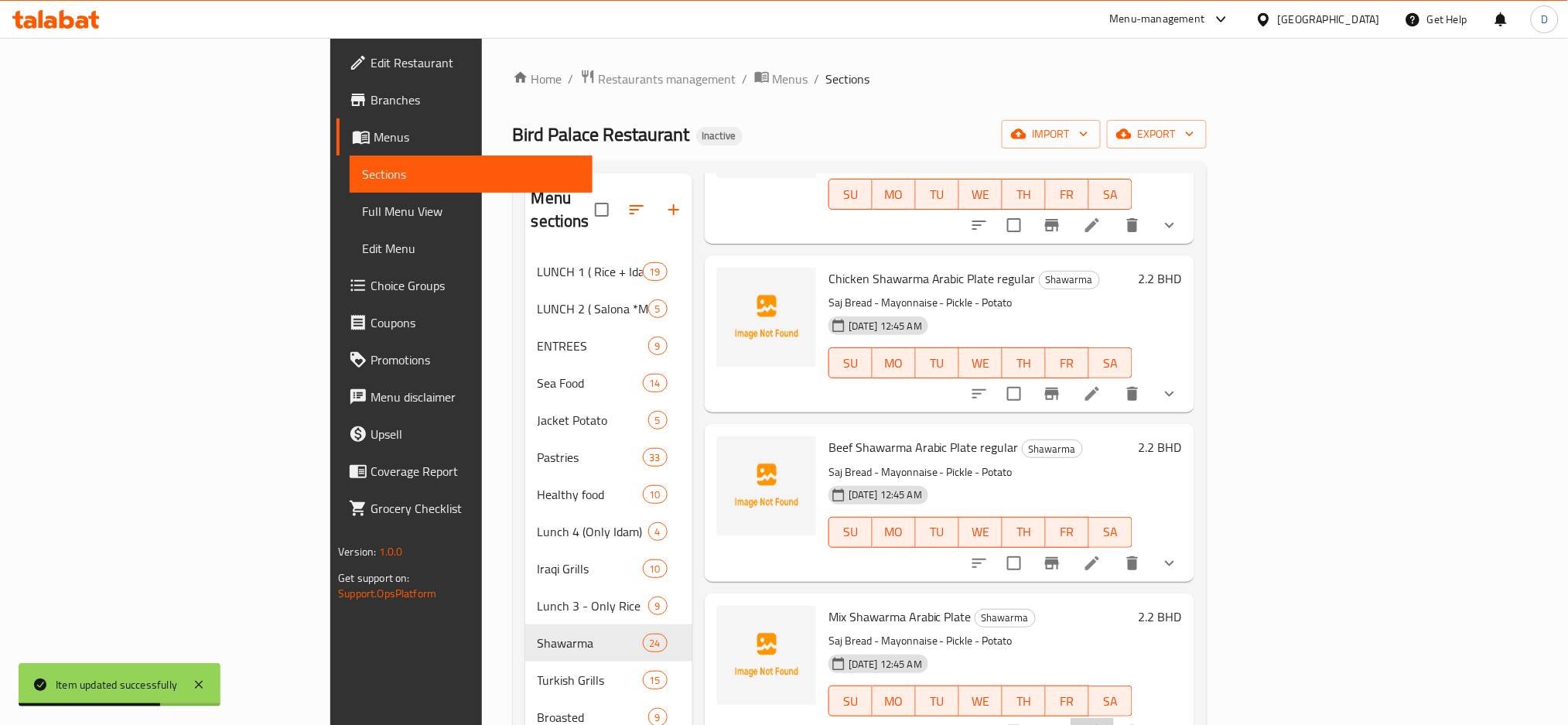
click at [1114, 718] on li at bounding box center [1092, 732] width 43 height 28
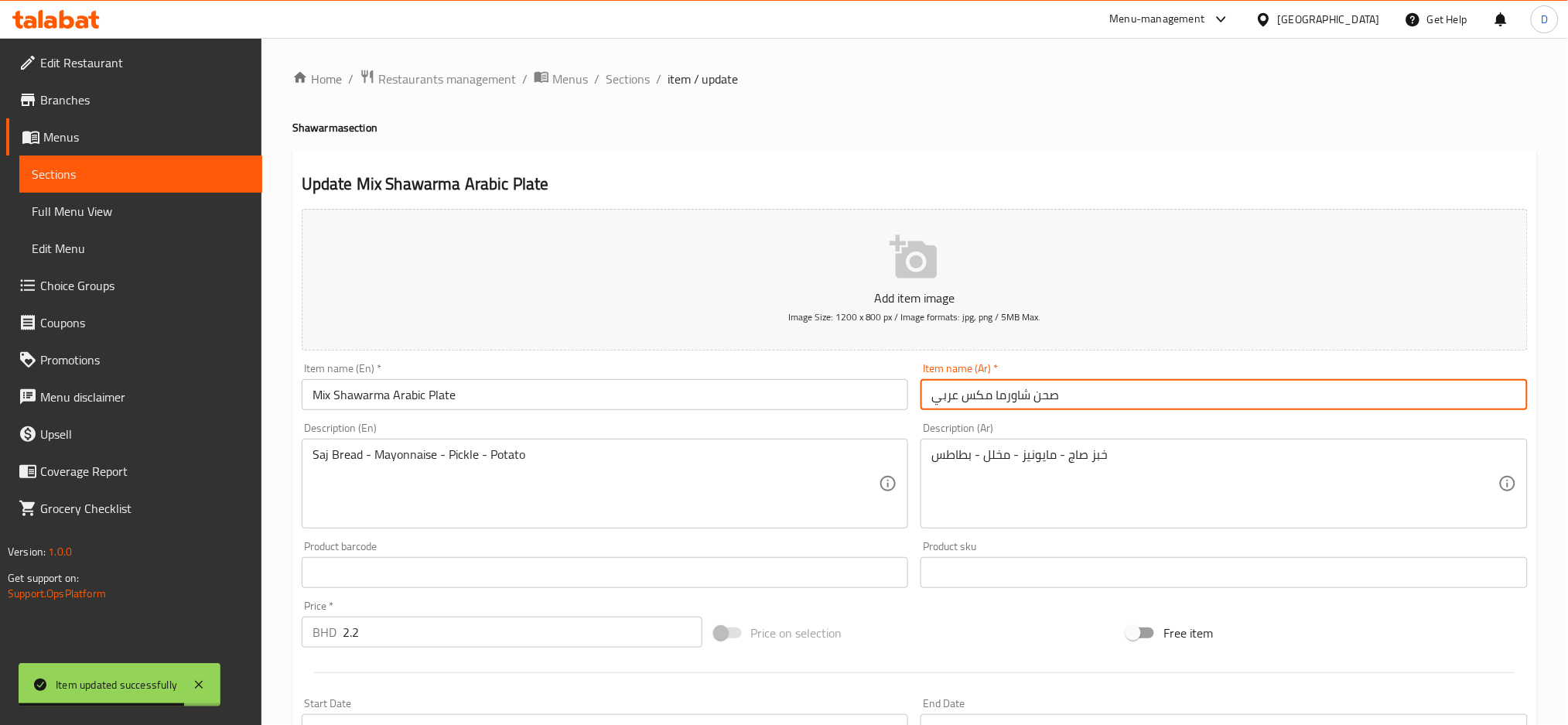
click at [1236, 396] on input "صحن شاورما مكس عربي" at bounding box center [1224, 395] width 608 height 31
type input "صحن شاورما مكس عربي عادية"
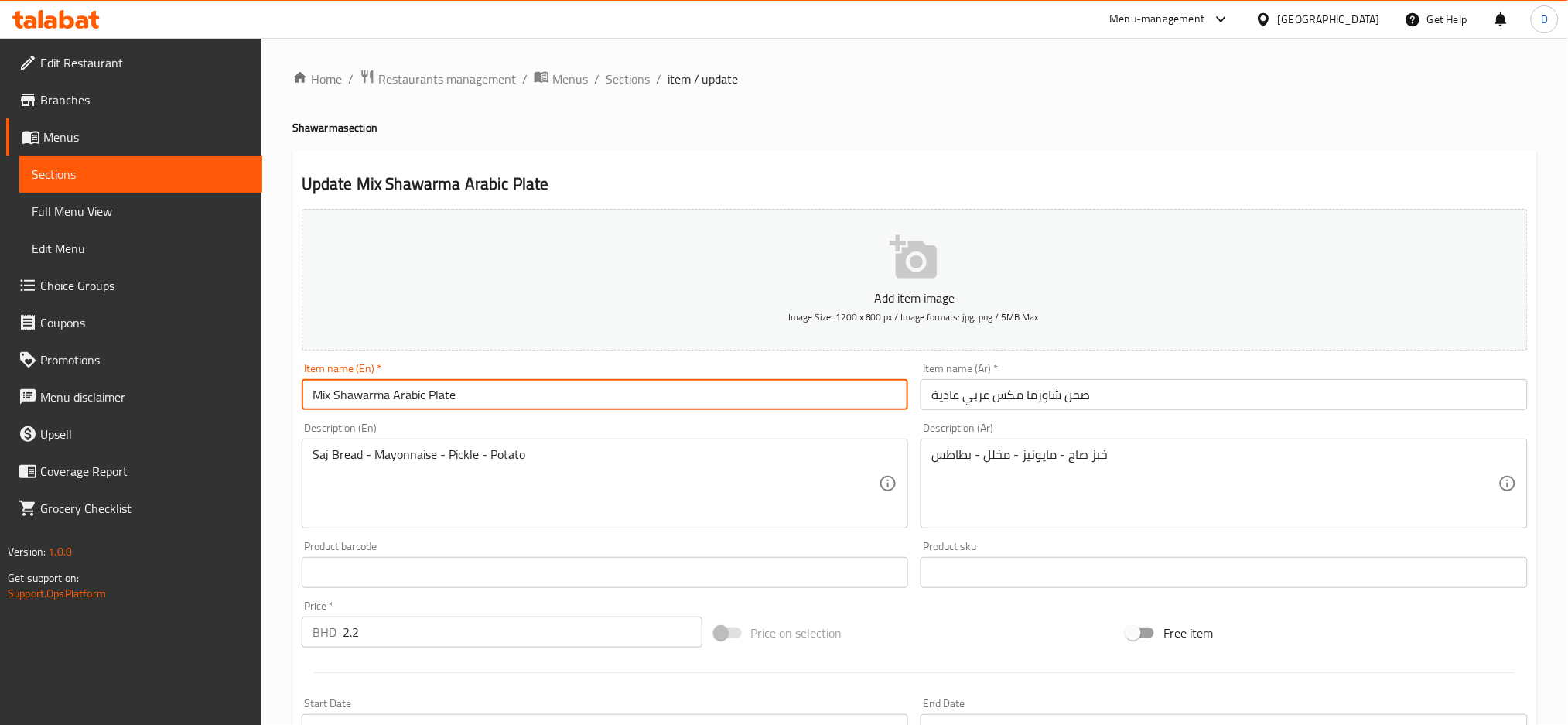
click at [715, 396] on input "Mix Shawarma Arabic Plate" at bounding box center [606, 395] width 608 height 31
type input "Mix Shawarma Arabic Plate regular"
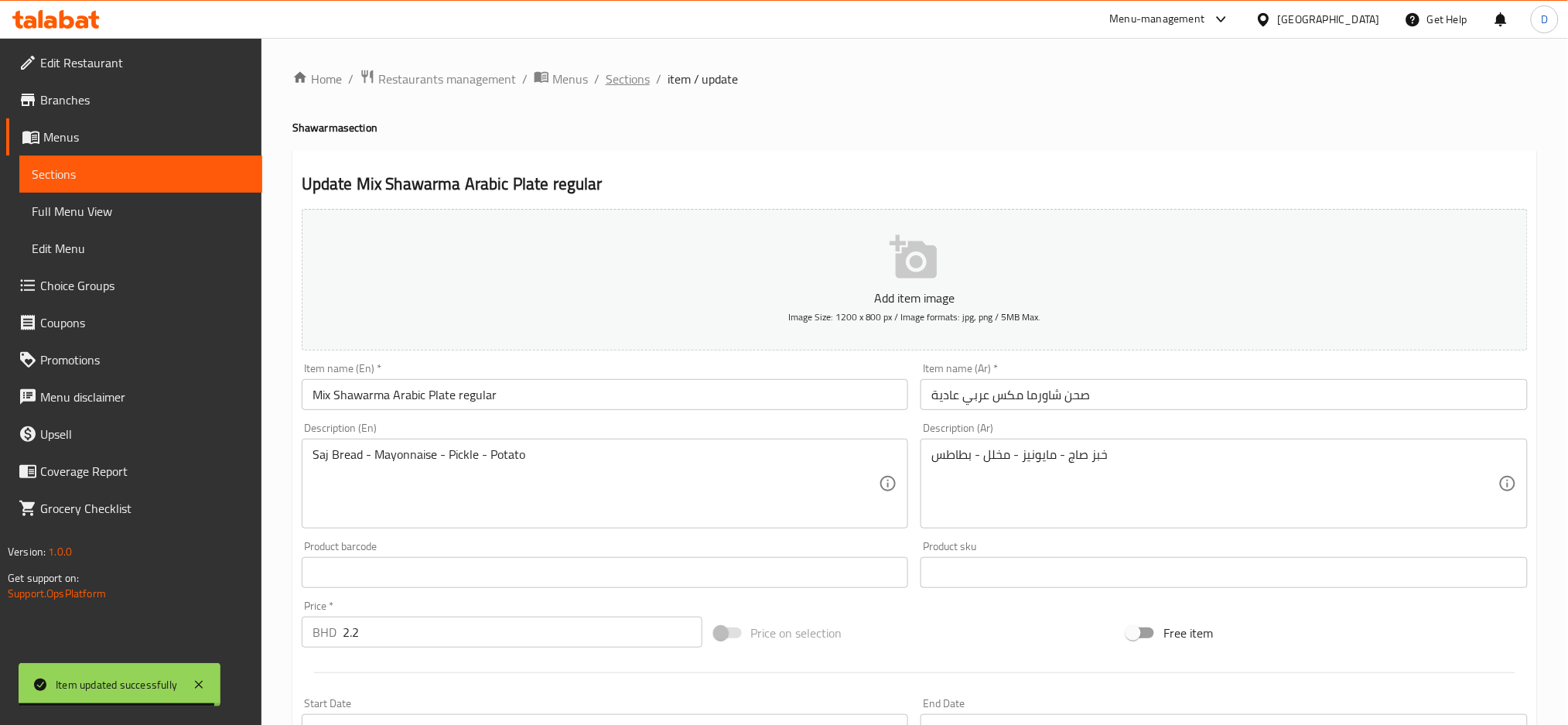
click at [621, 74] on span "Sections" at bounding box center [627, 78] width 44 height 19
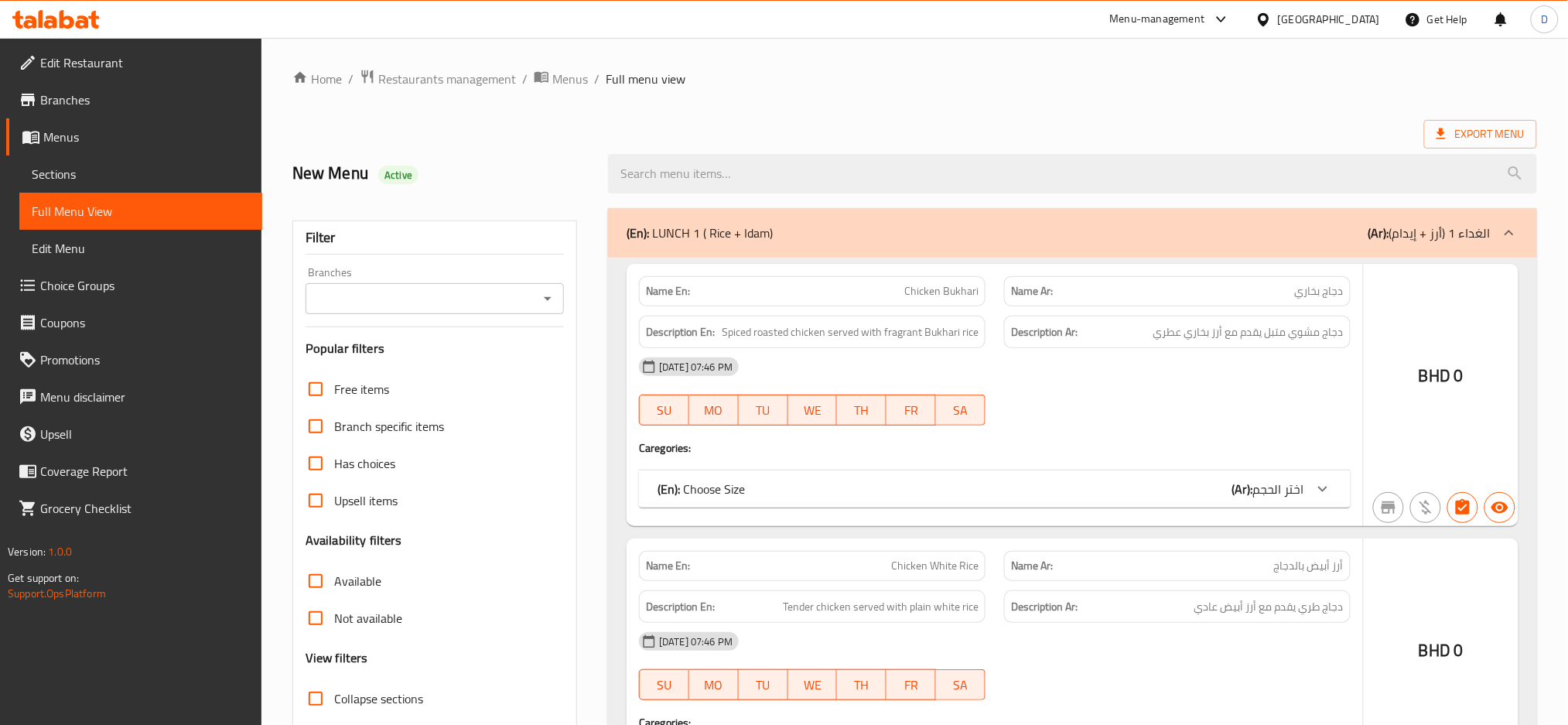
click at [399, 595] on div at bounding box center [784, 362] width 1568 height 725
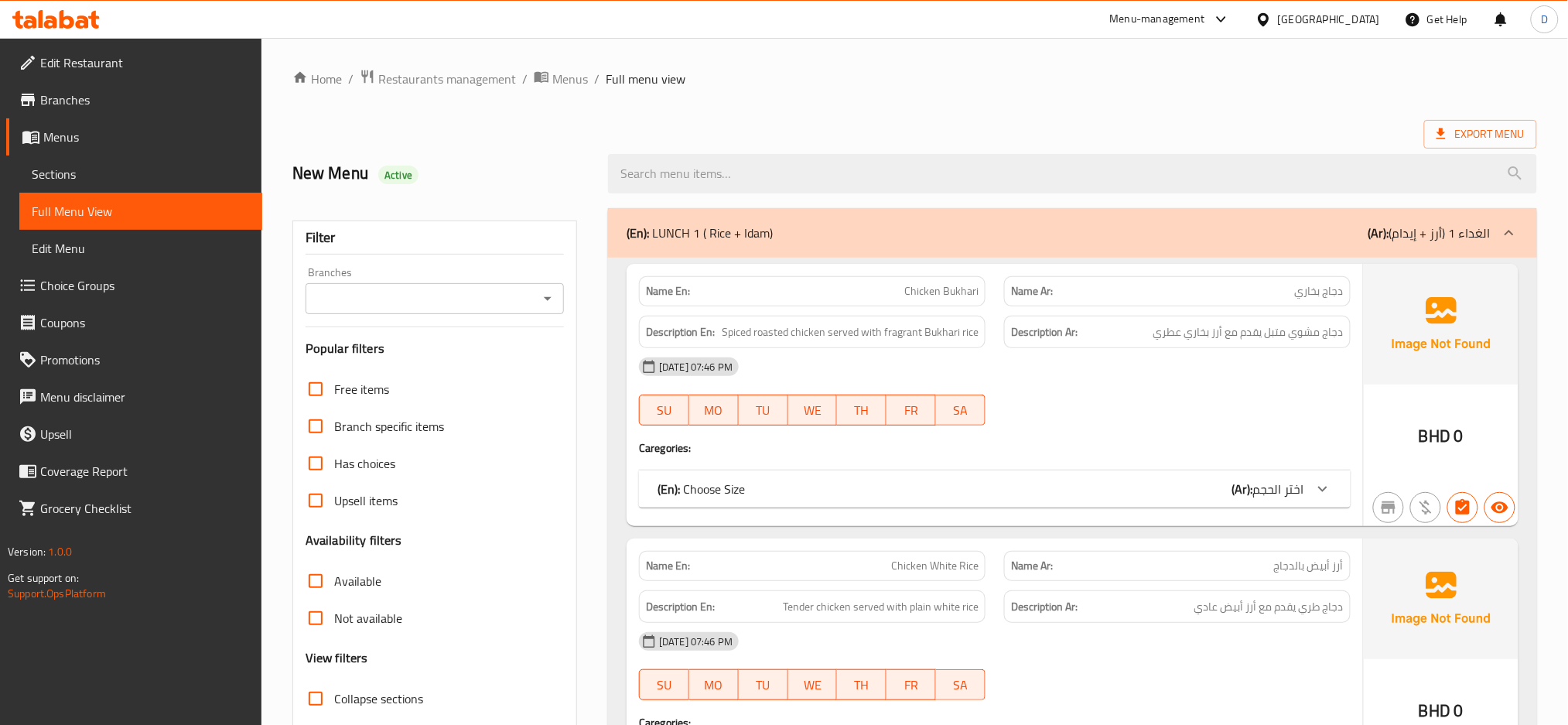
scroll to position [97, 0]
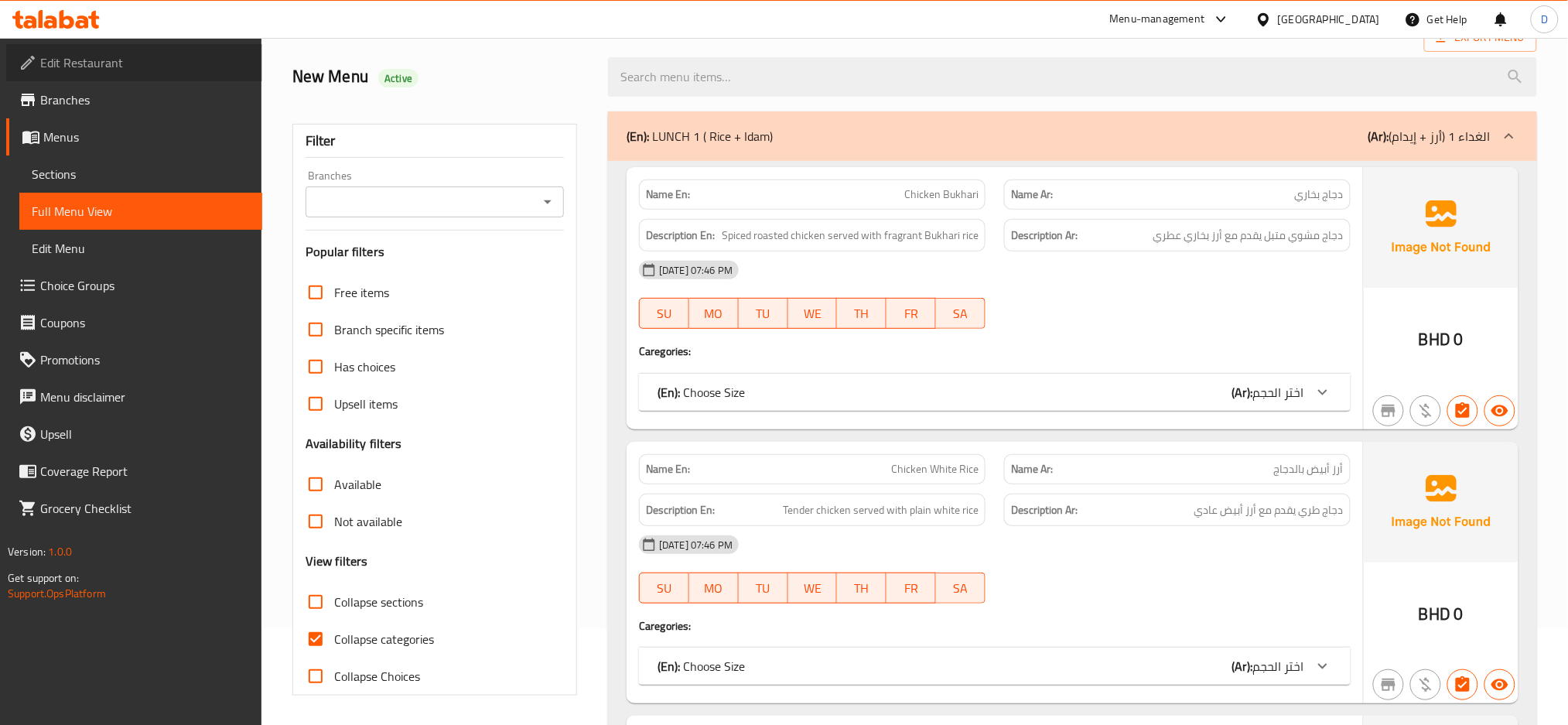
click at [147, 64] on span "Edit Restaurant" at bounding box center [145, 63] width 210 height 19
